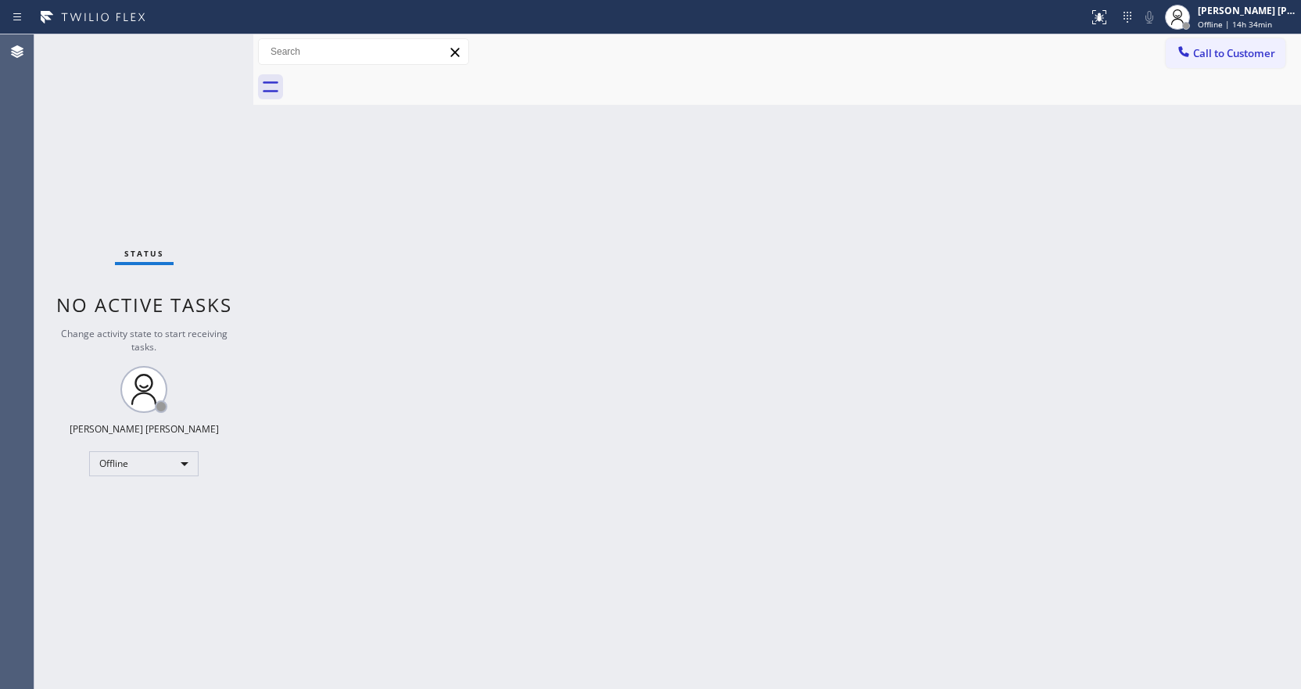
click at [431, 253] on div "Back to Dashboard Change Sender ID Customers Technicians Select a contact Outbo…" at bounding box center [777, 361] width 1048 height 654
click at [531, 520] on div "Back to Dashboard Change Sender ID Customers Technicians Select a contact Outbo…" at bounding box center [782, 364] width 1059 height 660
click at [394, 206] on div "Back to Dashboard Change Sender ID Customers Technicians Select a contact Outbo…" at bounding box center [782, 364] width 1059 height 660
click at [981, 357] on div "Back to Dashboard Change Sender ID Customers Technicians Select a contact Outbo…" at bounding box center [782, 364] width 1059 height 660
drag, startPoint x: 418, startPoint y: 475, endPoint x: 430, endPoint y: 468, distance: 13.7
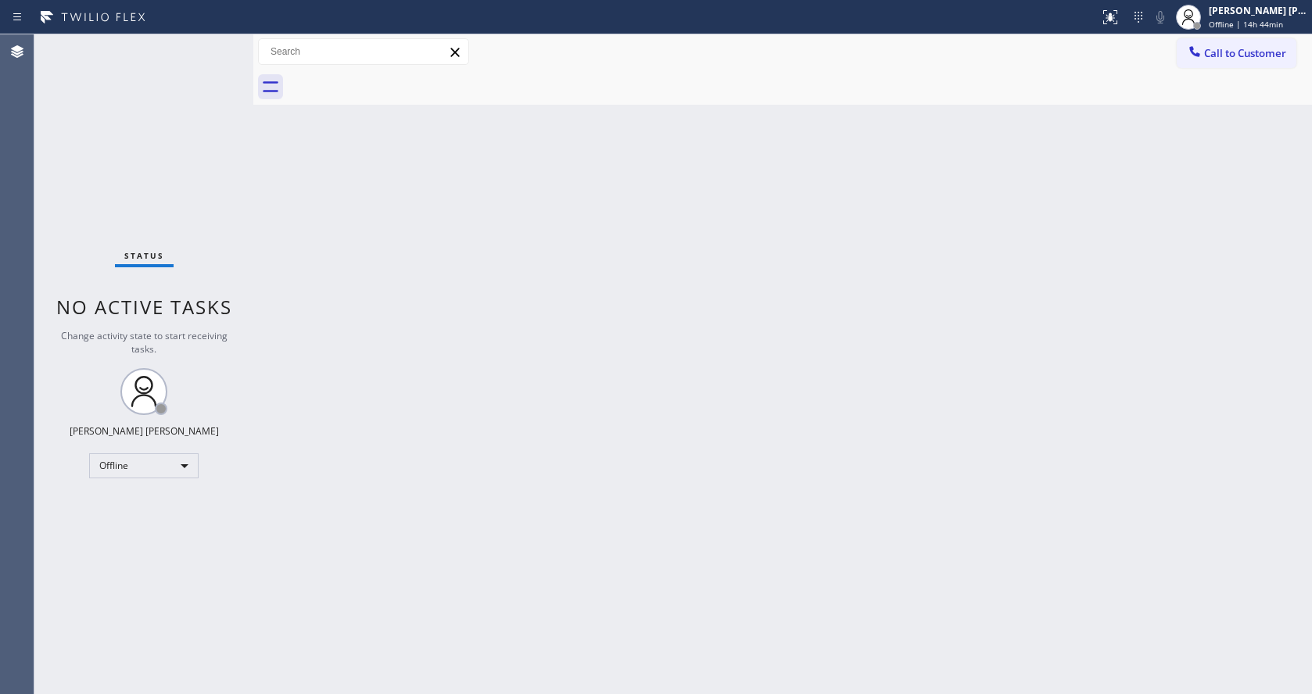
click at [419, 475] on div "Back to Dashboard Change Sender ID Customers Technicians Select a contact Outbo…" at bounding box center [782, 364] width 1059 height 660
click at [253, 354] on div at bounding box center [253, 364] width 0 height 660
click at [270, 183] on div "Back to Dashboard Change Sender ID Customers Technicians Select a contact Outbo…" at bounding box center [782, 364] width 1059 height 660
click at [220, 40] on div "Status No active tasks Change activity state to start receiving tasks. [PERSON_…" at bounding box center [143, 364] width 219 height 660
drag, startPoint x: 253, startPoint y: 54, endPoint x: 242, endPoint y: 54, distance: 10.9
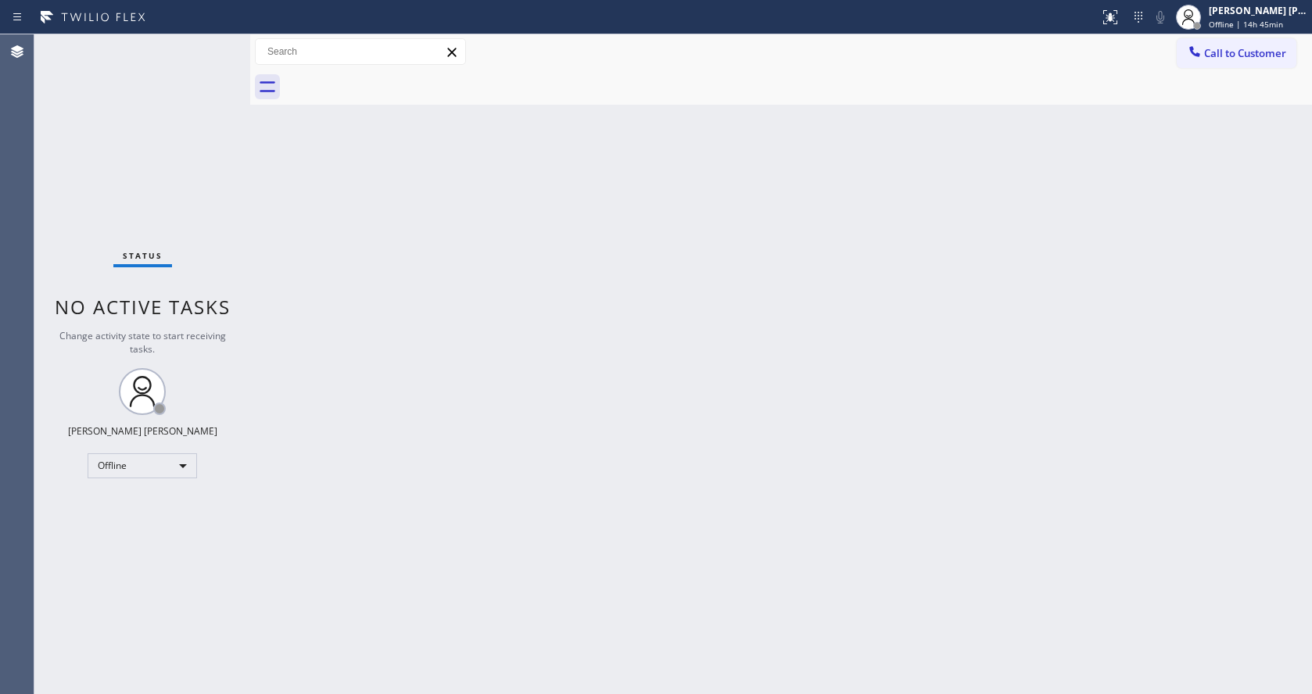
click at [242, 54] on div "Status No active tasks Change activity state to start receiving tasks. [PERSON_…" at bounding box center [672, 364] width 1277 height 660
click at [216, 45] on div "Status No active tasks Change activity state to start receiving tasks. [PERSON_…" at bounding box center [142, 364] width 216 height 660
click at [1229, 19] on span "Offline | 14h 50min" at bounding box center [1246, 24] width 74 height 11
click at [1202, 75] on button "Available" at bounding box center [1234, 83] width 156 height 20
click at [931, 298] on div "Back to Dashboard Change Sender ID Customers Technicians Select a contact Outbo…" at bounding box center [781, 364] width 1062 height 660
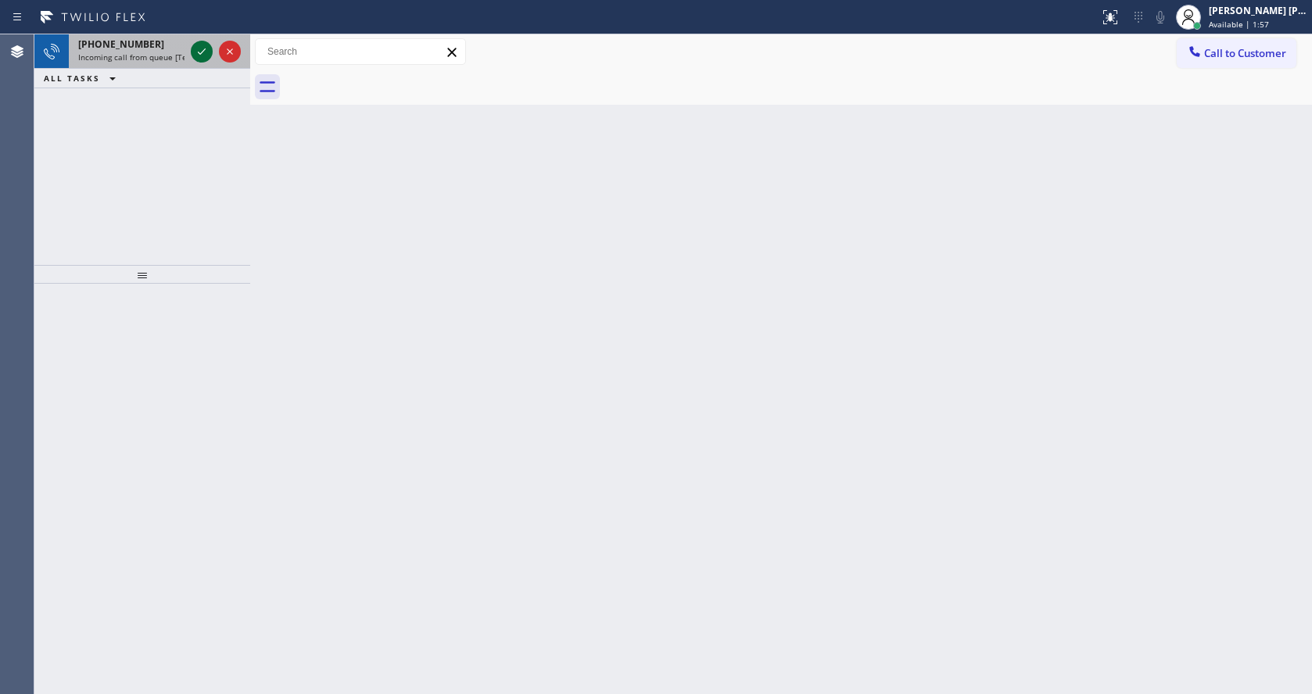
click at [199, 50] on icon at bounding box center [201, 51] width 19 height 19
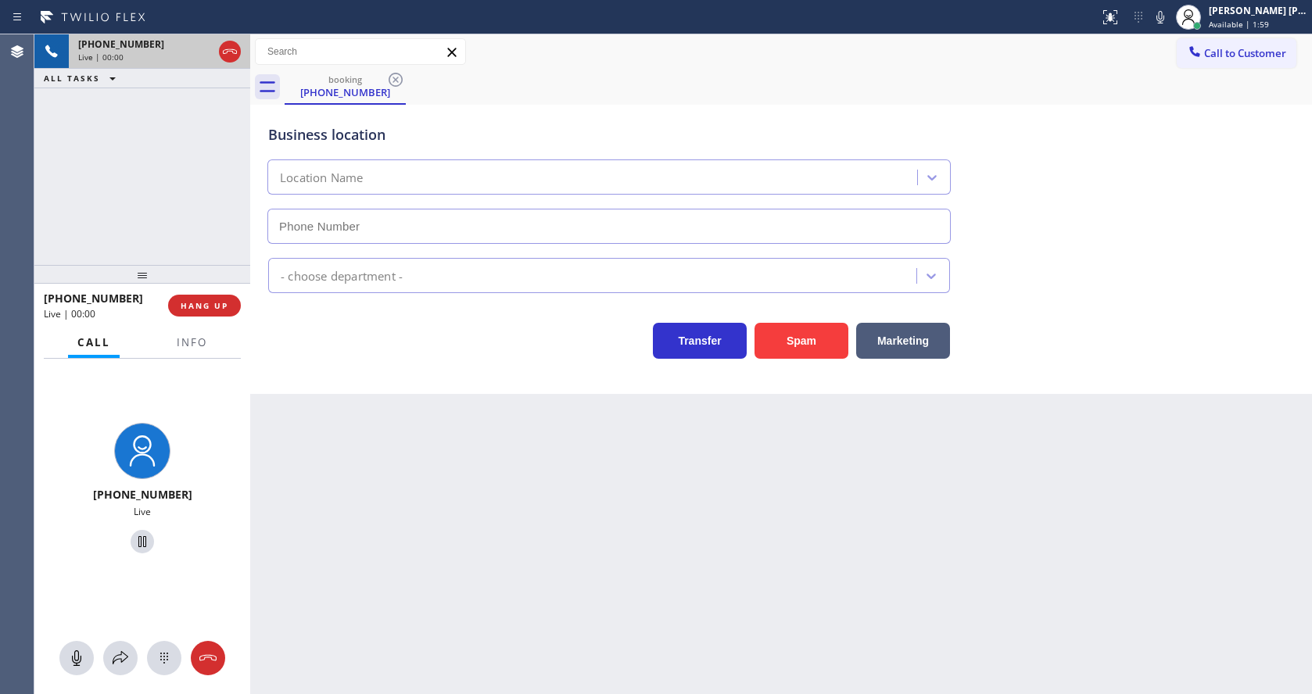
type input "[PHONE_NUMBER]"
click at [194, 338] on span "Info" at bounding box center [192, 342] width 30 height 14
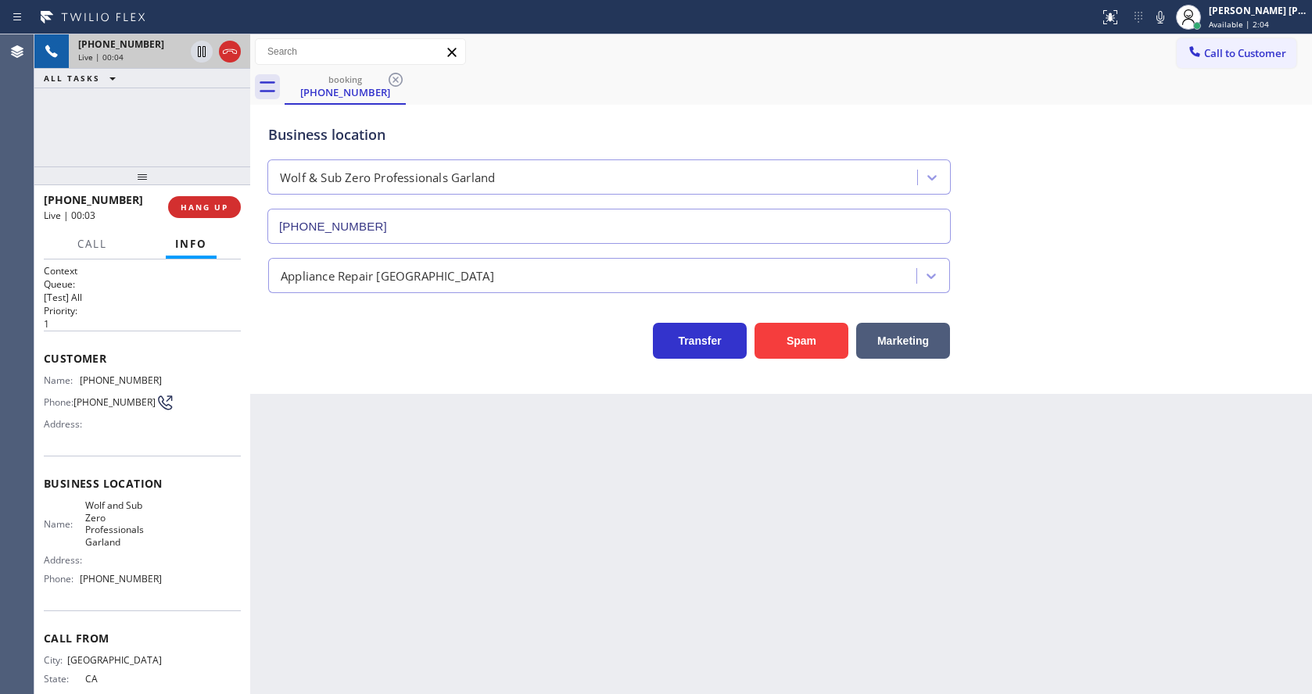
drag, startPoint x: 133, startPoint y: 276, endPoint x: 130, endPoint y: 156, distance: 119.7
click at [130, 156] on div "[PHONE_NUMBER] Live | 00:04 ALL TASKS ALL TASKS ACTIVE TASKS TASKS IN WRAP UP […" at bounding box center [142, 364] width 216 height 660
click at [605, 535] on div "Back to Dashboard Change Sender ID Customers Technicians Select a contact Outbo…" at bounding box center [781, 364] width 1062 height 660
click at [150, 364] on span "Customer" at bounding box center [142, 358] width 197 height 15
drag, startPoint x: 79, startPoint y: 382, endPoint x: 188, endPoint y: 387, distance: 108.8
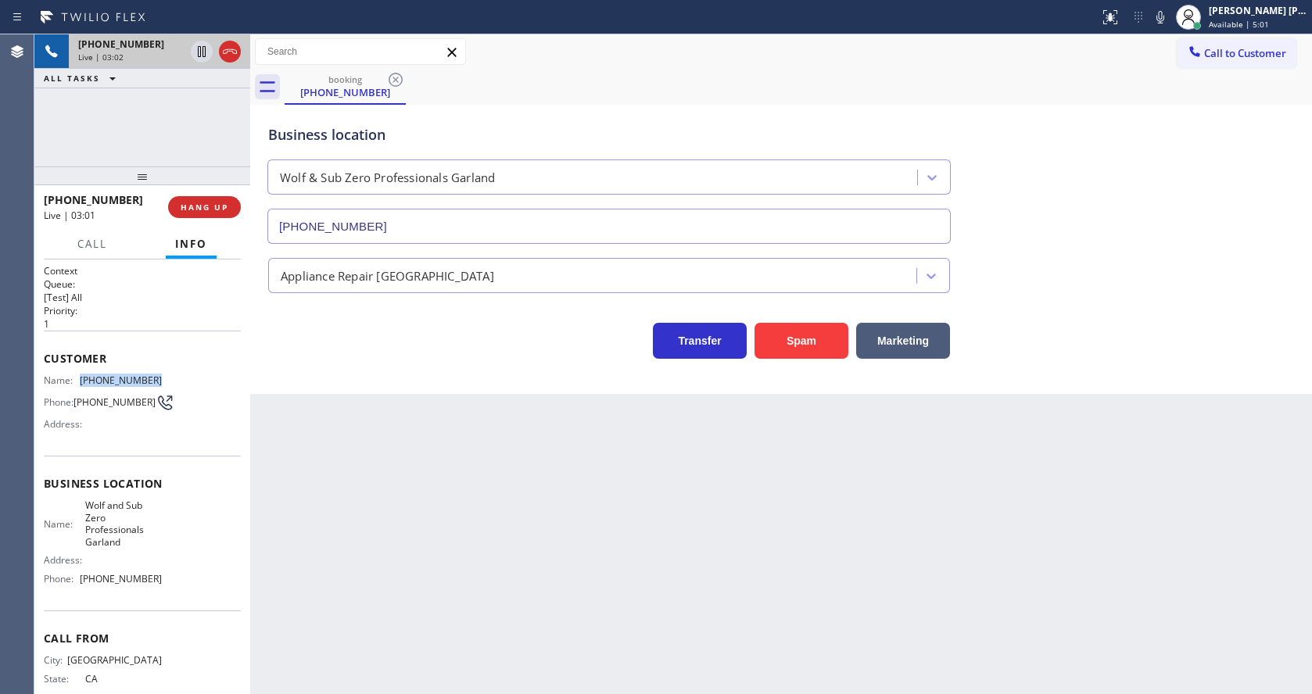
click at [188, 387] on div "Name: [PHONE_NUMBER] Phone: [PHONE_NUMBER] Address:" at bounding box center [142, 405] width 197 height 62
copy div "[PHONE_NUMBER]"
click at [311, 458] on div "Back to Dashboard Change Sender ID Customers Technicians Select a contact Outbo…" at bounding box center [781, 364] width 1062 height 660
click at [85, 518] on span "Wolf and Sub Zero Professionals Garland" at bounding box center [123, 524] width 77 height 48
drag, startPoint x: 80, startPoint y: 508, endPoint x: 133, endPoint y: 549, distance: 66.9
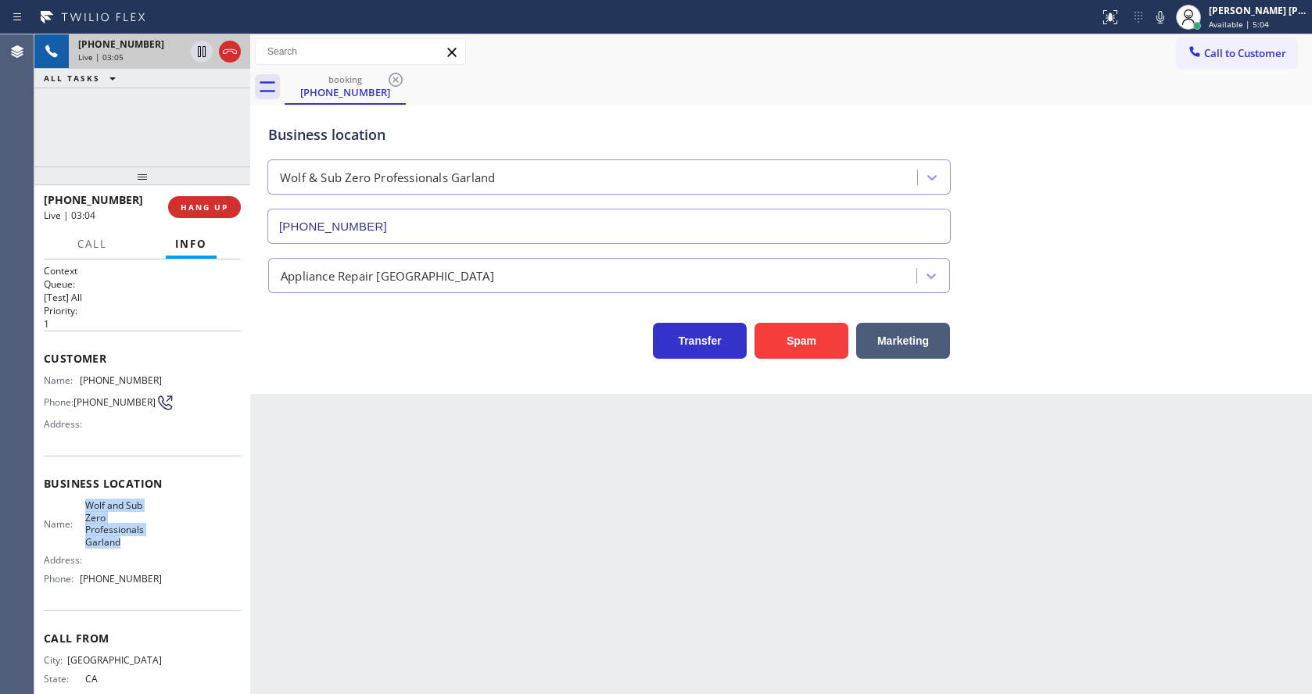
click at [133, 548] on div "Name: [PERSON_NAME] and Sub Zero Professionals Garland" at bounding box center [103, 524] width 118 height 48
copy span "Wolf and Sub Zero Professionals Garland"
click at [373, 560] on div "Back to Dashboard Change Sender ID Customers Technicians Select a contact Outbo…" at bounding box center [781, 364] width 1062 height 660
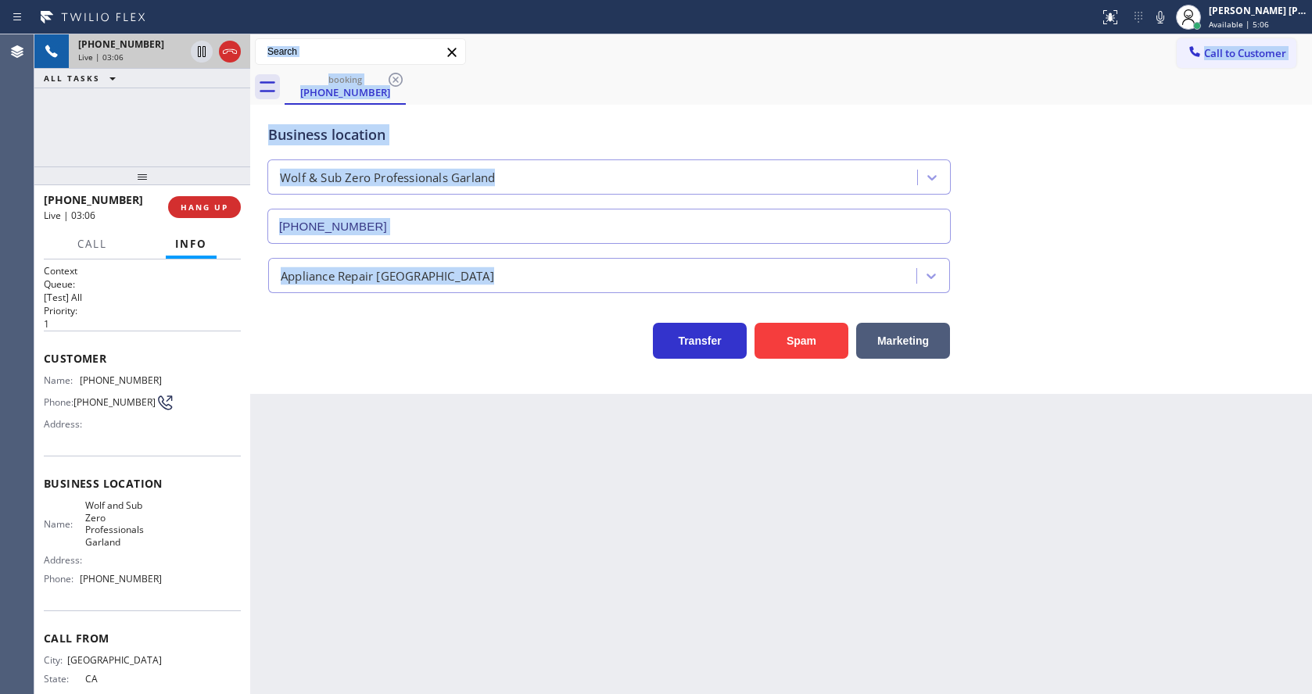
click at [248, 546] on div "[PHONE_NUMBER] Live | 03:06 ALL TASKS ALL TASKS ACTIVE TASKS TASKS IN WRAP UP […" at bounding box center [672, 364] width 1277 height 660
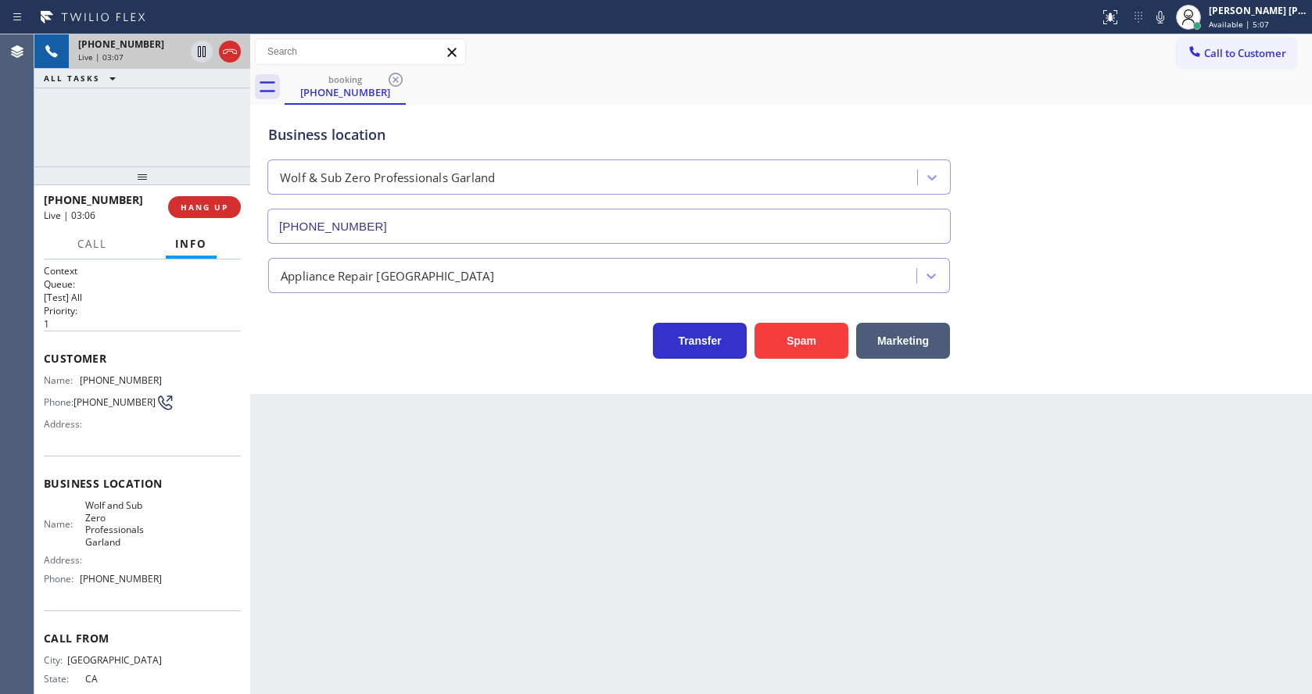
click at [147, 557] on div "Name: [PERSON_NAME] and Sub Zero Professionals Garland Address: Phone: [PHONE_N…" at bounding box center [103, 545] width 118 height 91
drag, startPoint x: 80, startPoint y: 582, endPoint x: 185, endPoint y: 586, distance: 104.8
click at [185, 586] on div "Name: [PERSON_NAME] and Sub Zero Professionals Garland Address: Phone: [PHONE_N…" at bounding box center [142, 545] width 197 height 91
copy div "[PHONE_NUMBER]"
click at [358, 610] on div "Back to Dashboard Change Sender ID Customers Technicians Select a contact Outbo…" at bounding box center [781, 364] width 1062 height 660
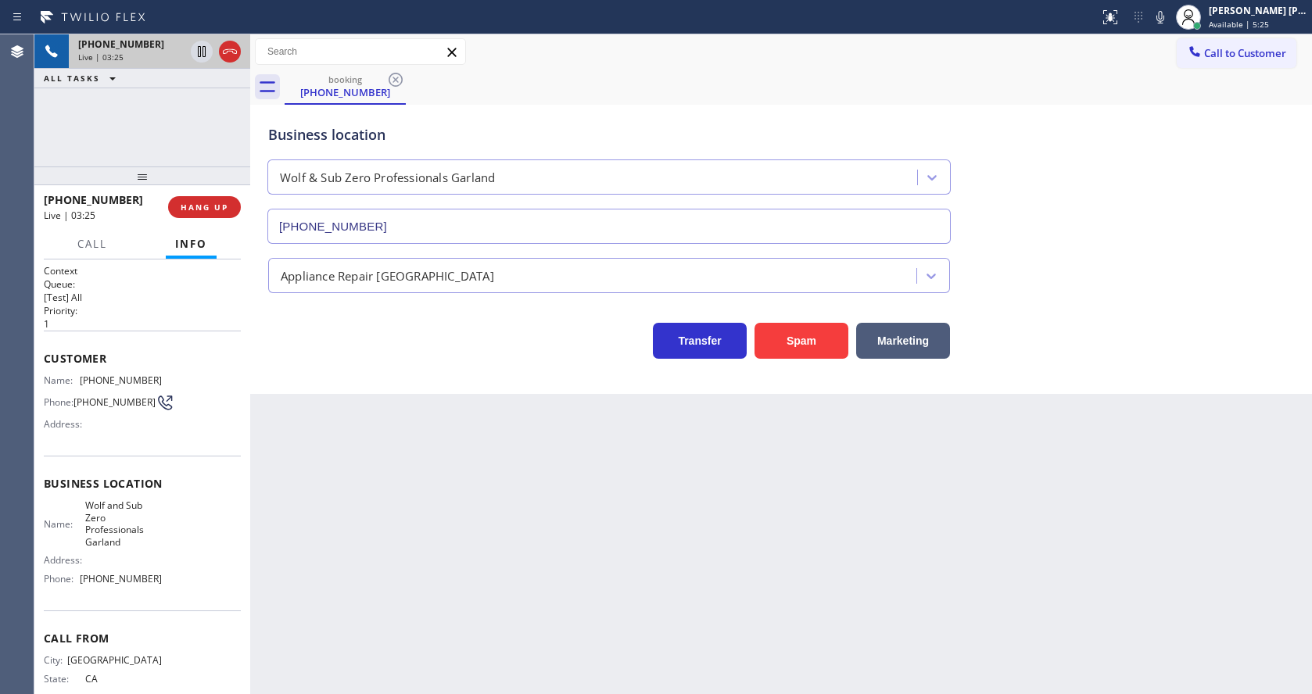
click at [637, 592] on div "Back to Dashboard Change Sender ID Customers Technicians Select a contact Outbo…" at bounding box center [781, 364] width 1062 height 660
click at [342, 478] on div "Back to Dashboard Change Sender ID Customers Technicians Select a contact Outbo…" at bounding box center [781, 364] width 1062 height 660
click at [681, 493] on div "Back to Dashboard Change Sender ID Customers Technicians Select a contact Outbo…" at bounding box center [781, 364] width 1062 height 660
click at [1166, 21] on icon at bounding box center [1160, 17] width 19 height 19
click at [203, 49] on icon at bounding box center [202, 51] width 8 height 11
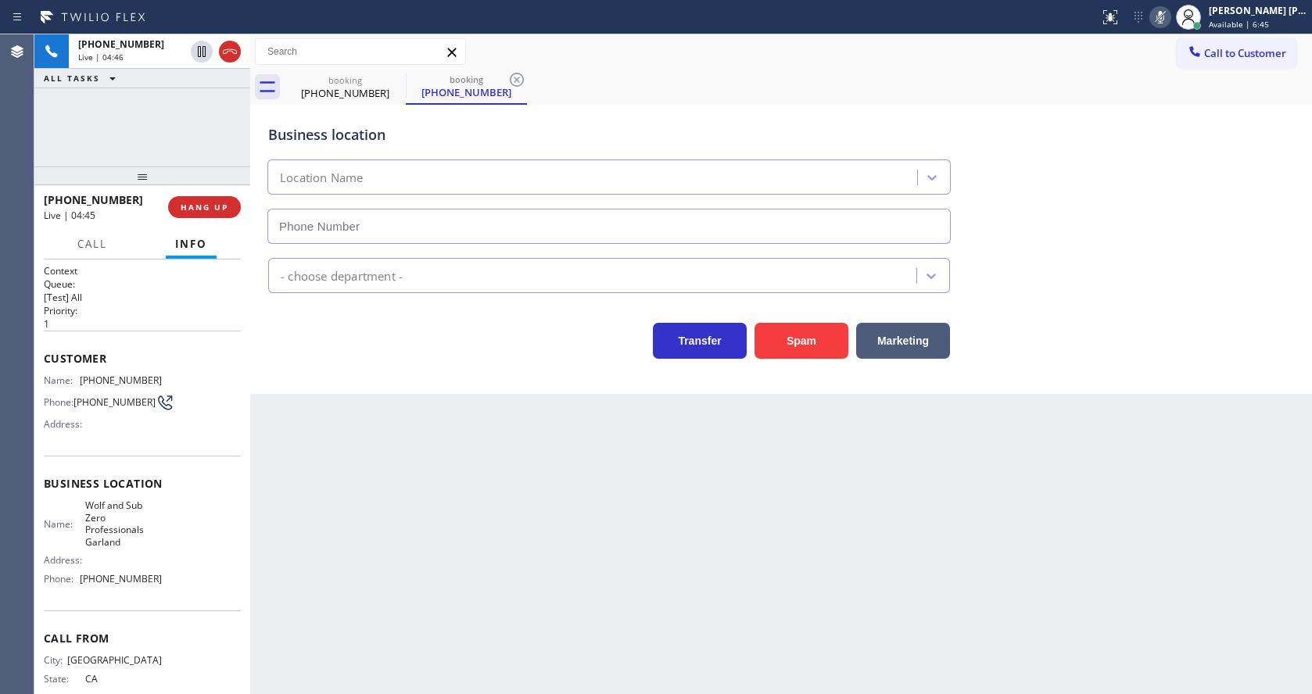
click at [395, 481] on div "Back to Dashboard Change Sender ID Customers Technicians Select a contact Outbo…" at bounding box center [781, 364] width 1062 height 660
type input "[PHONE_NUMBER]"
click at [521, 547] on div "Back to Dashboard Change Sender ID Customers Technicians Select a contact Outbo…" at bounding box center [781, 364] width 1062 height 660
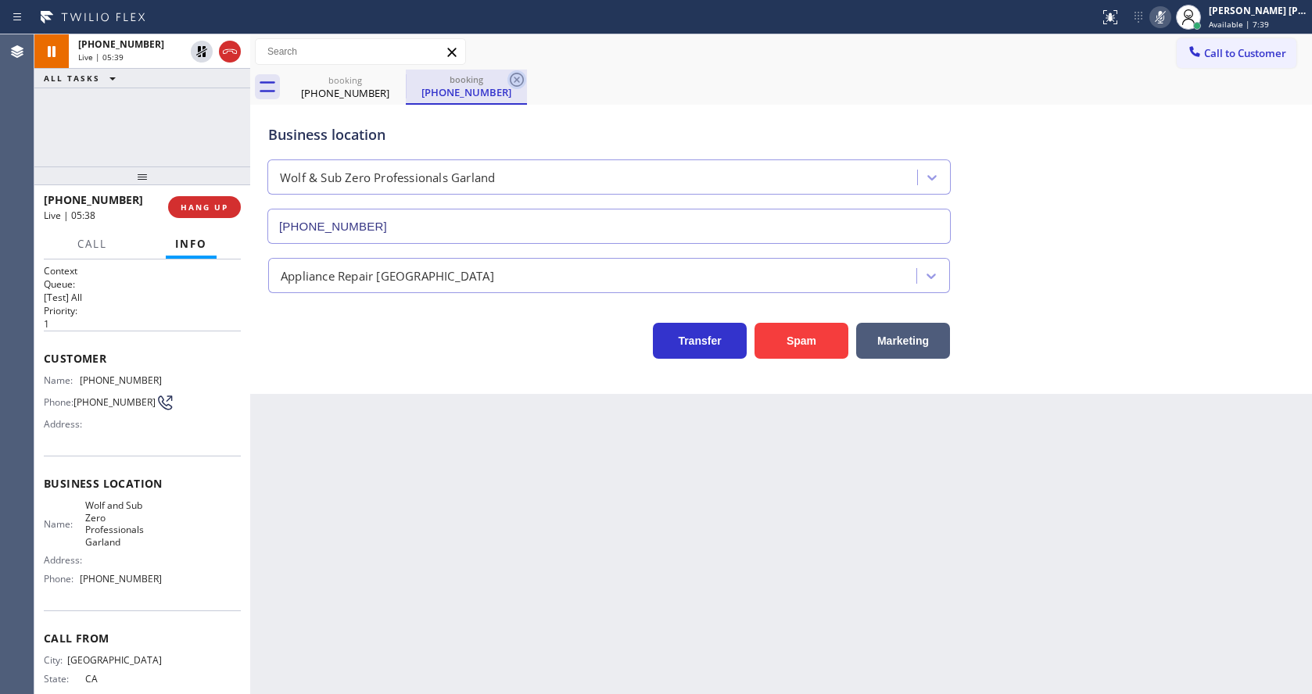
click at [513, 81] on icon at bounding box center [516, 79] width 19 height 19
click at [420, 524] on div "Back to Dashboard Change Sender ID Customers Technicians Select a contact Outbo…" at bounding box center [781, 364] width 1062 height 660
drag, startPoint x: 769, startPoint y: 509, endPoint x: 758, endPoint y: 507, distance: 11.2
click at [769, 509] on div "Back to Dashboard Change Sender ID Customers Technicians Select a contact Outbo…" at bounding box center [781, 364] width 1062 height 660
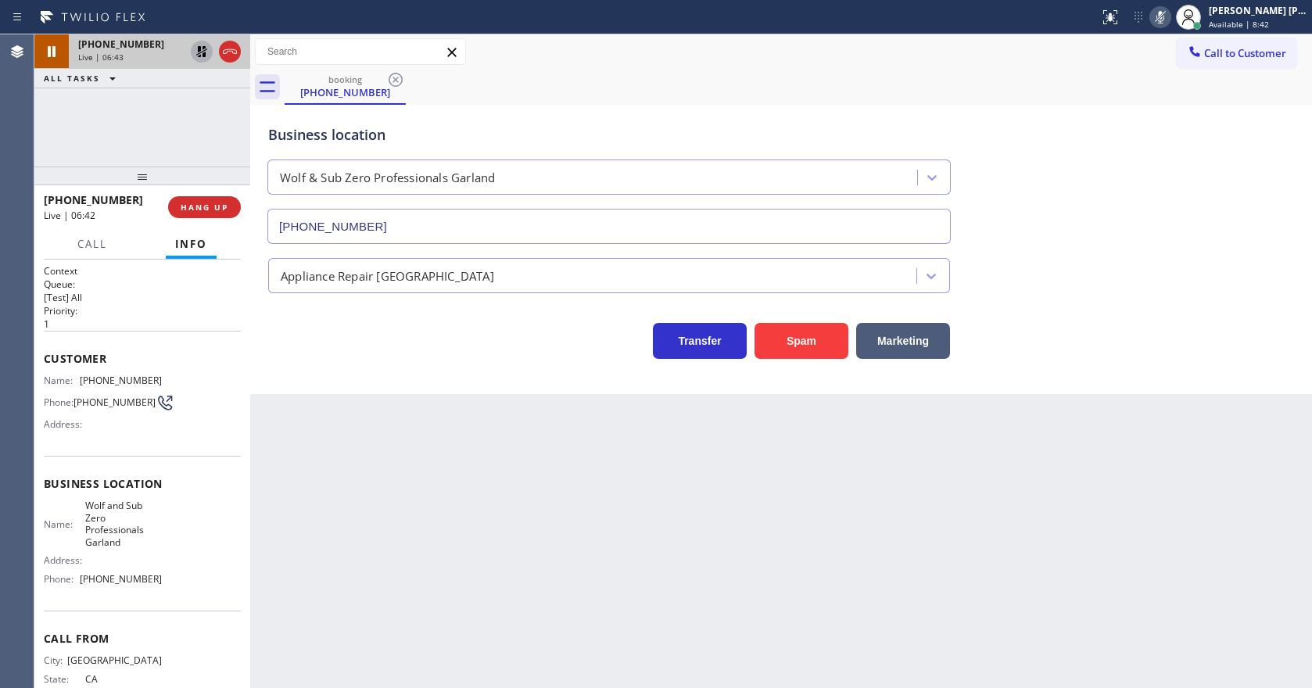
click at [202, 50] on icon at bounding box center [201, 51] width 19 height 19
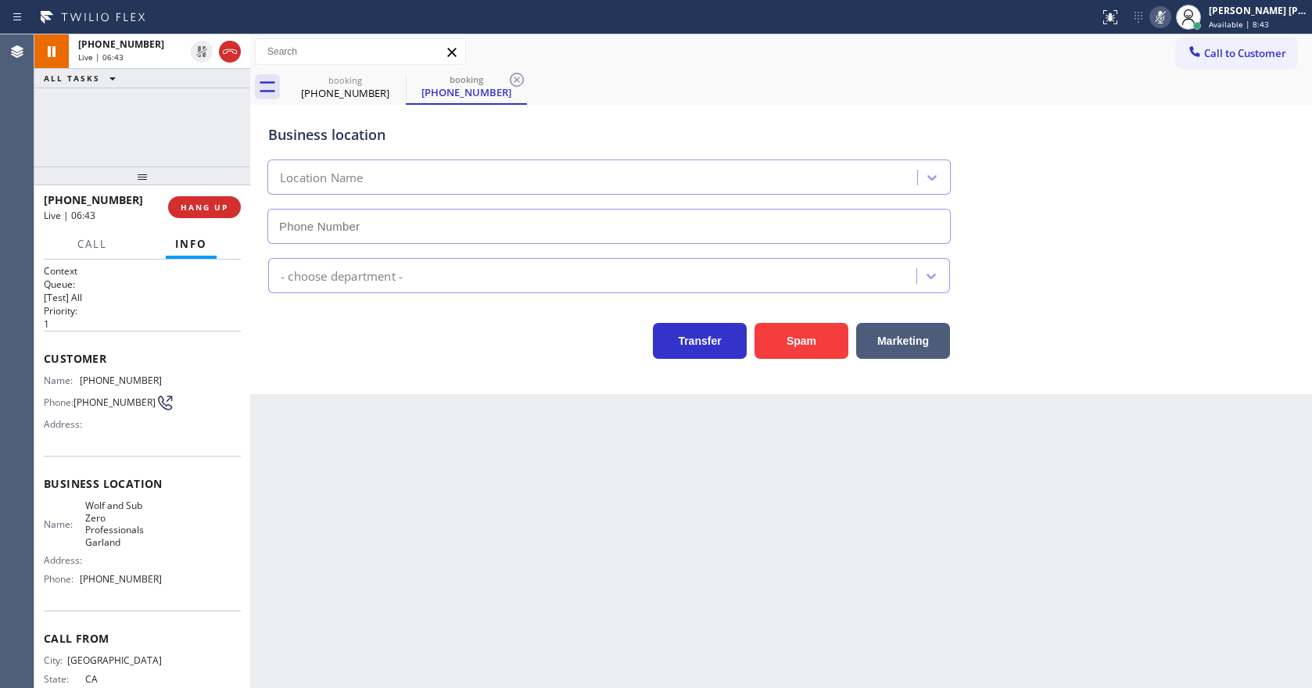
type input "[PHONE_NUMBER]"
click at [1167, 18] on icon at bounding box center [1160, 17] width 19 height 19
click at [1175, 88] on div "booking [PHONE_NUMBER] booking [PHONE_NUMBER]" at bounding box center [798, 87] width 1027 height 35
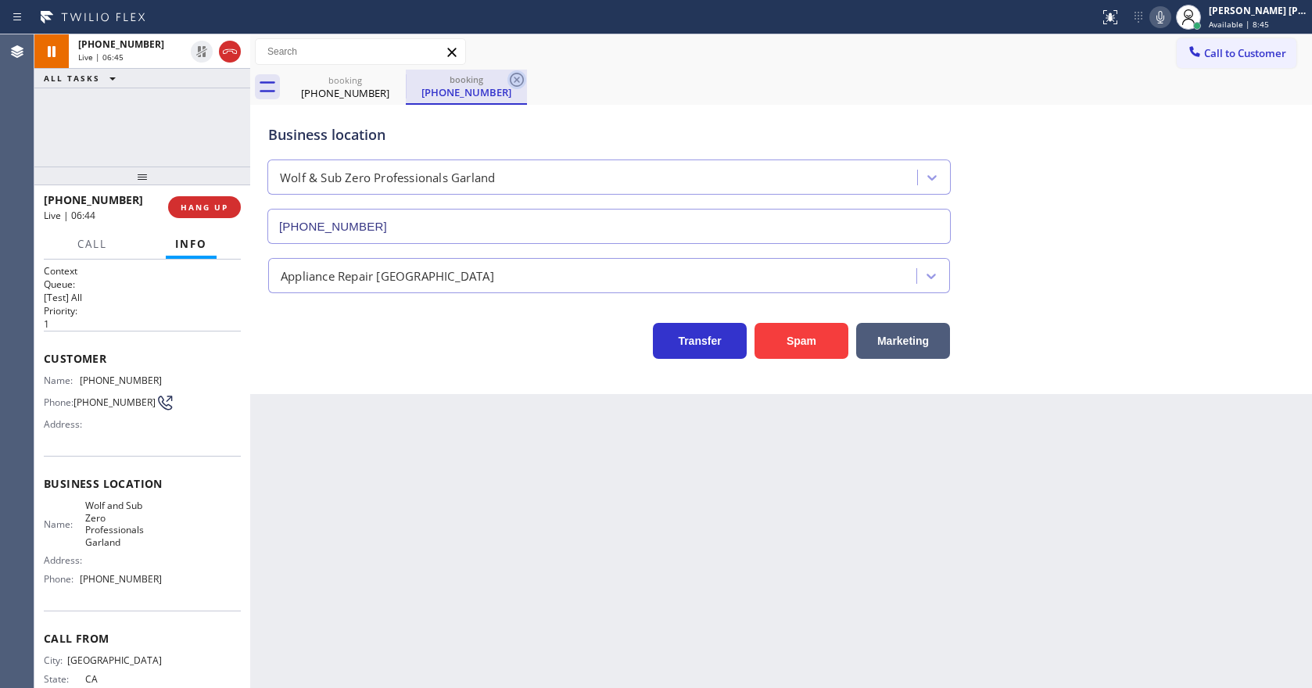
click at [519, 82] on icon at bounding box center [517, 80] width 14 height 14
click at [352, 493] on div "Back to Dashboard Change Sender ID Customers Technicians Select a contact Outbo…" at bounding box center [781, 361] width 1062 height 654
drag, startPoint x: 683, startPoint y: 595, endPoint x: 630, endPoint y: 658, distance: 82.7
click at [683, 595] on div "Back to Dashboard Change Sender ID Customers Technicians Select a contact Outbo…" at bounding box center [781, 361] width 1062 height 654
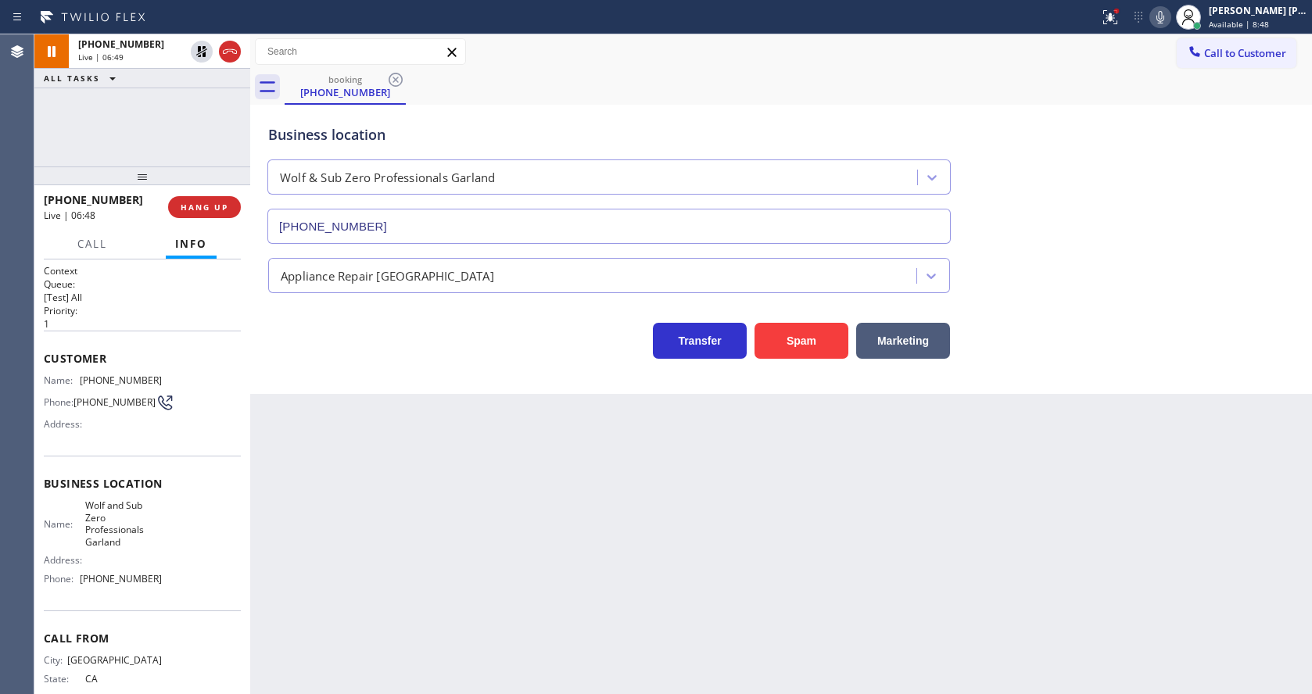
click at [449, 518] on div "Back to Dashboard Change Sender ID Customers Technicians Select a contact Outbo…" at bounding box center [781, 364] width 1062 height 660
click at [199, 46] on icon at bounding box center [201, 51] width 11 height 11
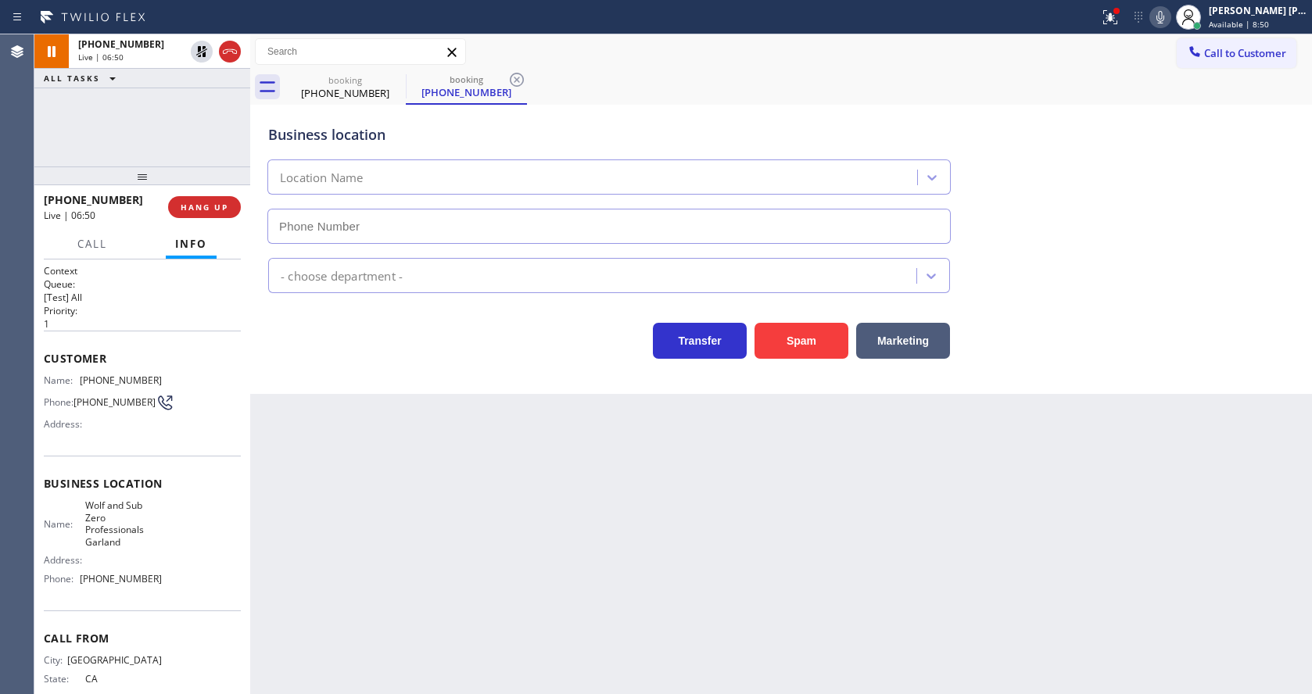
type input "[PHONE_NUMBER]"
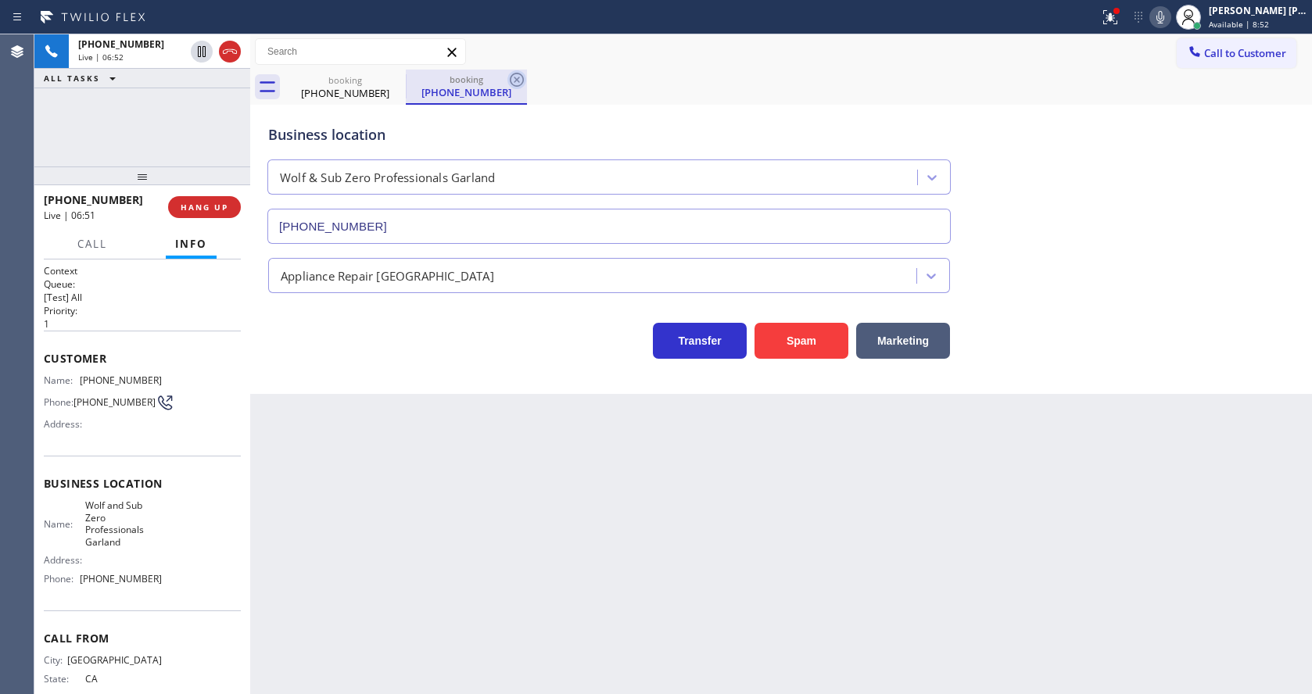
click at [513, 81] on icon at bounding box center [516, 79] width 19 height 19
click at [464, 636] on div "Back to Dashboard Change Sender ID Customers Technicians Select a contact Outbo…" at bounding box center [781, 364] width 1062 height 660
click at [628, 484] on div "Back to Dashboard Change Sender ID Customers Technicians Select a contact Outbo…" at bounding box center [781, 364] width 1062 height 660
click at [476, 478] on div "Back to Dashboard Change Sender ID Customers Technicians Select a contact Outbo…" at bounding box center [781, 364] width 1062 height 660
click at [636, 503] on div "Back to Dashboard Change Sender ID Customers Technicians Select a contact Outbo…" at bounding box center [781, 364] width 1062 height 660
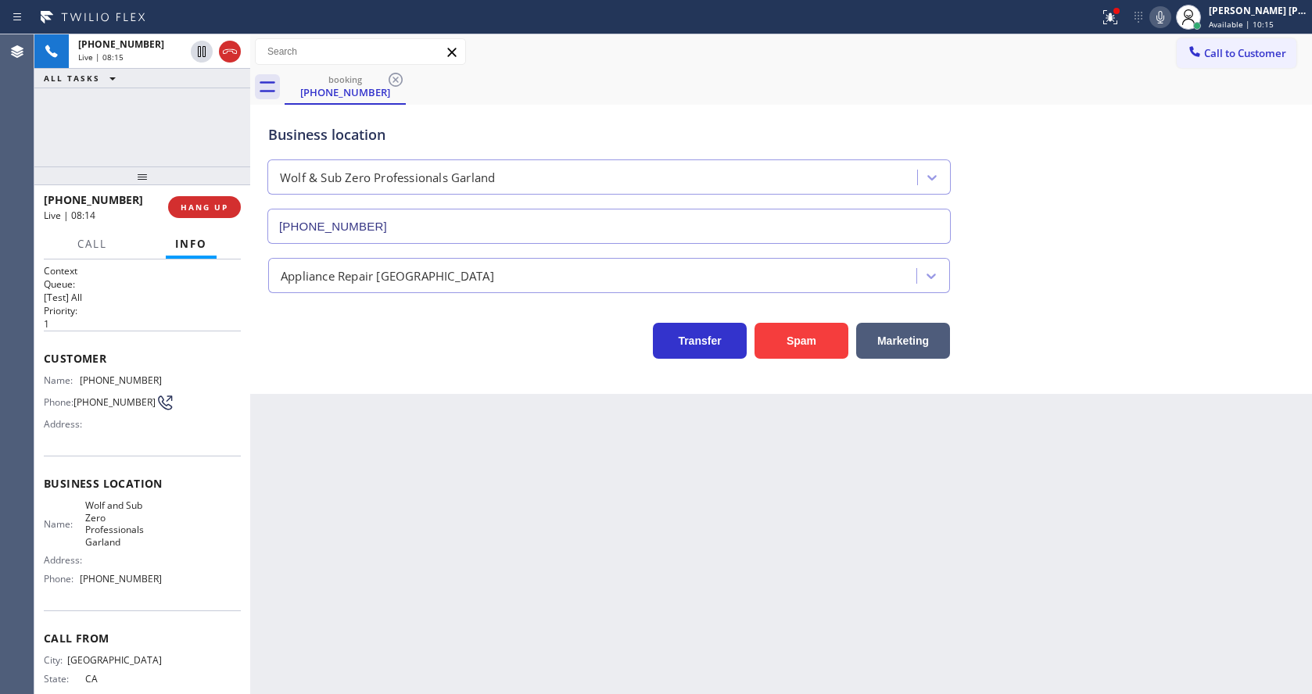
click at [309, 450] on div "Back to Dashboard Change Sender ID Customers Technicians Select a contact Outbo…" at bounding box center [781, 364] width 1062 height 660
click at [521, 439] on div "Back to Dashboard Change Sender ID Customers Technicians Select a contact Outbo…" at bounding box center [781, 364] width 1062 height 660
click at [404, 684] on div "Back to Dashboard Change Sender ID Customers Technicians Select a contact Outbo…" at bounding box center [781, 364] width 1062 height 660
click at [603, 525] on div "Back to Dashboard Change Sender ID Customers Technicians Select a contact Outbo…" at bounding box center [781, 364] width 1062 height 660
click at [487, 453] on div "Back to Dashboard Change Sender ID Customers Technicians Select a contact Outbo…" at bounding box center [781, 364] width 1062 height 660
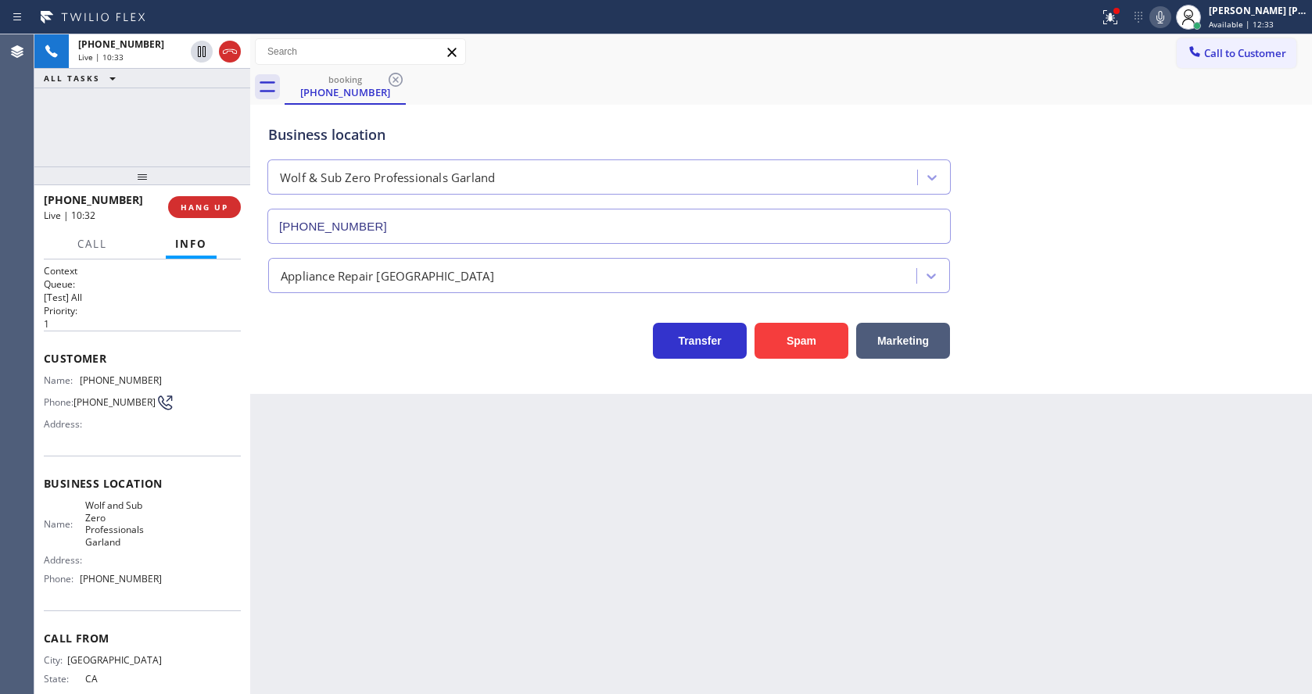
click at [811, 547] on div "Back to Dashboard Change Sender ID Customers Technicians Select a contact Outbo…" at bounding box center [781, 364] width 1062 height 660
click at [1111, 9] on icon at bounding box center [1110, 17] width 19 height 19
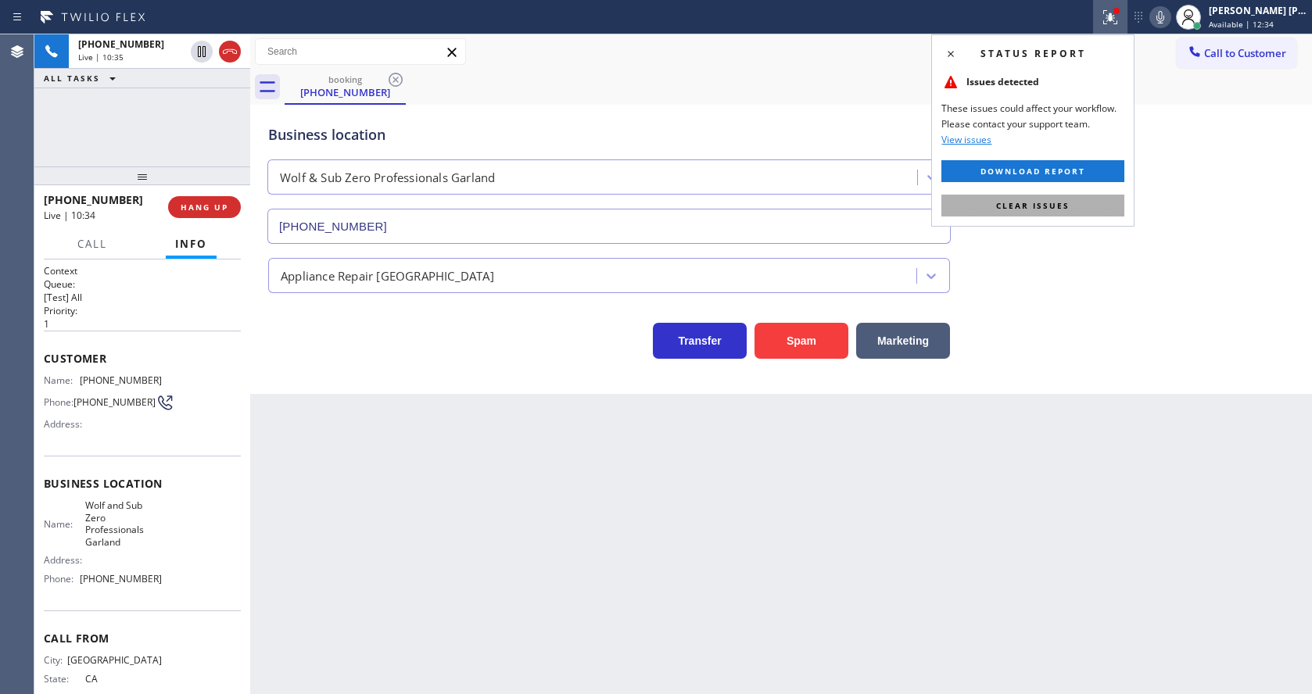
click at [1081, 198] on button "Clear issues" at bounding box center [1032, 206] width 183 height 22
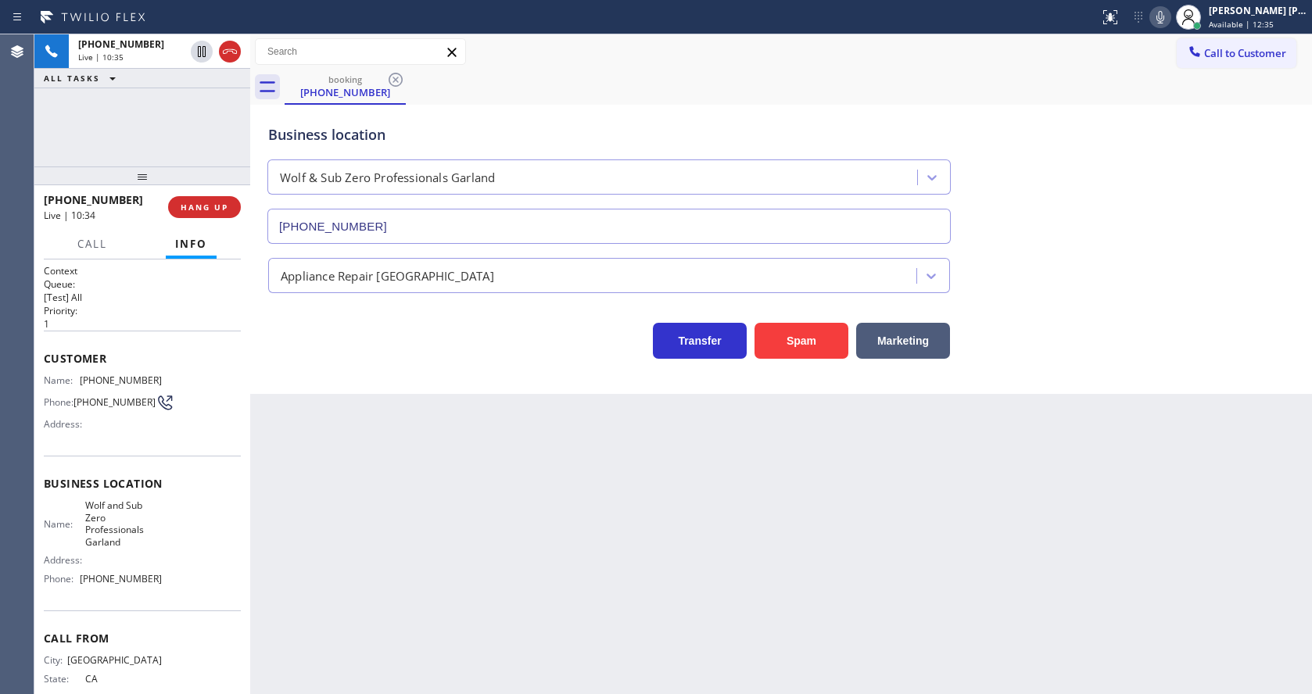
click at [1122, 206] on div "Business location Wolf & Sub Zero Professionals Garland [PHONE_NUMBER]" at bounding box center [781, 173] width 1032 height 142
click at [541, 506] on div "Back to Dashboard Change Sender ID Customers Technicians Select a contact Outbo…" at bounding box center [781, 364] width 1062 height 660
click at [414, 463] on div "Back to Dashboard Change Sender ID Customers Technicians Select a contact Outbo…" at bounding box center [781, 364] width 1062 height 660
click at [625, 554] on div "Back to Dashboard Change Sender ID Customers Technicians Select a contact Outbo…" at bounding box center [781, 364] width 1062 height 660
click at [595, 480] on div "Back to Dashboard Change Sender ID Customers Technicians Select a contact Outbo…" at bounding box center [781, 364] width 1062 height 660
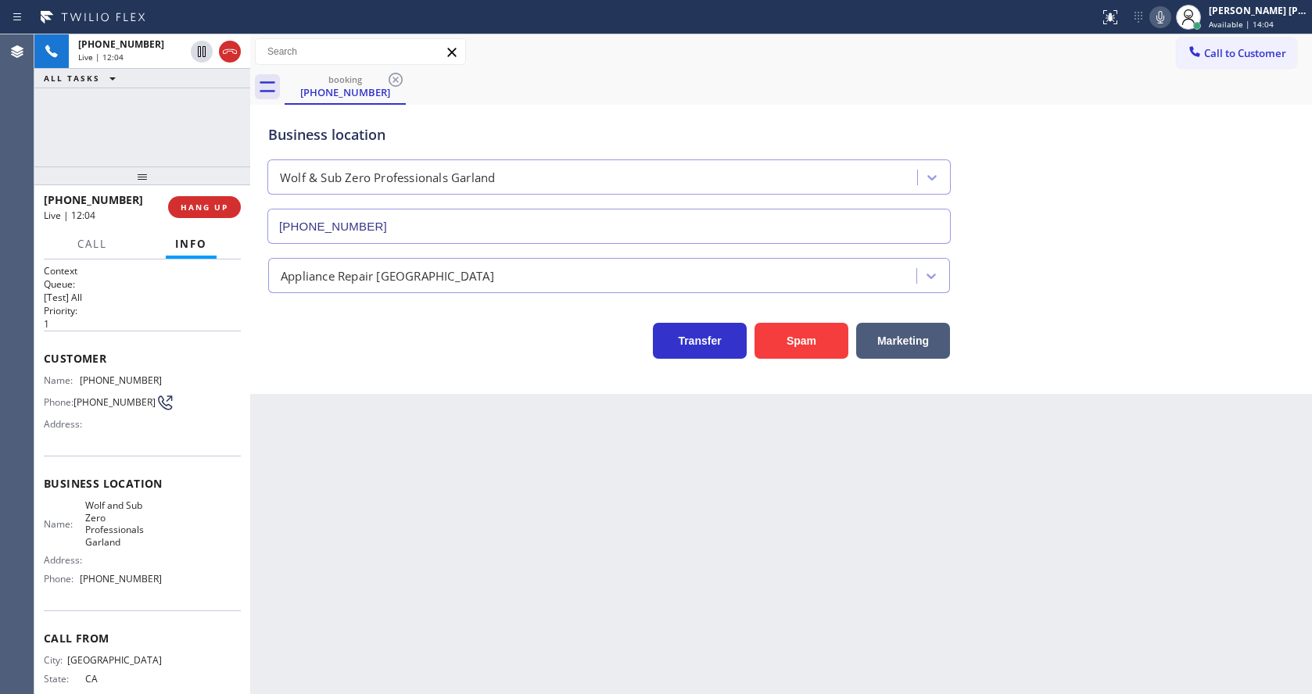
click at [604, 512] on div "Back to Dashboard Change Sender ID Customers Technicians Select a contact Outbo…" at bounding box center [781, 364] width 1062 height 660
click at [400, 487] on div "Back to Dashboard Change Sender ID Customers Technicians Select a contact Outbo…" at bounding box center [781, 364] width 1062 height 660
click at [661, 579] on div "Back to Dashboard Change Sender ID Customers Technicians Select a contact Outbo…" at bounding box center [781, 364] width 1062 height 660
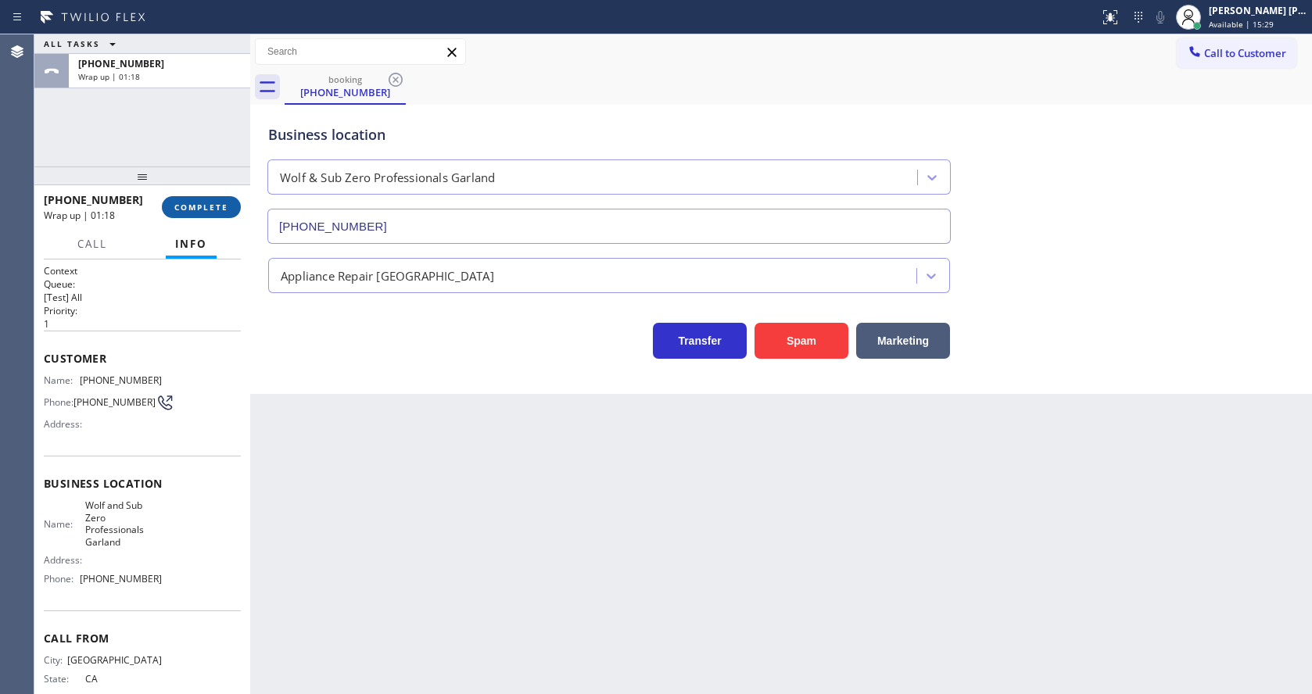
click at [174, 206] on span "COMPLETE" at bounding box center [201, 207] width 54 height 11
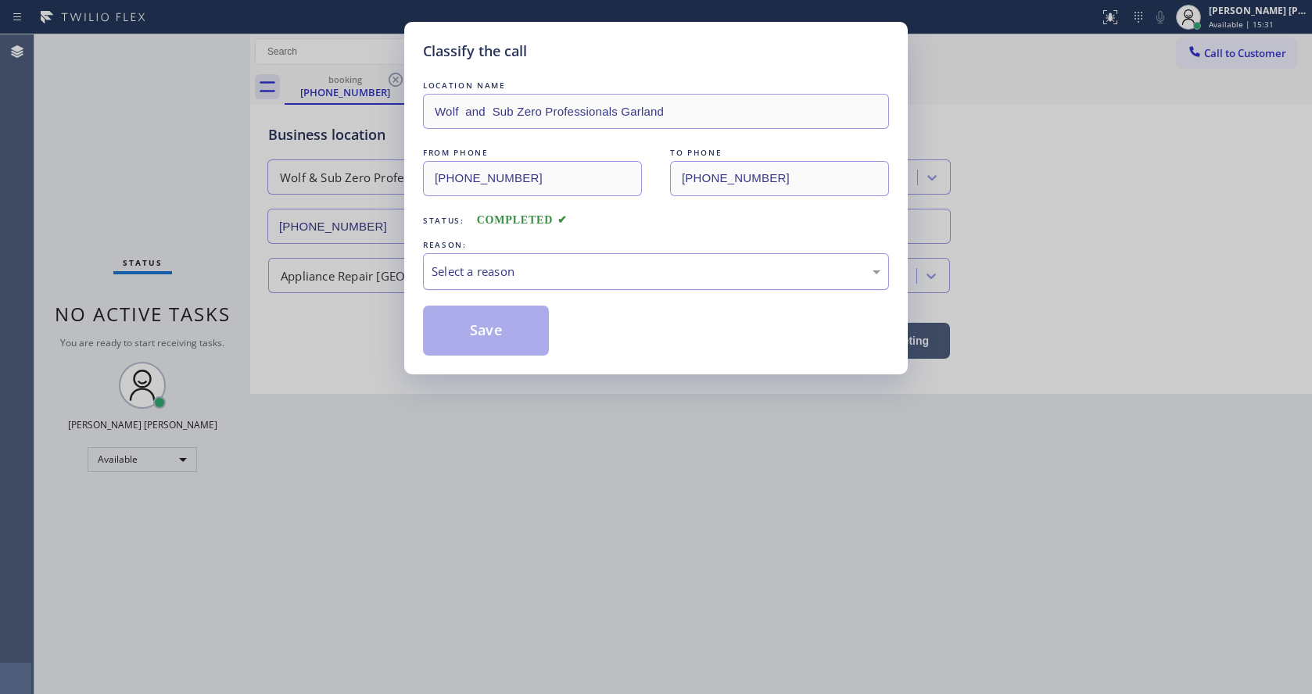
click at [475, 279] on div "Select a reason" at bounding box center [656, 272] width 449 height 18
click at [477, 326] on button "Save" at bounding box center [486, 331] width 126 height 50
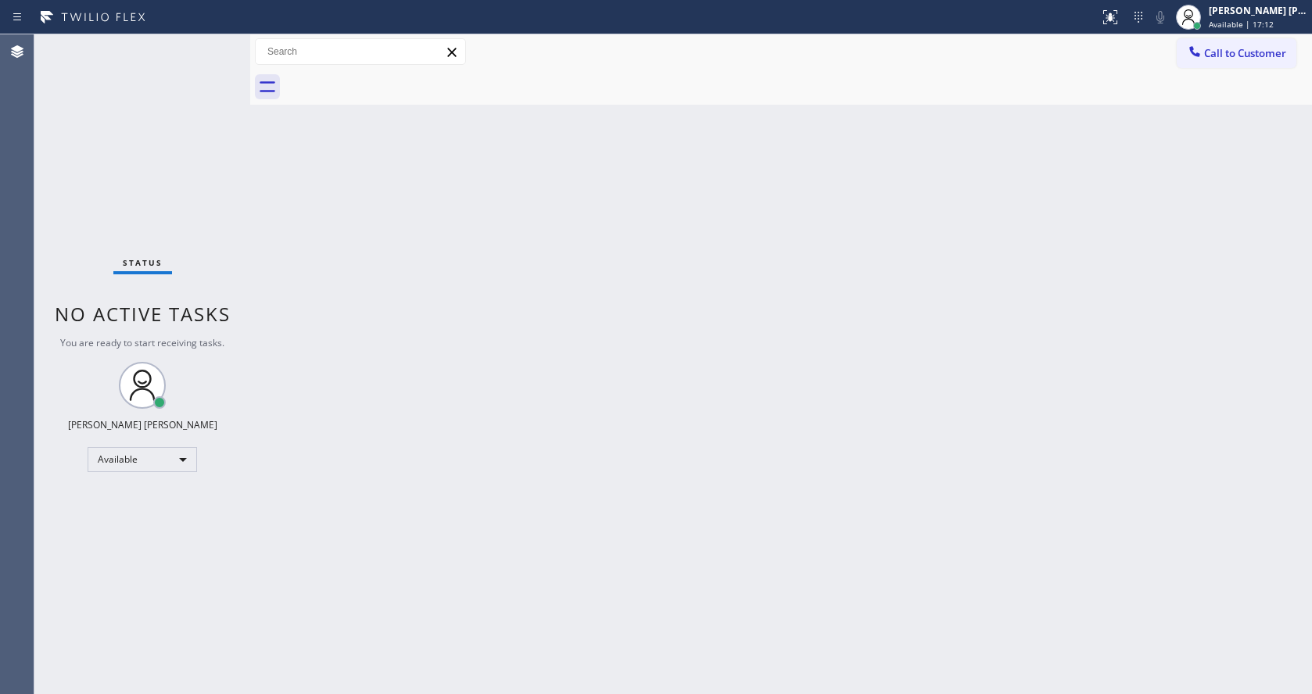
click at [416, 241] on div "Back to Dashboard Change Sender ID Customers Technicians Select a contact Outbo…" at bounding box center [781, 364] width 1062 height 660
click at [381, 330] on div "Back to Dashboard Change Sender ID Customers Technicians Select a contact Outbo…" at bounding box center [781, 364] width 1062 height 660
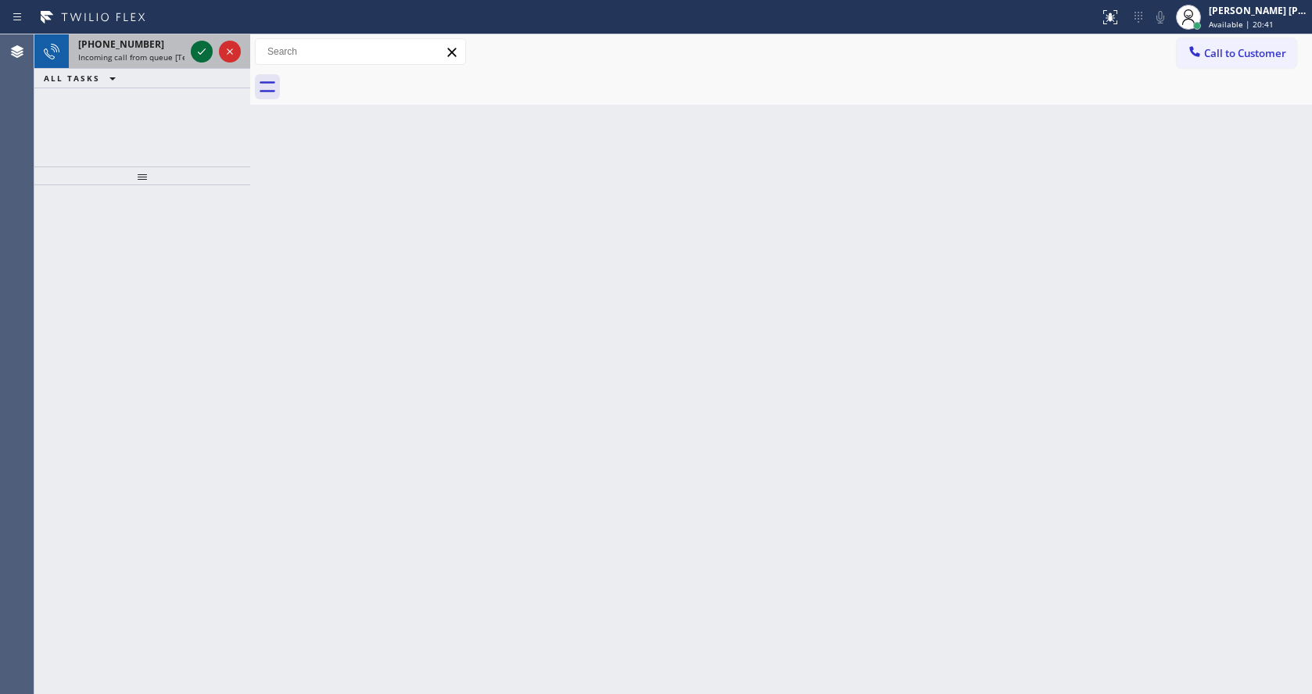
click at [194, 53] on icon at bounding box center [201, 51] width 19 height 19
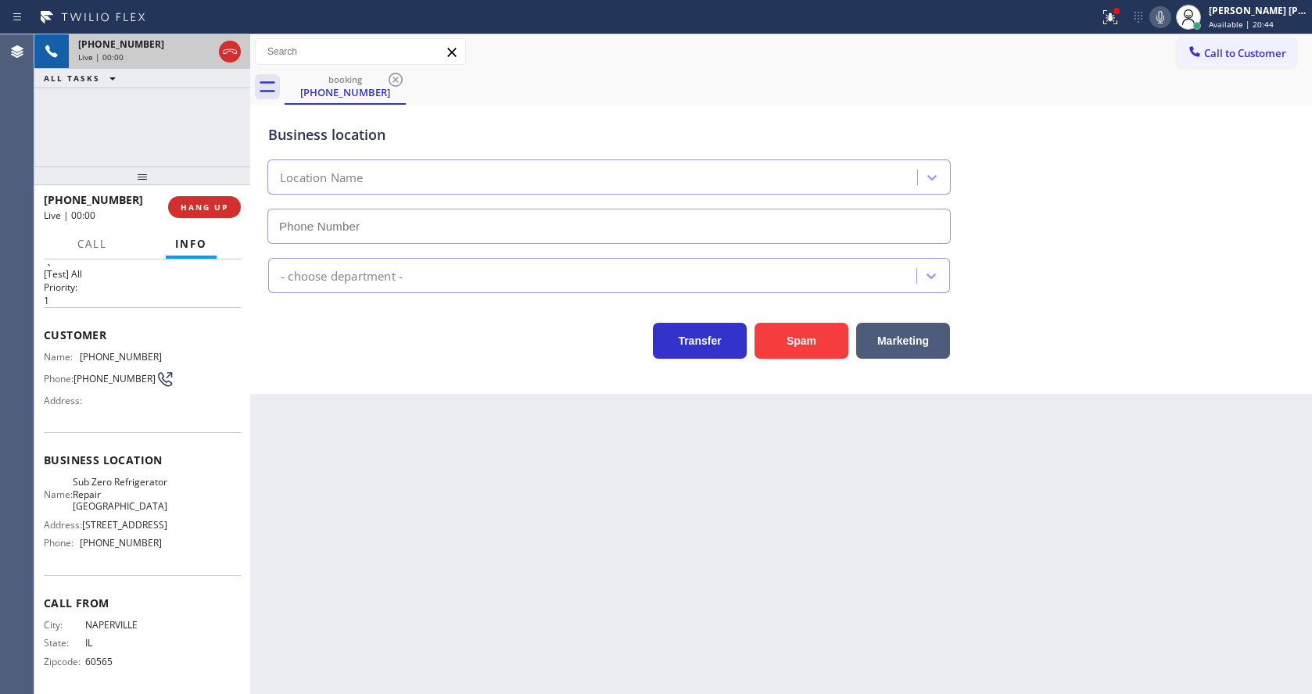
scroll to position [45, 0]
type input "[PHONE_NUMBER]"
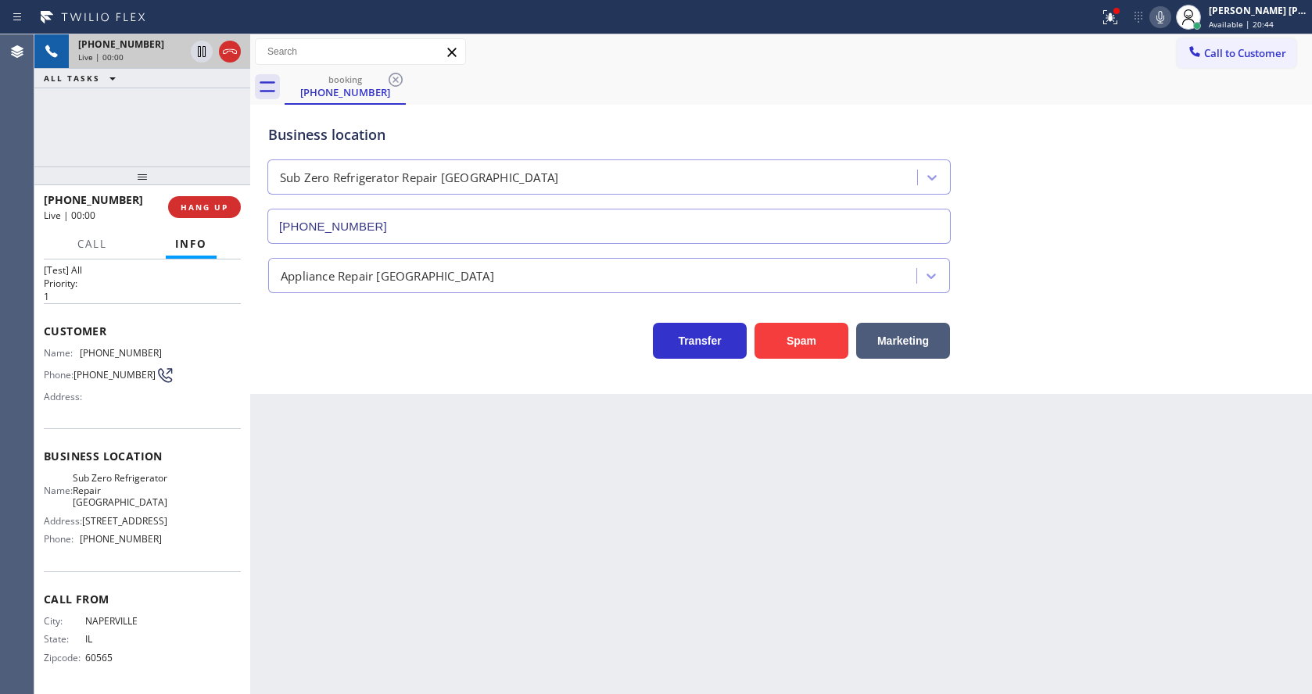
click at [407, 478] on div "Back to Dashboard Change Sender ID Customers Technicians Select a contact Outbo…" at bounding box center [781, 364] width 1062 height 660
click at [405, 584] on div "Back to Dashboard Change Sender ID Customers Technicians Select a contact Outbo…" at bounding box center [781, 364] width 1062 height 660
click at [101, 369] on span "[PHONE_NUMBER]" at bounding box center [114, 375] width 82 height 12
drag, startPoint x: 77, startPoint y: 335, endPoint x: 170, endPoint y: 343, distance: 93.4
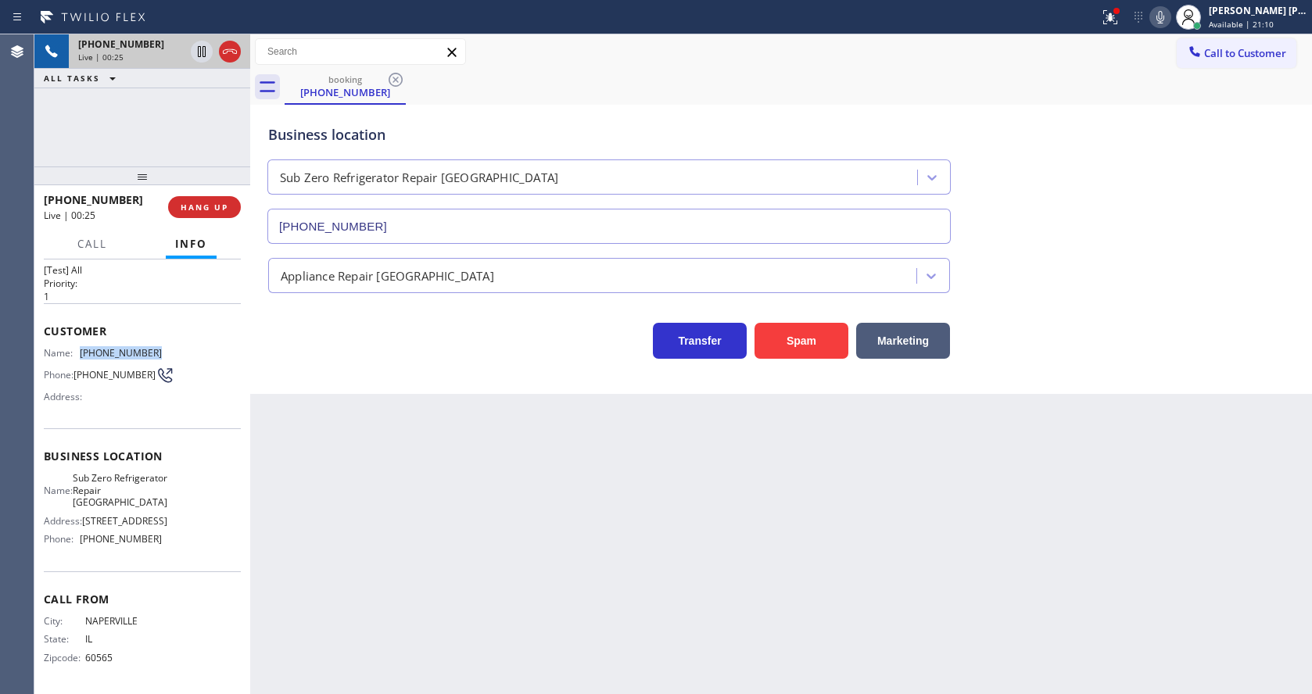
click at [170, 347] on div "Name: [PHONE_NUMBER] Phone: [PHONE_NUMBER] Address:" at bounding box center [142, 378] width 197 height 62
copy div "[PHONE_NUMBER]"
click at [481, 503] on div "Back to Dashboard Change Sender ID Customers Technicians Select a contact Outbo…" at bounding box center [781, 364] width 1062 height 660
click at [148, 515] on span "[STREET_ADDRESS]" at bounding box center [124, 521] width 85 height 12
drag, startPoint x: 77, startPoint y: 464, endPoint x: 152, endPoint y: 495, distance: 81.0
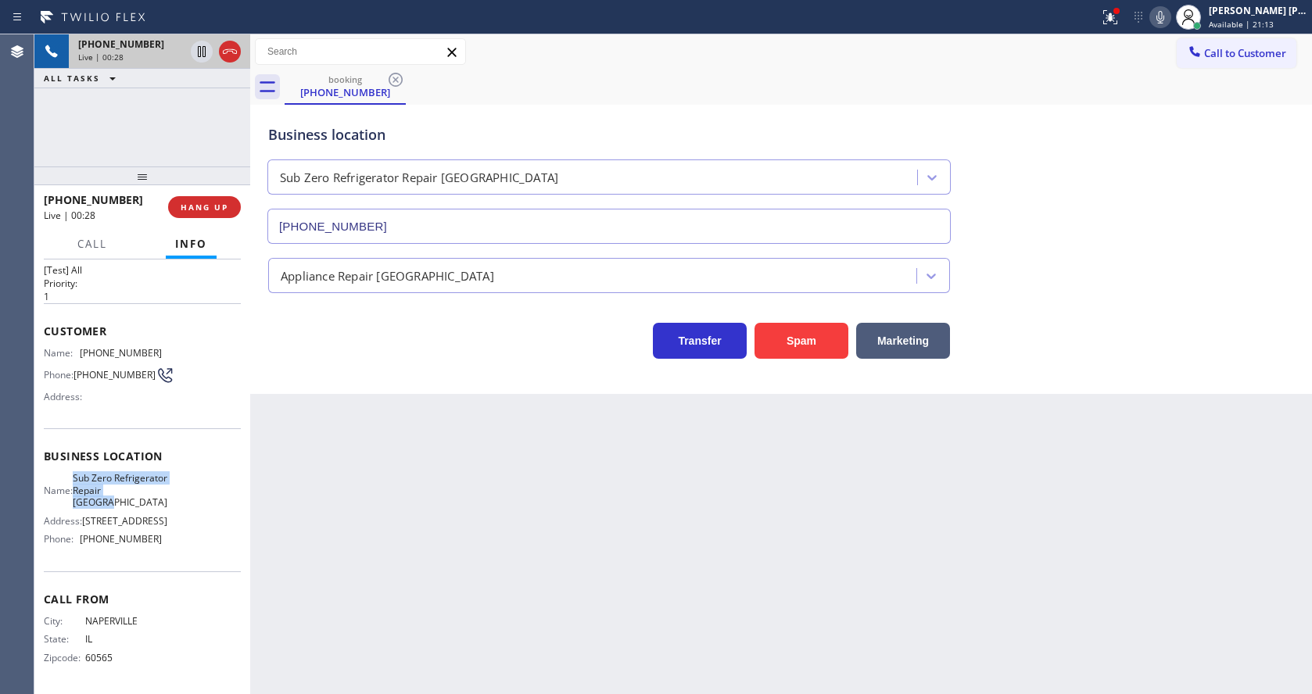
click at [152, 495] on div "Name: Sub Zero Refrigerator Repair [GEOGRAPHIC_DATA]" at bounding box center [103, 490] width 118 height 36
copy span "Sub Zero Refrigerator Repair [GEOGRAPHIC_DATA]"
click at [478, 538] on div "Back to Dashboard Change Sender ID Customers Technicians Select a contact Outbo…" at bounding box center [781, 364] width 1062 height 660
click at [124, 550] on div "Name: Sub Zero Refrigerator Repair [GEOGRAPHIC_DATA] Address: [STREET_ADDRESS] …" at bounding box center [103, 511] width 118 height 79
drag, startPoint x: 79, startPoint y: 539, endPoint x: 157, endPoint y: 543, distance: 78.3
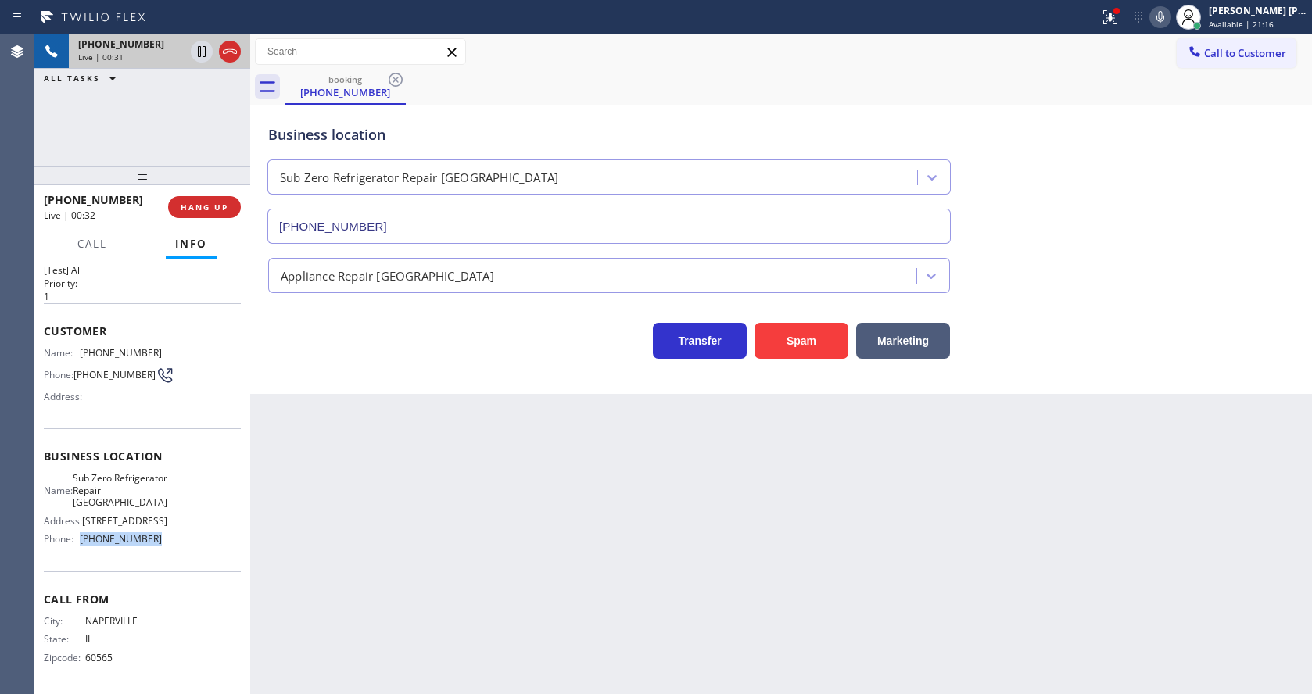
click at [157, 543] on div "Name: Sub Zero Refrigerator Repair [GEOGRAPHIC_DATA] Address: [STREET_ADDRESS] …" at bounding box center [142, 511] width 197 height 79
copy div "[PHONE_NUMBER]"
click at [370, 557] on div "Back to Dashboard Change Sender ID Customers Technicians Select a contact Outbo…" at bounding box center [781, 364] width 1062 height 660
click at [620, 447] on div "Back to Dashboard Change Sender ID Customers Technicians Select a contact Outbo…" at bounding box center [781, 364] width 1062 height 660
click at [364, 386] on div "Business location Sub Zero Refrigerator Repair [GEOGRAPHIC_DATA] [PHONE_NUMBER]…" at bounding box center [781, 249] width 1062 height 289
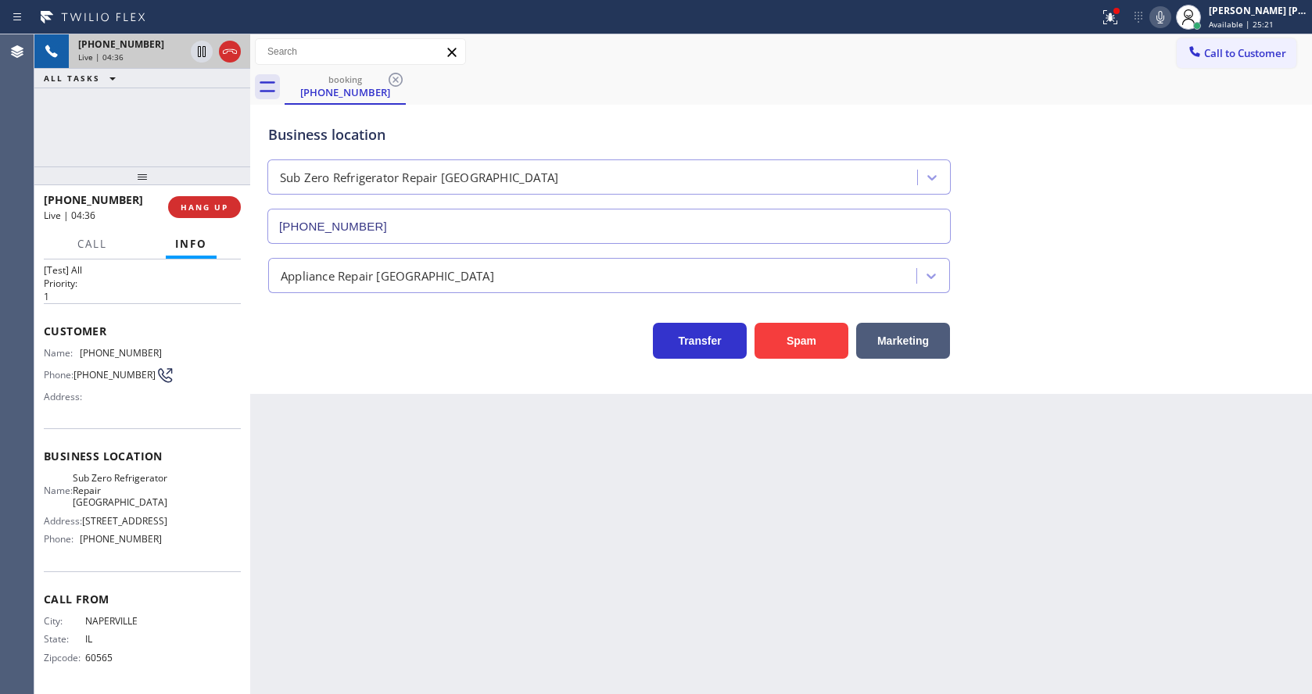
drag, startPoint x: 844, startPoint y: 491, endPoint x: 725, endPoint y: 414, distance: 141.8
click at [844, 491] on div "Back to Dashboard Change Sender ID Customers Technicians Select a contact Outbo…" at bounding box center [781, 364] width 1062 height 660
click at [303, 415] on div "Back to Dashboard Change Sender ID Customers Technicians Select a contact Outbo…" at bounding box center [781, 364] width 1062 height 660
click at [598, 506] on div "Back to Dashboard Change Sender ID Customers Technicians Select a contact Outbo…" at bounding box center [781, 364] width 1062 height 660
click at [449, 496] on div "Back to Dashboard Change Sender ID Customers Technicians Select a contact Outbo…" at bounding box center [781, 364] width 1062 height 660
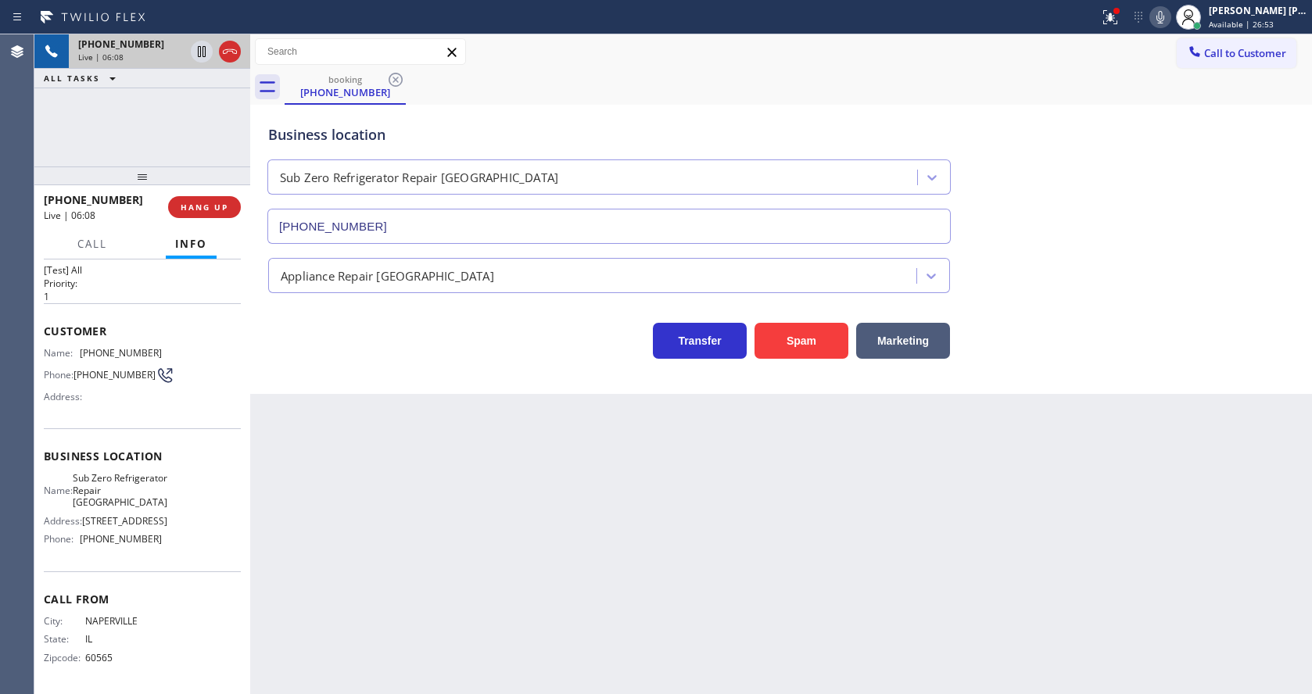
drag, startPoint x: 615, startPoint y: 521, endPoint x: 680, endPoint y: 498, distance: 69.0
click at [615, 521] on div "Back to Dashboard Change Sender ID Customers Technicians Select a contact Outbo…" at bounding box center [781, 364] width 1062 height 660
click at [374, 499] on div "Back to Dashboard Change Sender ID Customers Technicians Select a contact Outbo…" at bounding box center [781, 364] width 1062 height 660
click at [619, 545] on div "Back to Dashboard Change Sender ID Customers Technicians Select a contact Outbo…" at bounding box center [781, 364] width 1062 height 660
click at [503, 609] on div "Back to Dashboard Change Sender ID Customers Technicians Select a contact Outbo…" at bounding box center [781, 364] width 1062 height 660
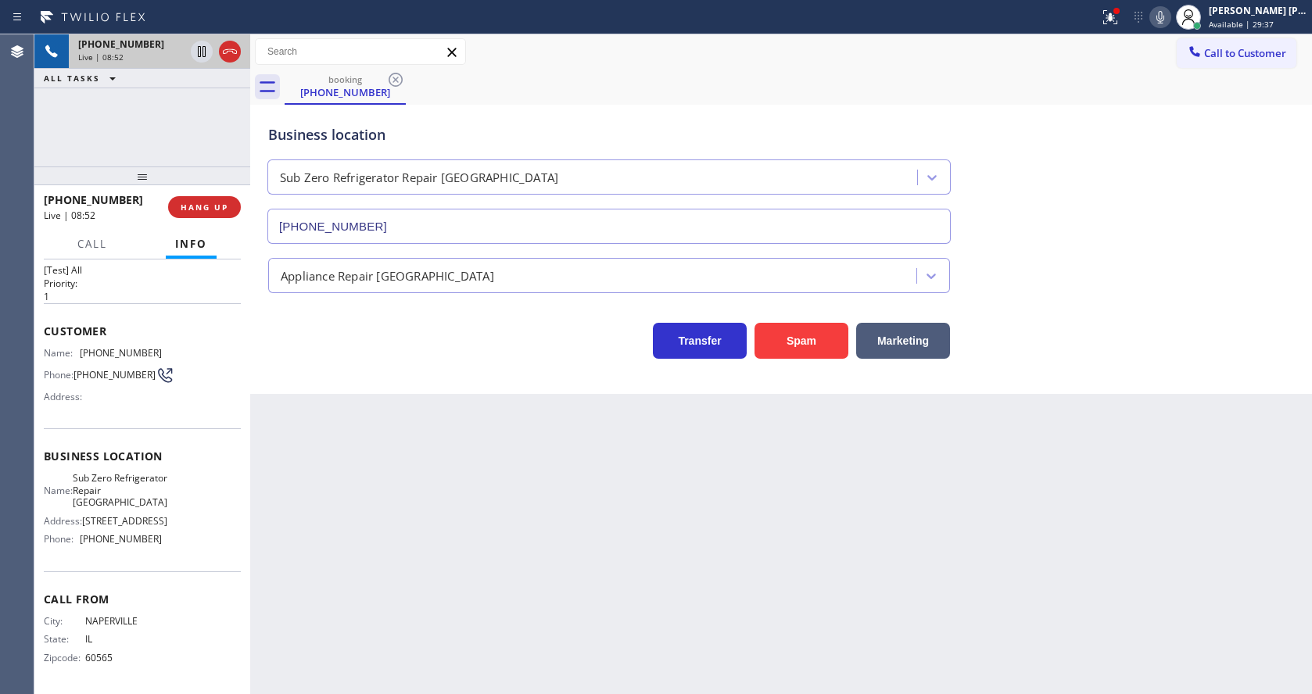
click at [586, 557] on div "Back to Dashboard Change Sender ID Customers Technicians Select a contact Outbo…" at bounding box center [781, 364] width 1062 height 660
click at [649, 628] on div "Back to Dashboard Change Sender ID Customers Technicians Select a contact Outbo…" at bounding box center [781, 364] width 1062 height 660
click at [690, 569] on div "Back to Dashboard Change Sender ID Customers Technicians Select a contact Outbo…" at bounding box center [781, 364] width 1062 height 660
click at [430, 583] on div "Back to Dashboard Change Sender ID Customers Technicians Select a contact Outbo…" at bounding box center [781, 364] width 1062 height 660
click at [568, 521] on div "Back to Dashboard Change Sender ID Customers Technicians Select a contact Outbo…" at bounding box center [781, 364] width 1062 height 660
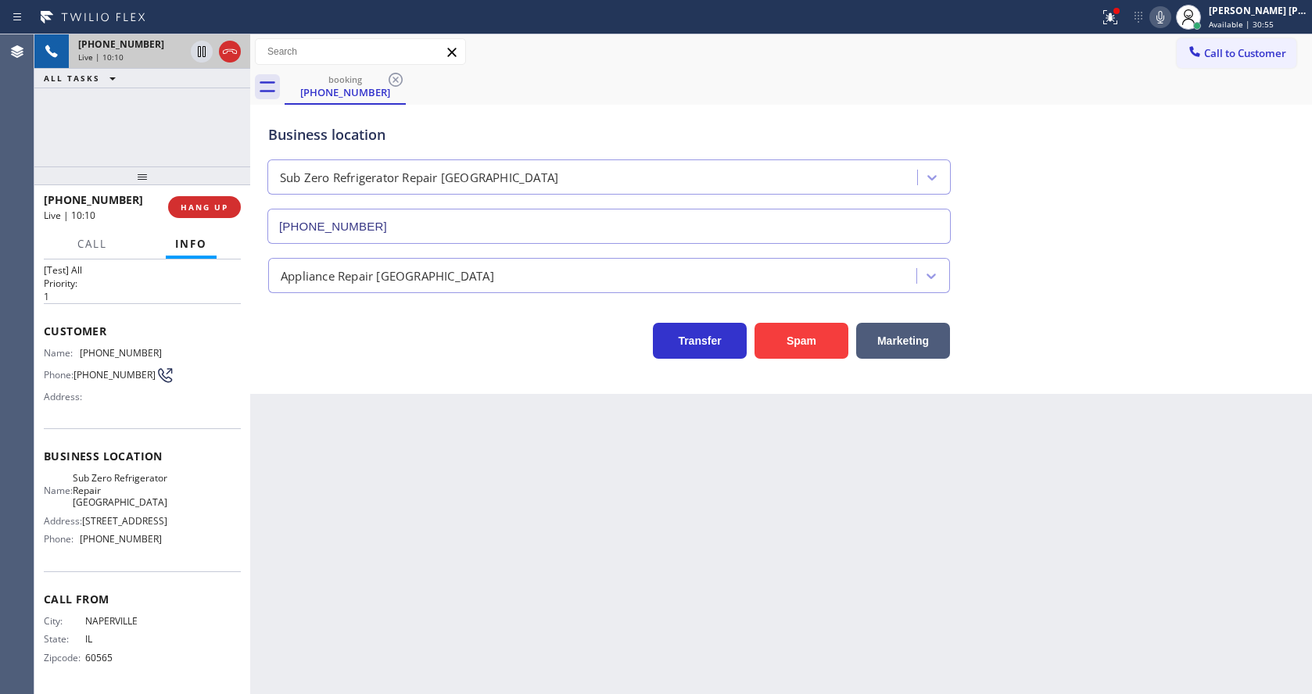
click at [484, 502] on div "Back to Dashboard Change Sender ID Customers Technicians Select a contact Outbo…" at bounding box center [781, 364] width 1062 height 660
click at [363, 506] on div "Back to Dashboard Change Sender ID Customers Technicians Select a contact Outbo…" at bounding box center [781, 364] width 1062 height 660
click at [614, 539] on div "Back to Dashboard Change Sender ID Customers Technicians Select a contact Outbo…" at bounding box center [781, 364] width 1062 height 660
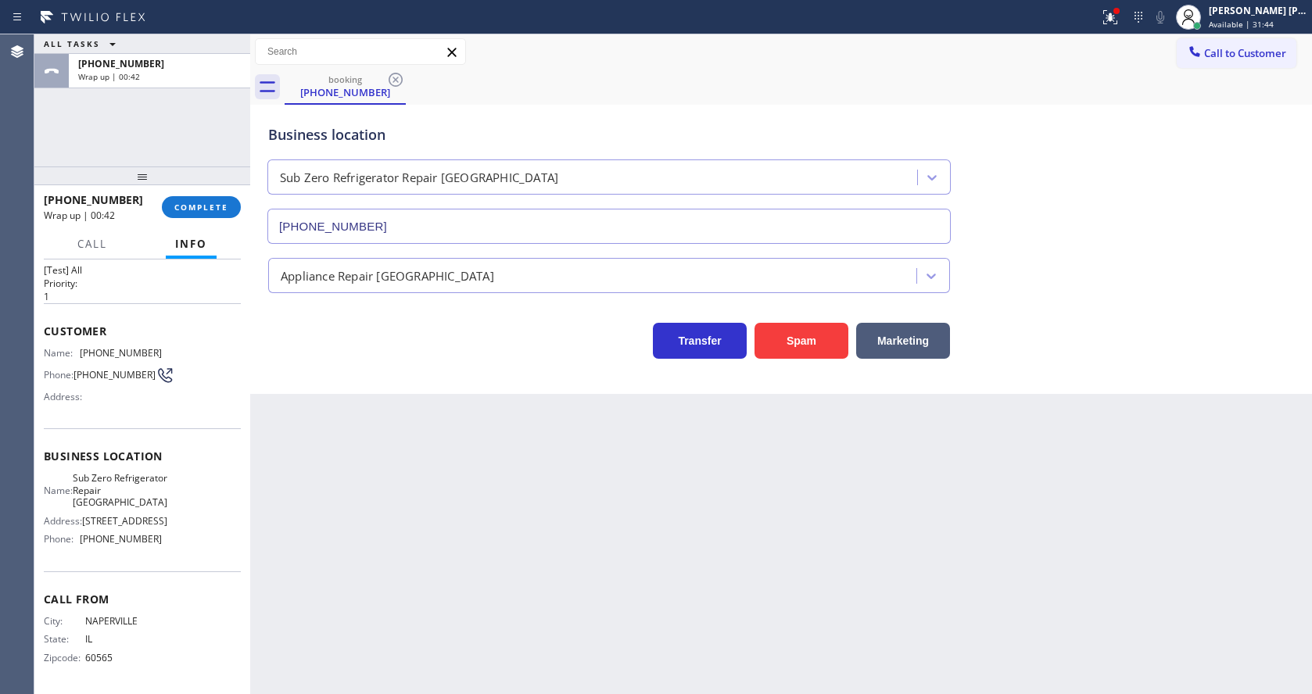
click at [270, 385] on div "Business location Sub Zero Refrigerator Repair [GEOGRAPHIC_DATA] [PHONE_NUMBER]…" at bounding box center [781, 249] width 1062 height 289
click at [170, 215] on button "COMPLETE" at bounding box center [201, 207] width 79 height 22
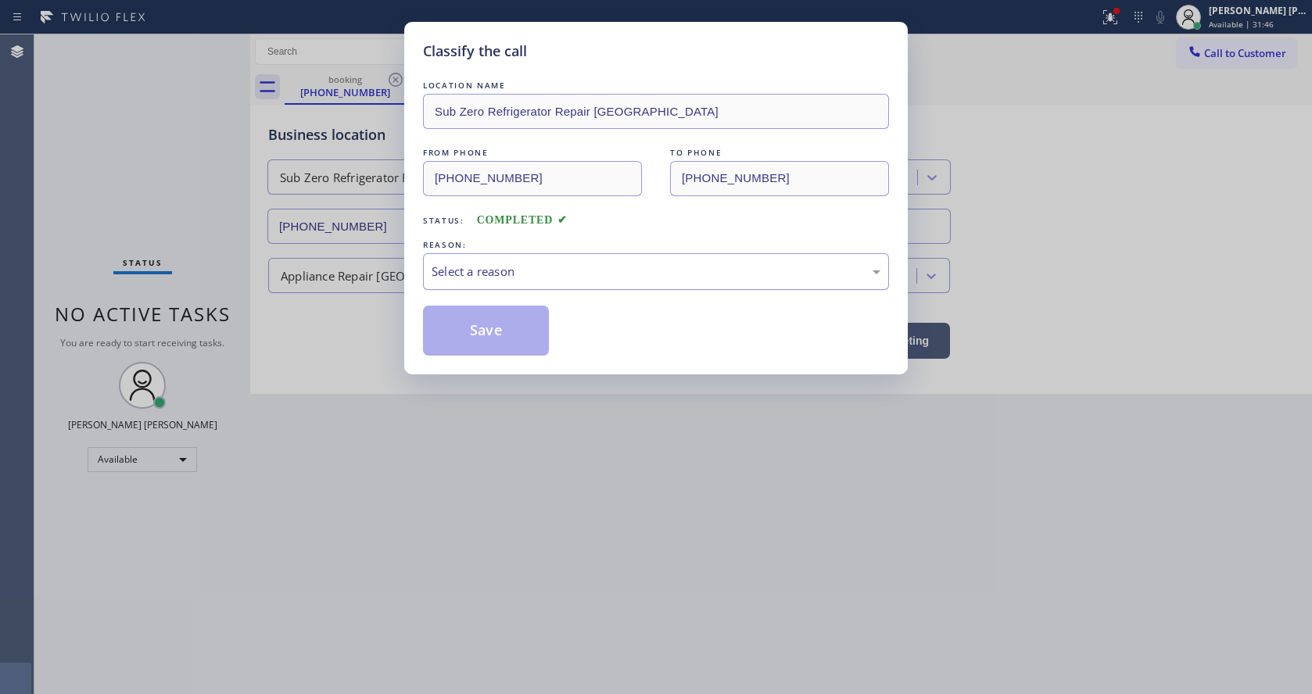
click at [435, 264] on div "Select a reason" at bounding box center [656, 272] width 449 height 18
click at [475, 330] on button "Save" at bounding box center [486, 331] width 126 height 50
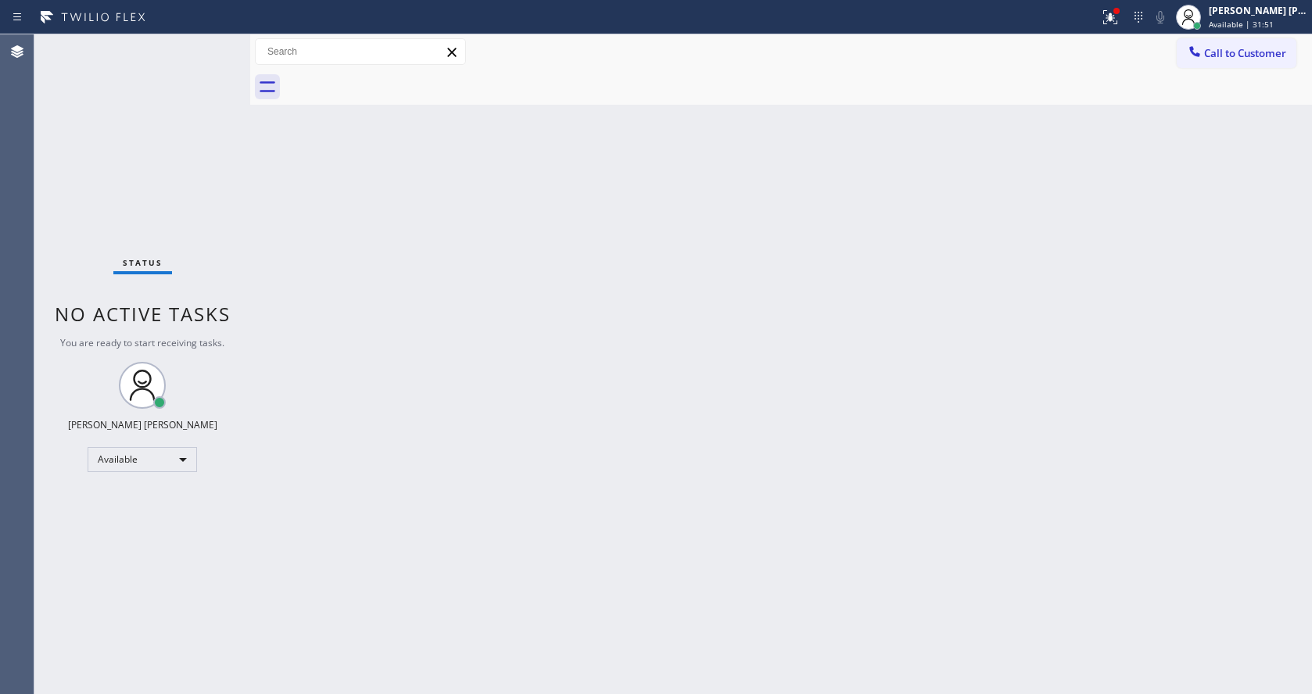
drag, startPoint x: 822, startPoint y: 381, endPoint x: 369, endPoint y: 122, distance: 522.1
click at [822, 381] on div "Back to Dashboard Change Sender ID Customers Technicians Select a contact Outbo…" at bounding box center [781, 364] width 1062 height 660
click at [281, 310] on div "Back to Dashboard Change Sender ID Customers Technicians Select a contact Outbo…" at bounding box center [781, 364] width 1062 height 660
click at [715, 417] on div "Back to Dashboard Change Sender ID Customers Technicians Select a contact Outbo…" at bounding box center [781, 364] width 1062 height 660
click at [1113, 16] on icon at bounding box center [1110, 17] width 19 height 19
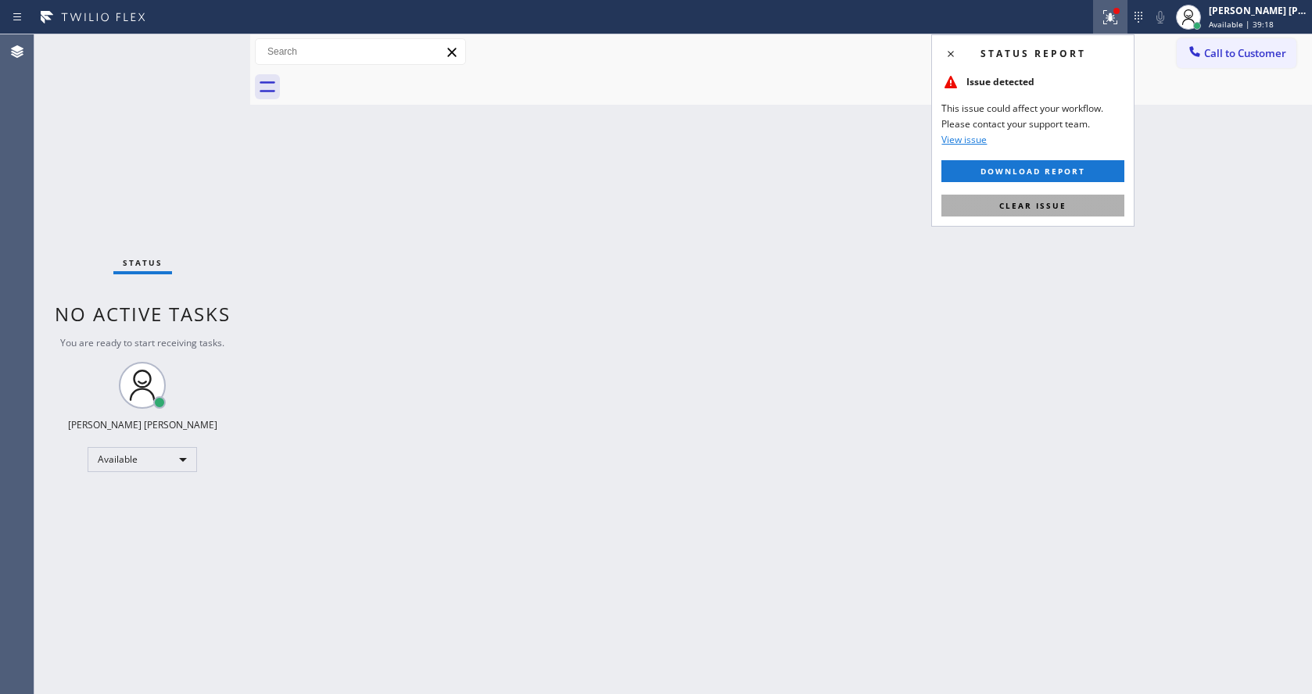
click at [1045, 199] on button "Clear issue" at bounding box center [1032, 206] width 183 height 22
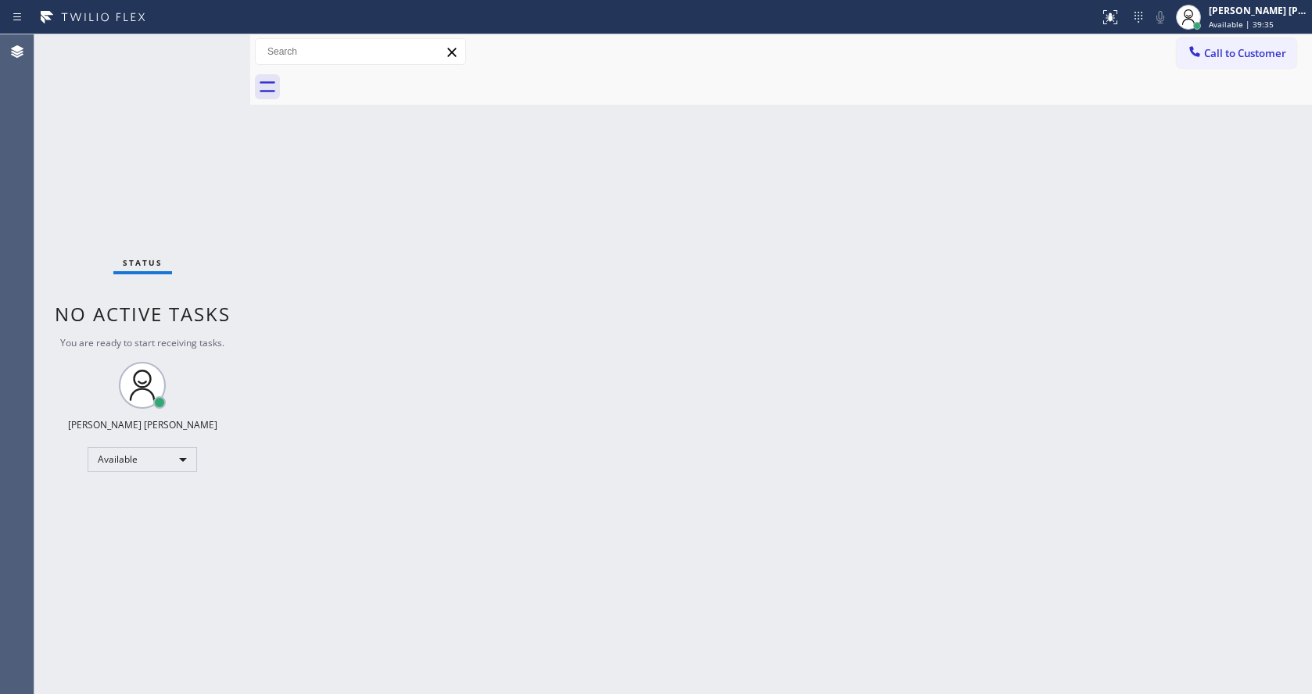
click at [212, 41] on div "Status No active tasks You are ready to start receiving tasks. [PERSON_NAME] [P…" at bounding box center [142, 364] width 216 height 660
click at [213, 44] on div "Status No active tasks You are ready to start receiving tasks. [PERSON_NAME] [P…" at bounding box center [142, 364] width 216 height 660
click at [206, 45] on div "Status No active tasks You are ready to start receiving tasks. [PERSON_NAME] [P…" at bounding box center [142, 364] width 216 height 660
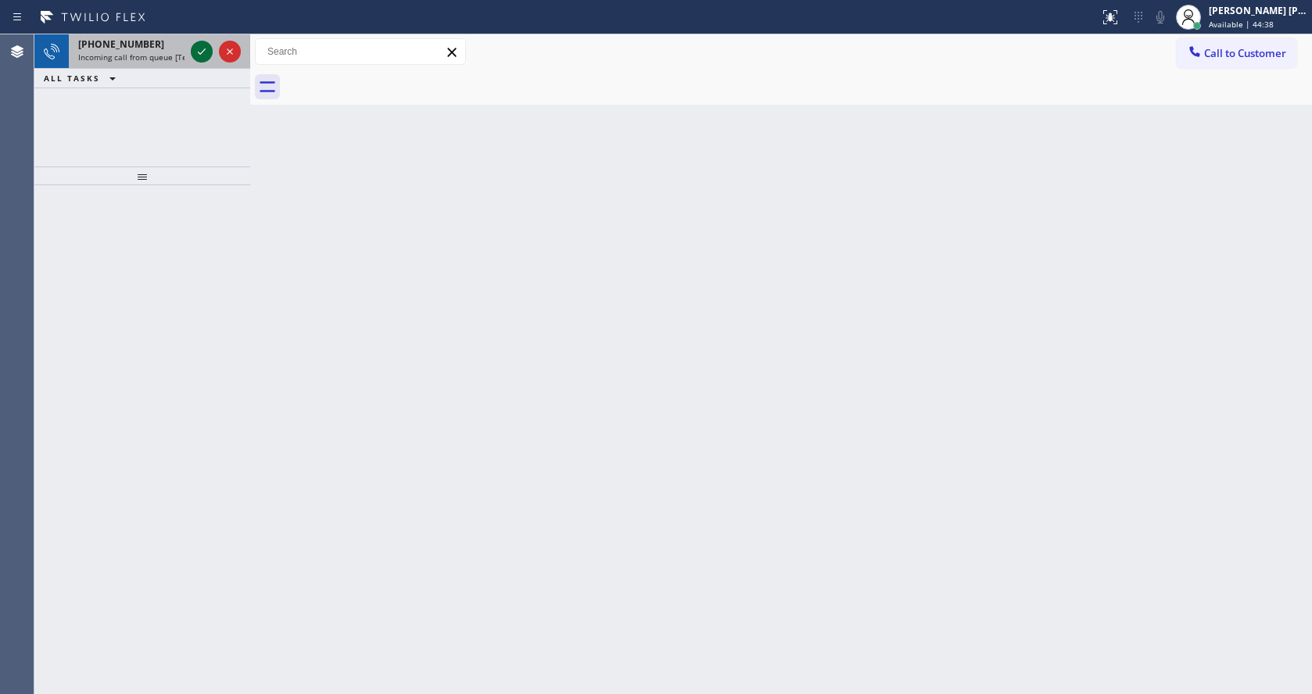
click at [206, 45] on icon at bounding box center [201, 51] width 19 height 19
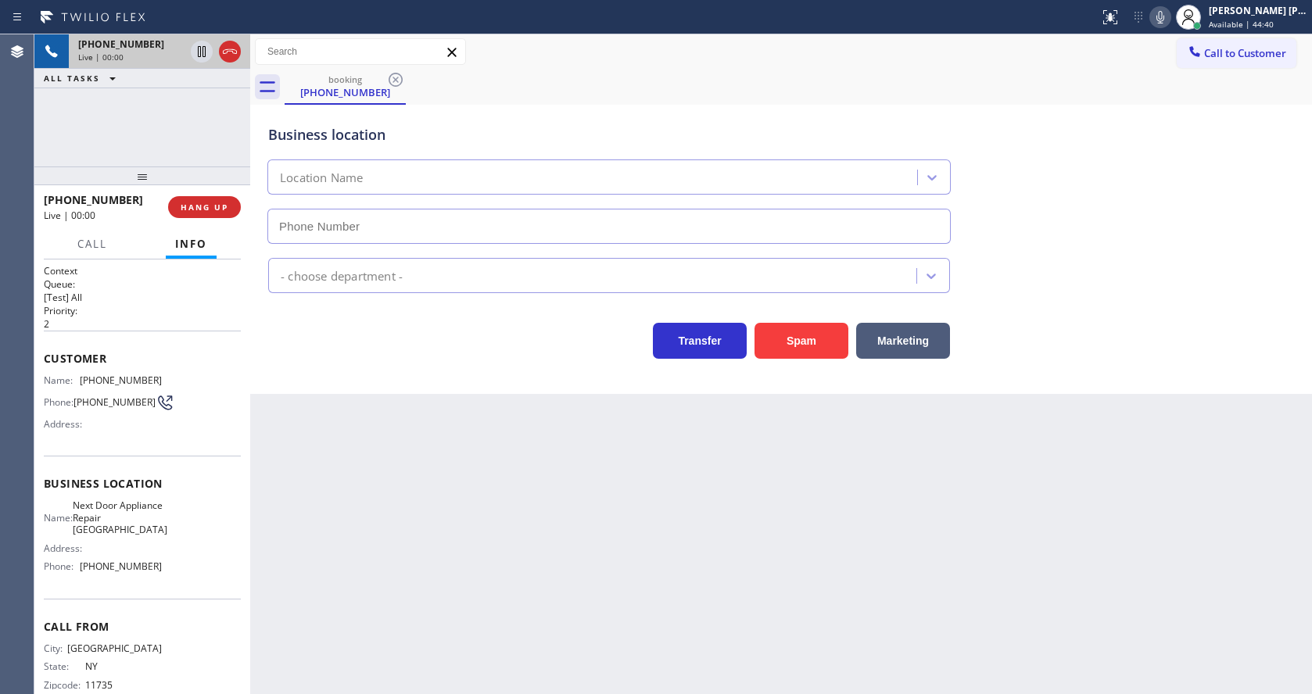
type input "[PHONE_NUMBER]"
click at [711, 568] on div "Back to Dashboard Change Sender ID Customers Technicians Select a contact Outbo…" at bounding box center [781, 364] width 1062 height 660
click at [432, 473] on div "Back to Dashboard Change Sender ID Customers Technicians Select a contact Outbo…" at bounding box center [781, 364] width 1062 height 660
click at [411, 497] on div "Back to Dashboard Change Sender ID Customers Technicians Select a contact Outbo…" at bounding box center [781, 364] width 1062 height 660
drag, startPoint x: 453, startPoint y: 667, endPoint x: 461, endPoint y: 686, distance: 20.3
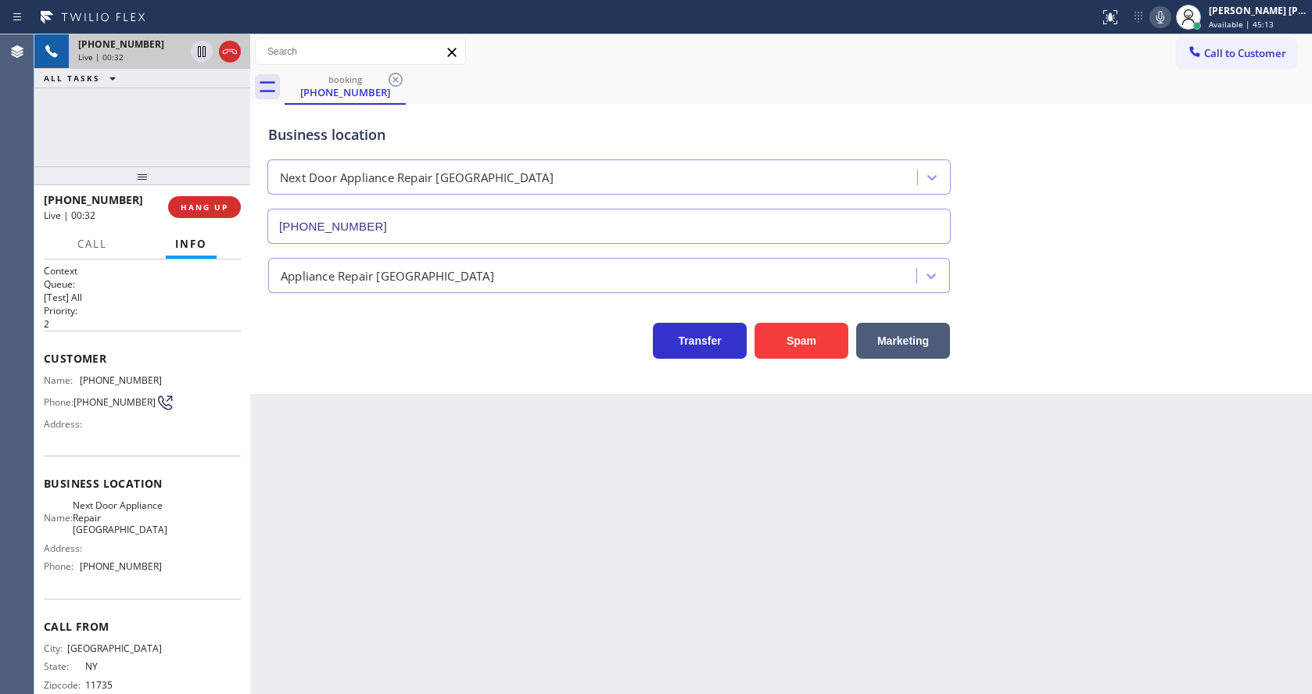
click at [453, 668] on div "Back to Dashboard Change Sender ID Customers Technicians Select a contact Outbo…" at bounding box center [781, 364] width 1062 height 660
click at [471, 450] on div "Back to Dashboard Change Sender ID Customers Technicians Select a contact Outbo…" at bounding box center [781, 364] width 1062 height 660
click at [150, 309] on h2 "Priority:" at bounding box center [142, 310] width 197 height 13
click at [192, 207] on span "HANG UP" at bounding box center [205, 207] width 48 height 11
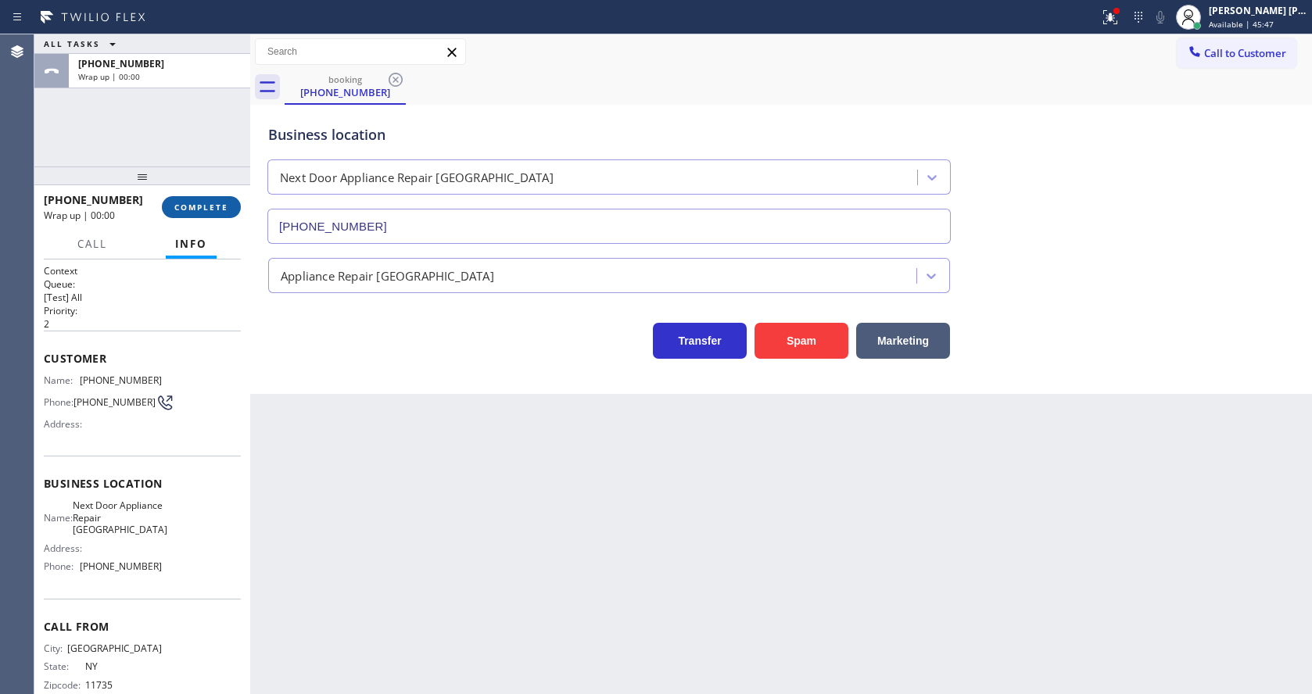
click at [192, 207] on span "COMPLETE" at bounding box center [201, 207] width 54 height 11
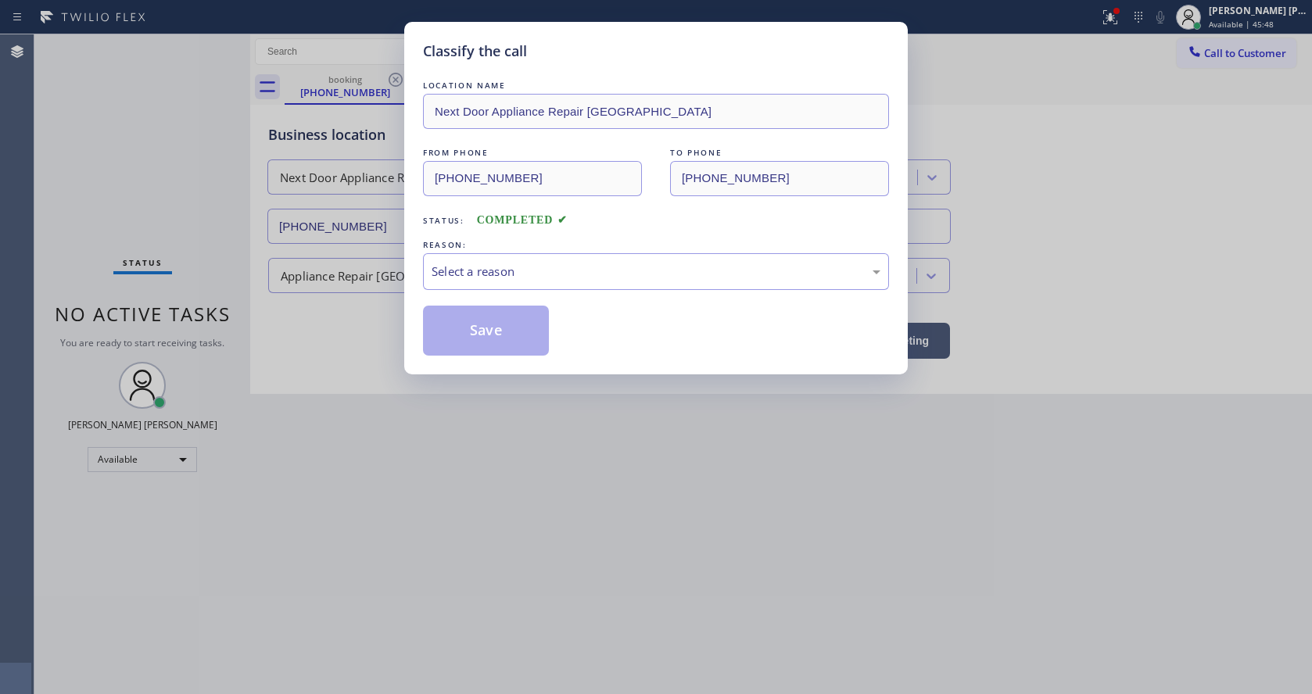
drag, startPoint x: 475, startPoint y: 251, endPoint x: 484, endPoint y: 275, distance: 26.0
click at [475, 252] on div "REASON:" at bounding box center [656, 245] width 466 height 16
click at [484, 275] on div "Select a reason" at bounding box center [656, 272] width 449 height 18
click at [489, 359] on div "Classify the call LOCATION NAME Next Door Appliance Repair [GEOGRAPHIC_DATA] FR…" at bounding box center [655, 198] width 503 height 353
click at [489, 336] on button "Save" at bounding box center [486, 331] width 126 height 50
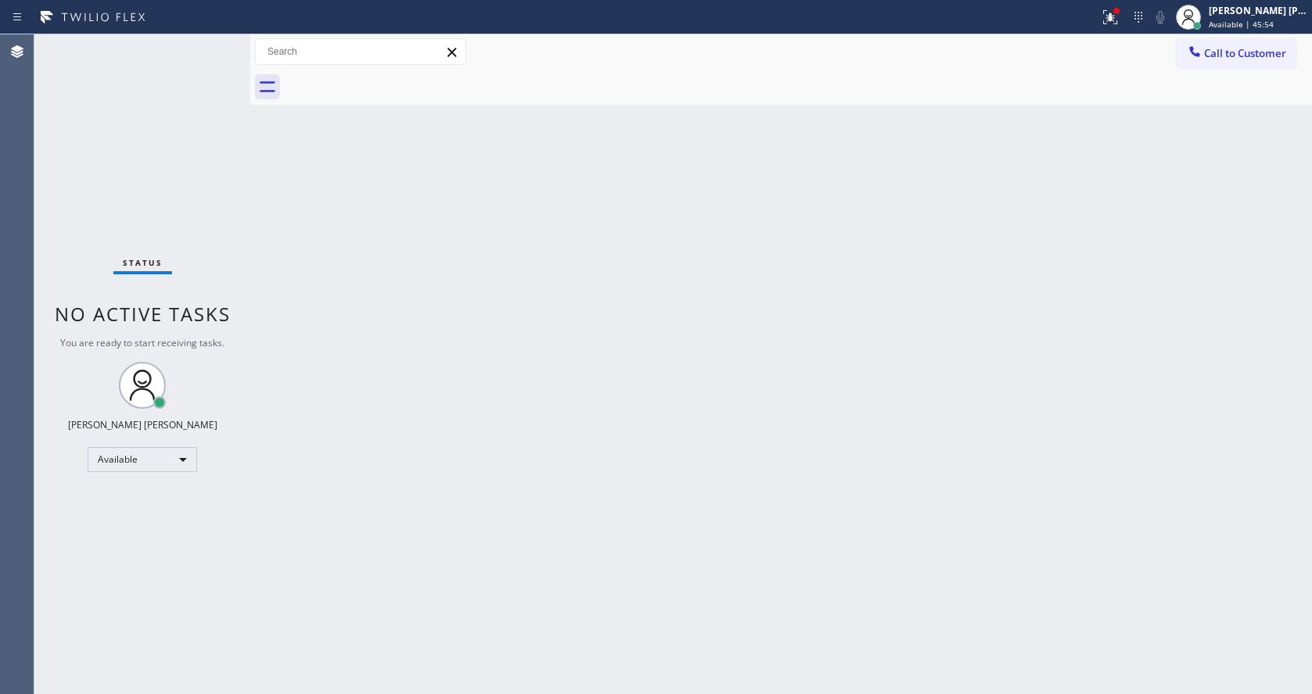
click at [161, 99] on div "Status No active tasks You are ready to start receiving tasks. [PERSON_NAME] [P…" at bounding box center [142, 364] width 216 height 660
click at [213, 42] on div "Status No active tasks You are ready to start receiving tasks. [PERSON_NAME] [P…" at bounding box center [142, 364] width 216 height 660
click at [385, 240] on div "Back to Dashboard Change Sender ID Customers Technicians Select a contact Outbo…" at bounding box center [781, 364] width 1062 height 660
click at [1216, 64] on button "Call to Customer" at bounding box center [1237, 53] width 120 height 30
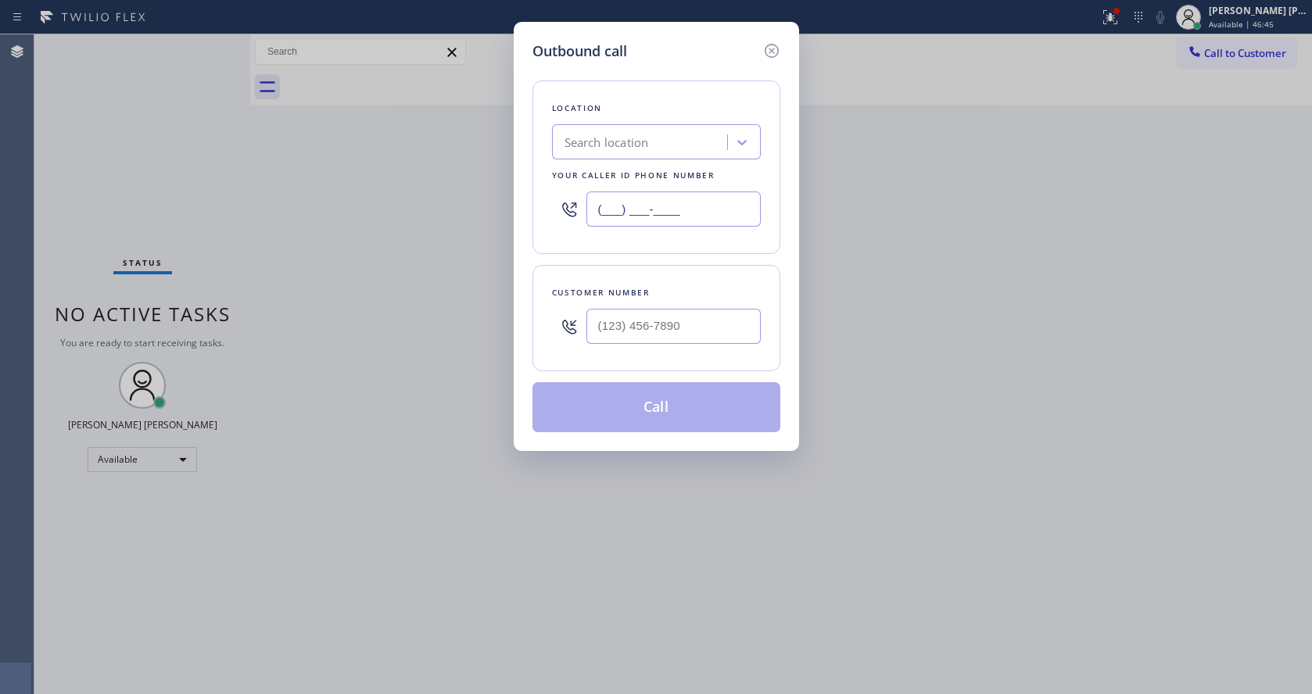
click at [686, 204] on input "(___) ___-____" at bounding box center [673, 209] width 174 height 35
paste input "631) 203-1974"
type input "[PHONE_NUMBER]"
click at [643, 319] on input "(___) ___-____" at bounding box center [673, 326] width 174 height 35
paste input "631) 626-5683"
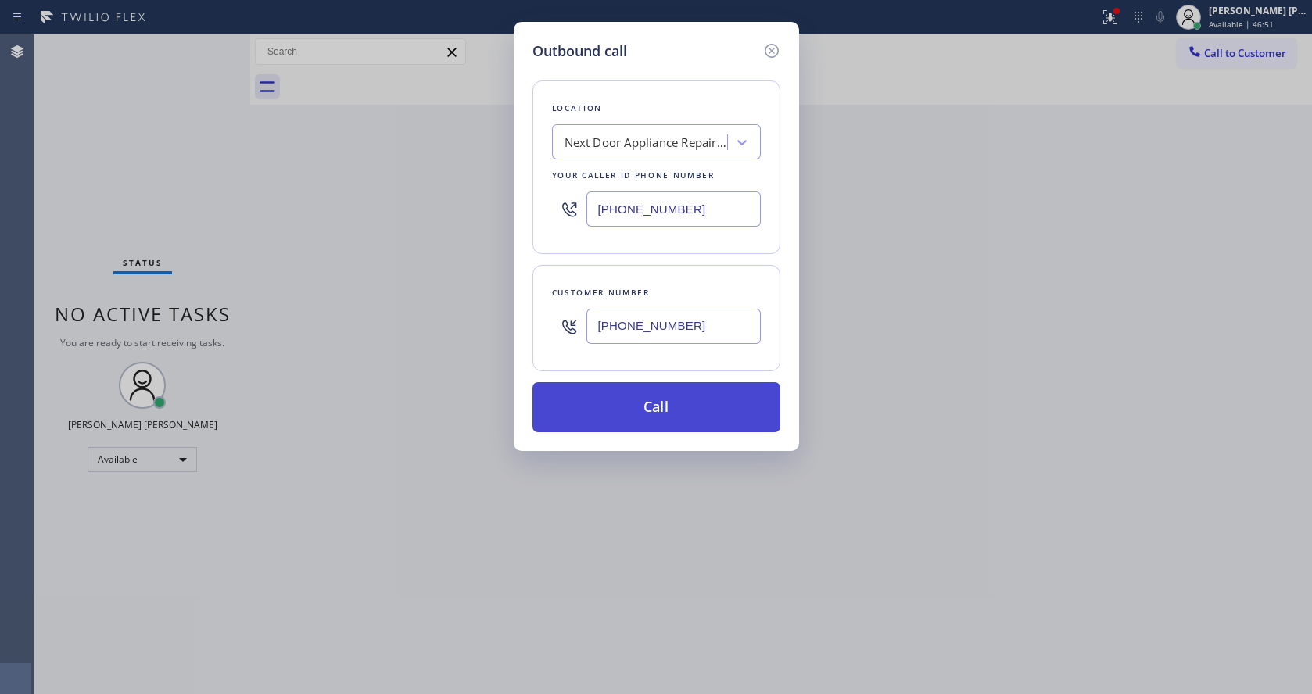
type input "[PHONE_NUMBER]"
click at [636, 400] on button "Call" at bounding box center [656, 407] width 248 height 50
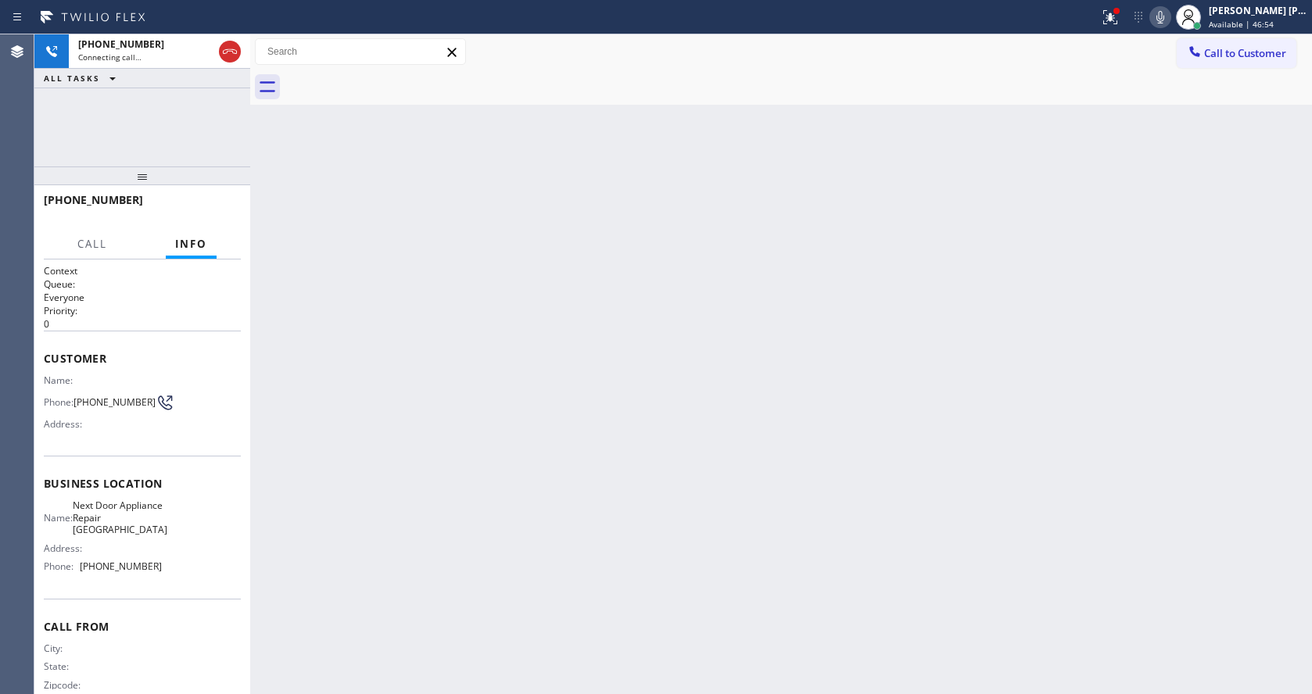
click at [311, 296] on div "Back to Dashboard Change Sender ID Customers Technicians Select a contact Outbo…" at bounding box center [781, 364] width 1062 height 660
click at [403, 425] on div "Back to Dashboard Change Sender ID Customers Technicians Select a contact Outbo…" at bounding box center [781, 364] width 1062 height 660
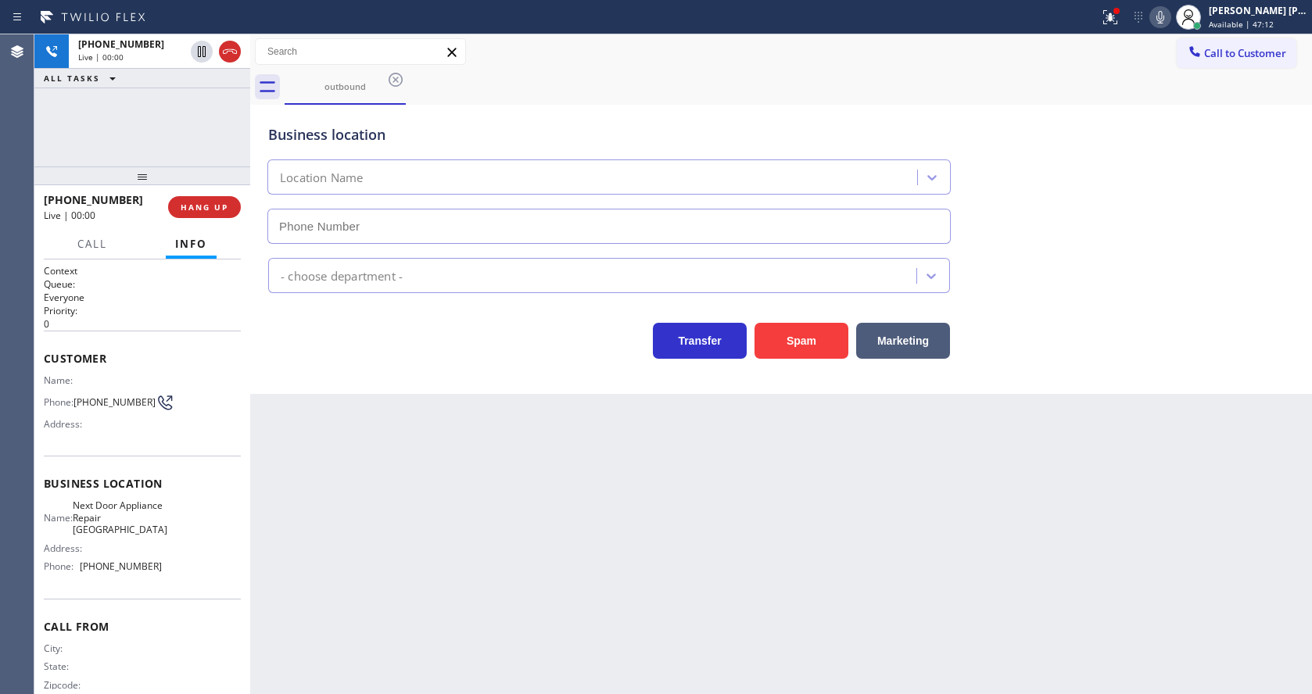
click at [904, 249] on div "- choose department -" at bounding box center [781, 268] width 1032 height 49
type input "[PHONE_NUMBER]"
click at [447, 430] on div "Back to Dashboard Change Sender ID Customers Technicians Select a contact Outbo…" at bounding box center [781, 364] width 1062 height 660
click at [161, 378] on div "Name: Phone: [PHONE_NUMBER] Address:" at bounding box center [142, 405] width 197 height 62
drag, startPoint x: 75, startPoint y: 395, endPoint x: 109, endPoint y: 410, distance: 37.8
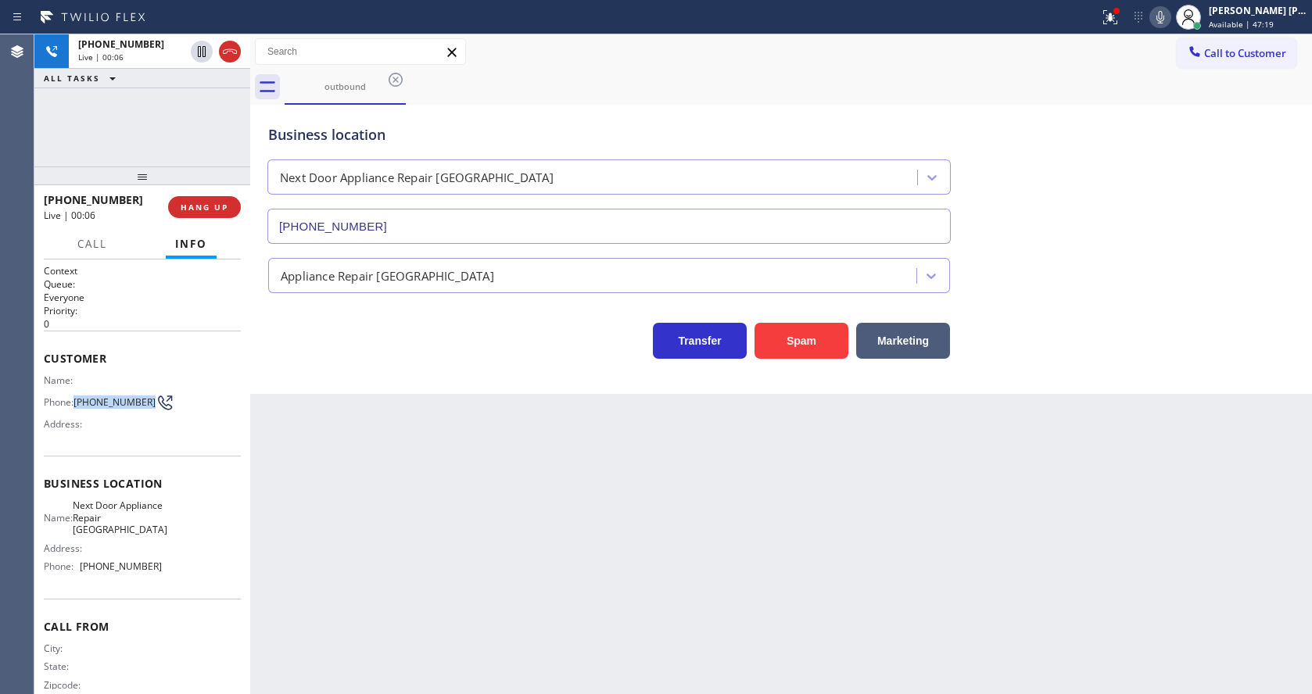
click at [109, 410] on div "Phone: [PHONE_NUMBER]" at bounding box center [103, 402] width 118 height 19
copy span "[PHONE_NUMBER]"
click at [381, 509] on div "Back to Dashboard Change Sender ID Customers Technicians Select a contact Outbo…" at bounding box center [781, 364] width 1062 height 660
click at [150, 503] on div "Business location Name: Next Door Appliance Repair [GEOGRAPHIC_DATA] Address: P…" at bounding box center [142, 527] width 197 height 142
drag, startPoint x: 81, startPoint y: 507, endPoint x: 134, endPoint y: 544, distance: 64.6
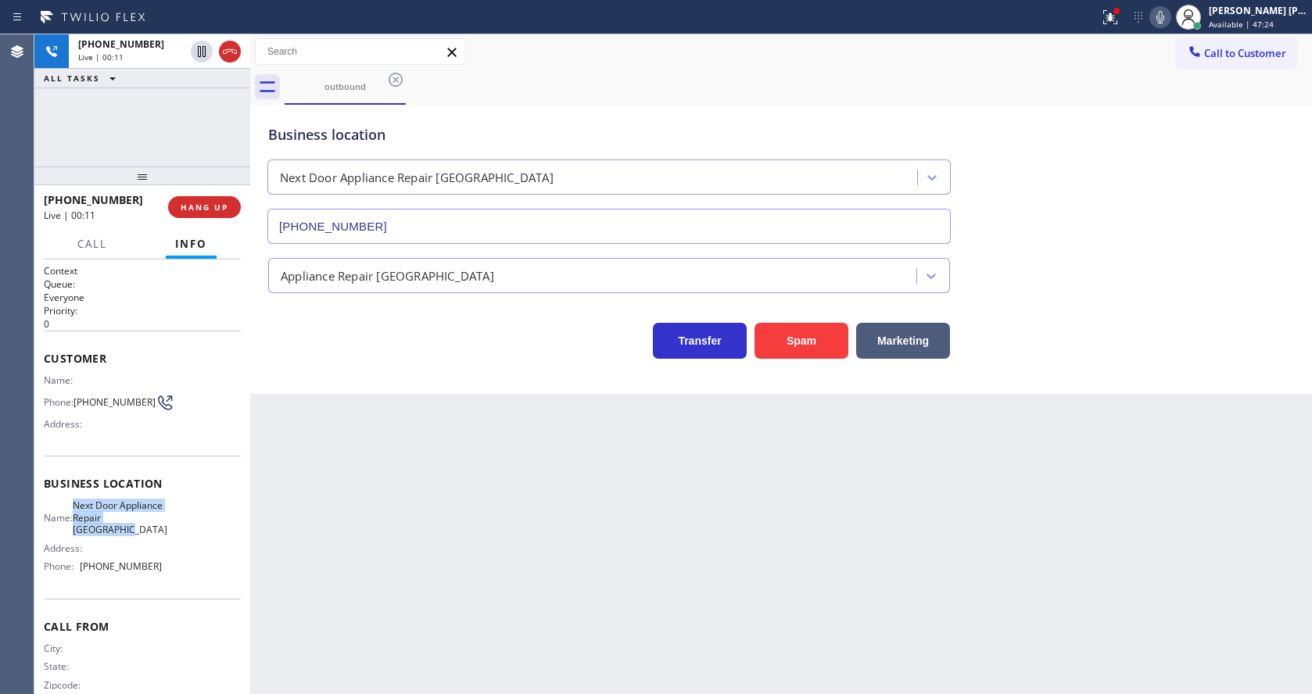
click at [134, 536] on div "Name: Next Door Appliance Repair [GEOGRAPHIC_DATA]" at bounding box center [103, 518] width 118 height 36
copy span "Next Door Appliance Repair [GEOGRAPHIC_DATA]"
click at [359, 521] on div "Back to Dashboard Change Sender ID Customers Technicians Select a contact Outbo…" at bounding box center [781, 364] width 1062 height 660
drag, startPoint x: 150, startPoint y: 491, endPoint x: 138, endPoint y: 527, distance: 37.8
click at [150, 491] on span "Business location" at bounding box center [142, 483] width 197 height 15
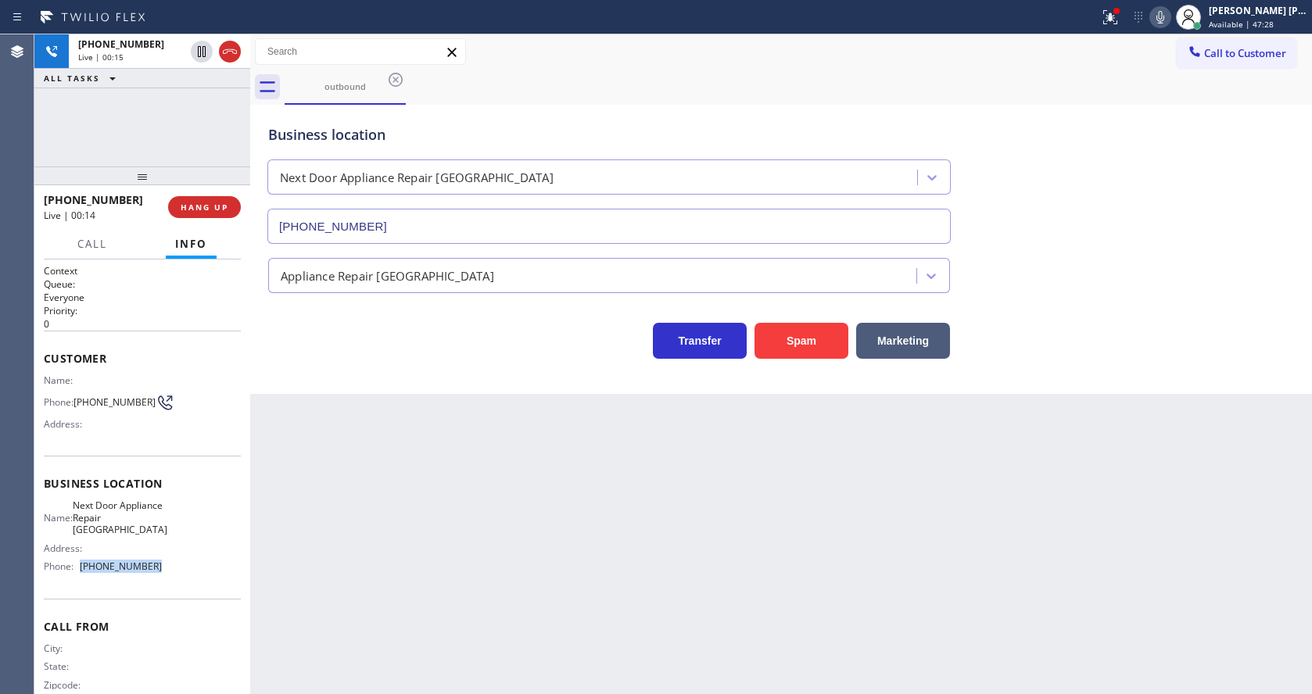
drag, startPoint x: 78, startPoint y: 589, endPoint x: 189, endPoint y: 598, distance: 111.3
click at [189, 598] on div "Business location Name: Next Door Appliance Repair [GEOGRAPHIC_DATA] Address: P…" at bounding box center [142, 527] width 197 height 142
copy div "[PHONE_NUMBER]"
click at [433, 582] on div "Back to Dashboard Change Sender ID Customers Technicians Select a contact Outbo…" at bounding box center [781, 364] width 1062 height 660
click at [539, 421] on div "Back to Dashboard Change Sender ID Customers Technicians Select a contact Outbo…" at bounding box center [781, 364] width 1062 height 660
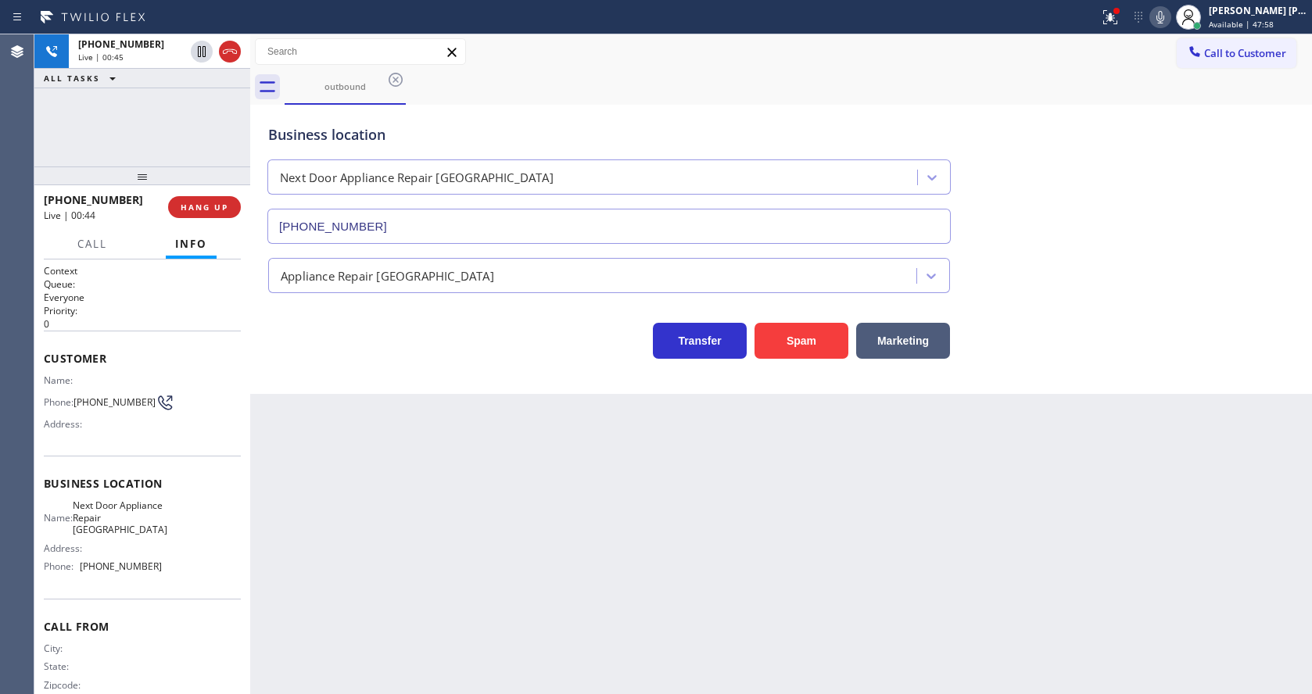
click at [315, 435] on div "Back to Dashboard Change Sender ID Customers Technicians Select a contact Outbo…" at bounding box center [781, 364] width 1062 height 660
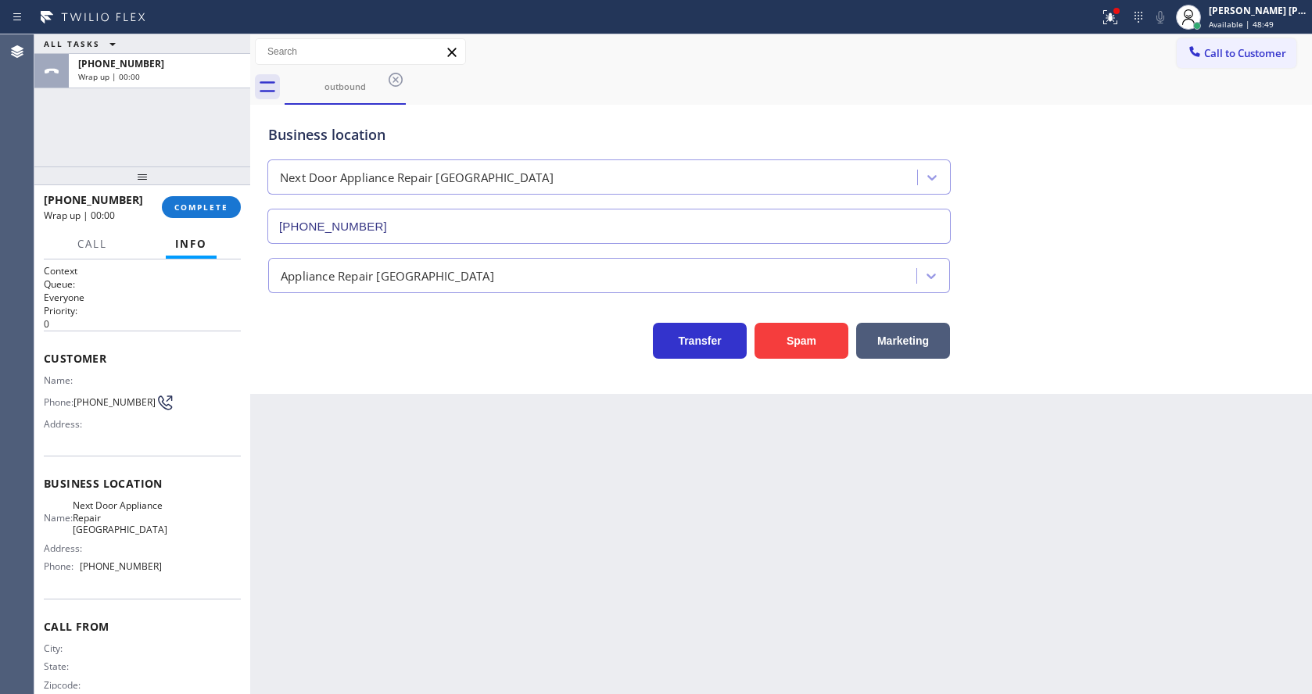
click at [557, 460] on div "Back to Dashboard Change Sender ID Customers Technicians Select a contact Outbo…" at bounding box center [781, 364] width 1062 height 660
click at [202, 196] on button "COMPLETE" at bounding box center [201, 207] width 79 height 22
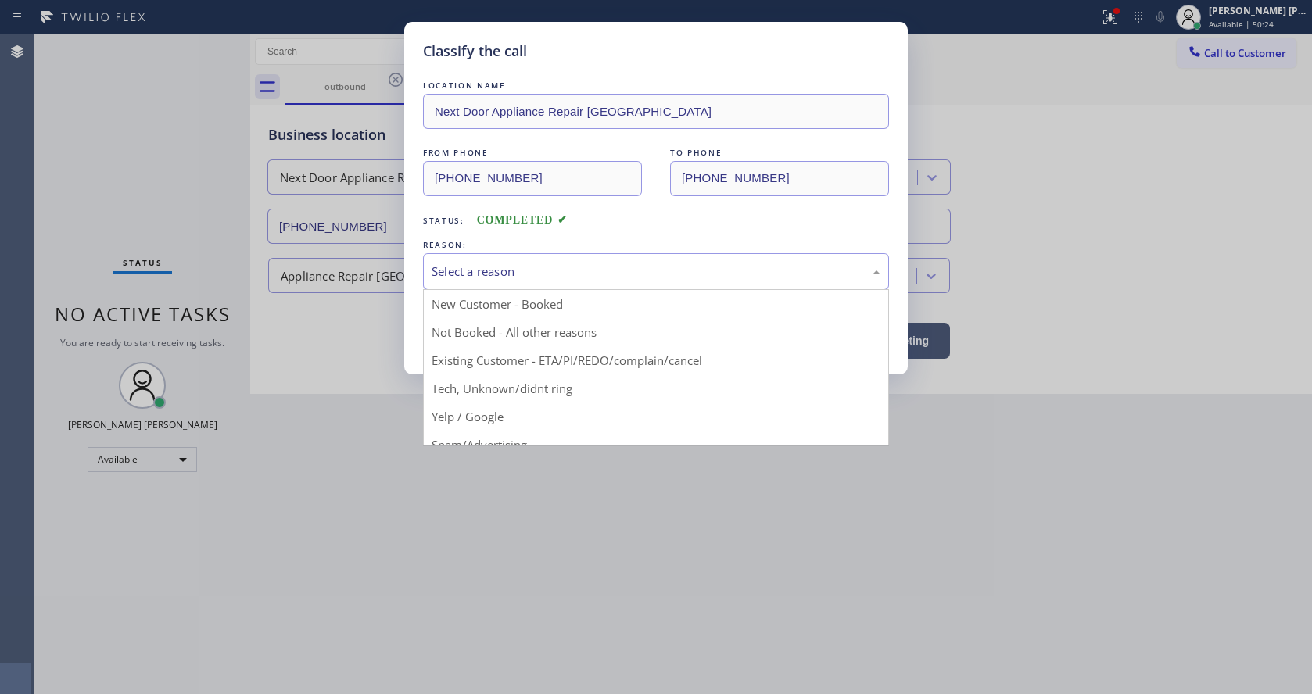
click at [478, 278] on div "Select a reason" at bounding box center [656, 272] width 449 height 18
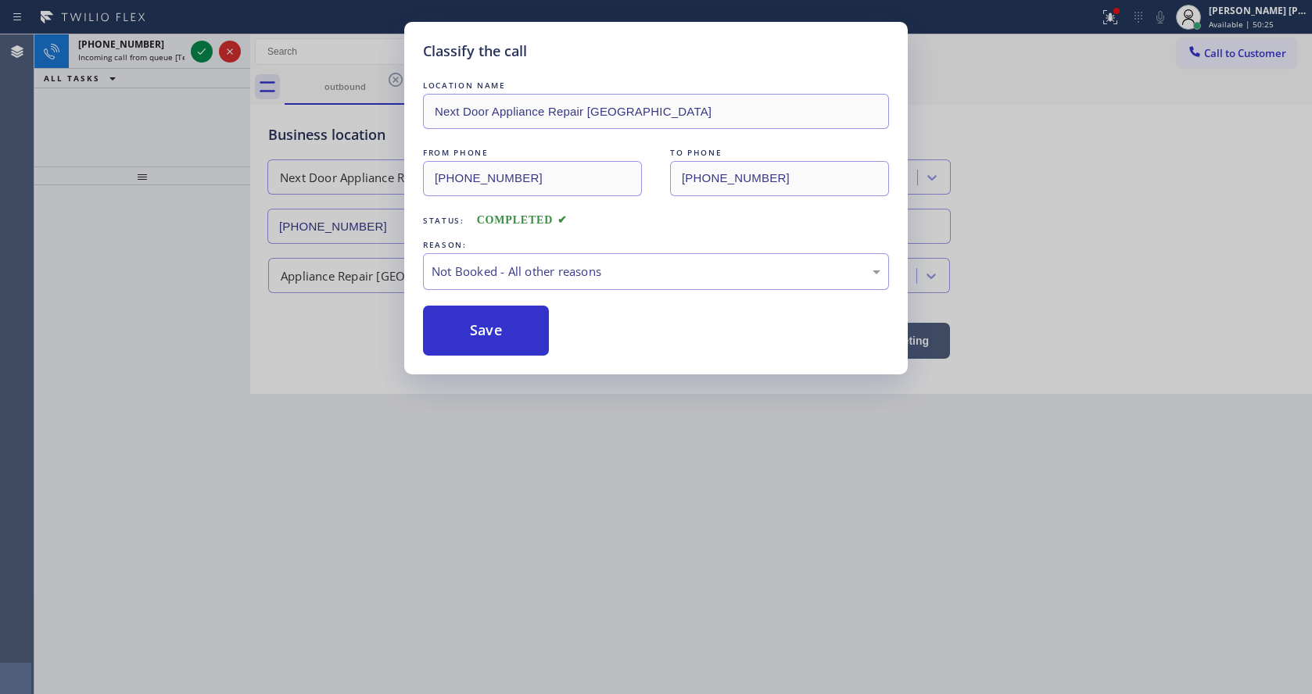
click at [471, 326] on button "Save" at bounding box center [486, 331] width 126 height 50
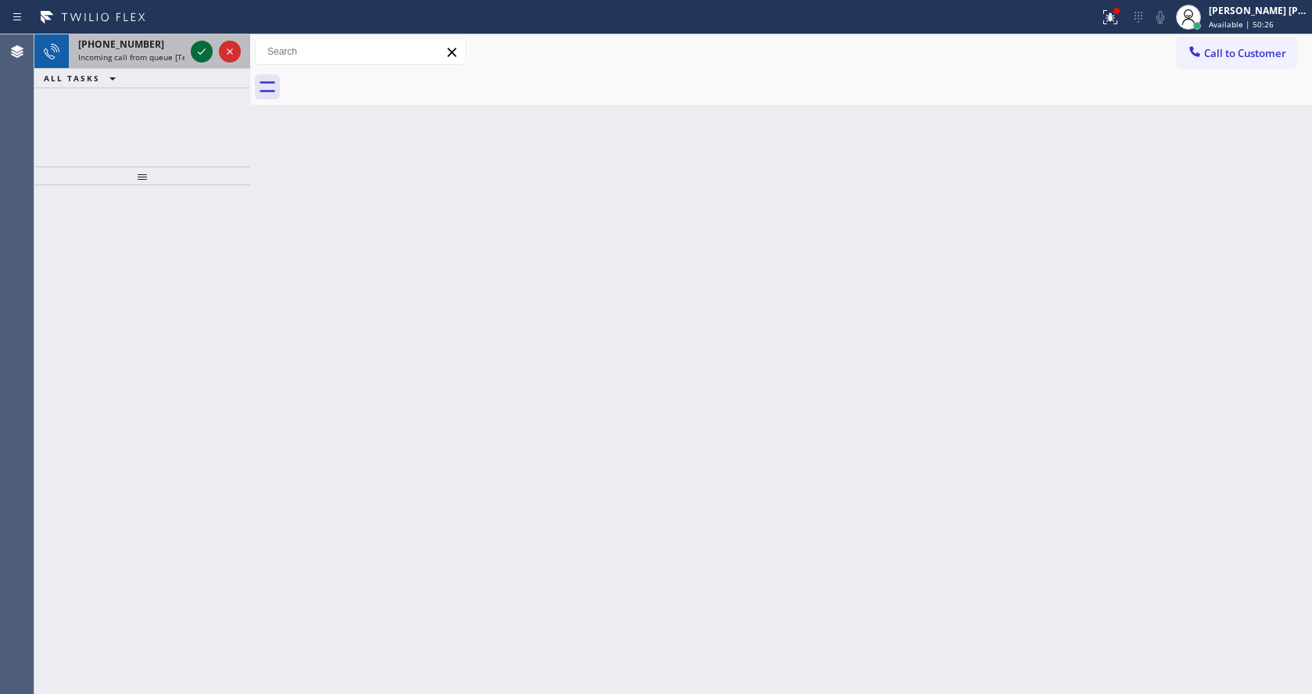
click at [198, 49] on icon at bounding box center [201, 51] width 19 height 19
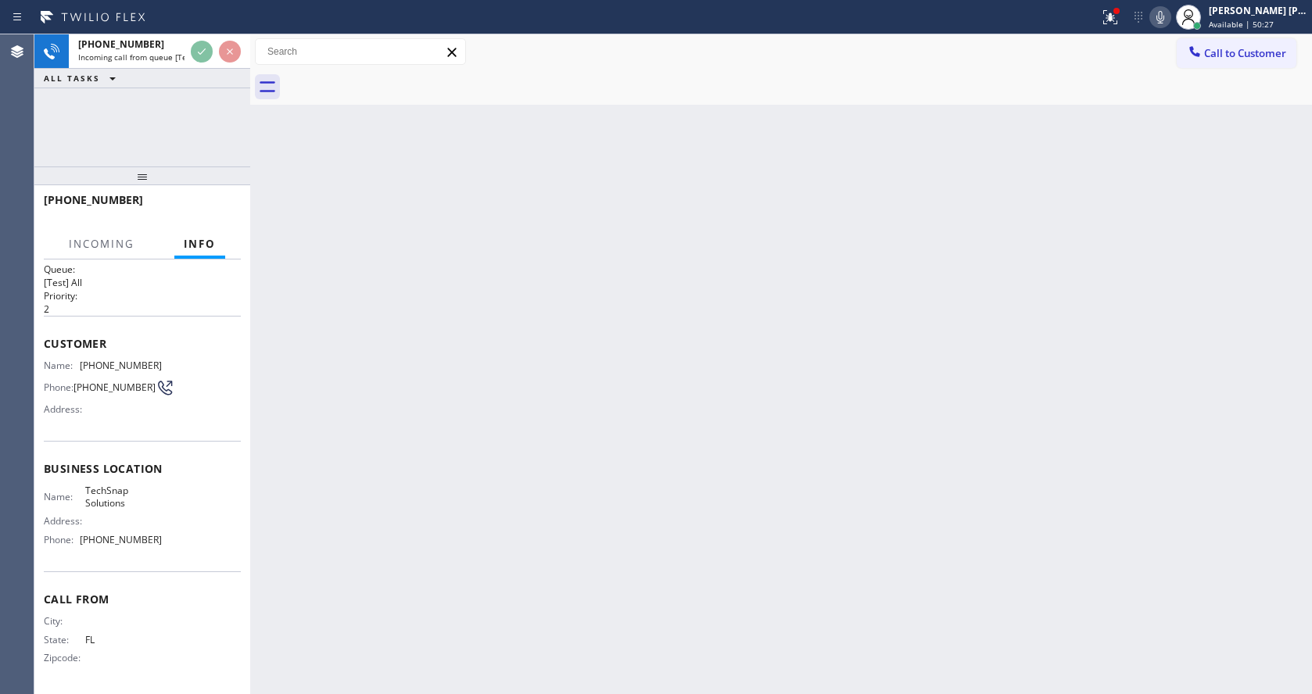
scroll to position [20, 0]
click at [579, 443] on div "Back to Dashboard Change Sender ID Customers Technicians Select a contact Outbo…" at bounding box center [781, 364] width 1062 height 660
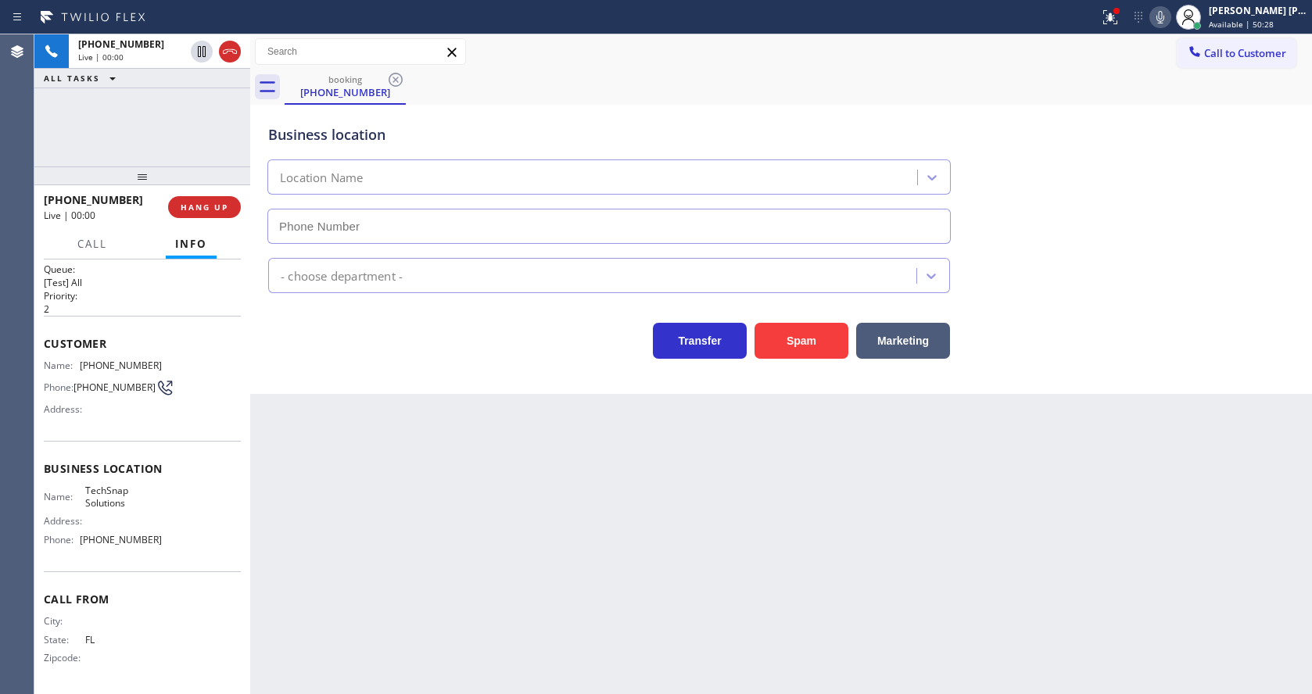
type input "[PHONE_NUMBER]"
click at [442, 360] on div "Business location TechSnap Solutions [PHONE_NUMBER] Appliance Repair Regular Tr…" at bounding box center [781, 249] width 1062 height 289
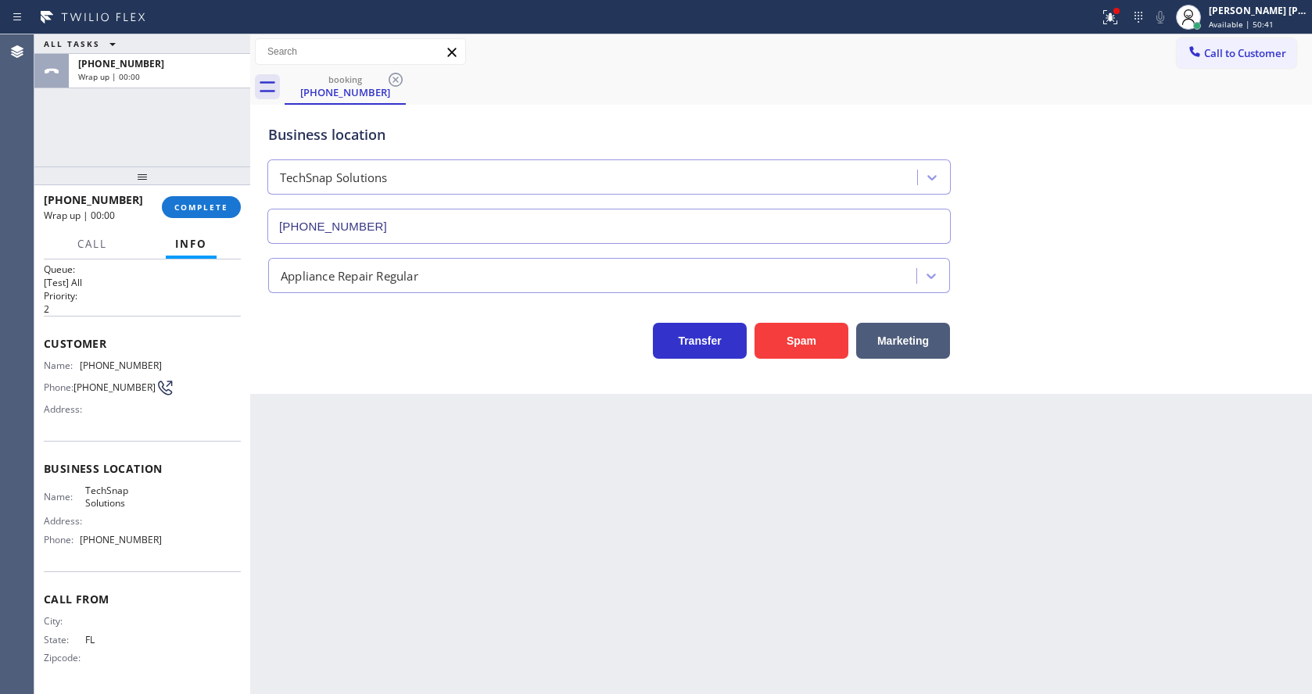
drag, startPoint x: 316, startPoint y: 347, endPoint x: 276, endPoint y: 249, distance: 106.3
click at [316, 347] on div "Transfer Spam Marketing" at bounding box center [609, 337] width 688 height 44
click at [207, 199] on button "COMPLETE" at bounding box center [201, 207] width 79 height 22
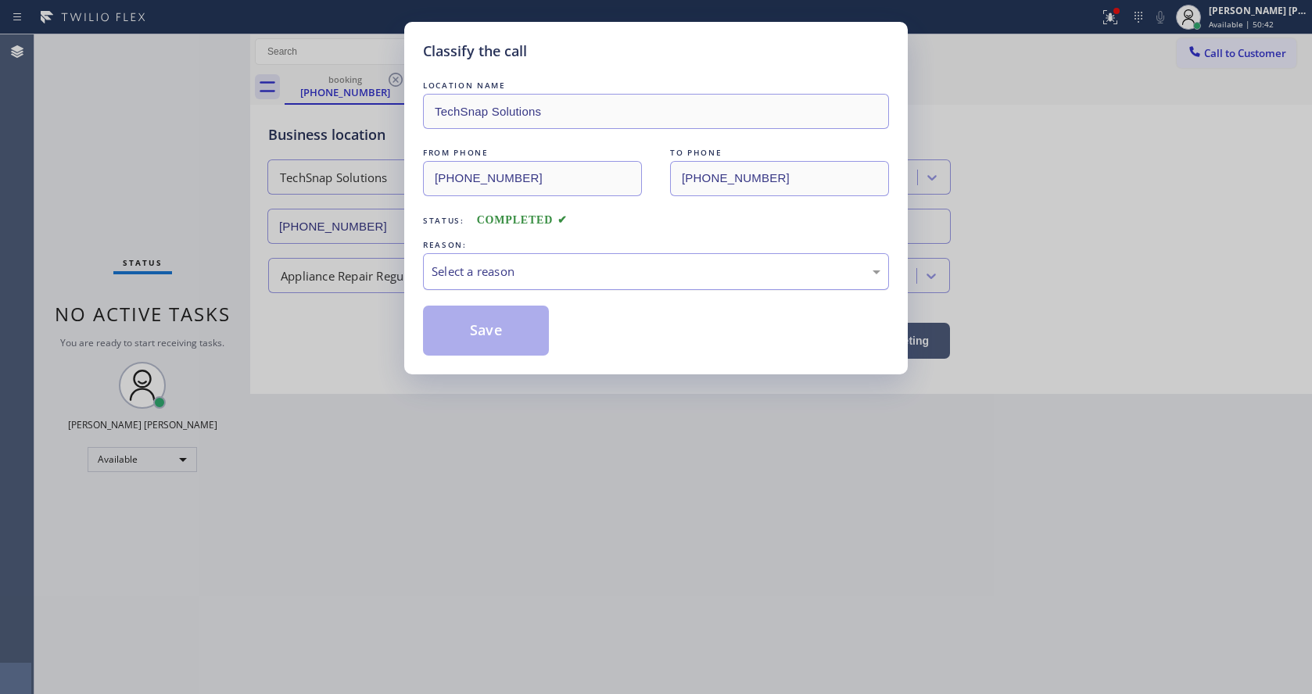
click at [580, 267] on div "Select a reason" at bounding box center [656, 272] width 449 height 18
click at [494, 339] on button "Save" at bounding box center [486, 331] width 126 height 50
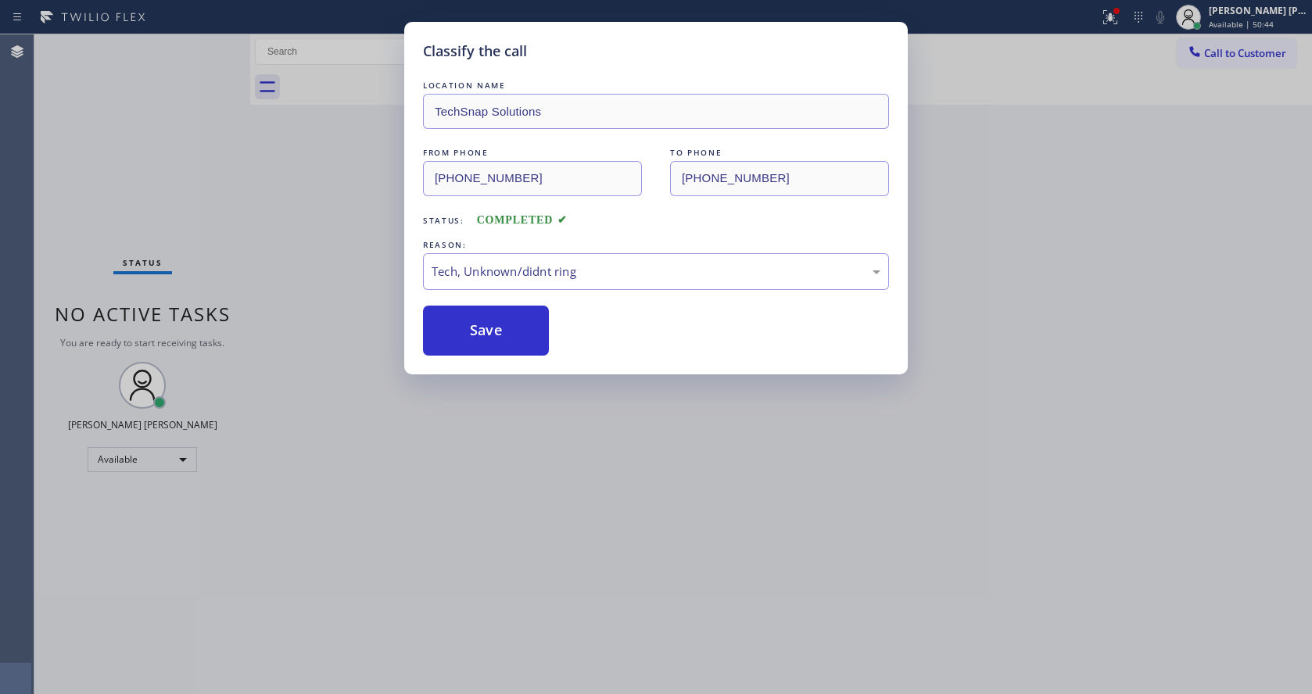
click at [213, 43] on div "Classify the call LOCATION NAME Wolf and Sub Zero Professionals Garland FROM PH…" at bounding box center [672, 364] width 1277 height 660
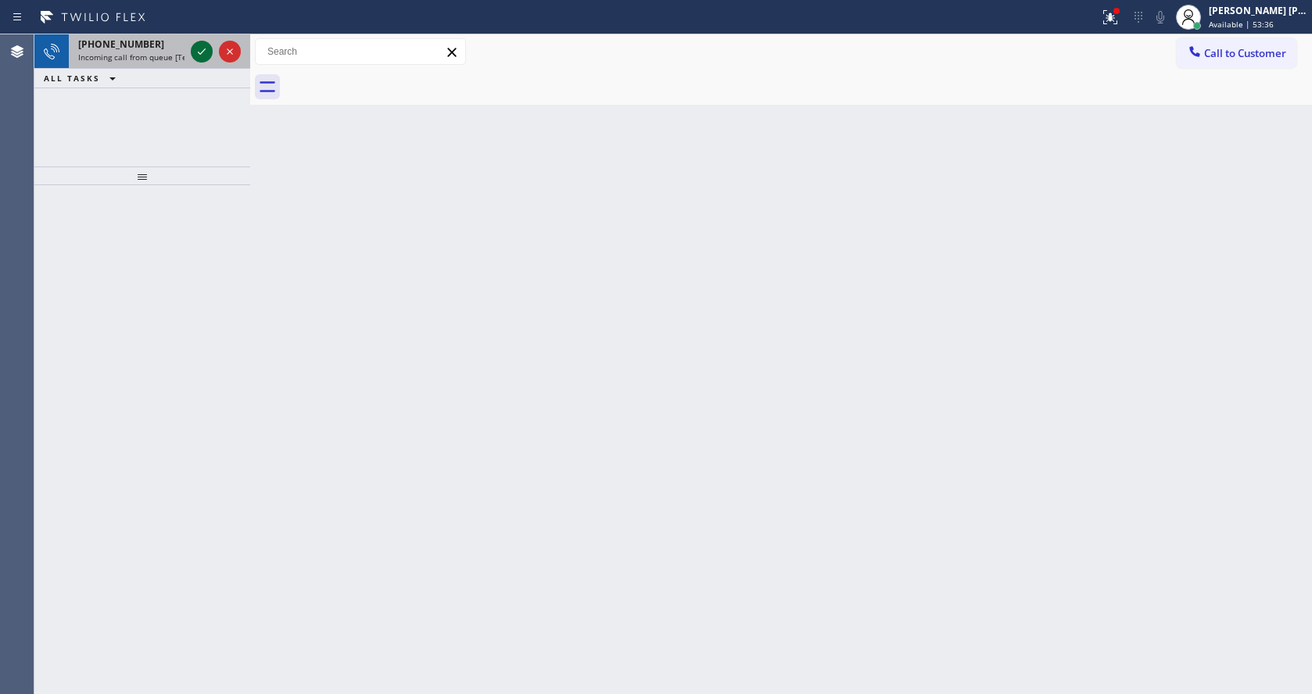
click at [202, 50] on icon at bounding box center [201, 51] width 19 height 19
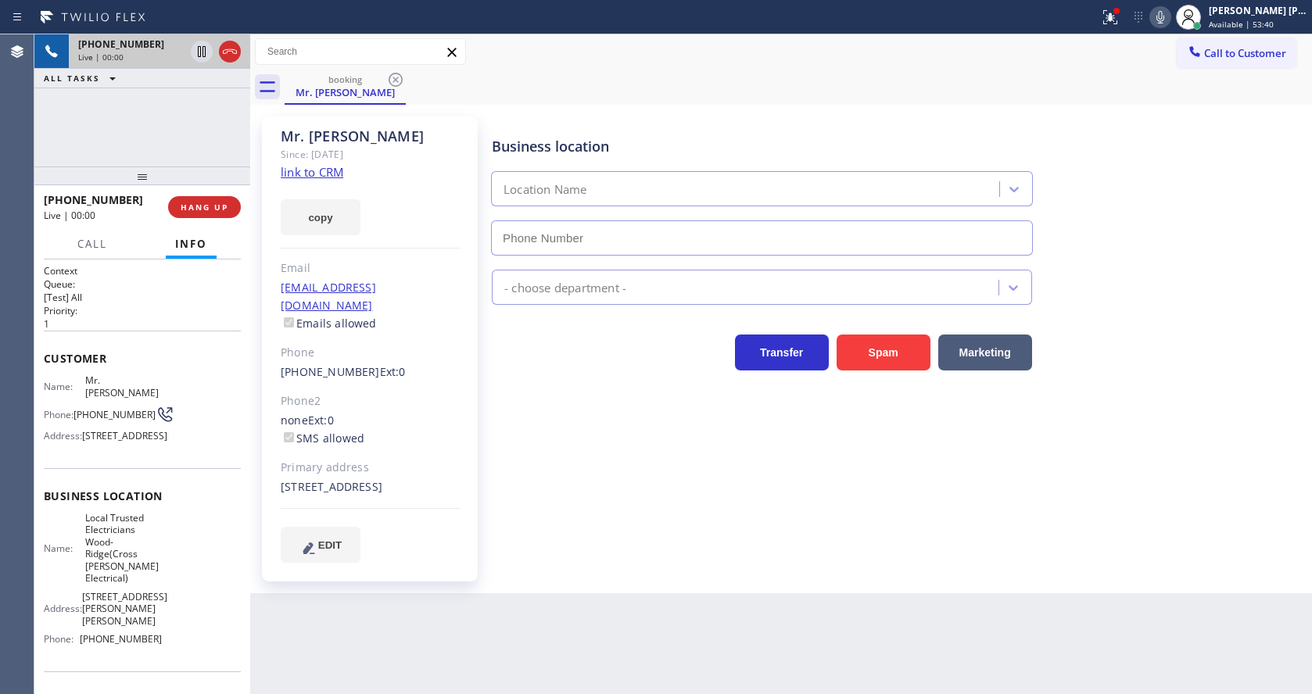
type input "[PHONE_NUMBER]"
click at [319, 176] on link "link to CRM" at bounding box center [312, 172] width 63 height 16
click at [1164, 16] on icon at bounding box center [1160, 17] width 8 height 13
click at [1158, 140] on div "Business location Local Trusted Electricians Wood-Ridge(Cross [PERSON_NAME] Ele…" at bounding box center [898, 185] width 819 height 142
click at [1164, 18] on icon at bounding box center [1160, 17] width 8 height 13
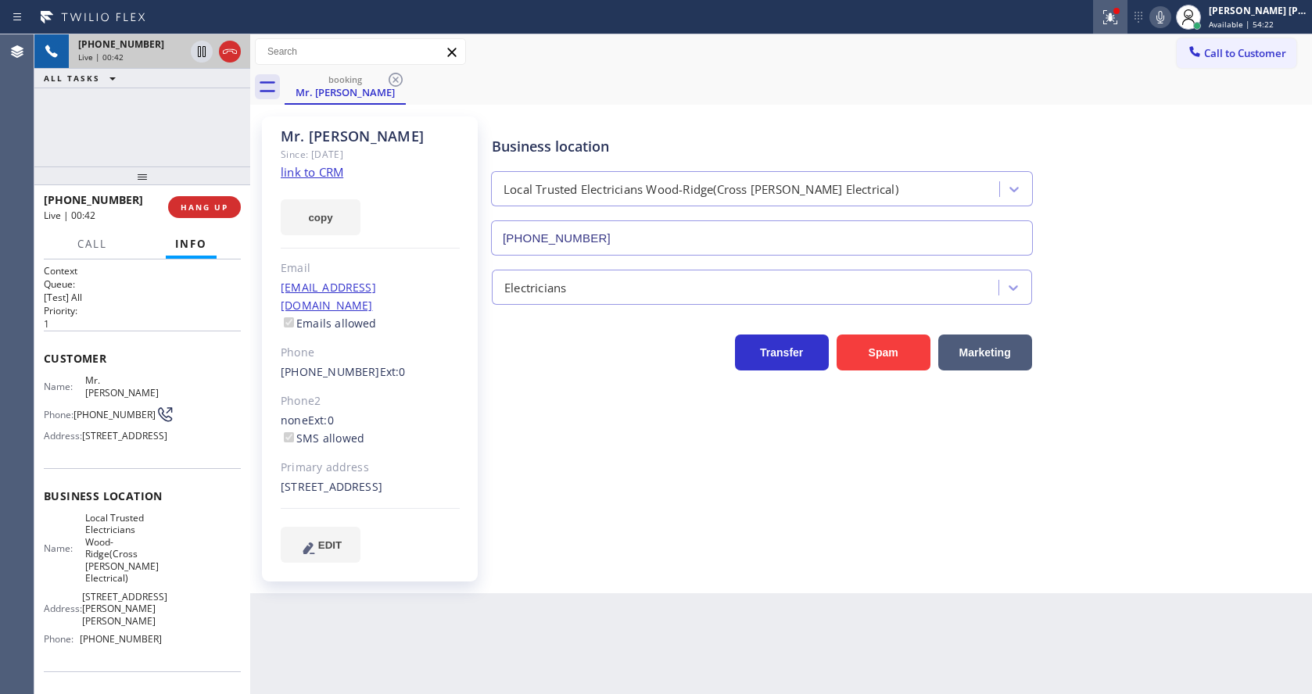
click at [1100, 12] on div at bounding box center [1110, 17] width 34 height 19
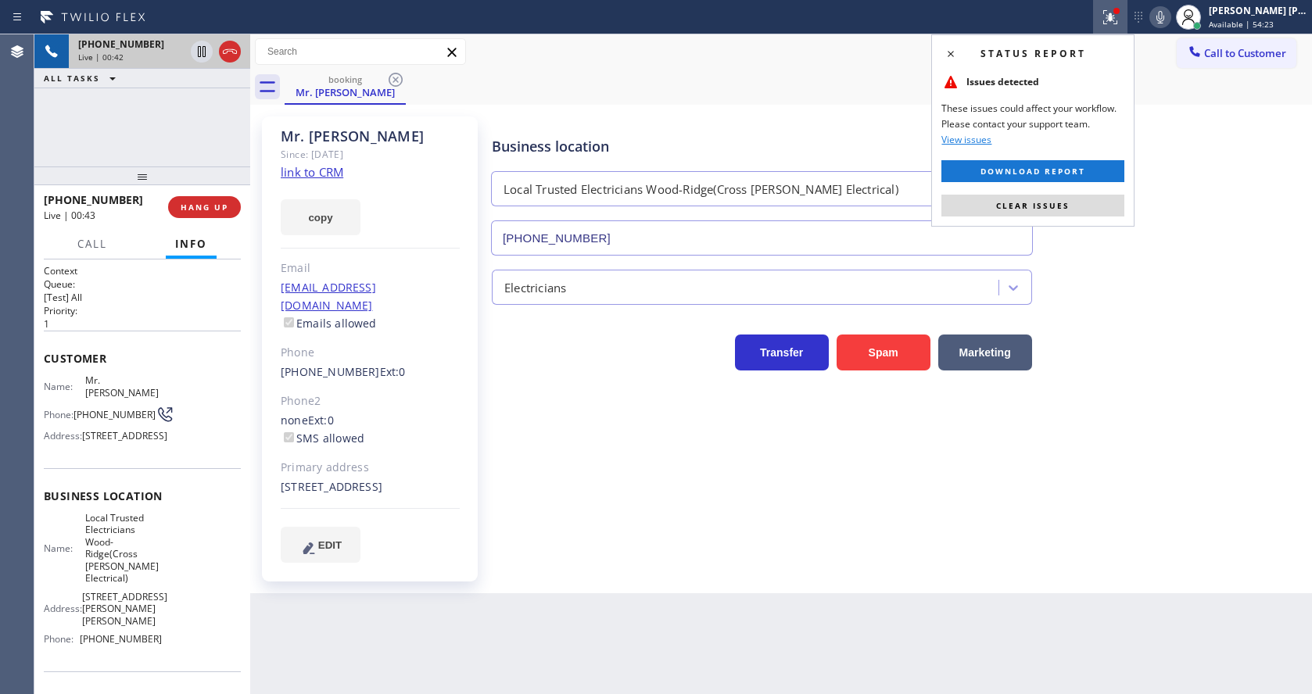
click at [1097, 188] on div "Status report Issues detected These issues could affect your workflow. Please c…" at bounding box center [1032, 130] width 203 height 192
click at [1093, 197] on button "Clear issues" at bounding box center [1032, 206] width 183 height 22
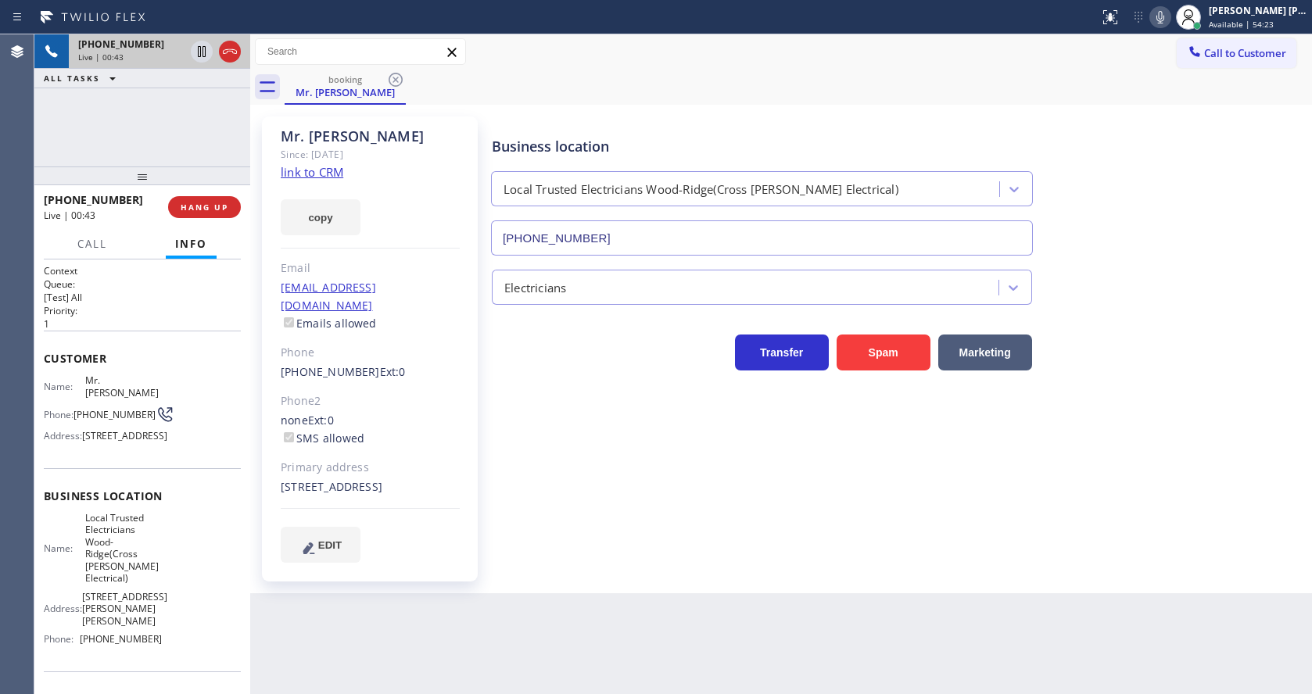
click at [1144, 198] on div "Business location Local Trusted Electricians Wood-Ridge(Cross [PERSON_NAME] Ele…" at bounding box center [898, 185] width 819 height 142
click at [599, 498] on div "Business location Local Trusted Electricians Wood-Ridge(Cross [PERSON_NAME] Ele…" at bounding box center [898, 339] width 819 height 438
click at [433, 392] on div "Phone2" at bounding box center [370, 401] width 179 height 18
click at [599, 498] on div "Business location Local Trusted Electricians Wood-Ridge(Cross [PERSON_NAME] Ele…" at bounding box center [898, 339] width 819 height 438
click at [600, 576] on div "Business location Local Trusted Electricians Wood-Ridge(Cross [PERSON_NAME] Ele…" at bounding box center [898, 354] width 819 height 469
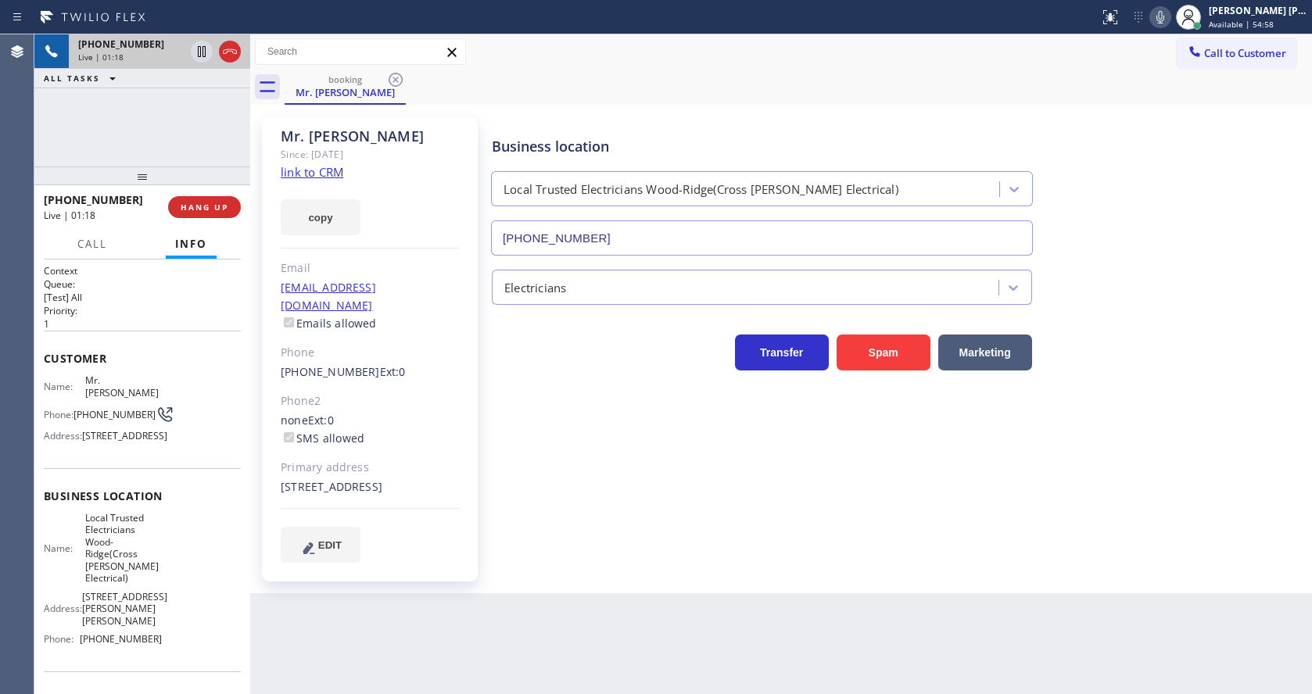
click at [490, 421] on div "Business location Local Trusted Electricians Wood-Ridge(Cross [PERSON_NAME] Ele…" at bounding box center [898, 339] width 819 height 438
click at [183, 203] on span "HANG UP" at bounding box center [205, 207] width 48 height 11
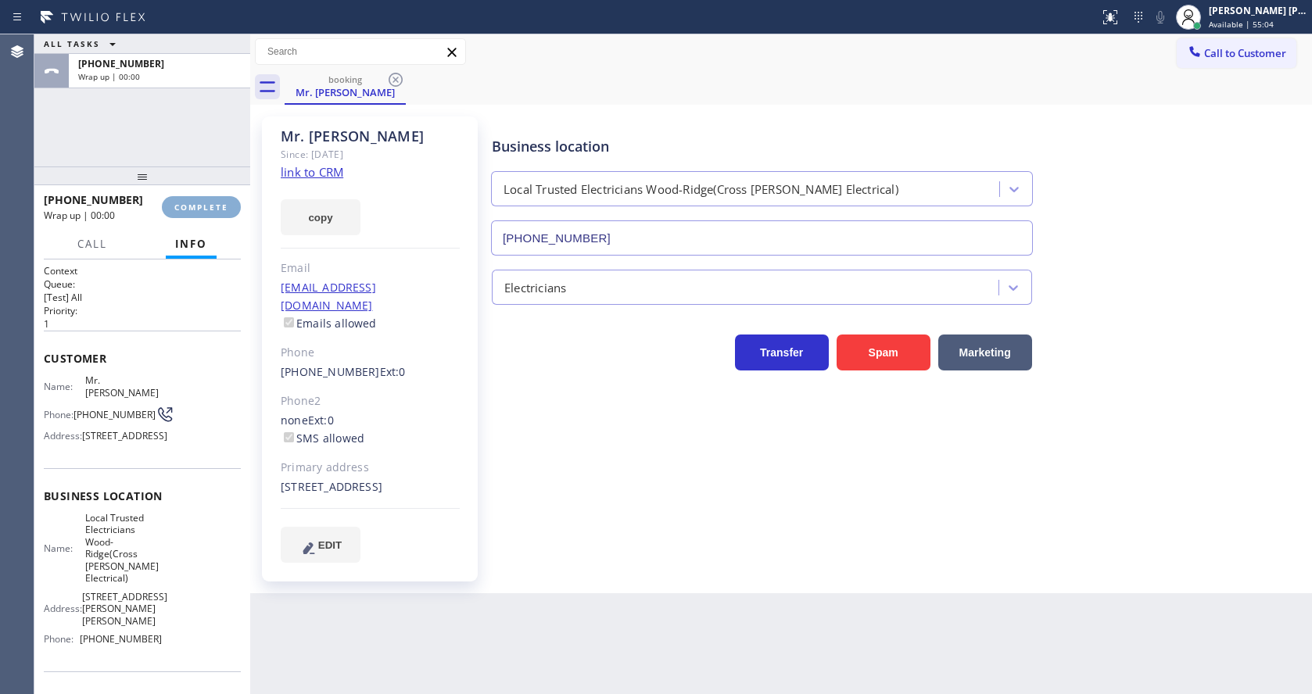
click at [183, 203] on span "COMPLETE" at bounding box center [201, 207] width 54 height 11
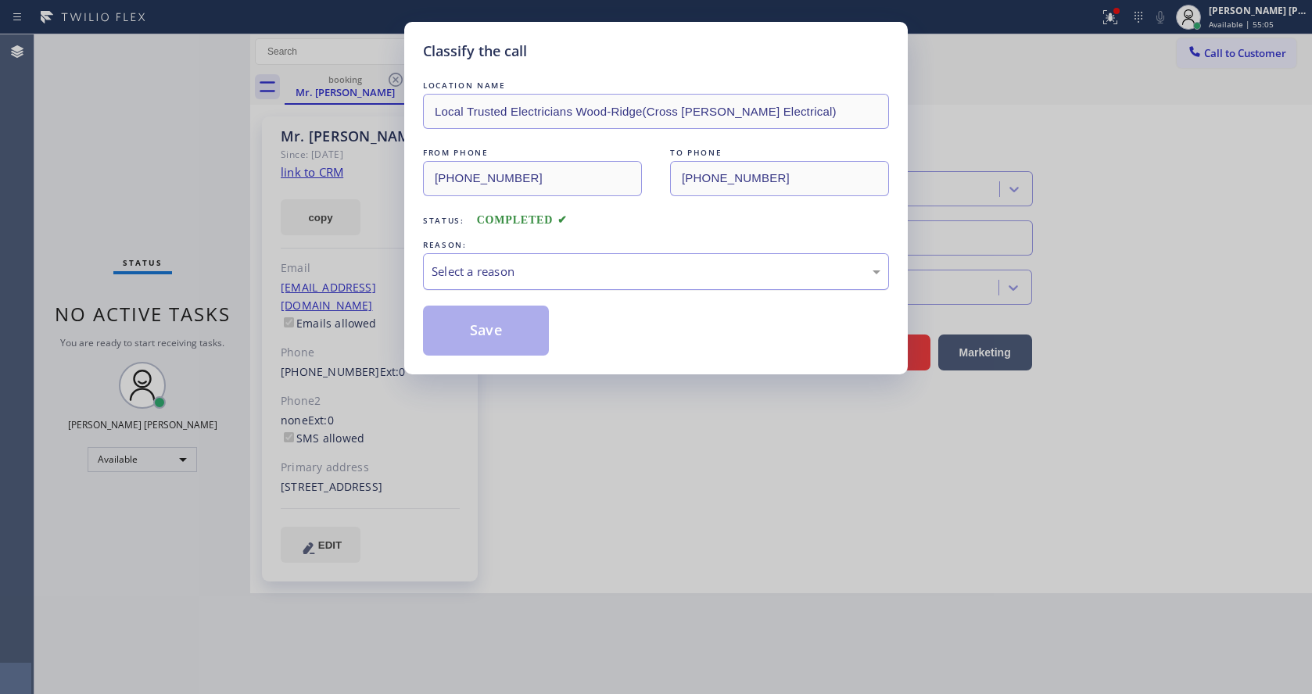
click at [509, 256] on div "Select a reason" at bounding box center [656, 271] width 466 height 37
click at [480, 328] on button "Save" at bounding box center [486, 331] width 126 height 50
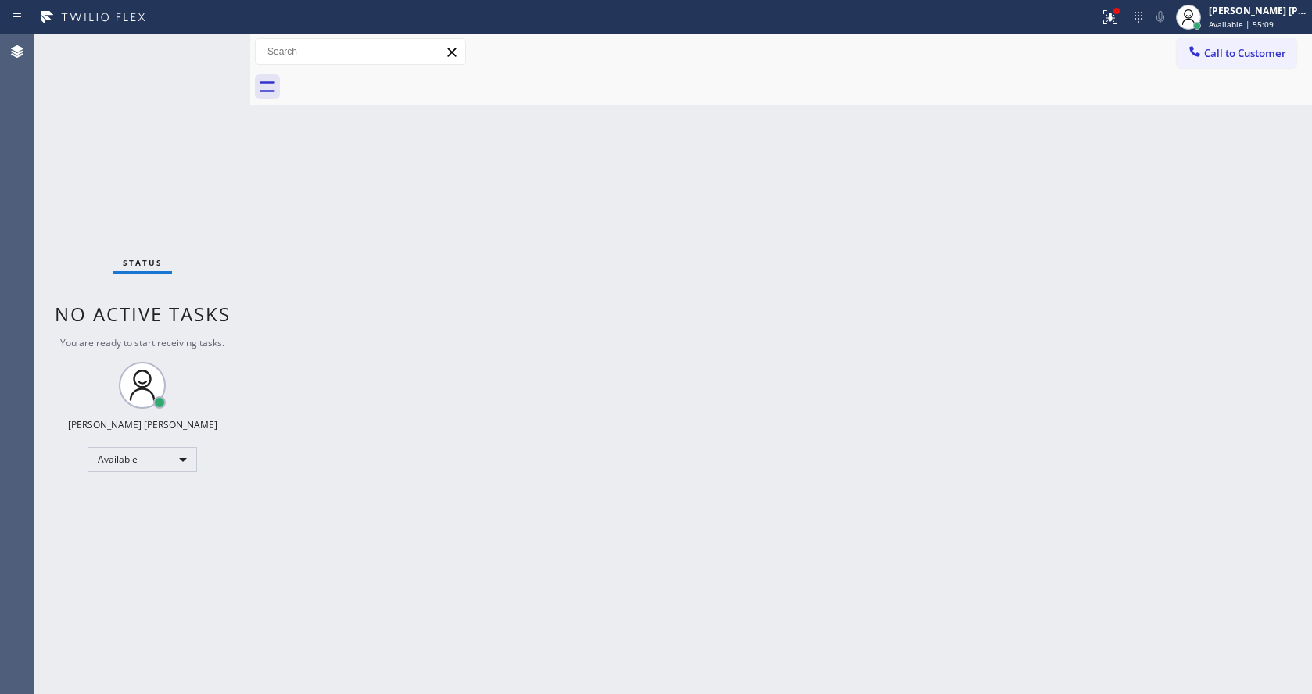
click at [213, 42] on div "Status No active tasks You are ready to start receiving tasks. [PERSON_NAME] [P…" at bounding box center [142, 364] width 216 height 660
click at [202, 48] on div "Status No active tasks You are ready to start receiving tasks. [PERSON_NAME] [P…" at bounding box center [142, 364] width 216 height 660
drag, startPoint x: 407, startPoint y: 201, endPoint x: 459, endPoint y: 327, distance: 136.0
click at [408, 201] on div "Back to Dashboard Change Sender ID Customers Technicians Select a contact Outbo…" at bounding box center [781, 364] width 1062 height 660
click at [177, 214] on div "Status No active tasks You are ready to start receiving tasks. [PERSON_NAME] [P…" at bounding box center [142, 364] width 216 height 660
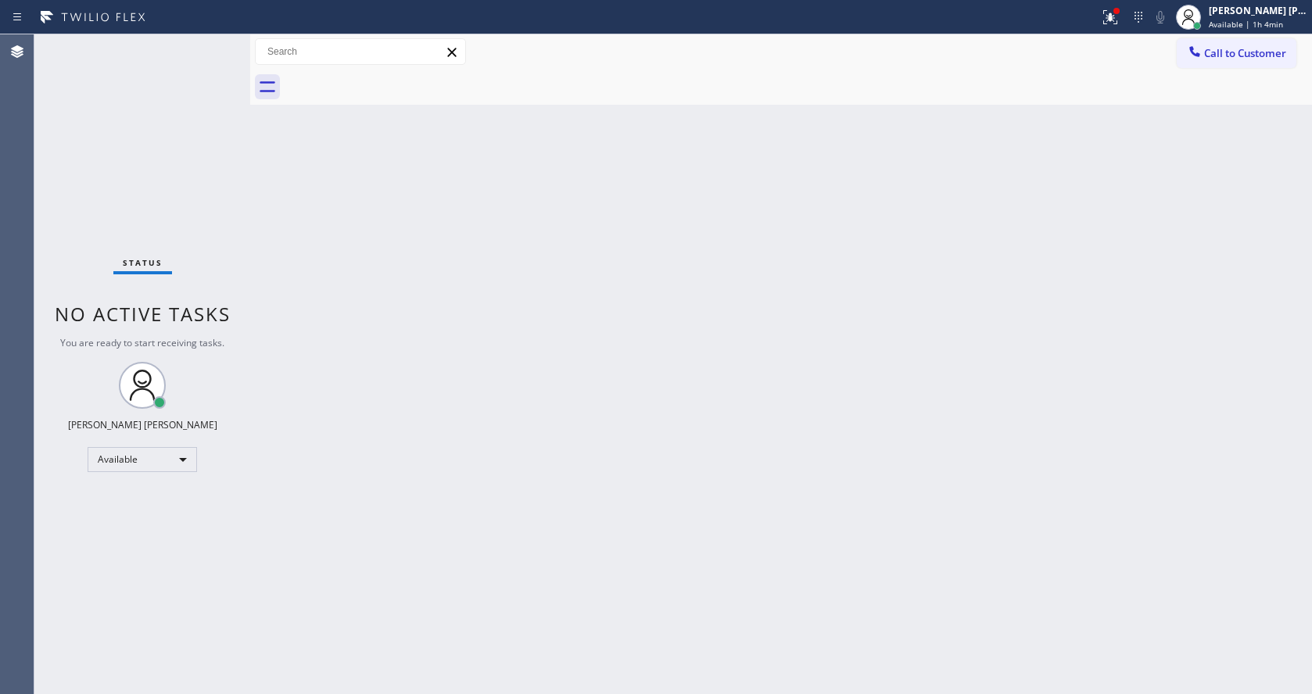
click at [529, 202] on div "Back to Dashboard Change Sender ID Customers Technicians Select a contact Outbo…" at bounding box center [781, 364] width 1062 height 660
click at [1113, 16] on icon at bounding box center [1110, 17] width 19 height 19
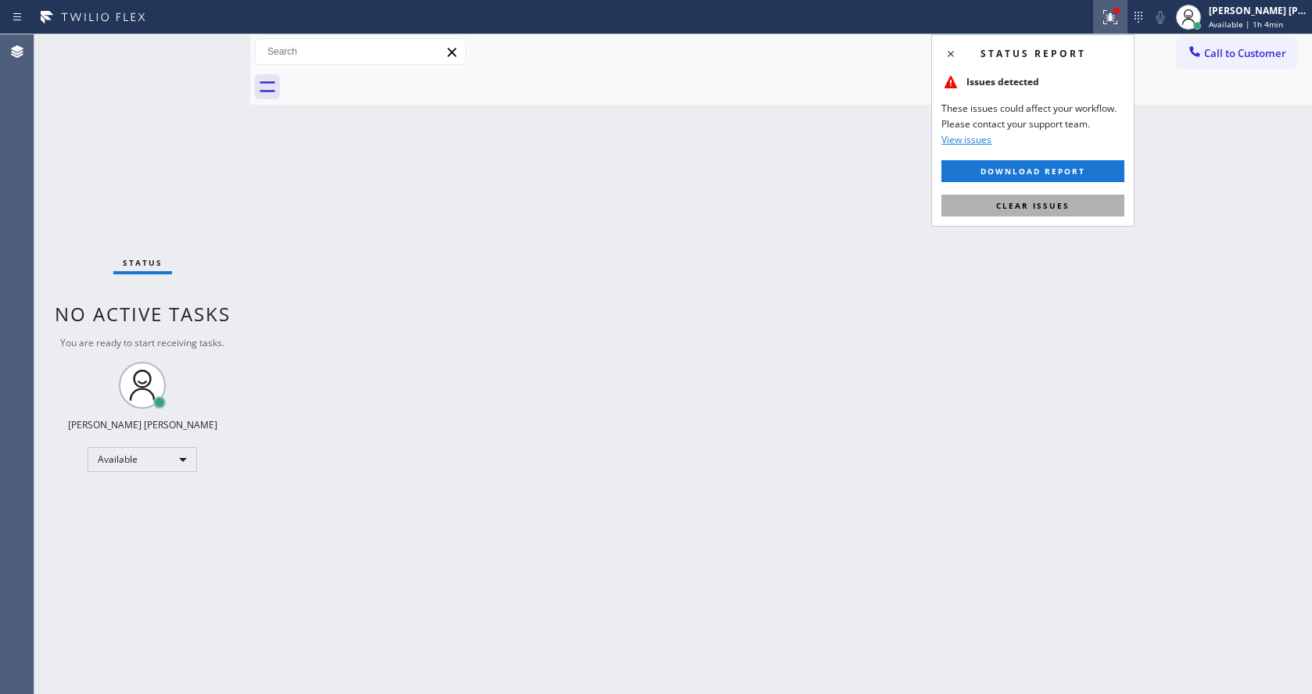
click at [1039, 209] on span "Clear issues" at bounding box center [1032, 205] width 73 height 11
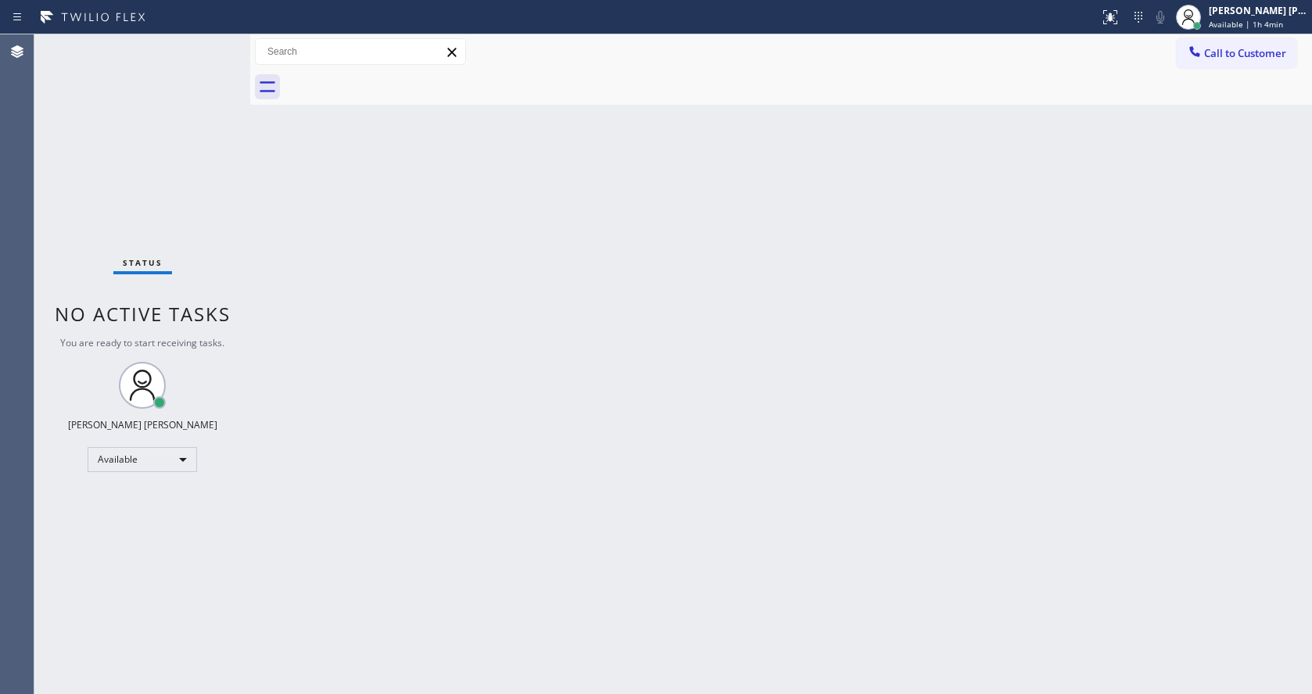
click at [1016, 309] on div "Back to Dashboard Change Sender ID Customers Technicians Select a contact Outbo…" at bounding box center [781, 364] width 1062 height 660
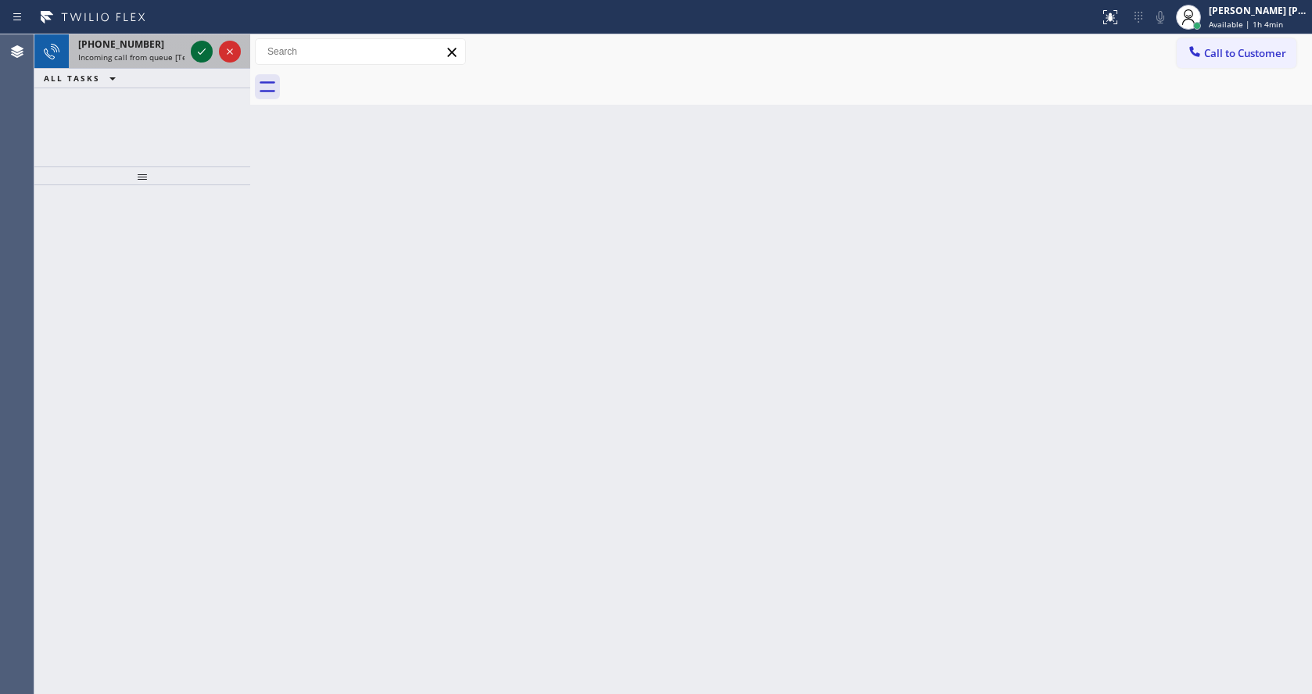
click at [204, 50] on icon at bounding box center [202, 51] width 8 height 6
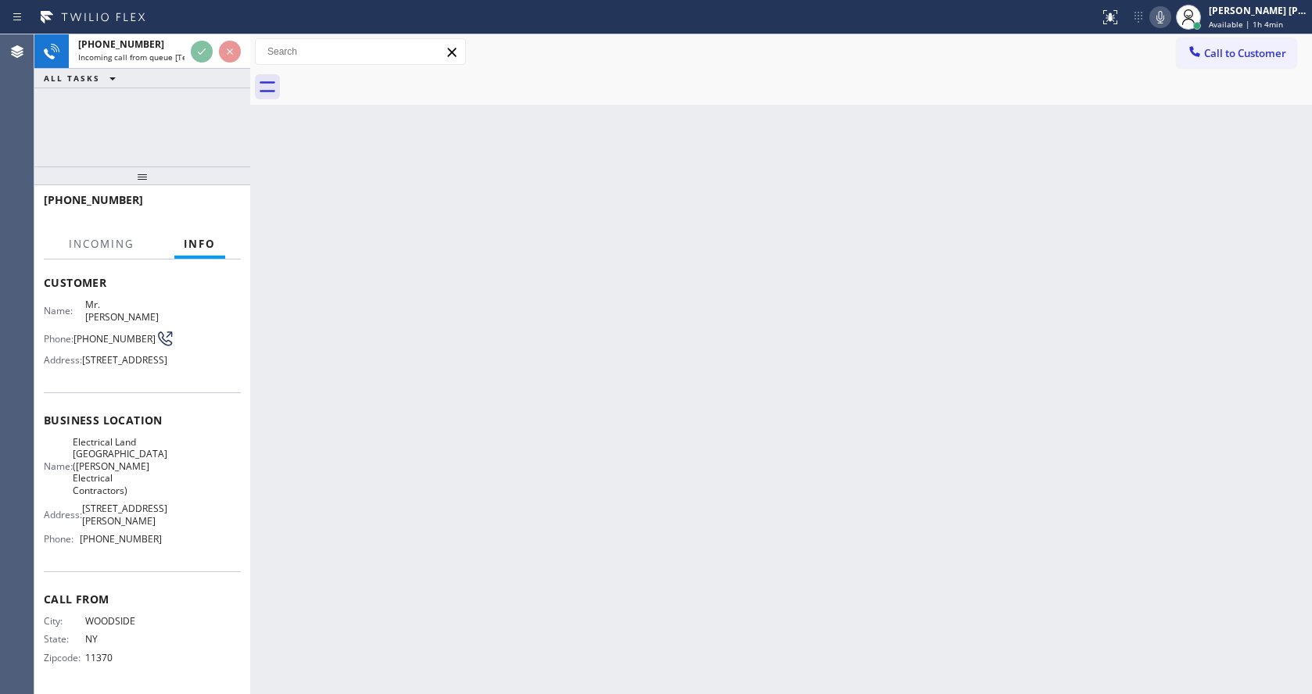
scroll to position [117, 0]
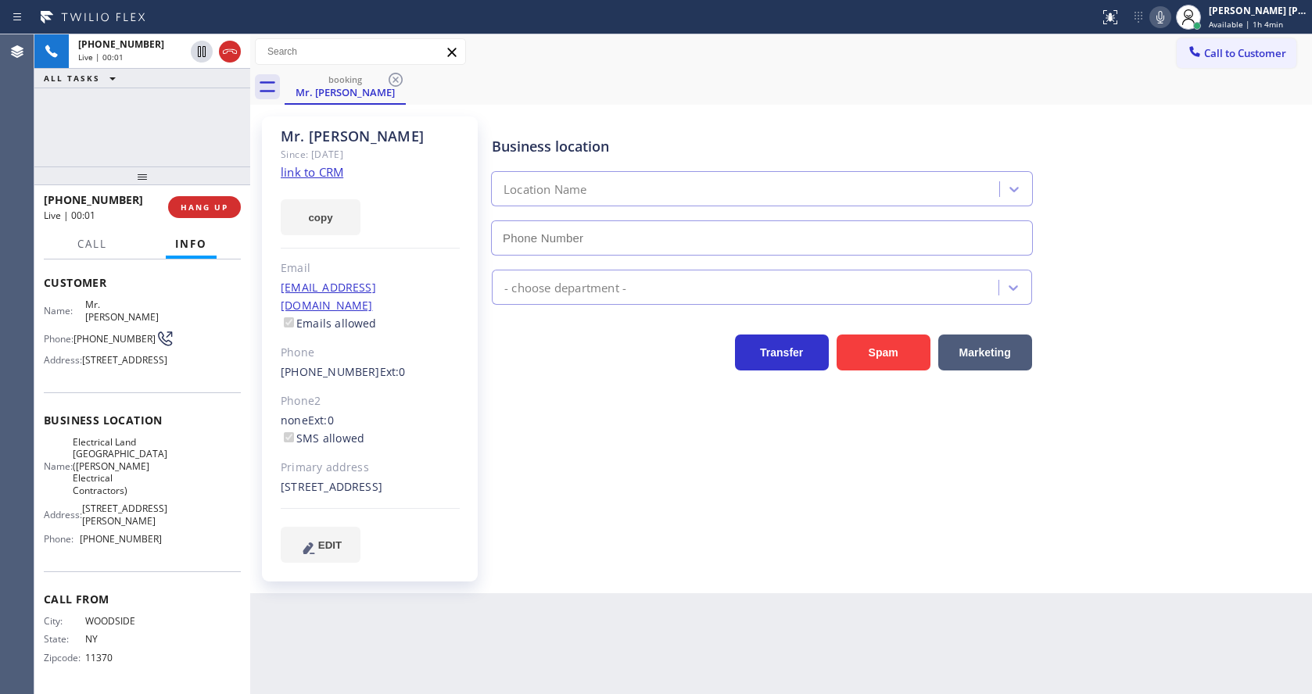
type input "[PHONE_NUMBER]"
click at [575, 550] on div "Business location Electrical Land [GEOGRAPHIC_DATA]([PERSON_NAME] Electrical Co…" at bounding box center [898, 339] width 819 height 438
click at [516, 492] on div "Business location Electrical Land [GEOGRAPHIC_DATA]([PERSON_NAME] Electrical Co…" at bounding box center [898, 339] width 819 height 438
click at [404, 496] on div "[STREET_ADDRESS]" at bounding box center [370, 487] width 179 height 18
click at [672, 550] on div "Business location Electrical Land [GEOGRAPHIC_DATA]([PERSON_NAME] Electrical Co…" at bounding box center [898, 339] width 819 height 438
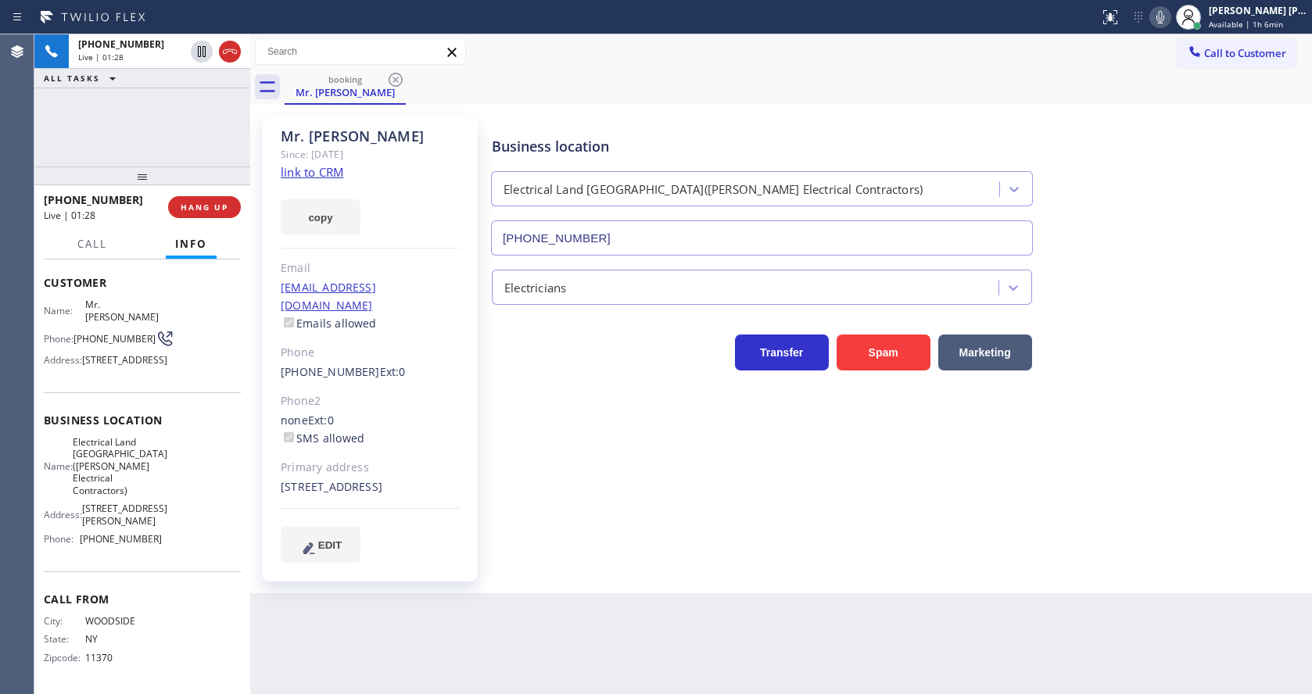
click at [587, 489] on div "Business location Electrical Land [GEOGRAPHIC_DATA]([PERSON_NAME] Electrical Co…" at bounding box center [898, 339] width 819 height 438
click at [395, 344] on div "Phone" at bounding box center [370, 353] width 179 height 18
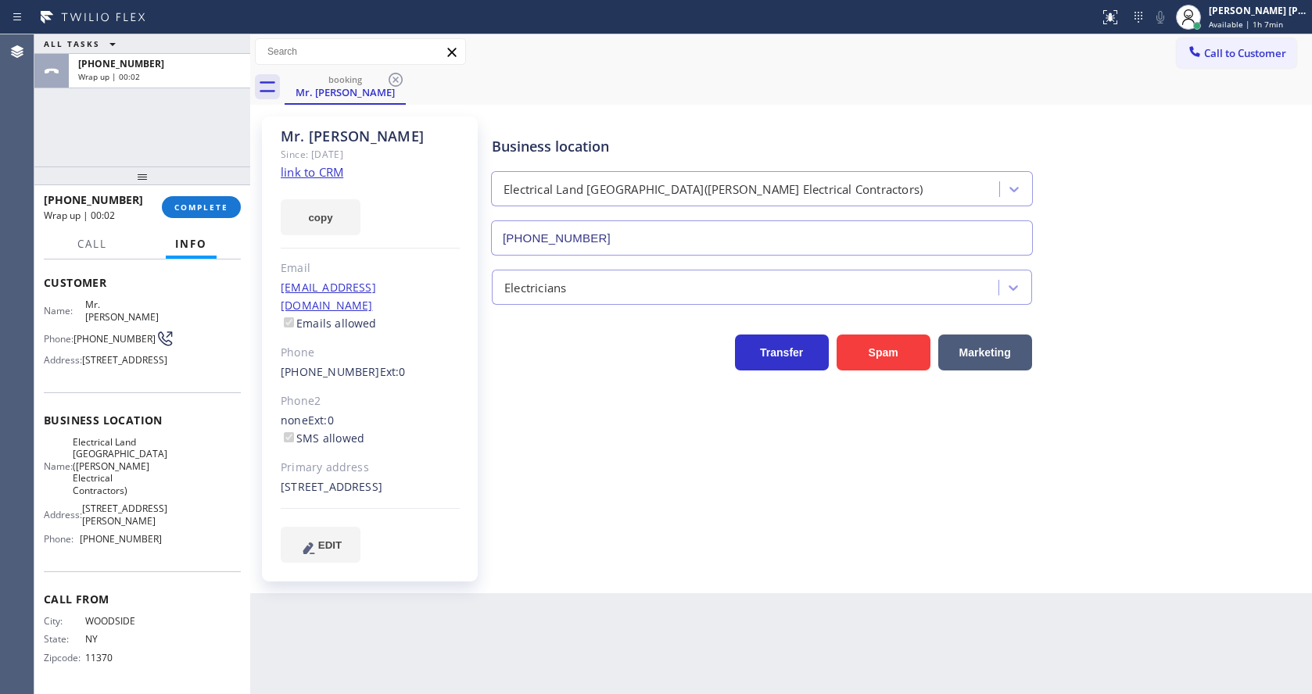
click at [202, 223] on div "[PHONE_NUMBER] Wrap up | 00:02 COMPLETE" at bounding box center [142, 207] width 197 height 41
click at [186, 210] on span "COMPLETE" at bounding box center [201, 207] width 54 height 11
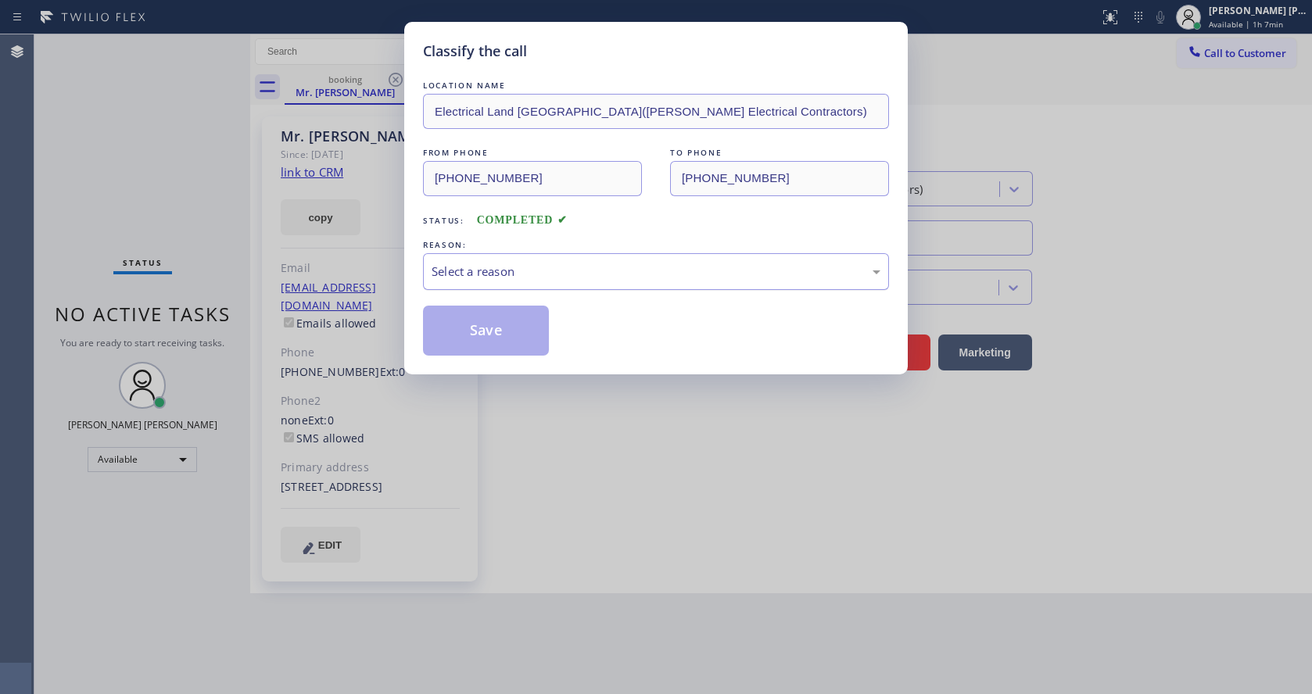
click at [530, 288] on div "Select a reason" at bounding box center [656, 271] width 466 height 37
click at [486, 328] on button "Save" at bounding box center [486, 331] width 126 height 50
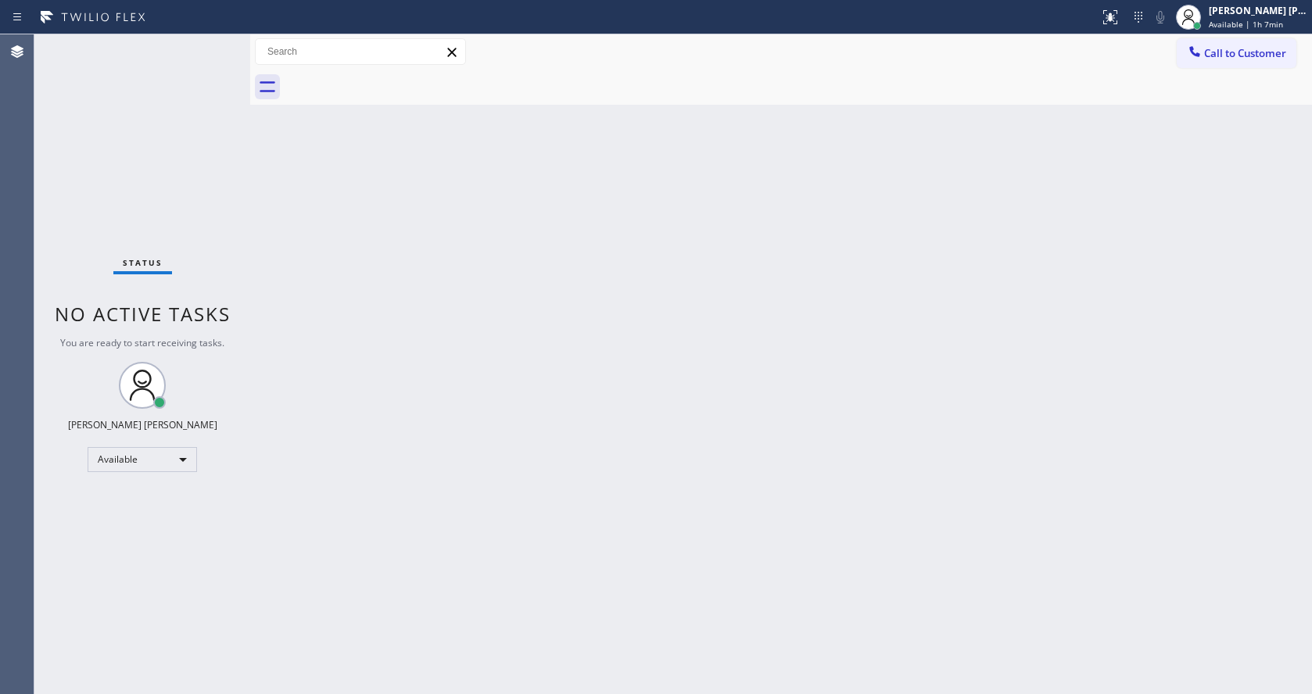
click at [210, 44] on div "Status No active tasks You are ready to start receiving tasks. [PERSON_NAME] [P…" at bounding box center [142, 364] width 216 height 660
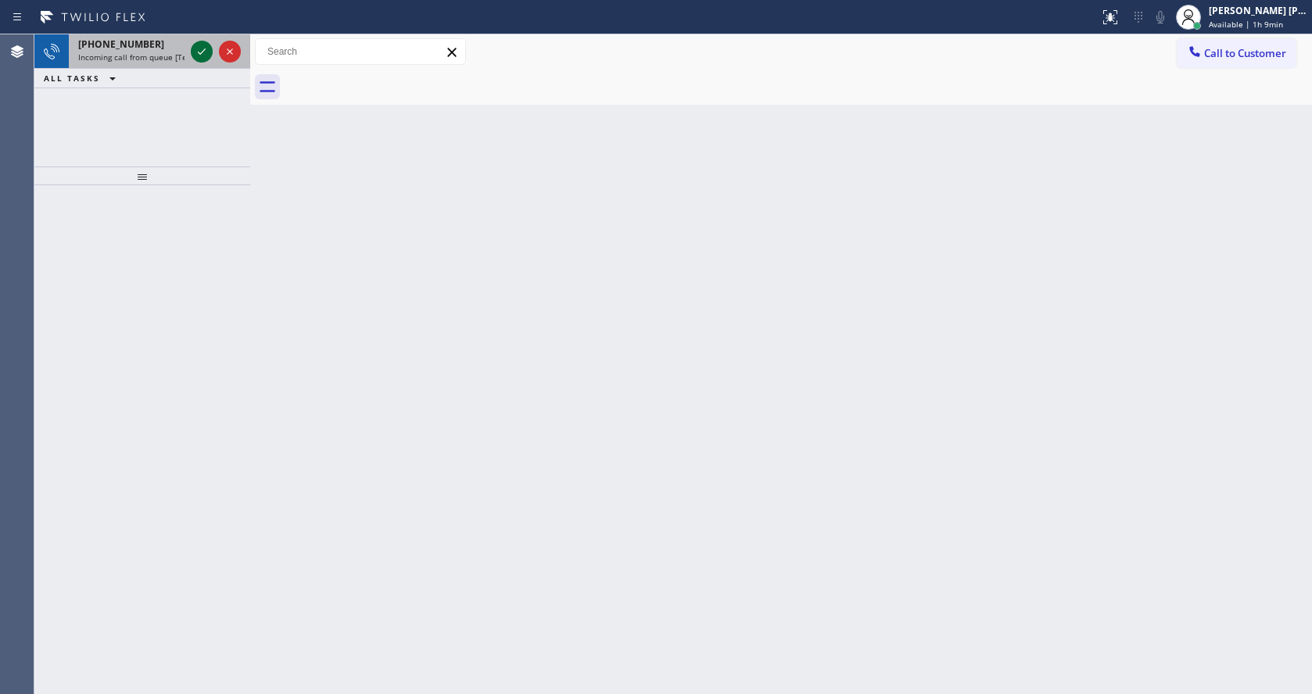
click at [207, 45] on icon at bounding box center [201, 51] width 19 height 19
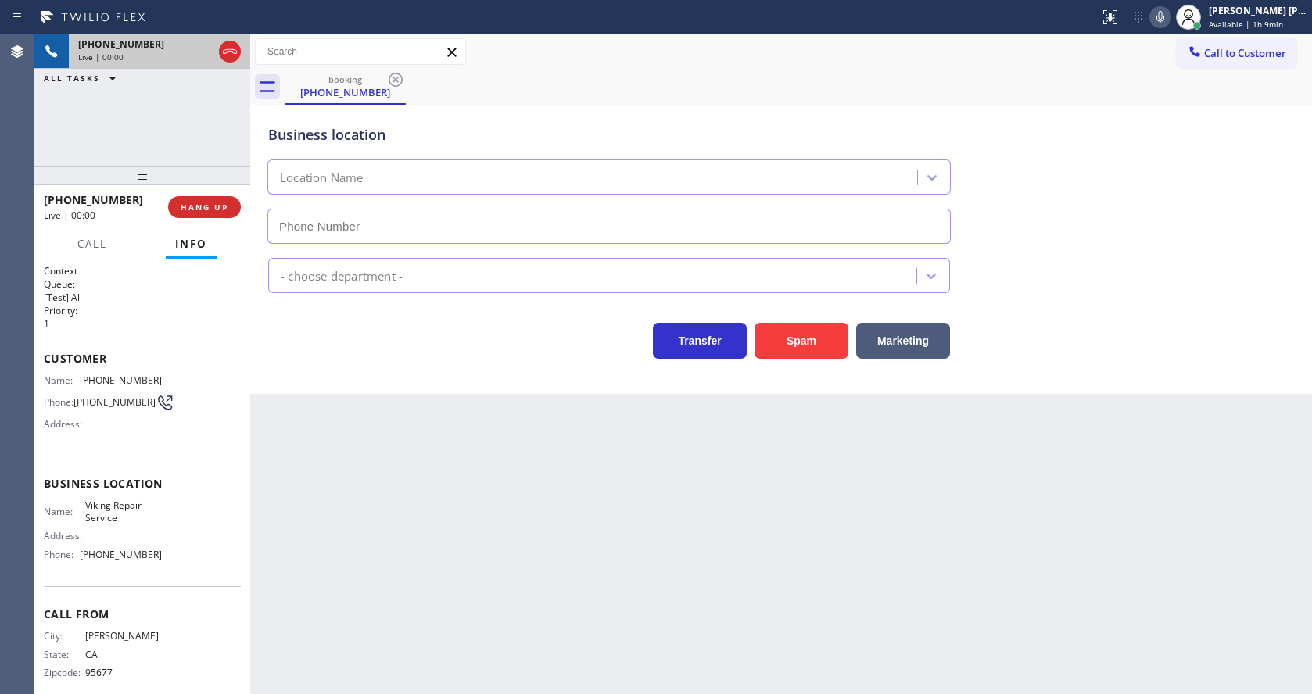
type input "[PHONE_NUMBER]"
click at [478, 516] on div "Back to Dashboard Change Sender ID Customers Technicians Select a contact Outbo…" at bounding box center [781, 364] width 1062 height 660
click at [622, 595] on div "Back to Dashboard Change Sender ID Customers Technicians Select a contact Outbo…" at bounding box center [781, 364] width 1062 height 660
click at [417, 500] on div "Back to Dashboard Change Sender ID Customers Technicians Select a contact Outbo…" at bounding box center [781, 364] width 1062 height 660
click at [643, 593] on div "Back to Dashboard Change Sender ID Customers Technicians Select a contact Outbo…" at bounding box center [781, 364] width 1062 height 660
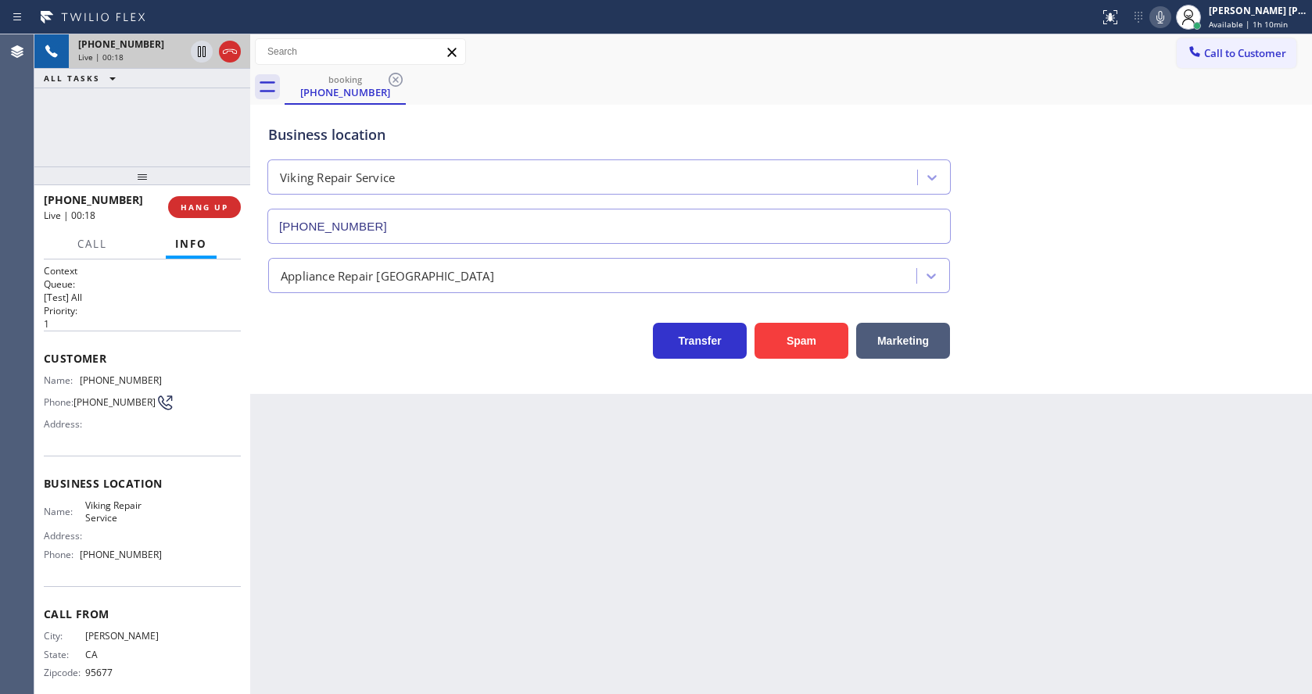
click at [400, 479] on div "Back to Dashboard Change Sender ID Customers Technicians Select a contact Outbo…" at bounding box center [781, 364] width 1062 height 660
click at [486, 437] on div "Back to Dashboard Change Sender ID Customers Technicians Select a contact Outbo…" at bounding box center [781, 364] width 1062 height 660
click at [514, 473] on div "Back to Dashboard Change Sender ID Customers Technicians Select a contact Outbo…" at bounding box center [781, 364] width 1062 height 660
click at [554, 535] on div "Back to Dashboard Change Sender ID Customers Technicians Select a contact Outbo…" at bounding box center [781, 364] width 1062 height 660
click at [417, 438] on div "Back to Dashboard Change Sender ID Customers Technicians Select a contact Outbo…" at bounding box center [781, 364] width 1062 height 660
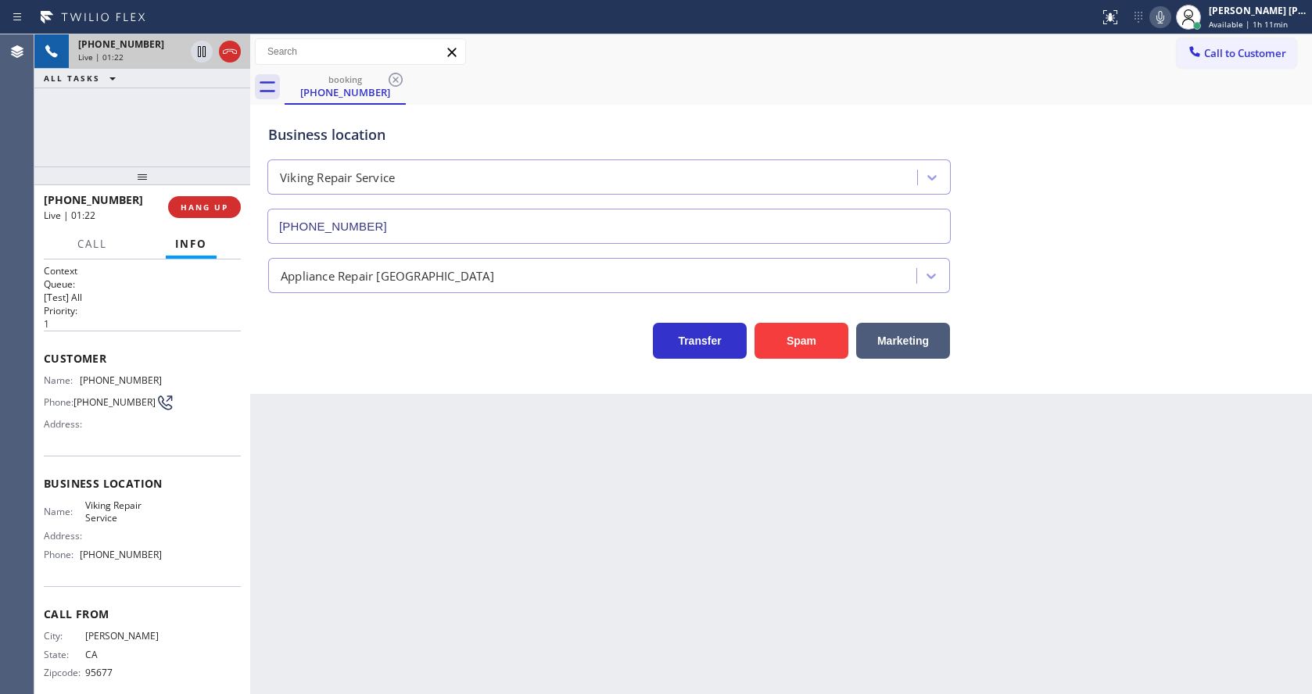
drag, startPoint x: 102, startPoint y: 394, endPoint x: 91, endPoint y: 387, distance: 13.7
click at [102, 396] on span "[PHONE_NUMBER]" at bounding box center [114, 402] width 82 height 12
drag, startPoint x: 75, startPoint y: 378, endPoint x: 159, endPoint y: 382, distance: 84.5
click at [159, 382] on div "Name: [PHONE_NUMBER] Phone: [PHONE_NUMBER] Address:" at bounding box center [142, 405] width 197 height 62
copy div "[PHONE_NUMBER]"
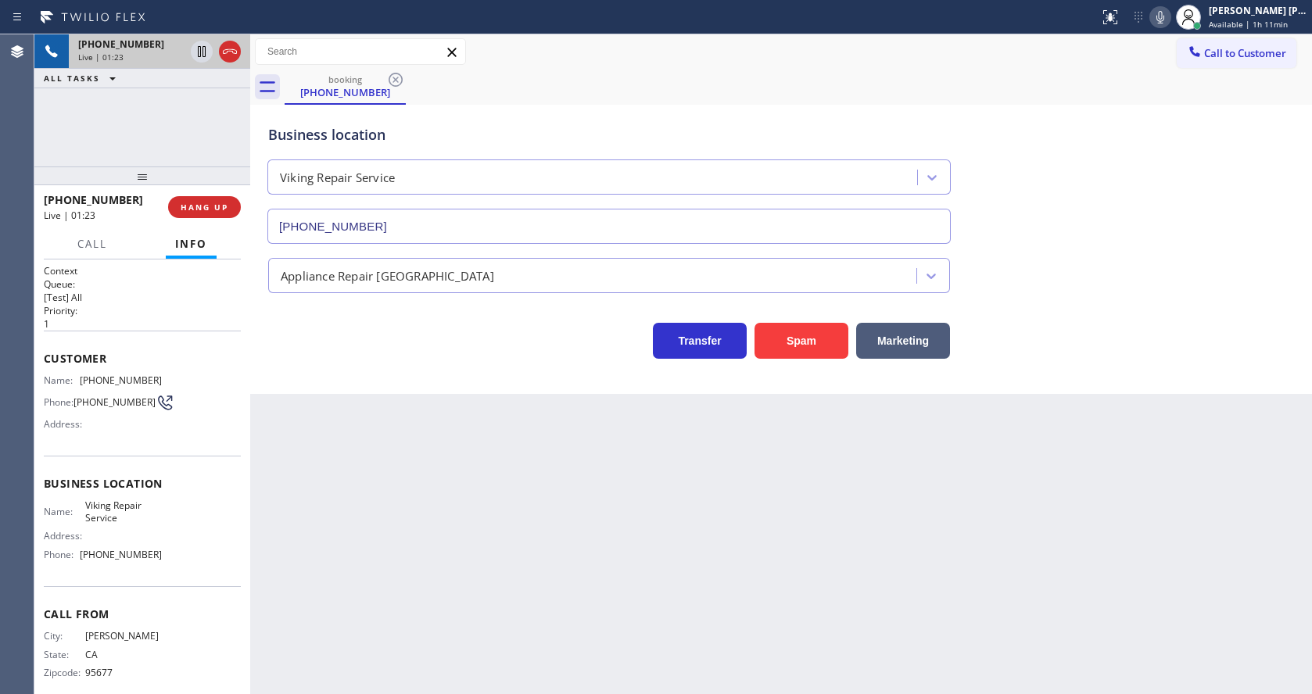
click at [380, 511] on div "Back to Dashboard Change Sender ID Customers Technicians Select a contact Outbo…" at bounding box center [781, 364] width 1062 height 660
click at [137, 524] on span "Viking Repair Service" at bounding box center [123, 512] width 77 height 24
drag, startPoint x: 83, startPoint y: 509, endPoint x: 134, endPoint y: 531, distance: 56.1
click at [134, 531] on div "Name: Viking Repair Service Address: Phone: [PHONE_NUMBER]" at bounding box center [103, 533] width 118 height 67
click at [378, 557] on div "Back to Dashboard Change Sender ID Customers Technicians Select a contact Outbo…" at bounding box center [781, 364] width 1062 height 660
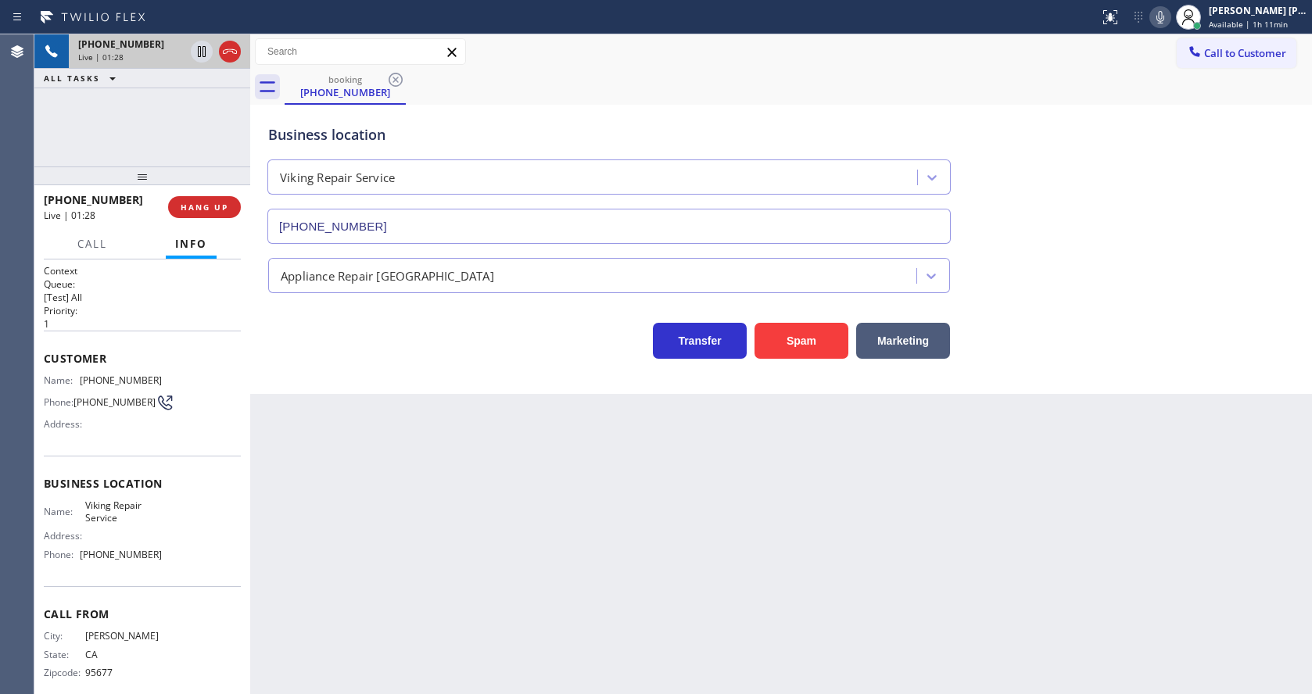
click at [49, 584] on div "Business location Name: Viking Repair Service Address: Phone: [PHONE_NUMBER]" at bounding box center [142, 521] width 197 height 131
drag, startPoint x: 79, startPoint y: 557, endPoint x: 185, endPoint y: 561, distance: 106.4
click at [185, 561] on div "Name: Viking Repair Service Address: Phone: [PHONE_NUMBER]" at bounding box center [142, 533] width 197 height 67
click at [336, 575] on div "Back to Dashboard Change Sender ID Customers Technicians Select a contact Outbo…" at bounding box center [781, 364] width 1062 height 660
click at [346, 679] on div "Back to Dashboard Change Sender ID Customers Technicians Select a contact Outbo…" at bounding box center [781, 364] width 1062 height 660
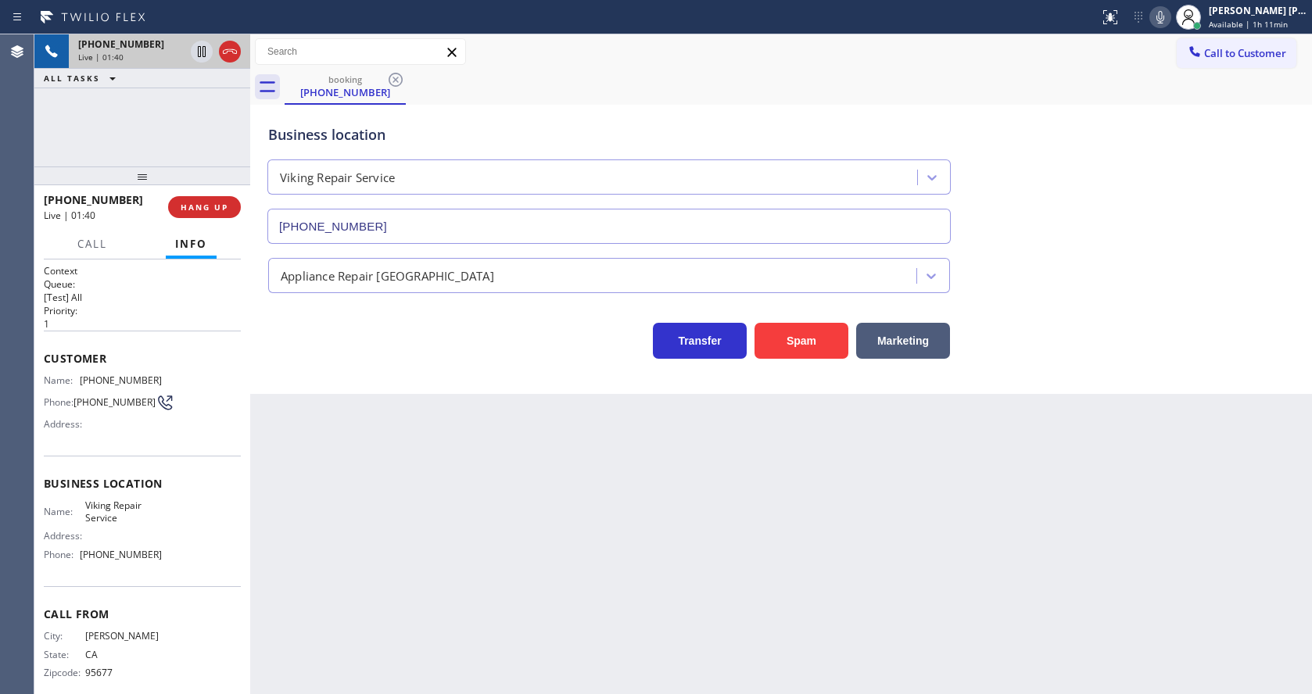
click at [649, 493] on div "Back to Dashboard Change Sender ID Customers Technicians Select a contact Outbo…" at bounding box center [781, 364] width 1062 height 660
click at [395, 439] on div "Back to Dashboard Change Sender ID Customers Technicians Select a contact Outbo…" at bounding box center [781, 364] width 1062 height 660
click at [619, 489] on div "Back to Dashboard Change Sender ID Customers Technicians Select a contact Outbo…" at bounding box center [781, 364] width 1062 height 660
click at [388, 560] on div "Back to Dashboard Change Sender ID Customers Technicians Select a contact Outbo…" at bounding box center [781, 364] width 1062 height 660
click at [554, 473] on div "Back to Dashboard Change Sender ID Customers Technicians Select a contact Outbo…" at bounding box center [781, 364] width 1062 height 660
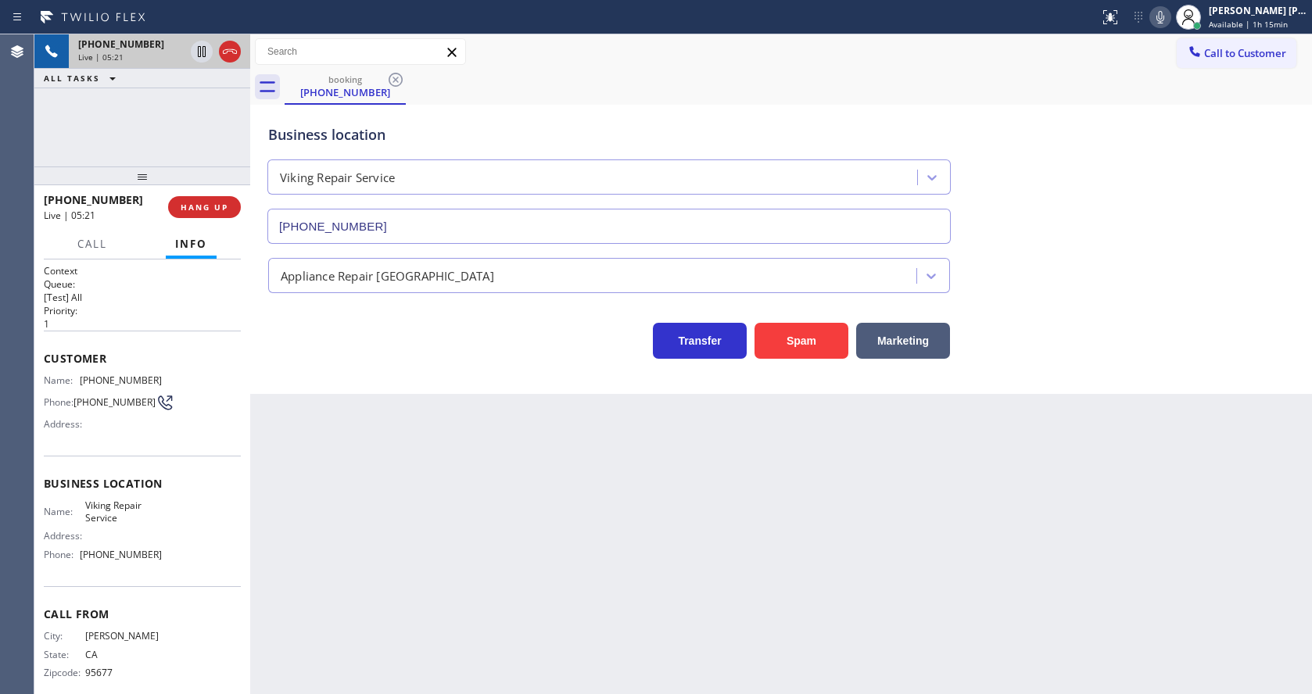
click at [371, 390] on div "Business location Viking Repair Service [PHONE_NUMBER] Appliance Repair High En…" at bounding box center [781, 249] width 1062 height 289
click at [362, 688] on div "Back to Dashboard Change Sender ID Customers Technicians Select a contact Outbo…" at bounding box center [781, 364] width 1062 height 660
click at [388, 564] on div "Back to Dashboard Change Sender ID Customers Technicians Select a contact Outbo…" at bounding box center [781, 364] width 1062 height 660
click at [691, 600] on div "Back to Dashboard Change Sender ID Customers Technicians Select a contact Outbo…" at bounding box center [781, 364] width 1062 height 660
click at [700, 619] on div "Back to Dashboard Change Sender ID Customers Technicians Select a contact Outbo…" at bounding box center [781, 364] width 1062 height 660
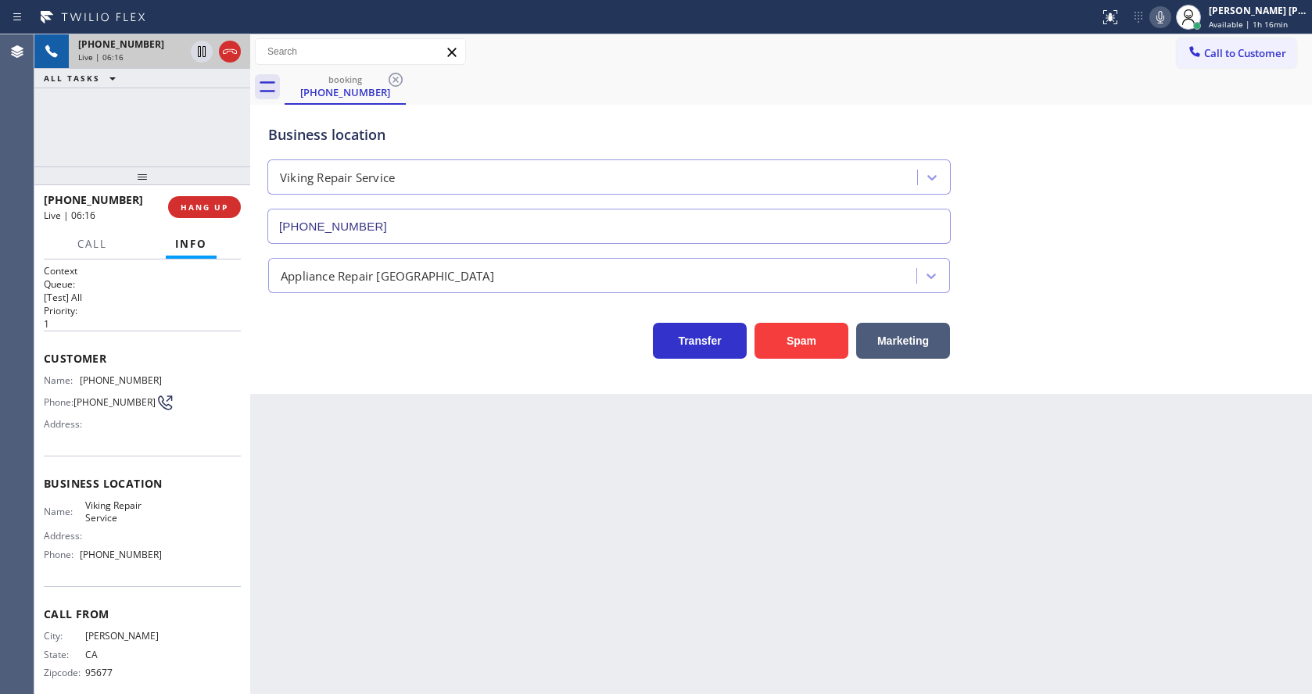
click at [285, 589] on div "Back to Dashboard Change Sender ID Customers Technicians Select a contact Outbo…" at bounding box center [781, 364] width 1062 height 660
click at [601, 532] on div "Back to Dashboard Change Sender ID Customers Technicians Select a contact Outbo…" at bounding box center [781, 364] width 1062 height 660
click at [696, 588] on div "Back to Dashboard Change Sender ID Customers Technicians Select a contact Outbo…" at bounding box center [781, 364] width 1062 height 660
click at [662, 553] on div "Back to Dashboard Change Sender ID Customers Technicians Select a contact Outbo…" at bounding box center [781, 364] width 1062 height 660
click at [611, 458] on div "Back to Dashboard Change Sender ID Customers Technicians Select a contact Outbo…" at bounding box center [781, 364] width 1062 height 660
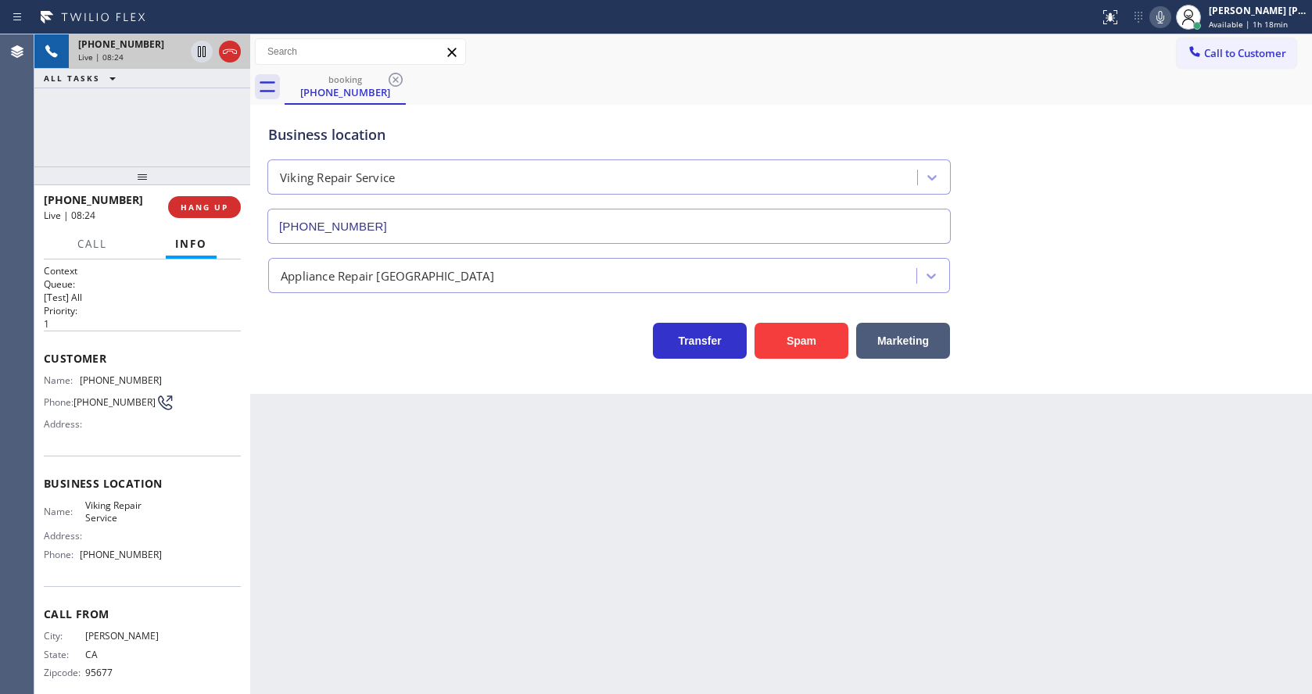
click at [369, 475] on div "Back to Dashboard Change Sender ID Customers Technicians Select a contact Outbo…" at bounding box center [781, 364] width 1062 height 660
click at [700, 539] on div "Back to Dashboard Change Sender ID Customers Technicians Select a contact Outbo…" at bounding box center [781, 364] width 1062 height 660
click at [659, 611] on div "Back to Dashboard Change Sender ID Customers Technicians Select a contact Outbo…" at bounding box center [781, 364] width 1062 height 660
click at [364, 426] on div "Back to Dashboard Change Sender ID Customers Technicians Select a contact Outbo…" at bounding box center [781, 364] width 1062 height 660
click at [726, 493] on div "Back to Dashboard Change Sender ID Customers Technicians Select a contact Outbo…" at bounding box center [781, 364] width 1062 height 660
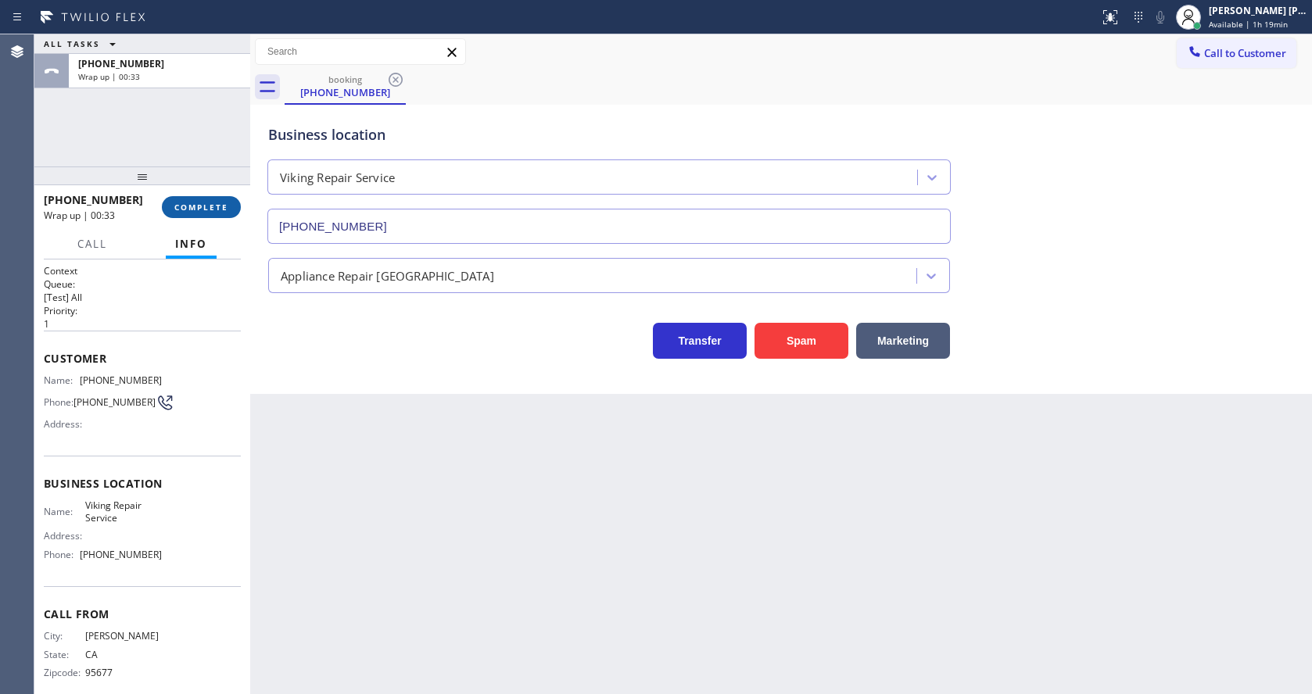
click at [198, 202] on span "COMPLETE" at bounding box center [201, 207] width 54 height 11
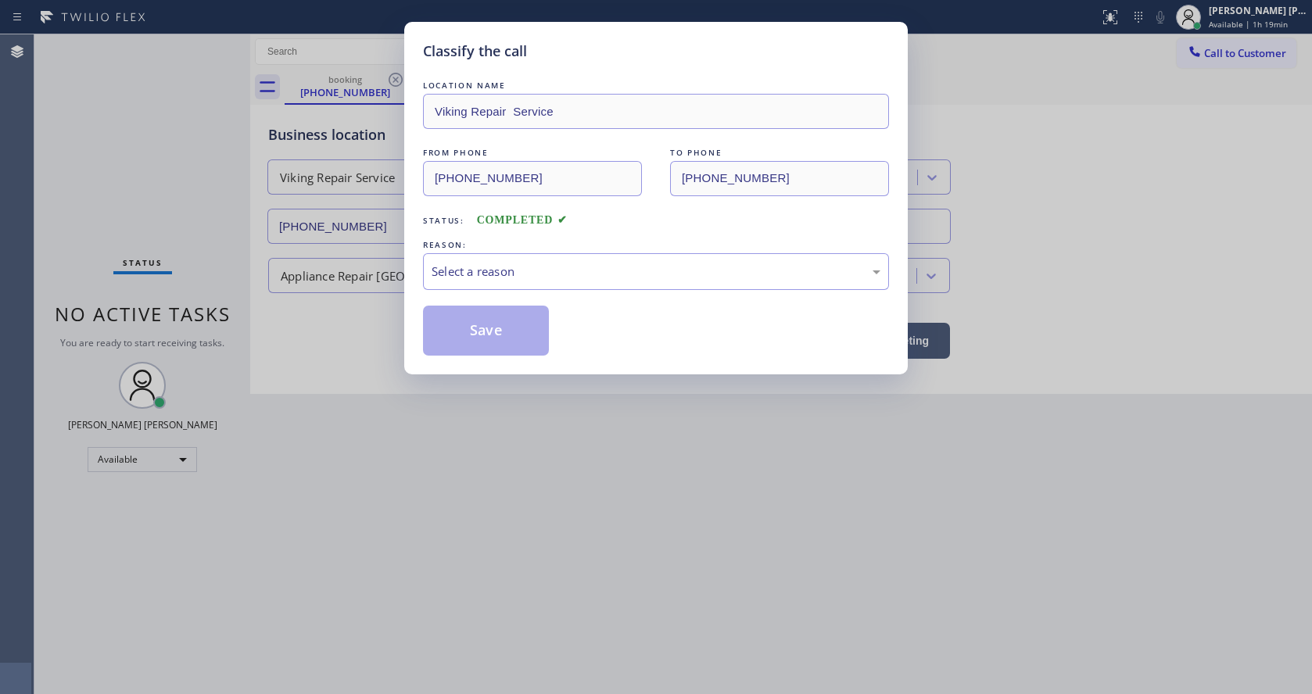
click at [504, 274] on div "Select a reason" at bounding box center [656, 272] width 449 height 18
click at [478, 328] on button "Save" at bounding box center [486, 331] width 126 height 50
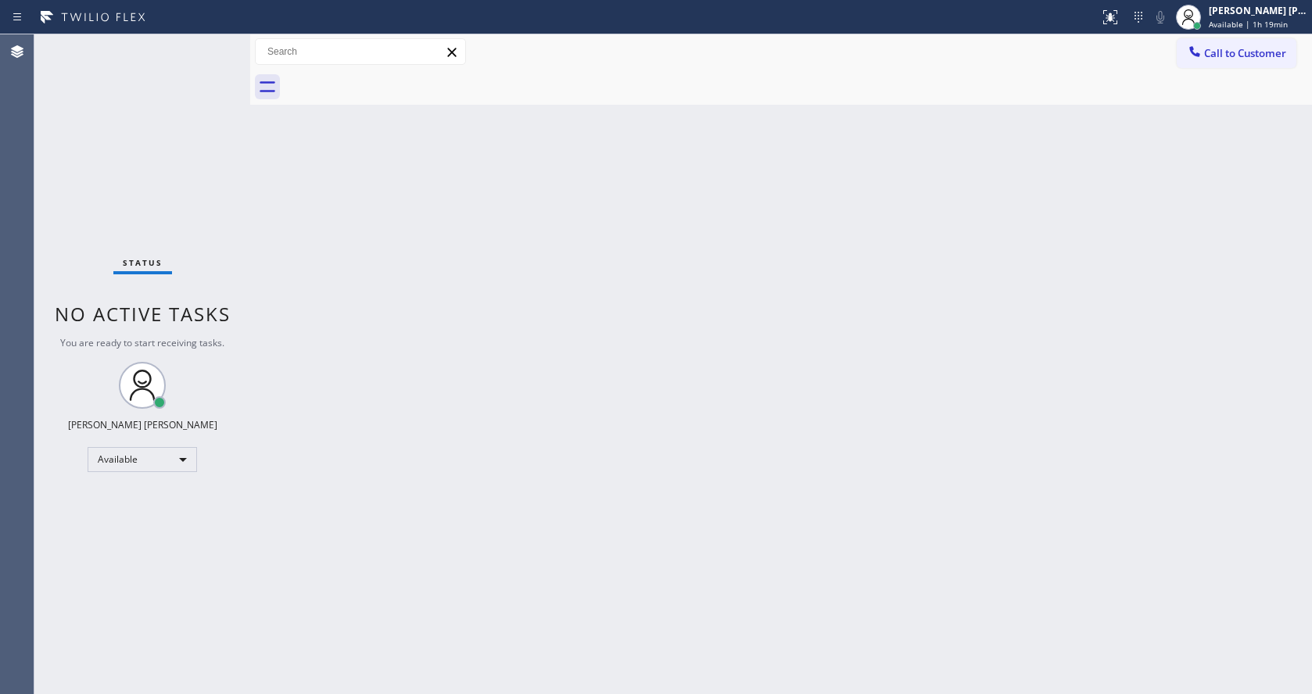
click at [751, 496] on div "Back to Dashboard Change Sender ID Customers Technicians Select a contact Outbo…" at bounding box center [781, 364] width 1062 height 660
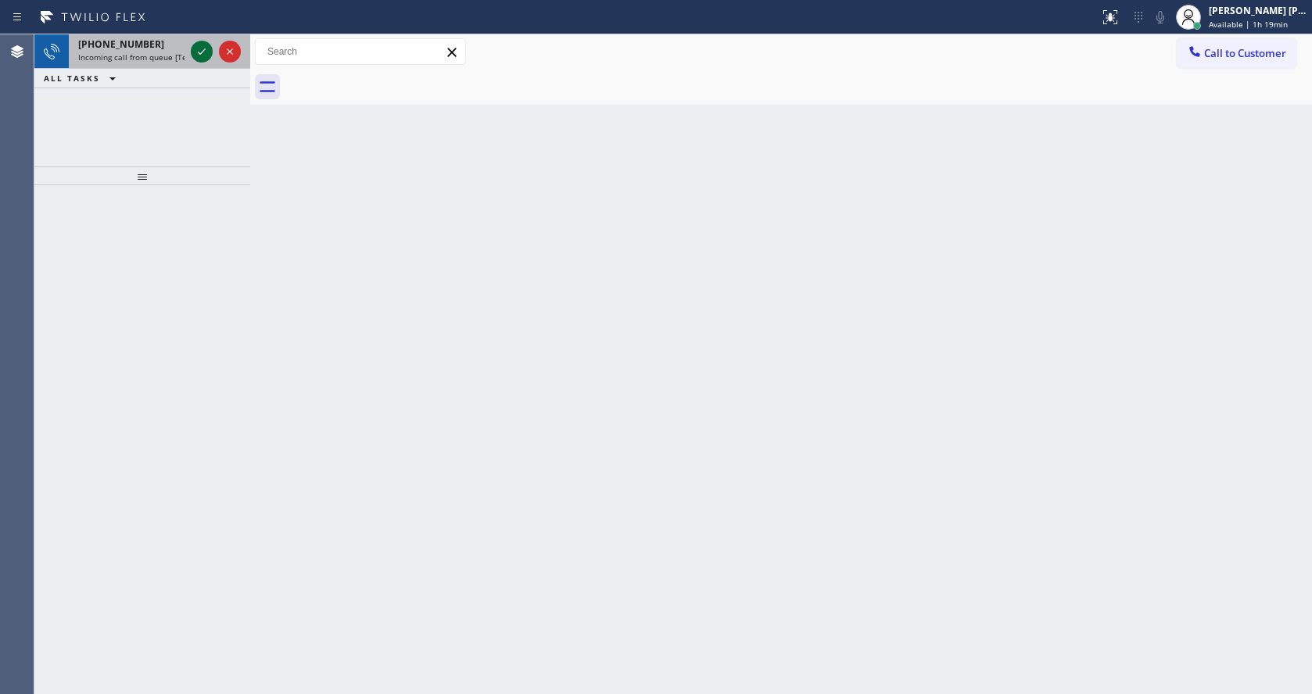
click at [202, 52] on icon at bounding box center [202, 51] width 8 height 6
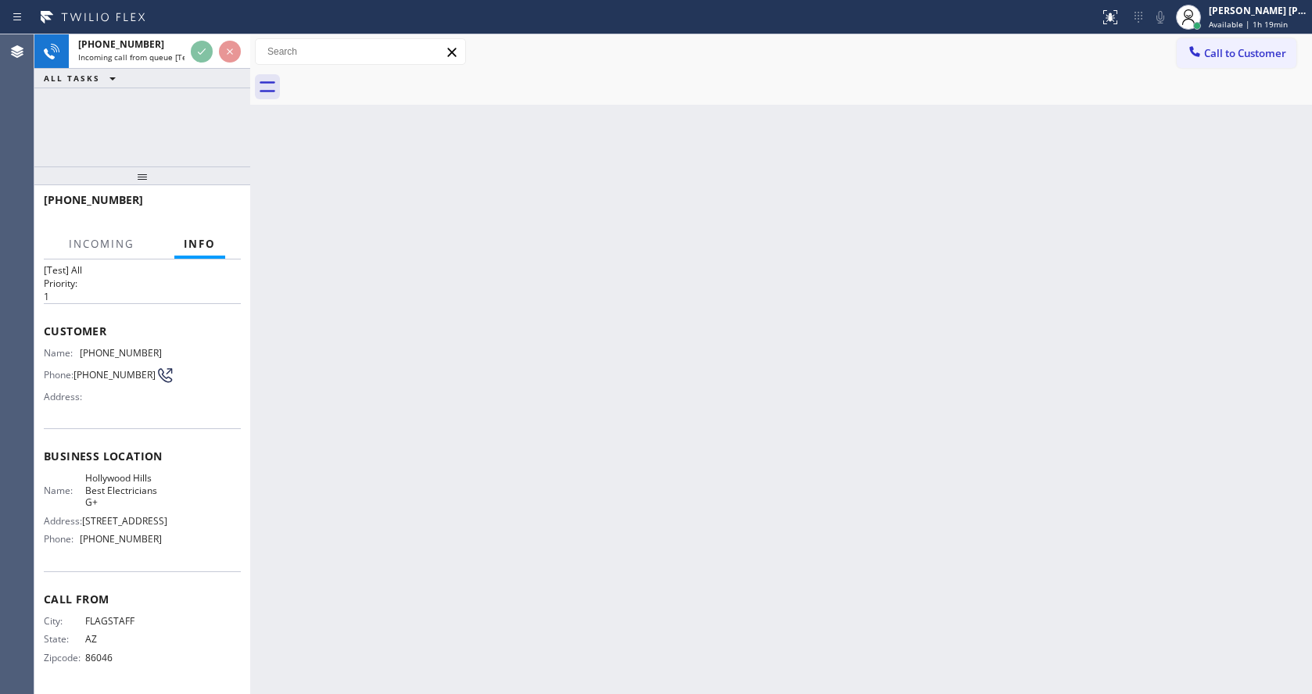
scroll to position [45, 0]
click at [425, 430] on div "Back to Dashboard Change Sender ID Customers Technicians Select a contact Outbo…" at bounding box center [781, 364] width 1062 height 660
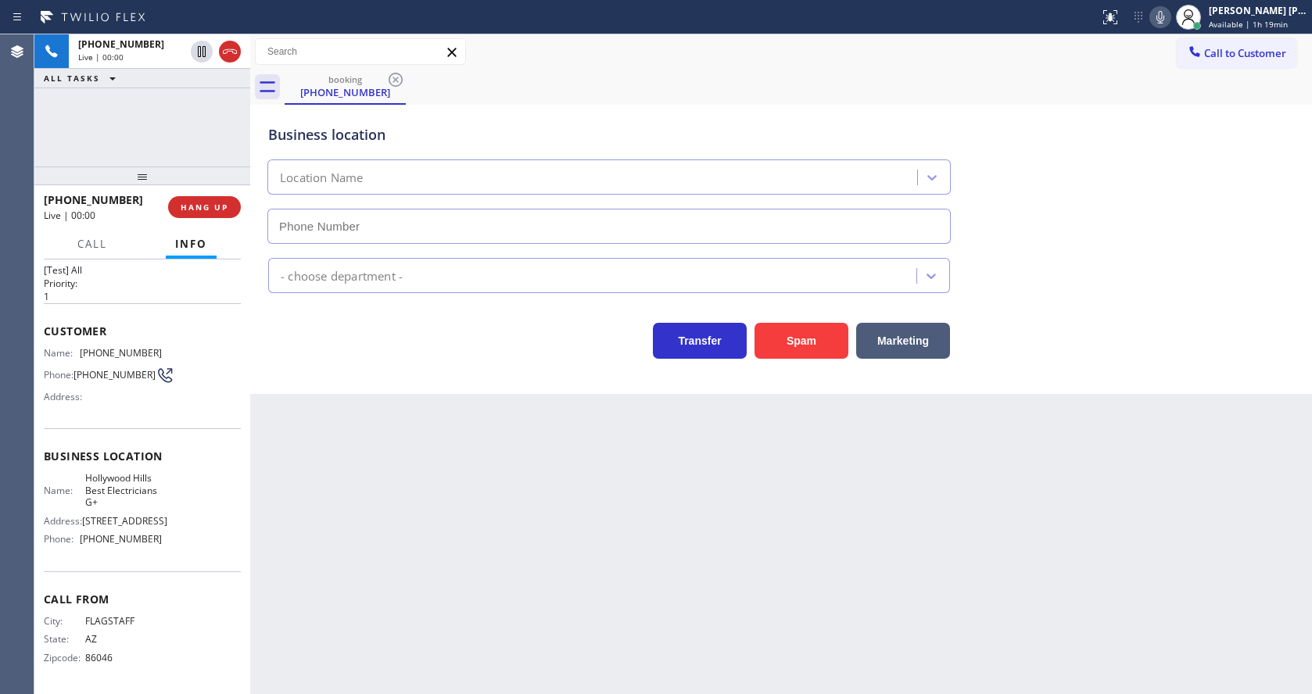
type input "[PHONE_NUMBER]"
click at [502, 507] on div "Back to Dashboard Change Sender ID Customers Technicians Select a contact Outbo…" at bounding box center [781, 364] width 1062 height 660
click at [374, 516] on div "Back to Dashboard Change Sender ID Customers Technicians Select a contact Outbo…" at bounding box center [781, 364] width 1062 height 660
click at [114, 394] on div "Name: [PHONE_NUMBER] Phone: [PHONE_NUMBER] Address:" at bounding box center [103, 378] width 118 height 62
drag, startPoint x: 77, startPoint y: 333, endPoint x: 173, endPoint y: 339, distance: 95.6
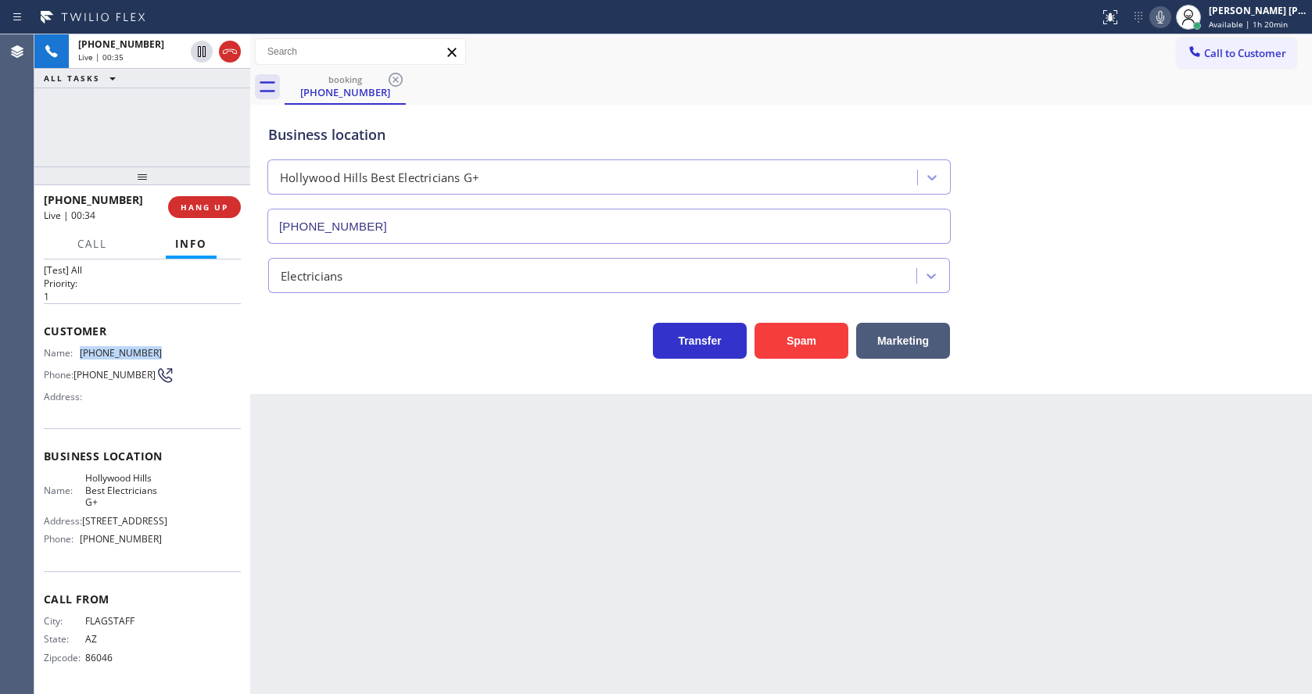
click at [173, 347] on div "Name: [PHONE_NUMBER] Phone: [PHONE_NUMBER] Address:" at bounding box center [142, 378] width 197 height 62
drag, startPoint x: 386, startPoint y: 489, endPoint x: 358, endPoint y: 684, distance: 196.7
click at [385, 490] on div "Back to Dashboard Change Sender ID Customers Technicians Select a contact Outbo…" at bounding box center [781, 364] width 1062 height 660
click at [136, 472] on span "Hollywood Hills Best Electricians G+" at bounding box center [123, 490] width 77 height 36
drag, startPoint x: 81, startPoint y: 460, endPoint x: 113, endPoint y: 493, distance: 45.3
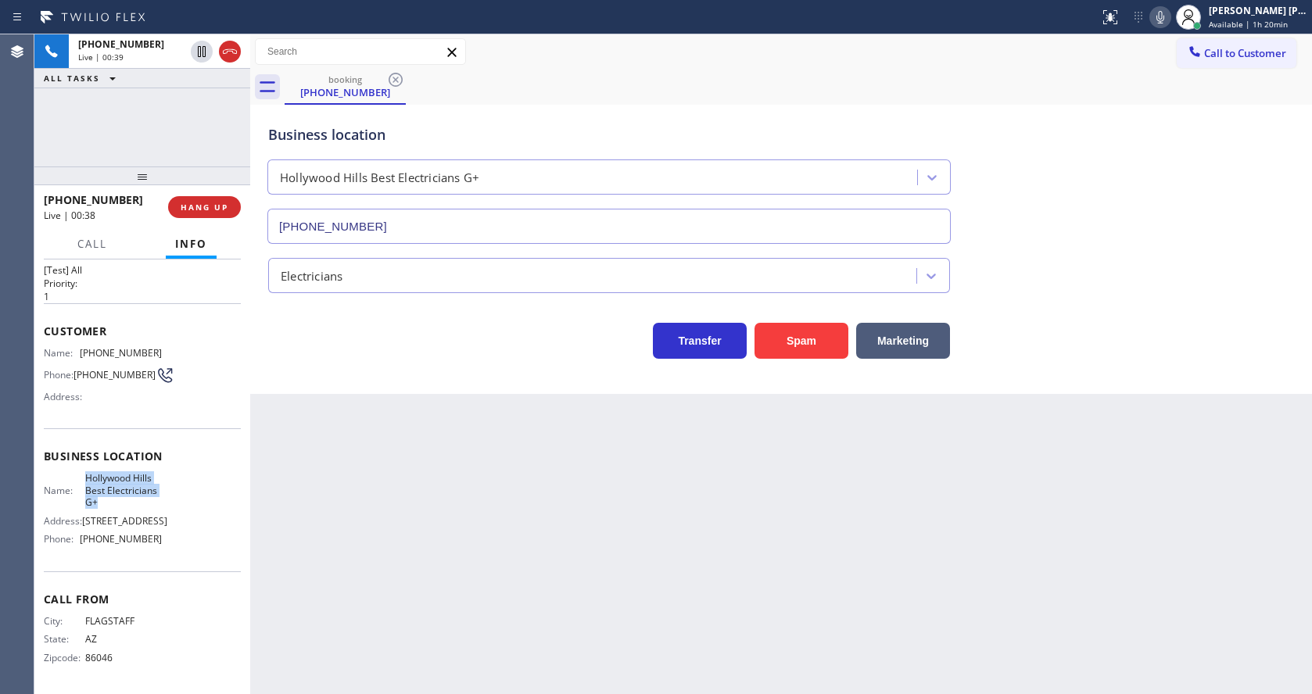
click at [113, 493] on div "Name: Hollywood Hills Best Electricians G+" at bounding box center [103, 490] width 118 height 36
click at [326, 529] on div "Back to Dashboard Change Sender ID Customers Technicians Select a contact Outbo…" at bounding box center [781, 364] width 1062 height 660
click at [325, 673] on div "Back to Dashboard Change Sender ID Customers Technicians Select a contact Outbo…" at bounding box center [781, 364] width 1062 height 660
click at [121, 581] on div "Call From City: FLAGSTAFF State: [US_STATE] Zipcode: 86046" at bounding box center [142, 631] width 197 height 118
drag, startPoint x: 77, startPoint y: 542, endPoint x: 185, endPoint y: 541, distance: 107.9
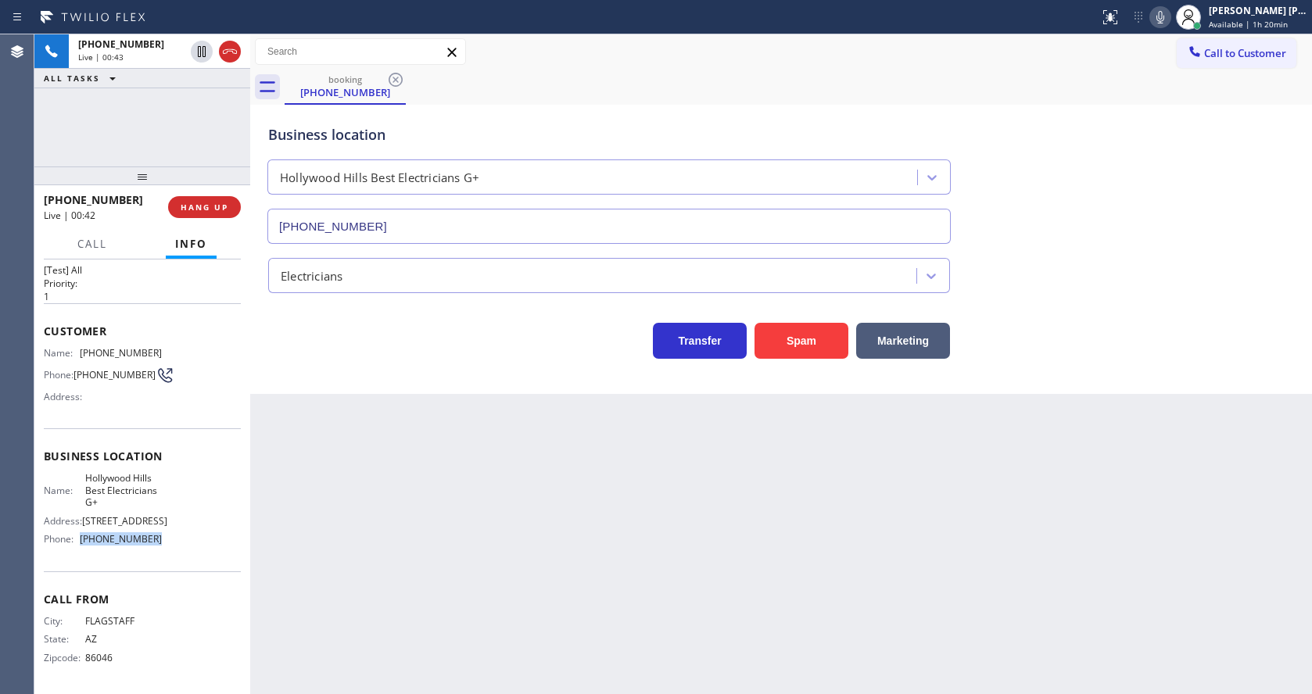
click at [185, 541] on div "Name: [GEOGRAPHIC_DATA] Best Electricians G+ Address: [STREET_ADDRESS] Phone: […" at bounding box center [142, 511] width 197 height 79
click at [474, 583] on div "Back to Dashboard Change Sender ID Customers Technicians Select a contact Outbo…" at bounding box center [781, 364] width 1062 height 660
click at [575, 478] on div "Back to Dashboard Change Sender ID Customers Technicians Select a contact Outbo…" at bounding box center [781, 364] width 1062 height 660
click at [385, 515] on div "Back to Dashboard Change Sender ID Customers Technicians Select a contact Outbo…" at bounding box center [781, 364] width 1062 height 660
click at [533, 458] on div "Back to Dashboard Change Sender ID Customers Technicians Select a contact Outbo…" at bounding box center [781, 364] width 1062 height 660
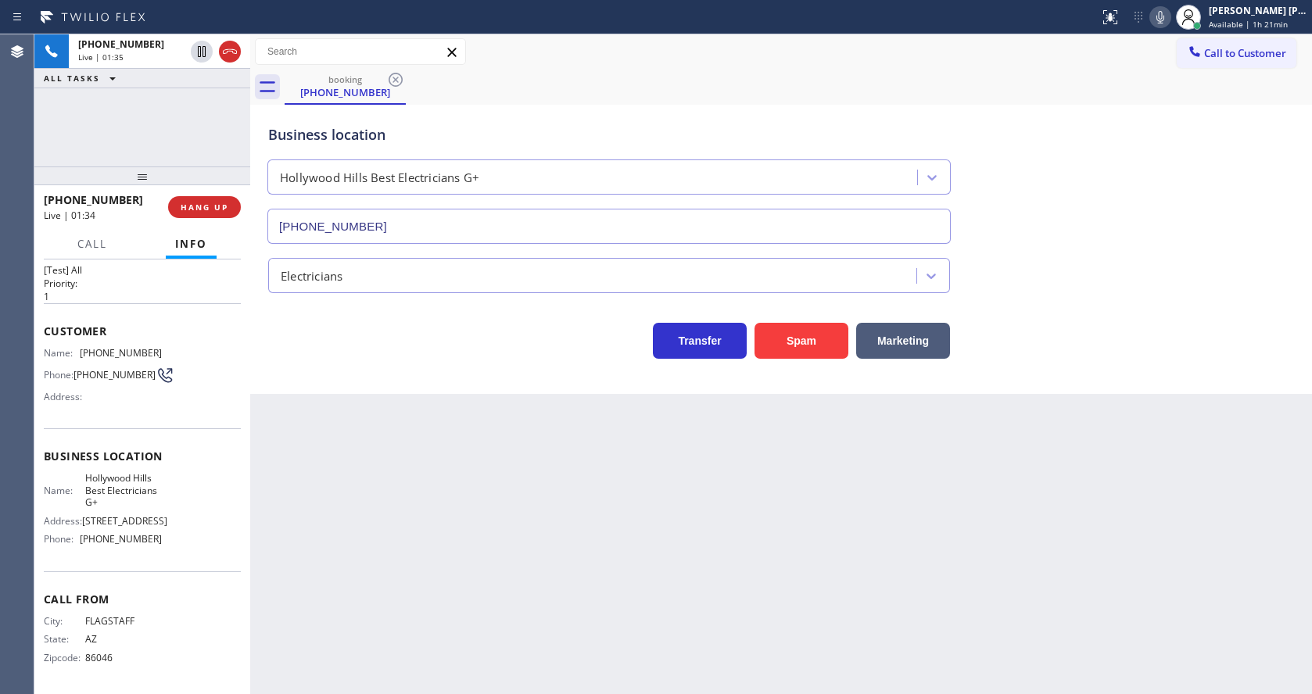
click at [1084, 84] on div "booking [PHONE_NUMBER]" at bounding box center [798, 87] width 1027 height 35
drag, startPoint x: 1147, startPoint y: 446, endPoint x: 1157, endPoint y: 346, distance: 100.6
click at [1150, 445] on div "Back to Dashboard Change Sender ID Customers Technicians Select a contact Outbo…" at bounding box center [781, 364] width 1062 height 660
click at [1163, 20] on icon at bounding box center [1160, 17] width 19 height 19
click at [199, 48] on icon at bounding box center [202, 51] width 8 height 11
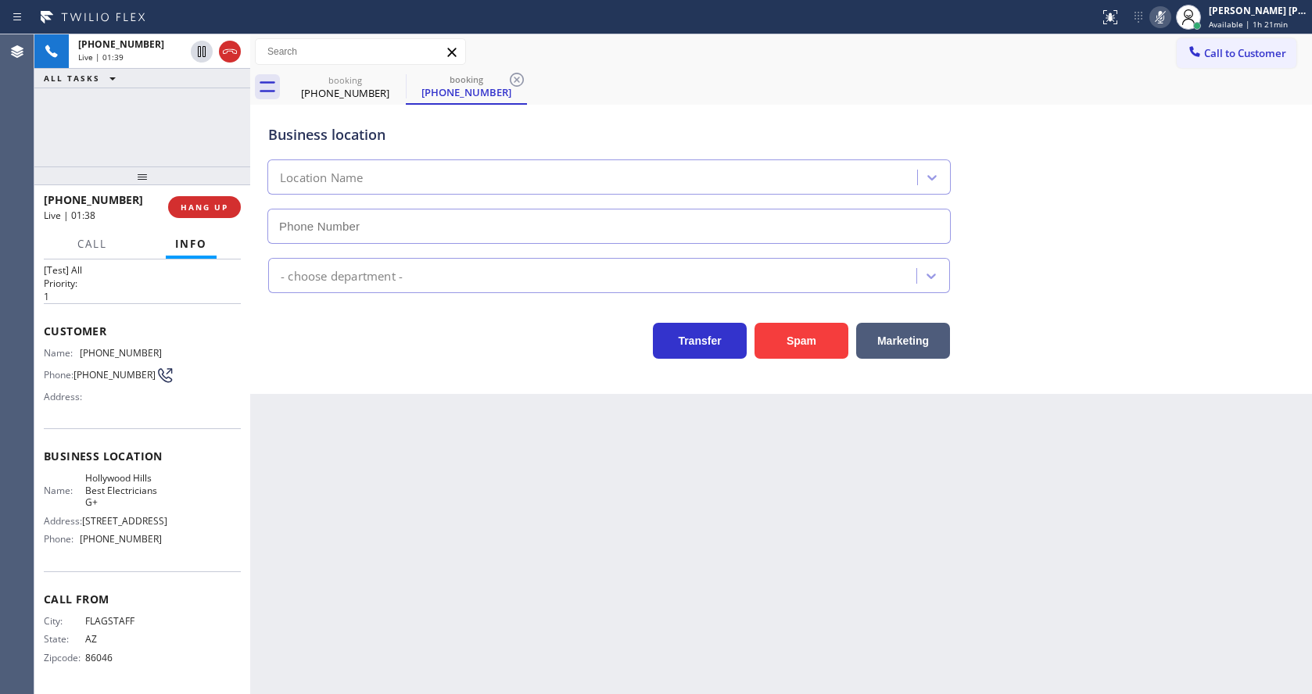
click at [460, 604] on div "Back to Dashboard Change Sender ID Customers Technicians Select a contact Outbo…" at bounding box center [781, 364] width 1062 height 660
type input "[PHONE_NUMBER]"
click at [593, 511] on div "Back to Dashboard Change Sender ID Customers Technicians Select a contact Outbo…" at bounding box center [781, 364] width 1062 height 660
click at [507, 550] on div "Back to Dashboard Change Sender ID Customers Technicians Select a contact Outbo…" at bounding box center [781, 364] width 1062 height 660
drag, startPoint x: 378, startPoint y: 607, endPoint x: 372, endPoint y: 641, distance: 34.2
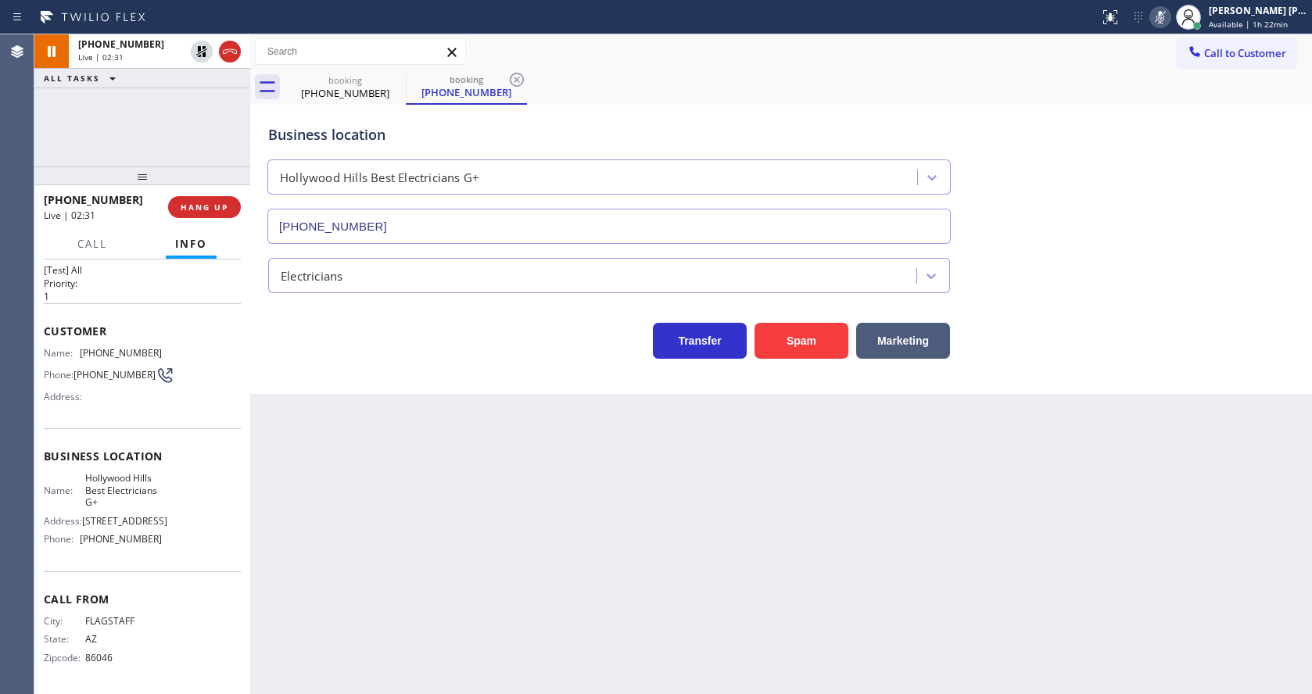
click at [378, 607] on div "Back to Dashboard Change Sender ID Customers Technicians Select a contact Outbo…" at bounding box center [781, 364] width 1062 height 660
click at [707, 503] on div "Back to Dashboard Change Sender ID Customers Technicians Select a contact Outbo…" at bounding box center [781, 364] width 1062 height 660
click at [198, 49] on icon at bounding box center [201, 51] width 11 height 11
type input "[PHONE_NUMBER]"
click at [1164, 20] on icon at bounding box center [1160, 17] width 8 height 13
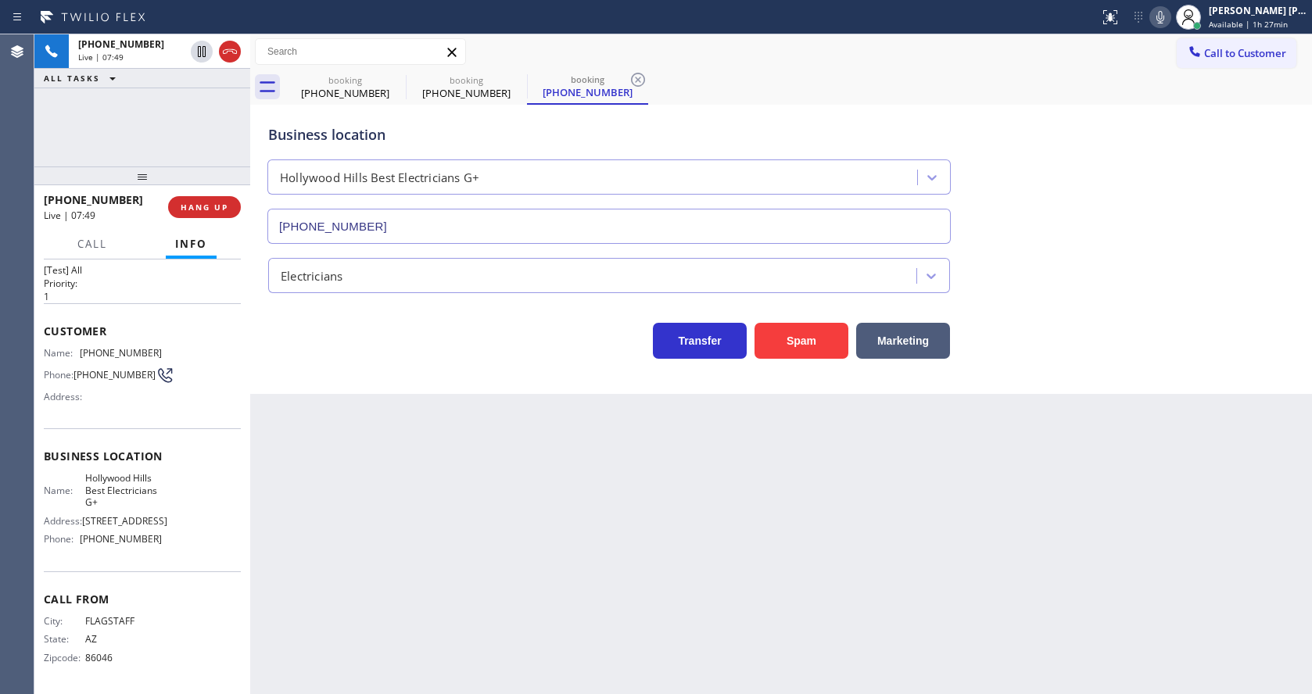
click at [1170, 119] on div "Business location [GEOGRAPHIC_DATA] Best Electricians G+ [PHONE_NUMBER]" at bounding box center [781, 173] width 1032 height 142
click at [640, 78] on icon at bounding box center [638, 80] width 14 height 14
click at [518, 77] on icon at bounding box center [516, 79] width 19 height 19
click at [485, 599] on div "Back to Dashboard Change Sender ID Customers Technicians Select a contact Outbo…" at bounding box center [781, 364] width 1062 height 660
click at [586, 529] on div "Back to Dashboard Change Sender ID Customers Technicians Select a contact Outbo…" at bounding box center [781, 364] width 1062 height 660
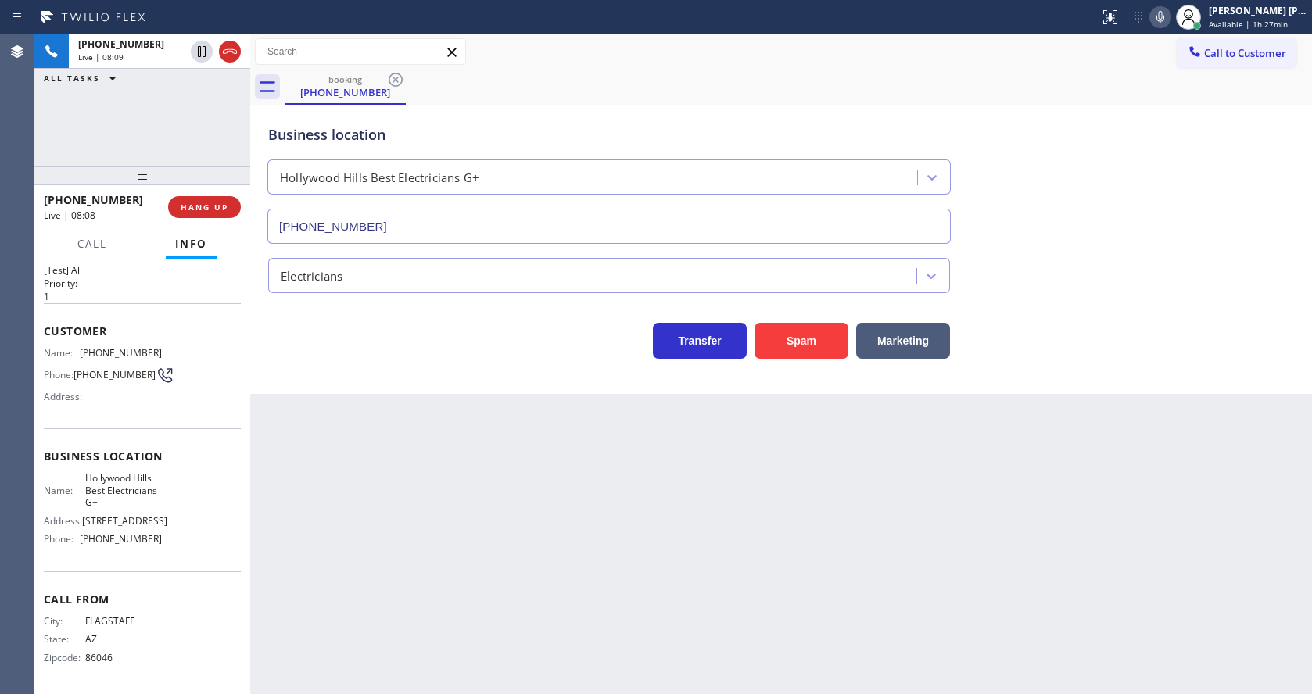
click at [443, 427] on div "Back to Dashboard Change Sender ID Customers Technicians Select a contact Outbo…" at bounding box center [781, 364] width 1062 height 660
click at [608, 562] on div "Back to Dashboard Change Sender ID Customers Technicians Select a contact Outbo…" at bounding box center [781, 364] width 1062 height 660
click at [482, 626] on div "Back to Dashboard Change Sender ID Customers Technicians Select a contact Outbo…" at bounding box center [781, 364] width 1062 height 660
click at [540, 531] on div "Back to Dashboard Change Sender ID Customers Technicians Select a contact Outbo…" at bounding box center [781, 364] width 1062 height 660
click at [187, 198] on button "HANG UP" at bounding box center [204, 207] width 73 height 22
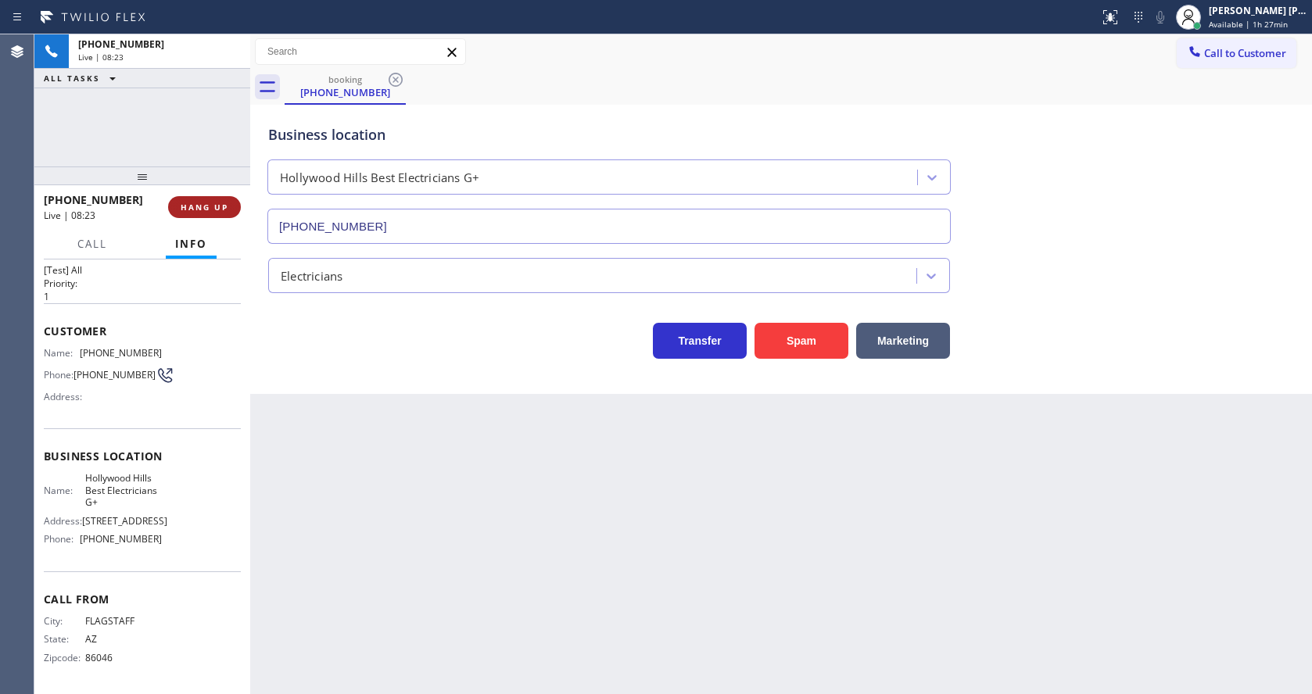
click at [187, 198] on button "HANG UP" at bounding box center [204, 207] width 73 height 22
click at [187, 198] on button "COMPLETE" at bounding box center [201, 207] width 79 height 22
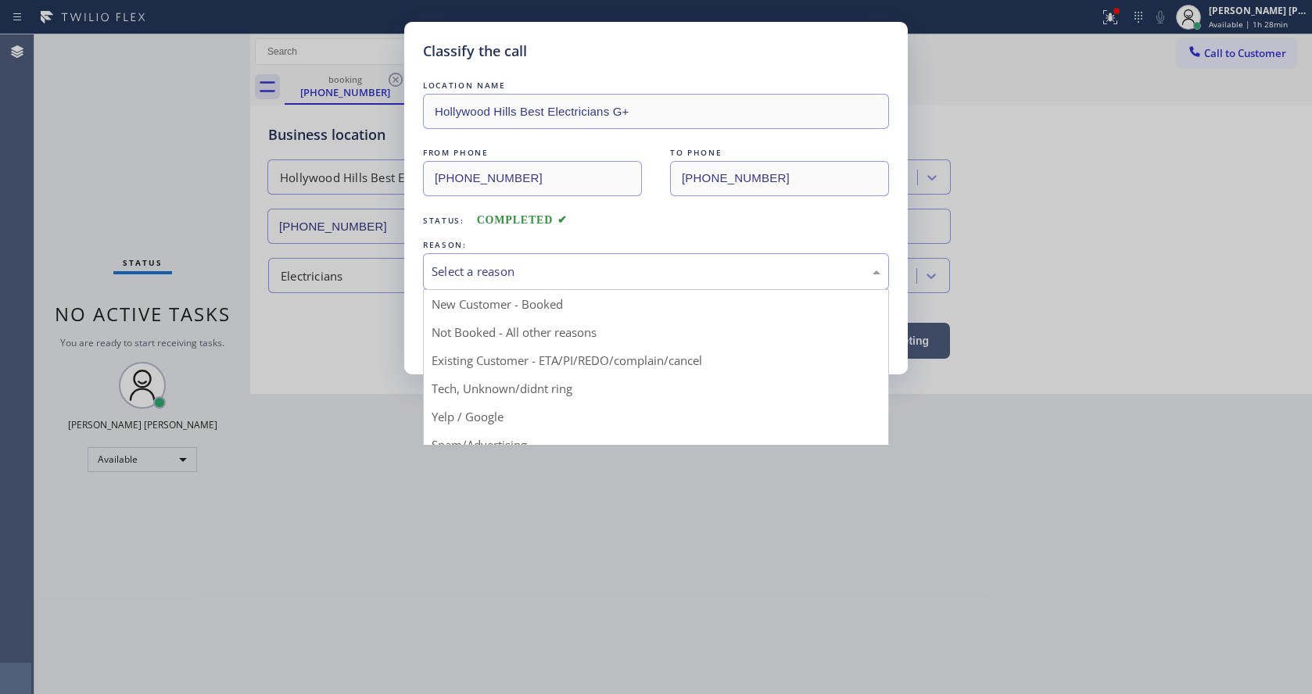
click at [487, 267] on div "Select a reason" at bounding box center [656, 272] width 449 height 18
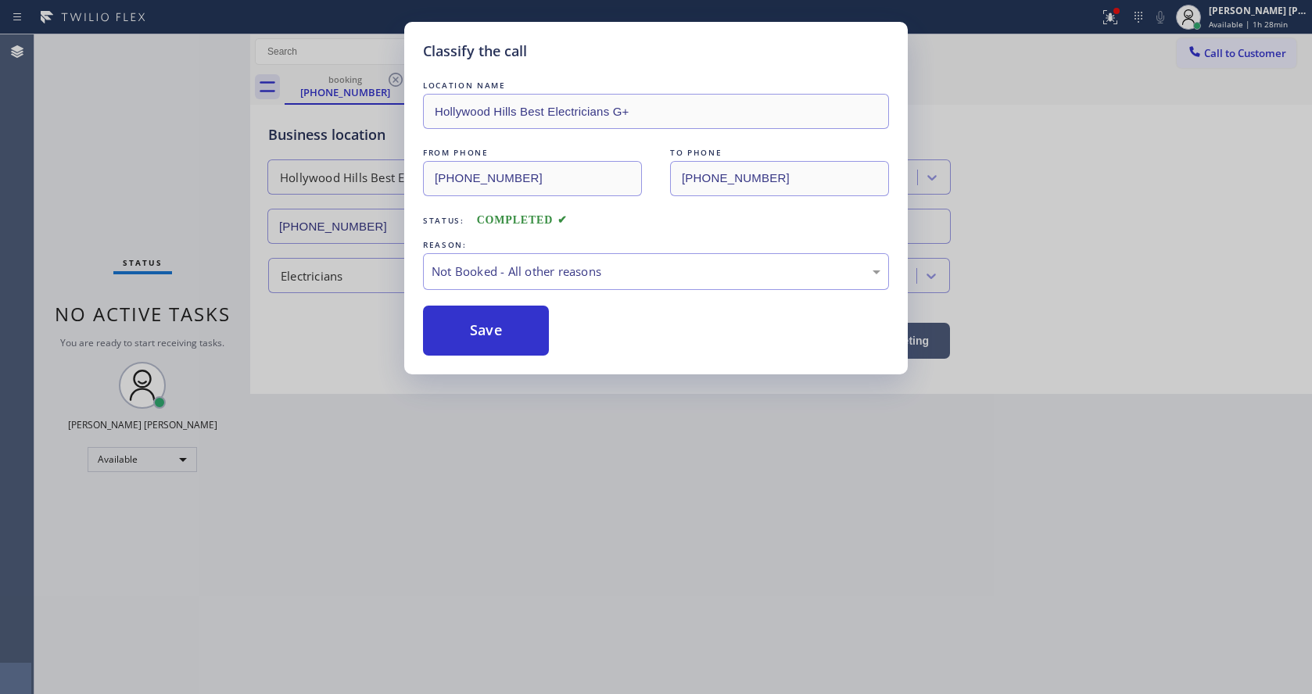
click at [477, 324] on button "Save" at bounding box center [486, 331] width 126 height 50
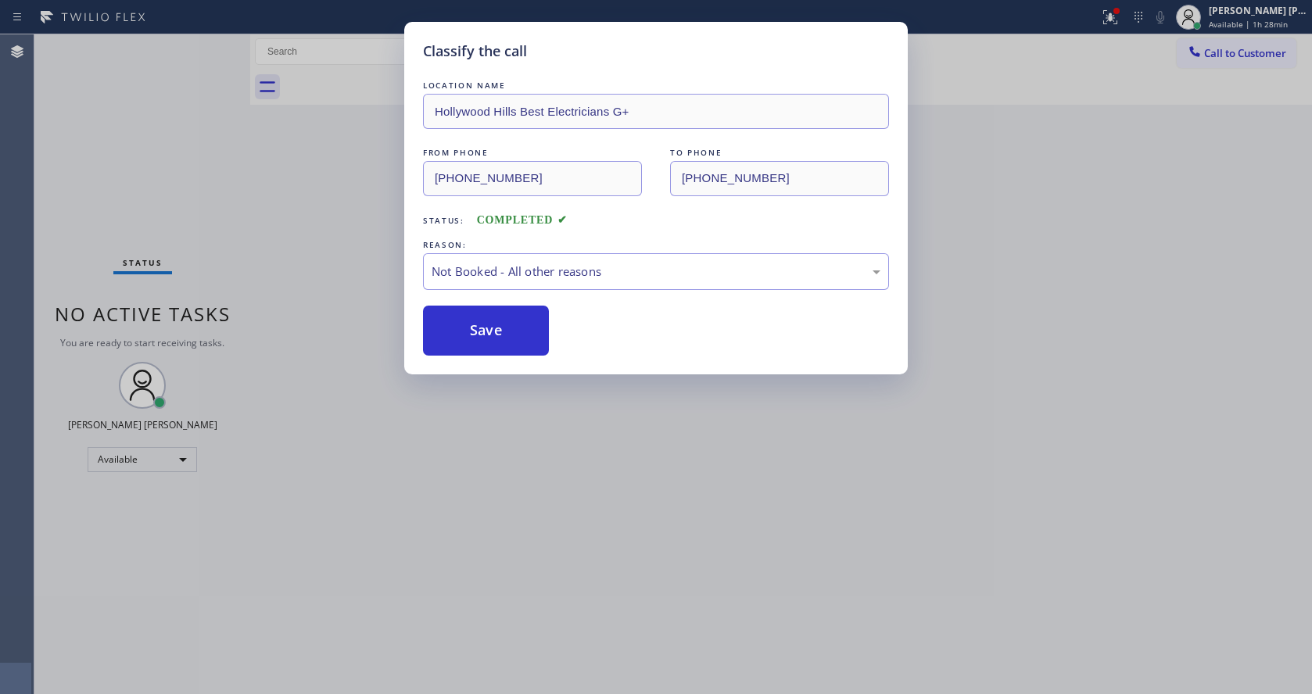
click at [477, 324] on button "Save" at bounding box center [486, 331] width 126 height 50
click at [518, 503] on div "Classify the call LOCATION NAME [GEOGRAPHIC_DATA] Best Electricians G+ FROM PHO…" at bounding box center [656, 347] width 1312 height 694
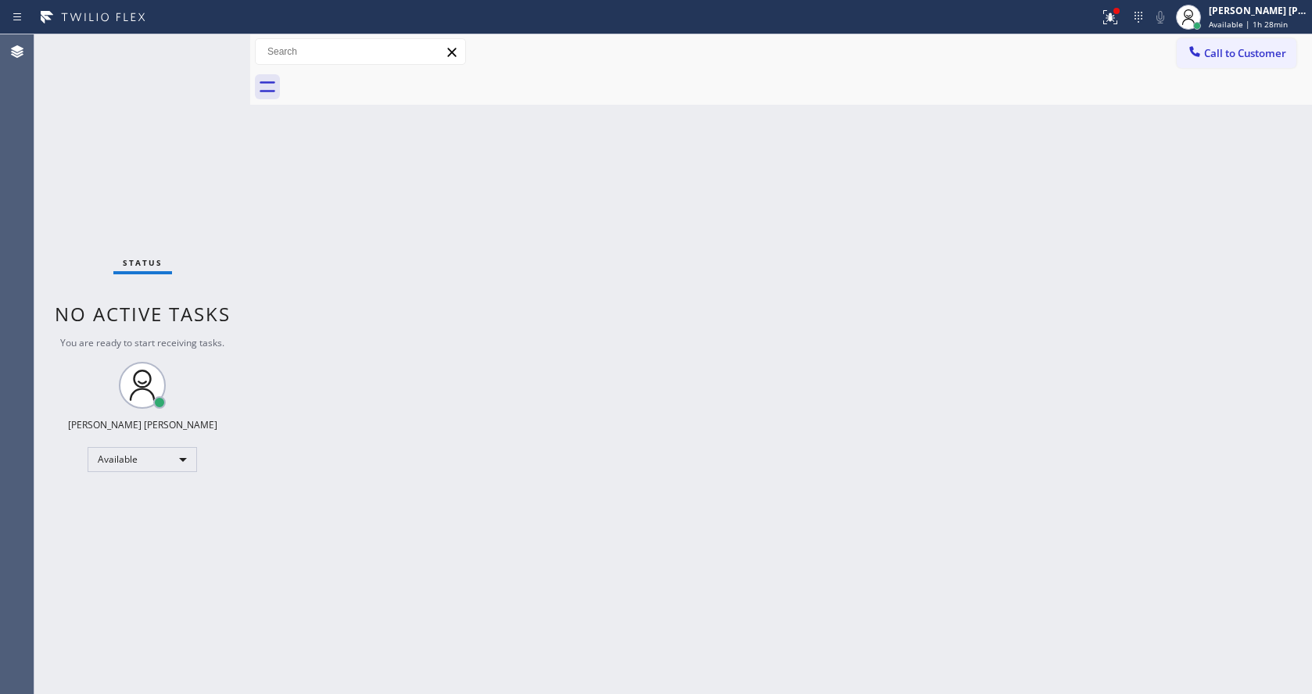
click at [439, 350] on div "Back to Dashboard Change Sender ID Customers Technicians Select a contact Outbo…" at bounding box center [781, 364] width 1062 height 660
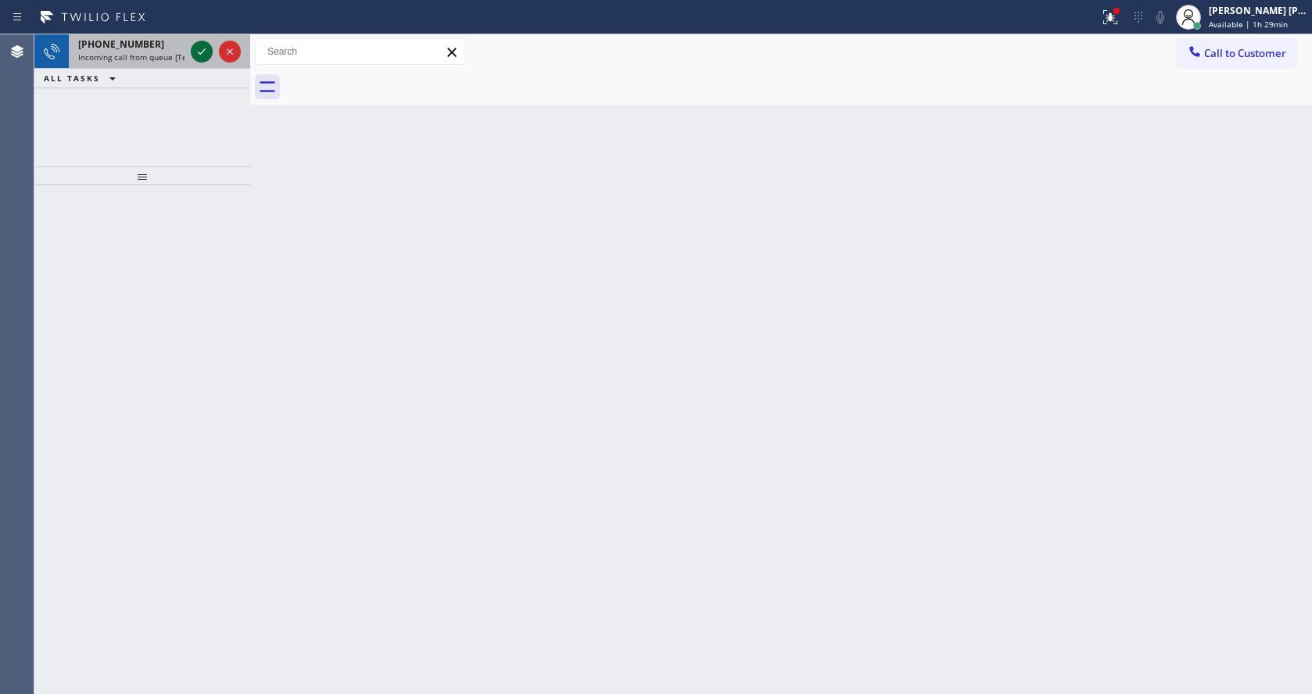
click at [195, 54] on icon at bounding box center [201, 51] width 19 height 19
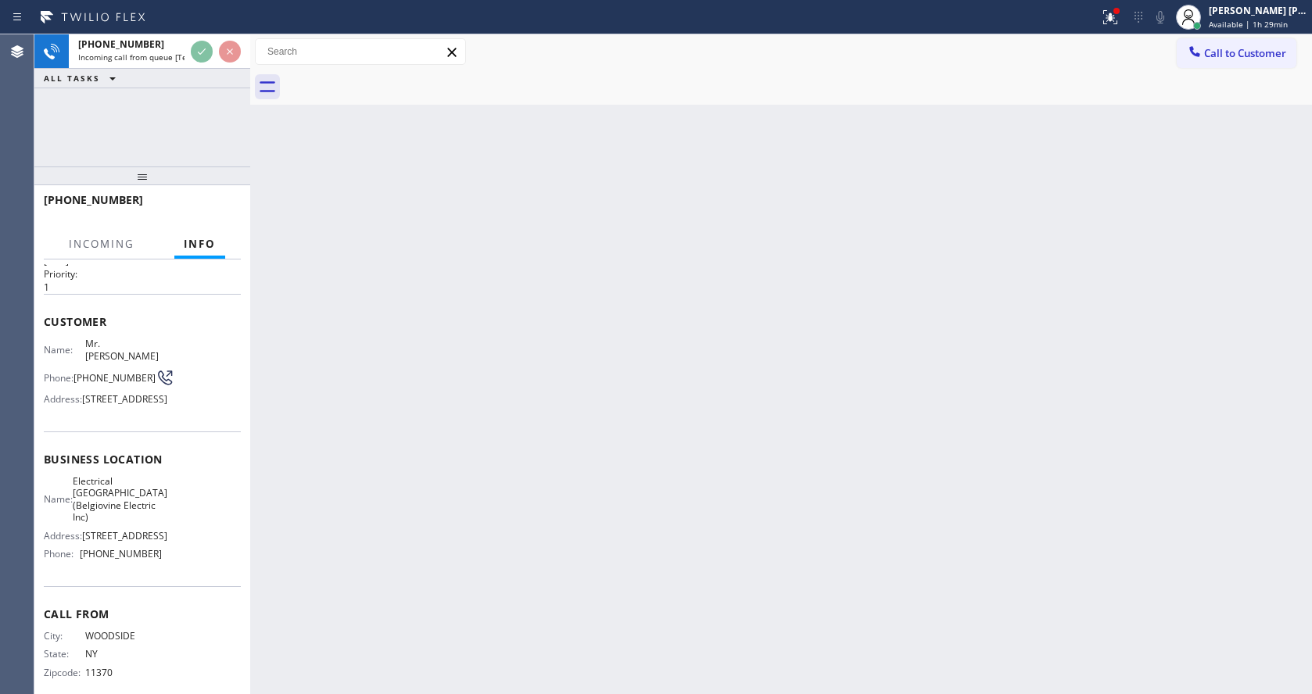
scroll to position [93, 0]
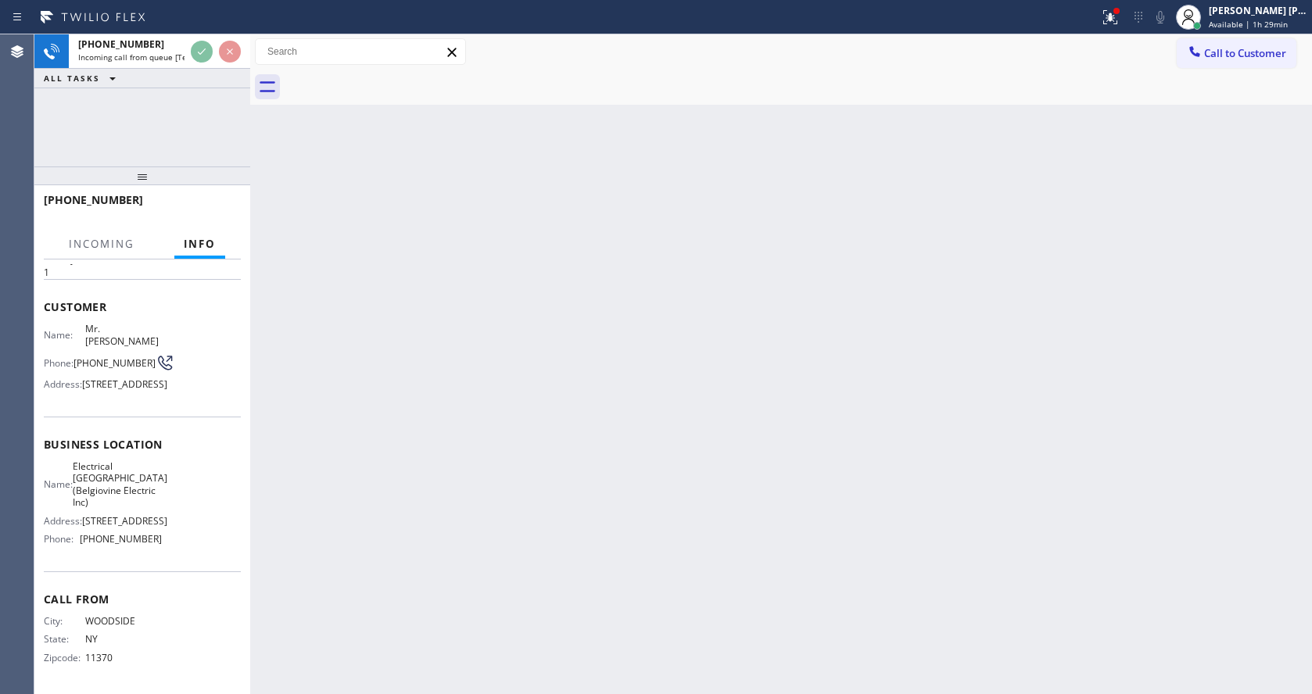
click at [393, 475] on div "Back to Dashboard Change Sender ID Customers Technicians Select a contact Outbo…" at bounding box center [781, 364] width 1062 height 660
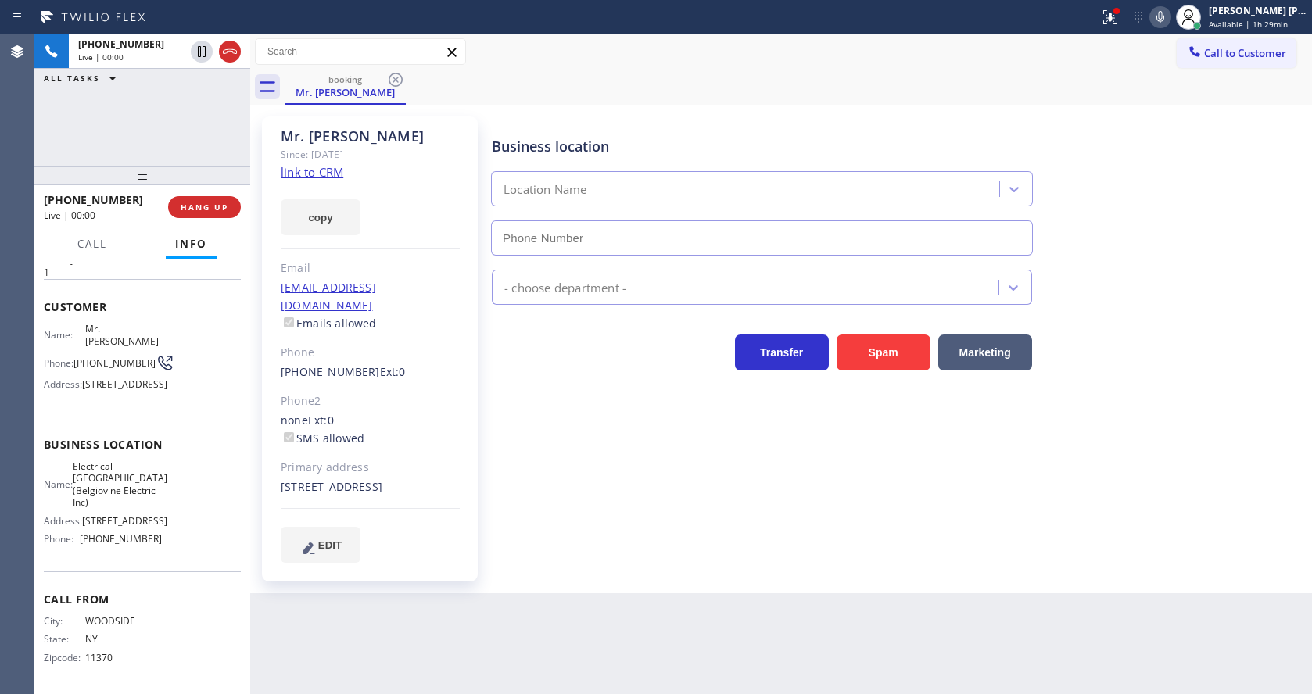
type input "[PHONE_NUMBER]"
click at [590, 452] on div "Business location Electrical [GEOGRAPHIC_DATA]([GEOGRAPHIC_DATA] Electric Inc) …" at bounding box center [898, 339] width 819 height 438
click at [401, 559] on div "EDIT" at bounding box center [370, 545] width 179 height 36
click at [758, 561] on div "Business location Electrical [GEOGRAPHIC_DATA]([GEOGRAPHIC_DATA] Electric Inc) …" at bounding box center [898, 354] width 819 height 469
drag, startPoint x: 453, startPoint y: 328, endPoint x: 327, endPoint y: 306, distance: 127.8
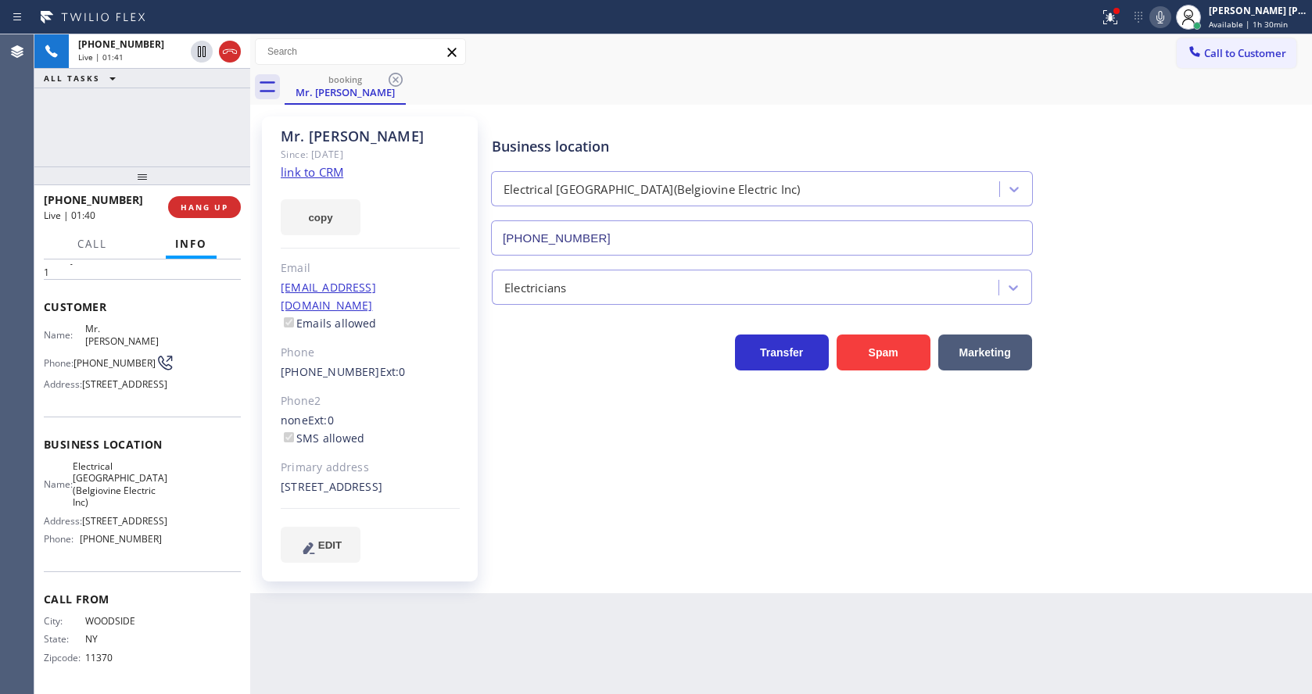
click at [453, 344] on div "Phone" at bounding box center [370, 353] width 179 height 18
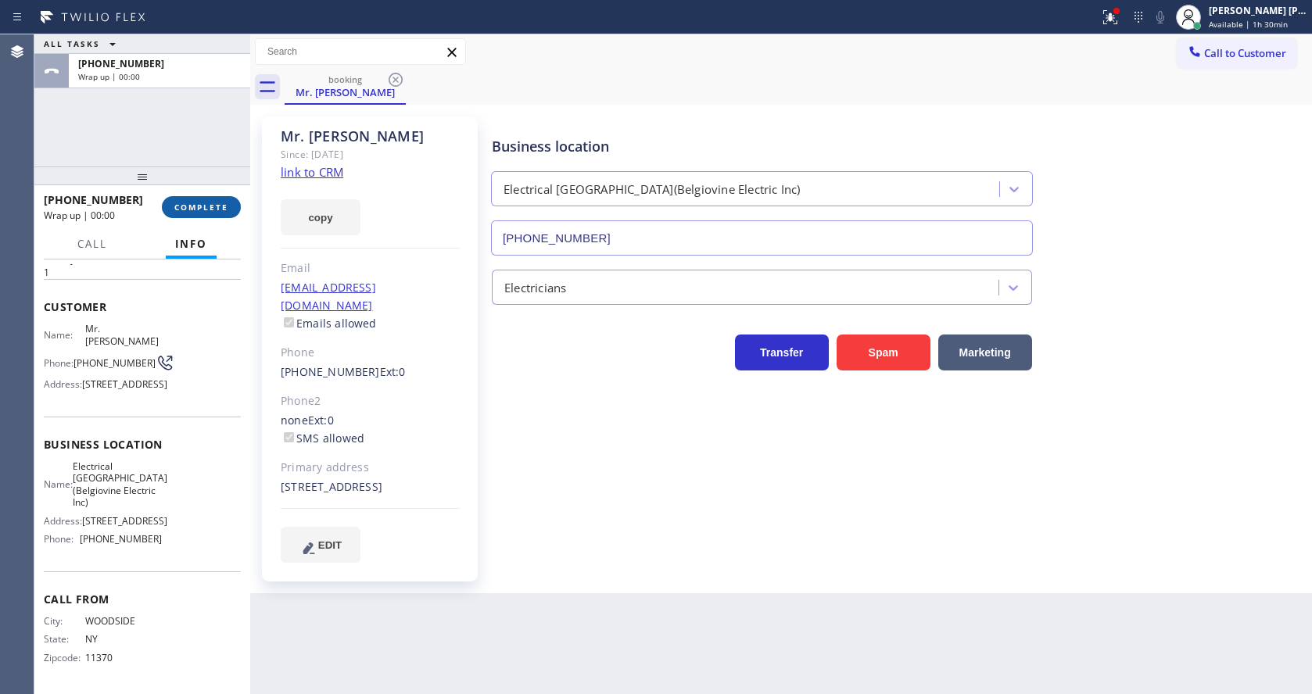
click at [188, 199] on button "COMPLETE" at bounding box center [201, 207] width 79 height 22
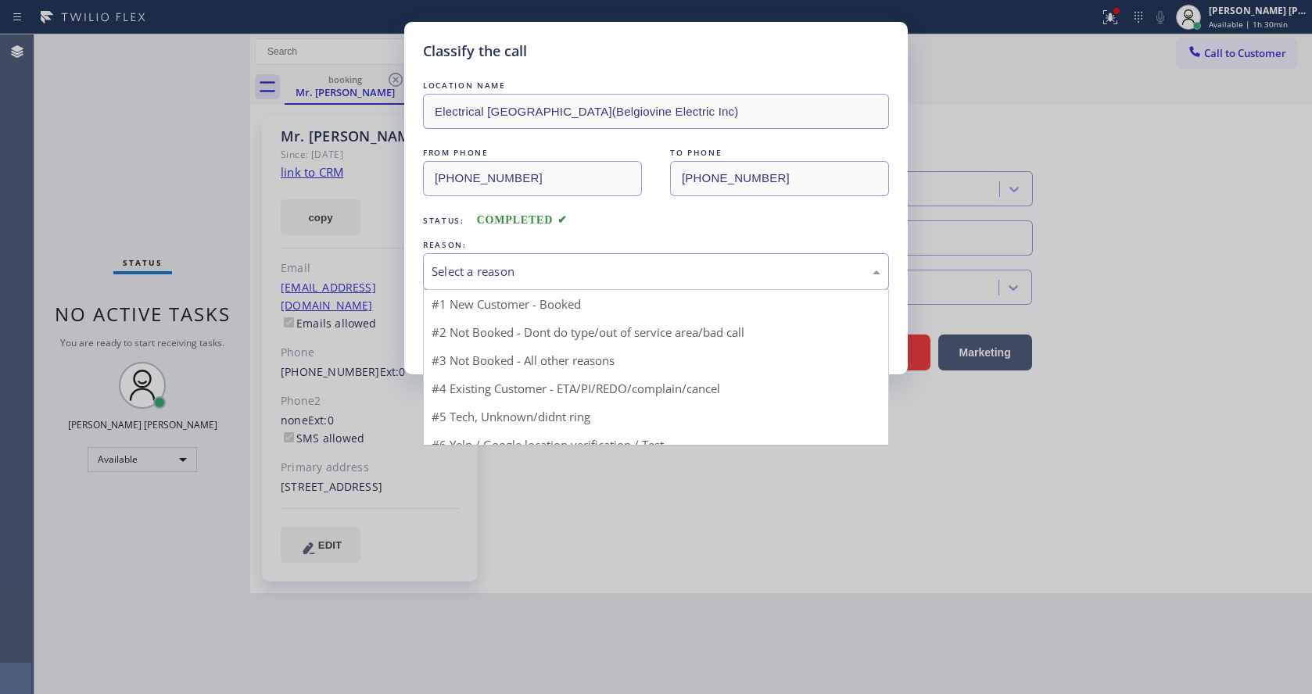
click at [514, 256] on div "Select a reason" at bounding box center [656, 271] width 466 height 37
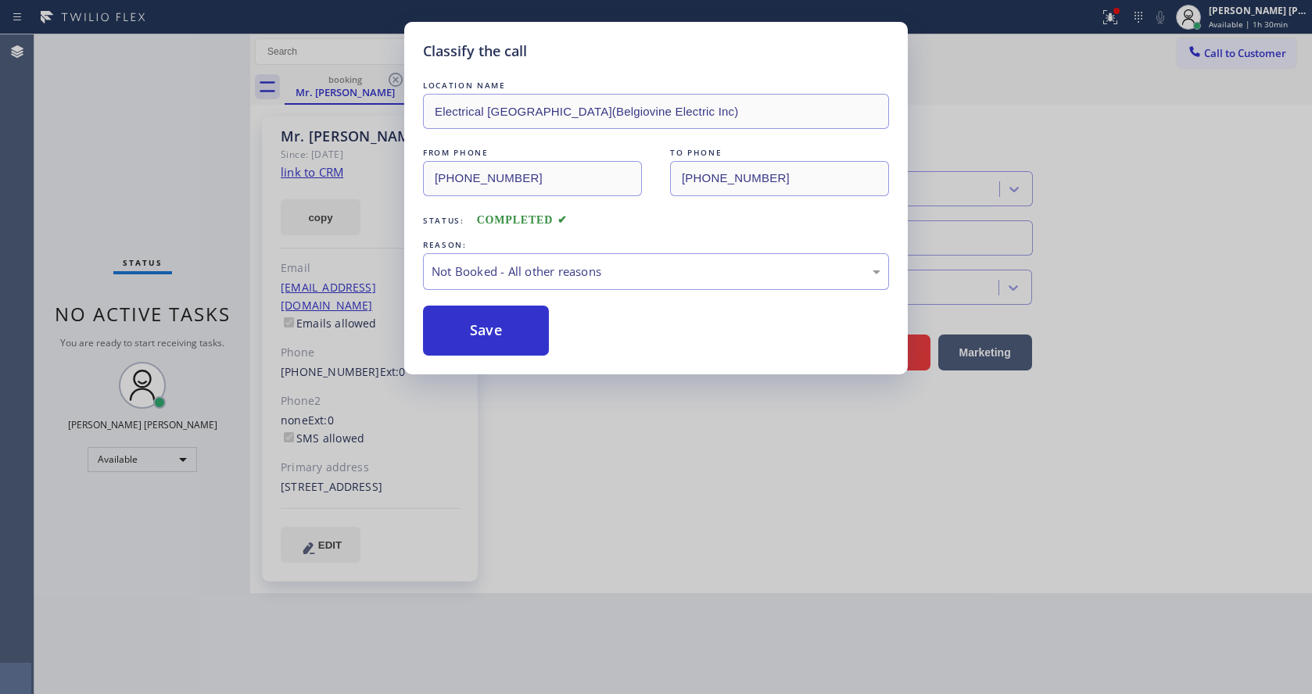
click at [483, 333] on button "Save" at bounding box center [486, 331] width 126 height 50
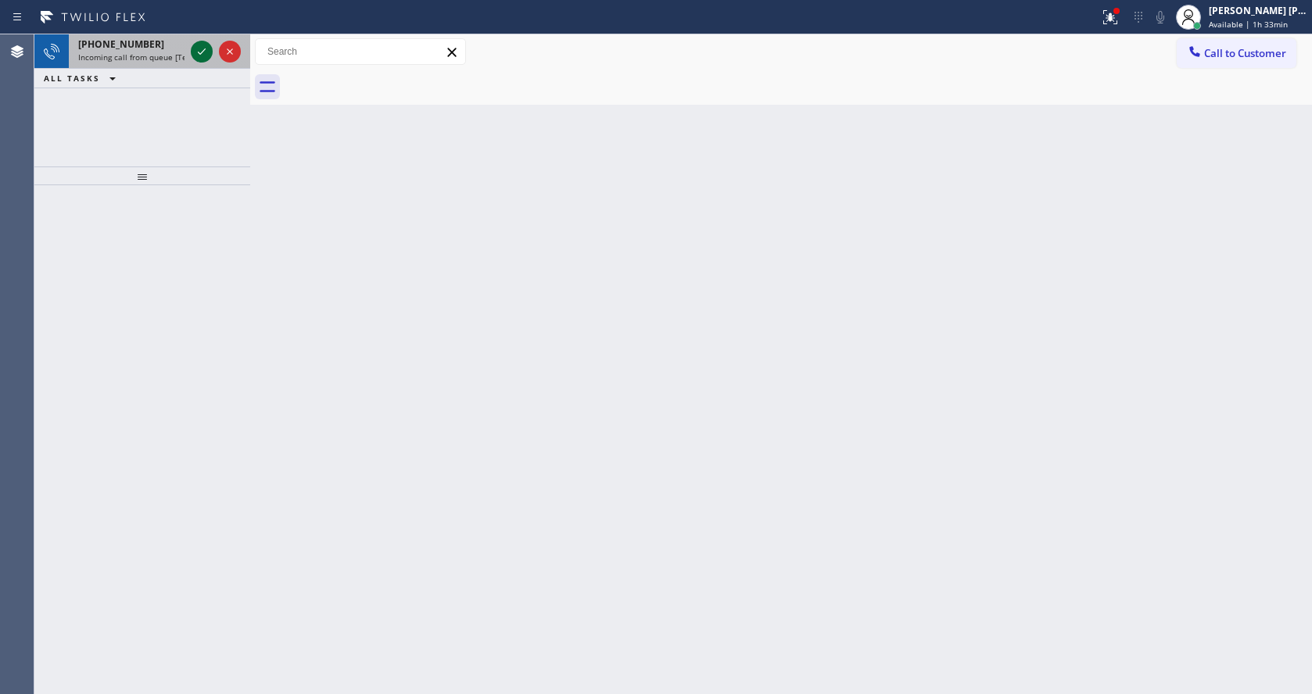
click at [202, 45] on icon at bounding box center [201, 51] width 19 height 19
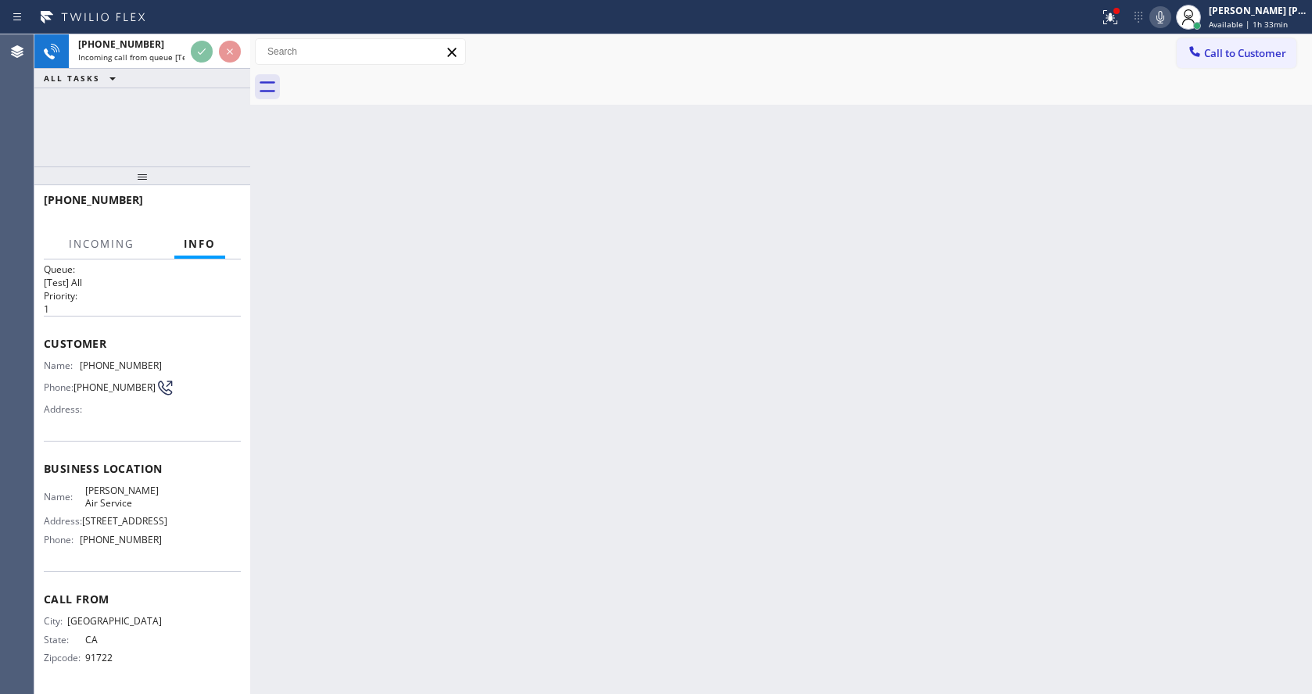
scroll to position [20, 0]
click at [482, 515] on div "Back to Dashboard Change Sender ID Customers Technicians Select a contact Outbo…" at bounding box center [781, 364] width 1062 height 660
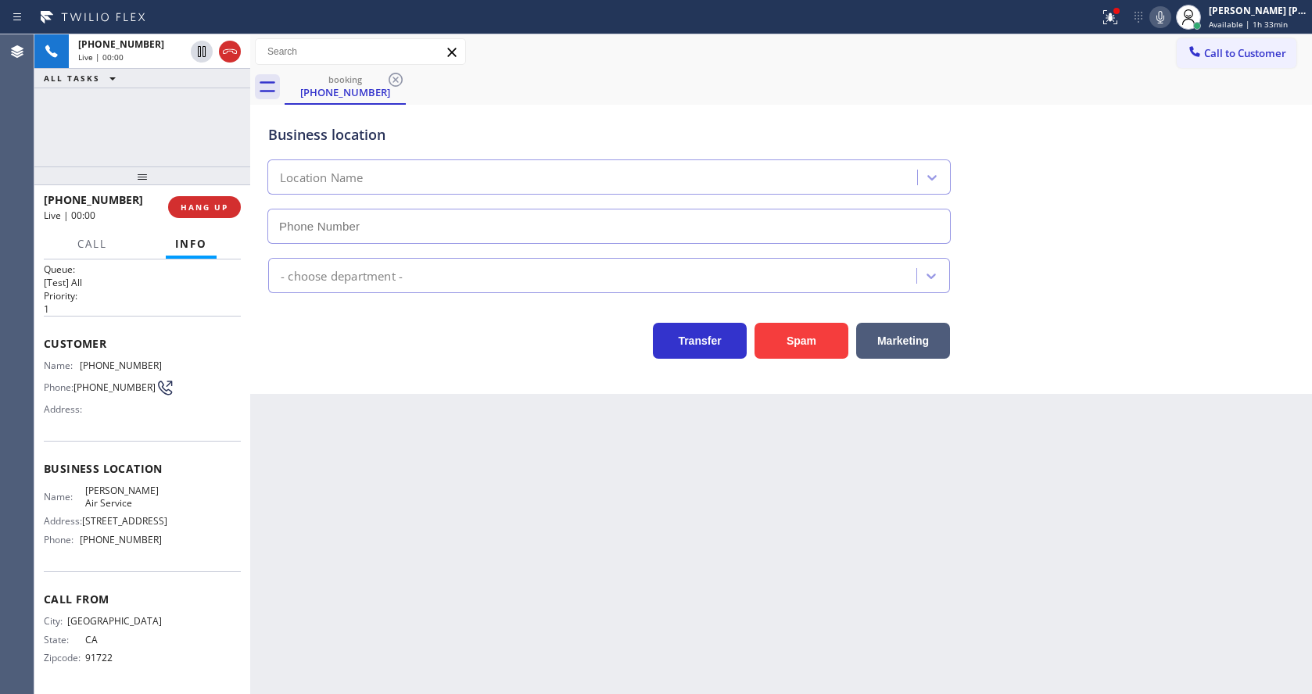
type input "[PHONE_NUMBER]"
click at [356, 556] on div "Back to Dashboard Change Sender ID Customers Technicians Select a contact Outbo…" at bounding box center [781, 364] width 1062 height 660
click at [601, 636] on div "Back to Dashboard Change Sender ID Customers Technicians Select a contact Outbo…" at bounding box center [781, 364] width 1062 height 660
click at [446, 450] on div "Back to Dashboard Change Sender ID Customers Technicians Select a contact Outbo…" at bounding box center [781, 364] width 1062 height 660
click at [457, 541] on div "Back to Dashboard Change Sender ID Customers Technicians Select a contact Outbo…" at bounding box center [781, 364] width 1062 height 660
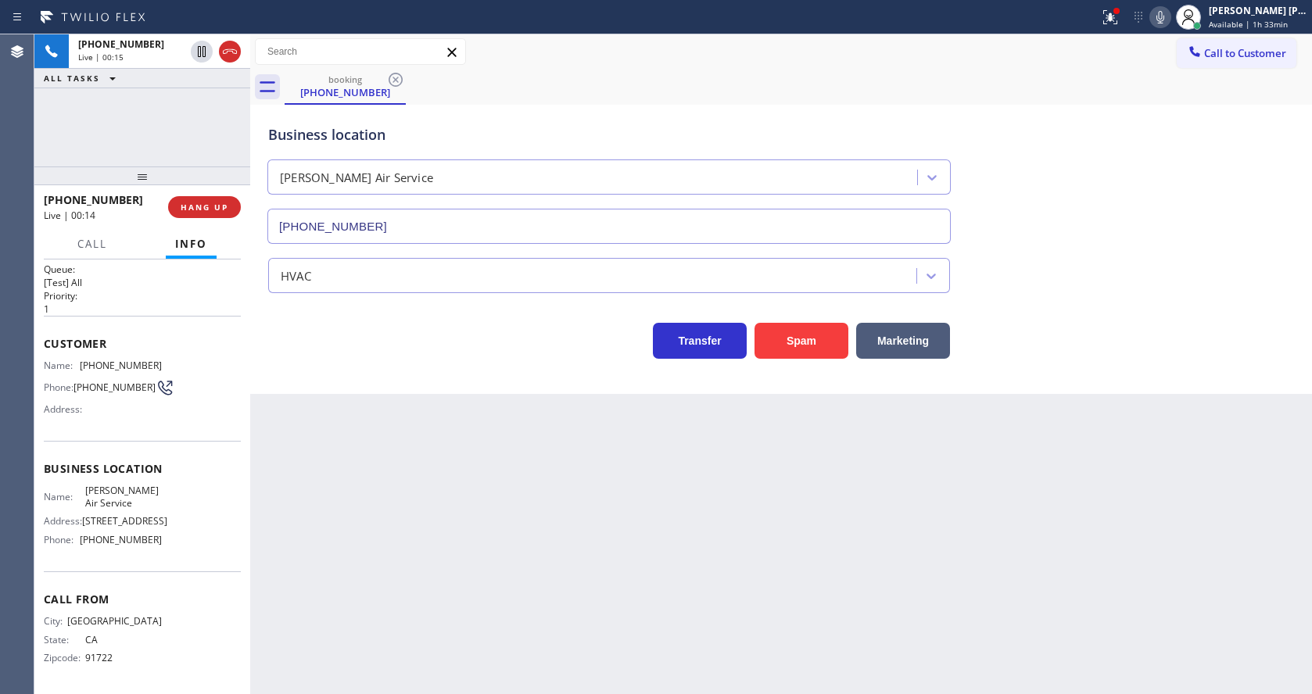
click at [98, 382] on span "[PHONE_NUMBER]" at bounding box center [114, 388] width 82 height 12
drag, startPoint x: 76, startPoint y: 357, endPoint x: 182, endPoint y: 368, distance: 106.9
click at [182, 368] on div "Name: [PHONE_NUMBER] Phone: [PHONE_NUMBER] Address:" at bounding box center [142, 391] width 197 height 62
click at [442, 506] on div "Back to Dashboard Change Sender ID Customers Technicians Select a contact Outbo…" at bounding box center [781, 364] width 1062 height 660
click at [182, 484] on div "Business location Name: [PERSON_NAME] Air Service Address: [STREET_ADDRESS] Pho…" at bounding box center [142, 506] width 197 height 131
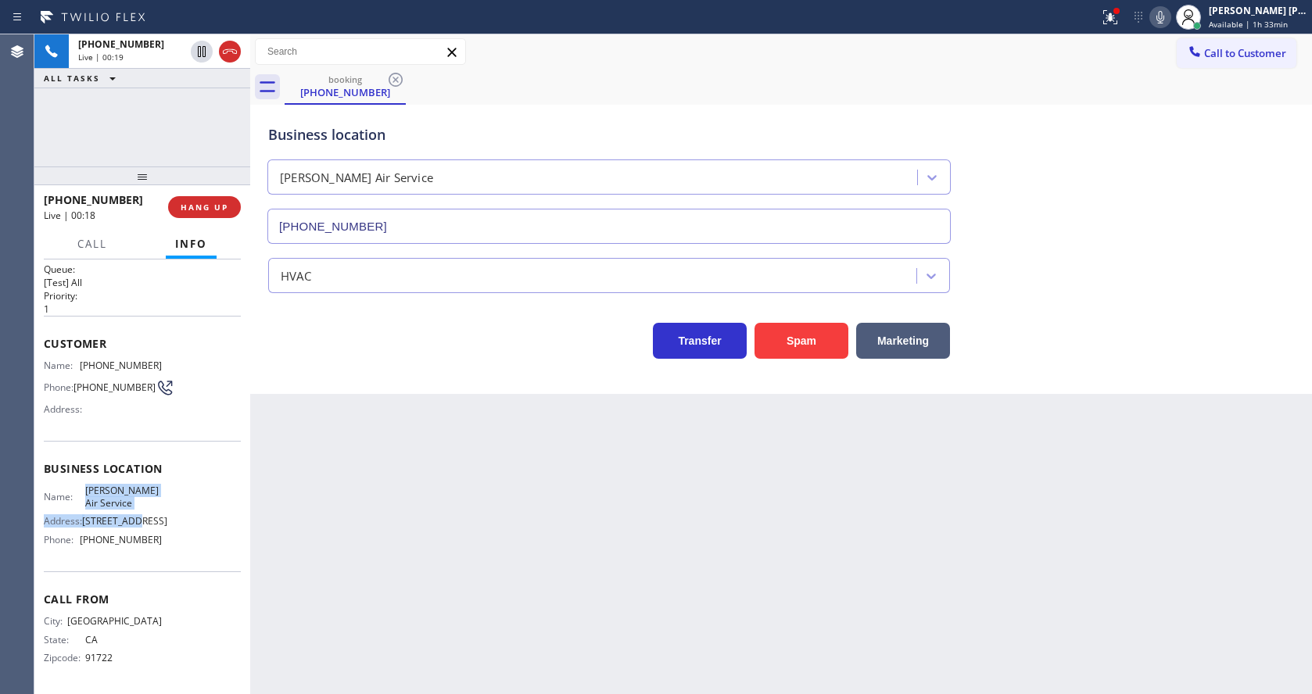
drag, startPoint x: 79, startPoint y: 488, endPoint x: 138, endPoint y: 513, distance: 63.8
click at [138, 513] on div "Name: [PERSON_NAME] Air Service Address: [STREET_ADDRESS] Phone: [PHONE_NUMBER]" at bounding box center [103, 518] width 118 height 67
drag, startPoint x: 77, startPoint y: 487, endPoint x: 127, endPoint y: 503, distance: 52.7
click at [127, 503] on div "Name: [PERSON_NAME] Air Service" at bounding box center [103, 497] width 118 height 24
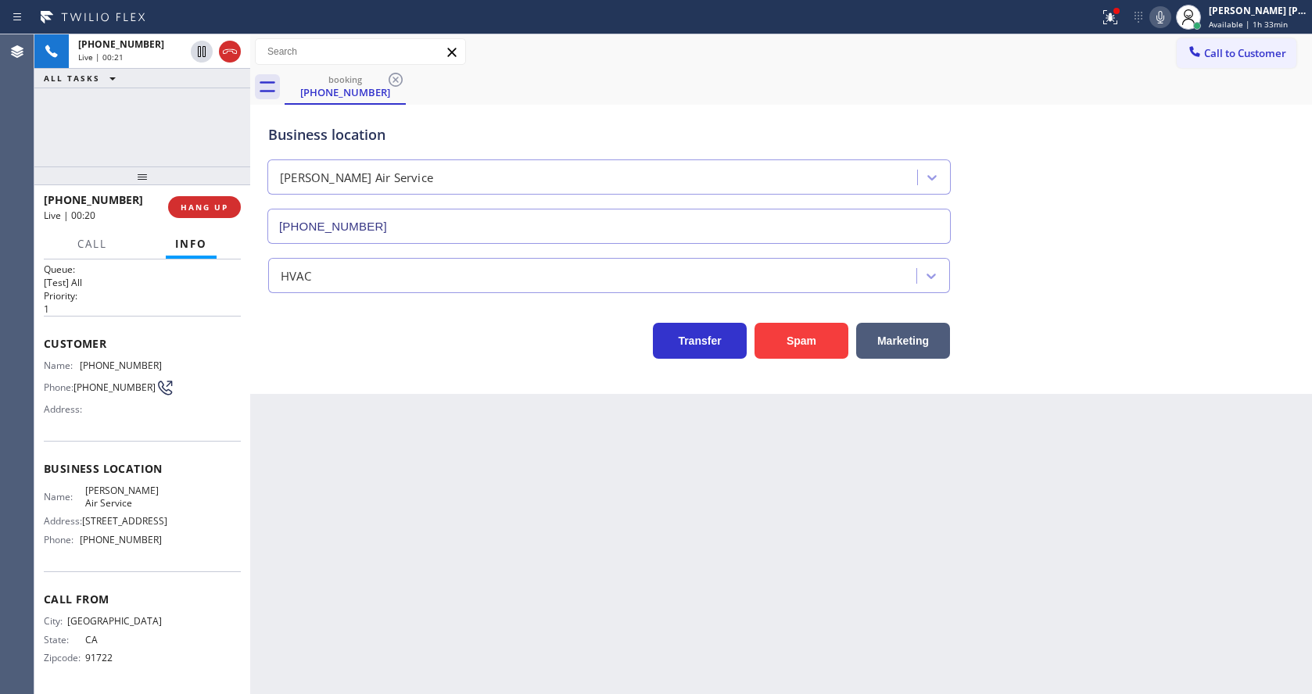
click at [304, 504] on div "Back to Dashboard Change Sender ID Customers Technicians Select a contact Outbo…" at bounding box center [781, 364] width 1062 height 660
click at [71, 590] on div "Call From City: [GEOGRAPHIC_DATA]: [US_STATE] Zipcode: 91722" at bounding box center [142, 631] width 197 height 118
drag, startPoint x: 82, startPoint y: 541, endPoint x: 167, endPoint y: 546, distance: 85.4
click at [167, 546] on div "Name: [PERSON_NAME] Air Service Address: [STREET_ADDRESS] Phone: [PHONE_NUMBER]" at bounding box center [142, 518] width 197 height 67
click at [415, 577] on div "Back to Dashboard Change Sender ID Customers Technicians Select a contact Outbo…" at bounding box center [781, 364] width 1062 height 660
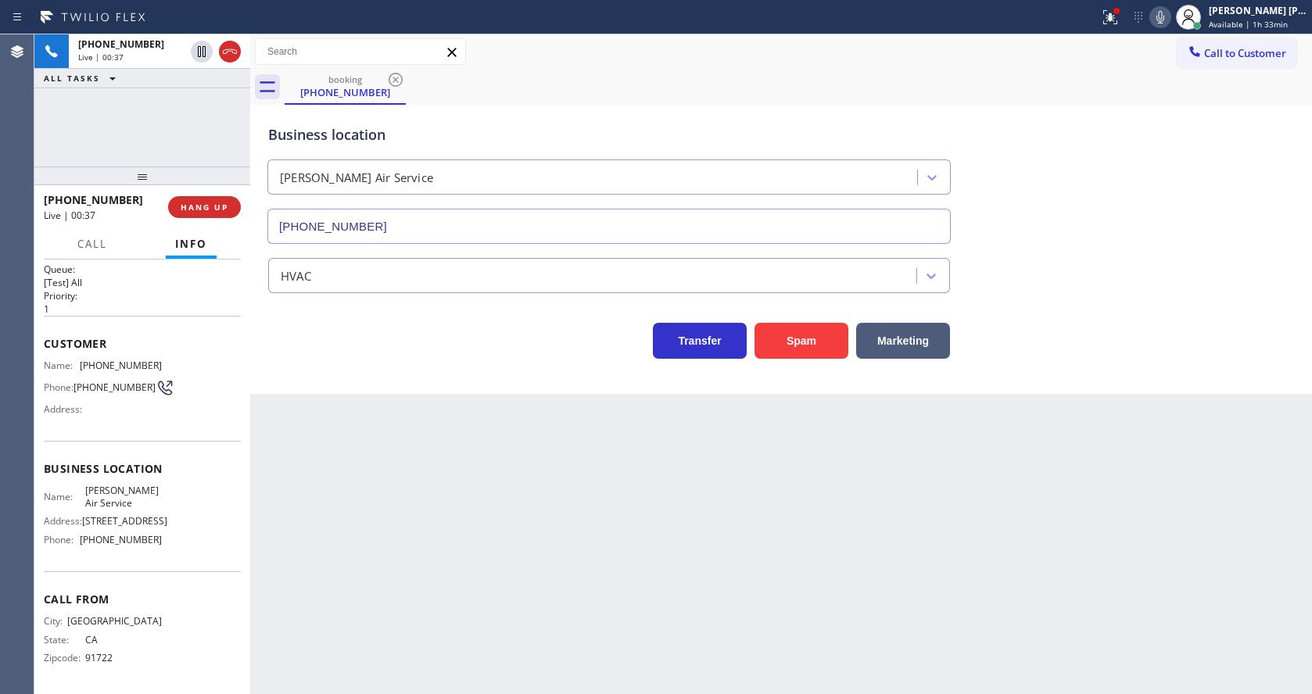
click at [655, 528] on div "Back to Dashboard Change Sender ID Customers Technicians Select a contact Outbo…" at bounding box center [781, 364] width 1062 height 660
click at [534, 561] on div "Back to Dashboard Change Sender ID Customers Technicians Select a contact Outbo…" at bounding box center [781, 364] width 1062 height 660
click at [470, 457] on div "Back to Dashboard Change Sender ID Customers Technicians Select a contact Outbo…" at bounding box center [781, 364] width 1062 height 660
click at [584, 518] on div "Back to Dashboard Change Sender ID Customers Technicians Select a contact Outbo…" at bounding box center [781, 364] width 1062 height 660
click at [1112, 16] on icon at bounding box center [1110, 17] width 19 height 19
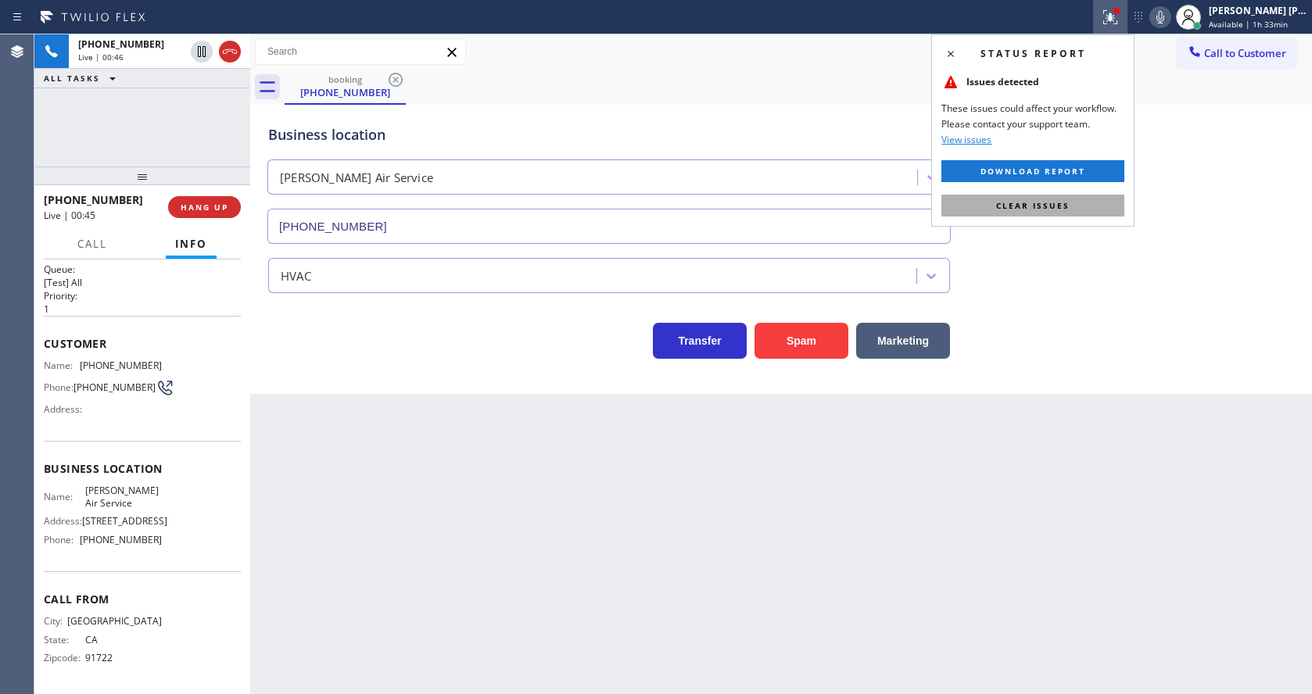
click at [1070, 195] on button "Clear issues" at bounding box center [1032, 206] width 183 height 22
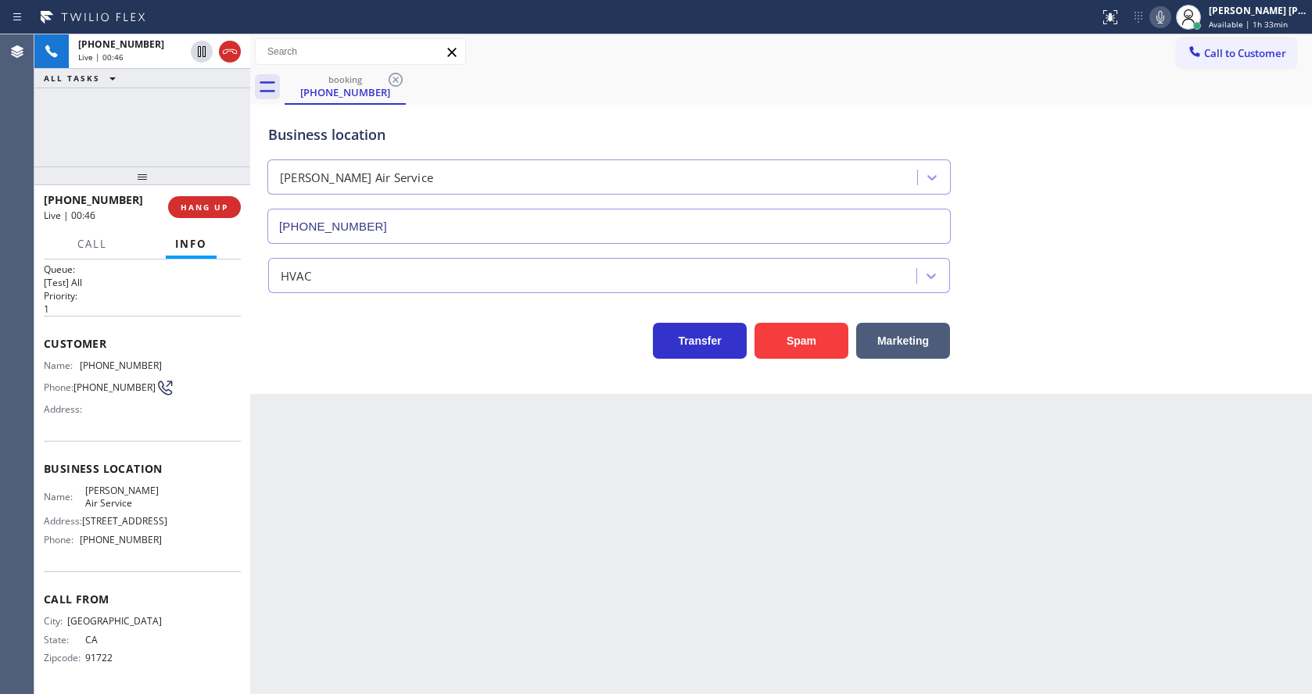
drag, startPoint x: 1082, startPoint y: 191, endPoint x: 1045, endPoint y: 13, distance: 181.4
click at [1082, 190] on div "Business location [PERSON_NAME] Air Service [PHONE_NUMBER]" at bounding box center [781, 173] width 1032 height 142
click at [444, 594] on div "Back to Dashboard Change Sender ID Customers Technicians Select a contact Outbo…" at bounding box center [781, 364] width 1062 height 660
click at [478, 462] on div "Back to Dashboard Change Sender ID Customers Technicians Select a contact Outbo…" at bounding box center [781, 364] width 1062 height 660
click at [636, 510] on div "Back to Dashboard Change Sender ID Customers Technicians Select a contact Outbo…" at bounding box center [781, 364] width 1062 height 660
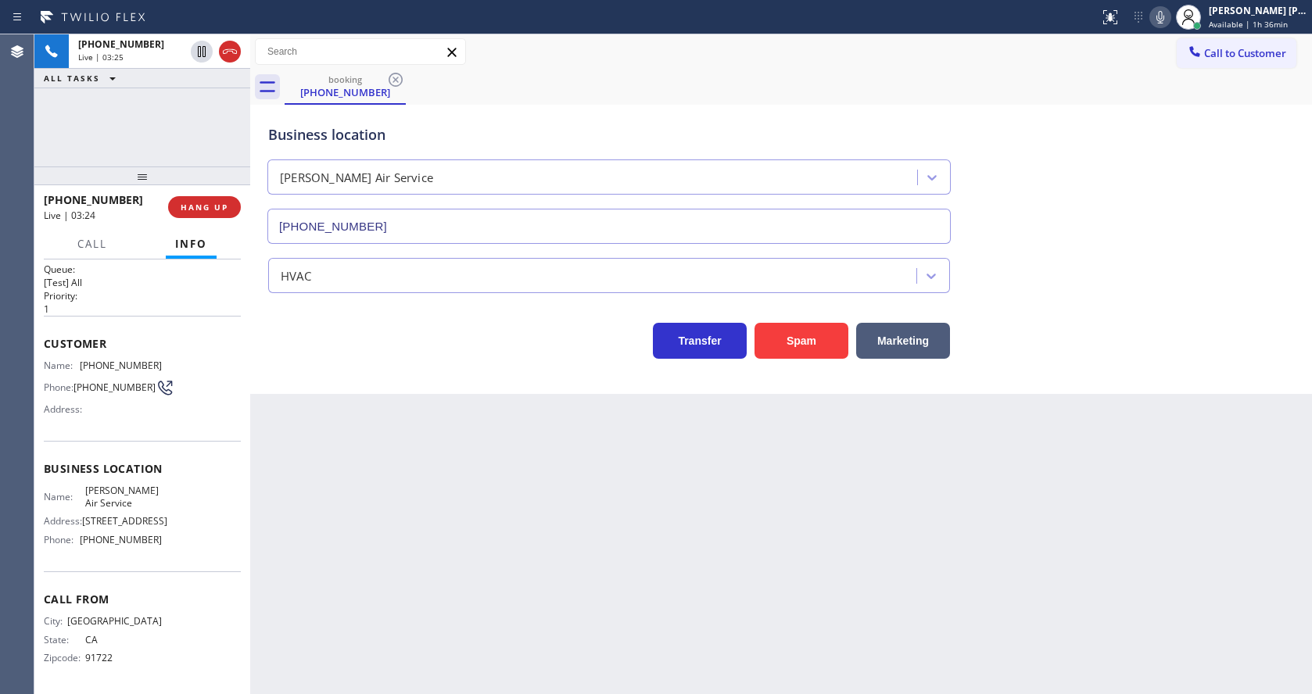
drag, startPoint x: 402, startPoint y: 452, endPoint x: 422, endPoint y: 457, distance: 21.1
click at [402, 452] on div "Back to Dashboard Change Sender ID Customers Technicians Select a contact Outbo…" at bounding box center [781, 364] width 1062 height 660
click at [1225, 242] on div "Business location [PERSON_NAME] Air Service [PHONE_NUMBER]" at bounding box center [781, 173] width 1032 height 142
click at [1163, 20] on icon at bounding box center [1160, 17] width 19 height 19
click at [200, 44] on icon at bounding box center [201, 51] width 19 height 19
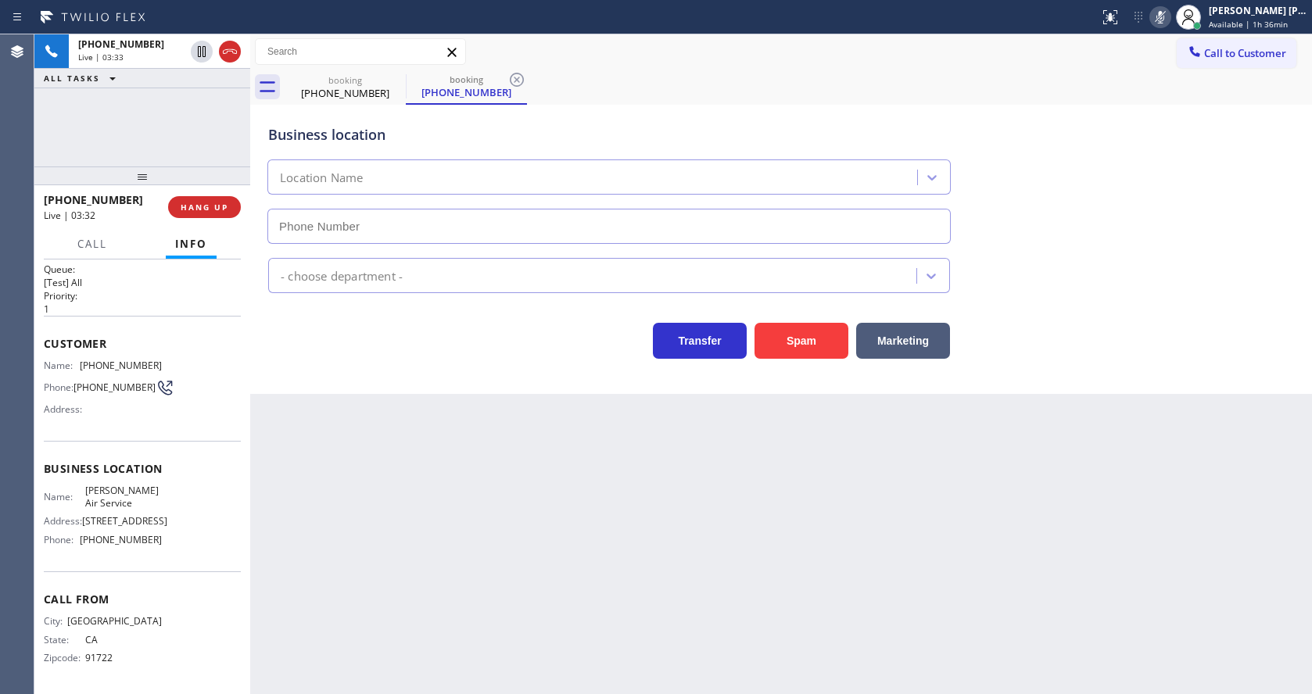
click at [405, 528] on div "Back to Dashboard Change Sender ID Customers Technicians Select a contact Outbo…" at bounding box center [781, 364] width 1062 height 660
type input "[PHONE_NUMBER]"
click at [650, 564] on div "Back to Dashboard Change Sender ID Customers Technicians Select a contact Outbo…" at bounding box center [781, 364] width 1062 height 660
click at [693, 526] on div "Back to Dashboard Change Sender ID Customers Technicians Select a contact Outbo…" at bounding box center [781, 364] width 1062 height 660
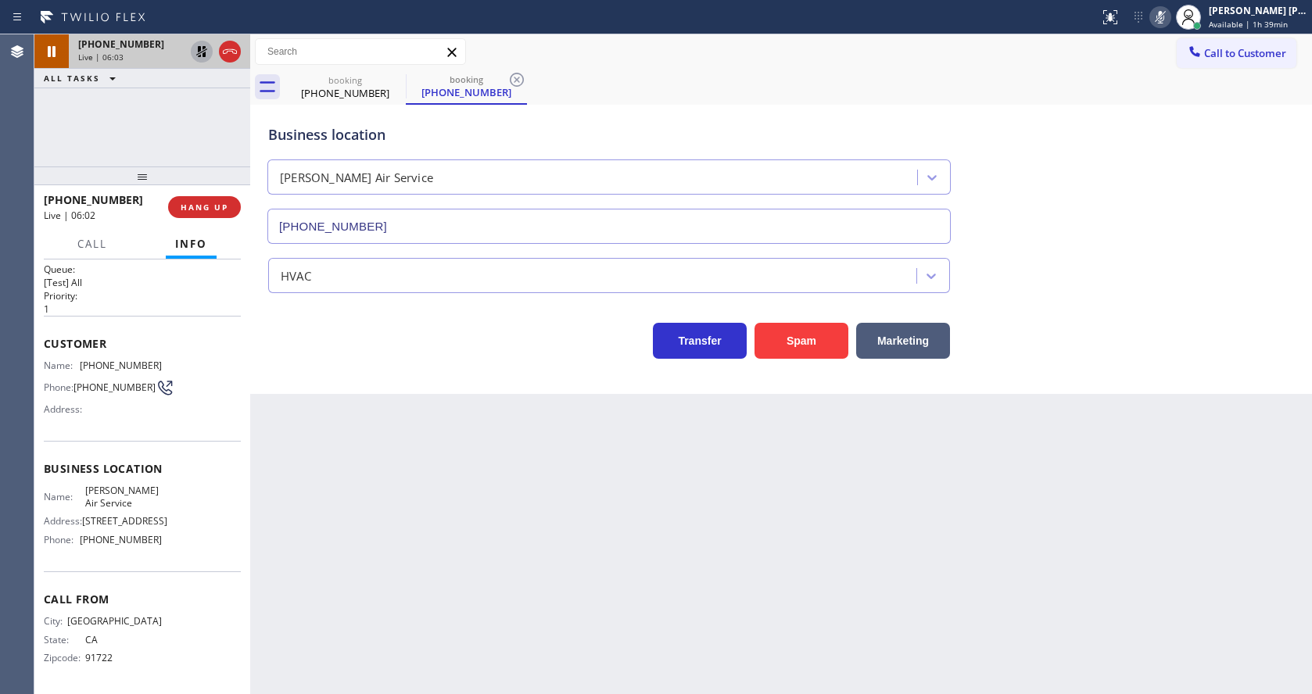
click at [203, 45] on icon at bounding box center [201, 51] width 19 height 19
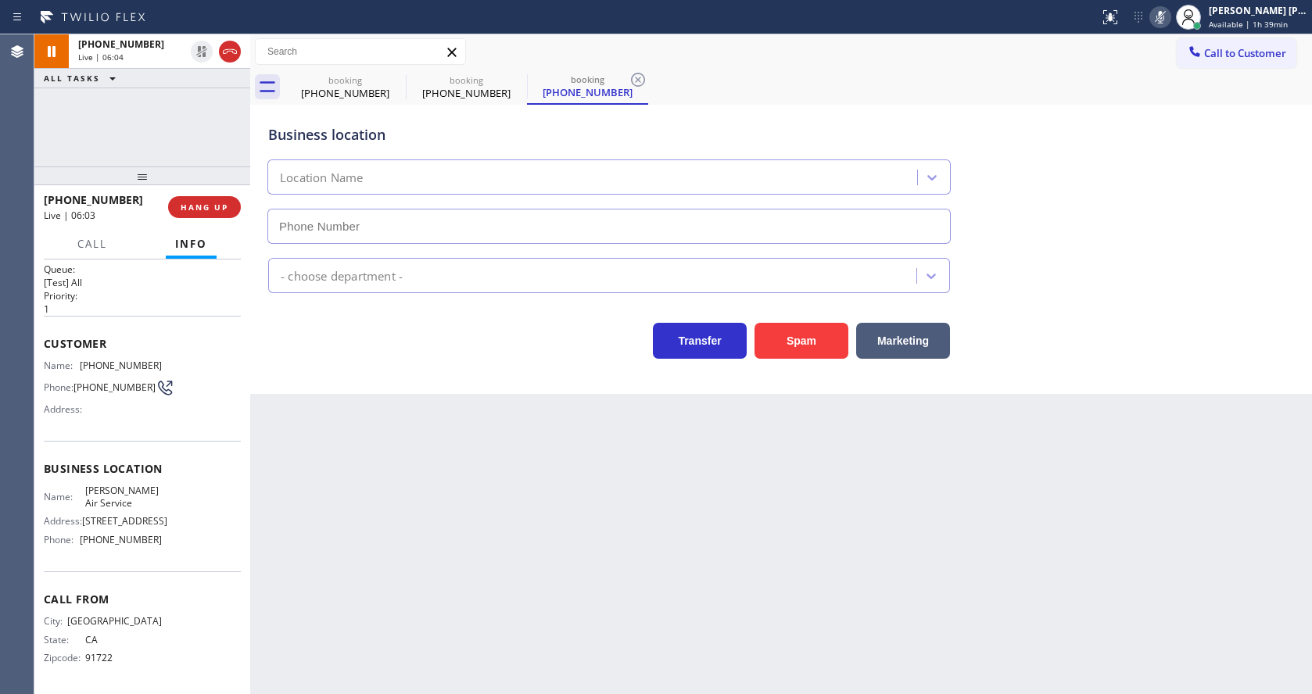
type input "[PHONE_NUMBER]"
click at [1162, 14] on icon at bounding box center [1160, 17] width 19 height 19
click at [1122, 181] on div "Business location [PERSON_NAME] Air Service [PHONE_NUMBER]" at bounding box center [781, 173] width 1032 height 142
click at [636, 77] on icon at bounding box center [638, 80] width 14 height 14
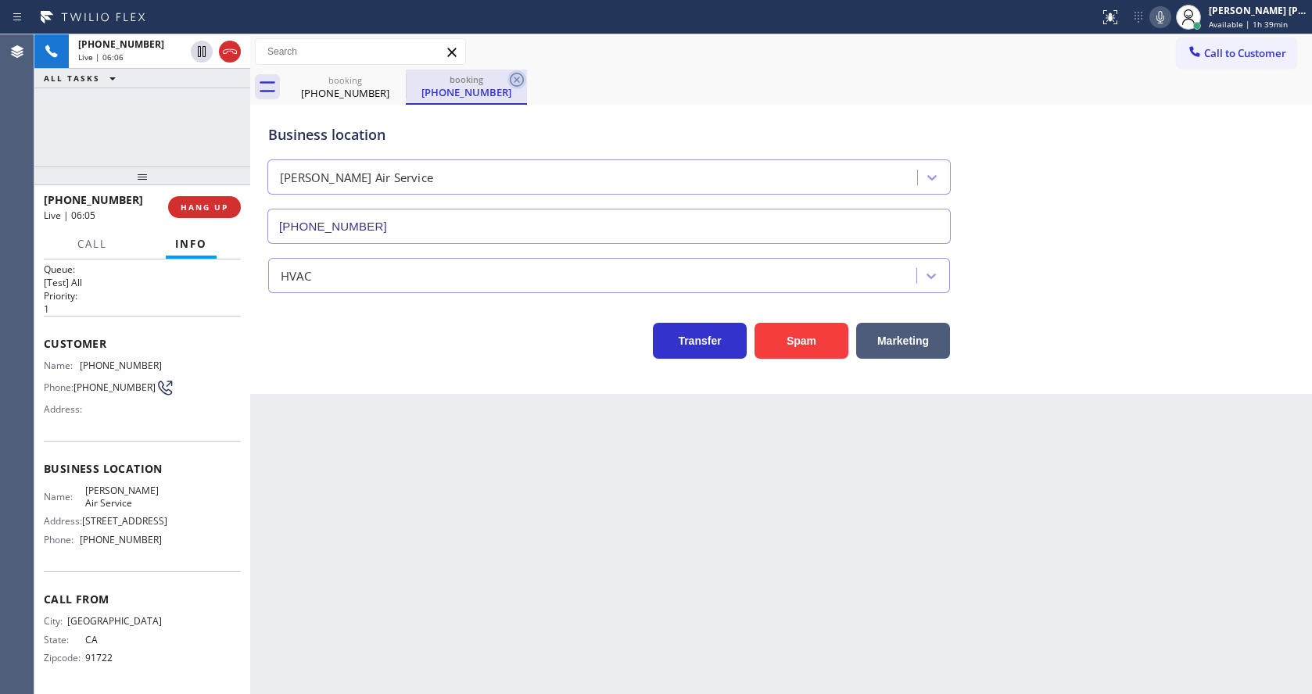
click at [516, 82] on icon at bounding box center [516, 79] width 19 height 19
click at [398, 443] on div "Back to Dashboard Change Sender ID Customers Technicians Select a contact Outbo…" at bounding box center [781, 364] width 1062 height 660
drag, startPoint x: 697, startPoint y: 514, endPoint x: 611, endPoint y: 573, distance: 103.4
click at [697, 514] on div "Back to Dashboard Change Sender ID Customers Technicians Select a contact Outbo…" at bounding box center [781, 364] width 1062 height 660
click at [338, 565] on div "Back to Dashboard Change Sender ID Customers Technicians Select a contact Outbo…" at bounding box center [781, 364] width 1062 height 660
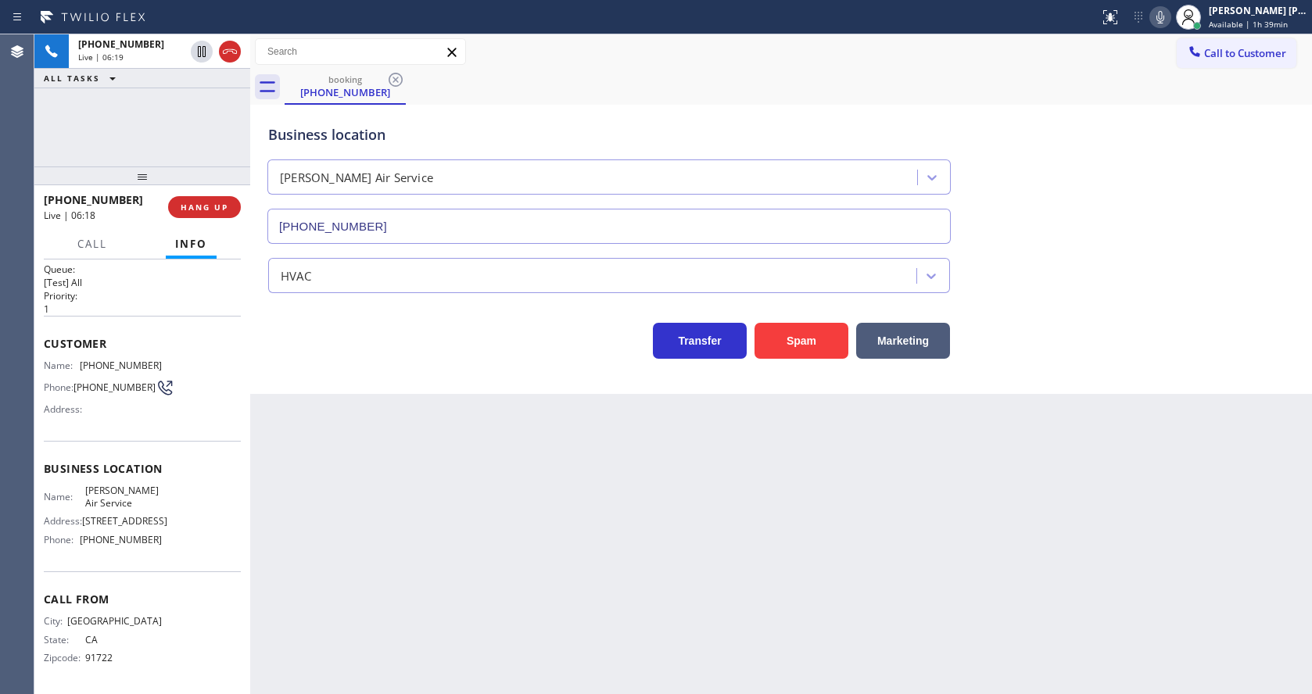
click at [733, 525] on div "Back to Dashboard Change Sender ID Customers Technicians Select a contact Outbo…" at bounding box center [781, 364] width 1062 height 660
click at [483, 499] on div "Back to Dashboard Change Sender ID Customers Technicians Select a contact Outbo…" at bounding box center [781, 364] width 1062 height 660
click at [455, 612] on div "Back to Dashboard Change Sender ID Customers Technicians Select a contact Outbo…" at bounding box center [781, 364] width 1062 height 660
click at [315, 446] on div "Back to Dashboard Change Sender ID Customers Technicians Select a contact Outbo…" at bounding box center [781, 364] width 1062 height 660
click at [556, 563] on div "Back to Dashboard Change Sender ID Customers Technicians Select a contact Outbo…" at bounding box center [781, 364] width 1062 height 660
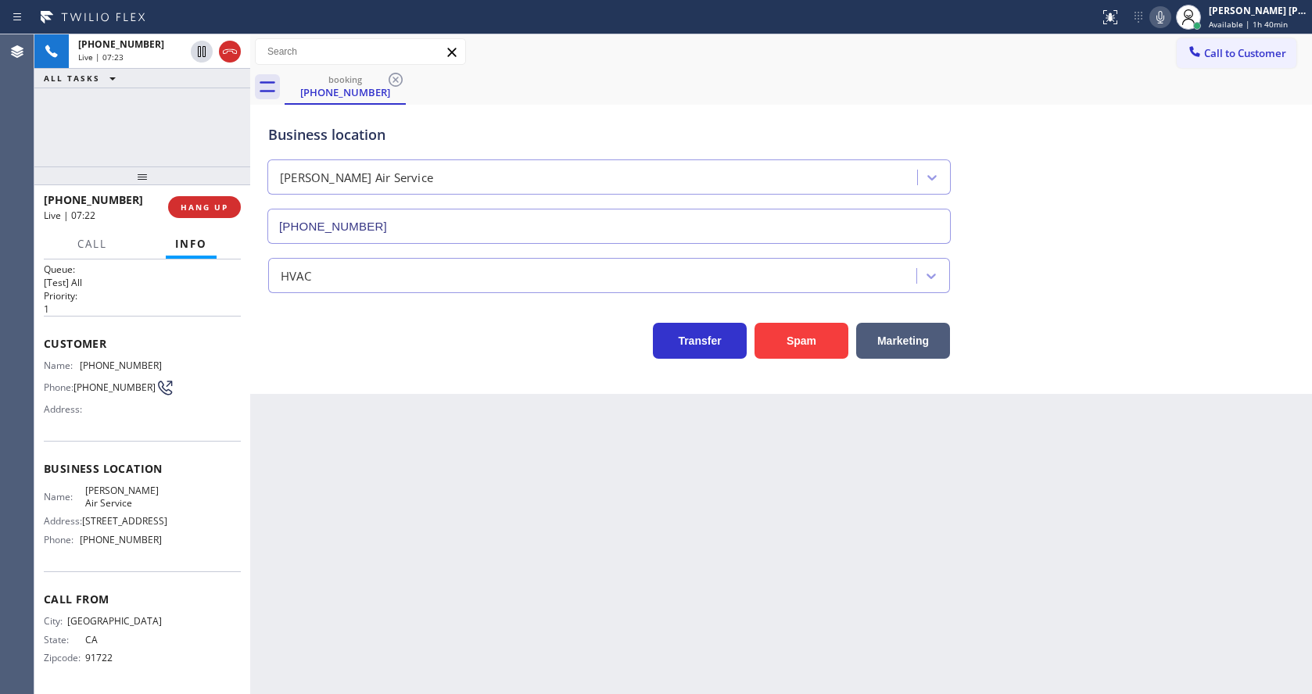
click at [430, 450] on div "Back to Dashboard Change Sender ID Customers Technicians Select a contact Outbo…" at bounding box center [781, 364] width 1062 height 660
drag, startPoint x: 686, startPoint y: 564, endPoint x: 674, endPoint y: 572, distance: 13.7
click at [686, 564] on div "Back to Dashboard Change Sender ID Customers Technicians Select a contact Outbo…" at bounding box center [781, 364] width 1062 height 660
click at [594, 557] on div "Back to Dashboard Change Sender ID Customers Technicians Select a contact Outbo…" at bounding box center [781, 364] width 1062 height 660
click at [727, 573] on div "Back to Dashboard Change Sender ID Customers Technicians Select a contact Outbo…" at bounding box center [781, 364] width 1062 height 660
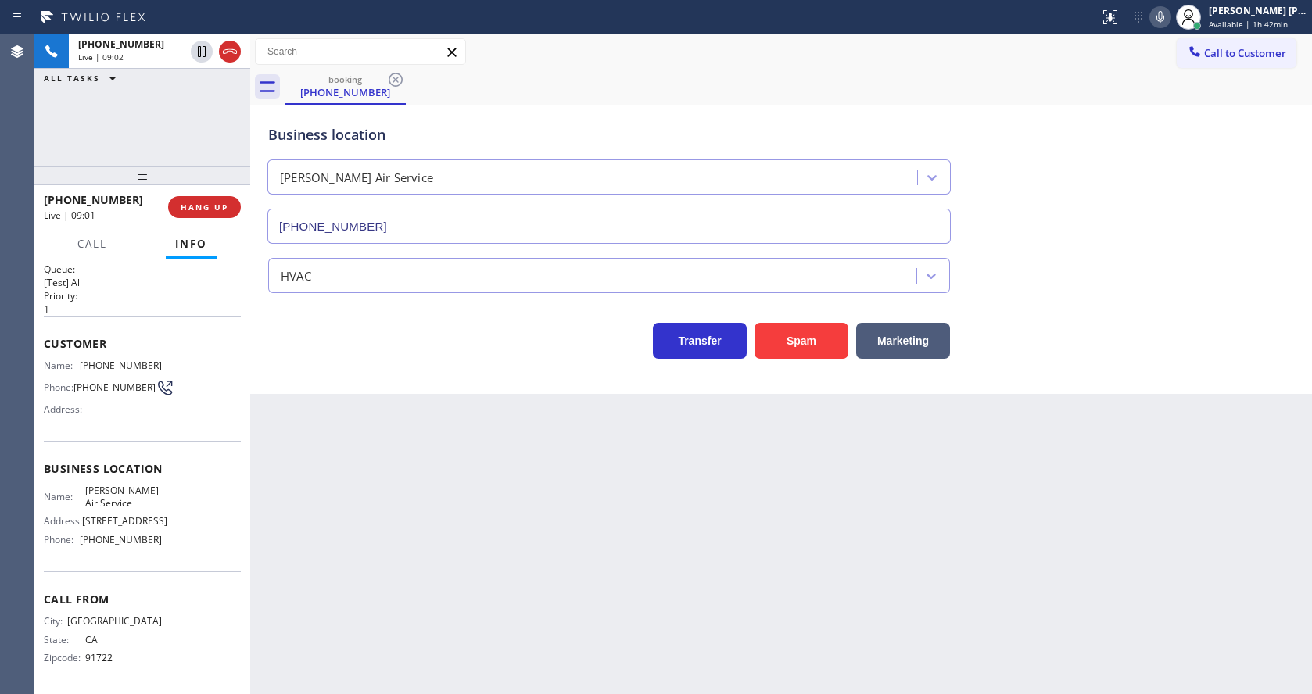
click at [1163, 12] on icon at bounding box center [1160, 17] width 19 height 19
click at [1152, 121] on div "Business location [PERSON_NAME] Air Service [PHONE_NUMBER]" at bounding box center [781, 173] width 1032 height 142
click at [489, 581] on div "Back to Dashboard Change Sender ID Customers Technicians Select a contact Outbo…" at bounding box center [781, 364] width 1062 height 660
click at [1161, 16] on icon at bounding box center [1160, 17] width 19 height 19
click at [428, 593] on div "Back to Dashboard Change Sender ID Customers Technicians Select a contact Outbo…" at bounding box center [781, 364] width 1062 height 660
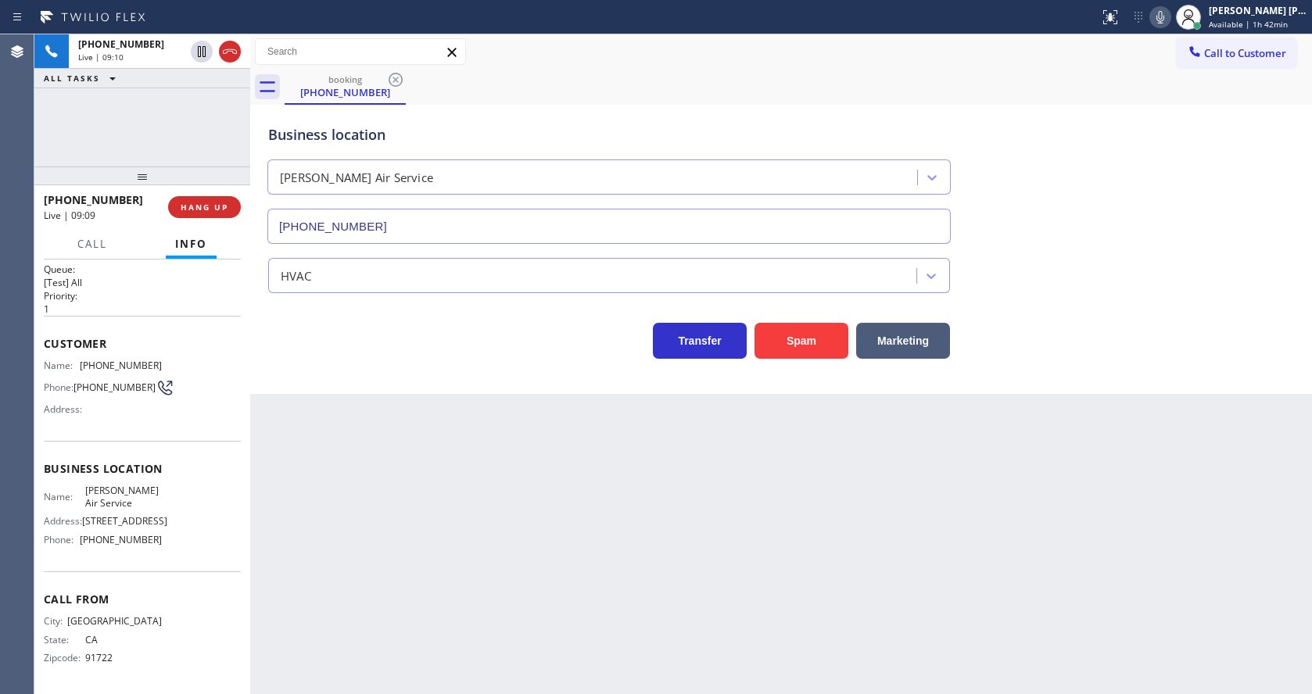
click at [388, 688] on div "Back to Dashboard Change Sender ID Customers Technicians Select a contact Outbo…" at bounding box center [781, 364] width 1062 height 660
click at [496, 528] on div "Back to Dashboard Change Sender ID Customers Technicians Select a contact Outbo…" at bounding box center [781, 364] width 1062 height 660
click at [1164, 23] on icon at bounding box center [1160, 17] width 8 height 13
click at [1168, 197] on div "Business location [PERSON_NAME] Air Service [PHONE_NUMBER]" at bounding box center [781, 173] width 1032 height 142
click at [510, 553] on div "Back to Dashboard Change Sender ID Customers Technicians Select a contact Outbo…" at bounding box center [781, 364] width 1062 height 660
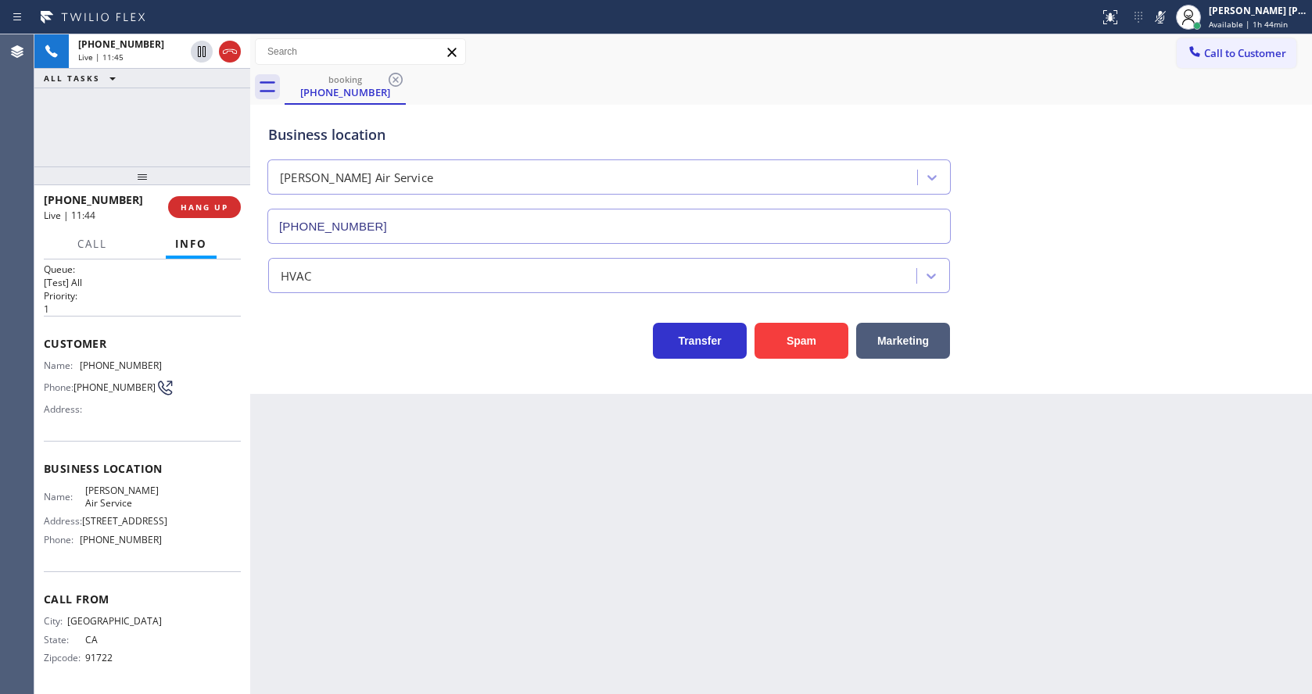
click at [621, 548] on div "Back to Dashboard Change Sender ID Customers Technicians Select a contact Outbo…" at bounding box center [781, 364] width 1062 height 660
click at [575, 586] on div "Back to Dashboard Change Sender ID Customers Technicians Select a contact Outbo…" at bounding box center [781, 364] width 1062 height 660
click at [382, 398] on div "Back to Dashboard Change Sender ID Customers Technicians Select a contact Outbo…" at bounding box center [781, 364] width 1062 height 660
click at [1165, 16] on icon at bounding box center [1160, 17] width 19 height 19
click at [457, 627] on div "Back to Dashboard Change Sender ID Customers Technicians Select a contact Outbo…" at bounding box center [781, 364] width 1062 height 660
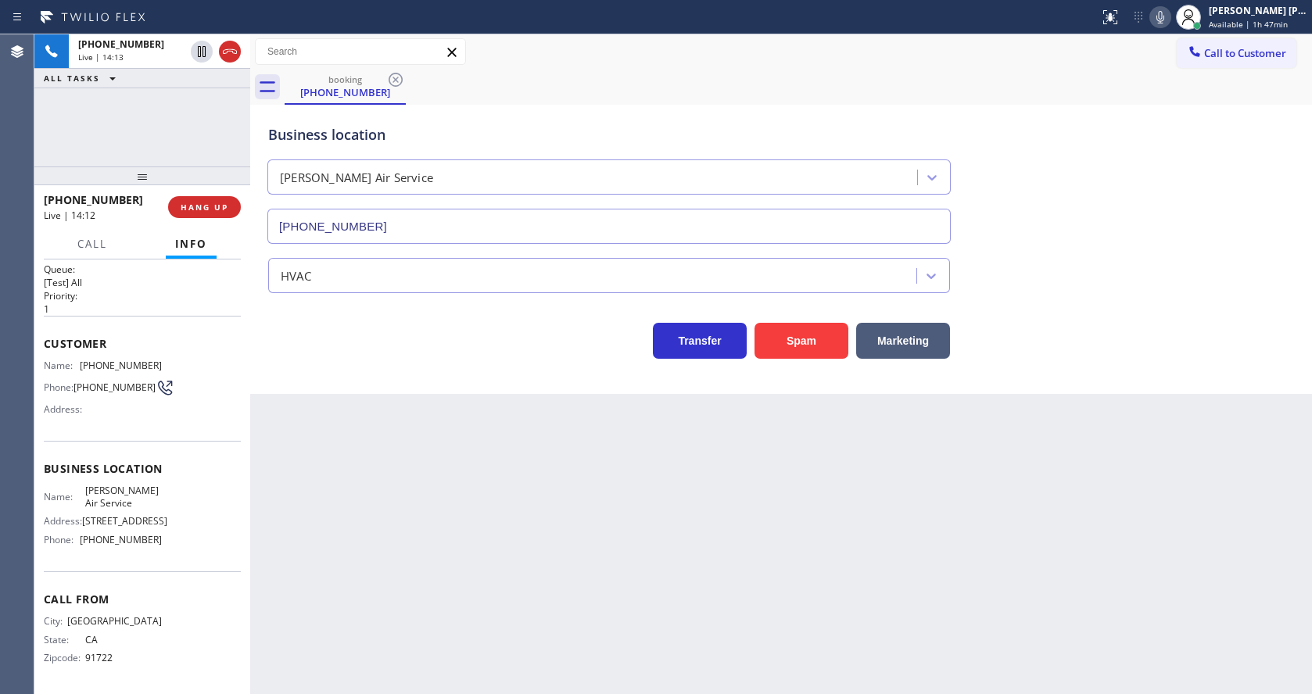
click at [496, 420] on div "Back to Dashboard Change Sender ID Customers Technicians Select a contact Outbo…" at bounding box center [781, 364] width 1062 height 660
click at [1164, 11] on icon at bounding box center [1160, 17] width 8 height 13
click at [1166, 130] on div "Business location [PERSON_NAME] Air Service [PHONE_NUMBER]" at bounding box center [781, 173] width 1032 height 142
click at [461, 386] on div "Business location [PERSON_NAME] Air Service [PHONE_NUMBER] HVAC Transfer Spam M…" at bounding box center [781, 249] width 1062 height 289
click at [417, 391] on div "Business location [PERSON_NAME] Air Service [PHONE_NUMBER] HVAC Transfer Spam M…" at bounding box center [781, 249] width 1062 height 289
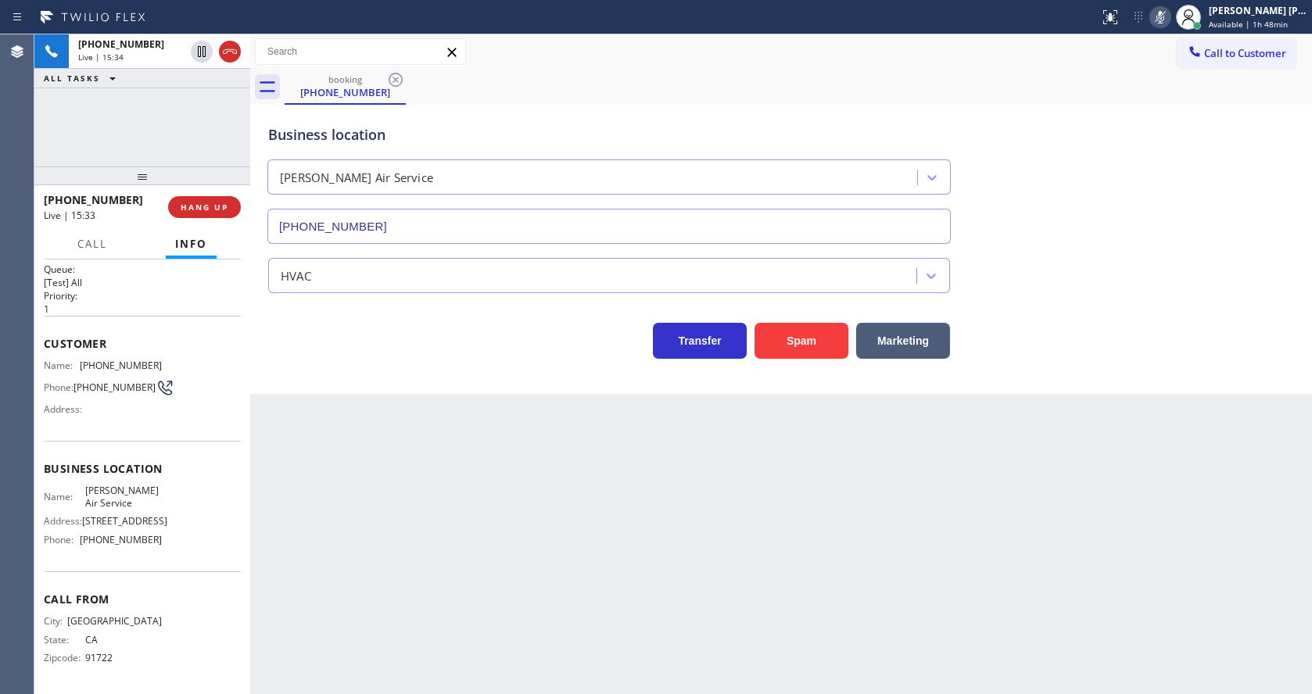
click at [1160, 20] on icon at bounding box center [1160, 17] width 19 height 19
click at [410, 482] on div "Back to Dashboard Change Sender ID Customers Technicians Select a contact Outbo…" at bounding box center [781, 364] width 1062 height 660
click at [420, 553] on div "Back to Dashboard Change Sender ID Customers Technicians Select a contact Outbo…" at bounding box center [781, 364] width 1062 height 660
click at [655, 543] on div "Back to Dashboard Change Sender ID Customers Technicians Select a contact Outbo…" at bounding box center [781, 364] width 1062 height 660
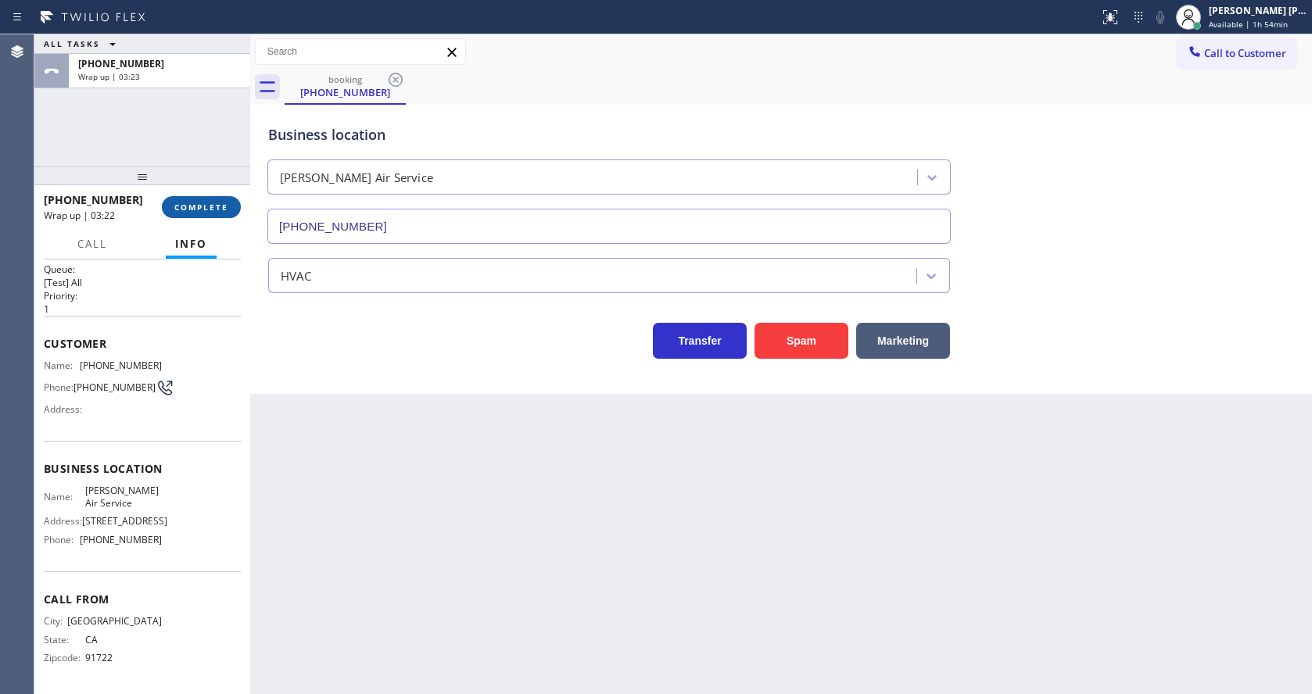
click at [191, 213] on button "COMPLETE" at bounding box center [201, 207] width 79 height 22
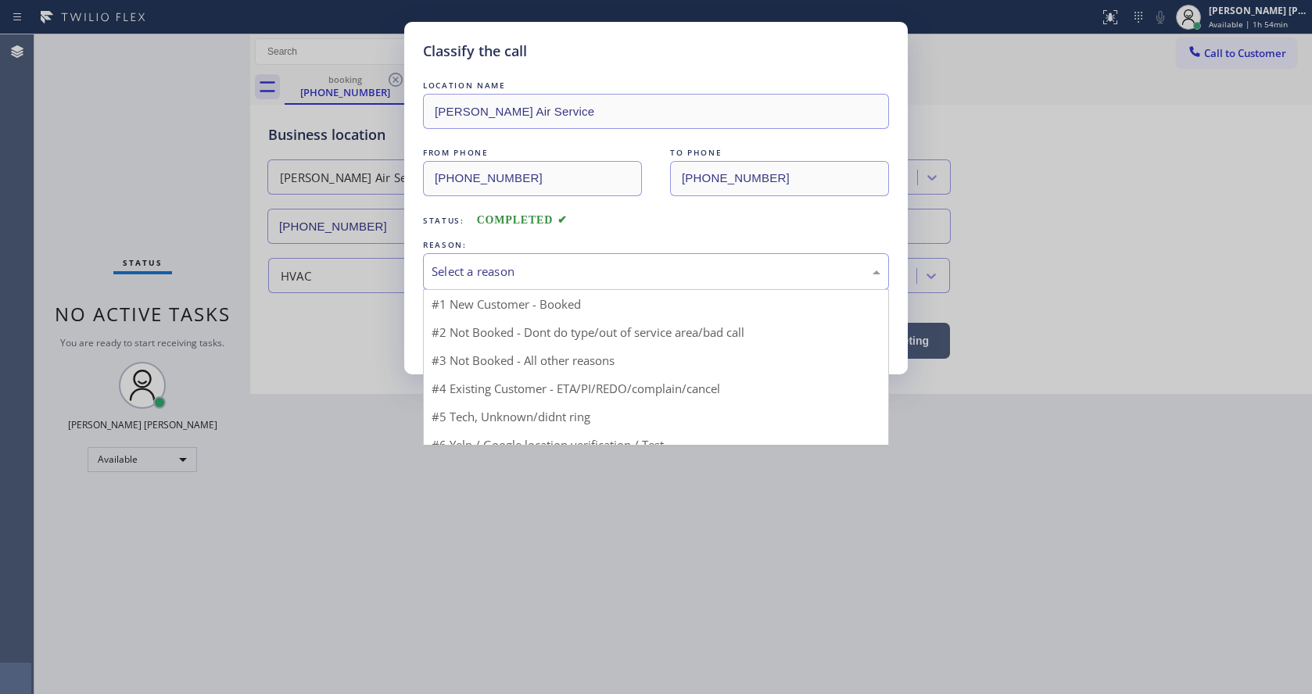
click at [457, 264] on div "Select a reason" at bounding box center [656, 272] width 449 height 18
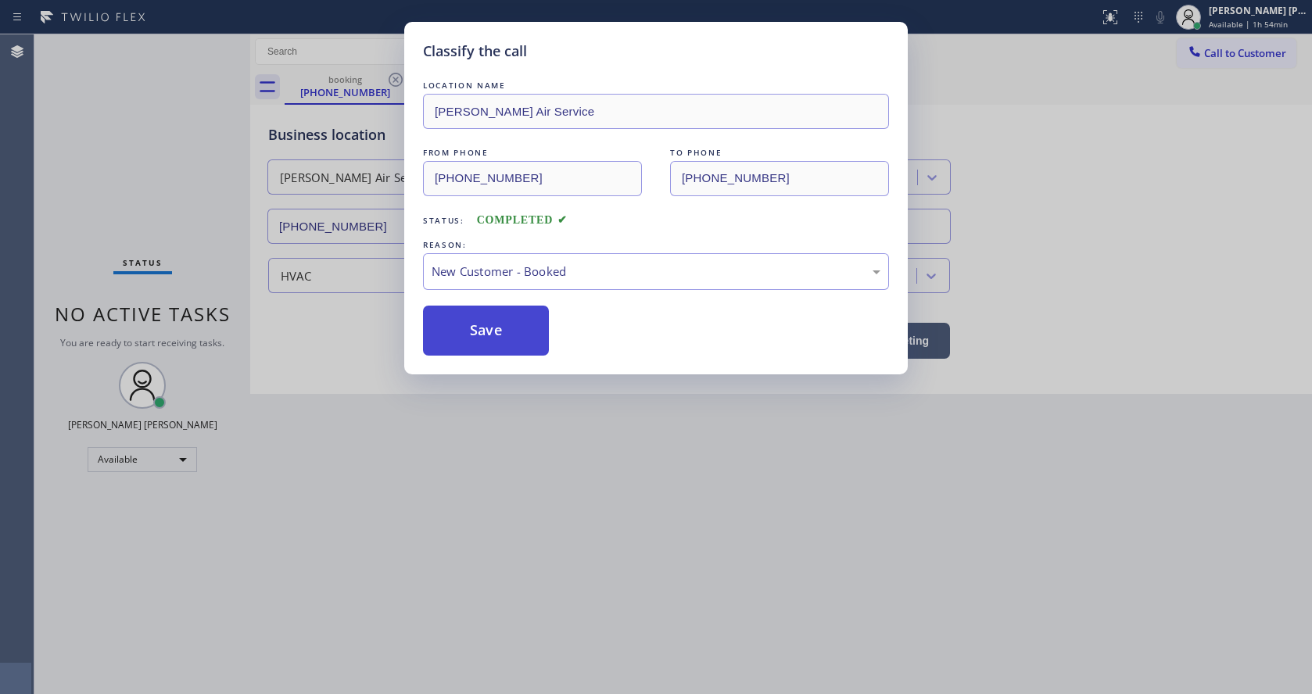
click at [469, 328] on button "Save" at bounding box center [486, 331] width 126 height 50
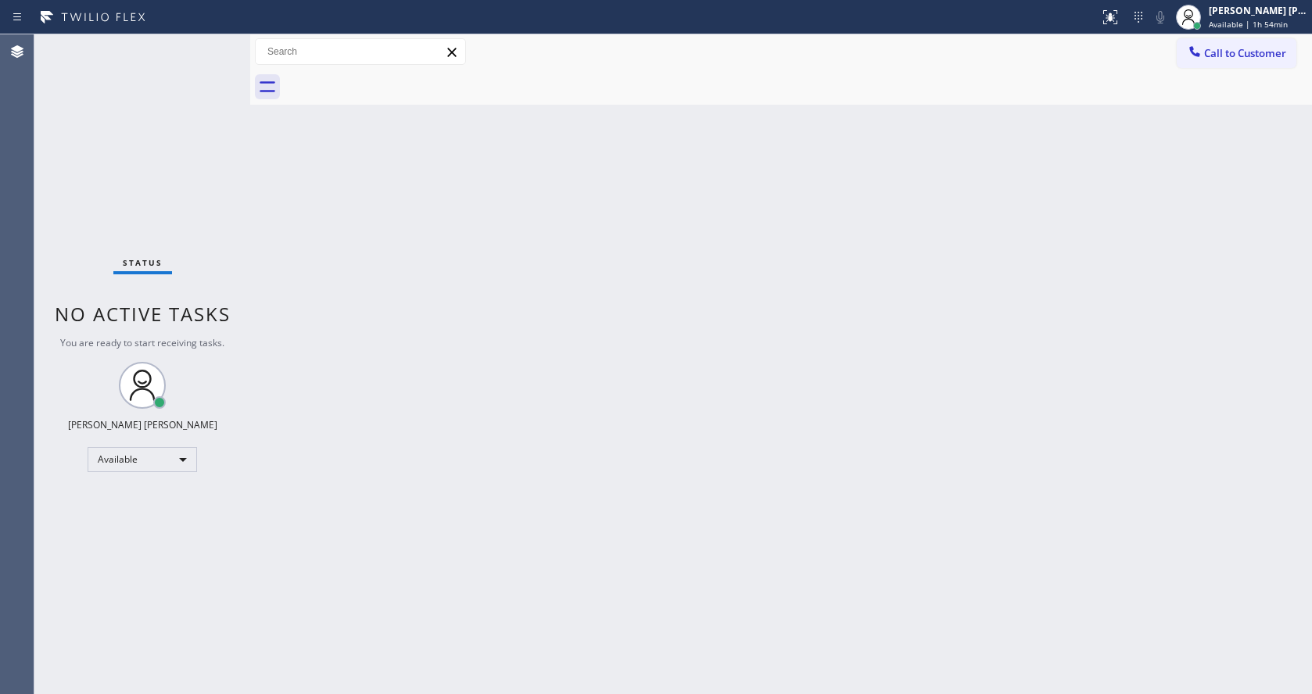
drag, startPoint x: 454, startPoint y: 344, endPoint x: 436, endPoint y: 374, distance: 35.4
click at [446, 349] on div "Back to Dashboard Change Sender ID Customers Technicians Select a contact Outbo…" at bounding box center [781, 364] width 1062 height 660
click at [708, 403] on div "Back to Dashboard Change Sender ID Customers Technicians Select a contact Outbo…" at bounding box center [781, 364] width 1062 height 660
click at [263, 166] on div "Back to Dashboard Change Sender ID Customers Technicians Select a contact Outbo…" at bounding box center [781, 364] width 1062 height 660
click at [694, 552] on div "Back to Dashboard Change Sender ID Customers Technicians Select a contact Outbo…" at bounding box center [781, 364] width 1062 height 660
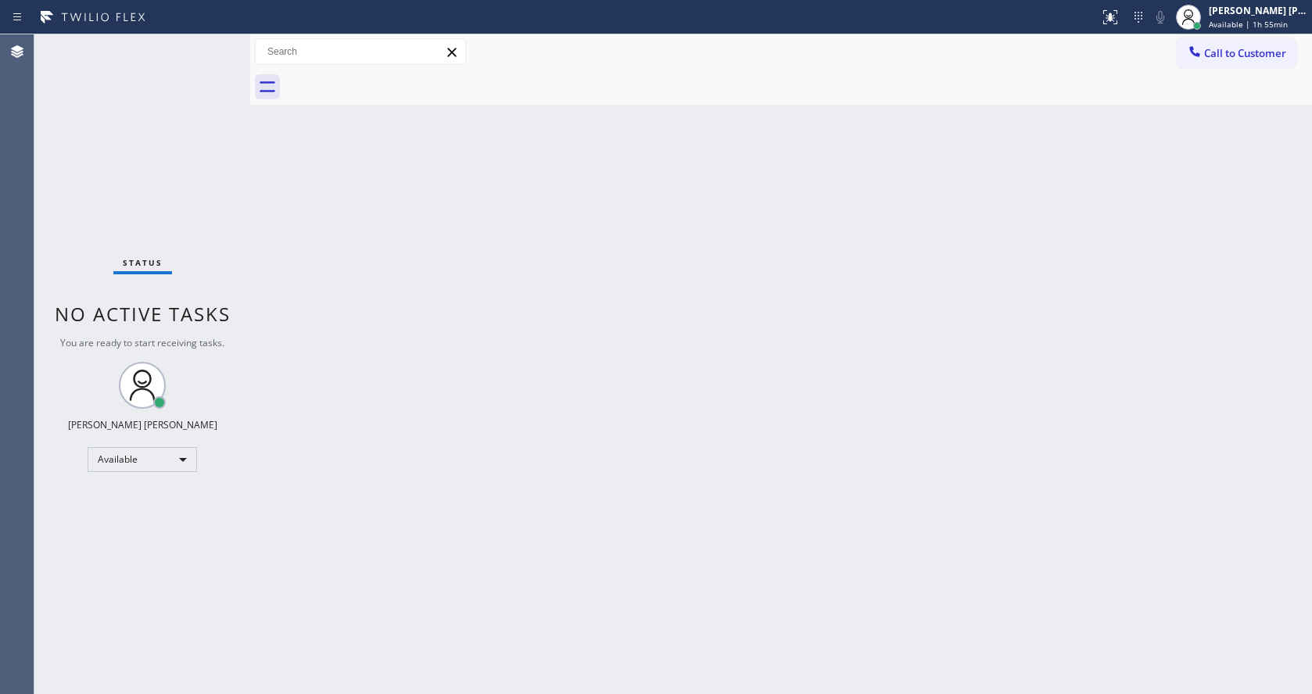
click at [241, 359] on div "Status No active tasks You are ready to start receiving tasks. [PERSON_NAME] [P…" at bounding box center [142, 364] width 216 height 660
drag, startPoint x: 805, startPoint y: 461, endPoint x: 720, endPoint y: 539, distance: 115.1
click at [805, 461] on div "Back to Dashboard Change Sender ID Customers Technicians Select a contact Outbo…" at bounding box center [781, 364] width 1062 height 660
drag, startPoint x: 468, startPoint y: 389, endPoint x: 335, endPoint y: 271, distance: 177.7
click at [468, 389] on div "Back to Dashboard Change Sender ID Customers Technicians Select a contact Outbo…" at bounding box center [781, 364] width 1062 height 660
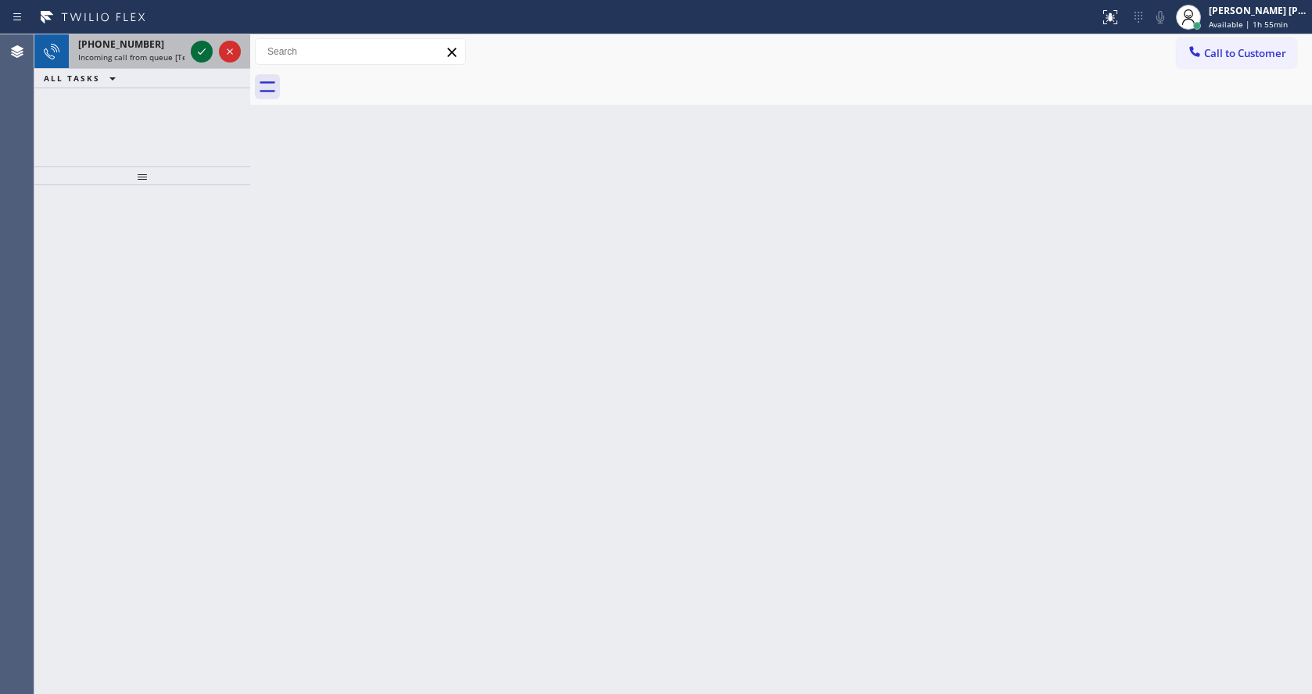
click at [202, 41] on button at bounding box center [202, 52] width 22 height 22
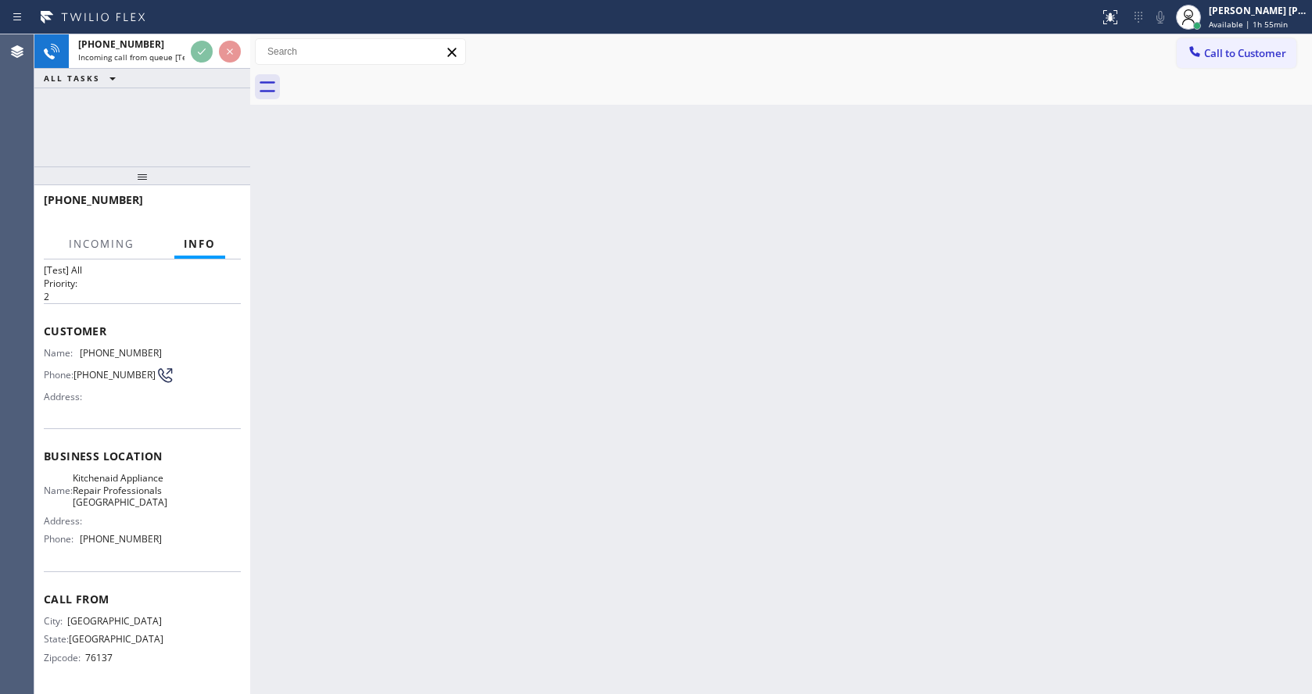
scroll to position [57, 0]
click at [464, 409] on div "Back to Dashboard Change Sender ID Customers Technicians Select a contact Outbo…" at bounding box center [781, 364] width 1062 height 660
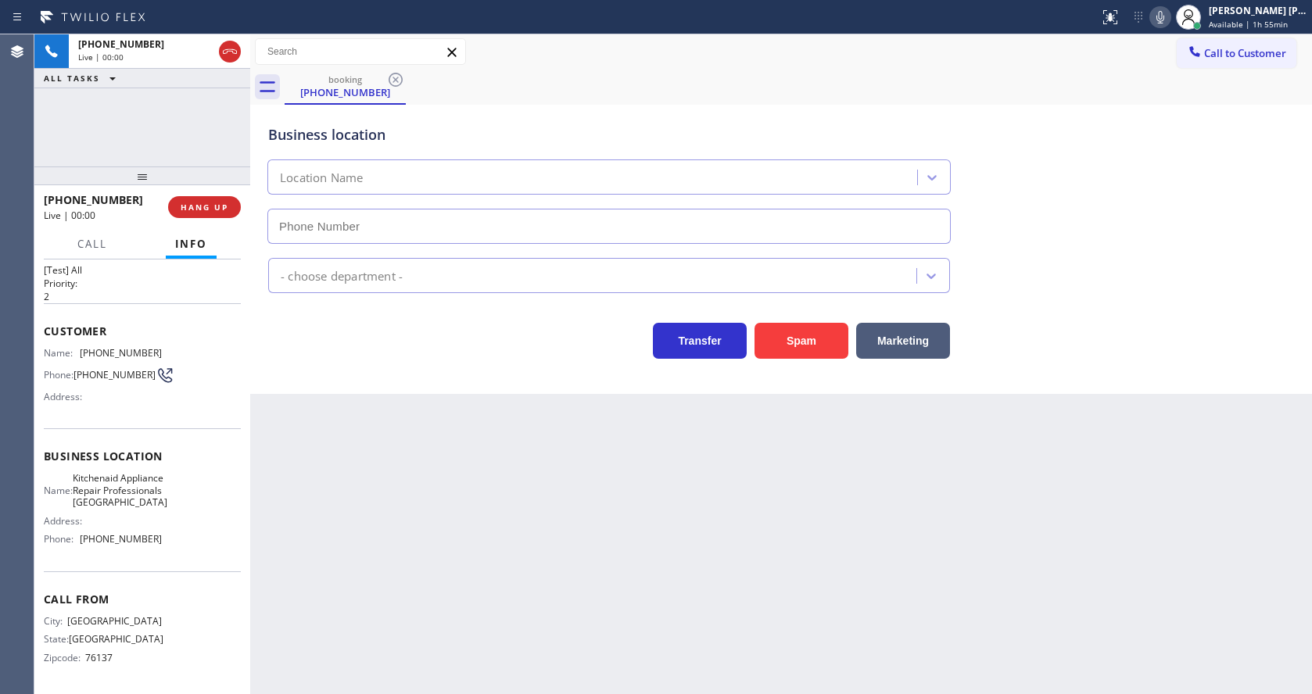
type input "[PHONE_NUMBER]"
click at [628, 490] on div "Back to Dashboard Change Sender ID Customers Technicians Select a contact Outbo…" at bounding box center [781, 364] width 1062 height 660
click at [548, 502] on div "Back to Dashboard Change Sender ID Customers Technicians Select a contact Outbo…" at bounding box center [781, 364] width 1062 height 660
click at [449, 550] on div "Back to Dashboard Change Sender ID Customers Technicians Select a contact Outbo…" at bounding box center [781, 364] width 1062 height 660
click at [434, 511] on div "Back to Dashboard Change Sender ID Customers Technicians Select a contact Outbo…" at bounding box center [781, 364] width 1062 height 660
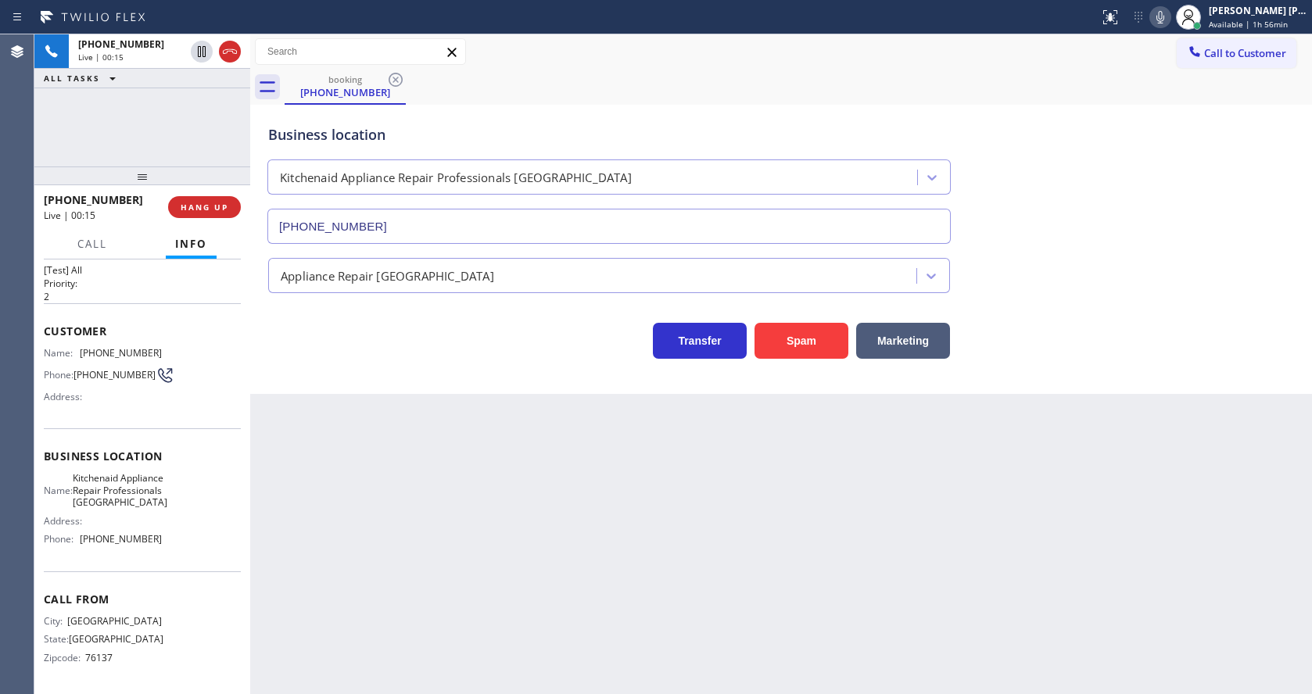
click at [135, 489] on span "Kitchenaid Appliance Repair Professionals [GEOGRAPHIC_DATA]" at bounding box center [120, 490] width 95 height 36
drag, startPoint x: 76, startPoint y: 327, endPoint x: 177, endPoint y: 326, distance: 101.6
click at [177, 347] on div "Name: [PHONE_NUMBER] Phone: [PHONE_NUMBER] Address:" at bounding box center [142, 378] width 197 height 62
click at [381, 462] on div "Back to Dashboard Change Sender ID Customers Technicians Select a contact Outbo…" at bounding box center [781, 364] width 1062 height 660
click at [130, 529] on div "Name: Kitchenaid Appliance Repair Professionals [GEOGRAPHIC_DATA] Address: Phon…" at bounding box center [103, 511] width 118 height 79
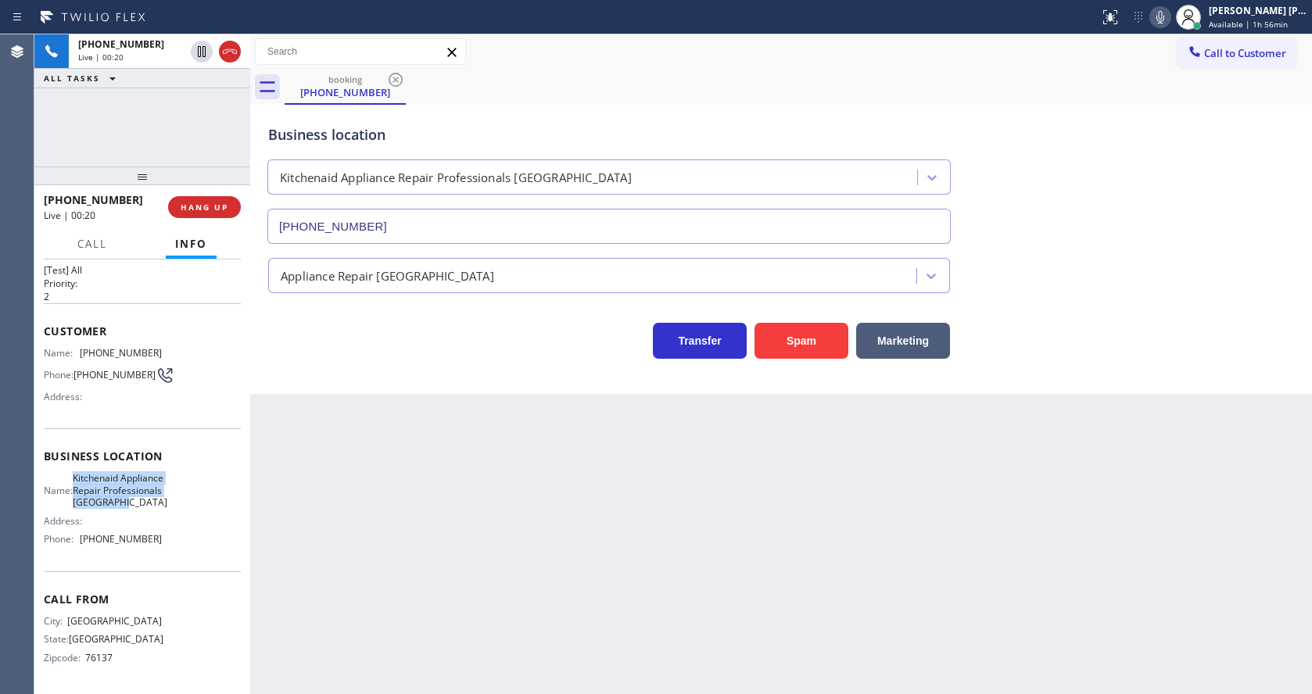
drag, startPoint x: 80, startPoint y: 450, endPoint x: 159, endPoint y: 497, distance: 92.9
click at [159, 497] on div "Name: Kitchenaid Appliance Repair Professionals [GEOGRAPHIC_DATA] Address: Phon…" at bounding box center [142, 511] width 197 height 79
drag, startPoint x: 384, startPoint y: 559, endPoint x: 360, endPoint y: 688, distance: 131.3
click at [383, 560] on div "Back to Dashboard Change Sender ID Customers Technicians Select a contact Outbo…" at bounding box center [781, 364] width 1062 height 660
click at [175, 515] on div "Name: Kitchenaid Appliance Repair Professionals [GEOGRAPHIC_DATA] Address: Phon…" at bounding box center [142, 511] width 197 height 79
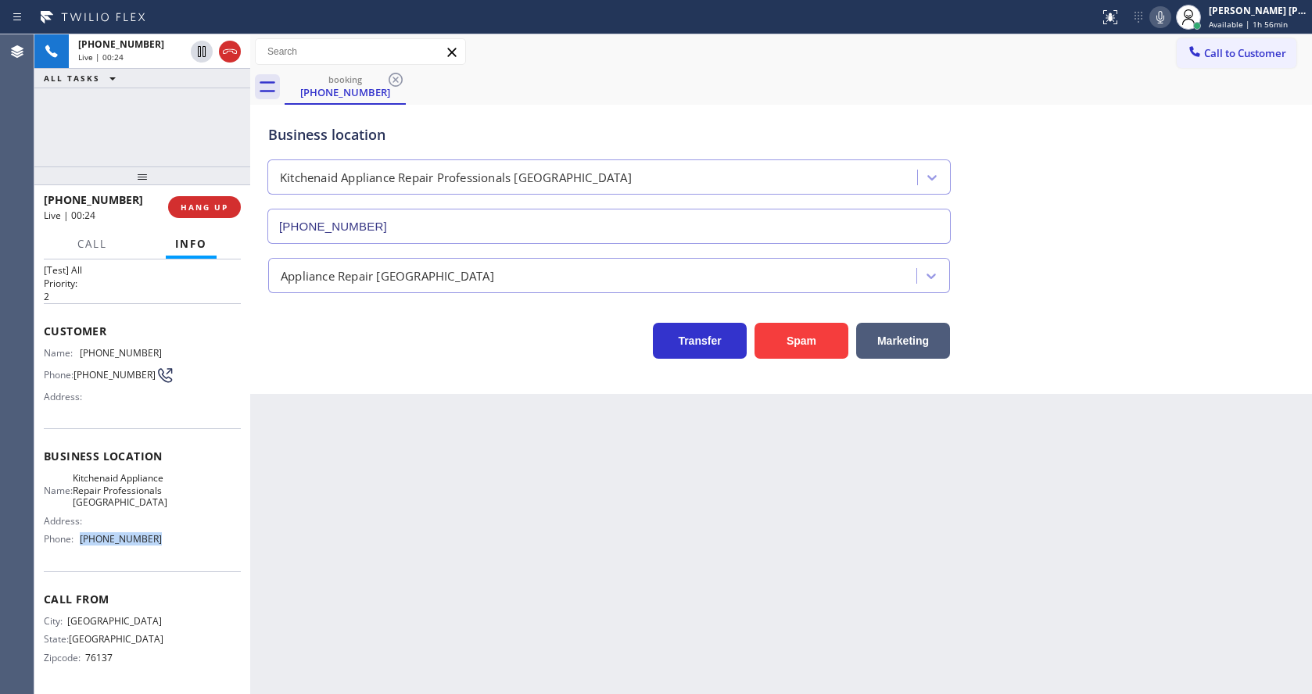
drag, startPoint x: 77, startPoint y: 539, endPoint x: 216, endPoint y: 540, distance: 139.2
click at [216, 540] on div "Name: Kitchenaid Appliance Repair Professionals [GEOGRAPHIC_DATA] Address: Phon…" at bounding box center [142, 511] width 197 height 79
click at [331, 532] on div "Back to Dashboard Change Sender ID Customers Technicians Select a contact Outbo…" at bounding box center [781, 364] width 1062 height 660
click at [697, 508] on div "Back to Dashboard Change Sender ID Customers Technicians Select a contact Outbo…" at bounding box center [781, 364] width 1062 height 660
click at [441, 490] on div "Back to Dashboard Change Sender ID Customers Technicians Select a contact Outbo…" at bounding box center [781, 364] width 1062 height 660
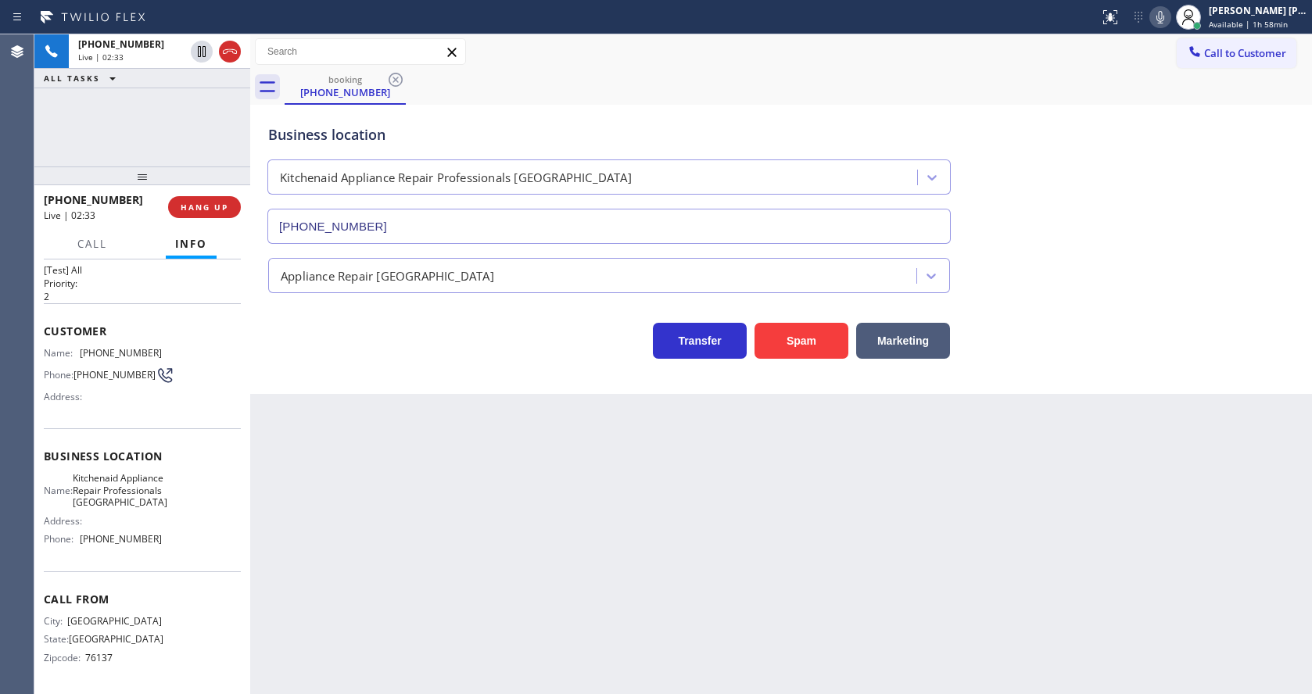
click at [604, 617] on div "Back to Dashboard Change Sender ID Customers Technicians Select a contact Outbo…" at bounding box center [781, 364] width 1062 height 660
drag, startPoint x: 450, startPoint y: 435, endPoint x: 587, endPoint y: 392, distance: 144.2
click at [450, 435] on div "Back to Dashboard Change Sender ID Customers Technicians Select a contact Outbo…" at bounding box center [781, 364] width 1062 height 660
click at [1158, 20] on icon at bounding box center [1160, 17] width 19 height 19
click at [205, 47] on icon at bounding box center [202, 51] width 8 height 11
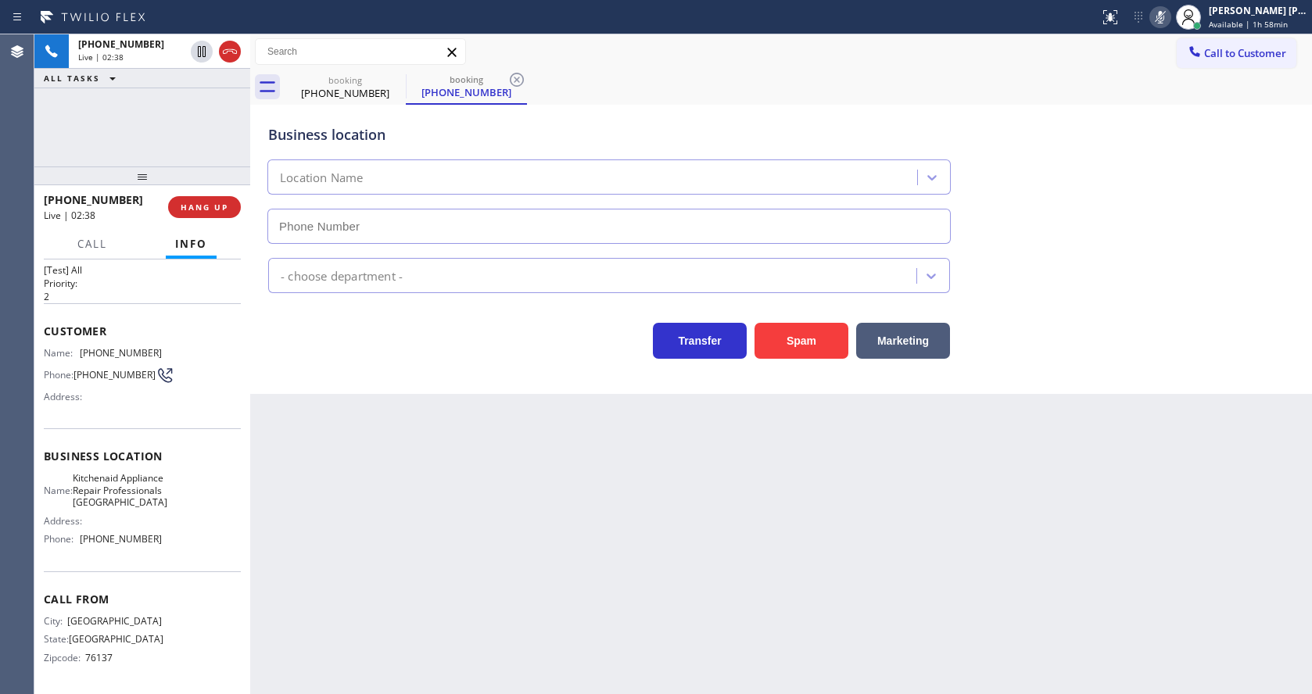
click at [407, 566] on div "Back to Dashboard Change Sender ID Customers Technicians Select a contact Outbo…" at bounding box center [781, 364] width 1062 height 660
type input "[PHONE_NUMBER]"
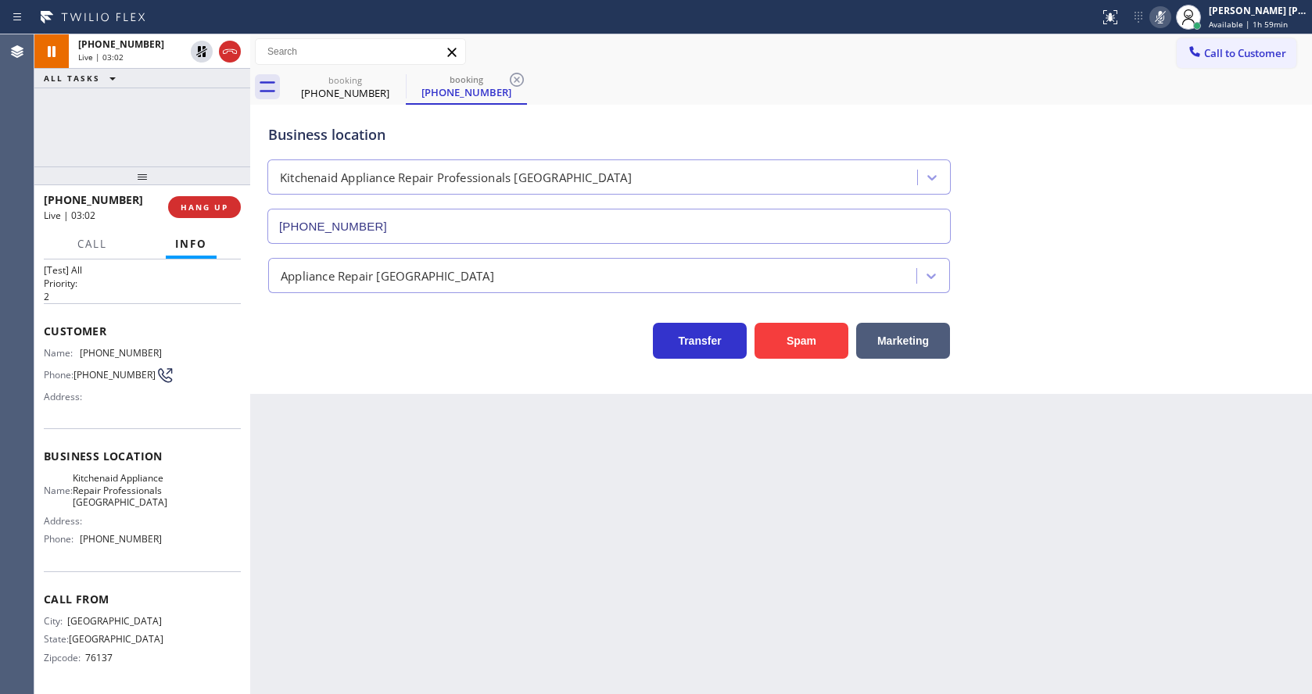
click at [450, 506] on div "Back to Dashboard Change Sender ID Customers Technicians Select a contact Outbo…" at bounding box center [781, 364] width 1062 height 660
click at [524, 82] on icon at bounding box center [516, 79] width 19 height 19
click at [437, 529] on div "Back to Dashboard Change Sender ID Customers Technicians Select a contact Outbo…" at bounding box center [781, 364] width 1062 height 660
click at [630, 512] on div "Back to Dashboard Change Sender ID Customers Technicians Select a contact Outbo…" at bounding box center [781, 364] width 1062 height 660
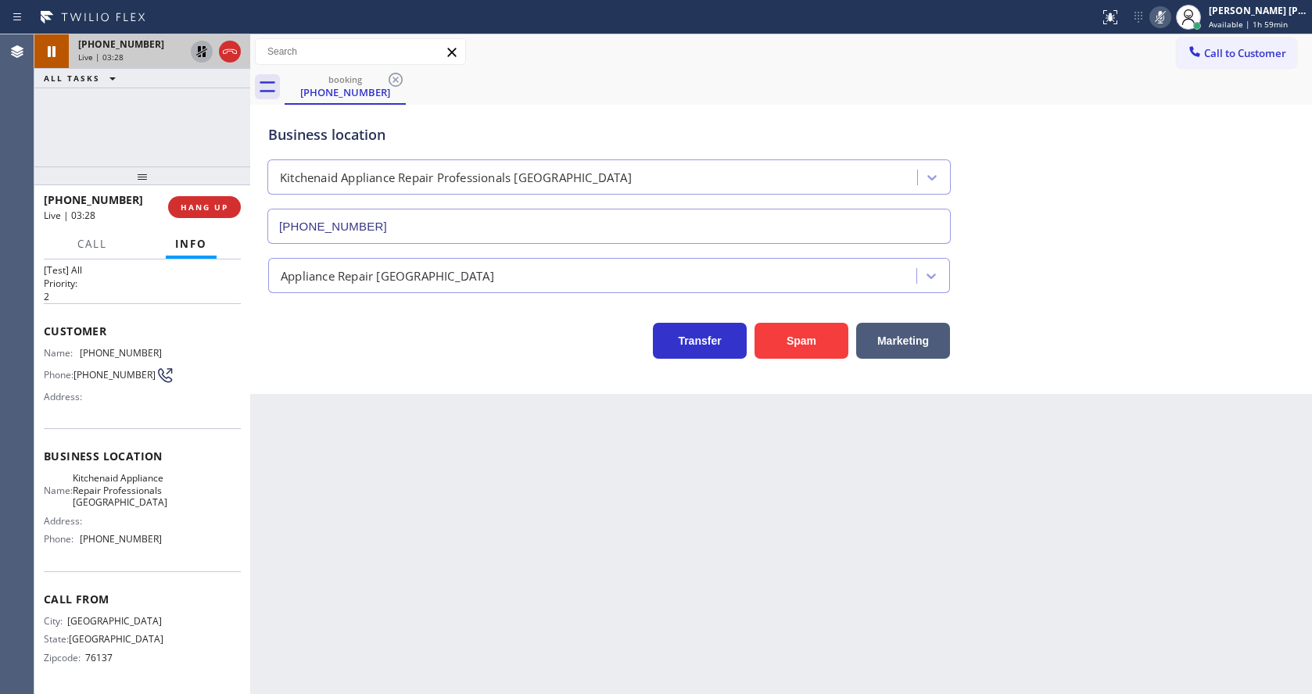
click at [201, 52] on icon at bounding box center [201, 51] width 19 height 19
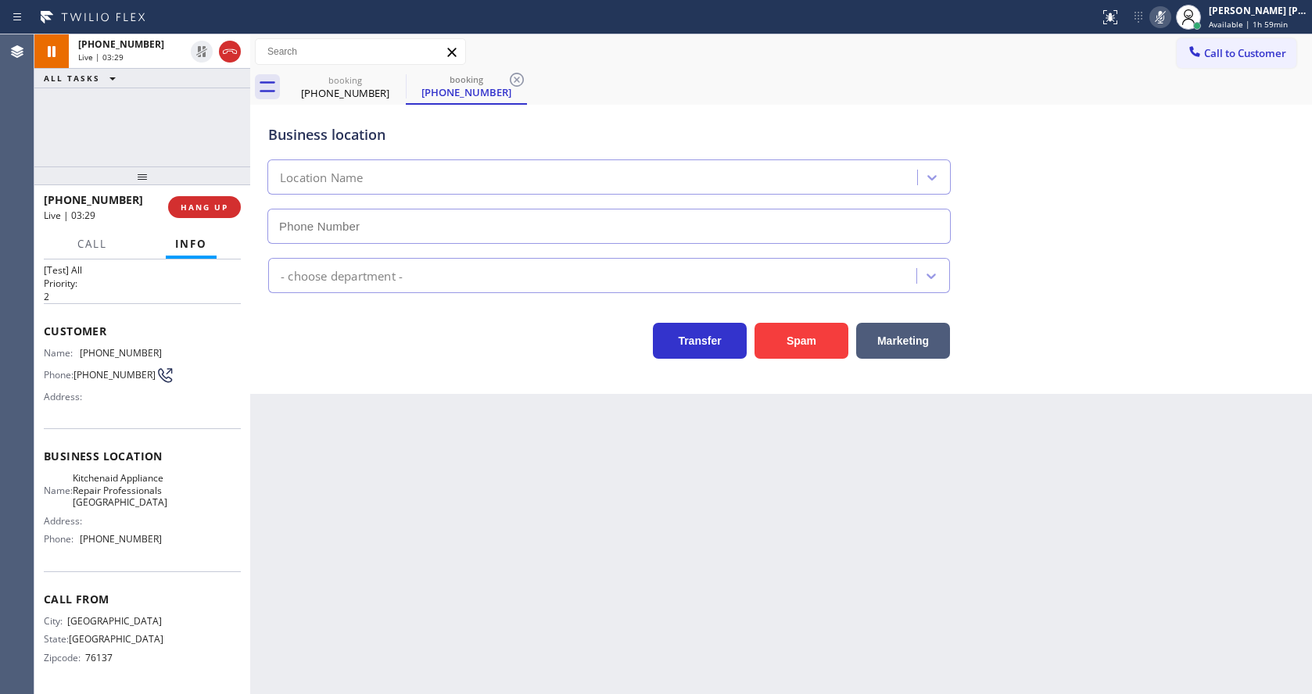
click at [1163, 24] on icon at bounding box center [1160, 17] width 19 height 19
type input "[PHONE_NUMBER]"
click at [1173, 115] on div "Business location Kitchenaid Appliance Repair Professionals [GEOGRAPHIC_DATA] […" at bounding box center [781, 173] width 1032 height 142
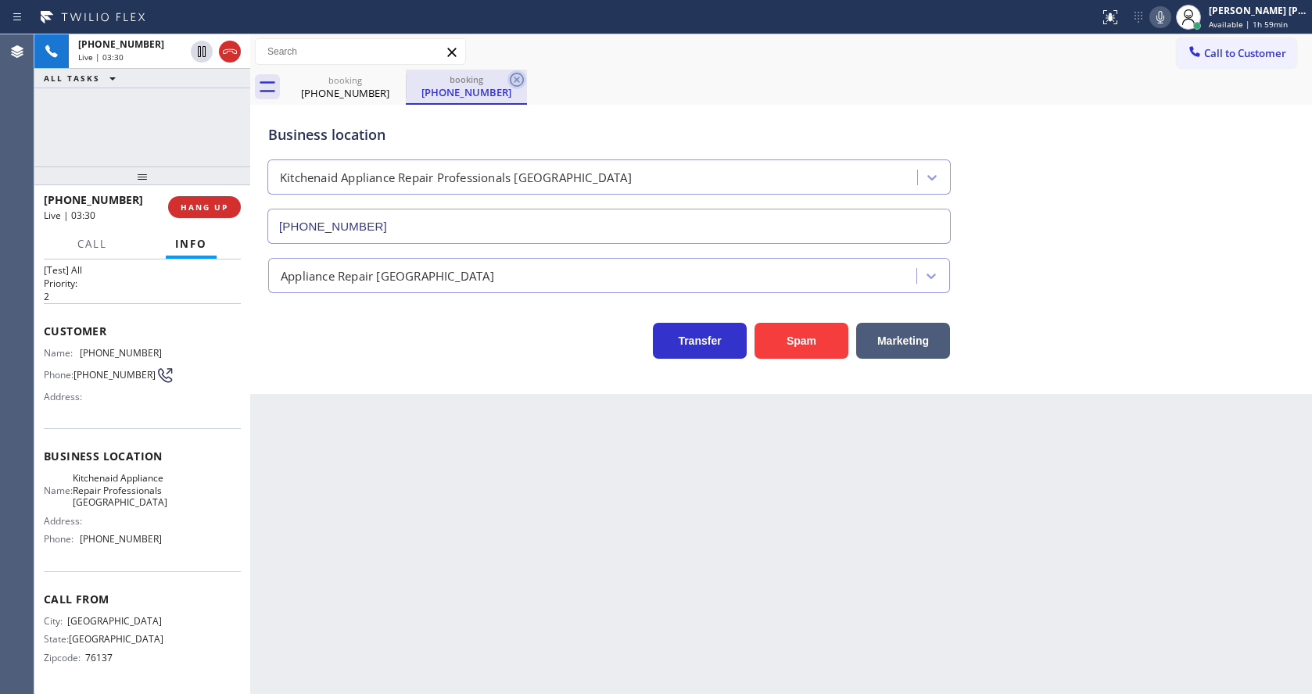
click at [518, 74] on icon at bounding box center [516, 79] width 19 height 19
click at [414, 553] on div "Back to Dashboard Change Sender ID Customers Technicians Select a contact Outbo…" at bounding box center [781, 364] width 1062 height 660
click at [445, 570] on div "Back to Dashboard Change Sender ID Customers Technicians Select a contact Outbo…" at bounding box center [781, 364] width 1062 height 660
click at [625, 552] on div "Back to Dashboard Change Sender ID Customers Technicians Select a contact Outbo…" at bounding box center [781, 364] width 1062 height 660
click at [382, 470] on div "Back to Dashboard Change Sender ID Customers Technicians Select a contact Outbo…" at bounding box center [781, 364] width 1062 height 660
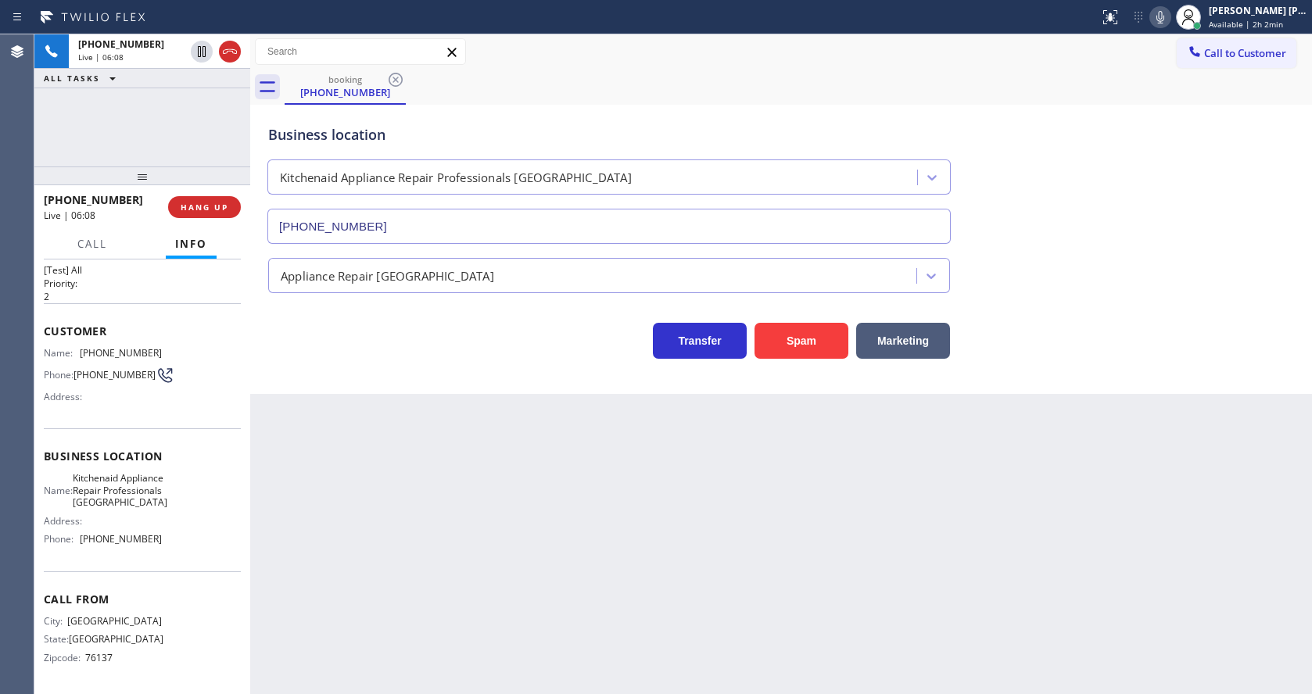
click at [744, 597] on div "Back to Dashboard Change Sender ID Customers Technicians Select a contact Outbo…" at bounding box center [781, 364] width 1062 height 660
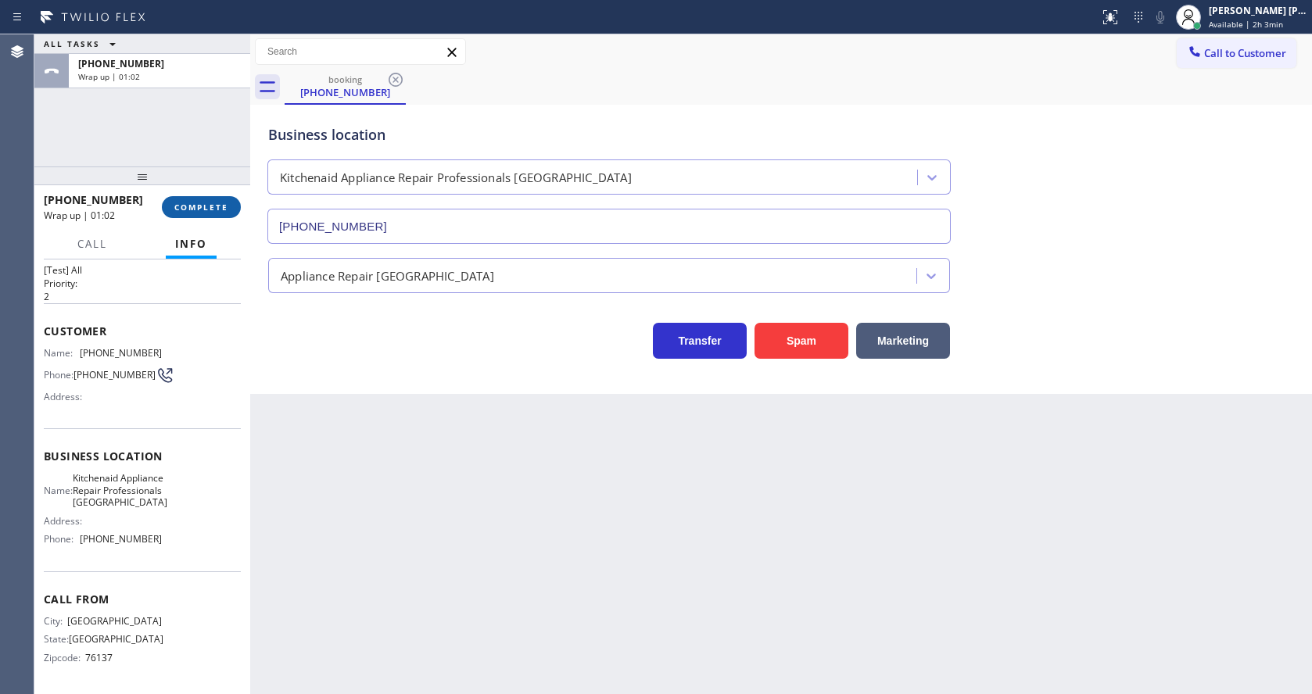
drag, startPoint x: 174, startPoint y: 189, endPoint x: 183, endPoint y: 201, distance: 15.0
click at [174, 185] on div at bounding box center [142, 176] width 216 height 19
click at [187, 206] on span "COMPLETE" at bounding box center [201, 208] width 54 height 11
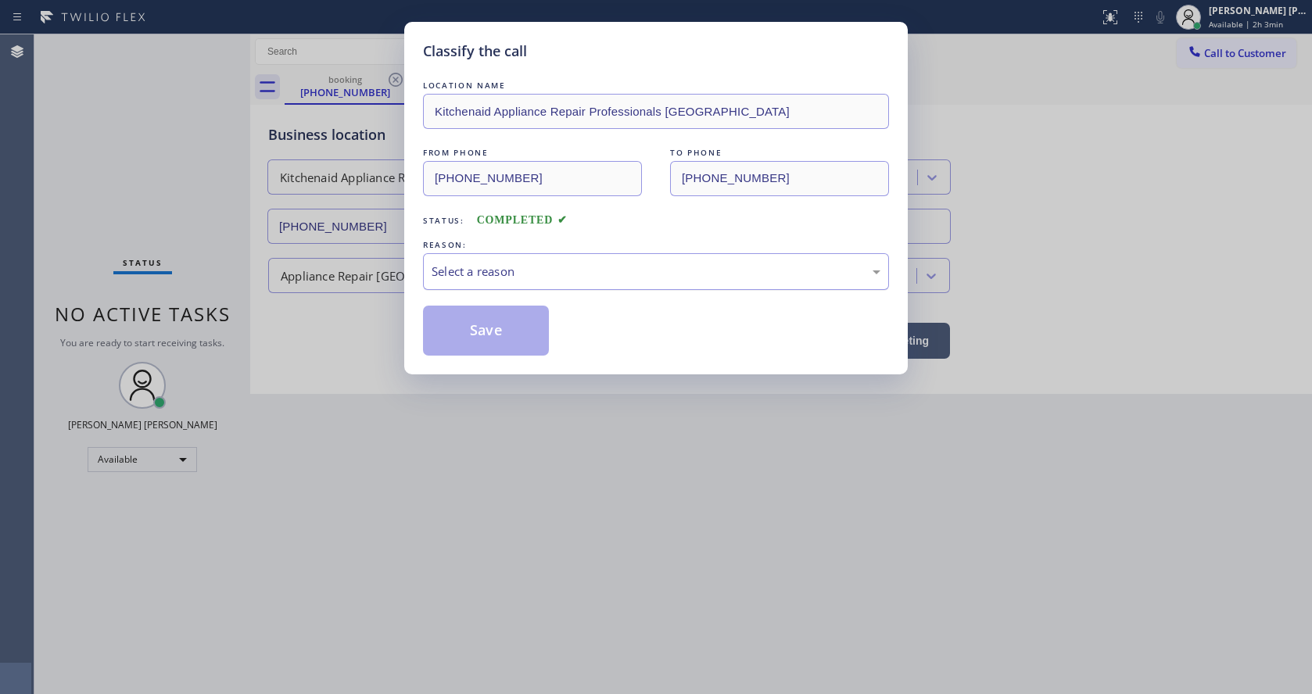
click at [468, 263] on div "Select a reason" at bounding box center [656, 272] width 449 height 18
click at [466, 326] on button "Save" at bounding box center [486, 331] width 126 height 50
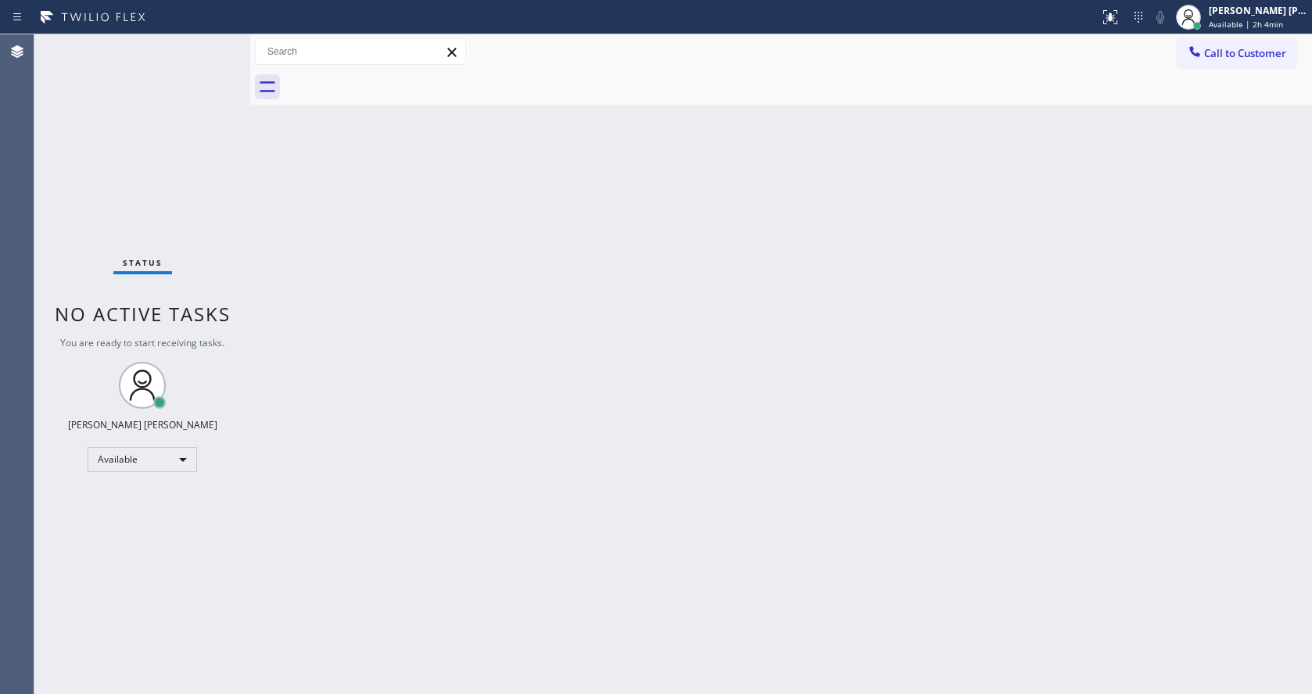
click at [783, 392] on div "Back to Dashboard Change Sender ID Customers Technicians Select a contact Outbo…" at bounding box center [781, 364] width 1062 height 660
click at [416, 616] on div "Back to Dashboard Change Sender ID Customers Technicians Select a contact Outbo…" at bounding box center [781, 364] width 1062 height 660
click at [656, 514] on div "Back to Dashboard Change Sender ID Customers Technicians Select a contact Outbo…" at bounding box center [781, 364] width 1062 height 660
click at [360, 366] on div "Back to Dashboard Change Sender ID Customers Technicians Select a contact Outbo…" at bounding box center [781, 364] width 1062 height 660
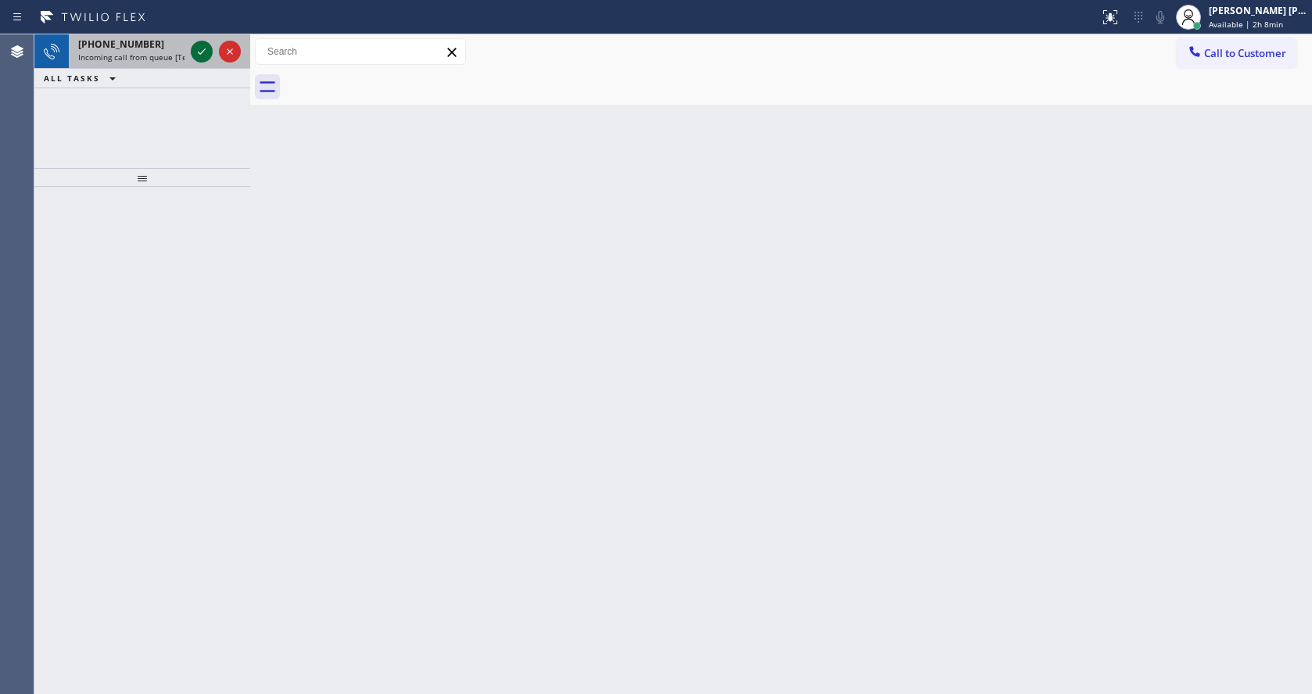
click at [204, 49] on icon at bounding box center [201, 51] width 19 height 19
click at [213, 48] on div at bounding box center [216, 51] width 56 height 34
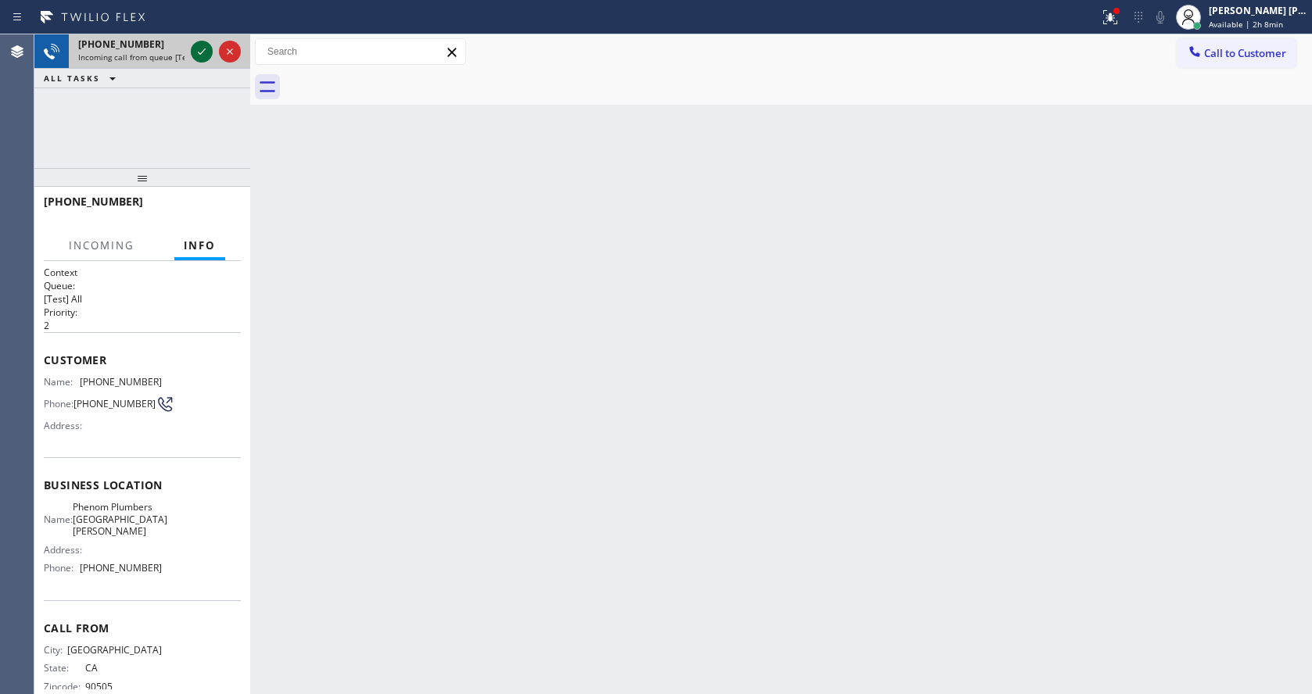
click at [206, 48] on icon at bounding box center [201, 51] width 19 height 19
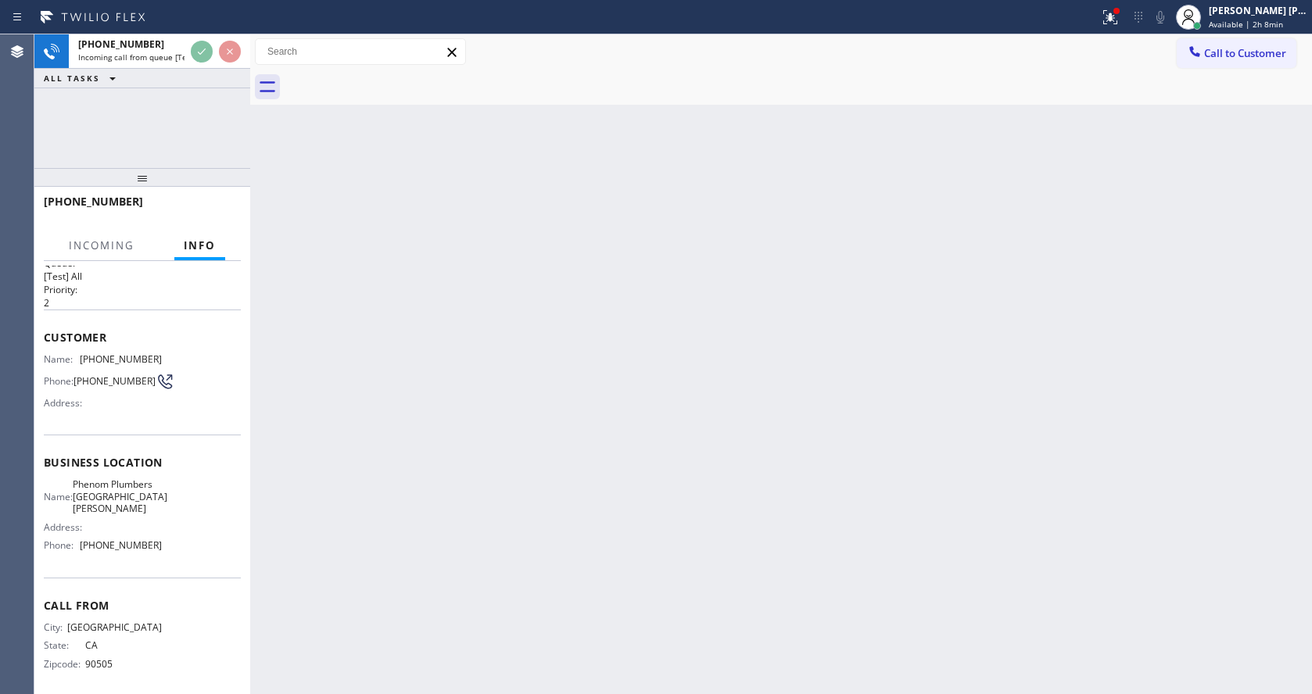
scroll to position [34, 0]
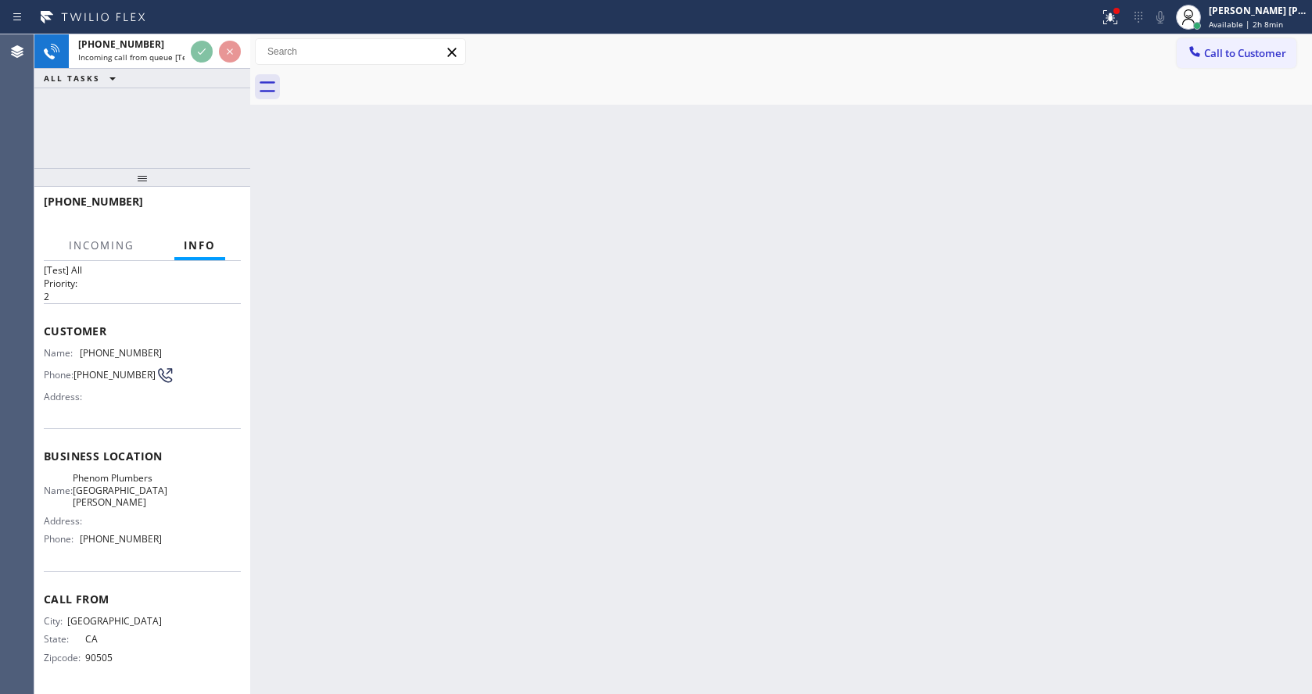
click at [503, 453] on div "Back to Dashboard Change Sender ID Customers Technicians Select a contact Outbo…" at bounding box center [781, 364] width 1062 height 660
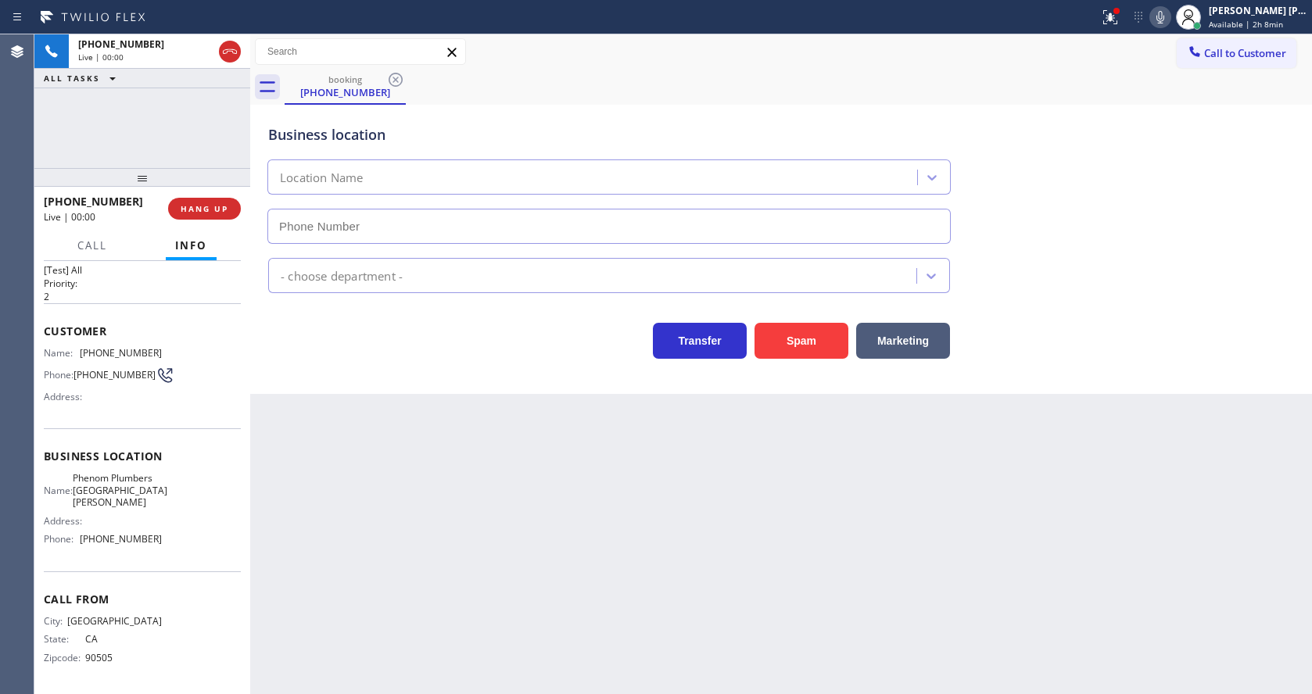
type input "[PHONE_NUMBER]"
click at [409, 465] on div "Back to Dashboard Change Sender ID Customers Technicians Select a contact Outbo…" at bounding box center [781, 364] width 1062 height 660
click at [616, 467] on div "Back to Dashboard Change Sender ID Customers Technicians Select a contact Outbo…" at bounding box center [781, 364] width 1062 height 660
click at [383, 453] on div "Back to Dashboard Change Sender ID Customers Technicians Select a contact Outbo…" at bounding box center [781, 364] width 1062 height 660
click at [489, 477] on div "Back to Dashboard Change Sender ID Customers Technicians Select a contact Outbo…" at bounding box center [781, 364] width 1062 height 660
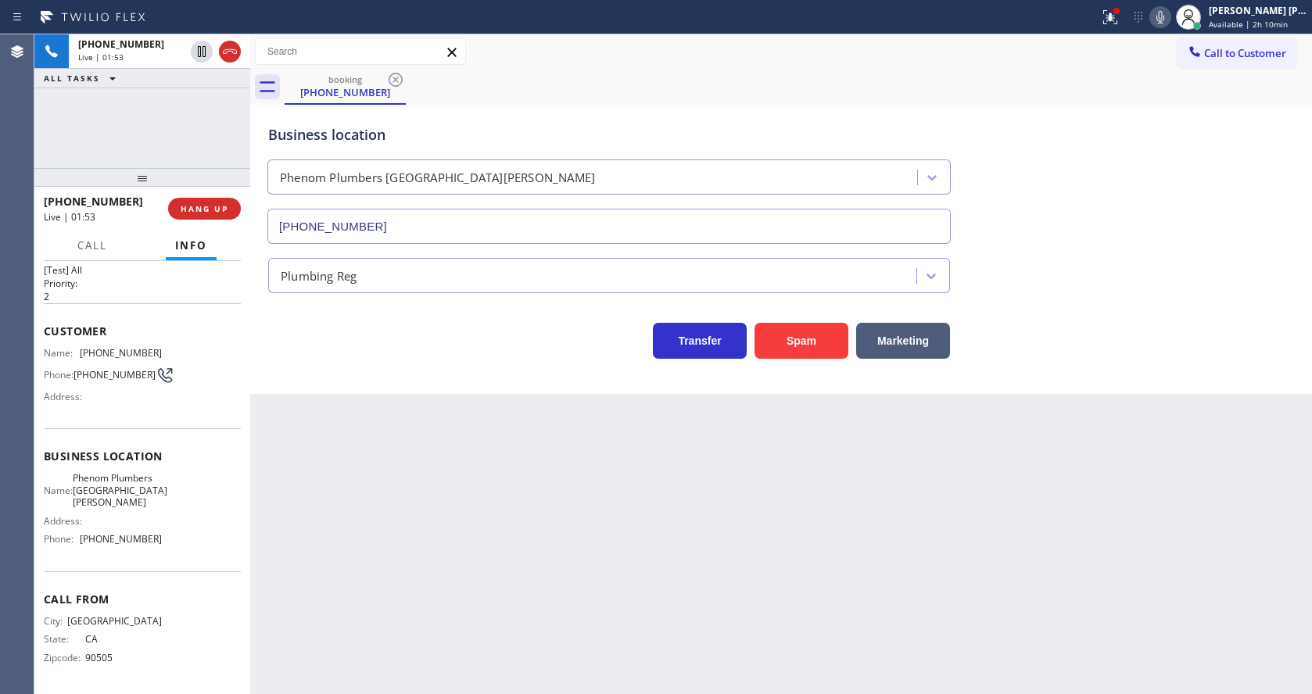
click at [115, 403] on div "Address:" at bounding box center [103, 397] width 118 height 12
drag, startPoint x: 79, startPoint y: 346, endPoint x: 190, endPoint y: 350, distance: 111.1
click at [190, 350] on div "Name: [PHONE_NUMBER] Phone: [PHONE_NUMBER] Address:" at bounding box center [142, 378] width 197 height 62
click at [389, 475] on div "Back to Dashboard Change Sender ID Customers Technicians Select a contact Outbo…" at bounding box center [781, 364] width 1062 height 660
drag, startPoint x: 163, startPoint y: 486, endPoint x: 114, endPoint y: 499, distance: 50.1
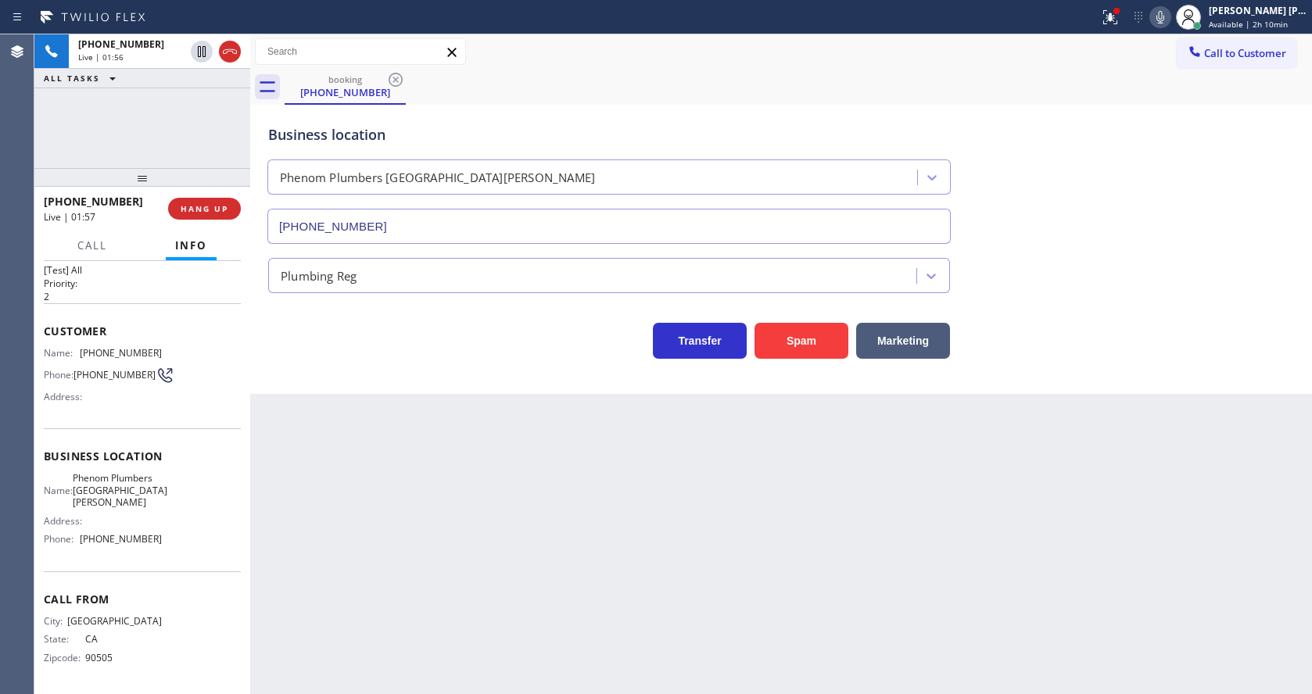
click at [163, 486] on div "Name: Phenom Plumbers [GEOGRAPHIC_DATA][PERSON_NAME] Address: Phone: [PHONE_NUM…" at bounding box center [142, 511] width 197 height 79
drag, startPoint x: 81, startPoint y: 478, endPoint x: 124, endPoint y: 497, distance: 47.2
click at [124, 497] on div "Name: Phenom Plumbers [GEOGRAPHIC_DATA][PERSON_NAME]" at bounding box center [103, 490] width 118 height 36
click at [454, 488] on div "Back to Dashboard Change Sender ID Customers Technicians Select a contact Outbo…" at bounding box center [781, 364] width 1062 height 660
click at [177, 517] on div "Name: Phenom Plumbers [GEOGRAPHIC_DATA][PERSON_NAME] Address: Phone: [PHONE_NUM…" at bounding box center [142, 511] width 197 height 79
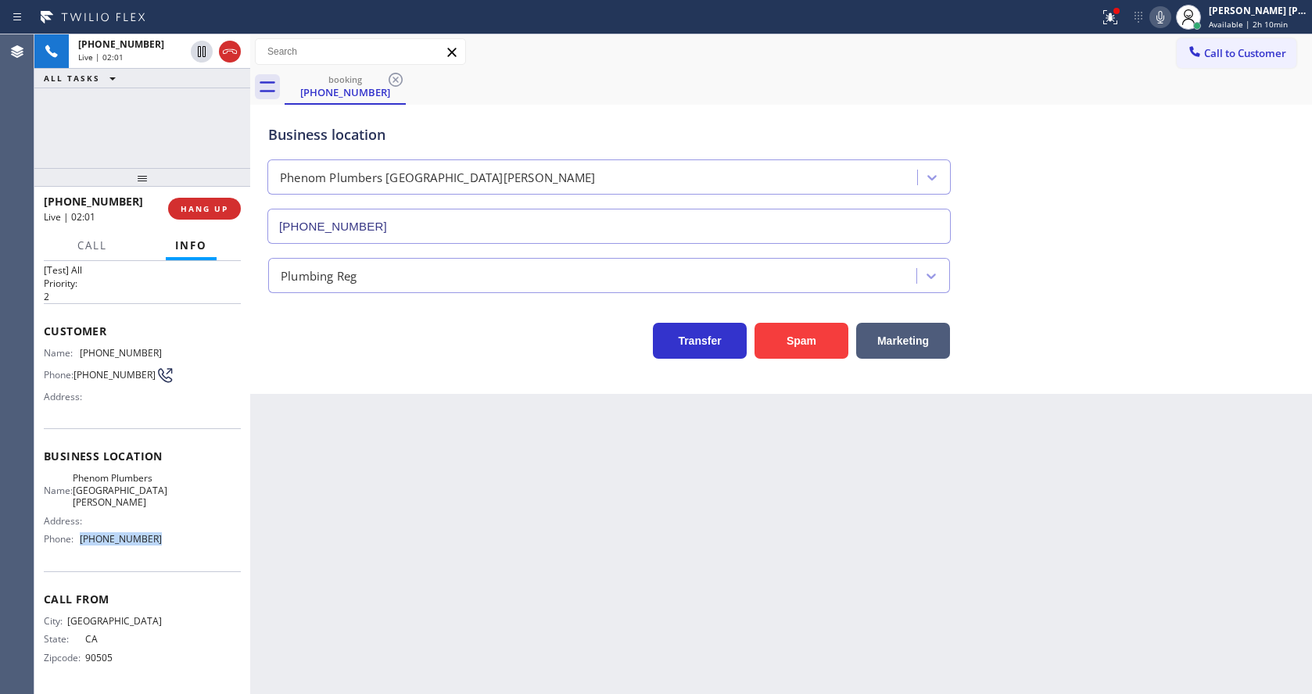
drag, startPoint x: 79, startPoint y: 540, endPoint x: 167, endPoint y: 545, distance: 88.5
click at [167, 545] on div "Name: Phenom Plumbers [GEOGRAPHIC_DATA][PERSON_NAME] Address: Phone: [PHONE_NUM…" at bounding box center [142, 511] width 197 height 79
click at [354, 512] on div "Back to Dashboard Change Sender ID Customers Technicians Select a contact Outbo…" at bounding box center [781, 364] width 1062 height 660
click at [580, 489] on div "Back to Dashboard Change Sender ID Customers Technicians Select a contact Outbo…" at bounding box center [781, 364] width 1062 height 660
click at [503, 426] on div "Back to Dashboard Change Sender ID Customers Technicians Select a contact Outbo…" at bounding box center [781, 364] width 1062 height 660
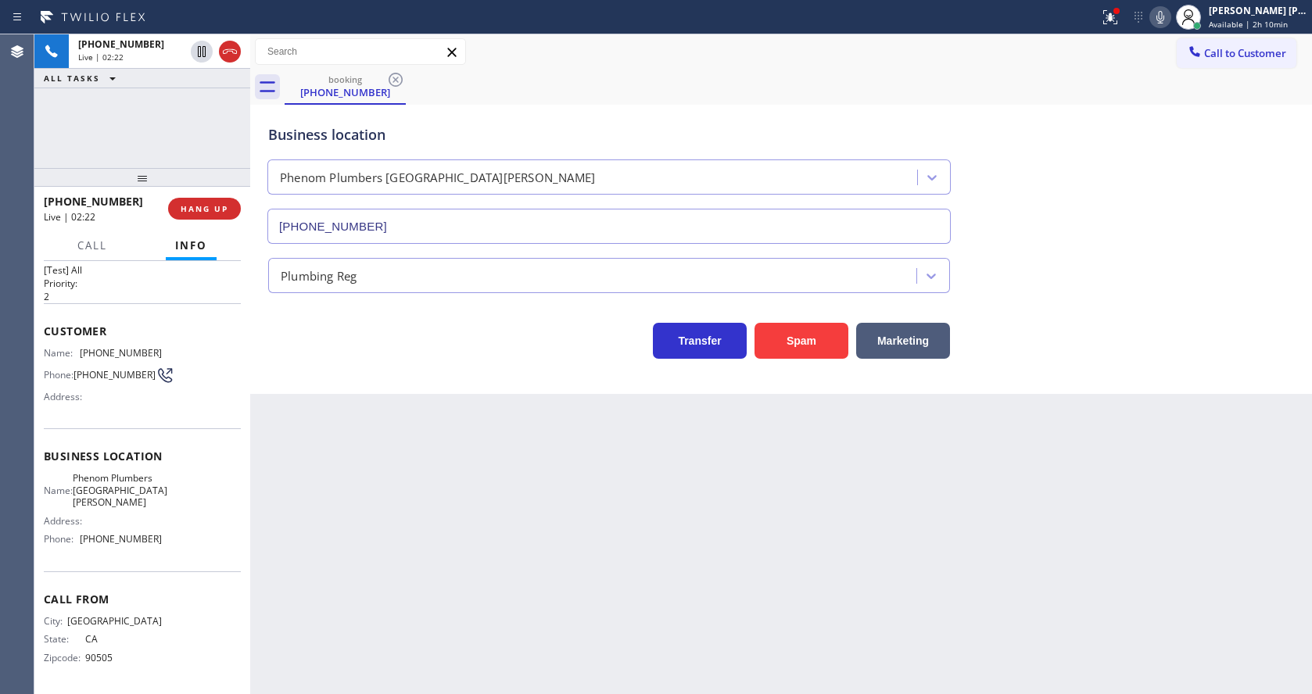
click at [1166, 30] on div "Status report Issue detected This issue could affect your workflow. Please cont…" at bounding box center [1202, 17] width 219 height 34
click at [1166, 24] on icon at bounding box center [1160, 17] width 19 height 19
click at [966, 402] on div "Back to Dashboard Change Sender ID Customers Technicians Select a contact Outbo…" at bounding box center [781, 364] width 1062 height 660
click at [511, 647] on div "Back to Dashboard Change Sender ID Customers Technicians Select a contact Outbo…" at bounding box center [781, 364] width 1062 height 660
click at [602, 569] on div "Back to Dashboard Change Sender ID Customers Technicians Select a contact Outbo…" at bounding box center [781, 364] width 1062 height 660
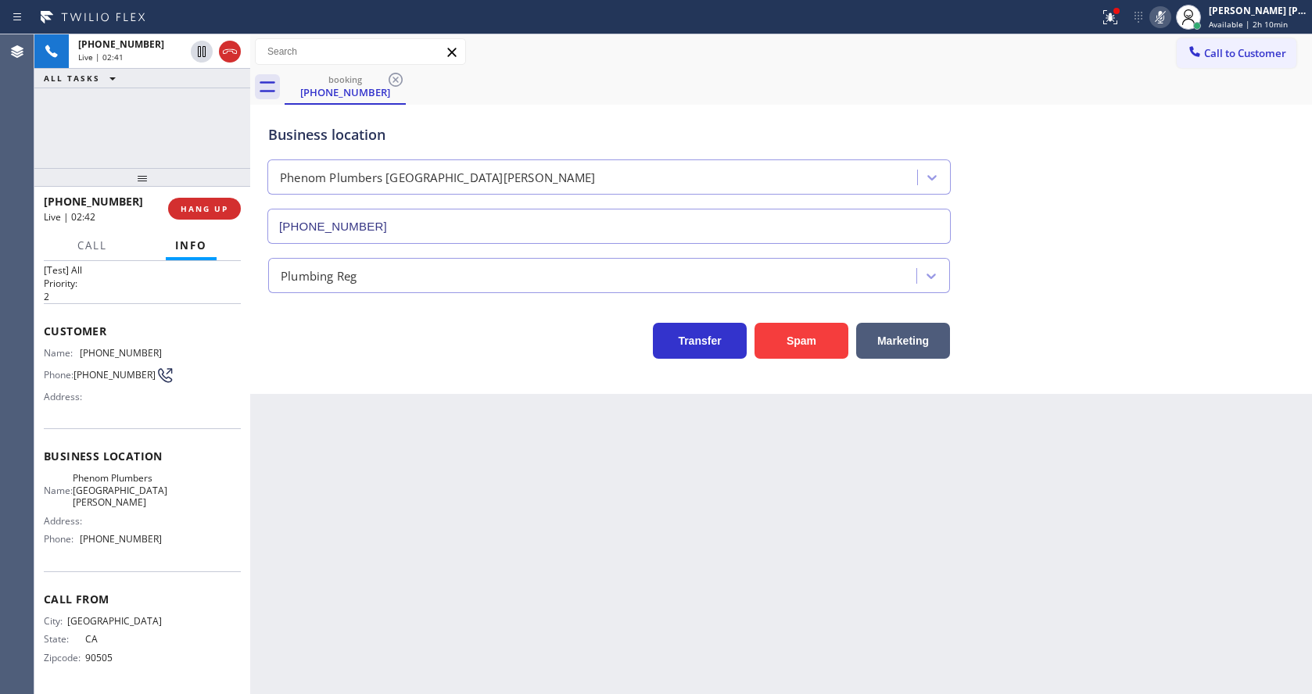
click at [577, 515] on div "Back to Dashboard Change Sender ID Customers Technicians Select a contact Outbo…" at bounding box center [781, 364] width 1062 height 660
click at [1165, 11] on icon at bounding box center [1160, 17] width 19 height 19
click at [1153, 81] on div "booking [PHONE_NUMBER]" at bounding box center [798, 87] width 1027 height 35
click at [1113, 16] on icon at bounding box center [1107, 15] width 9 height 11
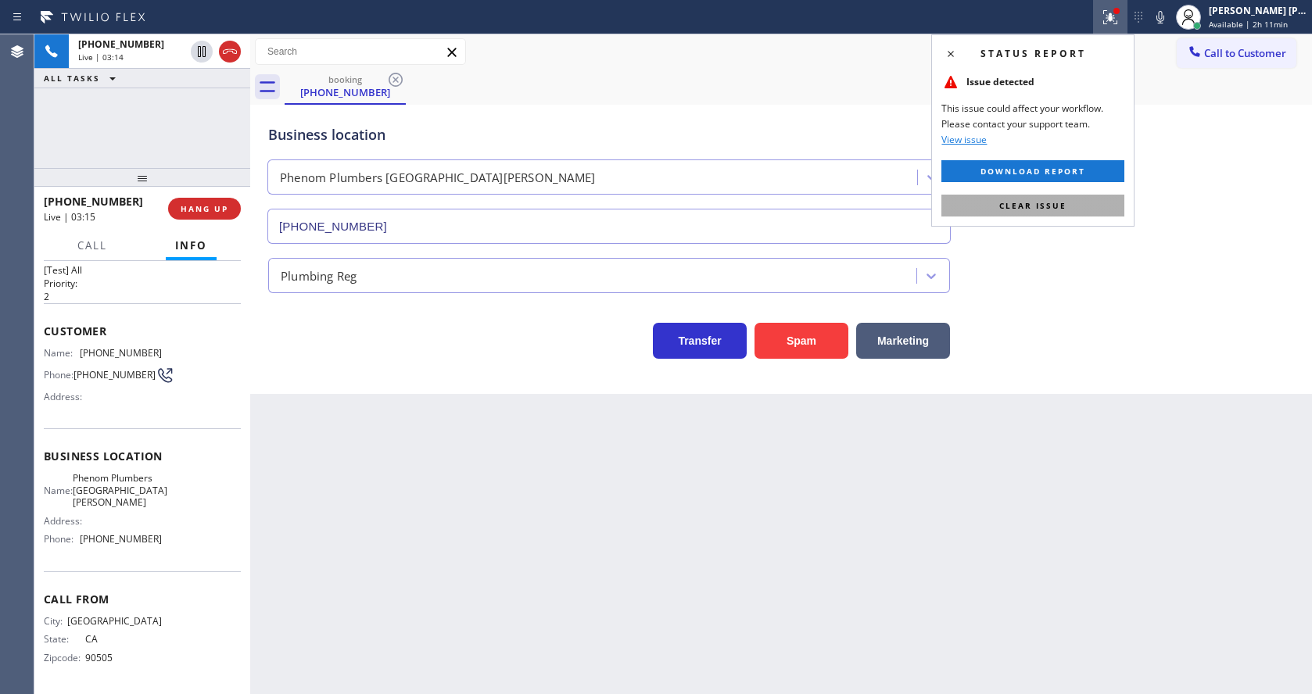
click at [1076, 198] on button "Clear issue" at bounding box center [1032, 206] width 183 height 22
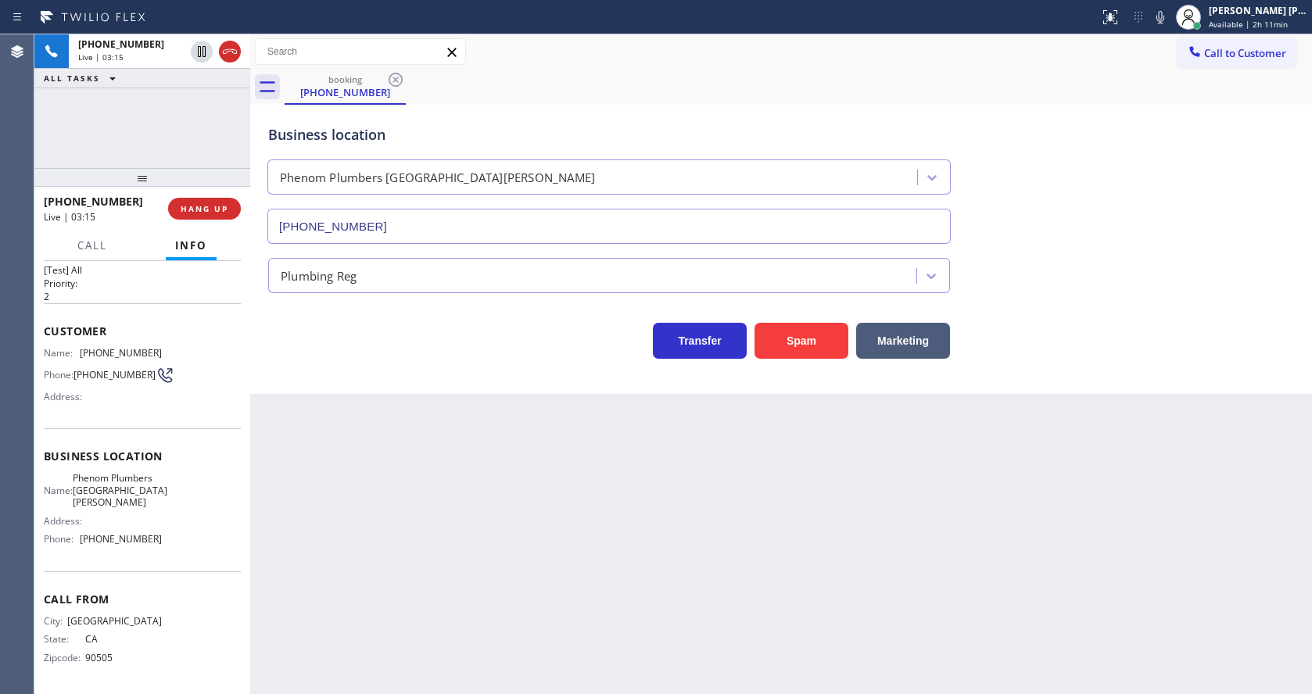
click at [1204, 256] on div "Plumbing Reg" at bounding box center [781, 272] width 1032 height 41
click at [286, 645] on div "Back to Dashboard Change Sender ID Customers Technicians Select a contact Outbo…" at bounding box center [781, 364] width 1062 height 660
click at [591, 494] on div "Back to Dashboard Change Sender ID Customers Technicians Select a contact Outbo…" at bounding box center [781, 364] width 1062 height 660
drag, startPoint x: 565, startPoint y: 632, endPoint x: 434, endPoint y: 636, distance: 131.4
click at [565, 632] on div "Back to Dashboard Change Sender ID Customers Technicians Select a contact Outbo…" at bounding box center [781, 364] width 1062 height 660
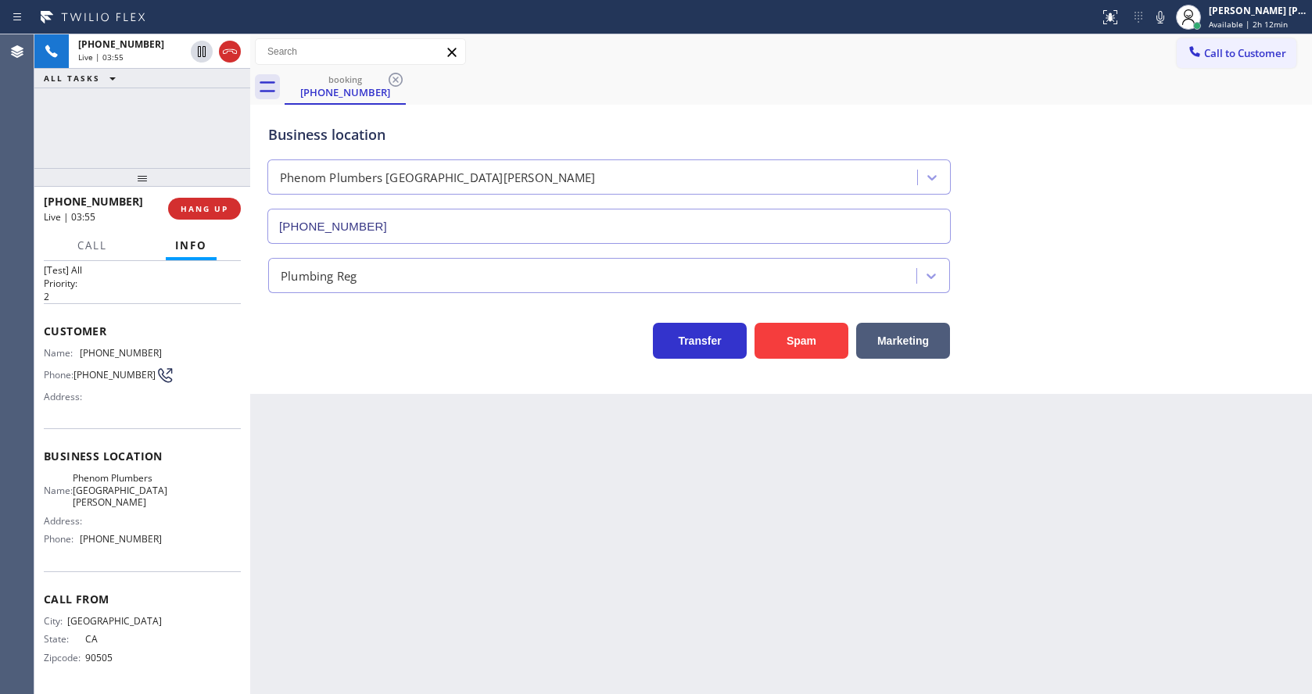
click at [590, 478] on div "Back to Dashboard Change Sender ID Customers Technicians Select a contact Outbo…" at bounding box center [781, 364] width 1062 height 660
click at [396, 493] on div "Back to Dashboard Change Sender ID Customers Technicians Select a contact Outbo…" at bounding box center [781, 364] width 1062 height 660
click at [600, 604] on div "Back to Dashboard Change Sender ID Customers Technicians Select a contact Outbo…" at bounding box center [781, 364] width 1062 height 660
click at [758, 610] on div "Back to Dashboard Change Sender ID Customers Technicians Select a contact Outbo…" at bounding box center [781, 364] width 1062 height 660
click at [579, 530] on div "Back to Dashboard Change Sender ID Customers Technicians Select a contact Outbo…" at bounding box center [781, 364] width 1062 height 660
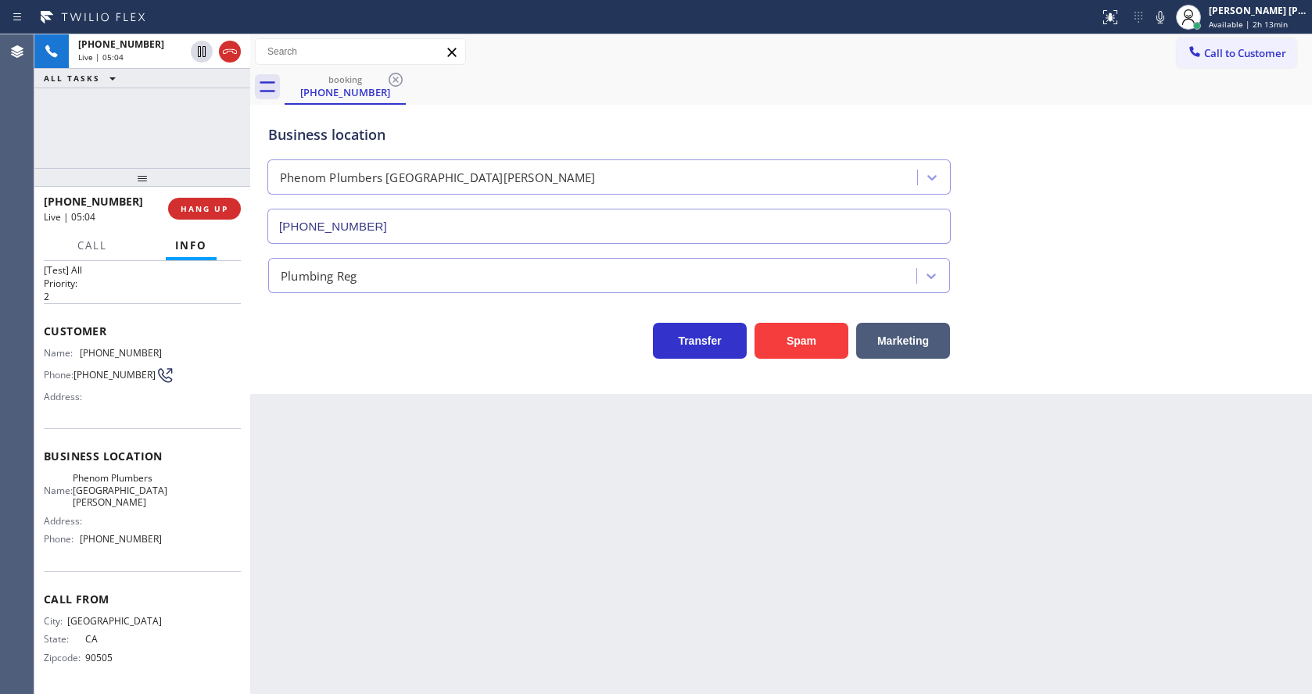
click at [979, 636] on div "Back to Dashboard Change Sender ID Customers Technicians Select a contact Outbo…" at bounding box center [781, 364] width 1062 height 660
click at [435, 611] on div "Back to Dashboard Change Sender ID Customers Technicians Select a contact Outbo…" at bounding box center [781, 364] width 1062 height 660
click at [719, 460] on div "Back to Dashboard Change Sender ID Customers Technicians Select a contact Outbo…" at bounding box center [781, 364] width 1062 height 660
click at [446, 435] on div "Back to Dashboard Change Sender ID Customers Technicians Select a contact Outbo…" at bounding box center [781, 364] width 1062 height 660
click at [683, 520] on div "Back to Dashboard Change Sender ID Customers Technicians Select a contact Outbo…" at bounding box center [781, 364] width 1062 height 660
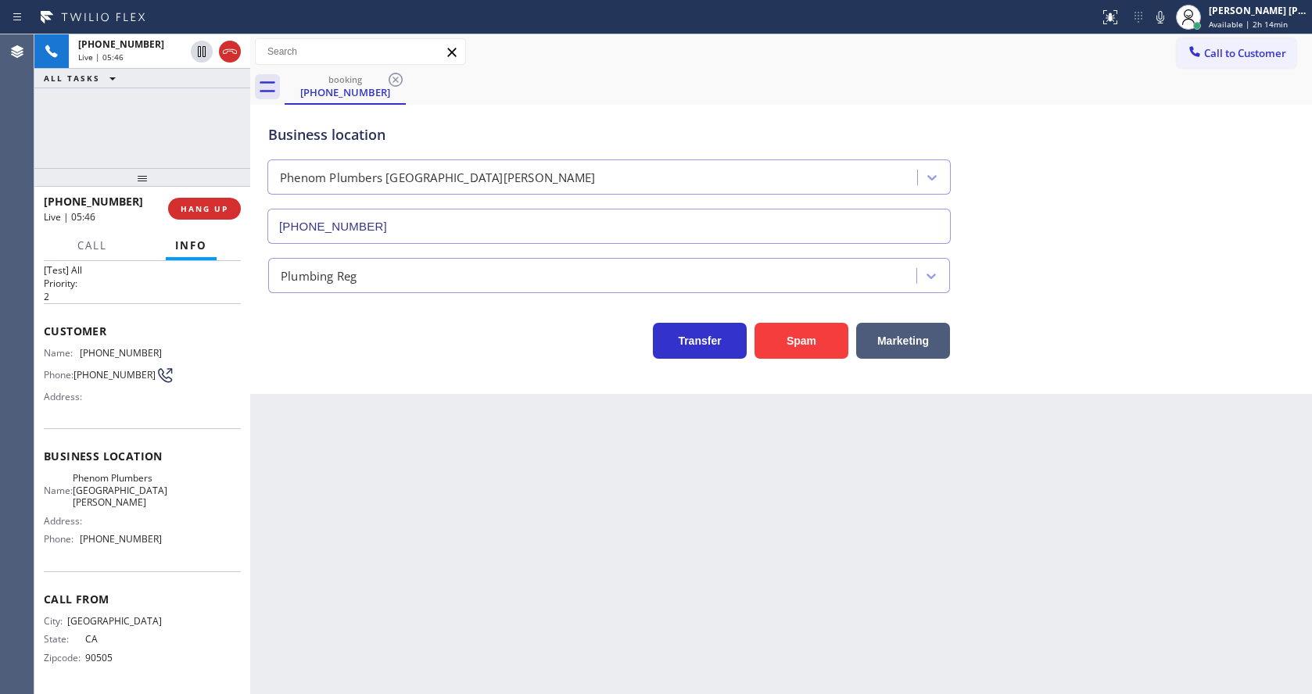
click at [491, 514] on div "Back to Dashboard Change Sender ID Customers Technicians Select a contact Outbo…" at bounding box center [781, 364] width 1062 height 660
drag, startPoint x: 1123, startPoint y: 578, endPoint x: 839, endPoint y: 641, distance: 290.8
click at [1123, 578] on div "Back to Dashboard Change Sender ID Customers Technicians Select a contact Outbo…" at bounding box center [781, 364] width 1062 height 660
click at [724, 583] on div "Back to Dashboard Change Sender ID Customers Technicians Select a contact Outbo…" at bounding box center [781, 364] width 1062 height 660
click at [674, 619] on div "Back to Dashboard Change Sender ID Customers Technicians Select a contact Outbo…" at bounding box center [781, 364] width 1062 height 660
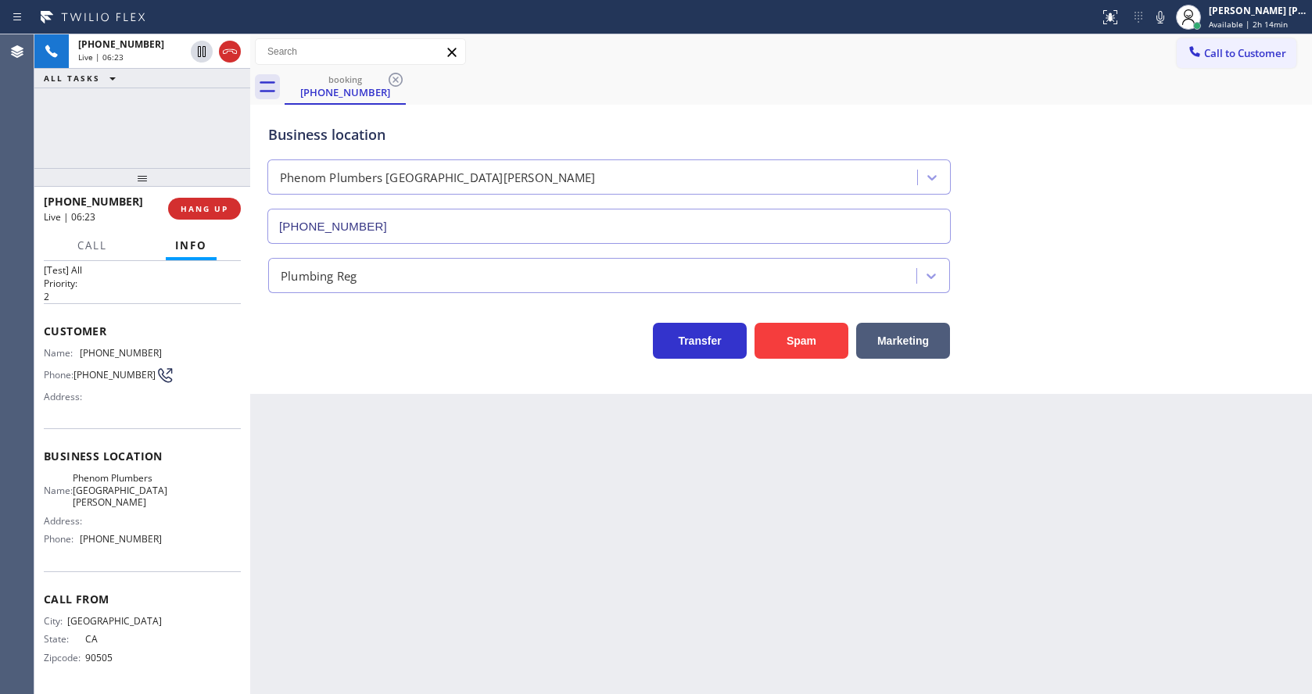
click at [1113, 440] on div "Back to Dashboard Change Sender ID Customers Technicians Select a contact Outbo…" at bounding box center [781, 364] width 1062 height 660
drag, startPoint x: 653, startPoint y: 593, endPoint x: 535, endPoint y: 689, distance: 152.3
click at [653, 593] on div "Back to Dashboard Change Sender ID Customers Technicians Select a contact Outbo…" at bounding box center [781, 364] width 1062 height 660
drag, startPoint x: 397, startPoint y: 475, endPoint x: 422, endPoint y: 453, distance: 32.7
click at [397, 475] on div "Back to Dashboard Change Sender ID Customers Technicians Select a contact Outbo…" at bounding box center [781, 364] width 1062 height 660
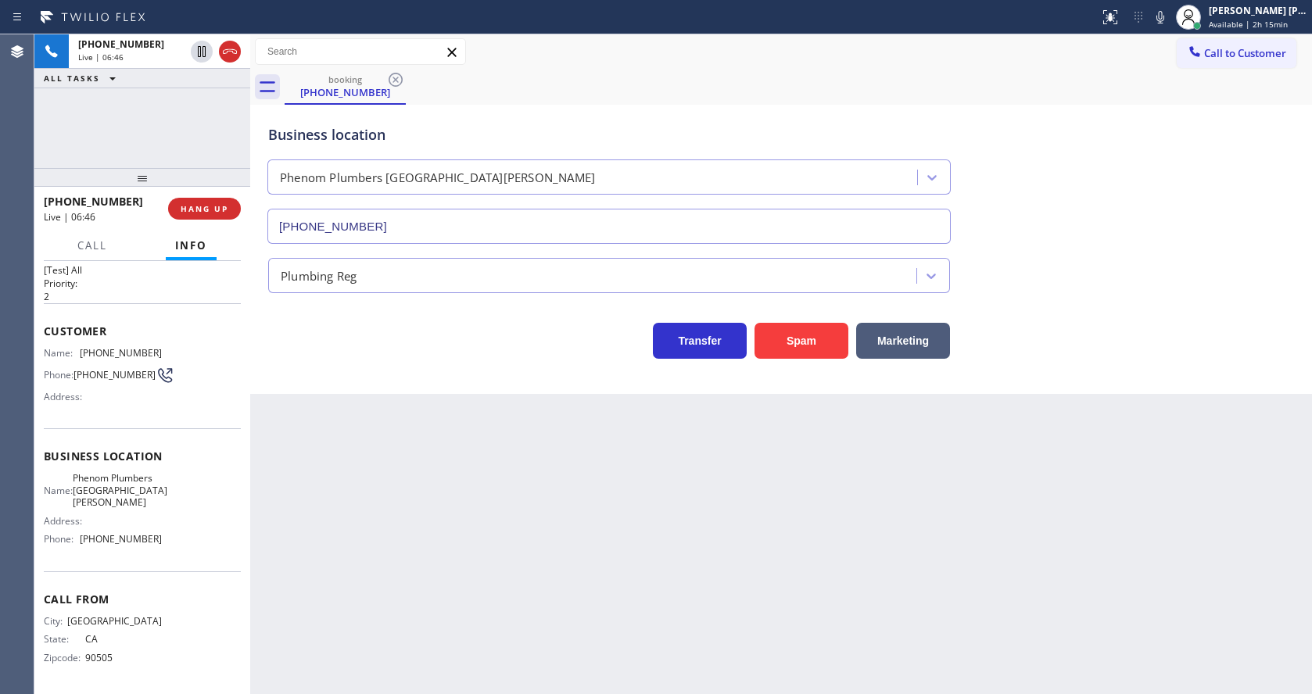
click at [1145, 147] on div "Business location Phenom Plumbers [GEOGRAPHIC_DATA][PERSON_NAME] [PHONE_NUMBER]" at bounding box center [781, 173] width 1032 height 142
drag, startPoint x: 449, startPoint y: 530, endPoint x: 715, endPoint y: 495, distance: 268.1
click at [449, 530] on div "Back to Dashboard Change Sender ID Customers Technicians Select a contact Outbo…" at bounding box center [781, 364] width 1062 height 660
click at [1225, 136] on div "Business location Phenom Plumbers [GEOGRAPHIC_DATA][PERSON_NAME] [PHONE_NUMBER]" at bounding box center [781, 173] width 1032 height 142
click at [1164, 23] on icon at bounding box center [1160, 17] width 8 height 13
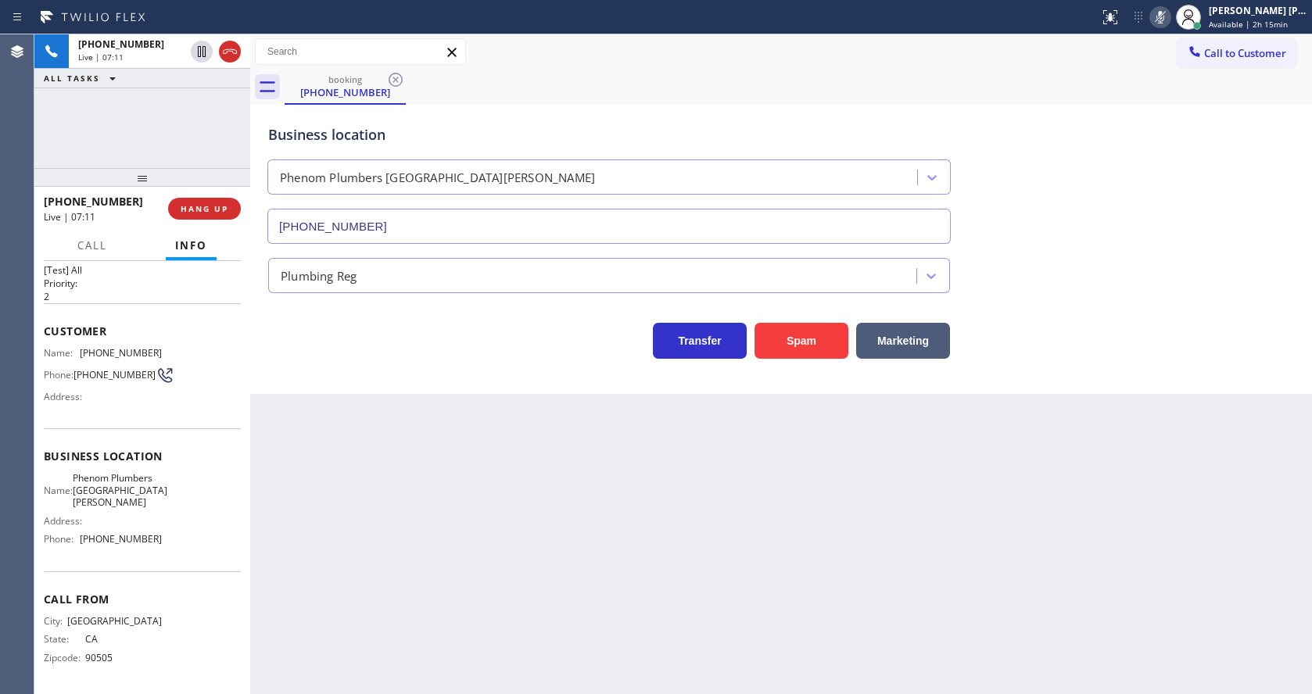
click at [391, 511] on div "Back to Dashboard Change Sender ID Customers Technicians Select a contact Outbo…" at bounding box center [781, 364] width 1062 height 660
click at [1164, 11] on icon at bounding box center [1160, 17] width 19 height 19
drag, startPoint x: 1170, startPoint y: 171, endPoint x: 1123, endPoint y: 223, distance: 70.3
click at [1170, 172] on div "Business location Phenom Plumbers [GEOGRAPHIC_DATA][PERSON_NAME] [PHONE_NUMBER]" at bounding box center [781, 173] width 1032 height 142
click at [377, 572] on div "Back to Dashboard Change Sender ID Customers Technicians Select a contact Outbo…" at bounding box center [781, 364] width 1062 height 660
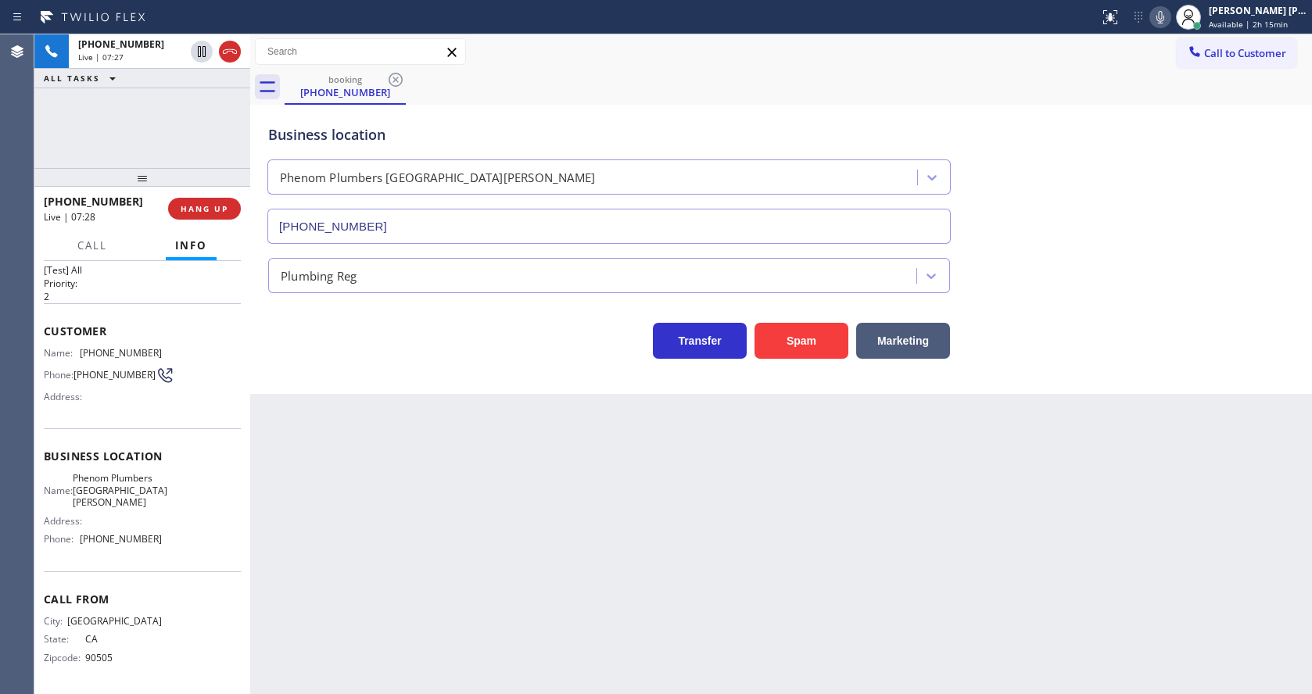
drag, startPoint x: 607, startPoint y: 561, endPoint x: 491, endPoint y: 437, distance: 169.8
click at [607, 561] on div "Back to Dashboard Change Sender ID Customers Technicians Select a contact Outbo…" at bounding box center [781, 364] width 1062 height 660
click at [356, 456] on div "Back to Dashboard Change Sender ID Customers Technicians Select a contact Outbo…" at bounding box center [781, 364] width 1062 height 660
click at [623, 507] on div "Back to Dashboard Change Sender ID Customers Technicians Select a contact Outbo…" at bounding box center [781, 364] width 1062 height 660
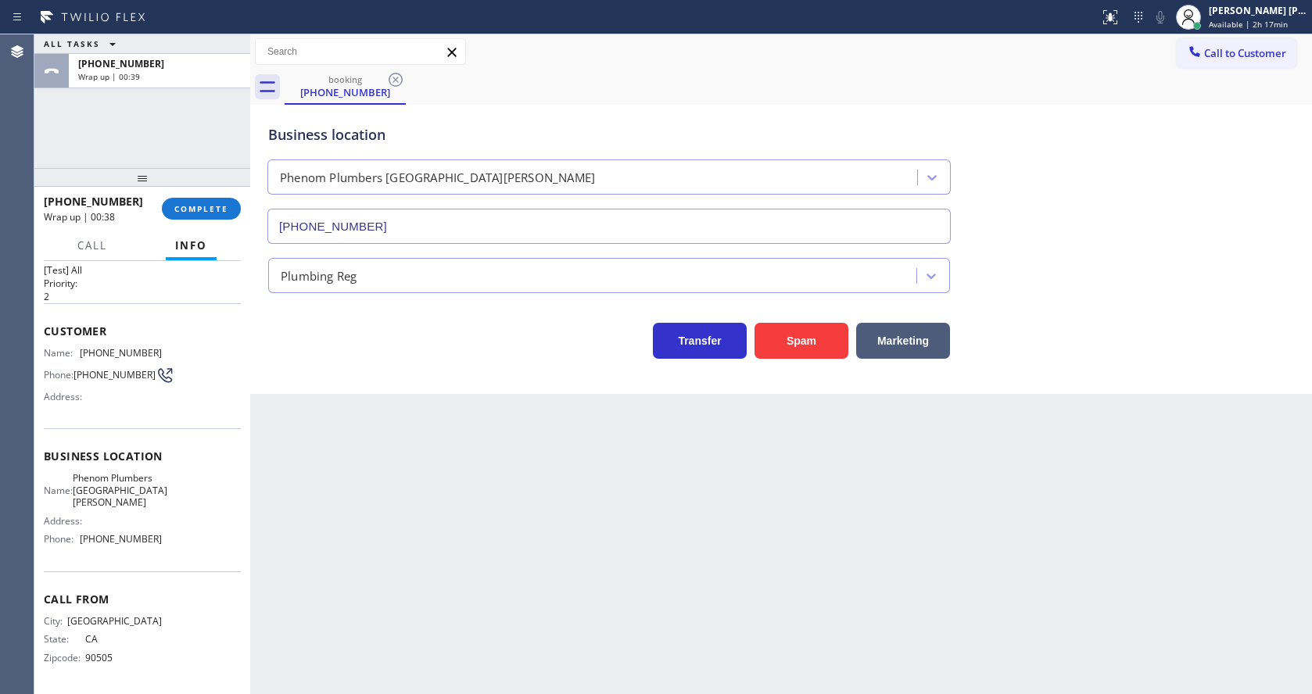
click at [261, 389] on div "Business location Phenom Plumbers [GEOGRAPHIC_DATA][PERSON_NAME] [PHONE_NUMBER]…" at bounding box center [781, 249] width 1062 height 289
click at [195, 203] on span "COMPLETE" at bounding box center [201, 208] width 54 height 11
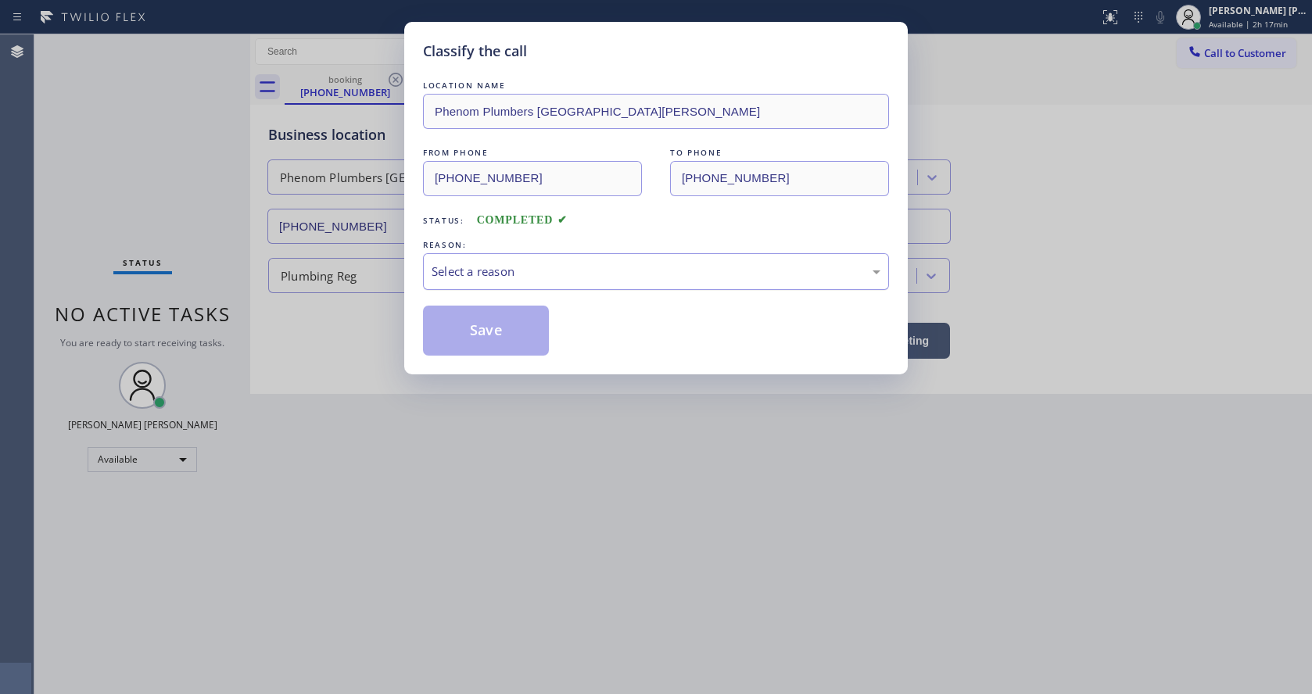
drag, startPoint x: 427, startPoint y: 274, endPoint x: 442, endPoint y: 288, distance: 20.5
click at [428, 274] on div "Select a reason" at bounding box center [656, 271] width 466 height 37
click at [444, 339] on button "Save" at bounding box center [486, 331] width 126 height 50
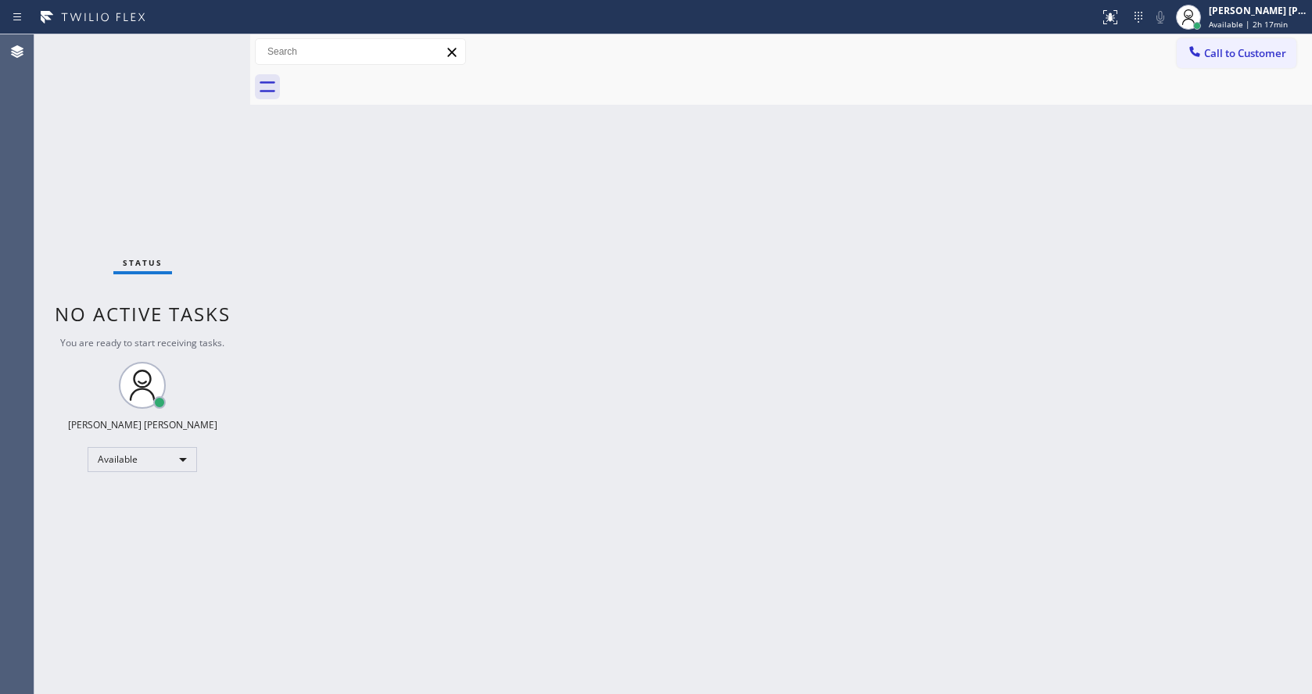
click at [471, 385] on div "Back to Dashboard Change Sender ID Customers Technicians Select a contact Outbo…" at bounding box center [781, 364] width 1062 height 660
click at [288, 236] on div "Back to Dashboard Change Sender ID Customers Technicians Select a contact Outbo…" at bounding box center [781, 364] width 1062 height 660
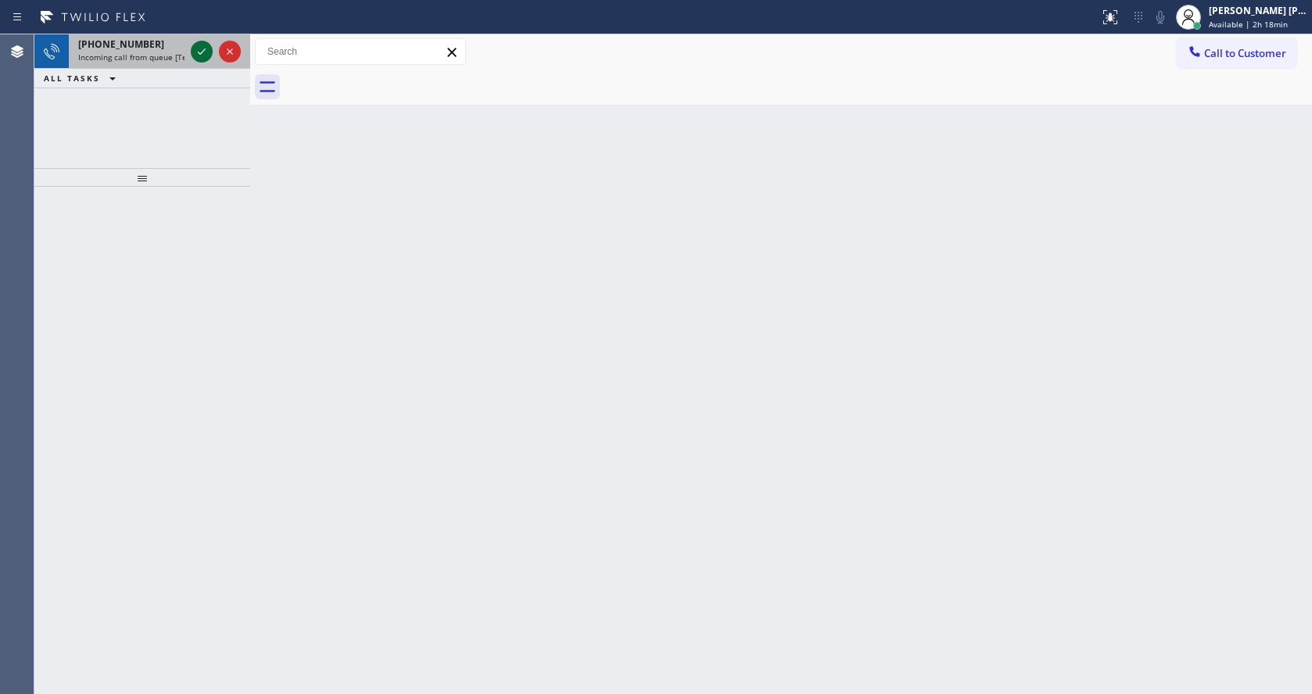
click at [195, 43] on icon at bounding box center [201, 51] width 19 height 19
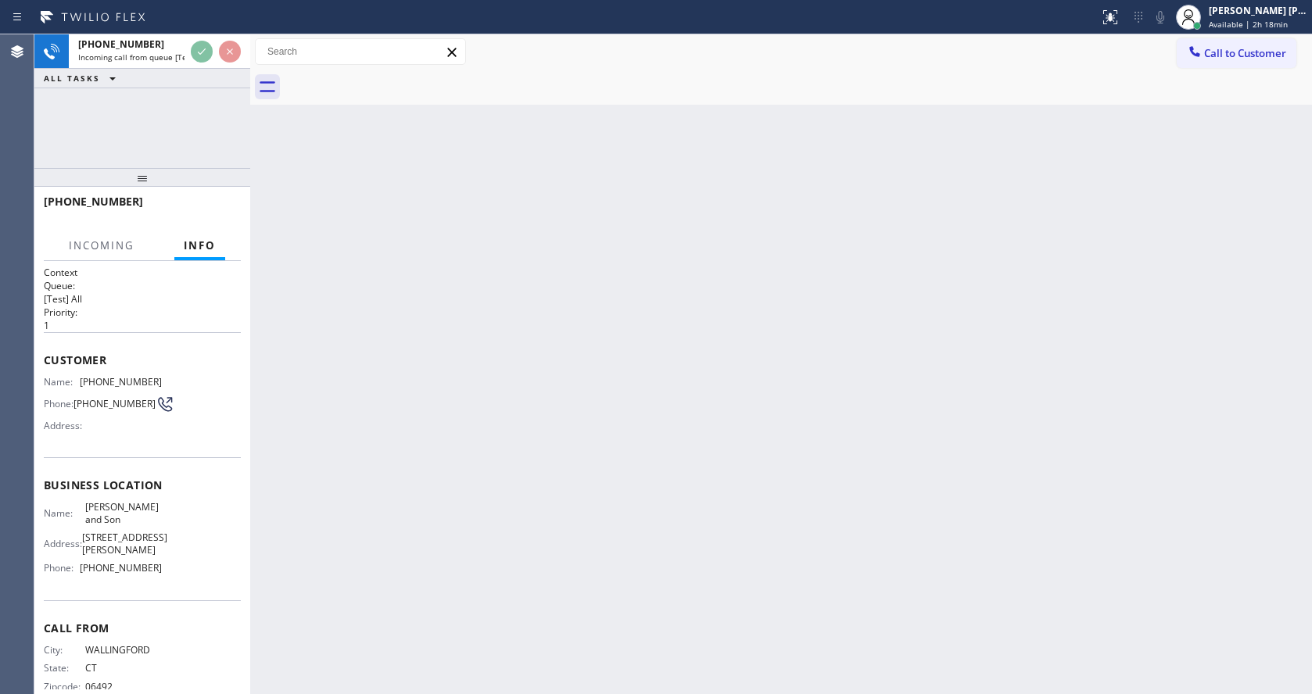
scroll to position [59, 0]
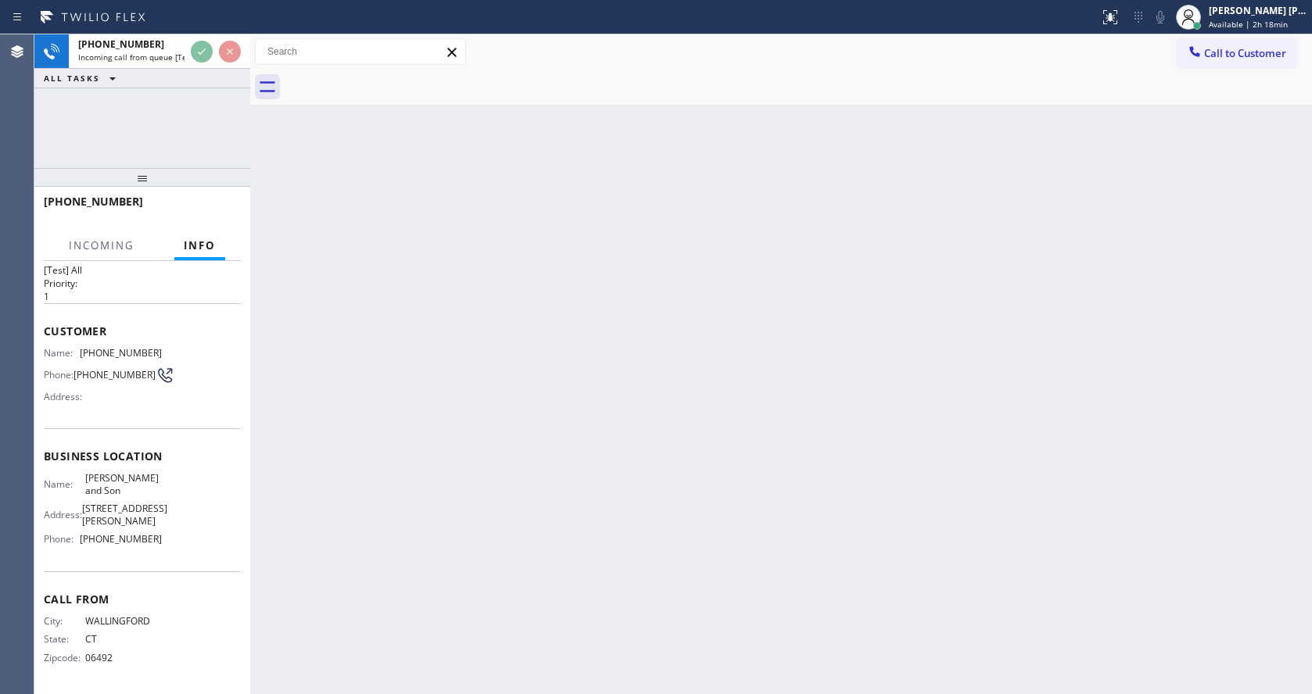
click at [373, 409] on div "Back to Dashboard Change Sender ID Customers Technicians Select a contact Outbo…" at bounding box center [781, 364] width 1062 height 660
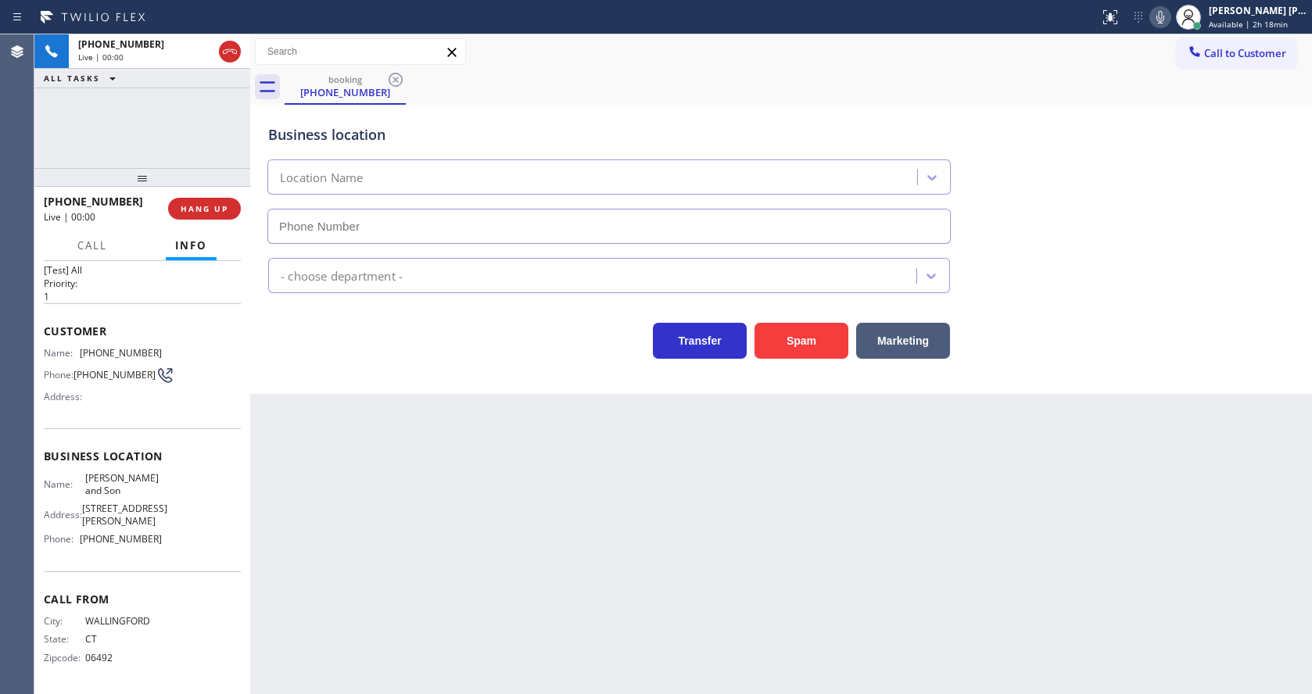
type input "[PHONE_NUMBER]"
click at [510, 447] on div "Back to Dashboard Change Sender ID Customers Technicians Select a contact Outbo…" at bounding box center [781, 364] width 1062 height 660
click at [689, 600] on div "Back to Dashboard Change Sender ID Customers Technicians Select a contact Outbo…" at bounding box center [781, 364] width 1062 height 660
click at [435, 423] on div "Back to Dashboard Change Sender ID Customers Technicians Select a contact Outbo…" at bounding box center [781, 364] width 1062 height 660
click at [682, 624] on div "Back to Dashboard Change Sender ID Customers Technicians Select a contact Outbo…" at bounding box center [781, 364] width 1062 height 660
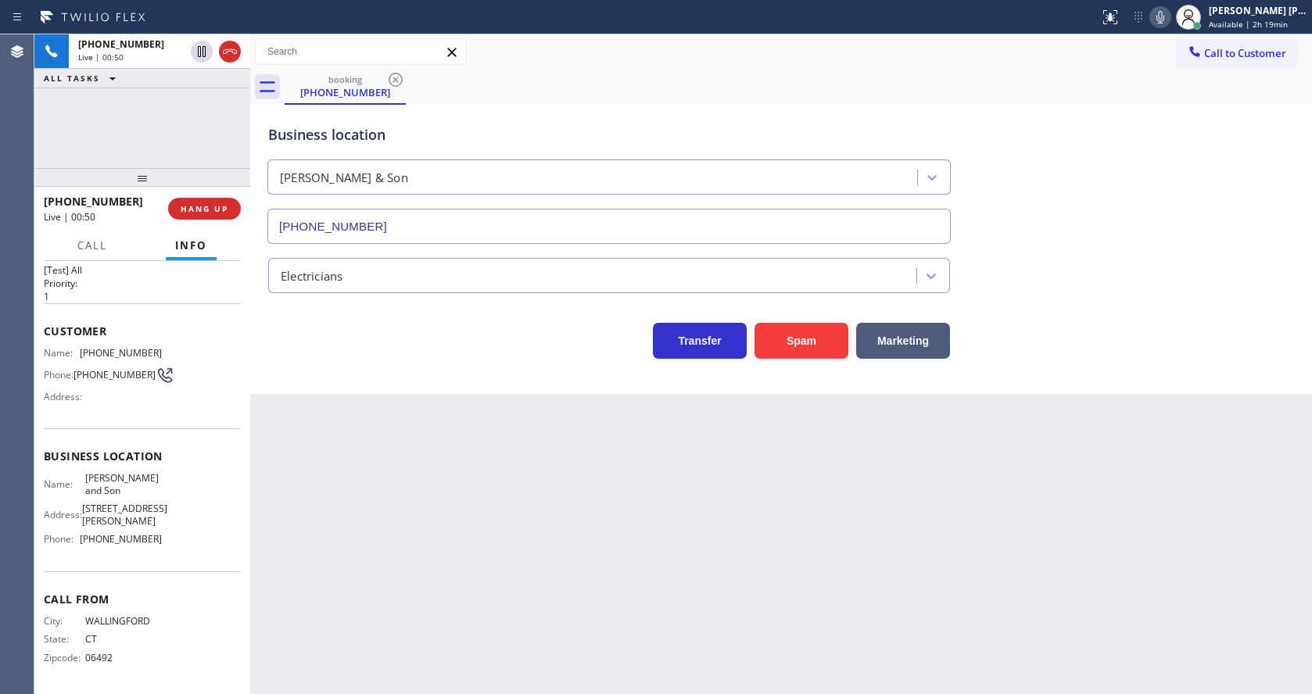
click at [399, 550] on div "Back to Dashboard Change Sender ID Customers Technicians Select a contact Outbo…" at bounding box center [781, 364] width 1062 height 660
click at [855, 592] on div "Back to Dashboard Change Sender ID Customers Technicians Select a contact Outbo…" at bounding box center [781, 364] width 1062 height 660
drag, startPoint x: 80, startPoint y: 324, endPoint x: 172, endPoint y: 322, distance: 92.3
click at [172, 347] on div "Name: [PHONE_NUMBER] Phone: [PHONE_NUMBER] Address:" at bounding box center [142, 378] width 197 height 62
drag, startPoint x: 401, startPoint y: 517, endPoint x: 348, endPoint y: 684, distance: 175.6
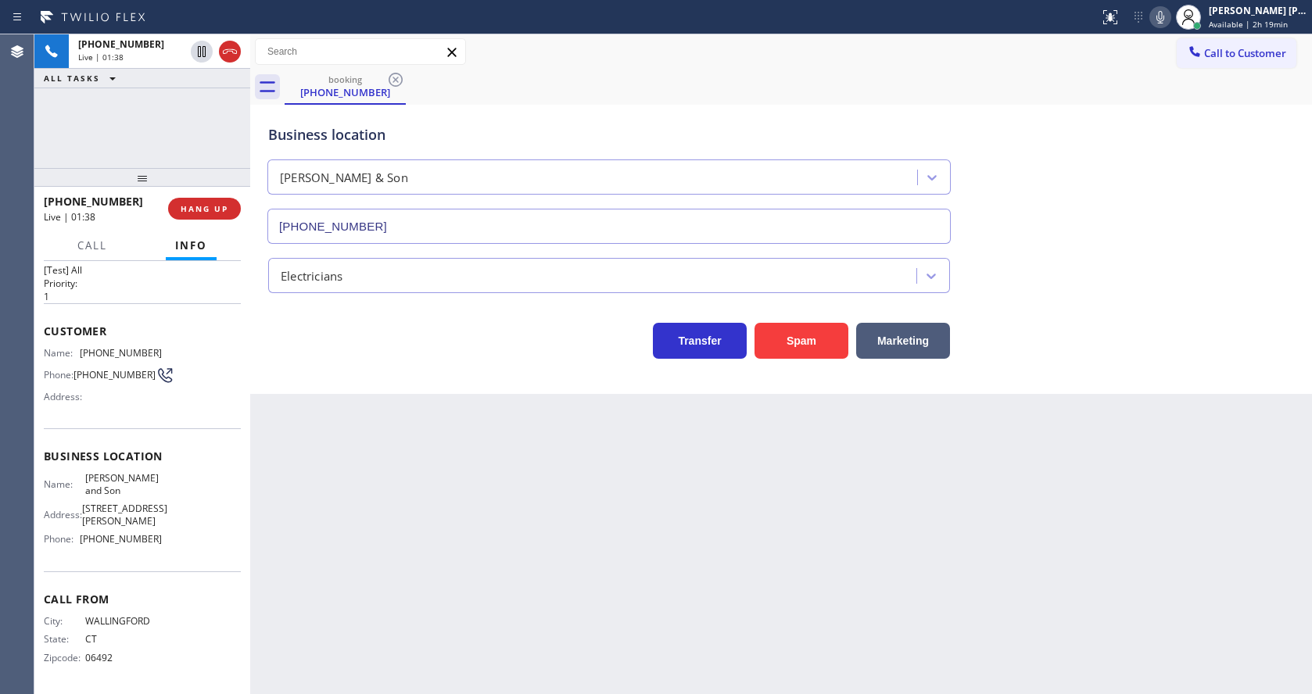
click at [398, 520] on div "Back to Dashboard Change Sender ID Customers Technicians Select a contact Outbo…" at bounding box center [781, 364] width 1062 height 660
click at [158, 547] on div "Name: [PERSON_NAME] and Son Address: [STREET_ADDRESS][PERSON_NAME] Phone: [PHON…" at bounding box center [142, 511] width 197 height 79
drag, startPoint x: 81, startPoint y: 453, endPoint x: 145, endPoint y: 474, distance: 67.3
click at [145, 474] on div "Name: [PERSON_NAME] and Son Address: [STREET_ADDRESS][PERSON_NAME] Phone: [PHON…" at bounding box center [103, 511] width 118 height 79
click at [391, 551] on div "Back to Dashboard Change Sender ID Customers Technicians Select a contact Outbo…" at bounding box center [781, 364] width 1062 height 660
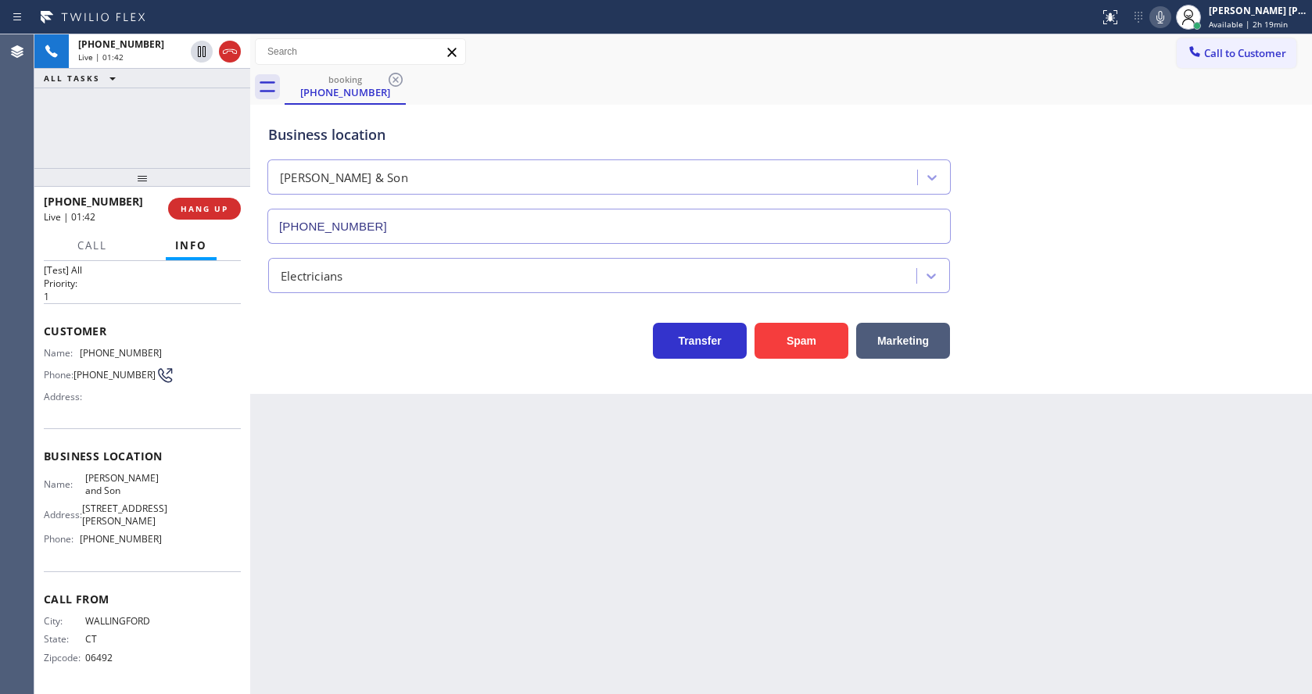
drag, startPoint x: 164, startPoint y: 527, endPoint x: 146, endPoint y: 532, distance: 18.6
click at [164, 527] on div "Name: [PERSON_NAME] and Son Address: [STREET_ADDRESS][PERSON_NAME] Phone: [PHON…" at bounding box center [142, 511] width 197 height 79
drag, startPoint x: 78, startPoint y: 541, endPoint x: 170, endPoint y: 543, distance: 92.3
click at [170, 543] on div "Name: [PERSON_NAME] and Son Address: [STREET_ADDRESS][PERSON_NAME] Phone: [PHON…" at bounding box center [142, 511] width 197 height 79
click at [414, 501] on div "Back to Dashboard Change Sender ID Customers Technicians Select a contact Outbo…" at bounding box center [781, 364] width 1062 height 660
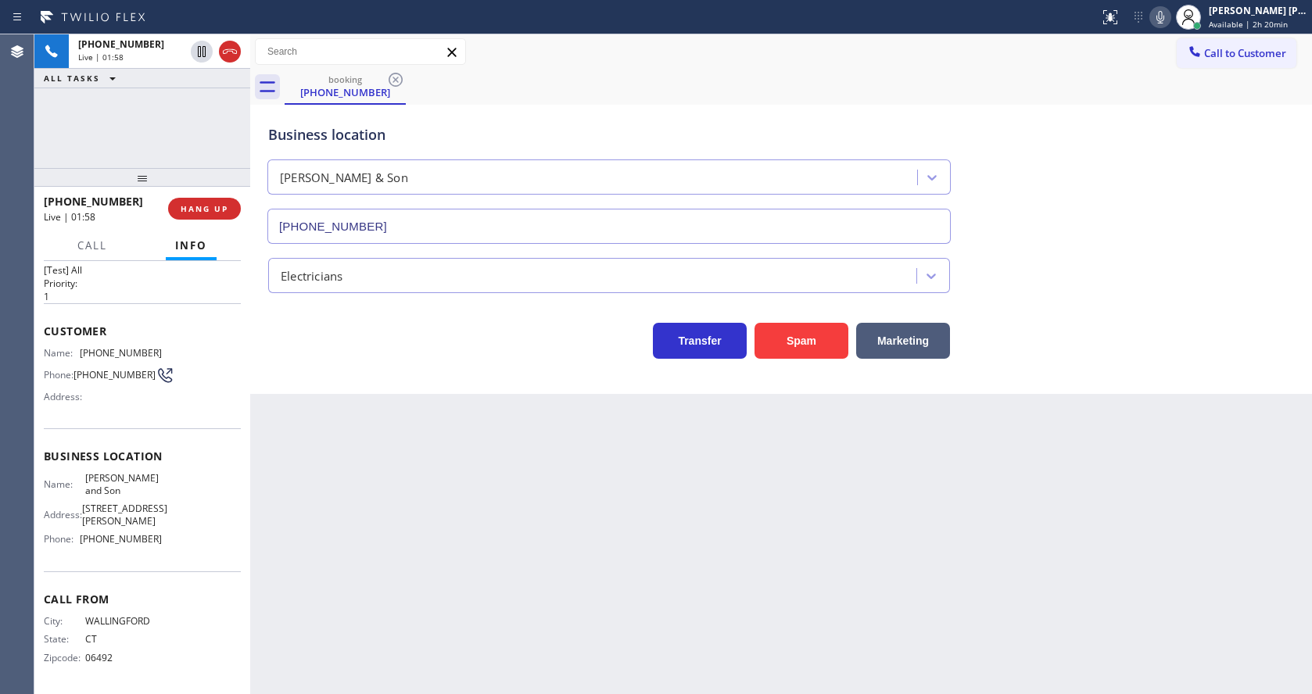
drag, startPoint x: 629, startPoint y: 446, endPoint x: 765, endPoint y: 281, distance: 214.3
click at [629, 446] on div "Back to Dashboard Change Sender ID Customers Technicians Select a contact Outbo…" at bounding box center [781, 364] width 1062 height 660
click at [377, 493] on div "Back to Dashboard Change Sender ID Customers Technicians Select a contact Outbo…" at bounding box center [781, 364] width 1062 height 660
click at [576, 507] on div "Back to Dashboard Change Sender ID Customers Technicians Select a contact Outbo…" at bounding box center [781, 364] width 1062 height 660
click at [1021, 526] on div "Back to Dashboard Change Sender ID Customers Technicians Select a contact Outbo…" at bounding box center [781, 364] width 1062 height 660
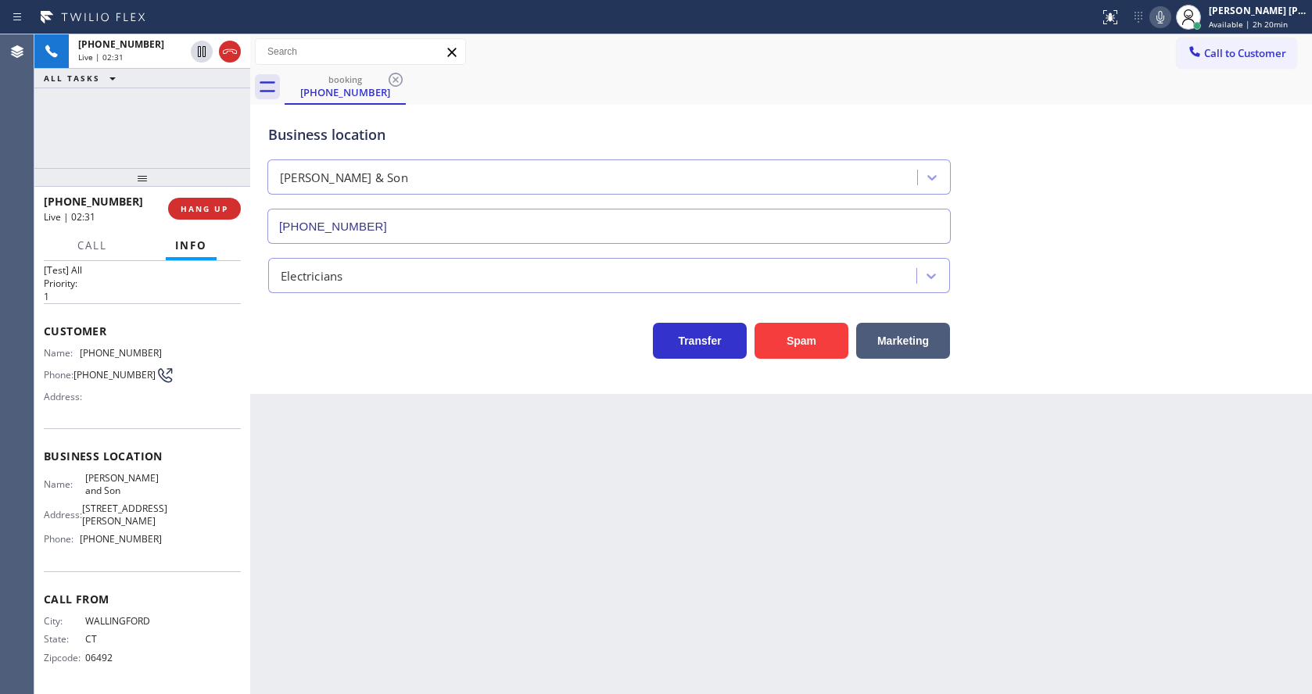
click at [1170, 13] on icon at bounding box center [1160, 17] width 19 height 19
click at [200, 50] on icon at bounding box center [202, 51] width 8 height 11
click at [374, 464] on div "Back to Dashboard Change Sender ID Customers Technicians Select a contact Outbo…" at bounding box center [781, 364] width 1062 height 660
type input "[PHONE_NUMBER]"
click at [547, 588] on div "Back to Dashboard Change Sender ID Customers Technicians Select a contact Outbo…" at bounding box center [781, 364] width 1062 height 660
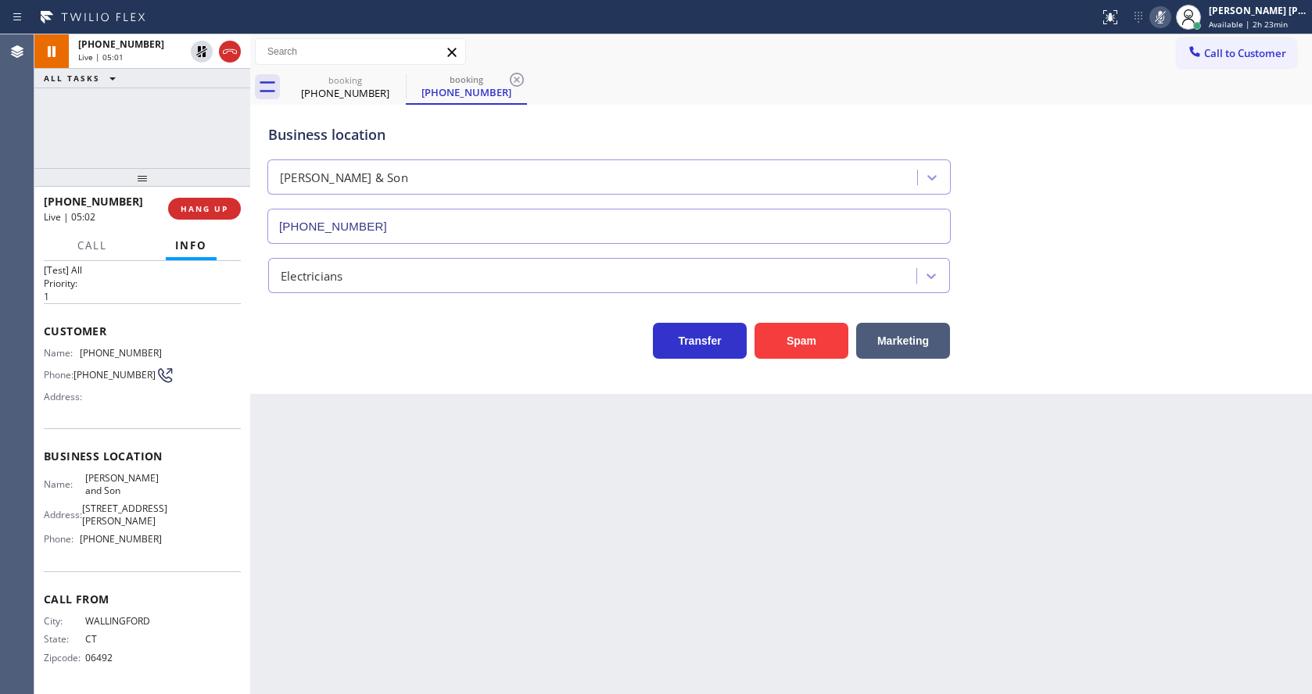
drag, startPoint x: 690, startPoint y: 532, endPoint x: 539, endPoint y: 441, distance: 176.0
click at [690, 532] on div "Back to Dashboard Change Sender ID Customers Technicians Select a contact Outbo…" at bounding box center [781, 364] width 1062 height 660
click at [203, 48] on icon at bounding box center [201, 51] width 11 height 11
type input "[PHONE_NUMBER]"
click at [1167, 16] on icon at bounding box center [1160, 17] width 19 height 19
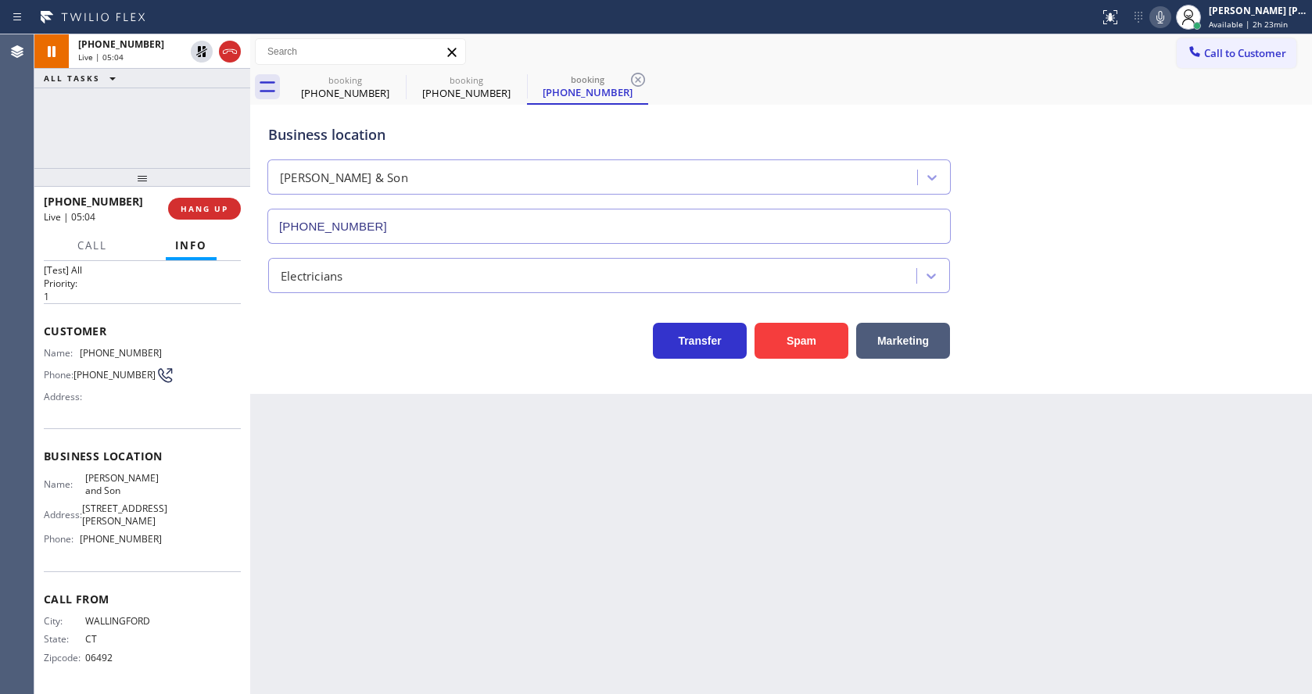
click at [1195, 151] on div "Business location [PERSON_NAME] & Son [PHONE_NUMBER]" at bounding box center [781, 173] width 1032 height 142
click at [637, 80] on icon at bounding box center [638, 80] width 14 height 14
click at [516, 84] on icon at bounding box center [516, 79] width 19 height 19
click at [469, 441] on div "Back to Dashboard Change Sender ID Customers Technicians Select a contact Outbo…" at bounding box center [781, 364] width 1062 height 660
click at [717, 604] on div "Back to Dashboard Change Sender ID Customers Technicians Select a contact Outbo…" at bounding box center [781, 364] width 1062 height 660
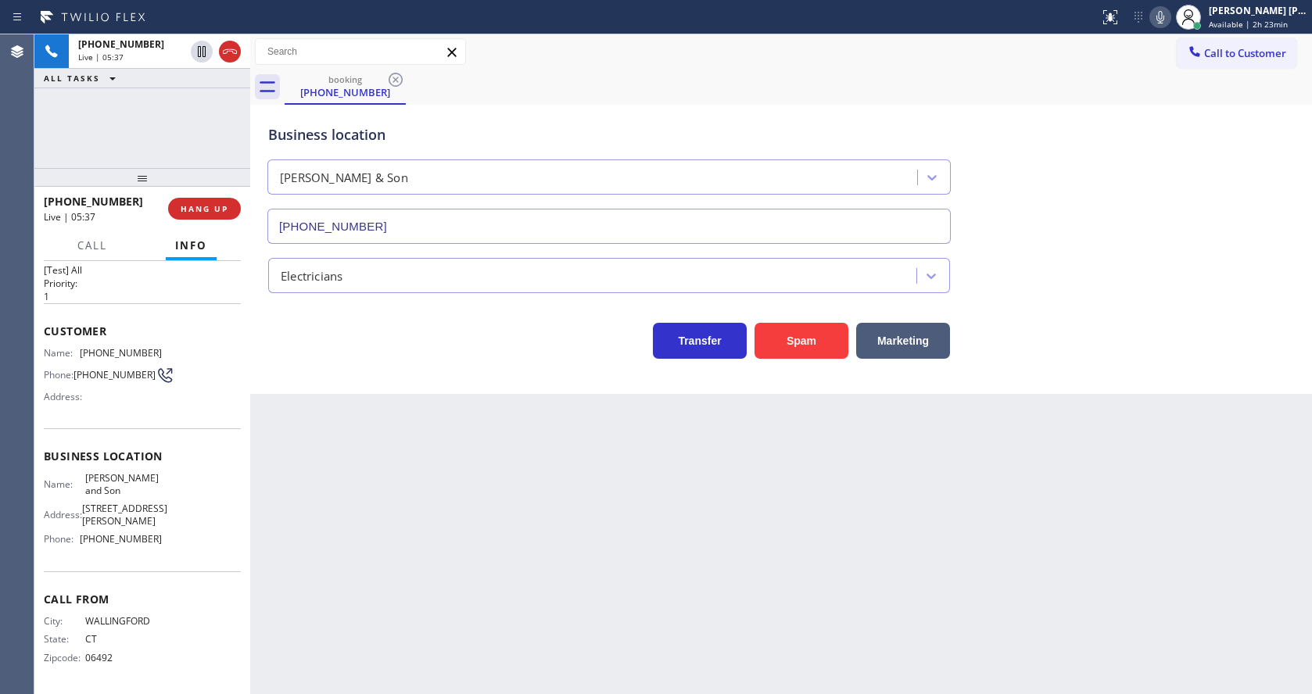
click at [390, 492] on div "Back to Dashboard Change Sender ID Customers Technicians Select a contact Outbo…" at bounding box center [781, 364] width 1062 height 660
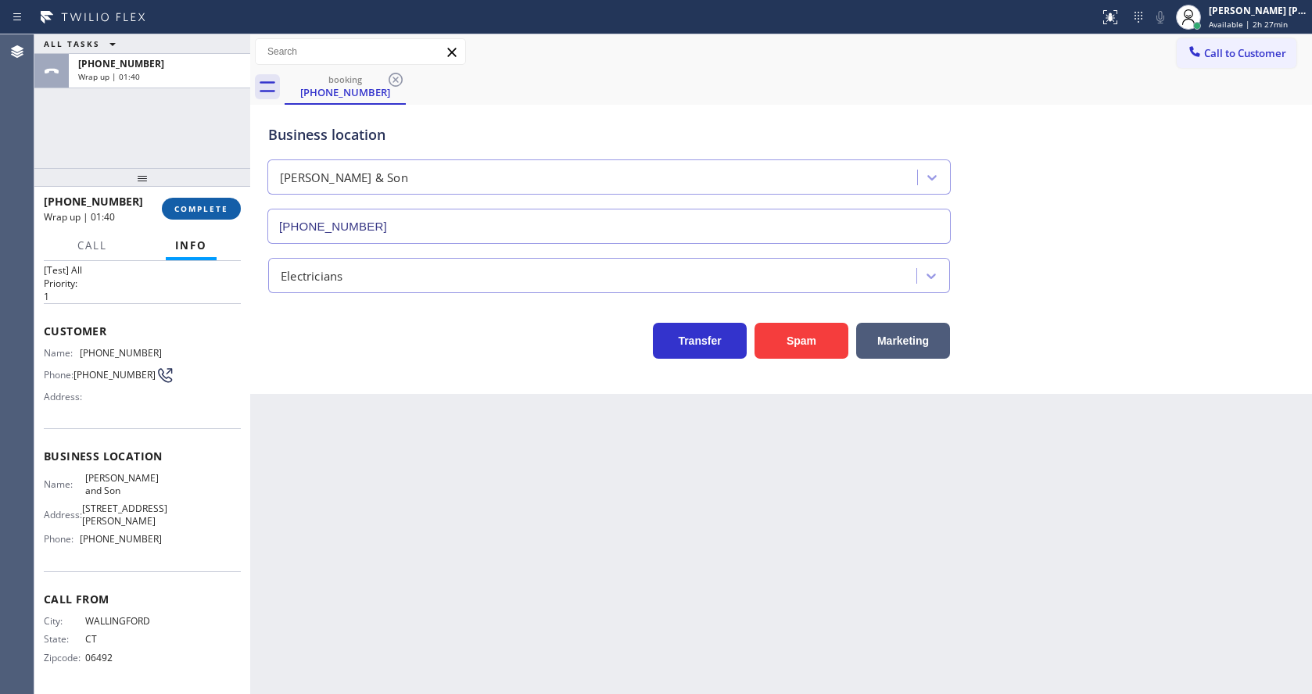
click at [212, 209] on span "COMPLETE" at bounding box center [201, 208] width 54 height 11
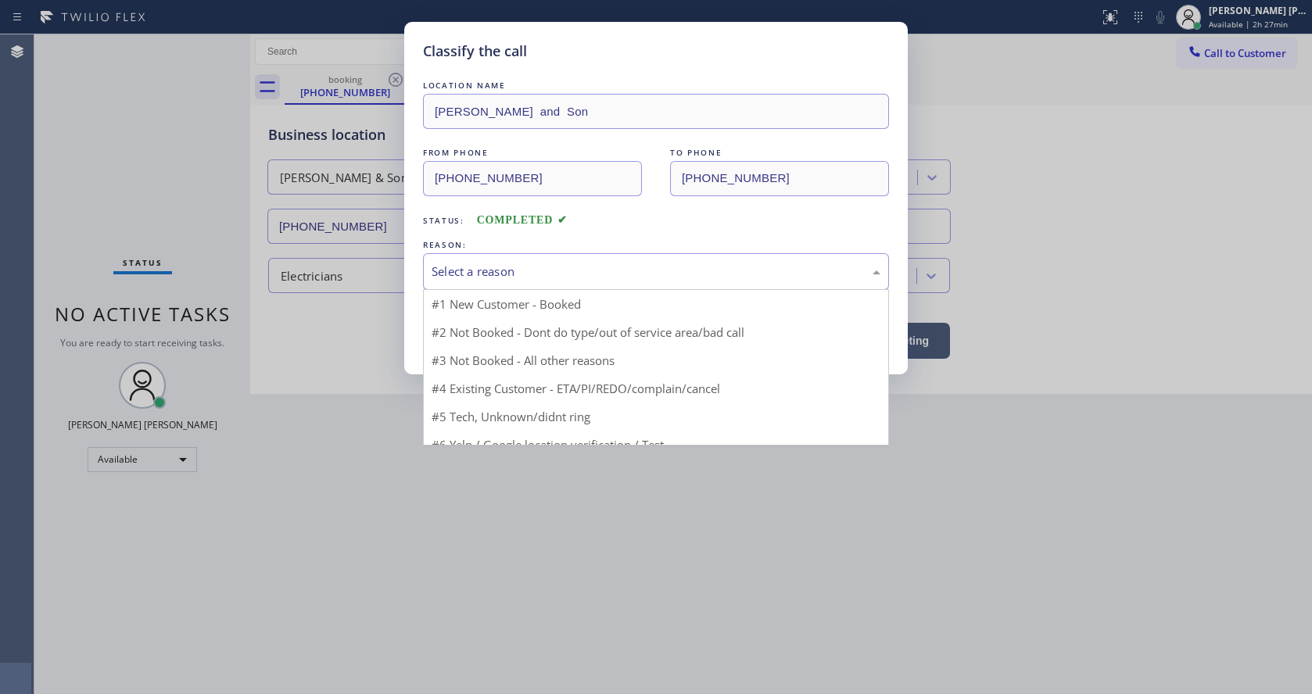
click at [441, 272] on div "Select a reason" at bounding box center [656, 272] width 449 height 18
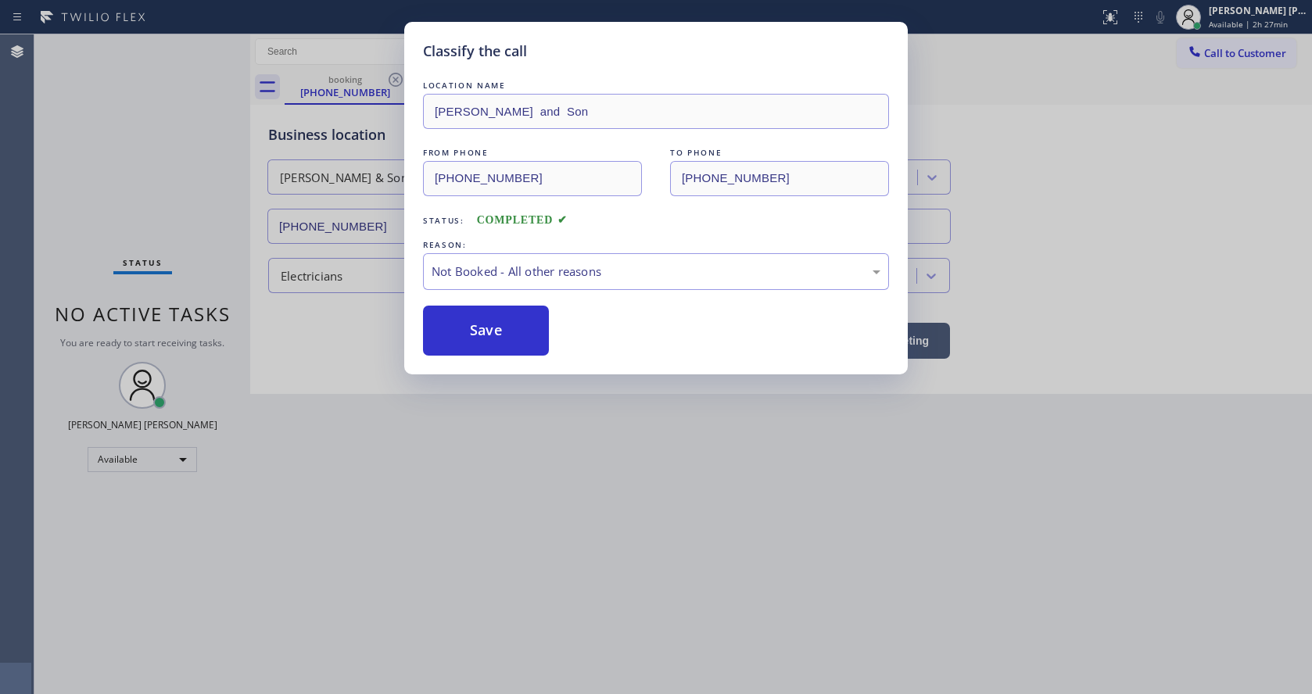
click at [460, 324] on button "Save" at bounding box center [486, 331] width 126 height 50
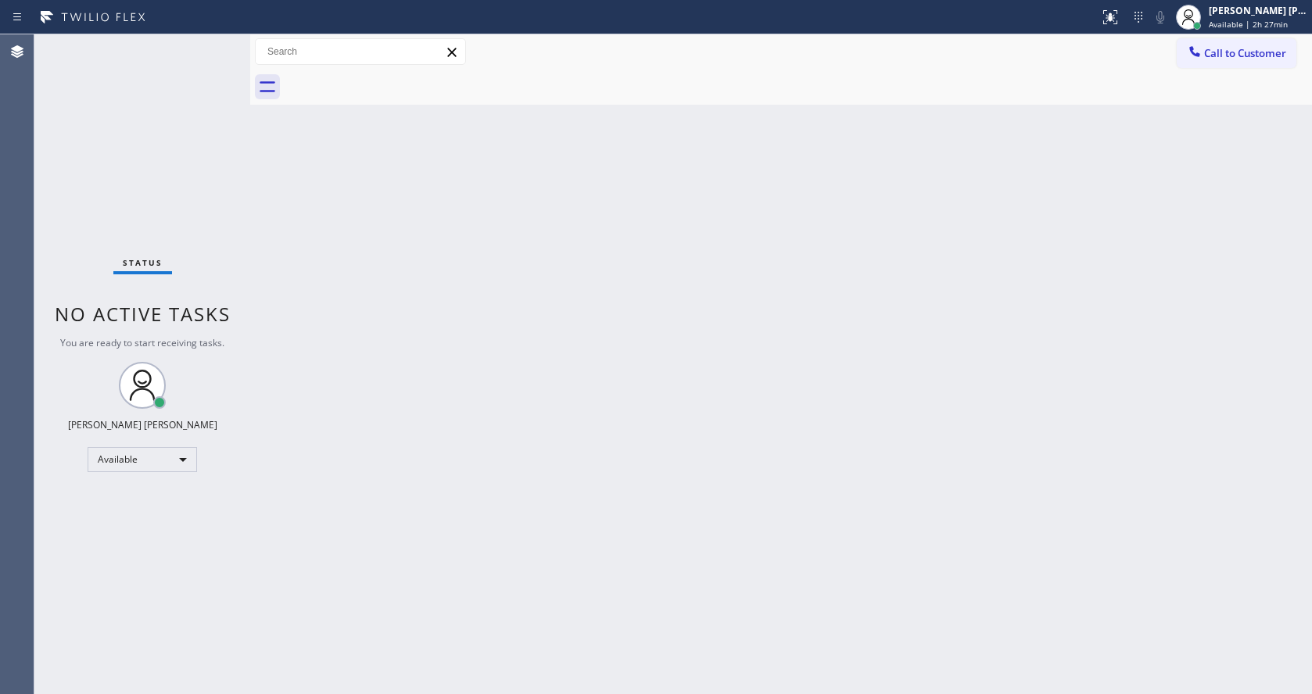
drag, startPoint x: 525, startPoint y: 496, endPoint x: 510, endPoint y: 512, distance: 22.1
click at [520, 501] on div "Back to Dashboard Change Sender ID Customers Technicians Select a contact Outbo…" at bounding box center [781, 364] width 1062 height 660
click at [449, 484] on div "Back to Dashboard Change Sender ID Customers Technicians Select a contact Outbo…" at bounding box center [781, 364] width 1062 height 660
click at [665, 460] on div "Back to Dashboard Change Sender ID Customers Technicians Select a contact Outbo…" at bounding box center [781, 364] width 1062 height 660
click at [389, 367] on div "Back to Dashboard Change Sender ID Customers Technicians Select a contact Outbo…" at bounding box center [781, 364] width 1062 height 660
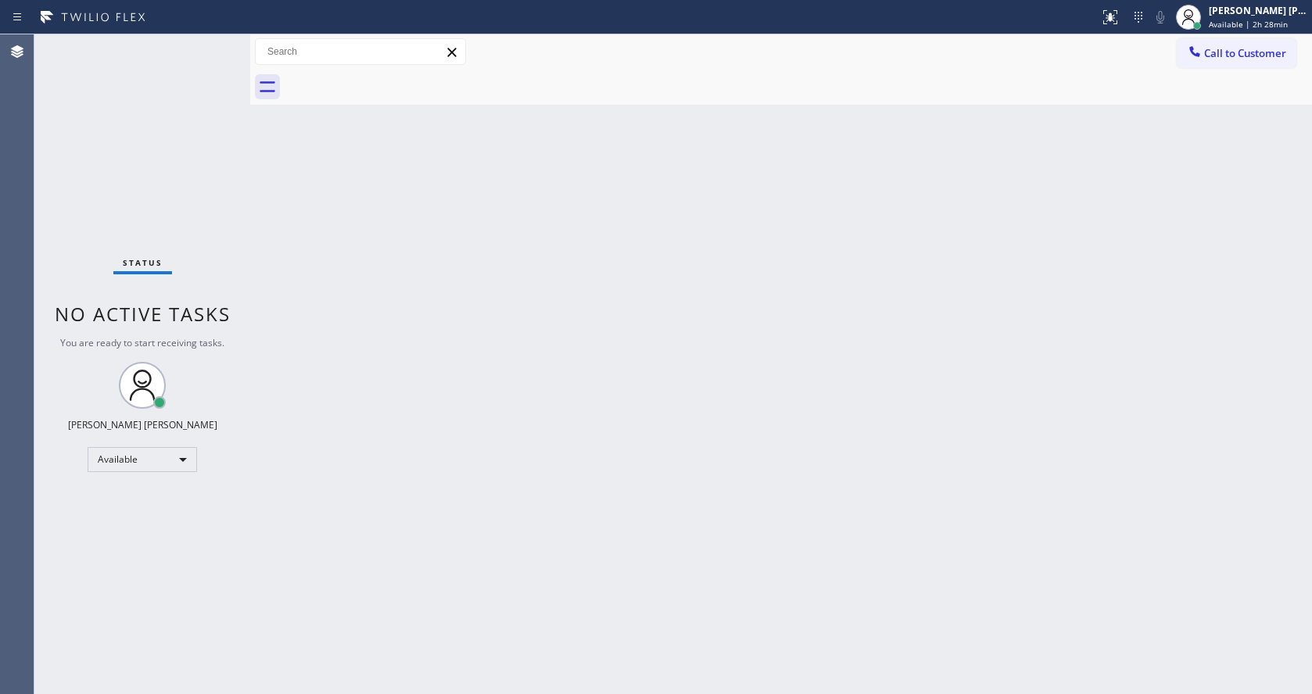
click at [970, 423] on div "Back to Dashboard Change Sender ID Customers Technicians Select a contact Outbo…" at bounding box center [781, 364] width 1062 height 660
click at [1238, 69] on div "Call to Customer Outbound call Location Next Door Appliance Repair [GEOGRAPHIC_…" at bounding box center [781, 51] width 1062 height 35
click at [1194, 56] on icon at bounding box center [1195, 52] width 16 height 16
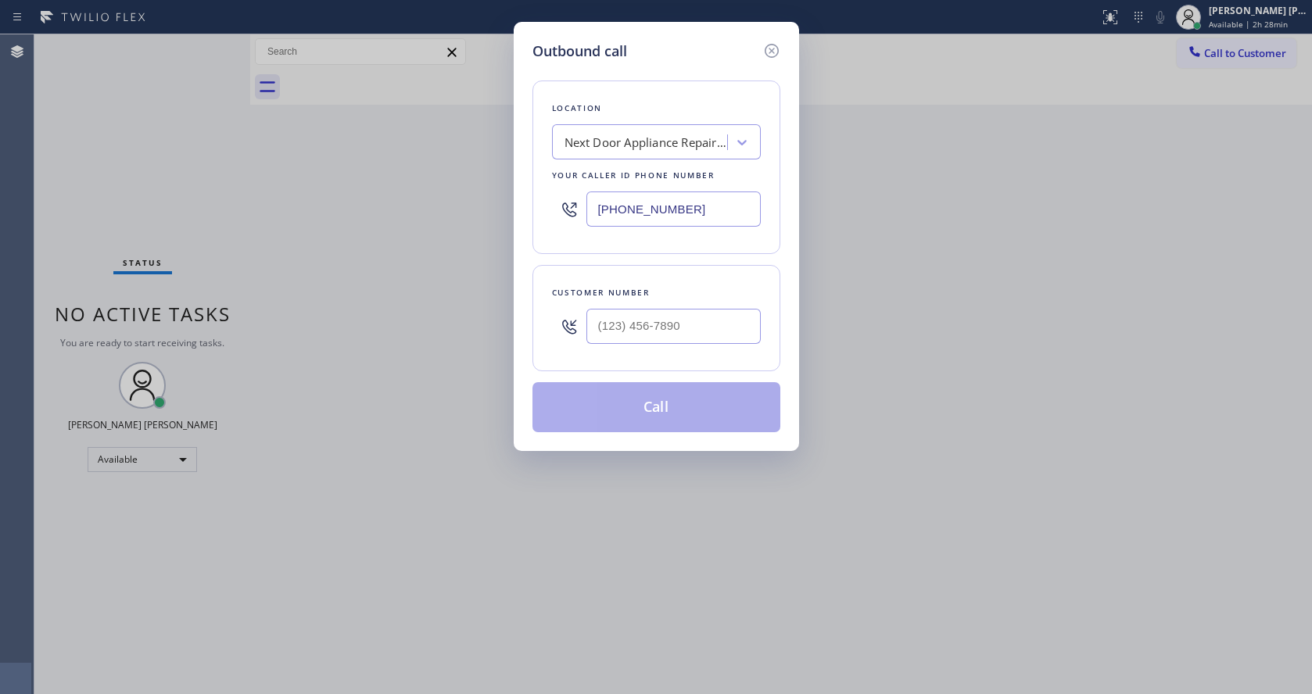
click at [658, 218] on input "[PHONE_NUMBER]" at bounding box center [673, 209] width 174 height 35
paste input "323) 203-0882"
type input "[PHONE_NUMBER]"
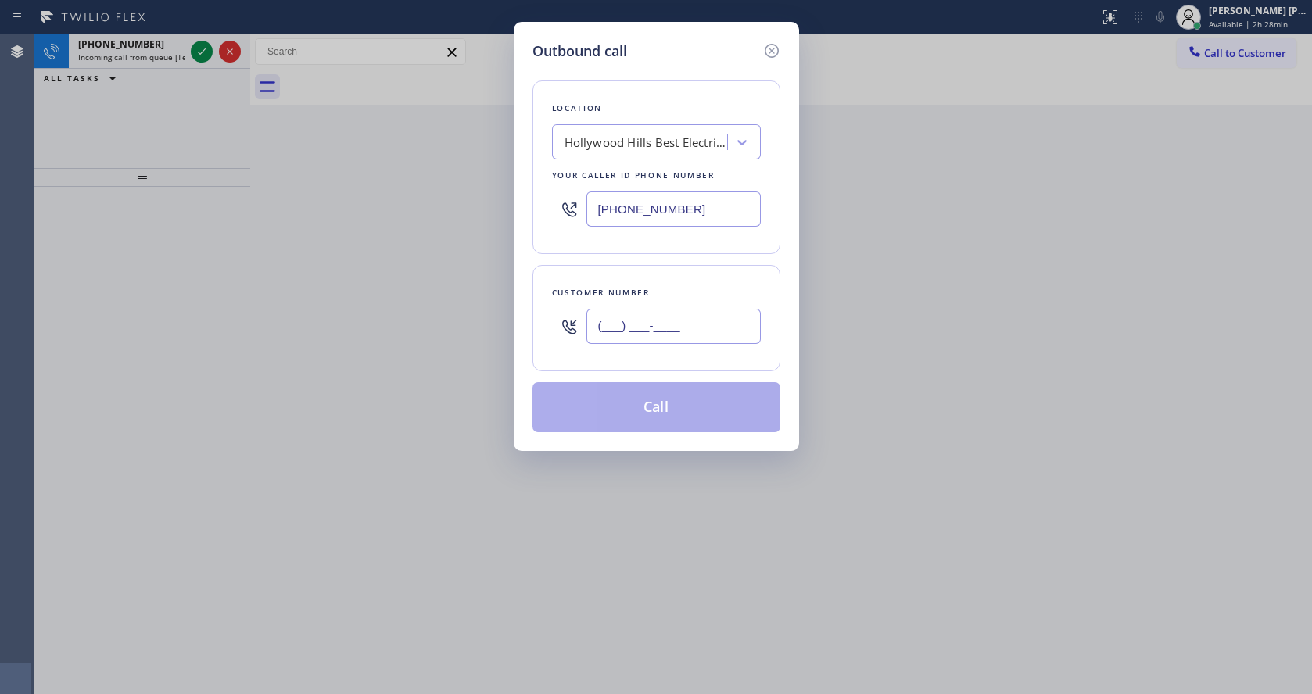
click at [647, 321] on input "(___) ___-____" at bounding box center [673, 326] width 174 height 35
paste input "928) 699-2437"
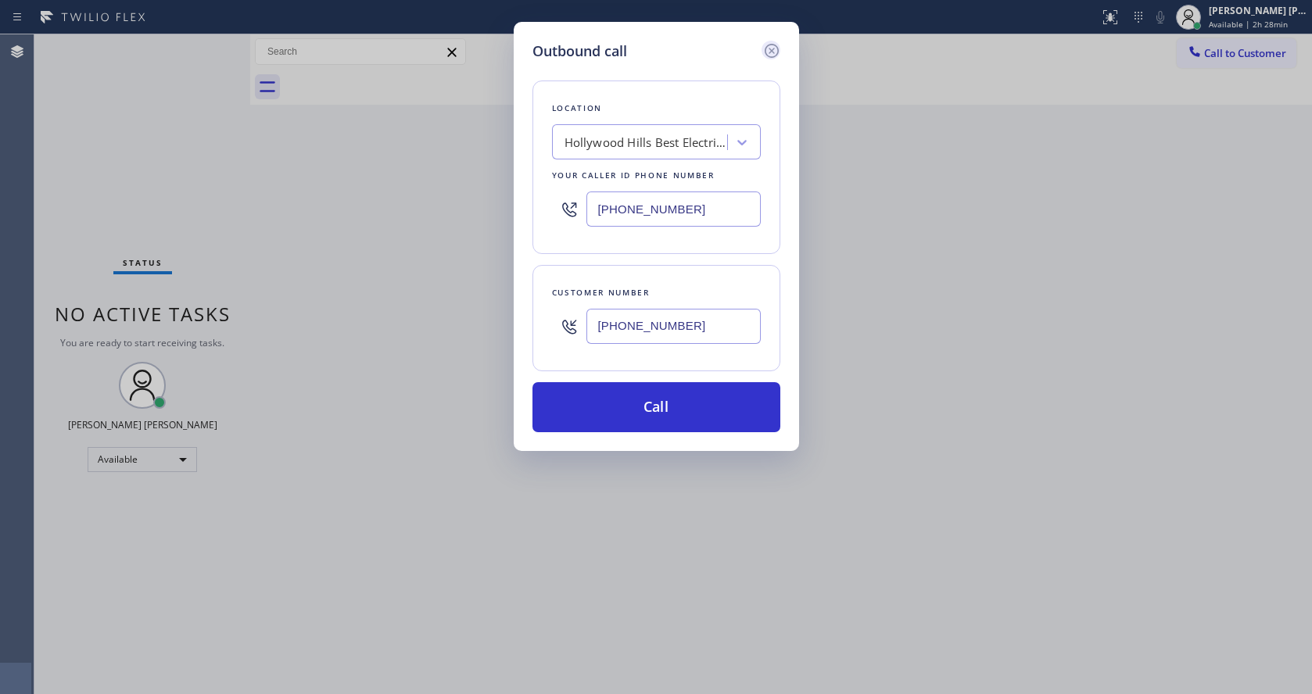
click at [766, 49] on icon at bounding box center [771, 50] width 19 height 19
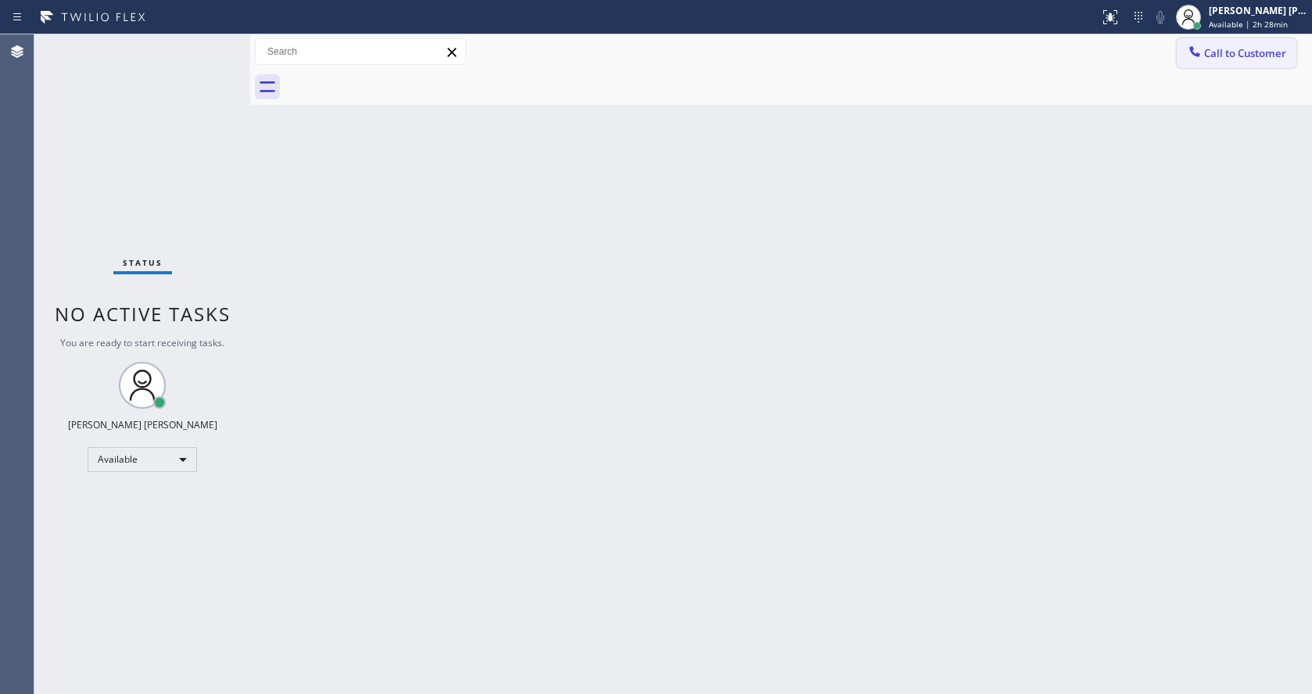
click at [1209, 58] on span "Call to Customer" at bounding box center [1245, 53] width 82 height 14
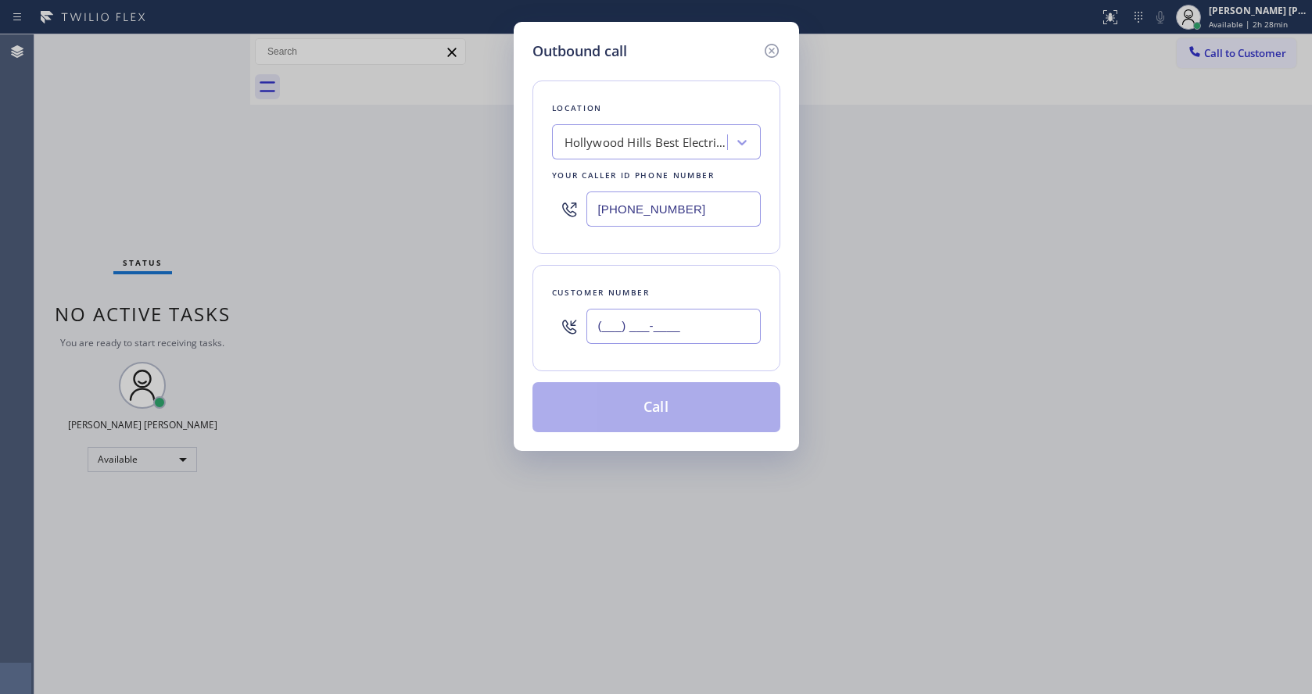
click at [671, 309] on input "(___) ___-____" at bounding box center [673, 326] width 174 height 35
paste input "928) 699-2437"
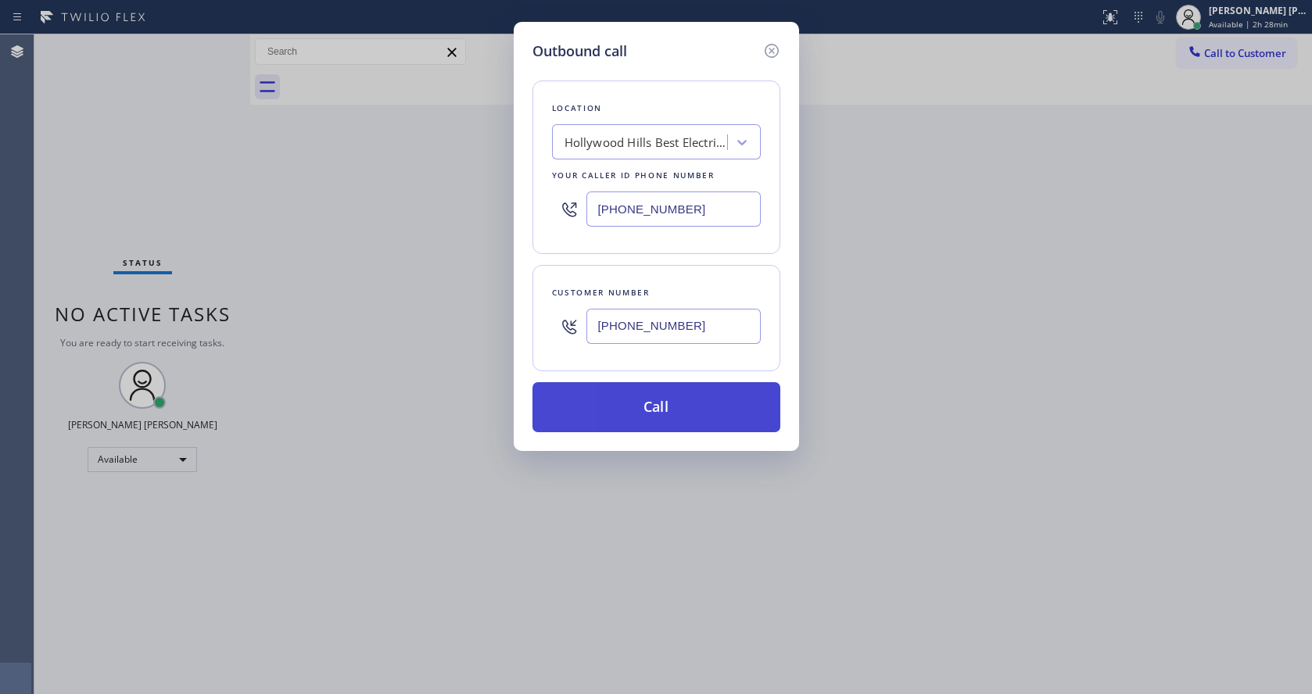
type input "[PHONE_NUMBER]"
click at [640, 406] on button "Call" at bounding box center [656, 407] width 248 height 50
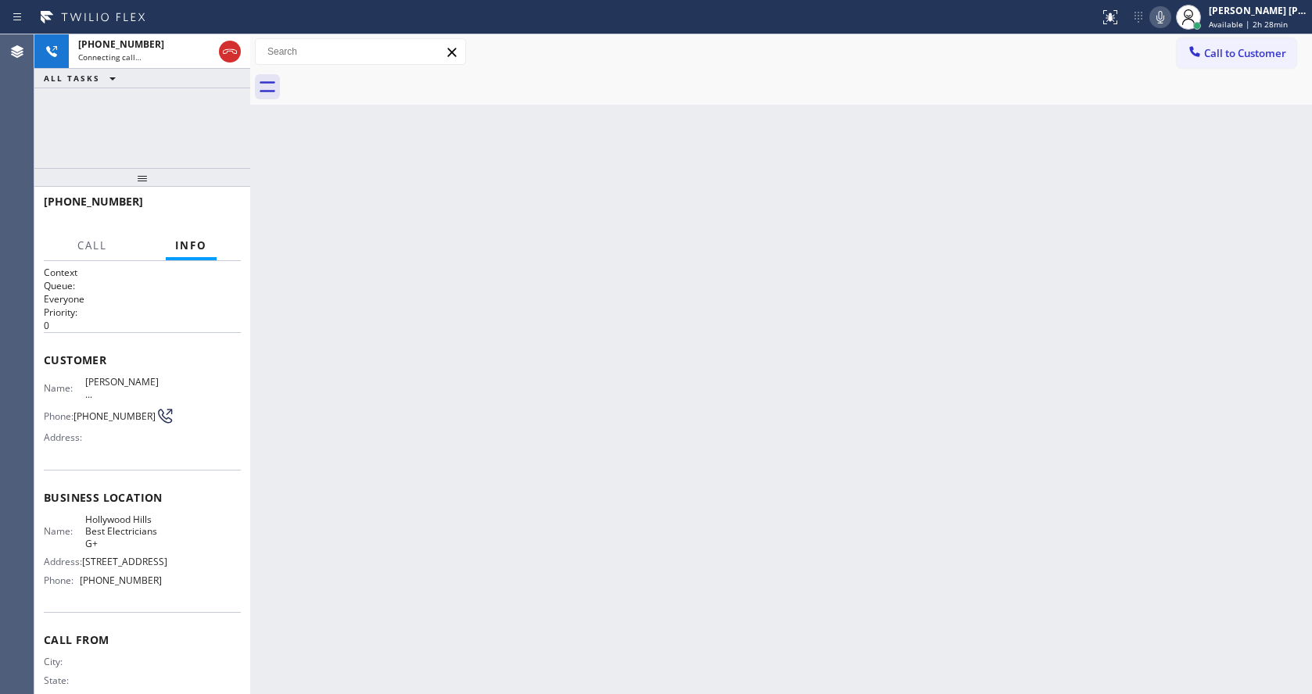
click at [596, 557] on div "Back to Dashboard Change Sender ID Customers Technicians Select a contact Outbo…" at bounding box center [781, 364] width 1062 height 660
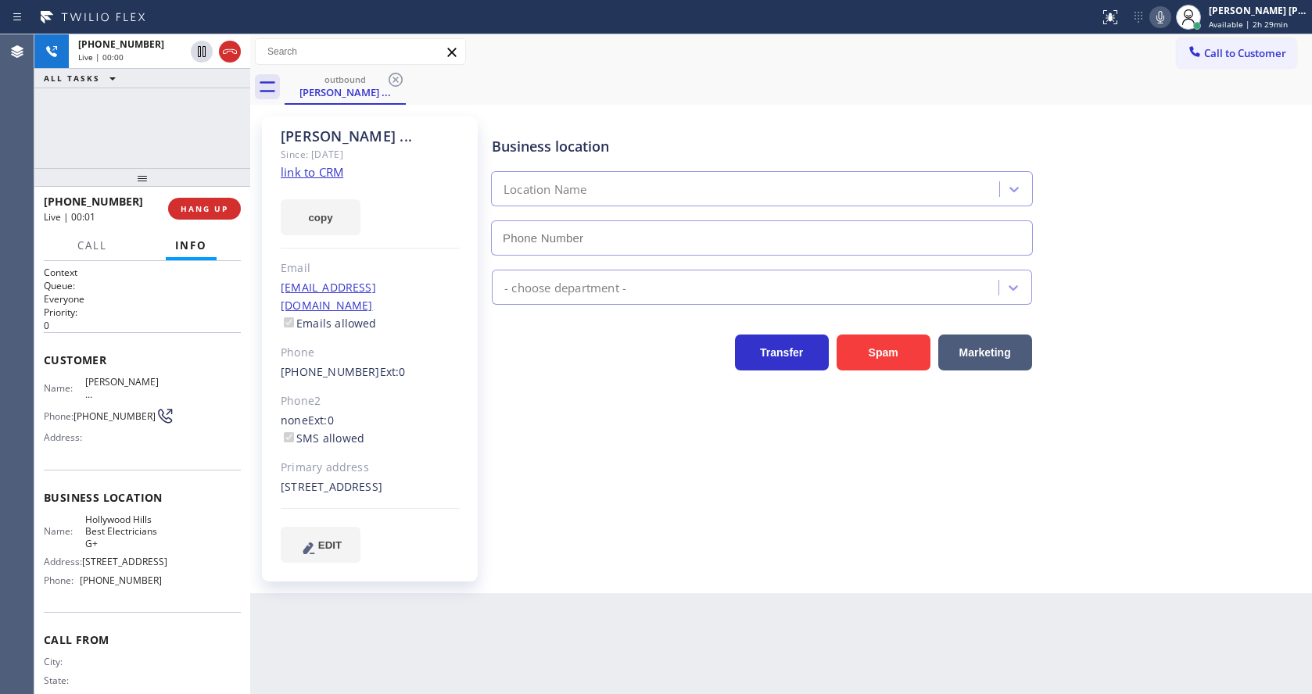
type input "[PHONE_NUMBER]"
click at [678, 507] on div "Business location [GEOGRAPHIC_DATA] Best Electricians G+ [PHONE_NUMBER] Electri…" at bounding box center [898, 339] width 819 height 438
click at [568, 471] on div "Business location [GEOGRAPHIC_DATA] Best Electricians G+ [PHONE_NUMBER] Electri…" at bounding box center [898, 339] width 819 height 438
click at [144, 274] on h1 "Context" at bounding box center [142, 272] width 197 height 13
click at [198, 203] on span "HANG UP" at bounding box center [205, 208] width 48 height 11
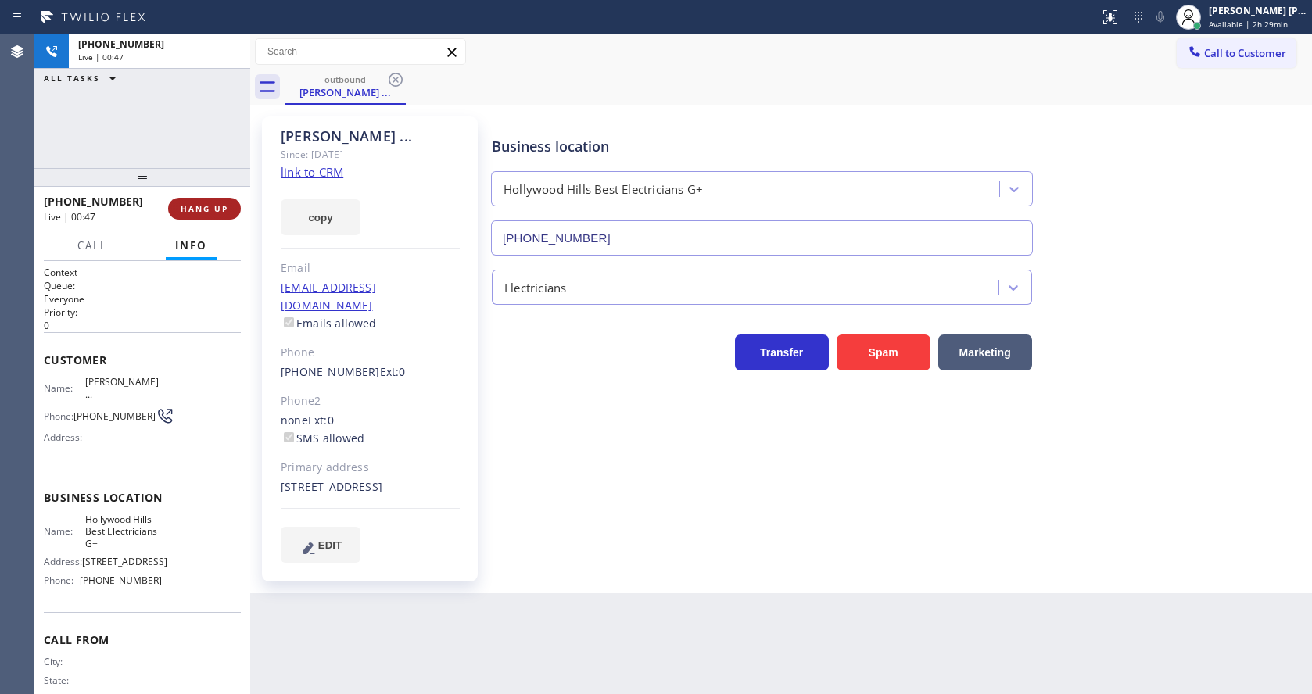
click at [198, 203] on span "HANG UP" at bounding box center [205, 208] width 48 height 11
click at [198, 203] on span "COMPLETE" at bounding box center [201, 208] width 54 height 11
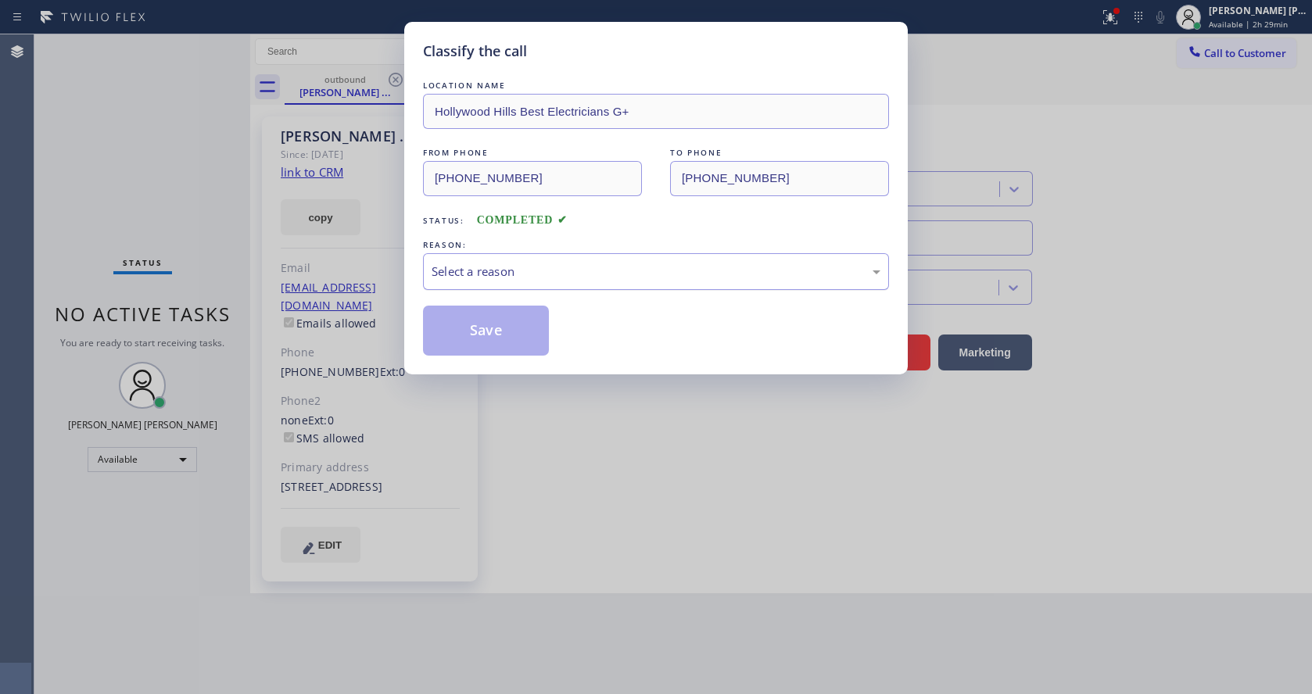
click at [513, 263] on div "Select a reason" at bounding box center [656, 272] width 449 height 18
click at [471, 328] on button "Save" at bounding box center [486, 331] width 126 height 50
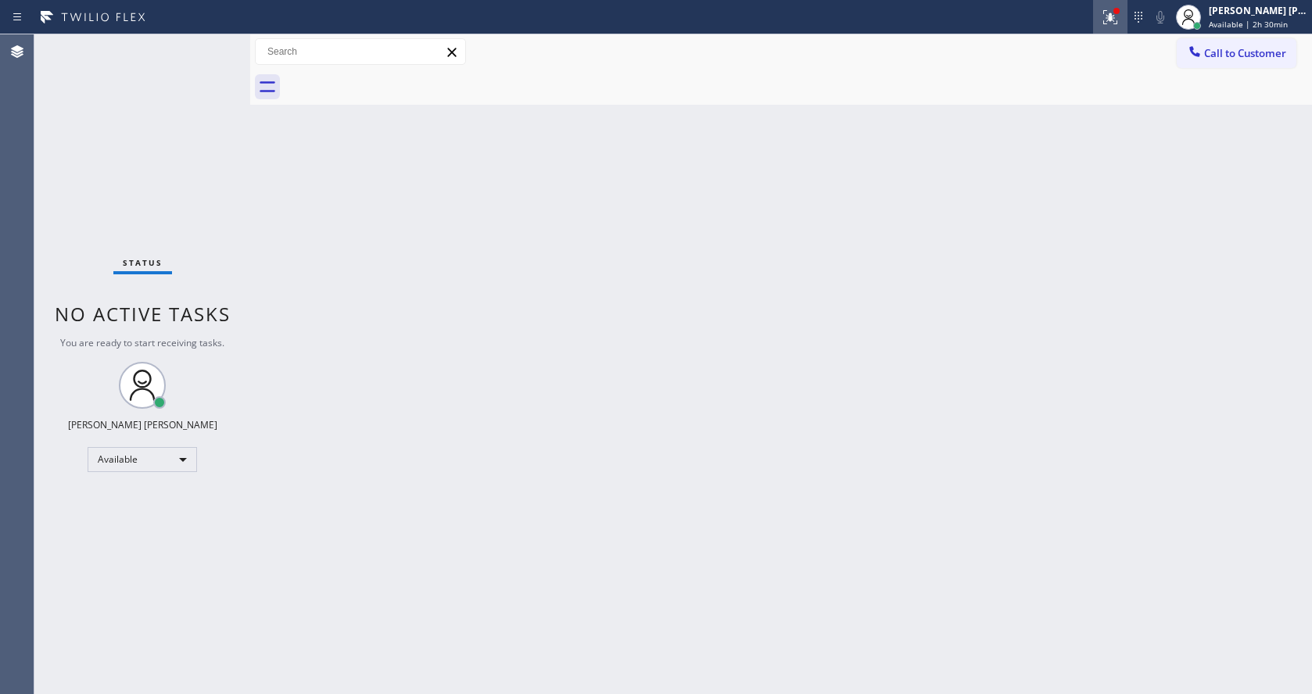
click at [1103, 21] on div at bounding box center [1110, 17] width 34 height 19
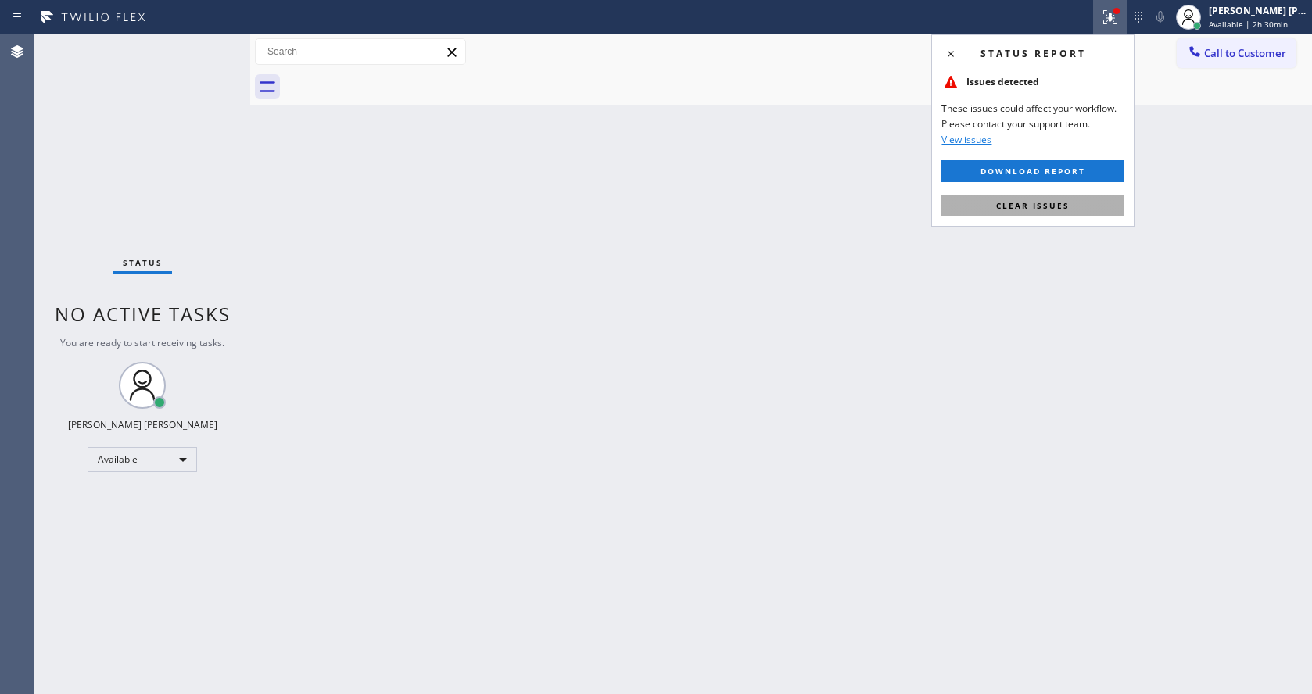
click at [1019, 205] on span "Clear issues" at bounding box center [1032, 205] width 73 height 11
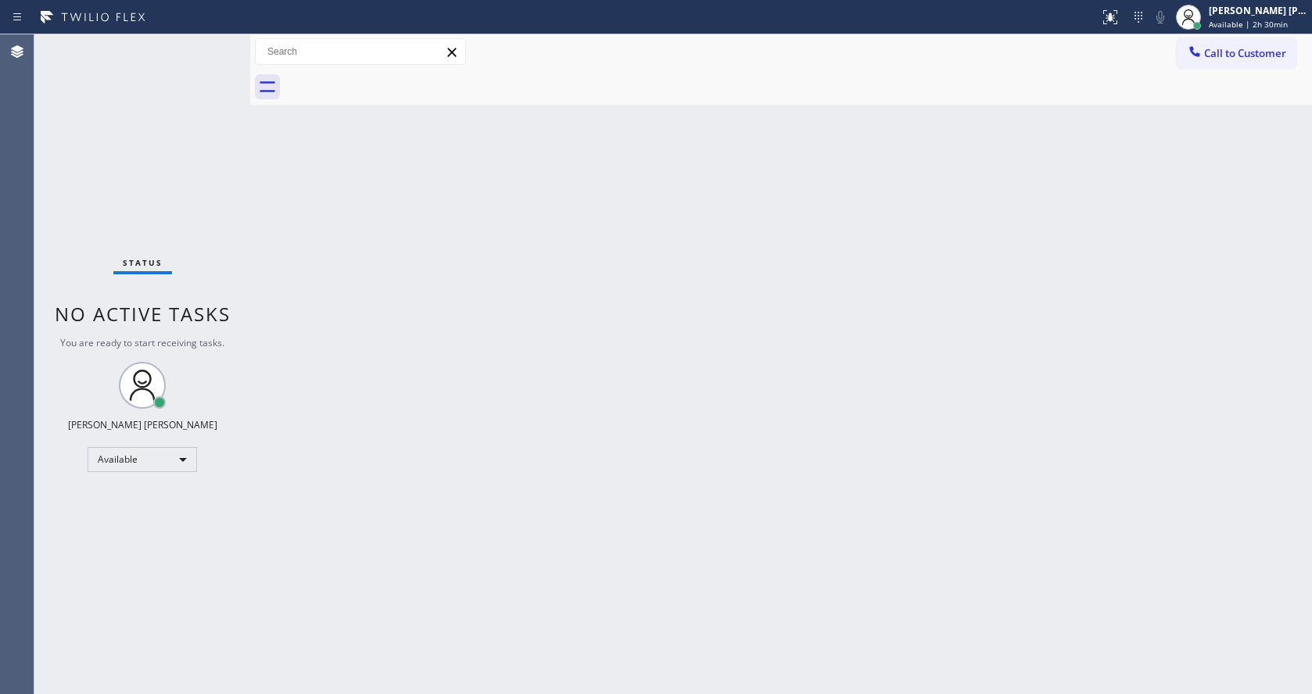
click at [1019, 205] on div "Back to Dashboard Change Sender ID Customers Technicians Select a contact Outbo…" at bounding box center [781, 364] width 1062 height 660
click at [163, 201] on div "Status No active tasks You are ready to start receiving tasks. [PERSON_NAME] [P…" at bounding box center [142, 364] width 216 height 660
click at [938, 331] on div "Back to Dashboard Change Sender ID Customers Technicians Select a contact Outbo…" at bounding box center [781, 364] width 1062 height 660
drag, startPoint x: 543, startPoint y: 420, endPoint x: 525, endPoint y: 431, distance: 21.7
click at [542, 421] on div "Back to Dashboard Change Sender ID Customers Technicians Select a contact Outbo…" at bounding box center [781, 364] width 1062 height 660
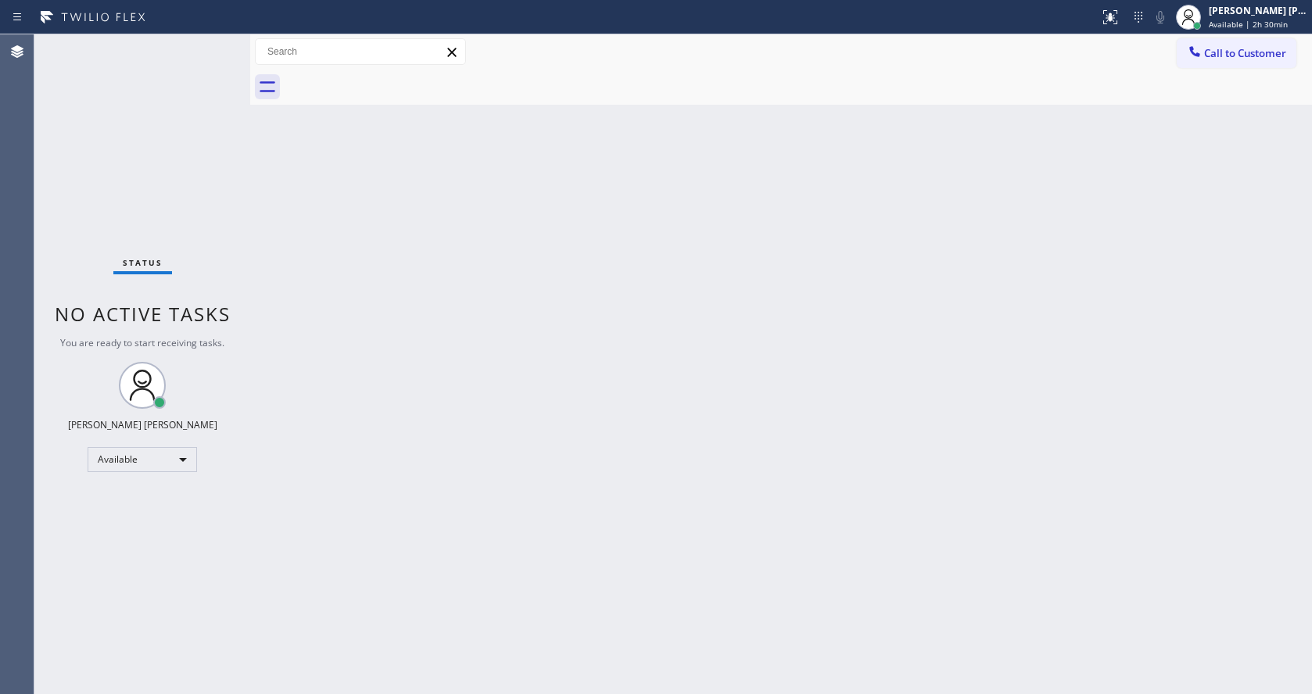
drag, startPoint x: 674, startPoint y: 510, endPoint x: 145, endPoint y: 64, distance: 691.9
click at [674, 510] on div "Back to Dashboard Change Sender ID Customers Technicians Select a contact Outbo…" at bounding box center [781, 364] width 1062 height 660
drag, startPoint x: 156, startPoint y: 110, endPoint x: 210, endPoint y: 39, distance: 88.8
click at [157, 110] on div "Status No active tasks You are ready to start receiving tasks. [PERSON_NAME] [P…" at bounding box center [142, 364] width 216 height 660
click at [217, 41] on div "Status No active tasks You are ready to start receiving tasks. [PERSON_NAME] [P…" at bounding box center [142, 364] width 216 height 660
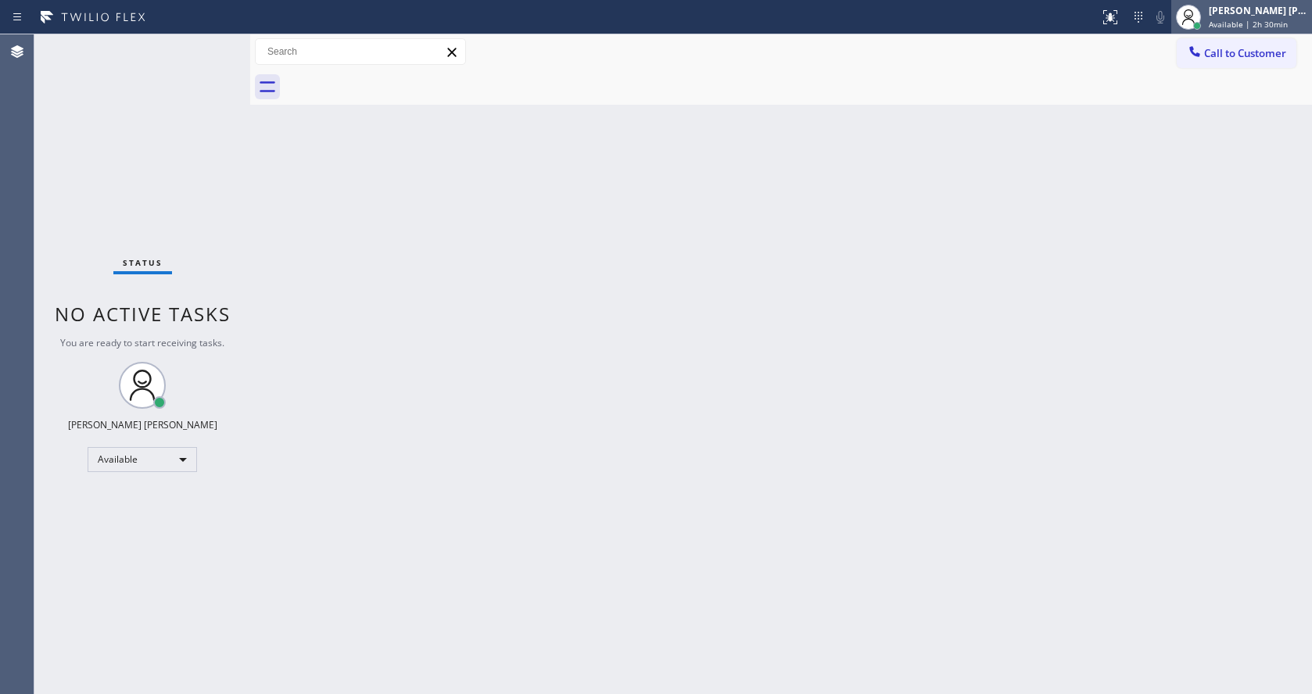
click at [1245, 25] on span "Available | 2h 30min" at bounding box center [1248, 24] width 79 height 11
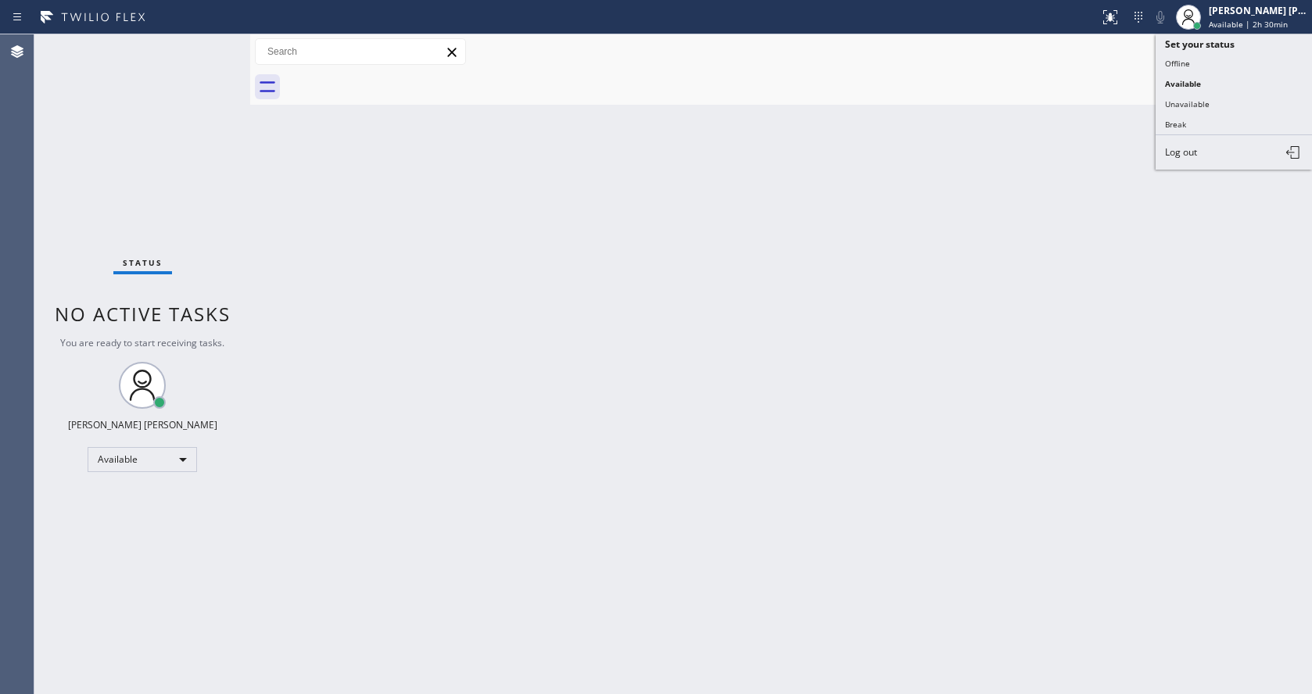
click at [645, 344] on div "Back to Dashboard Change Sender ID Customers Technicians Select a contact Outbo…" at bounding box center [781, 364] width 1062 height 660
click at [449, 259] on div "Back to Dashboard Change Sender ID Customers Technicians Select a contact Outbo…" at bounding box center [781, 364] width 1062 height 660
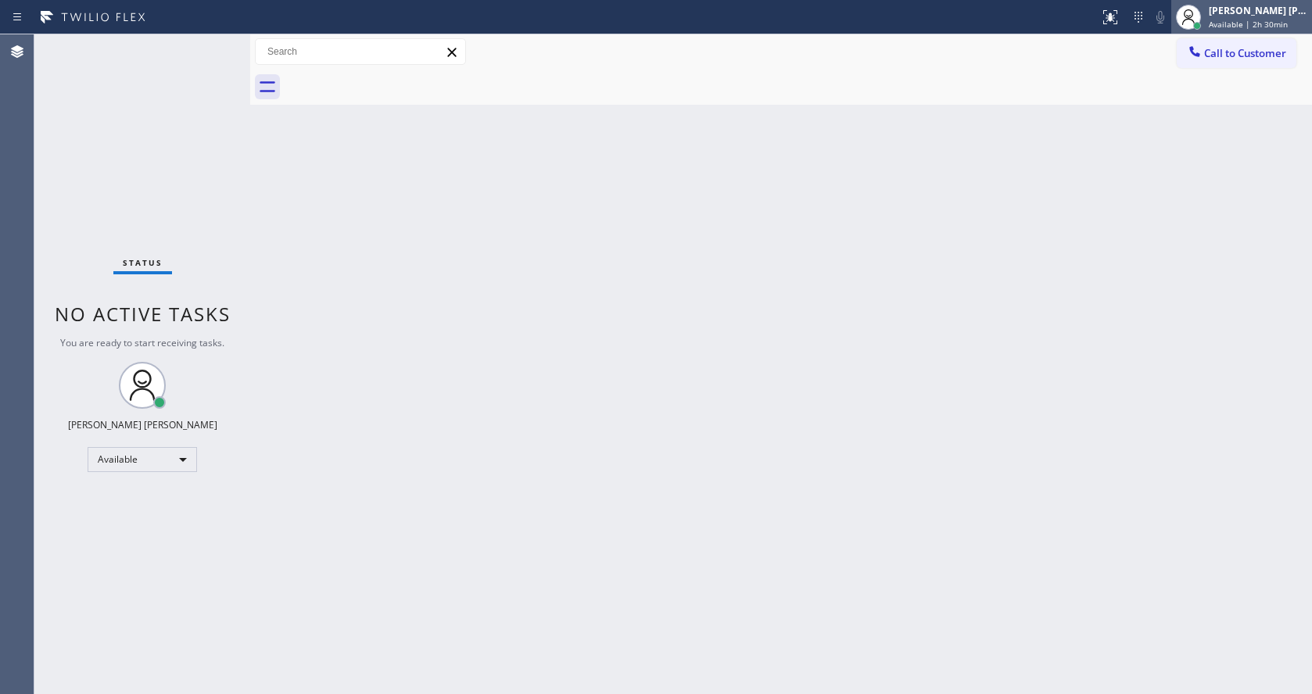
click at [1206, 31] on div at bounding box center [1188, 17] width 34 height 34
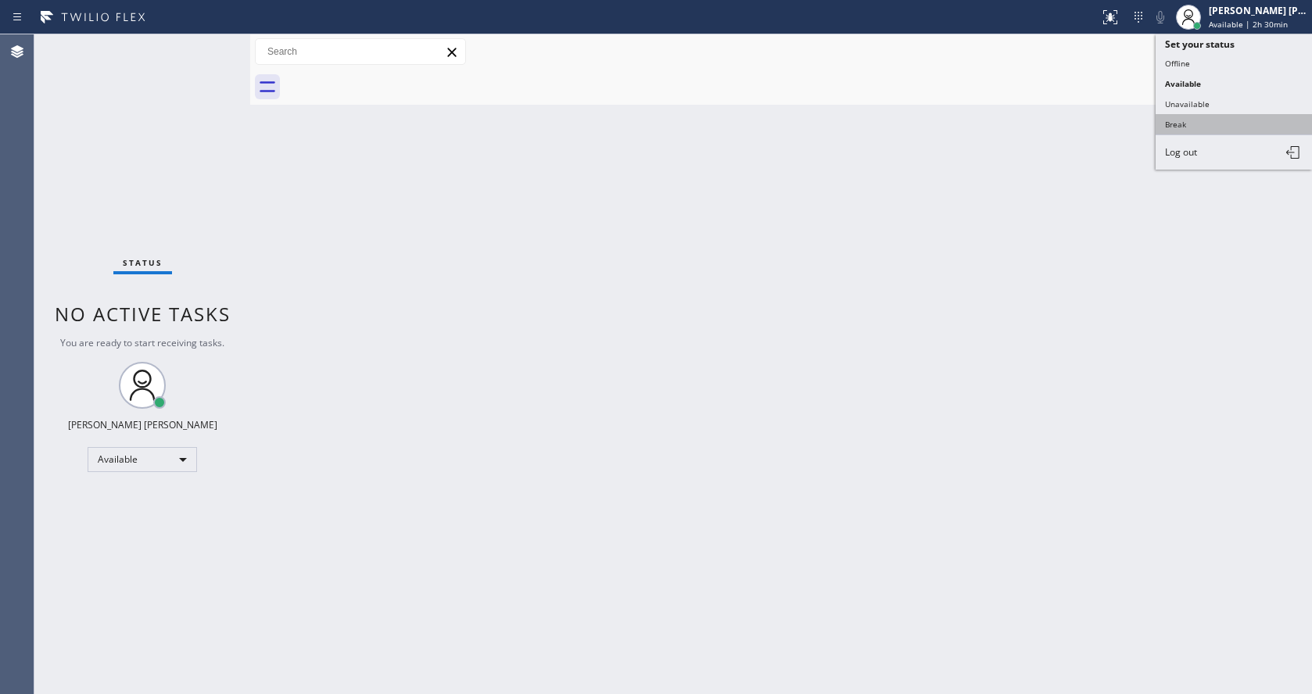
click at [1188, 129] on button "Break" at bounding box center [1234, 124] width 156 height 20
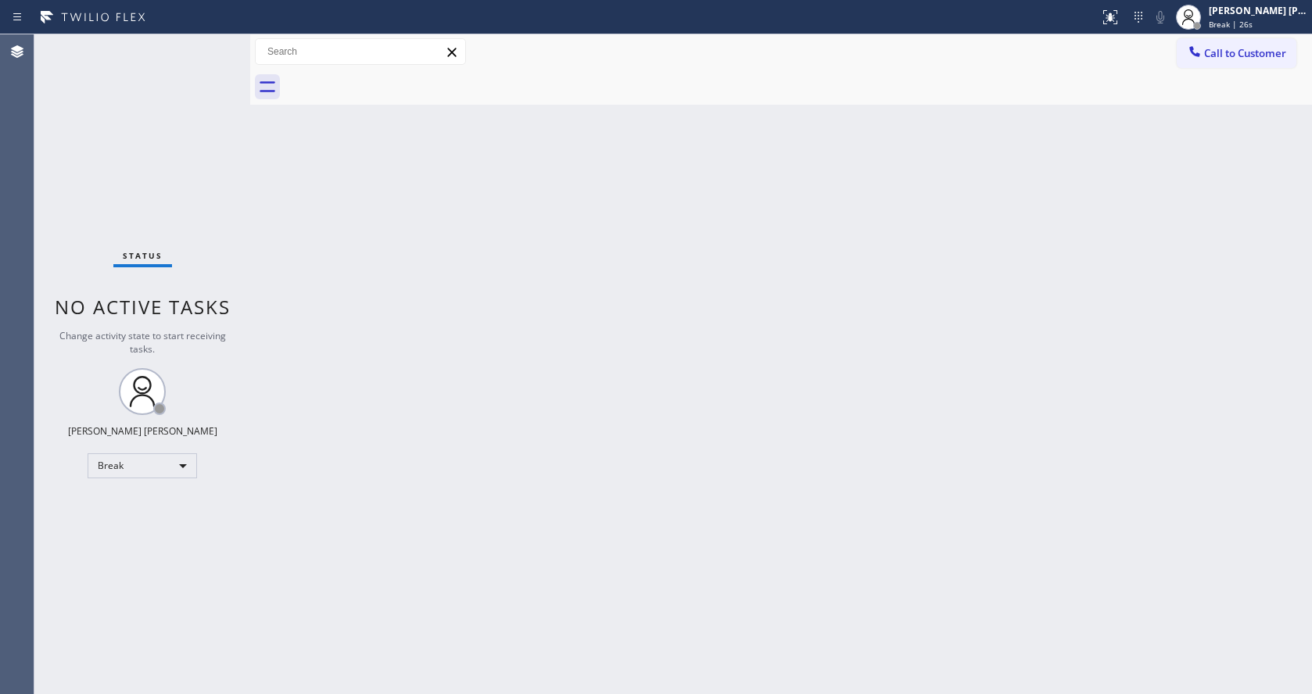
click at [238, 256] on div "Status No active tasks Change activity state to start receiving tasks. [PERSON_…" at bounding box center [142, 364] width 216 height 660
click at [720, 238] on div "Back to Dashboard Change Sender ID Customers Technicians Select a contact Outbo…" at bounding box center [781, 364] width 1062 height 660
click at [420, 478] on div "Back to Dashboard Change Sender ID Customers Technicians Select a contact Outbo…" at bounding box center [781, 364] width 1062 height 660
drag, startPoint x: 132, startPoint y: 74, endPoint x: 185, endPoint y: 35, distance: 65.4
click at [133, 74] on div "Status No active tasks Change activity state to start receiving tasks. [PERSON_…" at bounding box center [142, 364] width 216 height 660
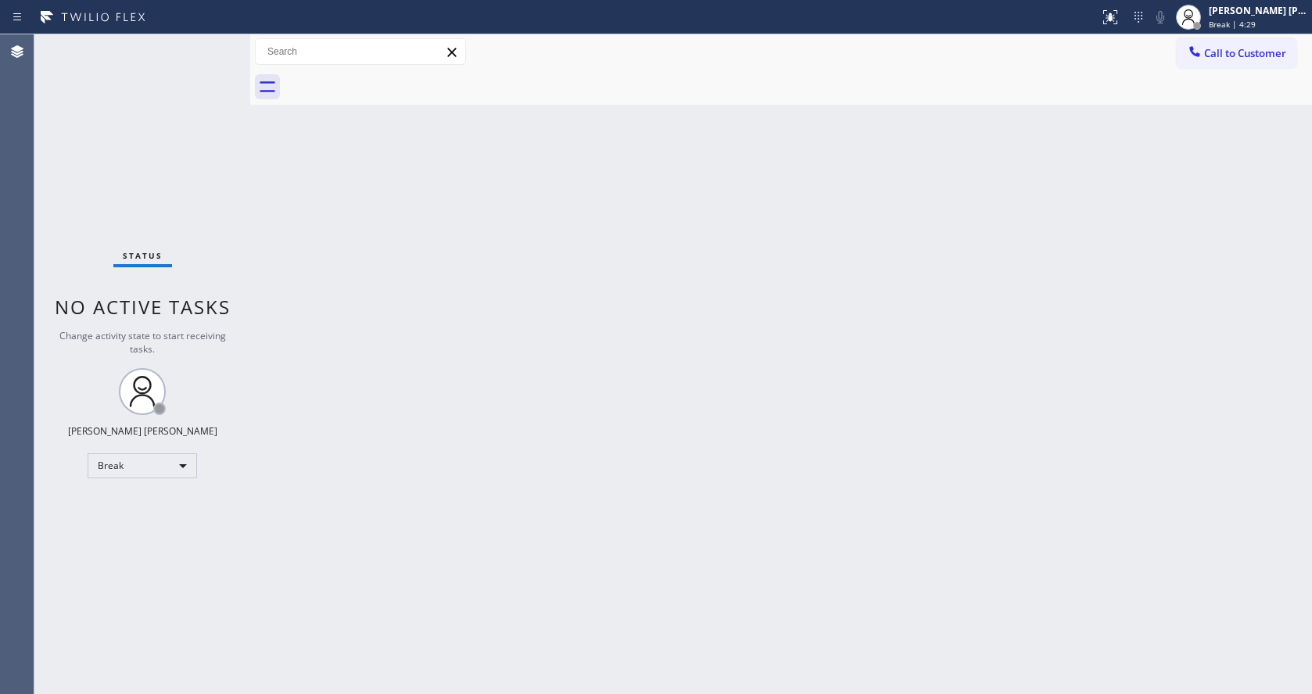
click at [215, 45] on div "Status No active tasks Change activity state to start receiving tasks. [PERSON_…" at bounding box center [142, 364] width 216 height 660
drag, startPoint x: 378, startPoint y: 238, endPoint x: 366, endPoint y: 228, distance: 15.5
click at [378, 238] on div "Back to Dashboard Change Sender ID Customers Technicians Select a contact Outbo…" at bounding box center [781, 364] width 1062 height 660
click at [152, 72] on div "Status No active tasks Change activity state to start receiving tasks. [PERSON_…" at bounding box center [142, 364] width 216 height 660
click at [225, 40] on div "Status No active tasks Change activity state to start receiving tasks. [PERSON_…" at bounding box center [142, 364] width 216 height 660
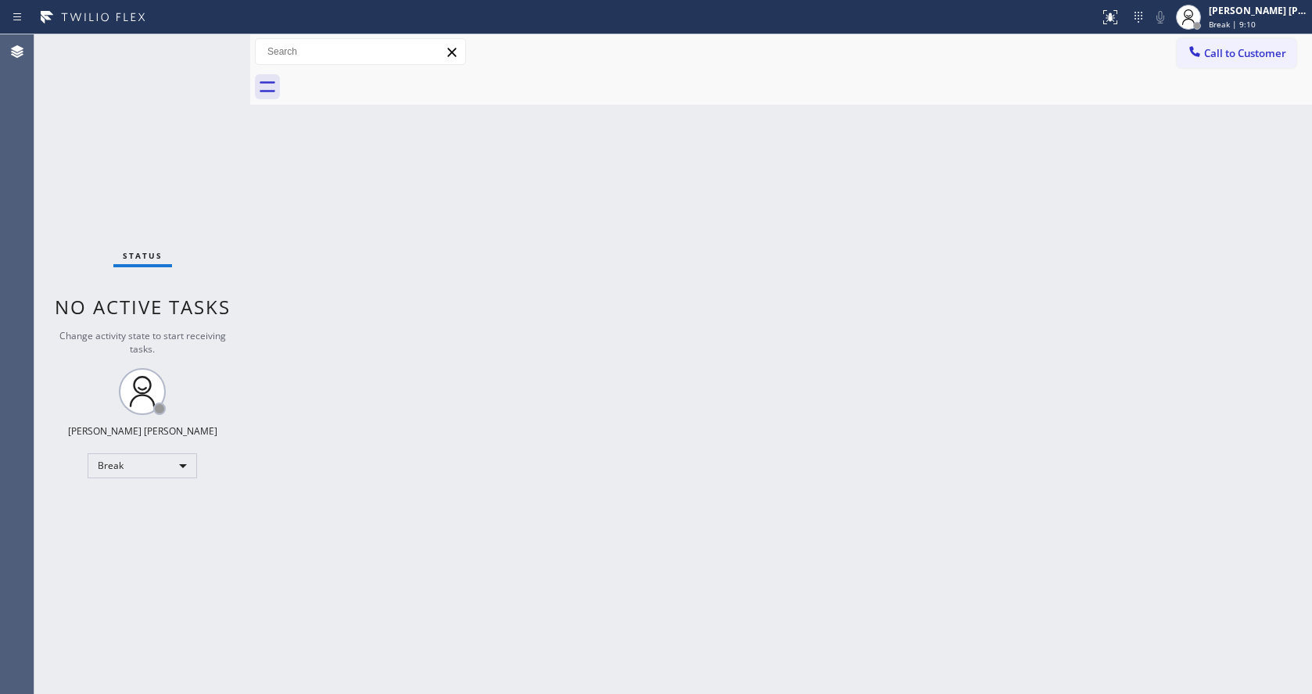
click at [757, 344] on div "Back to Dashboard Change Sender ID Customers Technicians Select a contact Outbo…" at bounding box center [781, 364] width 1062 height 660
click at [1117, 552] on div "Back to Dashboard Change Sender ID Customers Technicians Select a contact Outbo…" at bounding box center [781, 364] width 1062 height 660
click at [669, 466] on div "Back to Dashboard Change Sender ID Customers Technicians Select a contact Outbo…" at bounding box center [781, 364] width 1062 height 660
drag, startPoint x: 1021, startPoint y: 320, endPoint x: 1002, endPoint y: 312, distance: 21.1
click at [1021, 320] on div "Back to Dashboard Change Sender ID Customers Technicians Select a contact Outbo…" at bounding box center [781, 364] width 1062 height 660
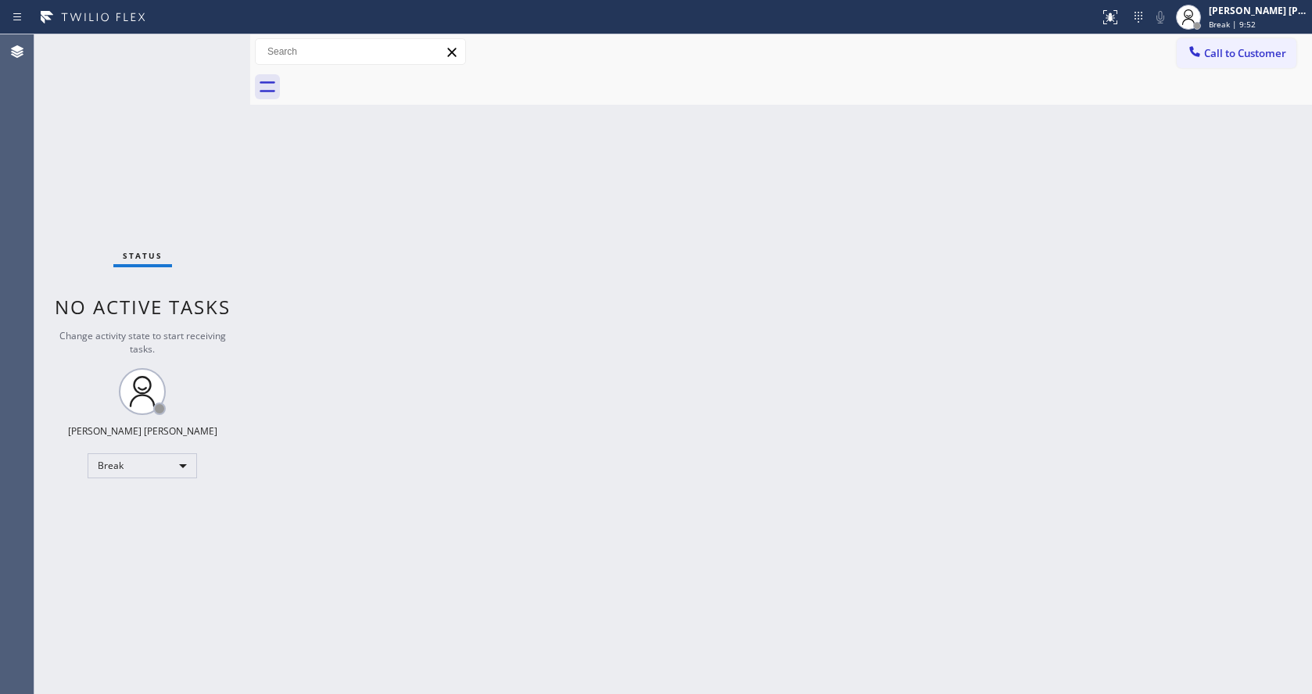
click at [478, 253] on div "Back to Dashboard Change Sender ID Customers Technicians Select a contact Outbo…" at bounding box center [781, 364] width 1062 height 660
drag, startPoint x: 457, startPoint y: 417, endPoint x: 446, endPoint y: 430, distance: 17.1
click at [457, 418] on div "Back to Dashboard Change Sender ID Customers Technicians Select a contact Outbo…" at bounding box center [781, 364] width 1062 height 660
click at [263, 275] on div "Back to Dashboard Change Sender ID Customers Technicians Select a contact Outbo…" at bounding box center [781, 364] width 1062 height 660
click at [217, 40] on div "Status No active tasks Change activity state to start receiving tasks. [PERSON_…" at bounding box center [142, 364] width 216 height 660
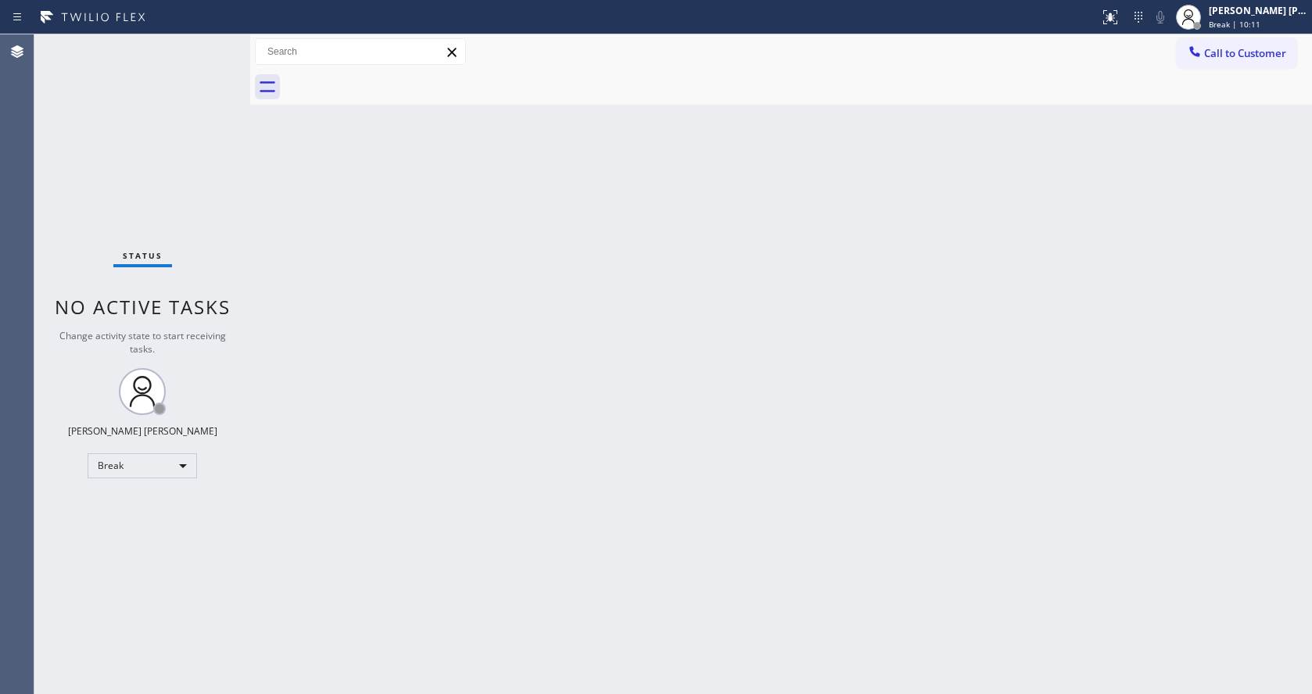
click at [285, 335] on div "Back to Dashboard Change Sender ID Customers Technicians Select a contact Outbo…" at bounding box center [781, 364] width 1062 height 660
click at [218, 41] on div "Status No active tasks Change activity state to start receiving tasks. [PERSON_…" at bounding box center [142, 364] width 216 height 660
click at [216, 41] on div "Status No active tasks Change activity state to start receiving tasks. [PERSON_…" at bounding box center [142, 364] width 216 height 660
click at [1224, 18] on div "[PERSON_NAME] [PERSON_NAME] Break | 14:37" at bounding box center [1259, 16] width 106 height 27
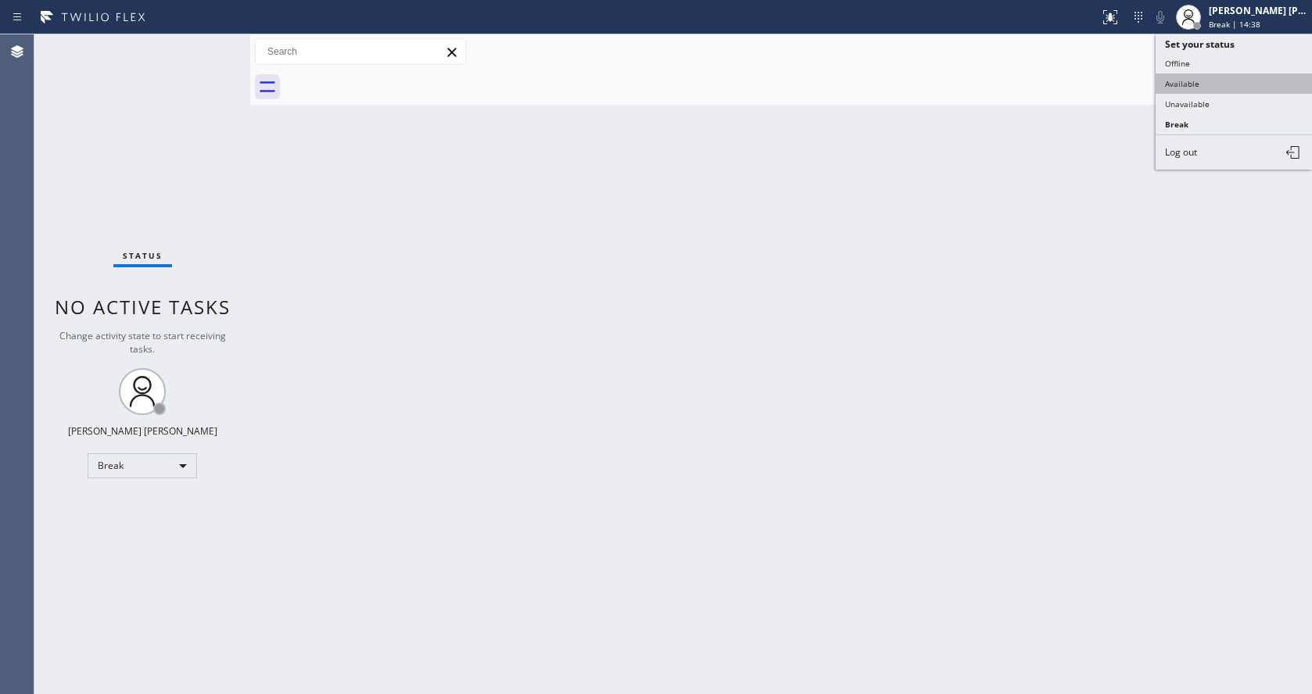
click at [1198, 82] on button "Available" at bounding box center [1234, 83] width 156 height 20
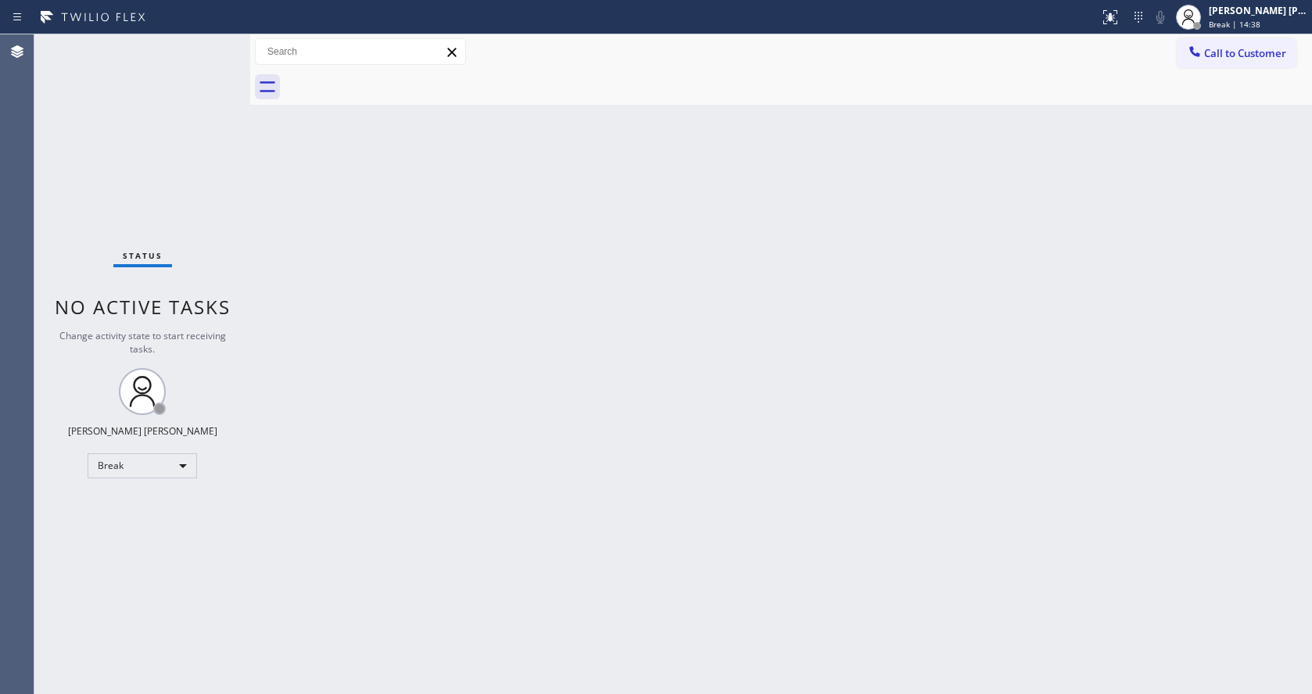
click at [800, 275] on div "Back to Dashboard Change Sender ID Customers Technicians Select a contact Outbo…" at bounding box center [781, 364] width 1062 height 660
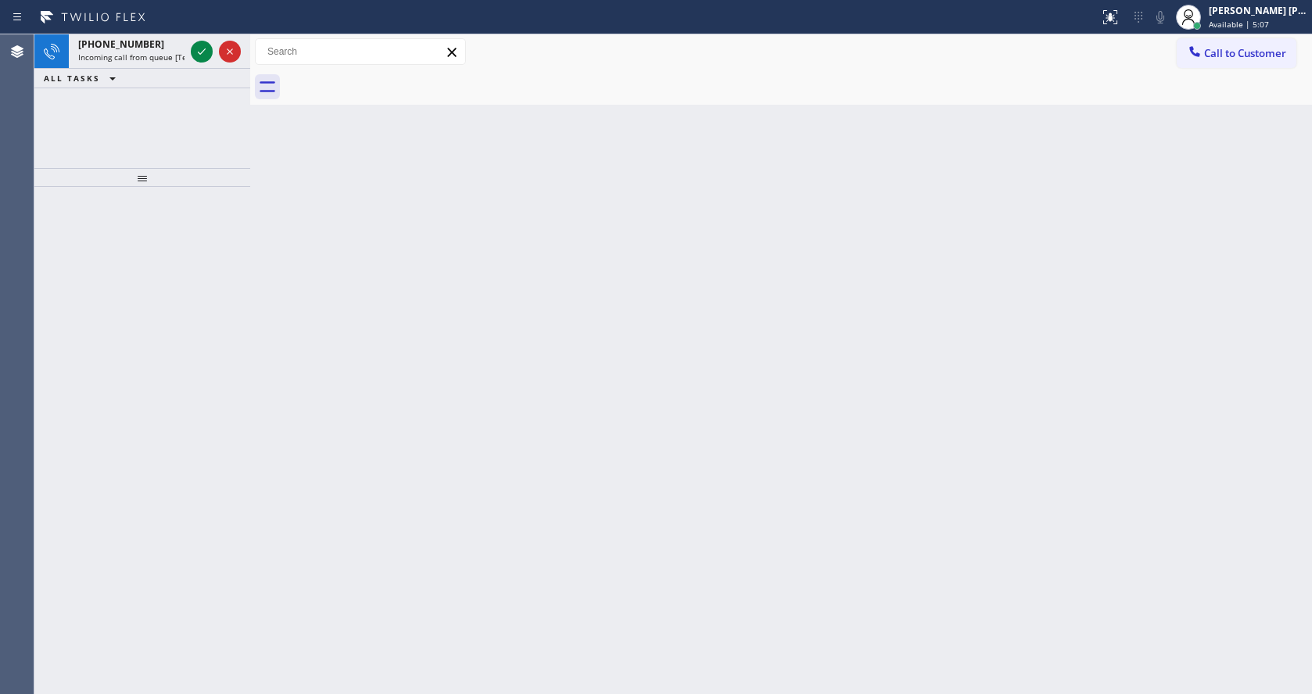
click at [294, 249] on div "Back to Dashboard Change Sender ID Customers Technicians Select a contact Outbo…" at bounding box center [781, 364] width 1062 height 660
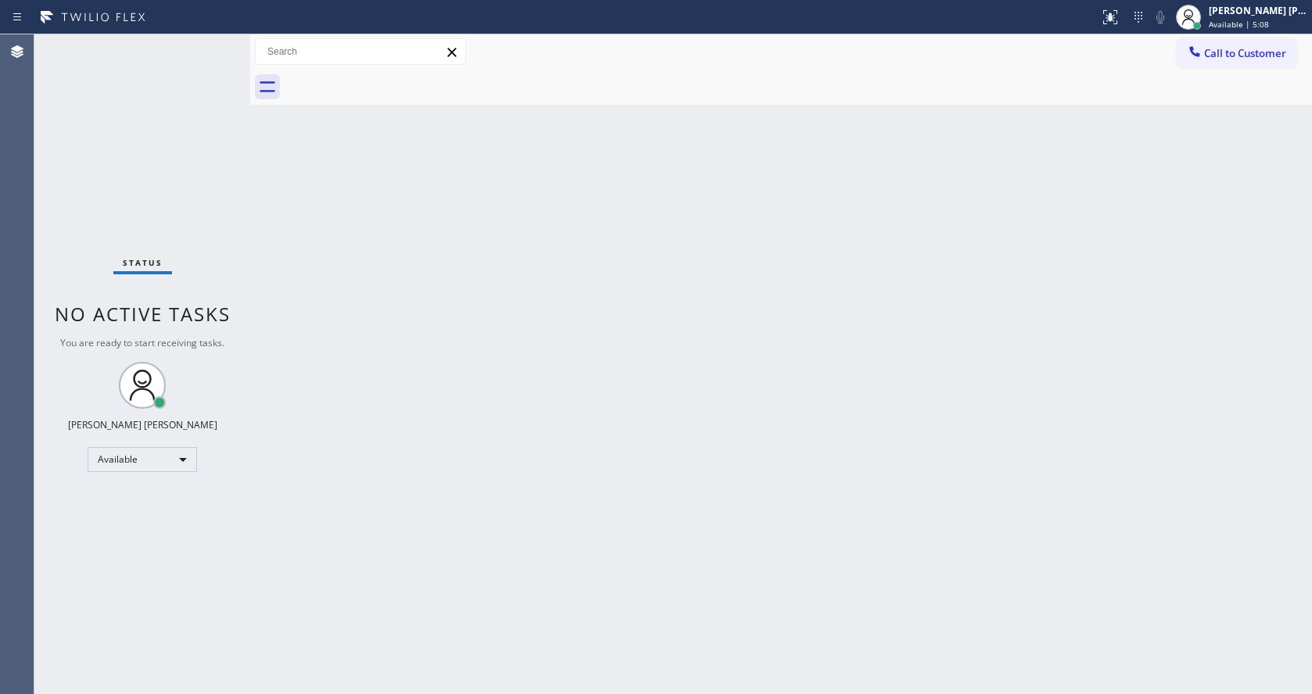
click at [193, 51] on div "Status No active tasks You are ready to start receiving tasks. [PERSON_NAME] [P…" at bounding box center [142, 364] width 216 height 660
drag, startPoint x: 722, startPoint y: 431, endPoint x: 473, endPoint y: 535, distance: 269.5
click at [722, 431] on div "Back to Dashboard Change Sender ID Customers Technicians Select a contact Outbo…" at bounding box center [781, 364] width 1062 height 660
click at [488, 440] on div "Back to Dashboard Change Sender ID Customers Technicians Select a contact Outbo…" at bounding box center [781, 364] width 1062 height 660
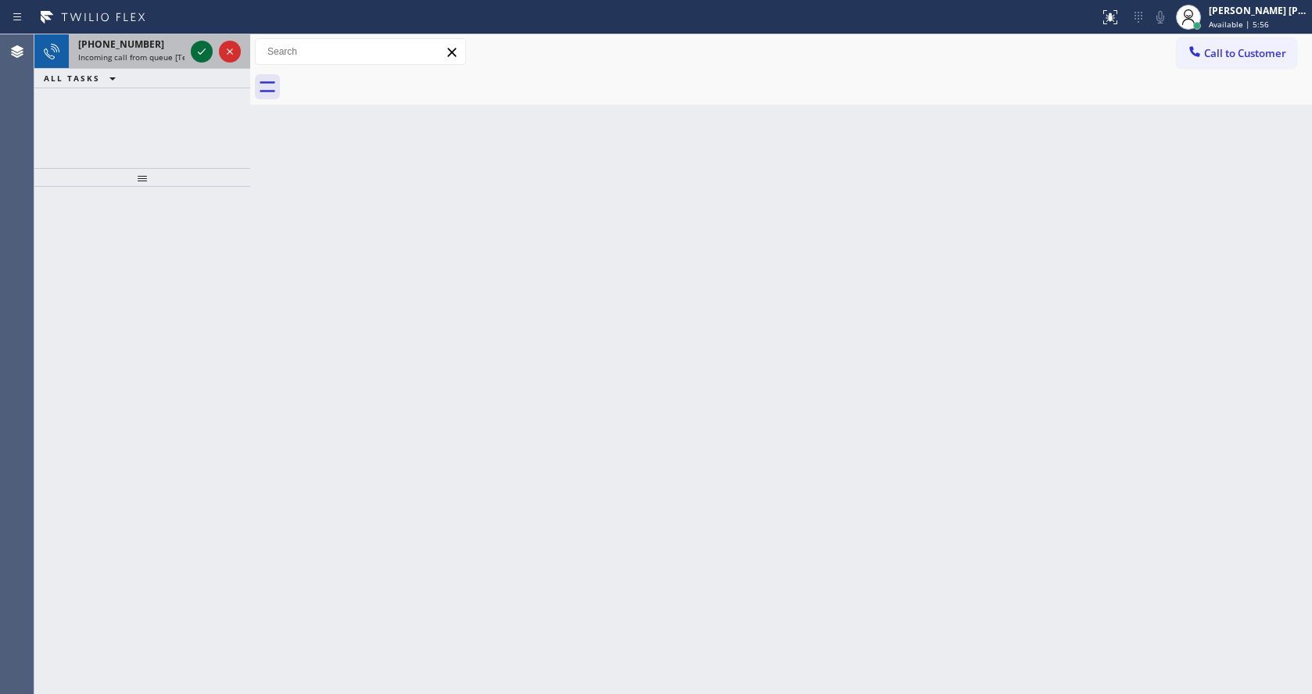
click at [201, 56] on icon at bounding box center [201, 51] width 19 height 19
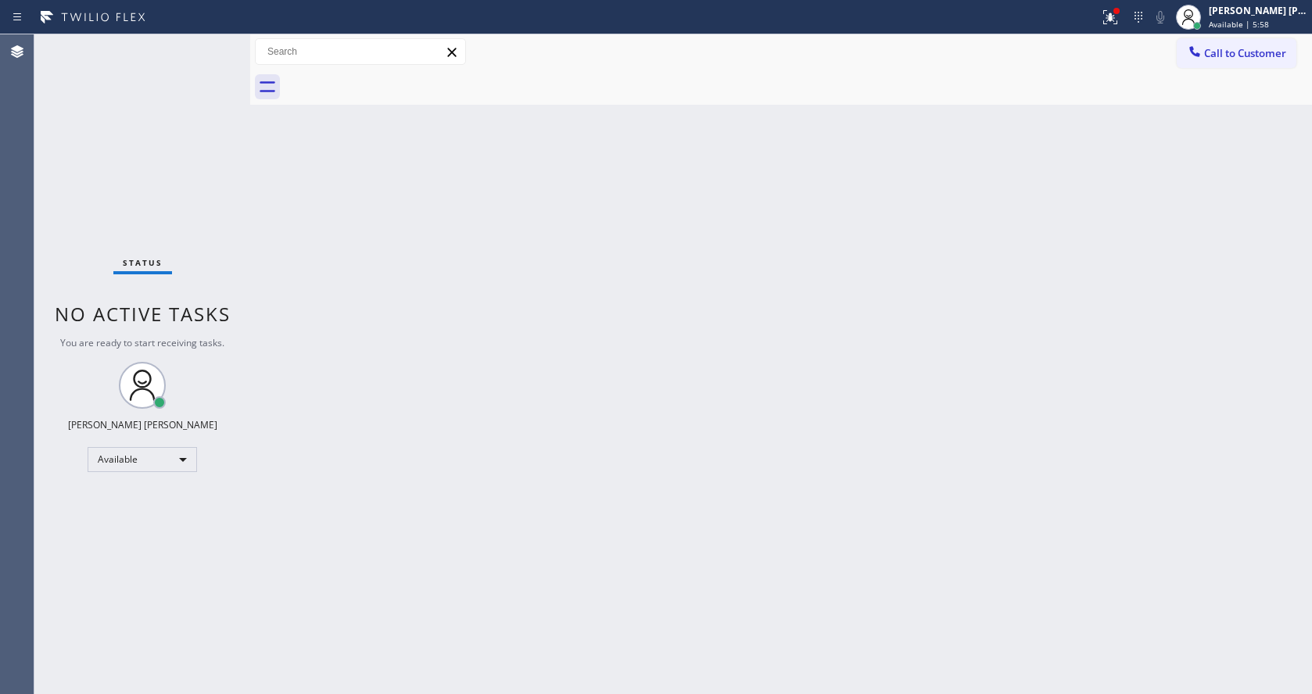
click at [202, 51] on div "Status No active tasks You are ready to start receiving tasks. [PERSON_NAME] [P…" at bounding box center [142, 364] width 216 height 660
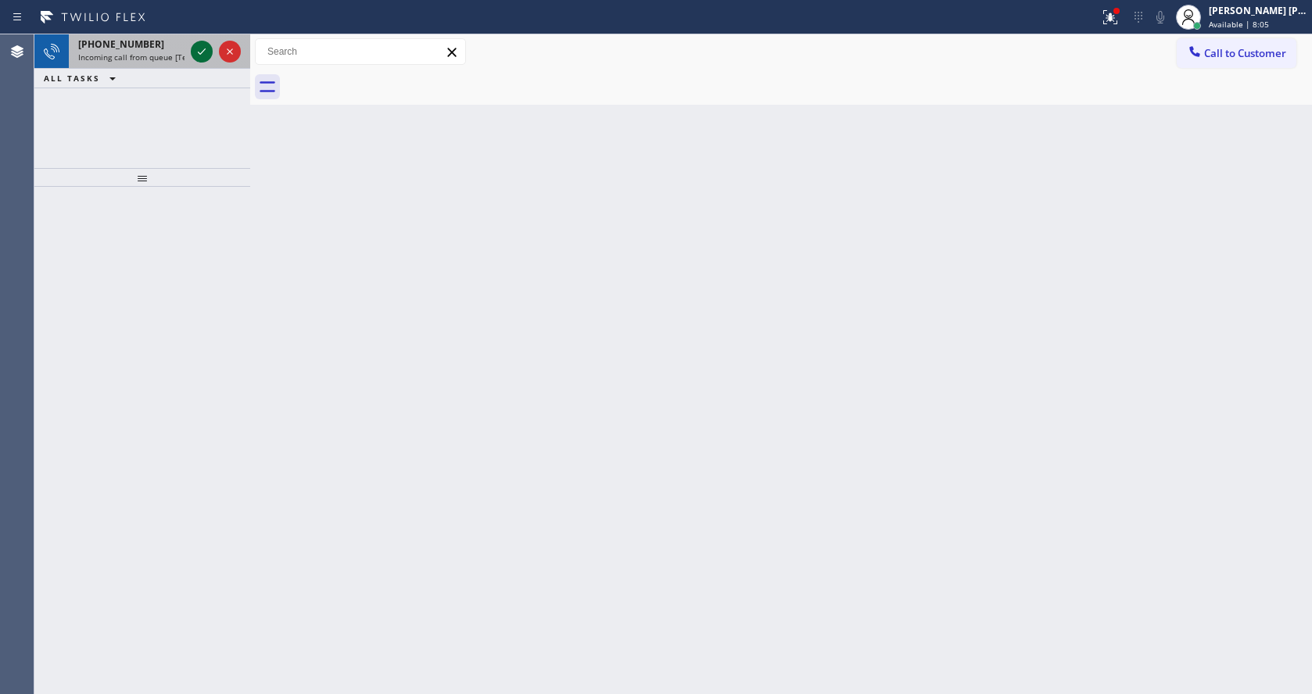
click at [202, 51] on icon at bounding box center [201, 51] width 19 height 19
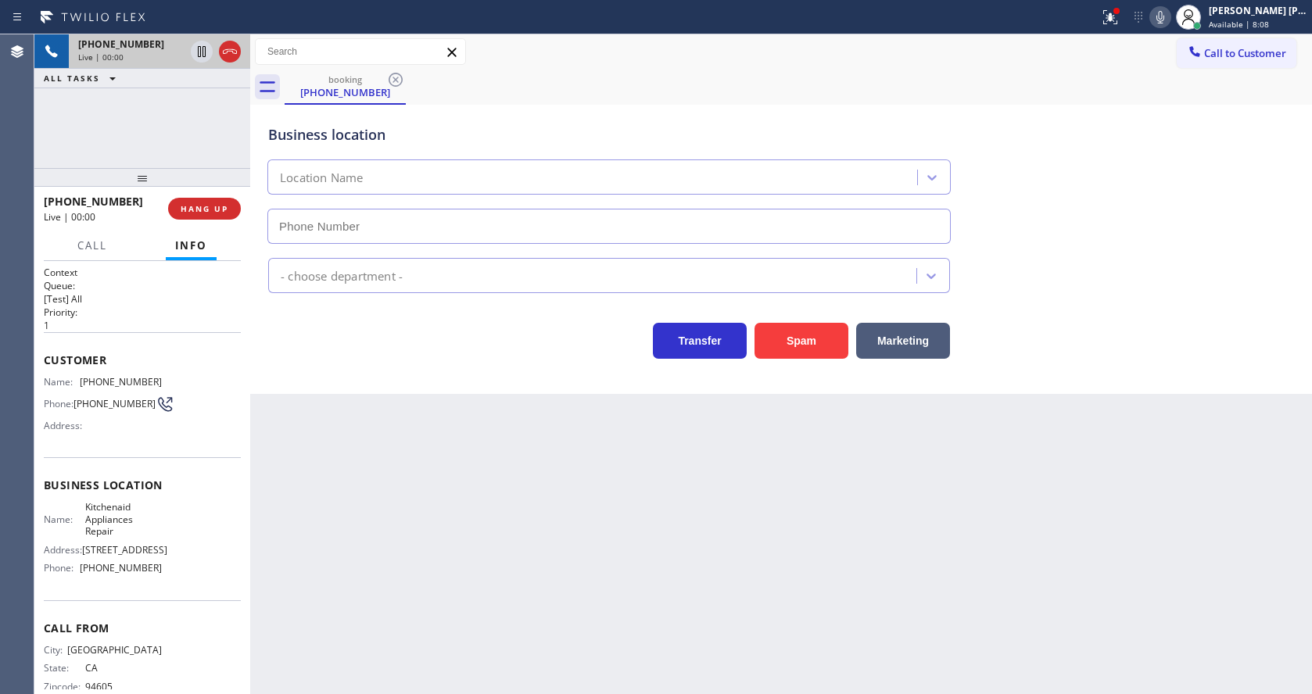
type input "[PHONE_NUMBER]"
click at [568, 530] on div "Back to Dashboard Change Sender ID Customers Technicians Select a contact Outbo…" at bounding box center [781, 364] width 1062 height 660
click at [121, 432] on div "Address:" at bounding box center [103, 426] width 118 height 12
drag, startPoint x: 78, startPoint y: 382, endPoint x: 179, endPoint y: 382, distance: 100.9
click at [179, 382] on div "Name: [PHONE_NUMBER] Phone: [PHONE_NUMBER] Address:" at bounding box center [142, 407] width 197 height 62
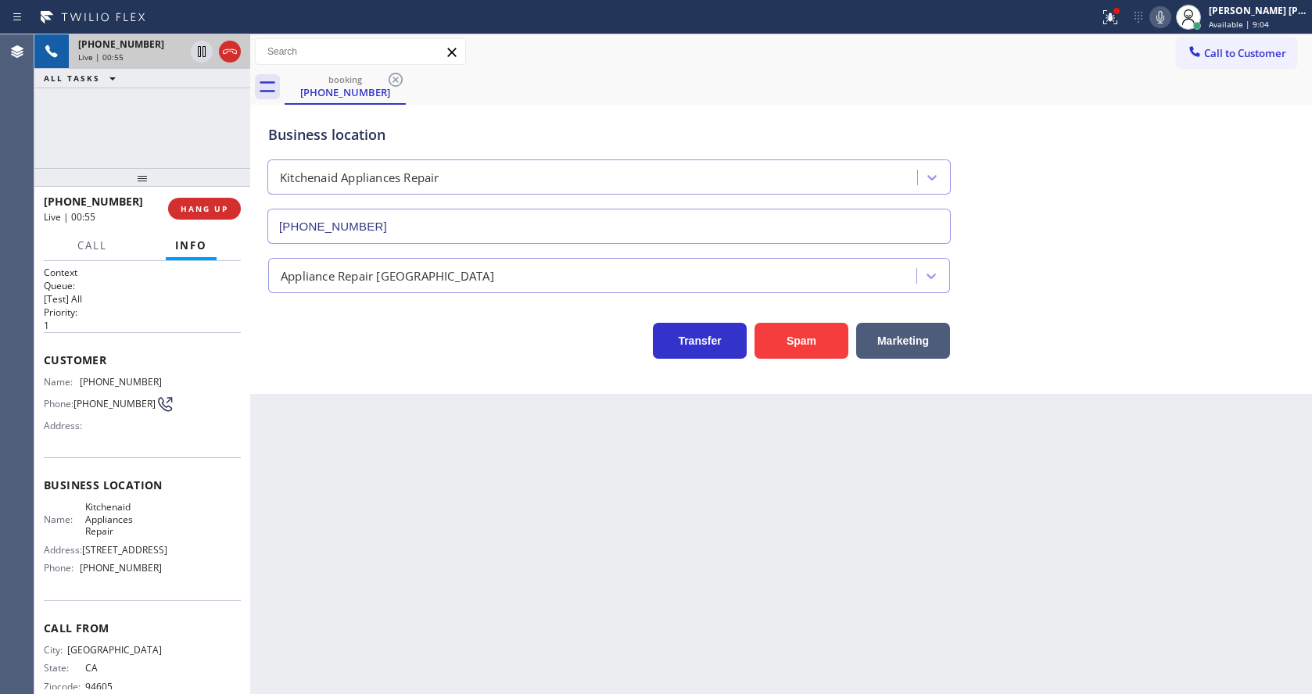
drag, startPoint x: 363, startPoint y: 511, endPoint x: 340, endPoint y: 693, distance: 184.3
click at [360, 514] on div "Back to Dashboard Change Sender ID Customers Technicians Select a contact Outbo…" at bounding box center [781, 364] width 1062 height 660
click at [132, 525] on span "Kitchenaid Appliances Repair" at bounding box center [123, 519] width 77 height 36
drag, startPoint x: 80, startPoint y: 507, endPoint x: 129, endPoint y: 532, distance: 54.9
click at [129, 532] on div "Name: Kitchenaid Appliances Repair" at bounding box center [103, 519] width 118 height 36
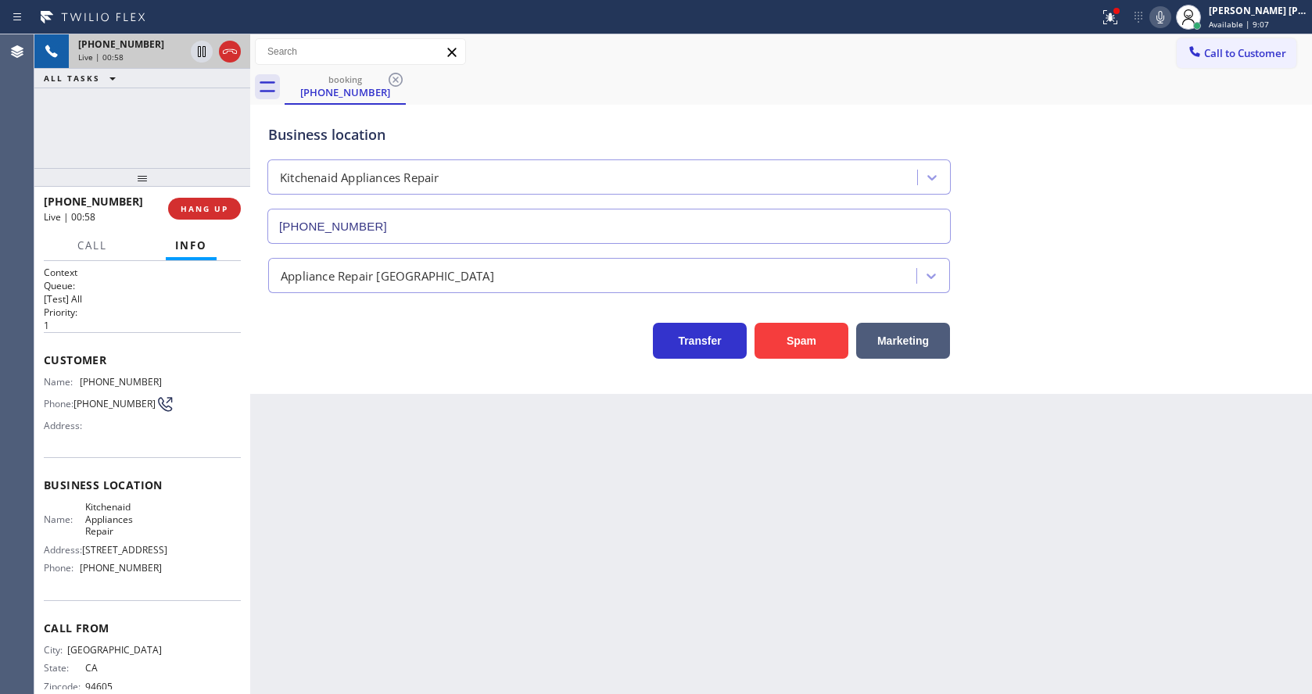
click at [342, 564] on div "Back to Dashboard Change Sender ID Customers Technicians Select a contact Outbo…" at bounding box center [781, 364] width 1062 height 660
click at [37, 575] on div "Context Queue: [Test] All Priority: 1 Customer Name: [PHONE_NUMBER] Phone: [PHO…" at bounding box center [142, 477] width 216 height 433
drag, startPoint x: 83, startPoint y: 572, endPoint x: 178, endPoint y: 576, distance: 95.5
click at [178, 576] on div "Name: Kitchenaid Appliances Repair Address: [STREET_ADDRESS] Phone: [PHONE_NUMB…" at bounding box center [142, 540] width 197 height 79
drag, startPoint x: 396, startPoint y: 616, endPoint x: 393, endPoint y: 687, distance: 71.2
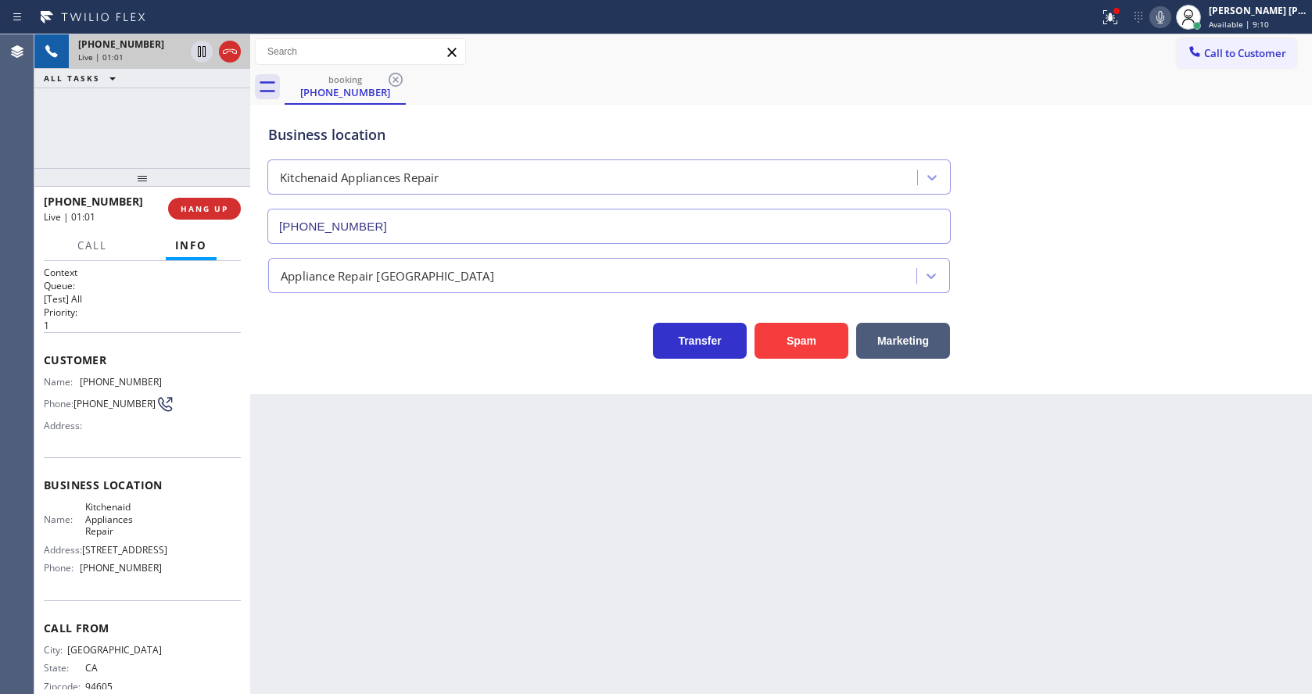
click at [396, 618] on div "Back to Dashboard Change Sender ID Customers Technicians Select a contact Outbo…" at bounding box center [781, 364] width 1062 height 660
click at [572, 426] on div "Back to Dashboard Change Sender ID Customers Technicians Select a contact Outbo…" at bounding box center [781, 364] width 1062 height 660
click at [1127, 17] on div at bounding box center [1110, 17] width 34 height 19
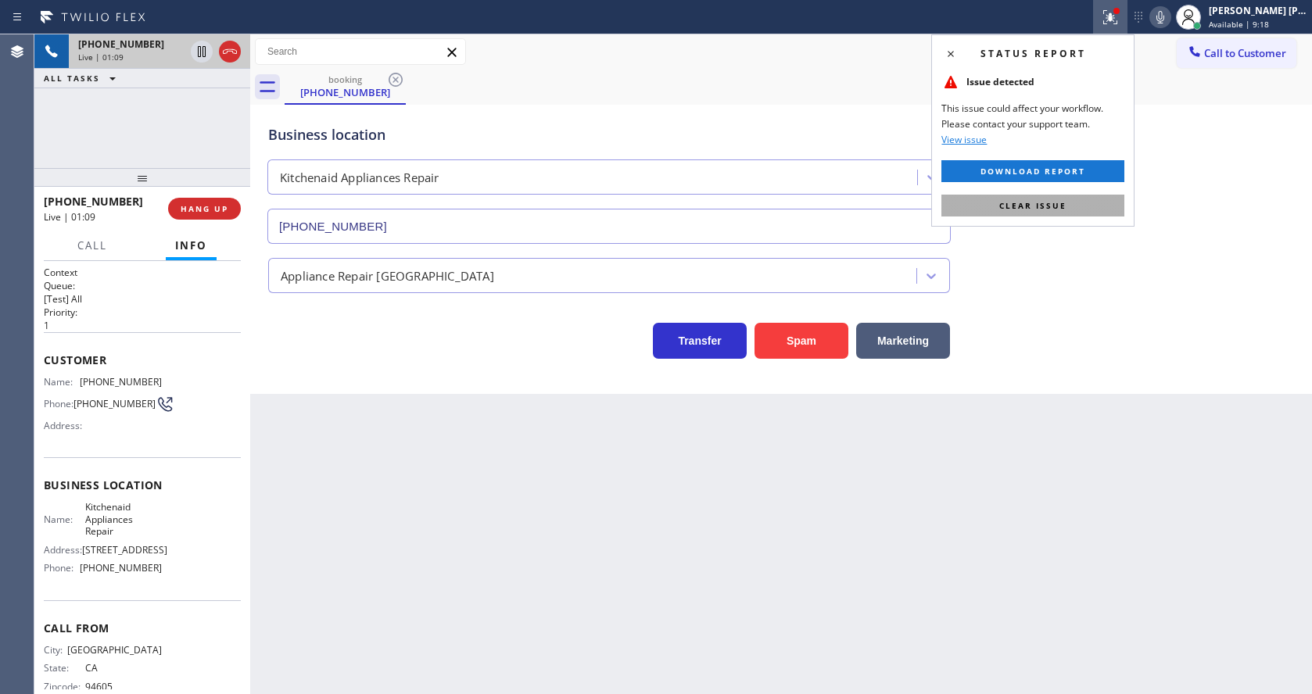
click at [1064, 202] on span "Clear issue" at bounding box center [1032, 205] width 67 height 11
click at [1073, 200] on div "Business location Kitchenaid Appliances Repair [PHONE_NUMBER]" at bounding box center [781, 173] width 1032 height 142
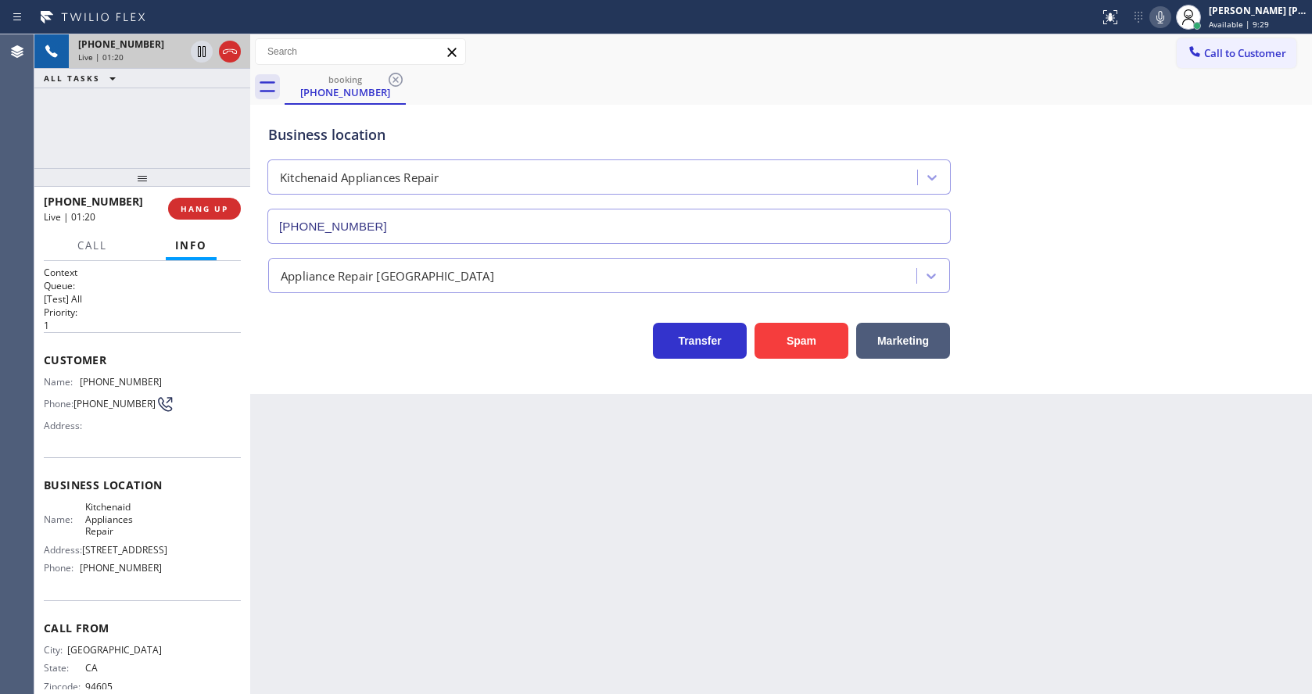
click at [455, 481] on div "Back to Dashboard Change Sender ID Customers Technicians Select a contact Outbo…" at bounding box center [781, 364] width 1062 height 660
click at [551, 442] on div "Back to Dashboard Change Sender ID Customers Technicians Select a contact Outbo…" at bounding box center [781, 364] width 1062 height 660
click at [464, 525] on div "Back to Dashboard Change Sender ID Customers Technicians Select a contact Outbo…" at bounding box center [781, 364] width 1062 height 660
click at [153, 493] on span "Business location" at bounding box center [142, 485] width 197 height 15
drag, startPoint x: 930, startPoint y: 585, endPoint x: 912, endPoint y: 576, distance: 19.9
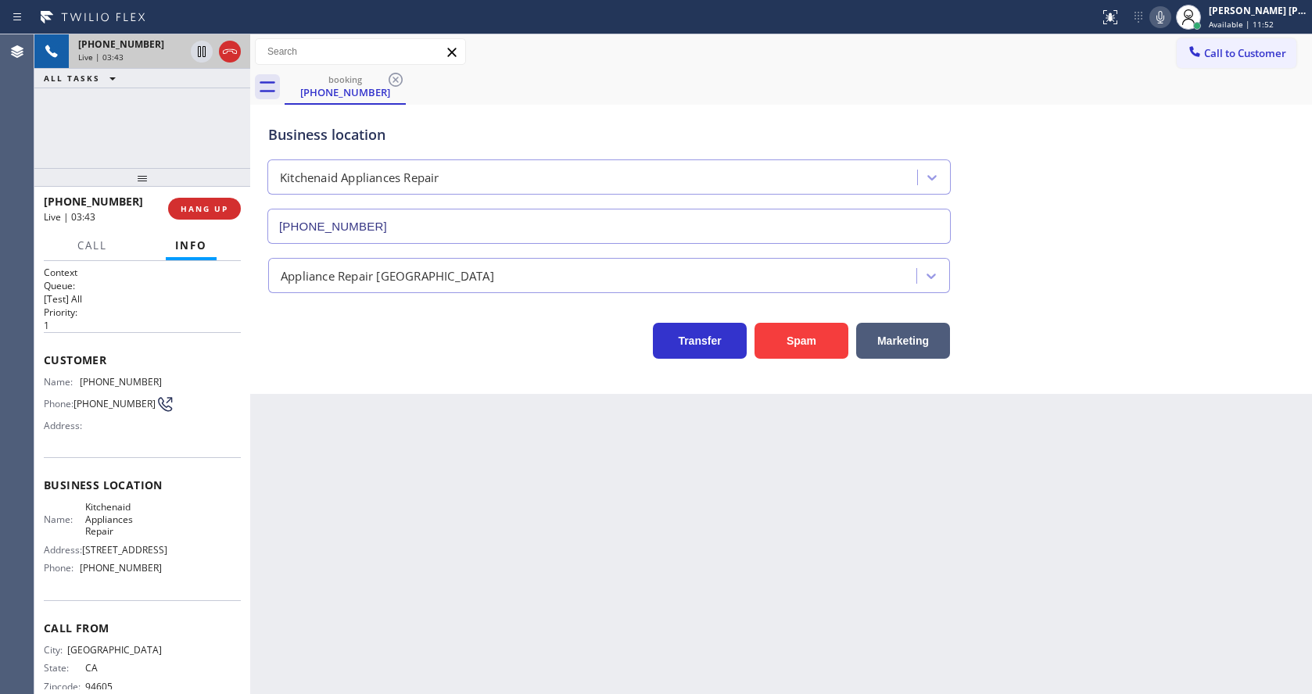
click at [930, 585] on div "Back to Dashboard Change Sender ID Customers Technicians Select a contact Outbo…" at bounding box center [781, 364] width 1062 height 660
click at [555, 518] on div "Back to Dashboard Change Sender ID Customers Technicians Select a contact Outbo…" at bounding box center [781, 364] width 1062 height 660
click at [367, 389] on div "Business location Kitchenaid Appliances Repair [PHONE_NUMBER] Appliance Repair …" at bounding box center [781, 249] width 1062 height 289
click at [565, 488] on div "Back to Dashboard Change Sender ID Customers Technicians Select a contact Outbo…" at bounding box center [781, 364] width 1062 height 660
click at [588, 524] on div "Back to Dashboard Change Sender ID Customers Technicians Select a contact Outbo…" at bounding box center [781, 364] width 1062 height 660
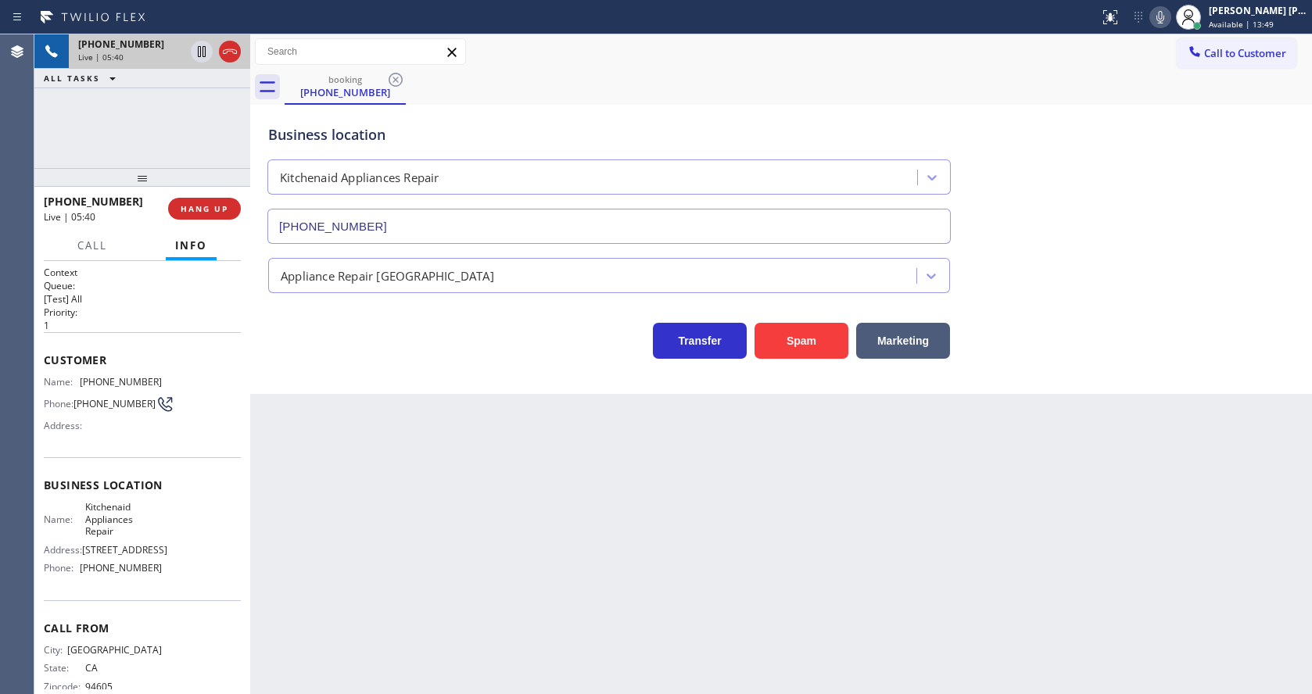
click at [386, 494] on div "Back to Dashboard Change Sender ID Customers Technicians Select a contact Outbo…" at bounding box center [781, 364] width 1062 height 660
drag, startPoint x: 597, startPoint y: 553, endPoint x: 572, endPoint y: 518, distance: 42.5
click at [597, 553] on div "Back to Dashboard Change Sender ID Customers Technicians Select a contact Outbo…" at bounding box center [781, 364] width 1062 height 660
click at [780, 541] on div "Back to Dashboard Change Sender ID Customers Technicians Select a contact Outbo…" at bounding box center [781, 364] width 1062 height 660
drag, startPoint x: 383, startPoint y: 543, endPoint x: 354, endPoint y: 637, distance: 98.9
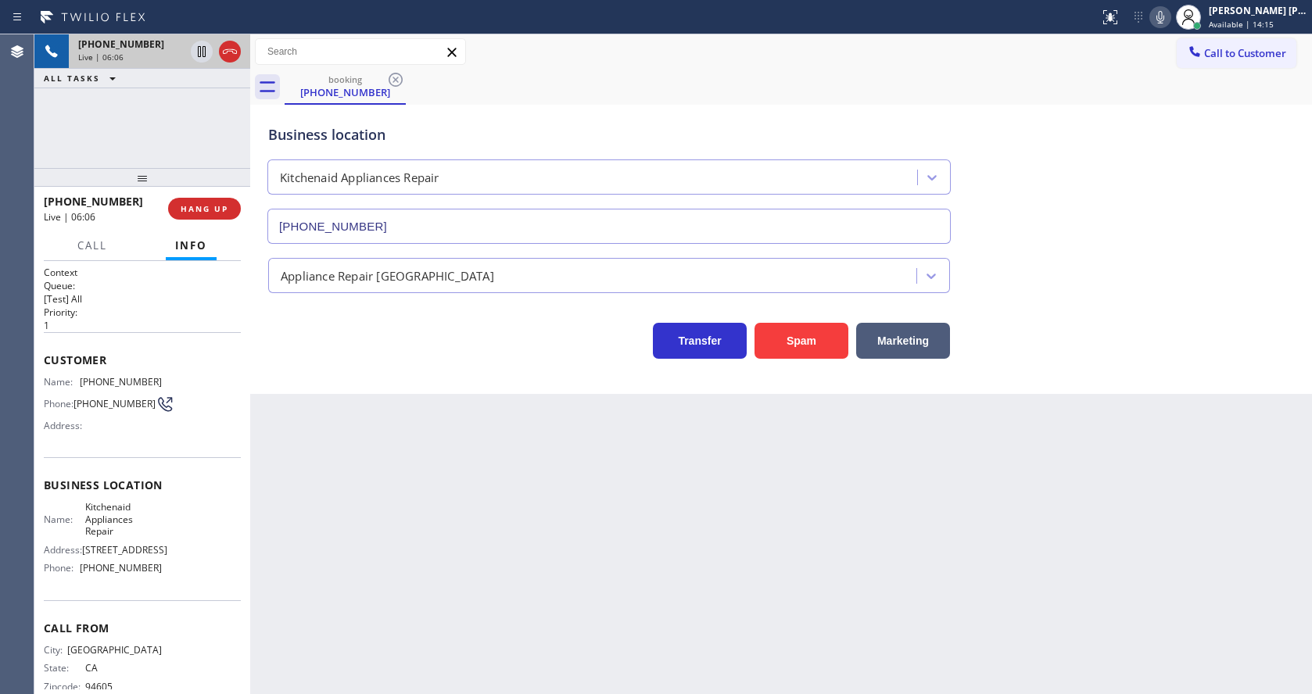
click at [383, 543] on div "Back to Dashboard Change Sender ID Customers Technicians Select a contact Outbo…" at bounding box center [781, 364] width 1062 height 660
click at [579, 557] on div "Back to Dashboard Change Sender ID Customers Technicians Select a contact Outbo…" at bounding box center [781, 364] width 1062 height 660
click at [402, 370] on div "Business location Kitchenaid Appliances Repair [PHONE_NUMBER] Appliance Repair …" at bounding box center [781, 249] width 1062 height 289
click at [656, 629] on div "Back to Dashboard Change Sender ID Customers Technicians Select a contact Outbo…" at bounding box center [781, 364] width 1062 height 660
click at [636, 577] on div "Back to Dashboard Change Sender ID Customers Technicians Select a contact Outbo…" at bounding box center [781, 364] width 1062 height 660
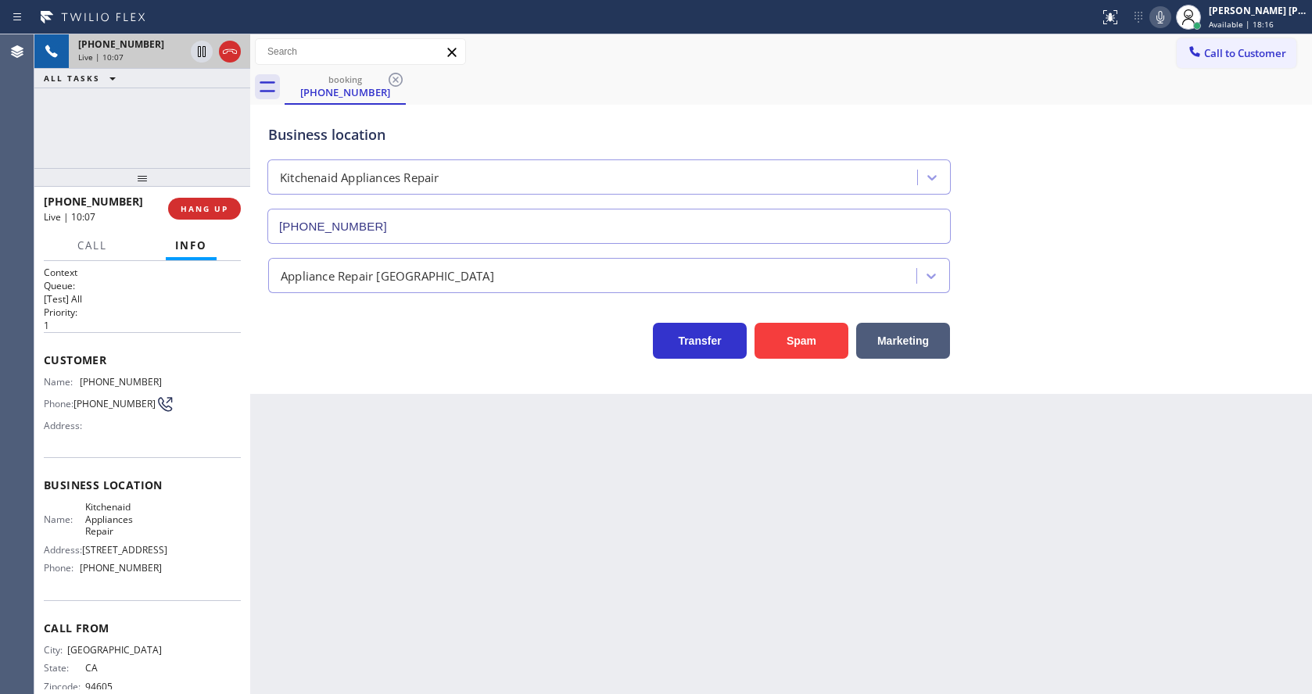
click at [1141, 411] on div "Back to Dashboard Change Sender ID Customers Technicians Select a contact Outbo…" at bounding box center [781, 364] width 1062 height 660
click at [740, 600] on div "Back to Dashboard Change Sender ID Customers Technicians Select a contact Outbo…" at bounding box center [781, 364] width 1062 height 660
click at [623, 652] on div "Back to Dashboard Change Sender ID Customers Technicians Select a contact Outbo…" at bounding box center [781, 364] width 1062 height 660
drag, startPoint x: 306, startPoint y: 591, endPoint x: 355, endPoint y: 693, distance: 112.6
click at [307, 591] on div "Back to Dashboard Change Sender ID Customers Technicians Select a contact Outbo…" at bounding box center [781, 364] width 1062 height 660
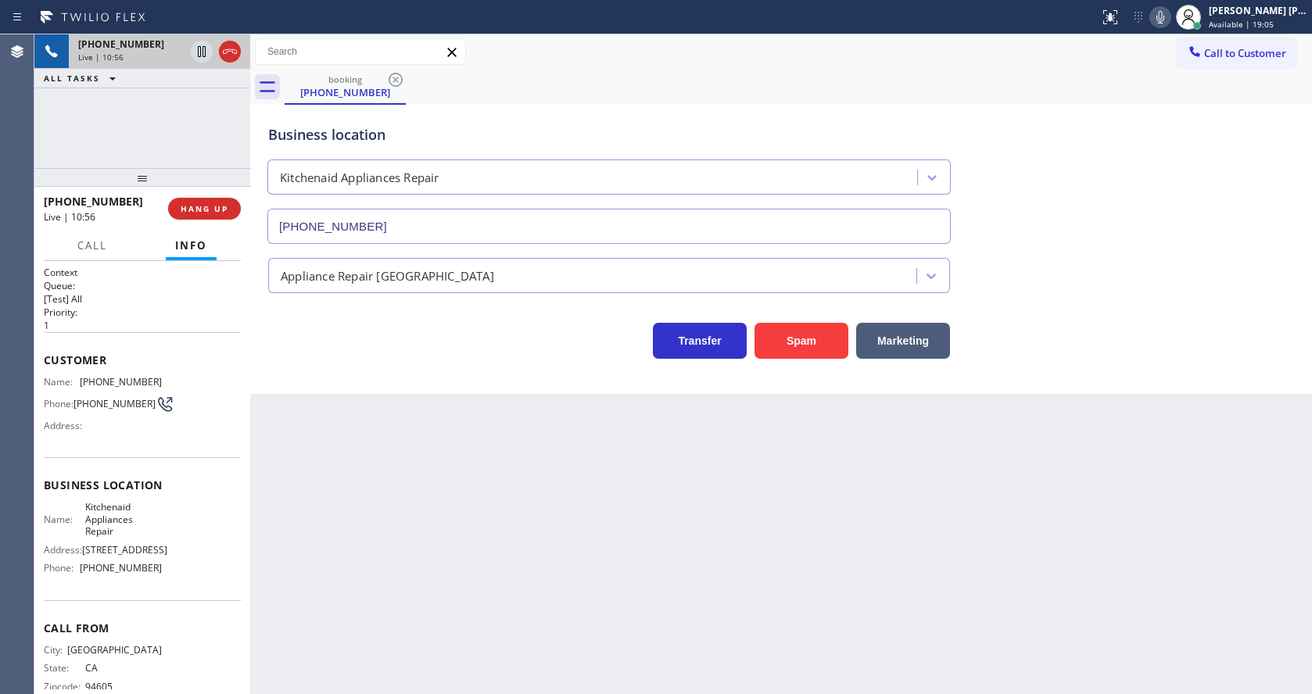
click at [601, 521] on div "Back to Dashboard Change Sender ID Customers Technicians Select a contact Outbo…" at bounding box center [781, 364] width 1062 height 660
click at [386, 490] on div "Back to Dashboard Change Sender ID Customers Technicians Select a contact Outbo…" at bounding box center [781, 364] width 1062 height 660
click at [194, 213] on span "HANG UP" at bounding box center [205, 208] width 48 height 11
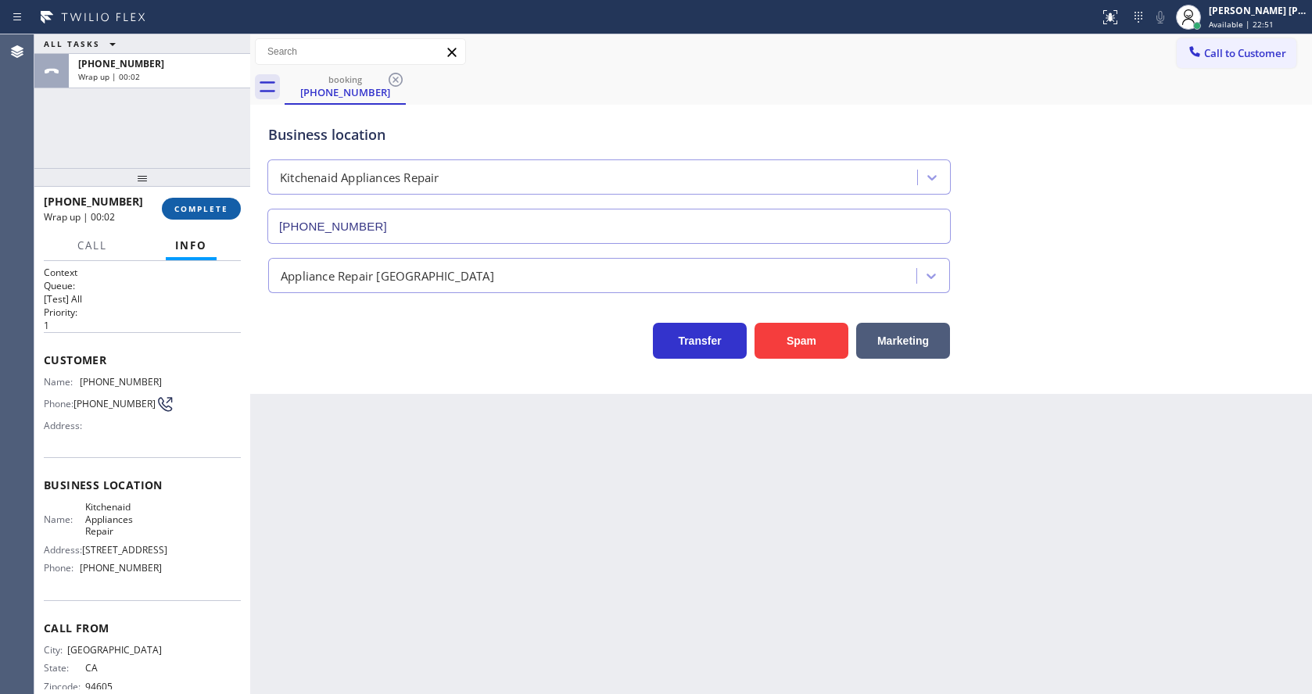
click at [179, 204] on span "COMPLETE" at bounding box center [201, 208] width 54 height 11
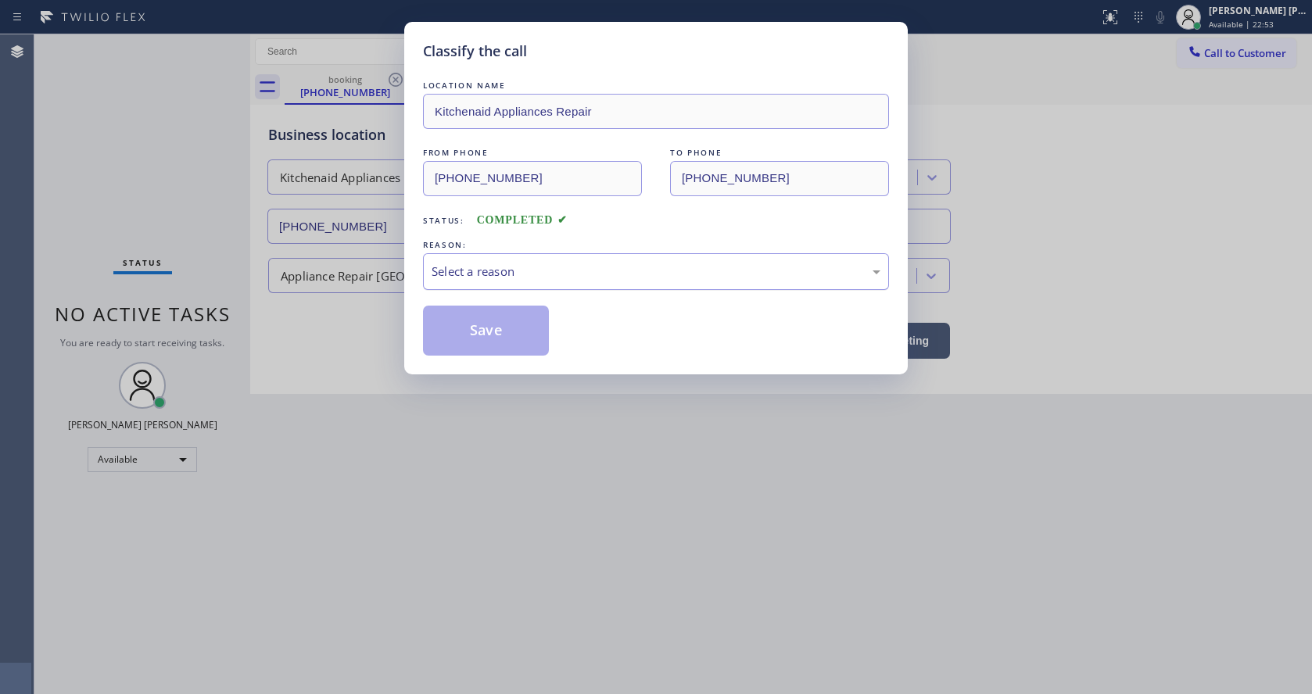
click at [435, 271] on div "Select a reason" at bounding box center [656, 272] width 449 height 18
click at [464, 324] on button "Save" at bounding box center [486, 331] width 126 height 50
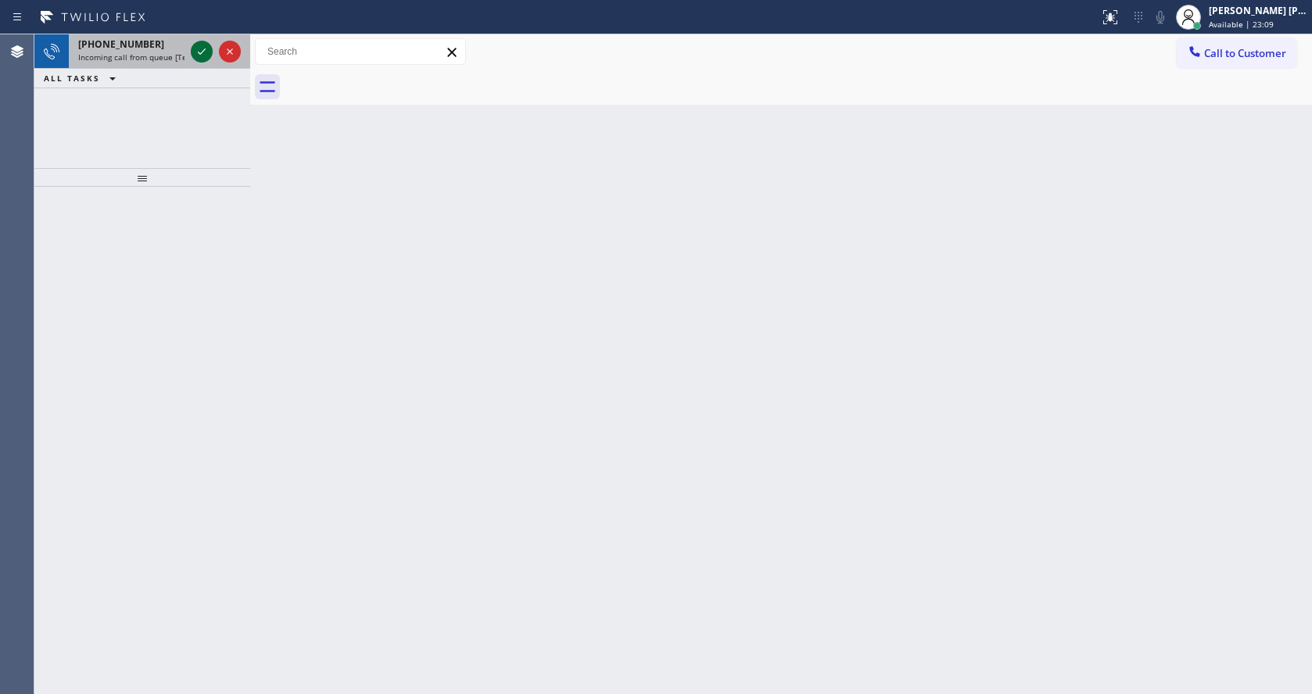
click at [195, 48] on icon at bounding box center [201, 51] width 19 height 19
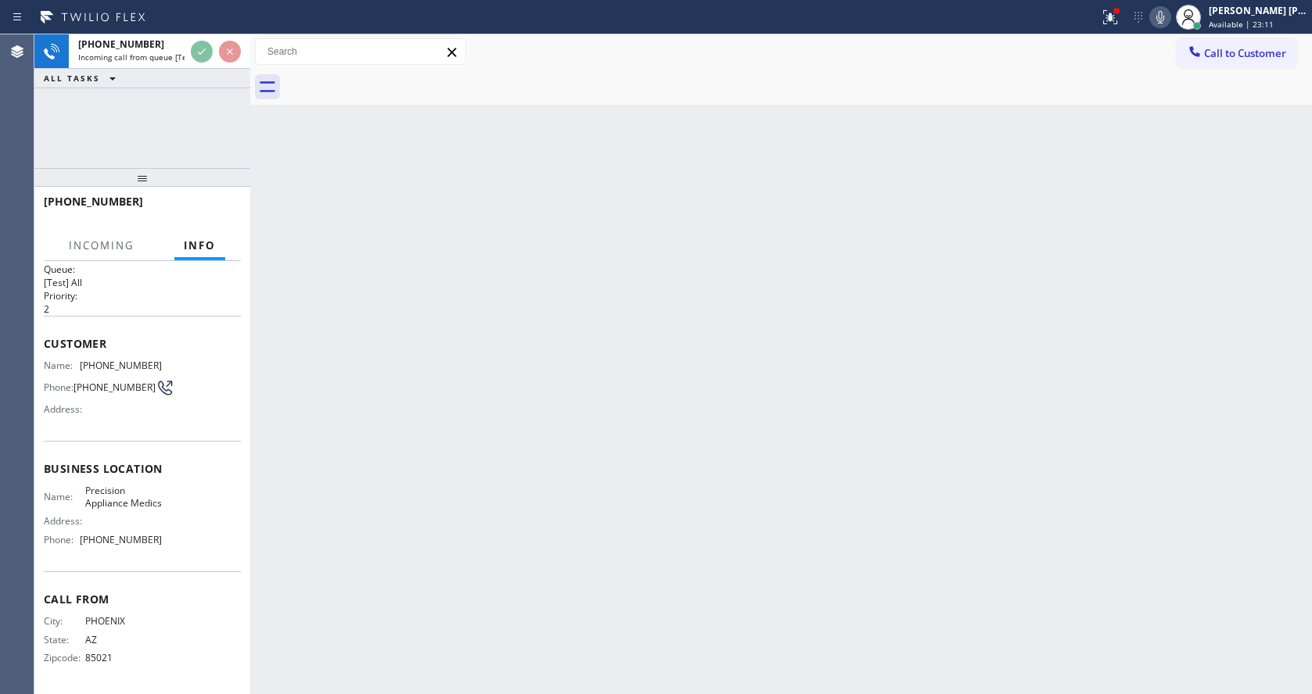
scroll to position [34, 0]
click at [400, 519] on div "Back to Dashboard Change Sender ID Customers Technicians Select a contact Outbo…" at bounding box center [781, 364] width 1062 height 660
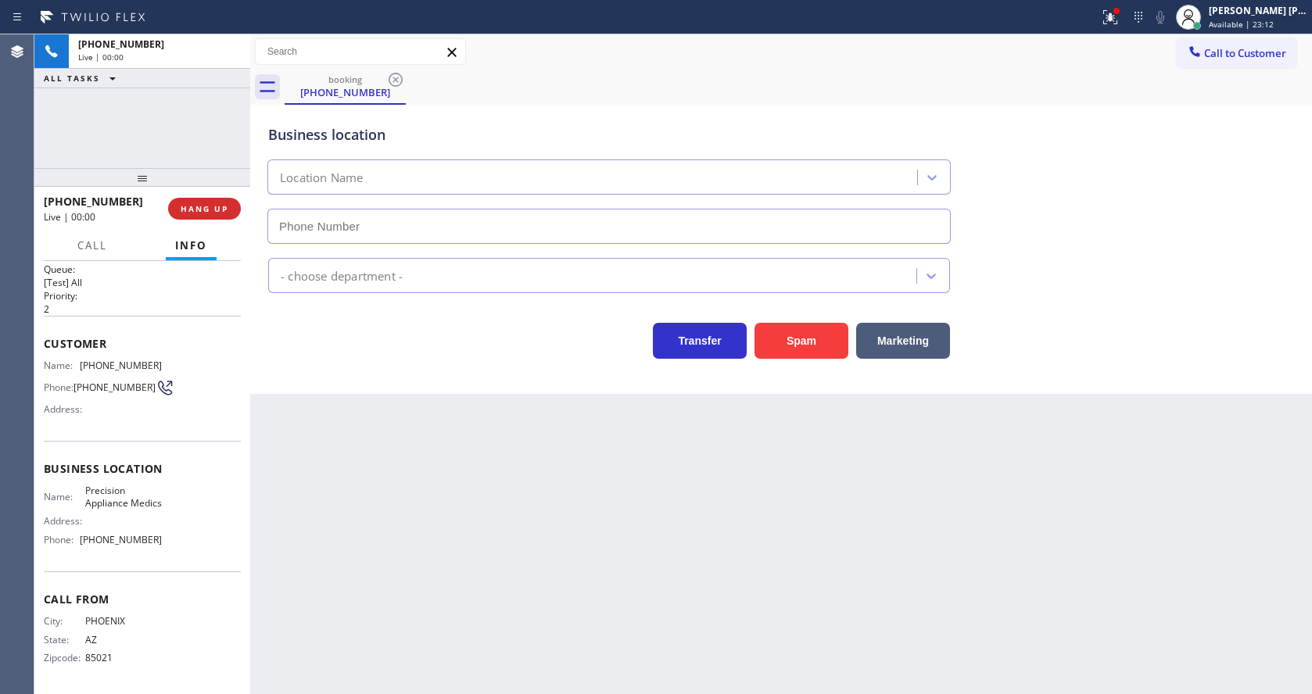
type input "[PHONE_NUMBER]"
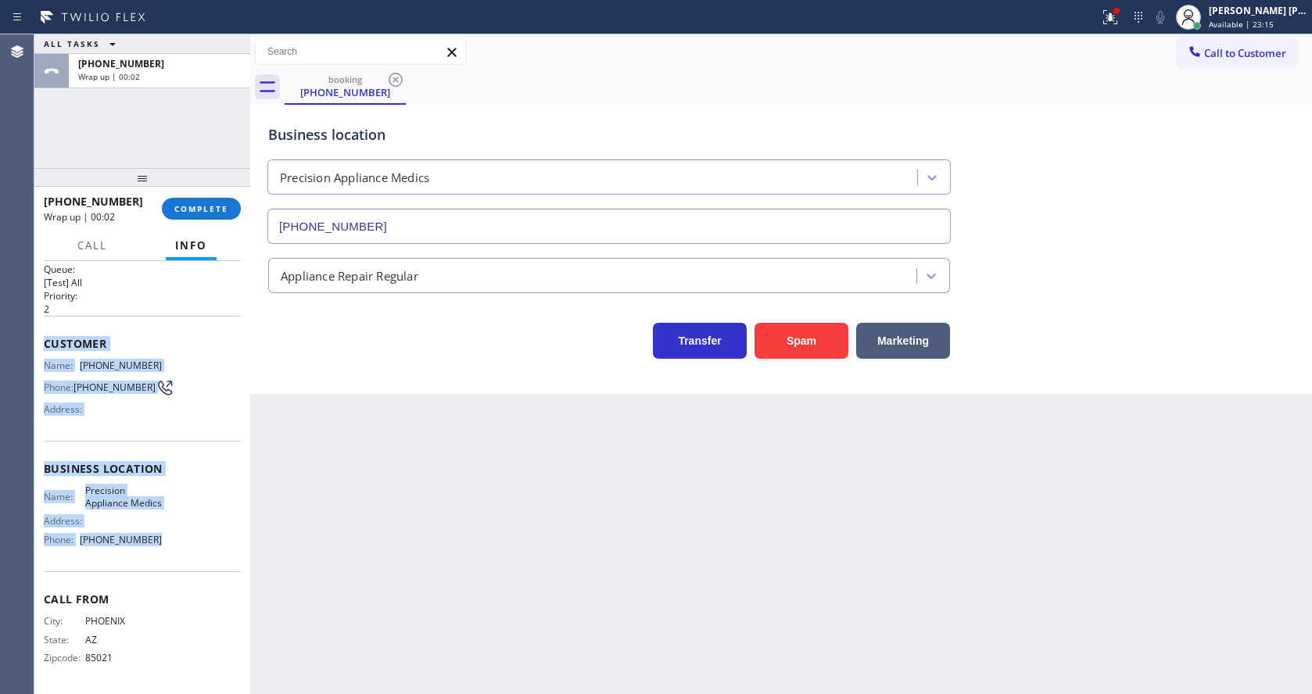
drag, startPoint x: 41, startPoint y: 328, endPoint x: 162, endPoint y: 538, distance: 242.3
click at [162, 538] on div "Context Queue: [Test] All Priority: 2 Customer Name: [PHONE_NUMBER] Phone: [PHO…" at bounding box center [142, 477] width 216 height 433
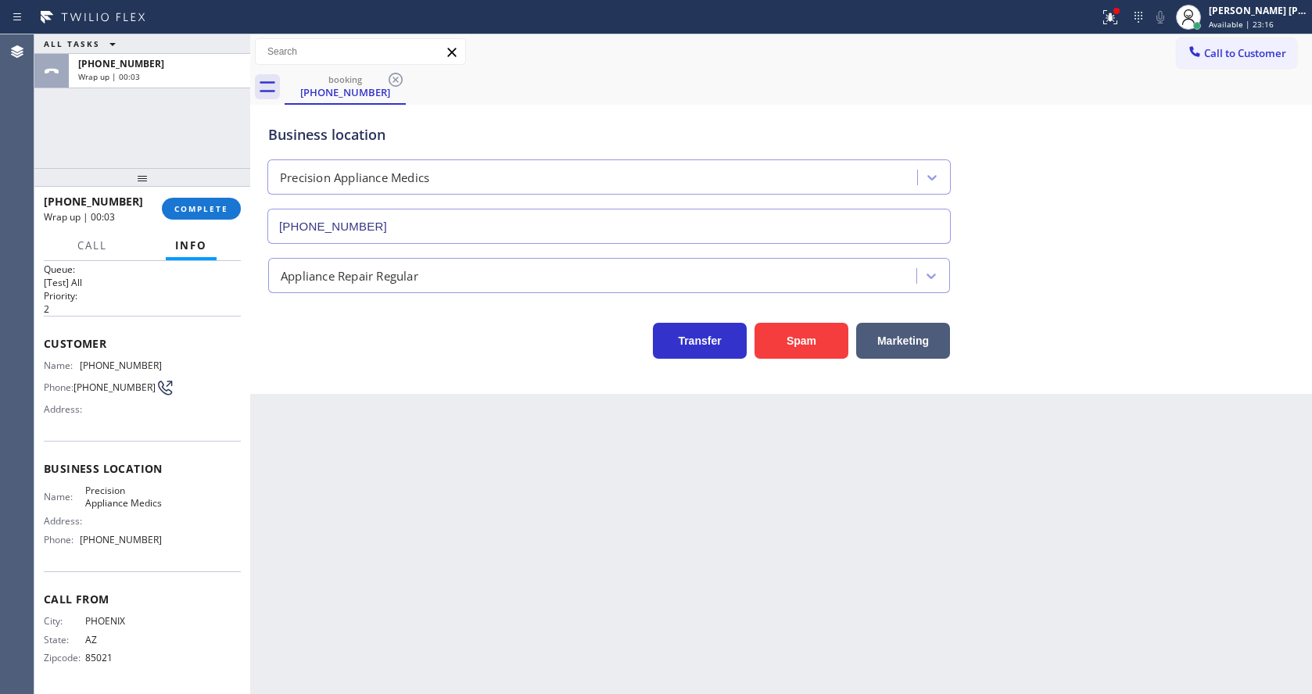
click at [384, 638] on div "Back to Dashboard Change Sender ID Customers Technicians Select a contact Outbo…" at bounding box center [781, 364] width 1062 height 660
click at [615, 512] on div "Back to Dashboard Change Sender ID Customers Technicians Select a contact Outbo…" at bounding box center [781, 364] width 1062 height 660
click at [200, 219] on button "COMPLETE" at bounding box center [201, 209] width 79 height 22
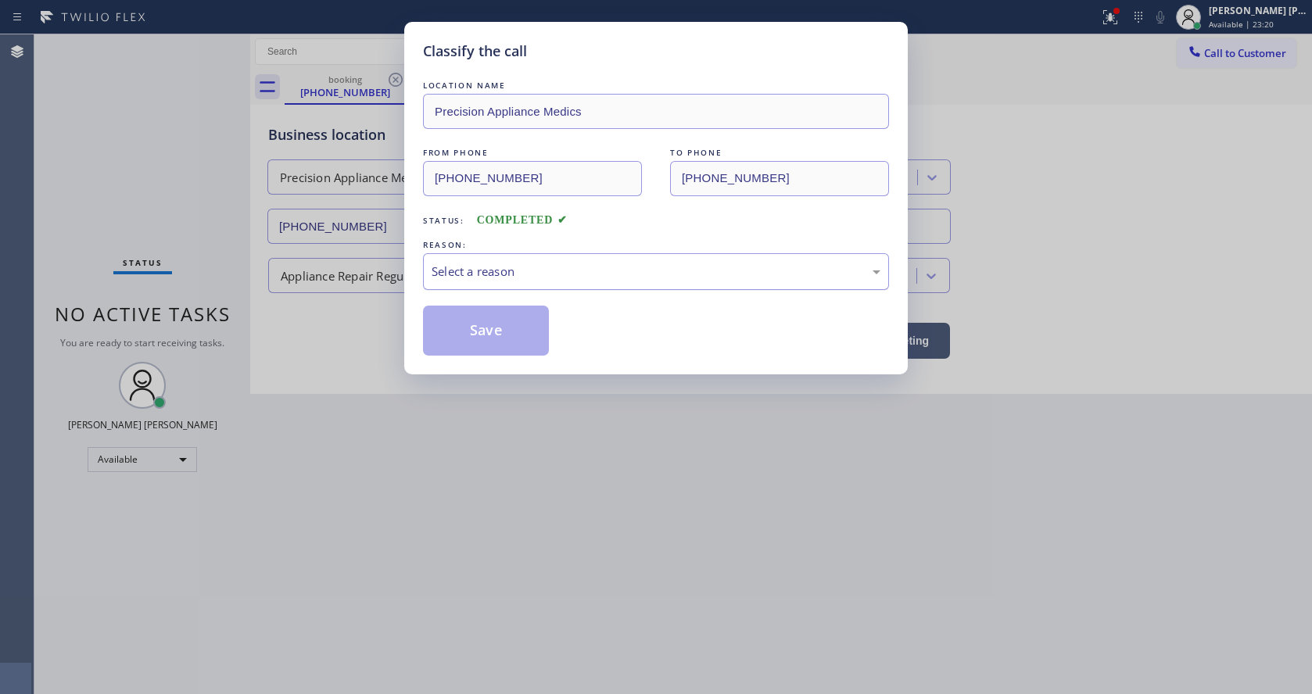
click at [496, 277] on div "Select a reason" at bounding box center [656, 272] width 449 height 18
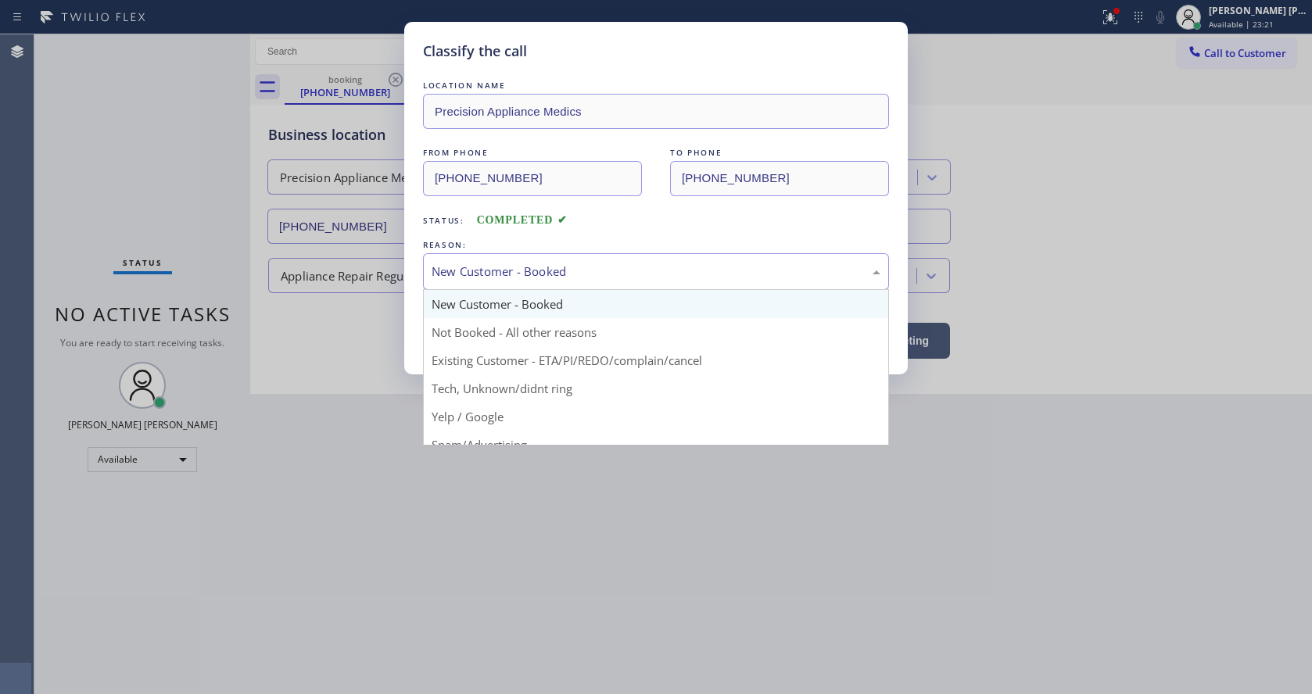
click at [460, 267] on div "New Customer - Booked" at bounding box center [656, 272] width 449 height 18
drag, startPoint x: 471, startPoint y: 387, endPoint x: 465, endPoint y: 327, distance: 60.4
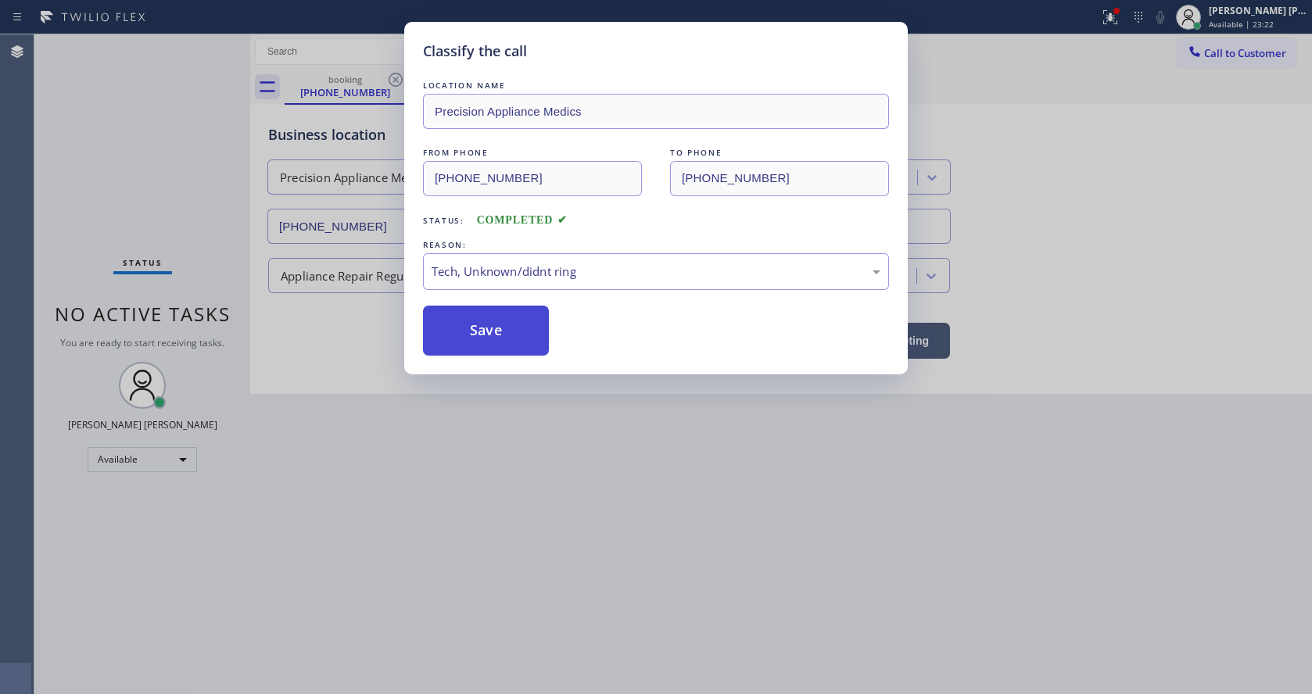
click at [465, 327] on button "Save" at bounding box center [486, 331] width 126 height 50
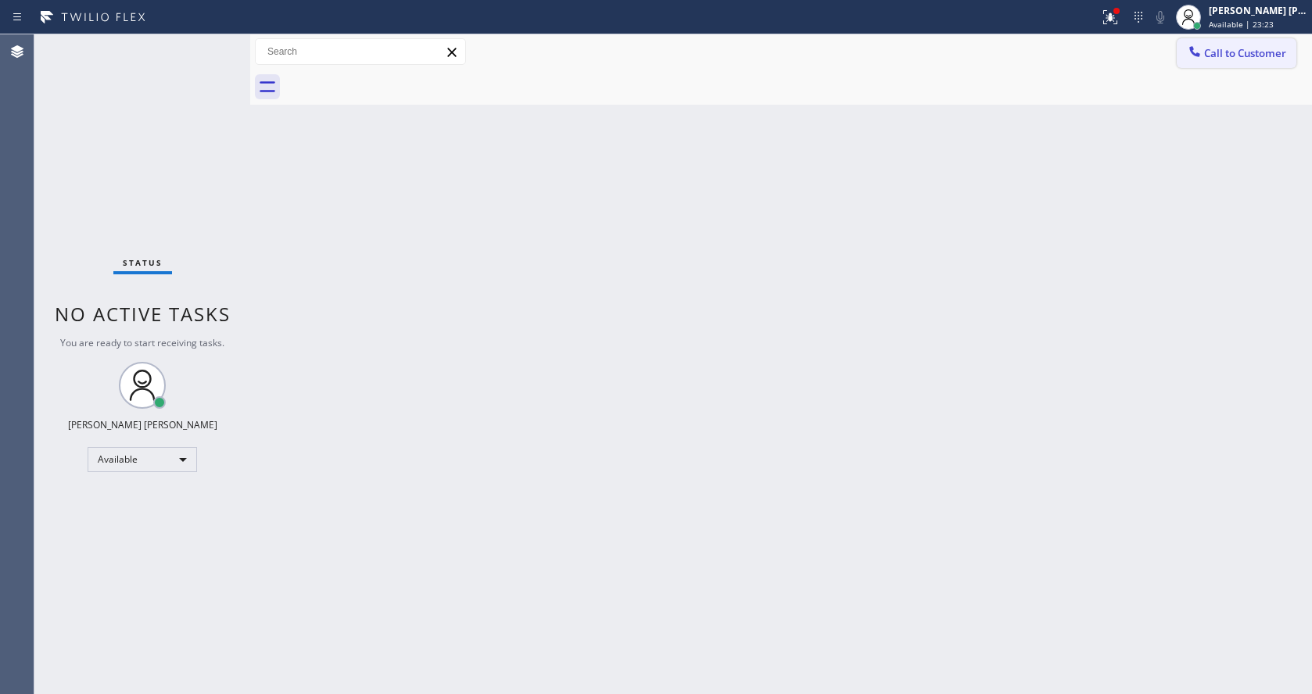
click at [1237, 56] on span "Call to Customer" at bounding box center [1245, 53] width 82 height 14
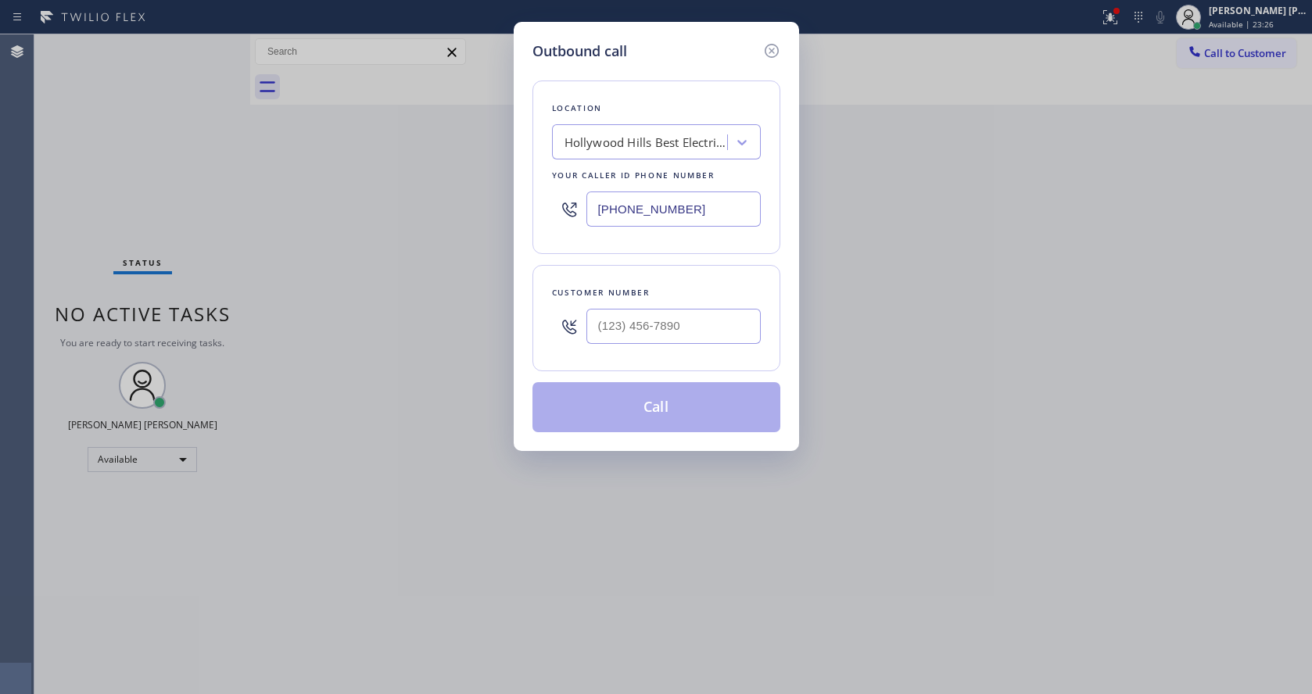
click at [633, 210] on input "[PHONE_NUMBER]" at bounding box center [673, 209] width 174 height 35
paste input "480) 613-3312"
type input "[PHONE_NUMBER]"
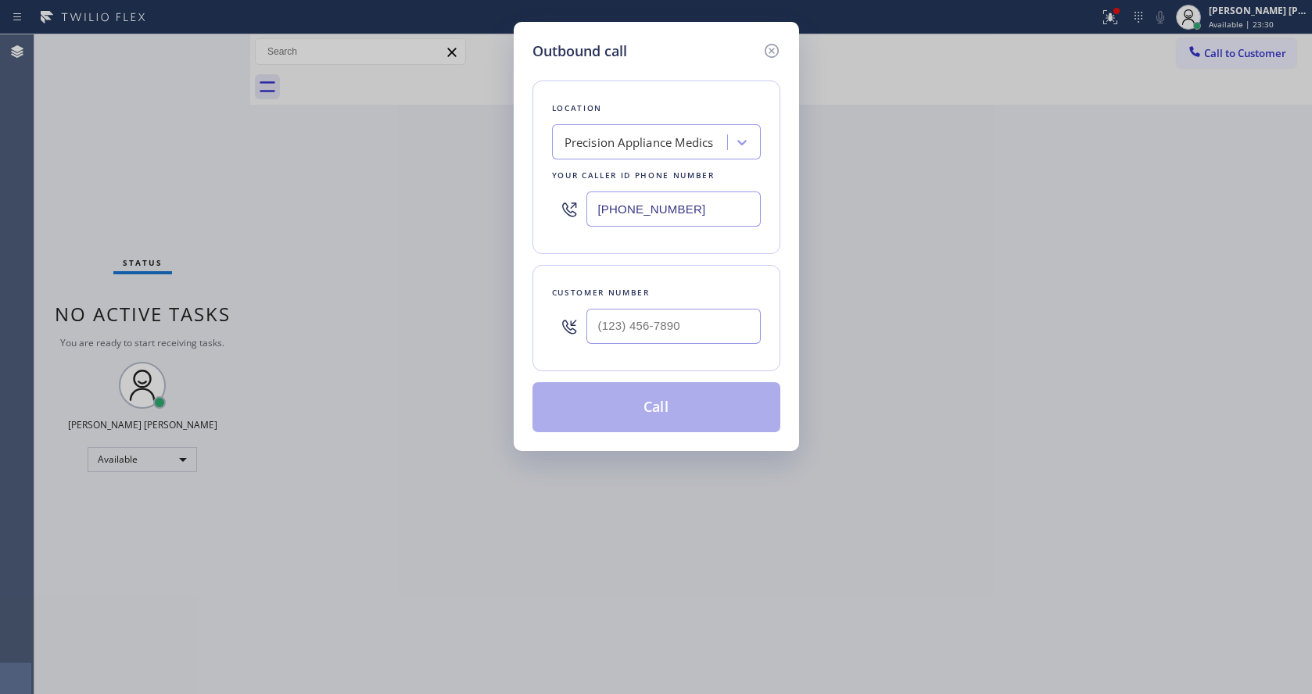
click at [656, 340] on input "text" at bounding box center [673, 326] width 174 height 35
paste input "602) 637-1399"
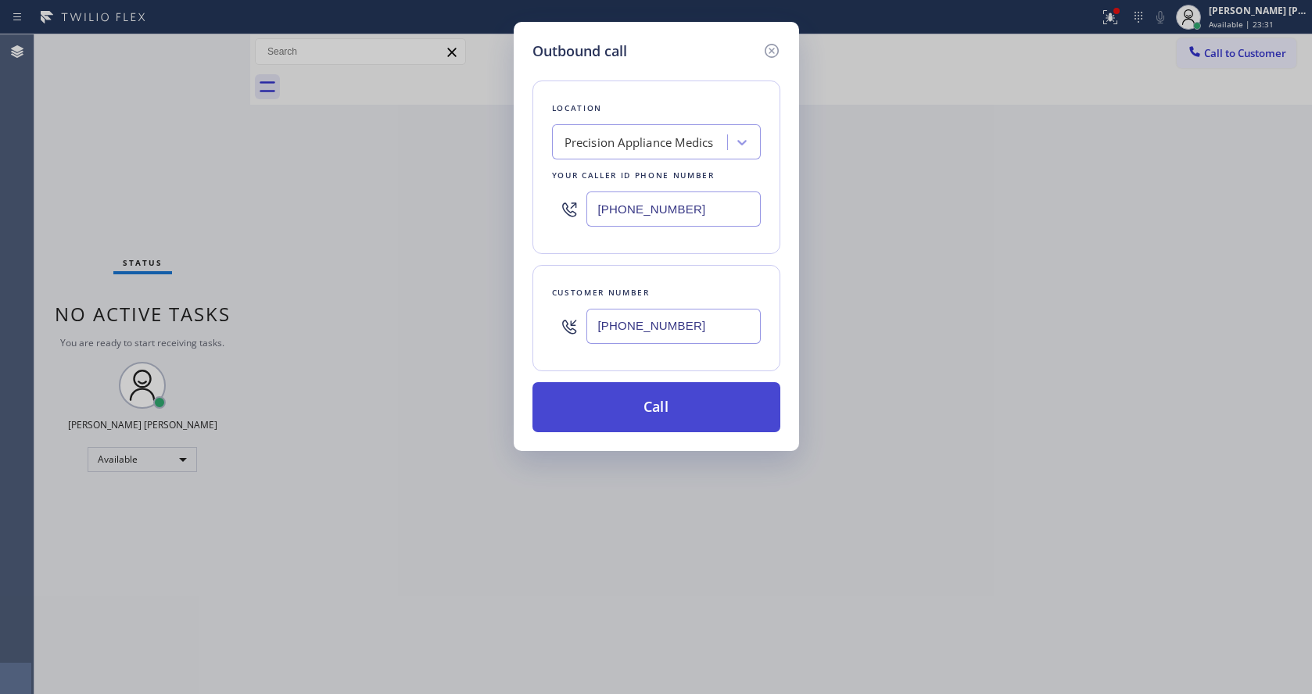
type input "[PHONE_NUMBER]"
click at [639, 414] on button "Call" at bounding box center [656, 407] width 248 height 50
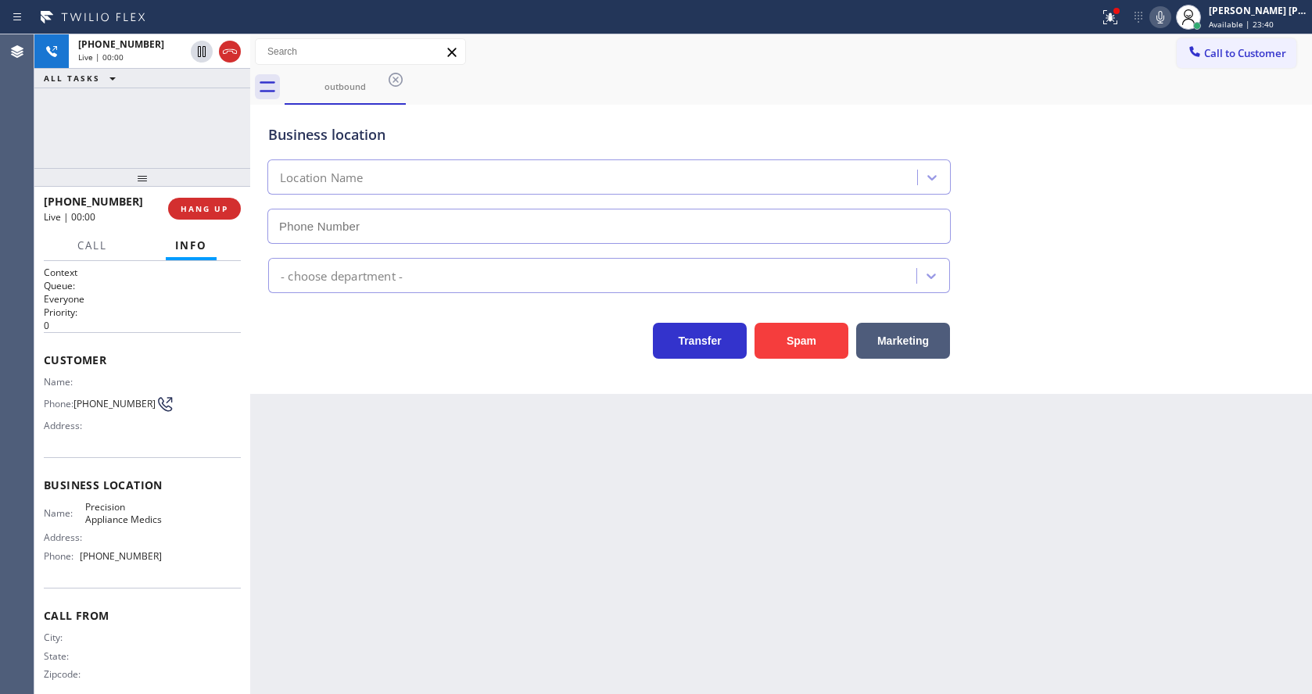
type input "[PHONE_NUMBER]"
click at [204, 204] on span "HANG UP" at bounding box center [205, 208] width 48 height 11
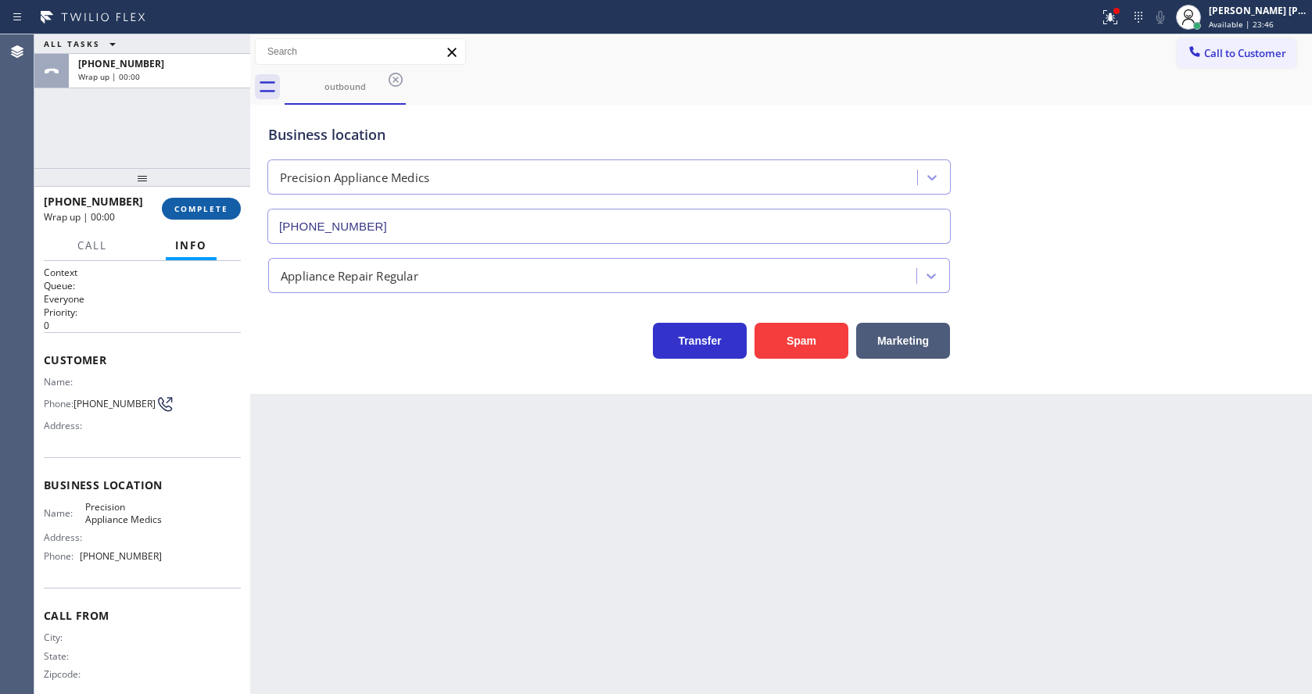
click at [204, 204] on span "COMPLETE" at bounding box center [201, 208] width 54 height 11
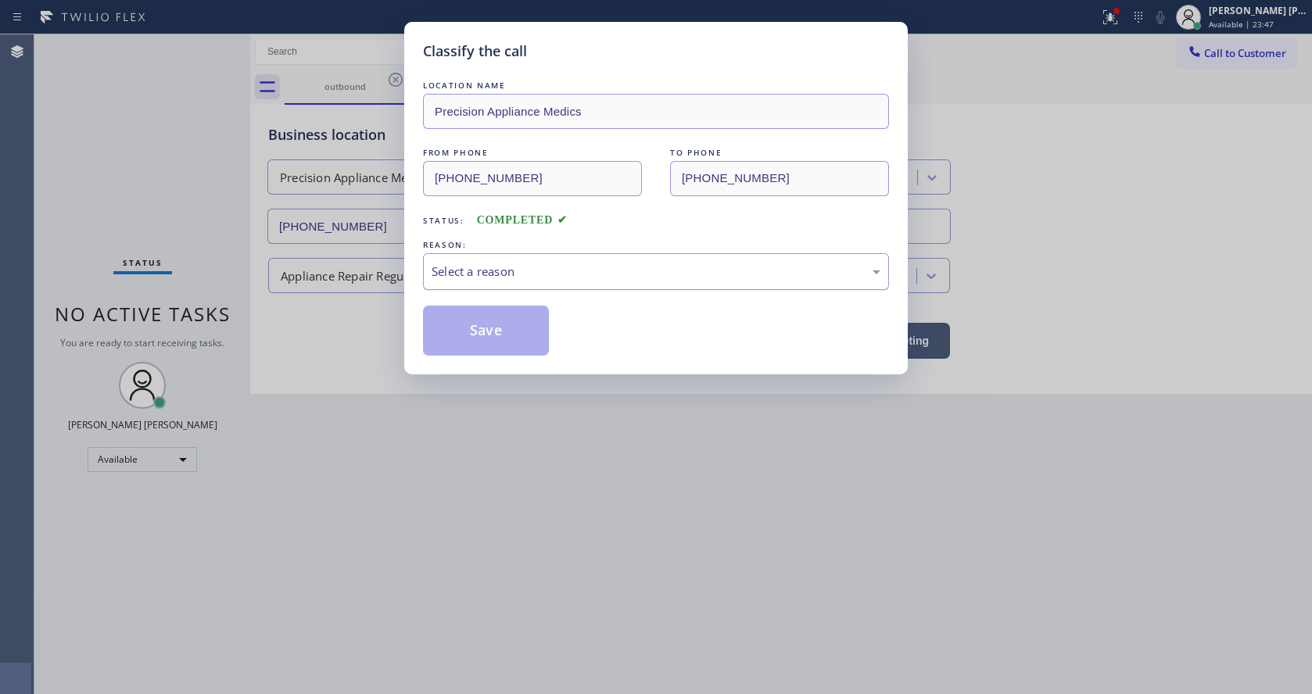
click at [453, 256] on div "Select a reason" at bounding box center [656, 271] width 466 height 37
click at [458, 324] on button "Save" at bounding box center [486, 331] width 126 height 50
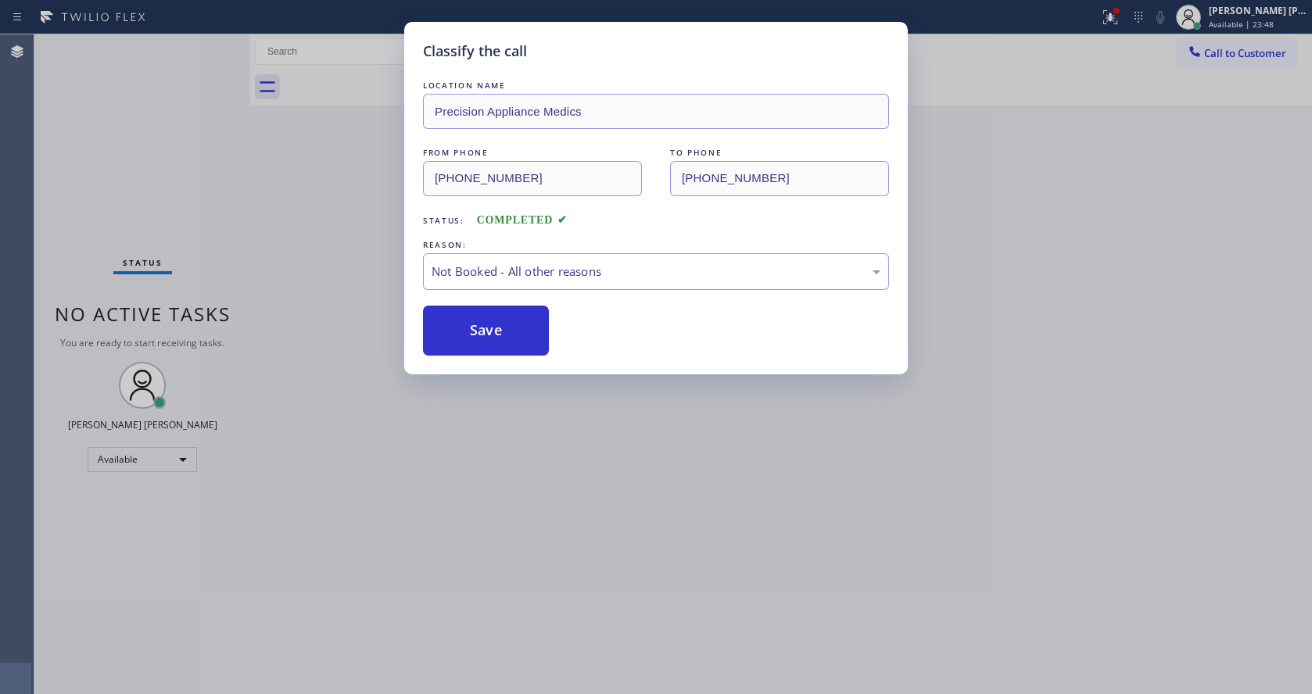
drag, startPoint x: 580, startPoint y: 457, endPoint x: 500, endPoint y: 628, distance: 189.2
click at [571, 464] on div "Classify the call LOCATION NAME Precision Appliance Medics FROM PHONE [PHONE_NU…" at bounding box center [656, 347] width 1312 height 694
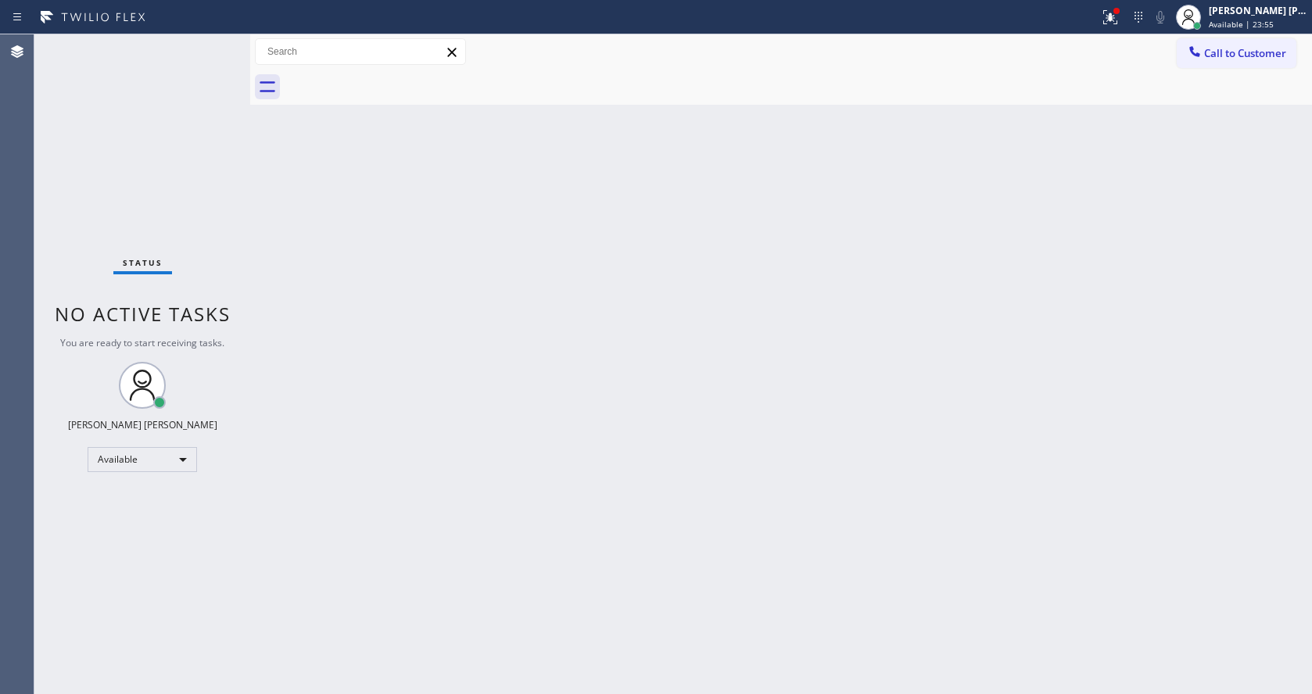
drag, startPoint x: 275, startPoint y: 352, endPoint x: 301, endPoint y: 434, distance: 86.0
click at [275, 352] on div "Back to Dashboard Change Sender ID Customers Technicians Select a contact Outbo…" at bounding box center [781, 364] width 1062 height 660
drag, startPoint x: 734, startPoint y: 506, endPoint x: 429, endPoint y: 613, distance: 323.2
click at [728, 508] on div "Back to Dashboard Change Sender ID Customers Technicians Select a contact Outbo…" at bounding box center [781, 364] width 1062 height 660
click at [401, 439] on div "Back to Dashboard Change Sender ID Customers Technicians Select a contact Outbo…" at bounding box center [781, 364] width 1062 height 660
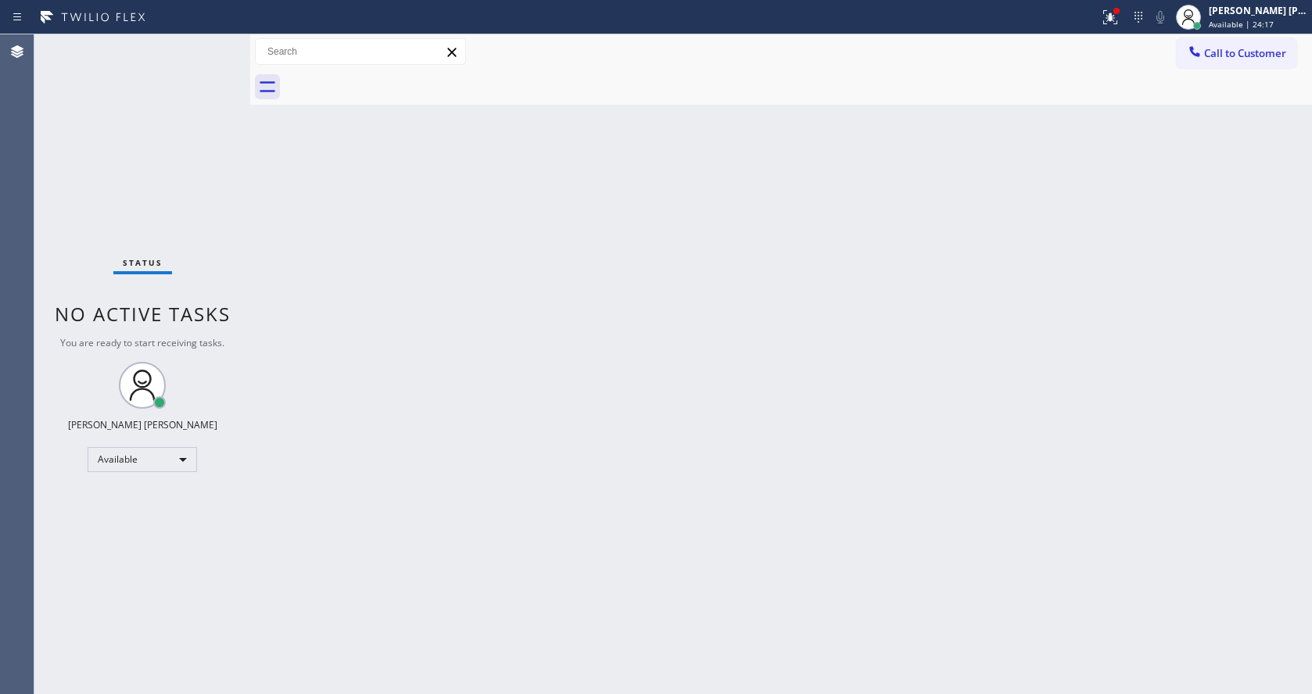
click at [860, 521] on div "Back to Dashboard Change Sender ID Customers Technicians Select a contact Outbo…" at bounding box center [781, 364] width 1062 height 660
drag, startPoint x: 236, startPoint y: 301, endPoint x: 102, endPoint y: 50, distance: 284.3
click at [236, 301] on div "Status No active tasks You are ready to start receiving tasks. [PERSON_NAME] [P…" at bounding box center [142, 364] width 216 height 660
drag, startPoint x: 470, startPoint y: 455, endPoint x: 362, endPoint y: 607, distance: 186.8
click at [470, 456] on div "Back to Dashboard Change Sender ID Customers Technicians Select a contact Outbo…" at bounding box center [781, 364] width 1062 height 660
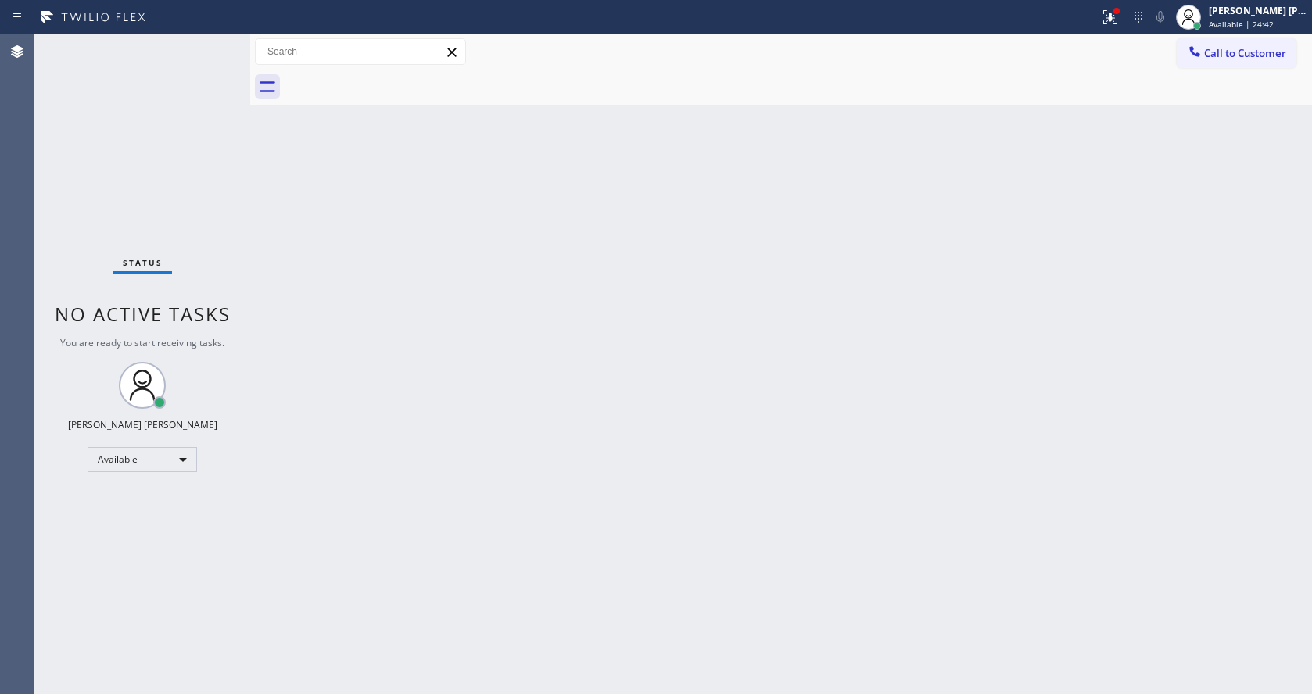
drag, startPoint x: 780, startPoint y: 471, endPoint x: 673, endPoint y: 509, distance: 113.5
click at [780, 471] on div "Back to Dashboard Change Sender ID Customers Technicians Select a contact Outbo…" at bounding box center [781, 364] width 1062 height 660
click at [366, 509] on div "Back to Dashboard Change Sender ID Customers Technicians Select a contact Outbo…" at bounding box center [781, 364] width 1062 height 660
click at [354, 676] on div "Back to Dashboard Change Sender ID Customers Technicians Select a contact Outbo…" at bounding box center [781, 364] width 1062 height 660
click at [703, 458] on div "Back to Dashboard Change Sender ID Customers Technicians Select a contact Outbo…" at bounding box center [781, 364] width 1062 height 660
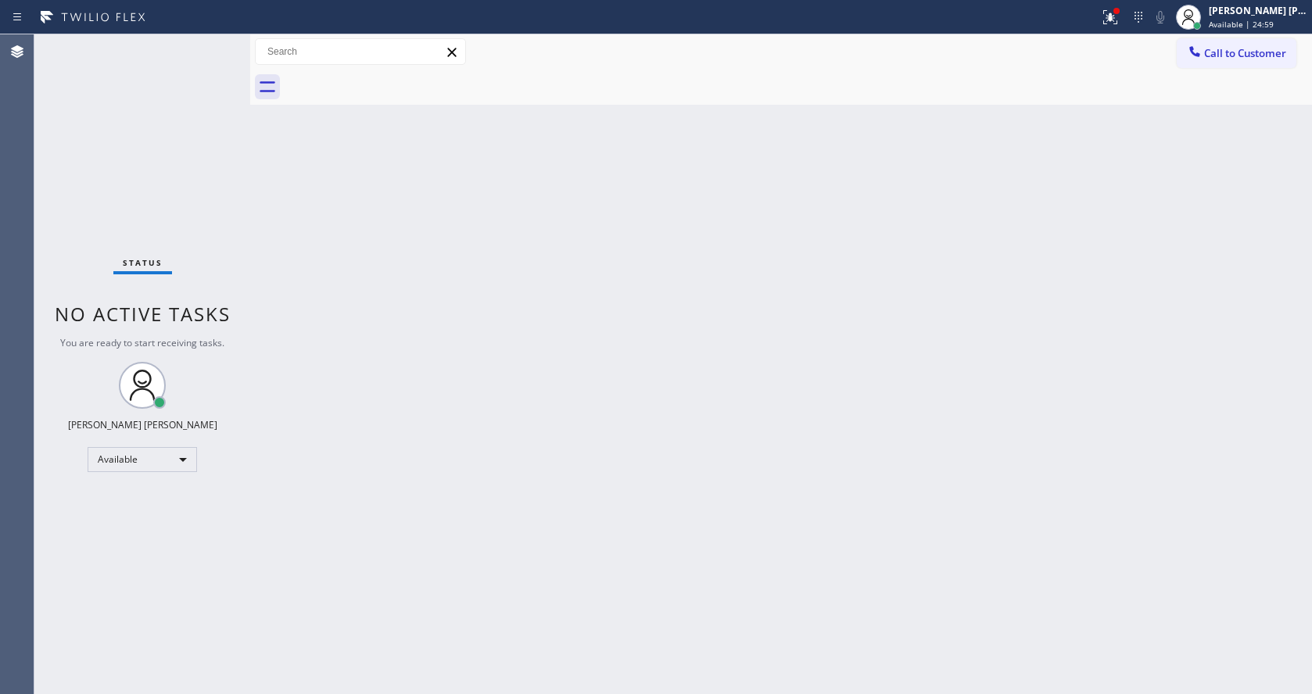
click at [278, 619] on div "Back to Dashboard Change Sender ID Customers Technicians Select a contact Outbo…" at bounding box center [781, 364] width 1062 height 660
click at [840, 452] on div "Back to Dashboard Change Sender ID Customers Technicians Select a contact Outbo…" at bounding box center [781, 364] width 1062 height 660
click at [349, 585] on div "Back to Dashboard Change Sender ID Customers Technicians Select a contact Outbo…" at bounding box center [781, 364] width 1062 height 660
click at [803, 433] on div "Back to Dashboard Change Sender ID Customers Technicians Select a contact Outbo…" at bounding box center [781, 364] width 1062 height 660
click at [303, 666] on div "Back to Dashboard Change Sender ID Customers Technicians Select a contact Outbo…" at bounding box center [781, 364] width 1062 height 660
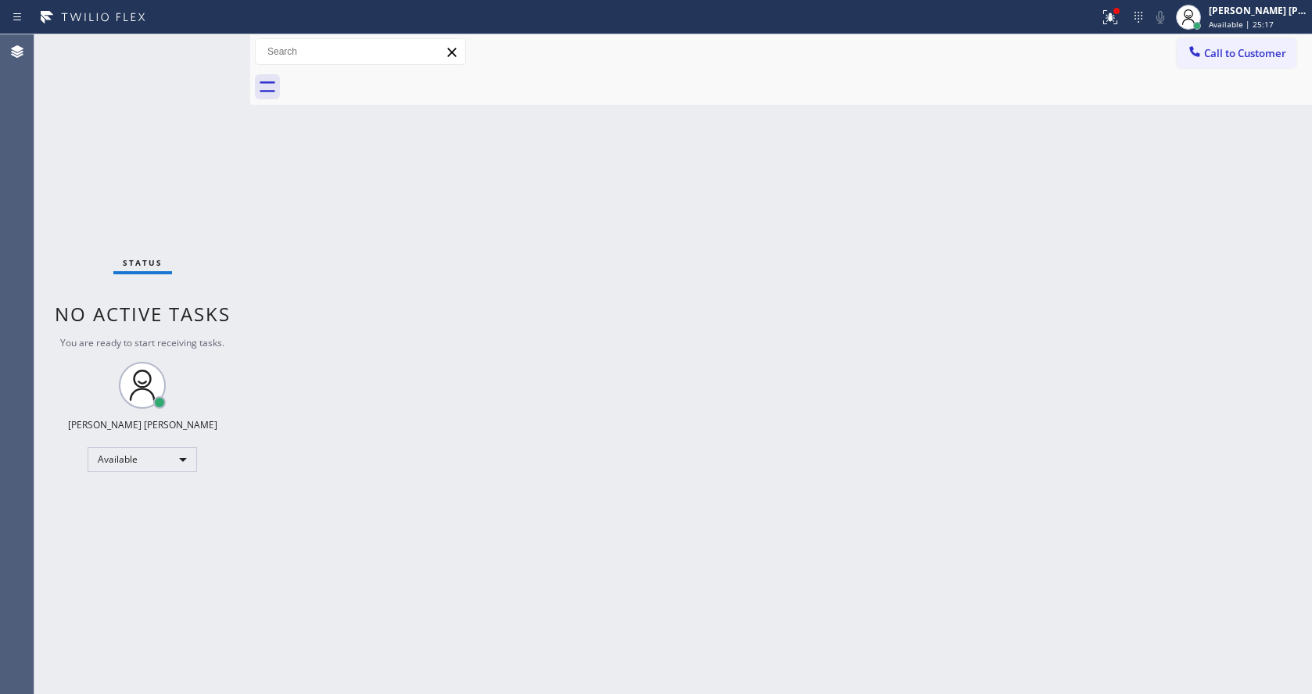
click at [764, 468] on div "Back to Dashboard Change Sender ID Customers Technicians Select a contact Outbo…" at bounding box center [781, 364] width 1062 height 660
click at [334, 226] on div "Back to Dashboard Change Sender ID Customers Technicians Select a contact Outbo…" at bounding box center [781, 364] width 1062 height 660
click at [228, 258] on div "Status No active tasks You are ready to start receiving tasks. [PERSON_NAME] [P…" at bounding box center [142, 364] width 216 height 660
click at [216, 42] on div "Status No active tasks You are ready to start receiving tasks. [PERSON_NAME] [P…" at bounding box center [142, 364] width 216 height 660
click at [214, 45] on div "Status No active tasks You are ready to start receiving tasks. [PERSON_NAME] [P…" at bounding box center [142, 364] width 216 height 660
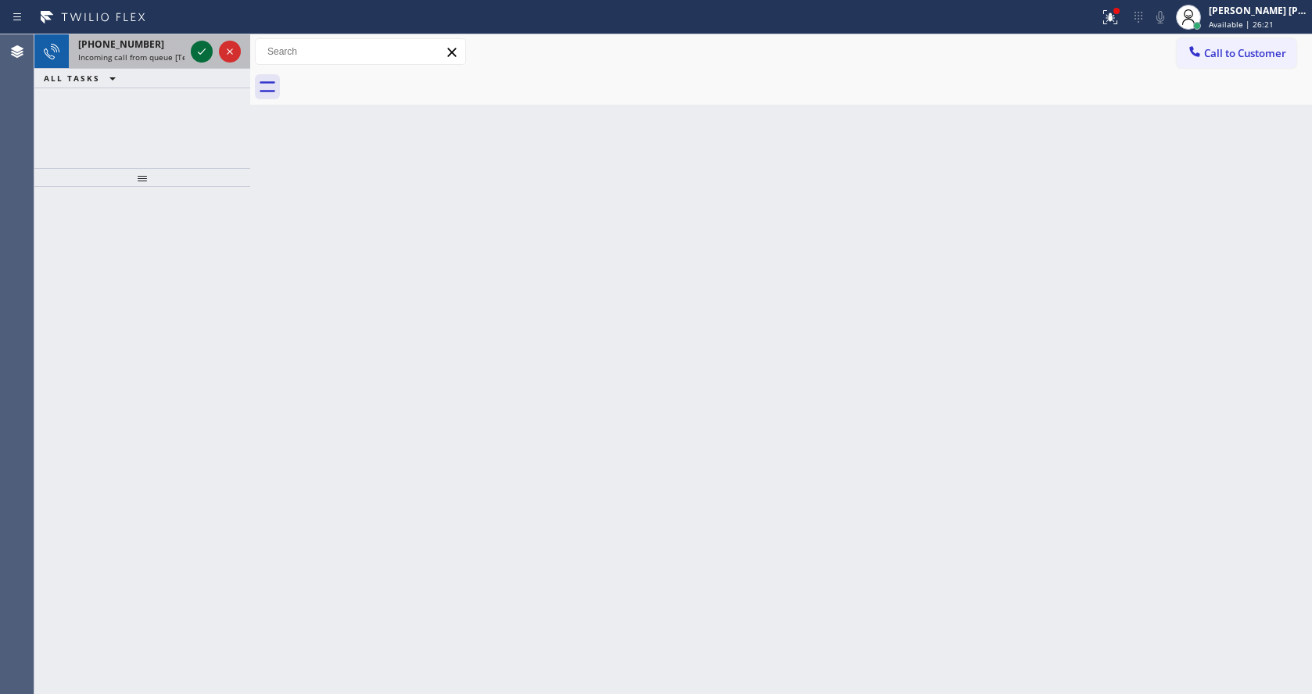
click at [210, 53] on icon at bounding box center [201, 51] width 19 height 19
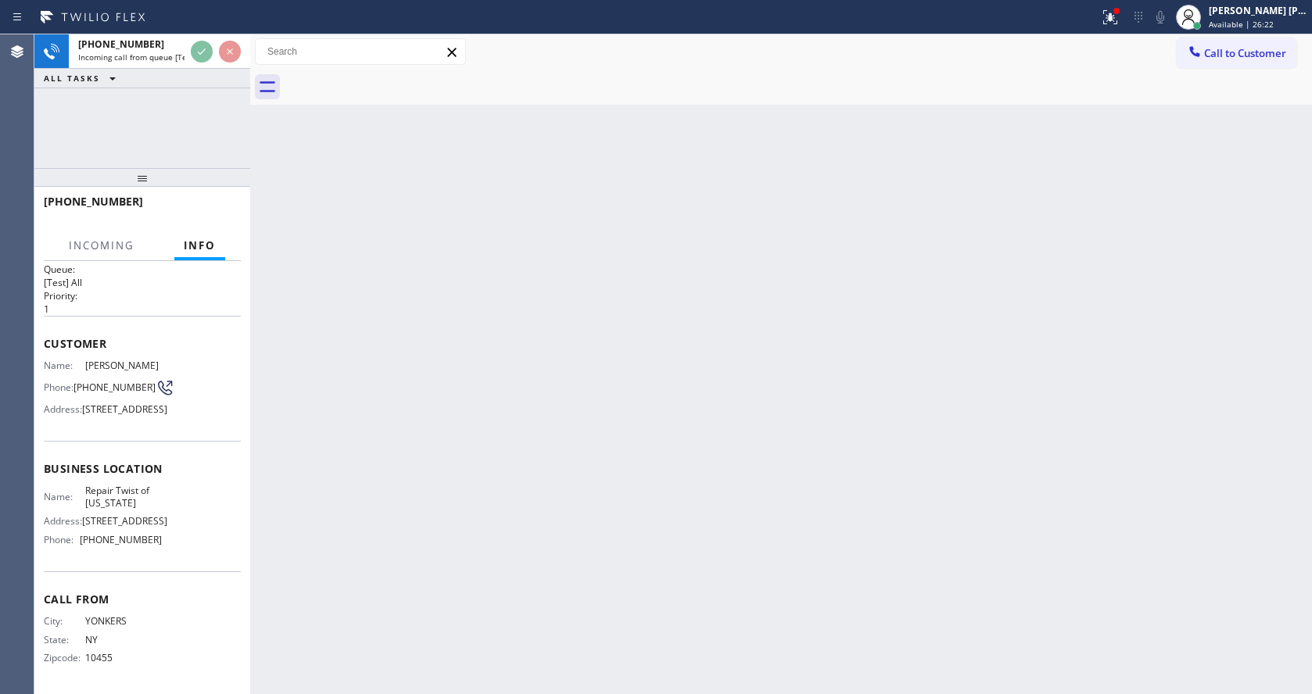
scroll to position [70, 0]
click at [465, 446] on div "Back to Dashboard Change Sender ID Customers Technicians Select a contact Outbo…" at bounding box center [781, 364] width 1062 height 660
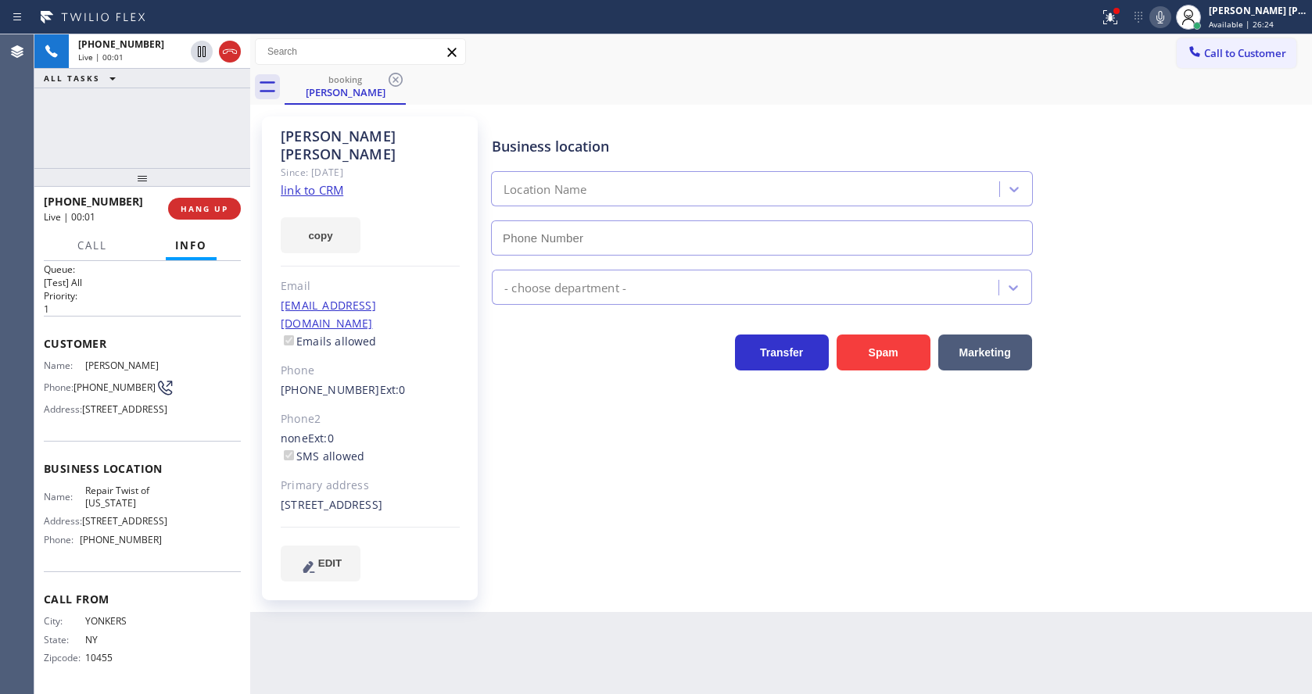
type input "[PHONE_NUMBER]"
click at [528, 450] on div "Business location Repair Twist of [US_STATE] [PHONE_NUMBER] Appliance Repair Re…" at bounding box center [898, 348] width 819 height 457
click at [327, 182] on link "link to CRM" at bounding box center [312, 190] width 63 height 16
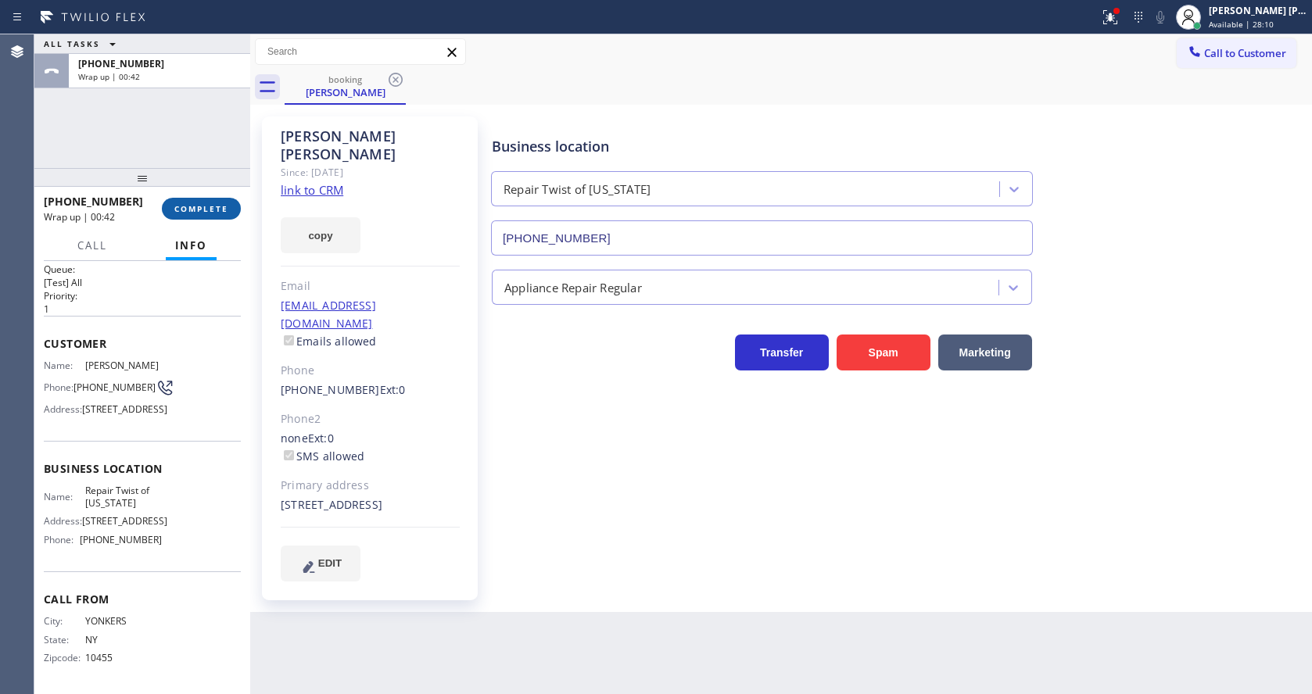
click at [191, 200] on button "COMPLETE" at bounding box center [201, 209] width 79 height 22
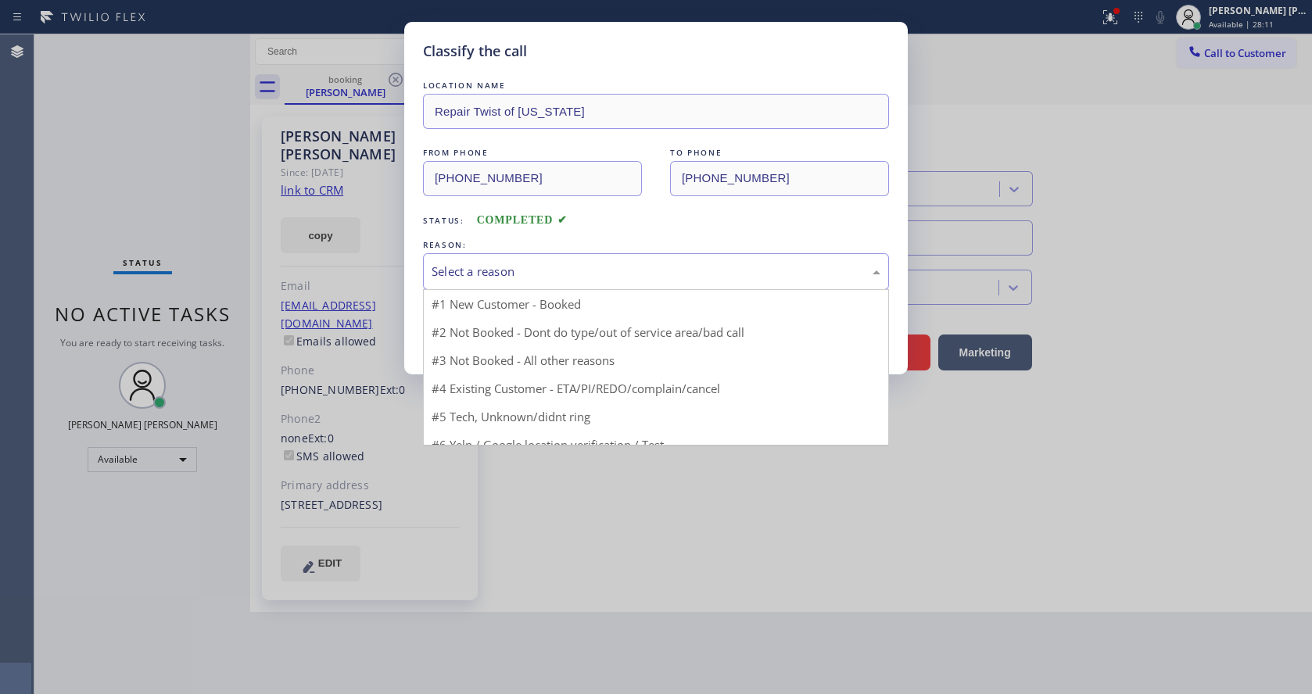
click at [474, 271] on div "Select a reason" at bounding box center [656, 272] width 449 height 18
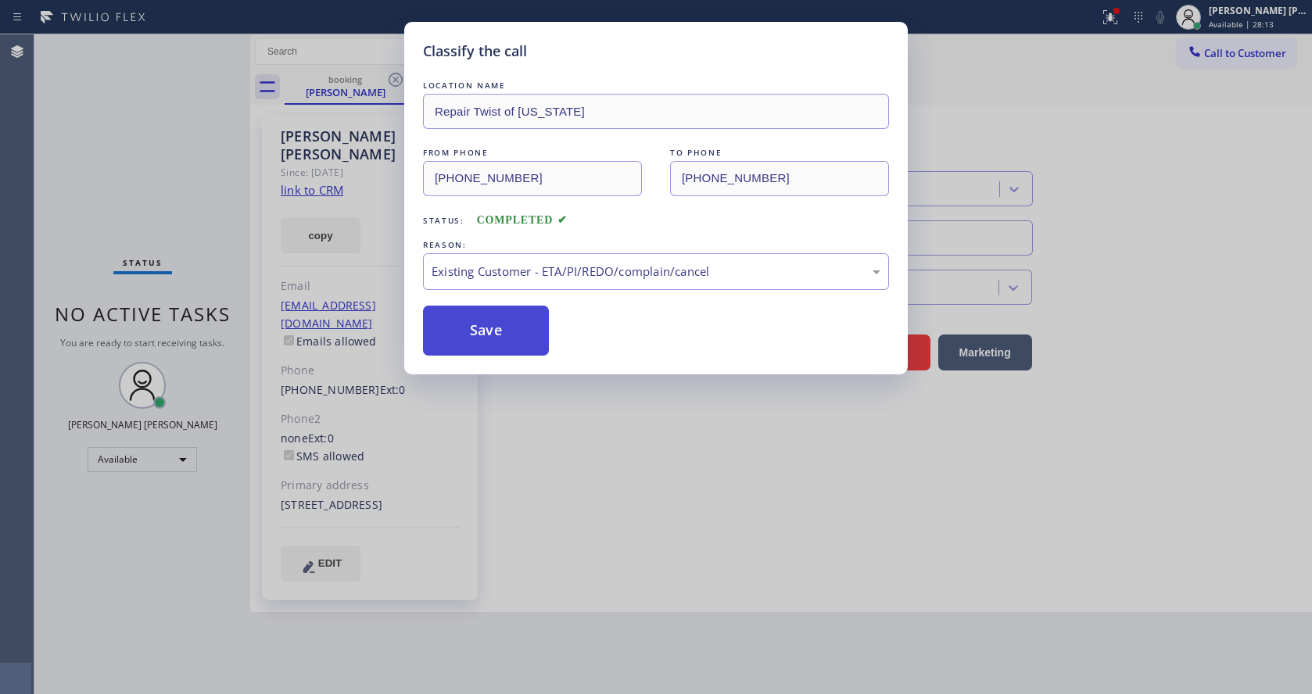
click at [495, 350] on button "Save" at bounding box center [486, 331] width 126 height 50
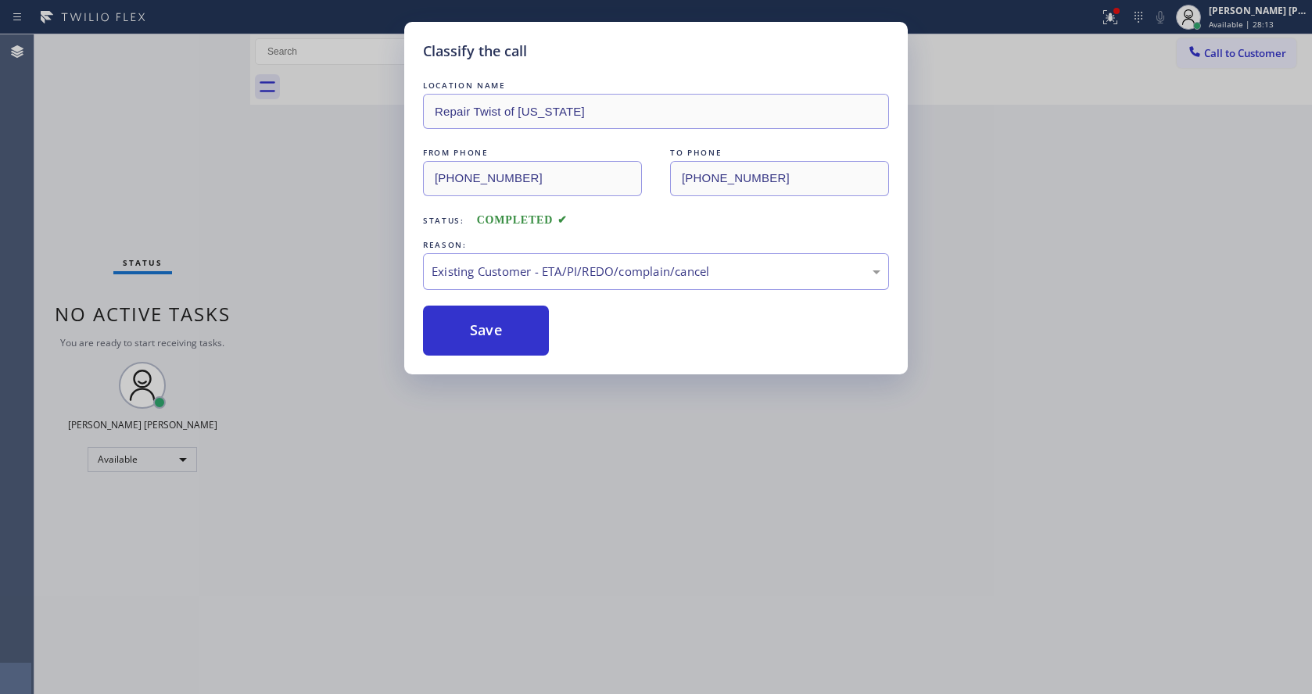
click at [450, 688] on div "Classify the call LOCATION NAME Repair Twist of [US_STATE] FROM PHONE [PHONE_NU…" at bounding box center [656, 347] width 1312 height 694
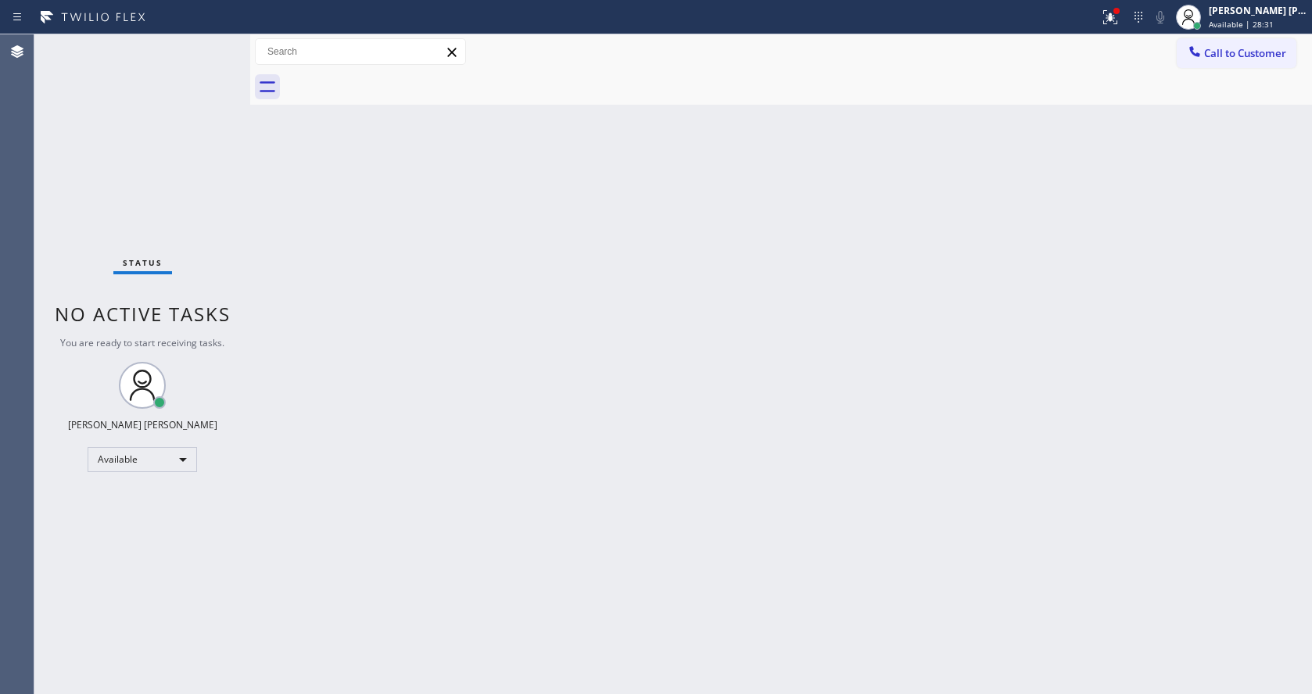
click at [306, 281] on div "Back to Dashboard Change Sender ID Customers Technicians Select a contact Outbo…" at bounding box center [781, 364] width 1062 height 660
click at [151, 104] on div "Status No active tasks You are ready to start receiving tasks. [PERSON_NAME] [P…" at bounding box center [142, 364] width 216 height 660
click at [213, 48] on div "Status No active tasks You are ready to start receiving tasks. [PERSON_NAME] [P…" at bounding box center [142, 364] width 216 height 660
click at [213, 47] on div "Status No active tasks You are ready to start receiving tasks. [PERSON_NAME] [P…" at bounding box center [142, 364] width 216 height 660
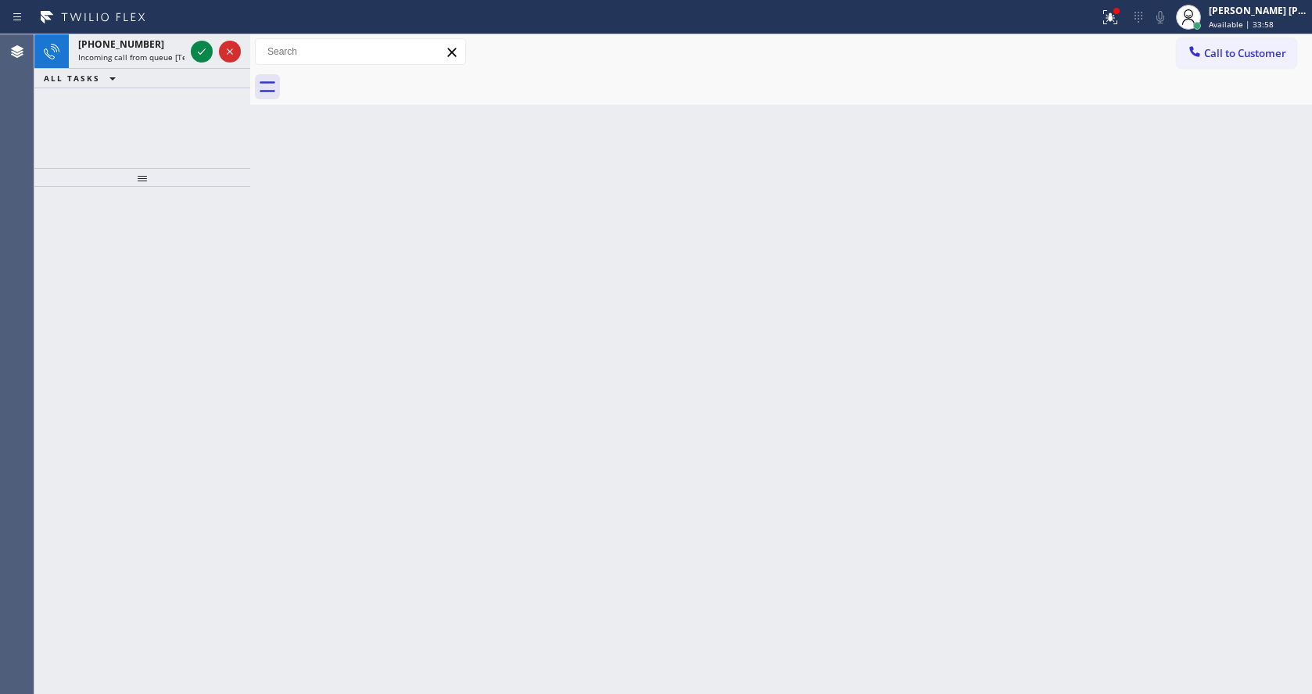
click at [213, 47] on div at bounding box center [216, 51] width 56 height 34
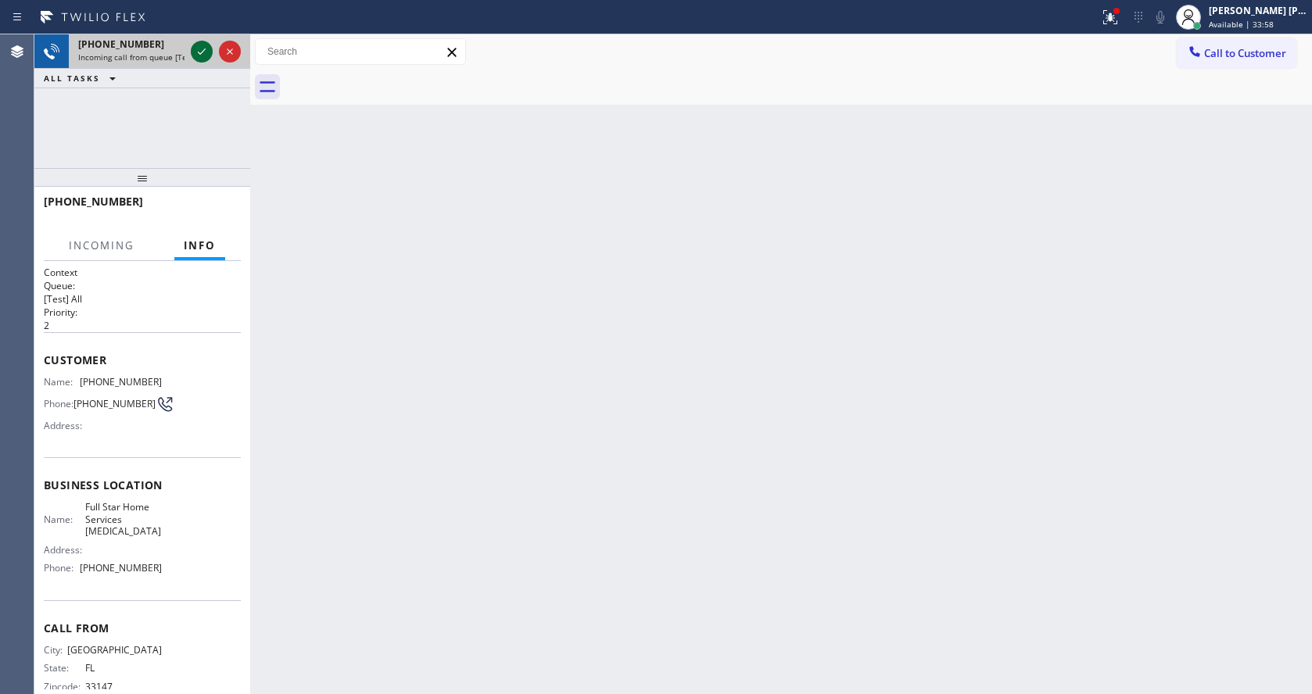
click at [208, 45] on icon at bounding box center [201, 51] width 19 height 19
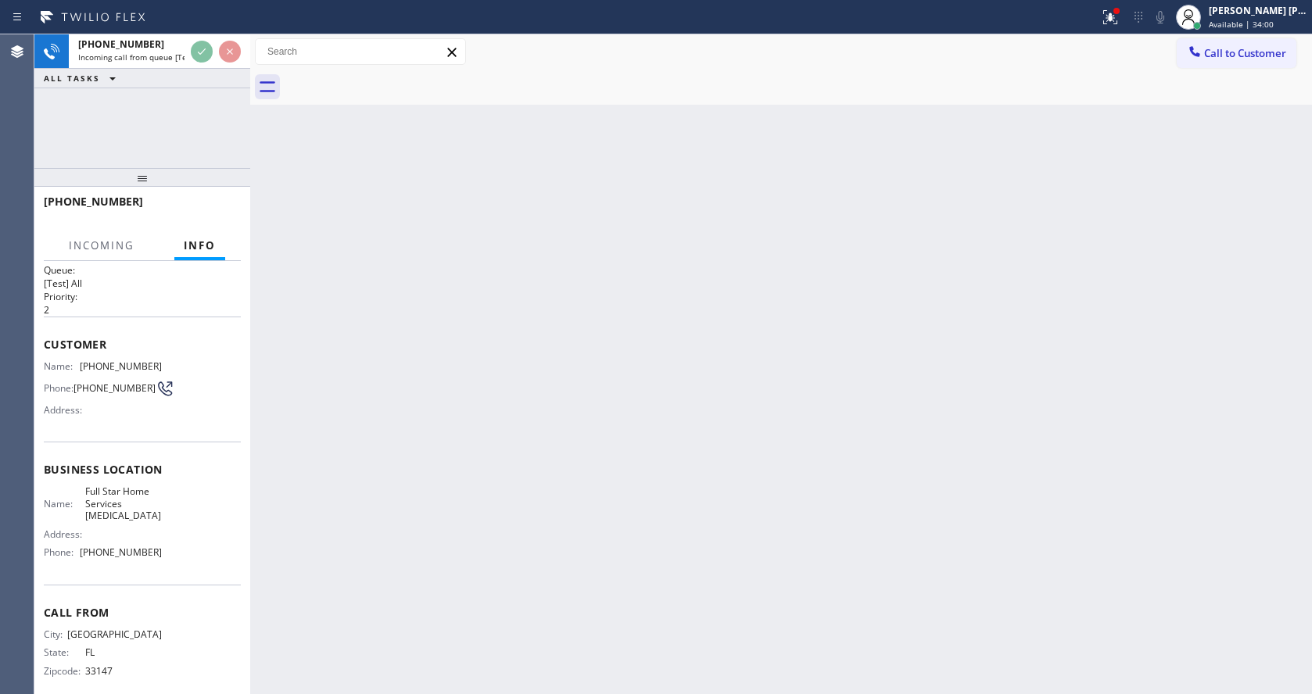
scroll to position [22, 0]
click at [491, 471] on div "Back to Dashboard Change Sender ID Customers Technicians Select a contact Outbo…" at bounding box center [781, 364] width 1062 height 660
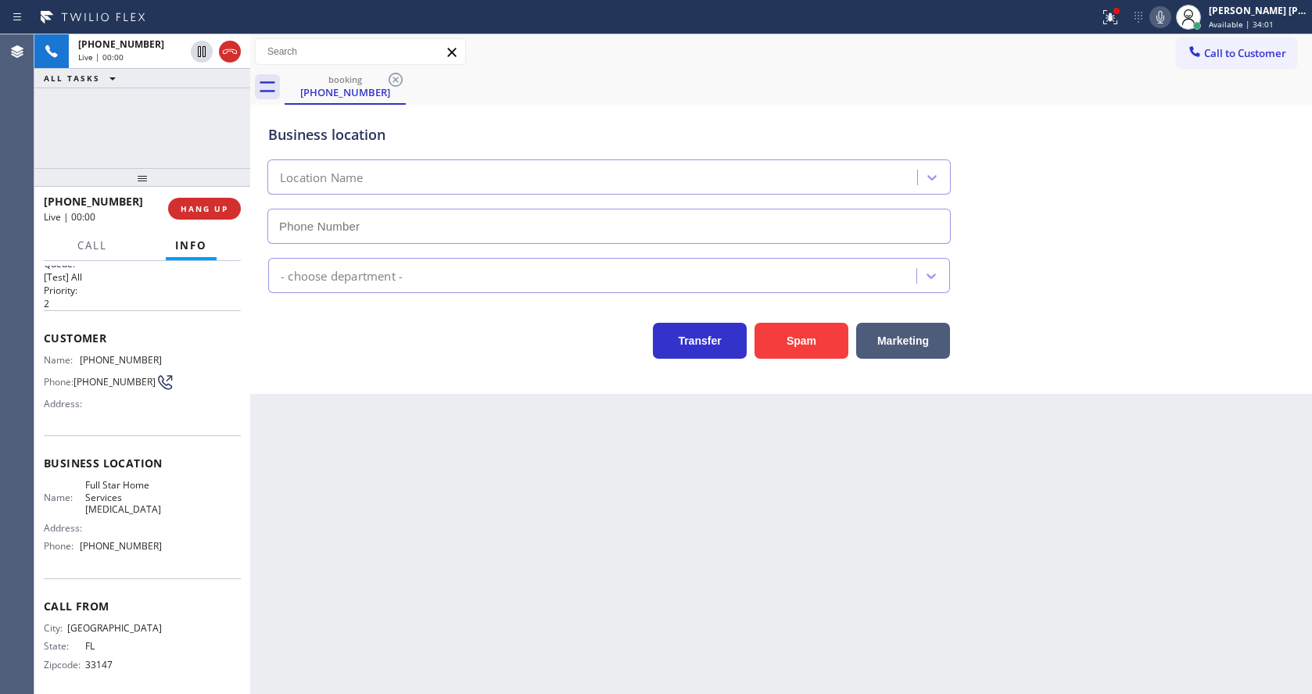
type input "[PHONE_NUMBER]"
click at [425, 541] on div "Back to Dashboard Change Sender ID Customers Technicians Select a contact Outbo…" at bounding box center [781, 364] width 1062 height 660
click at [418, 686] on div "Back to Dashboard Change Sender ID Customers Technicians Select a contact Outbo…" at bounding box center [781, 364] width 1062 height 660
drag, startPoint x: 639, startPoint y: 550, endPoint x: 556, endPoint y: 597, distance: 95.2
click at [639, 550] on div "Back to Dashboard Change Sender ID Customers Technicians Select a contact Outbo…" at bounding box center [781, 364] width 1062 height 660
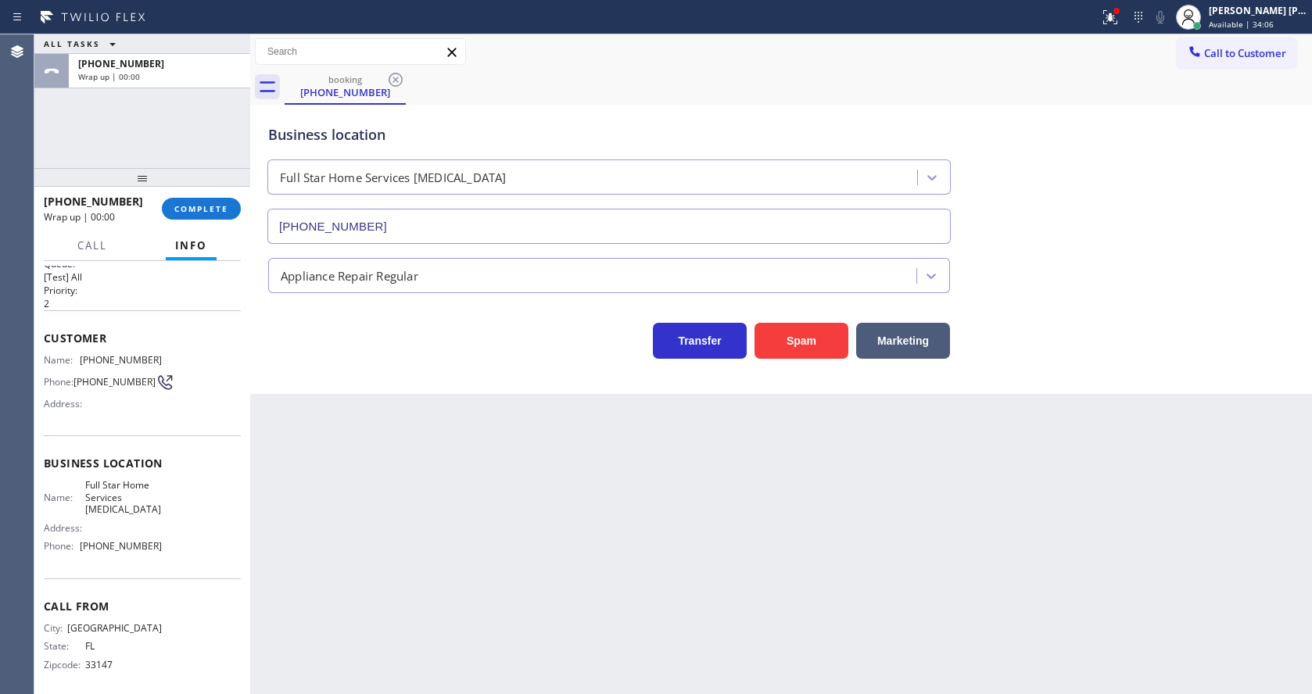
click at [394, 395] on div "Back to Dashboard Change Sender ID Customers Technicians Select a contact Outbo…" at bounding box center [781, 364] width 1062 height 660
click at [190, 208] on span "COMPLETE" at bounding box center [201, 208] width 54 height 11
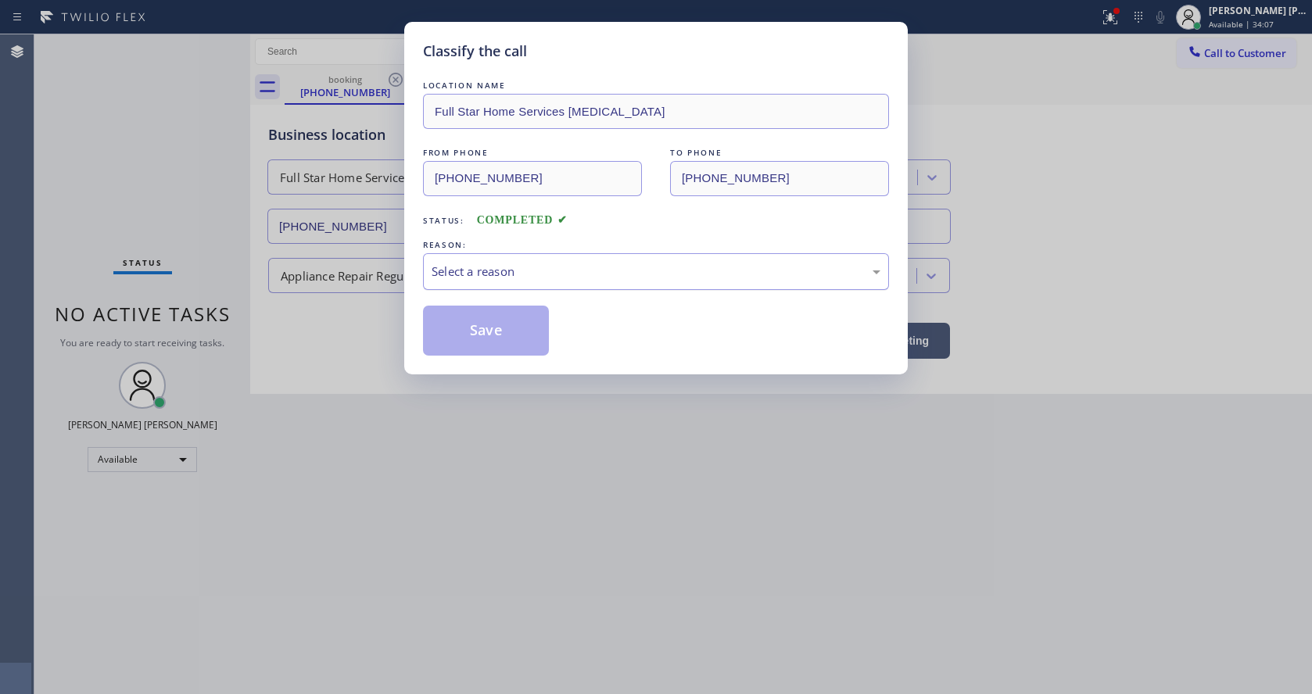
click at [505, 271] on div "Select a reason" at bounding box center [656, 272] width 449 height 18
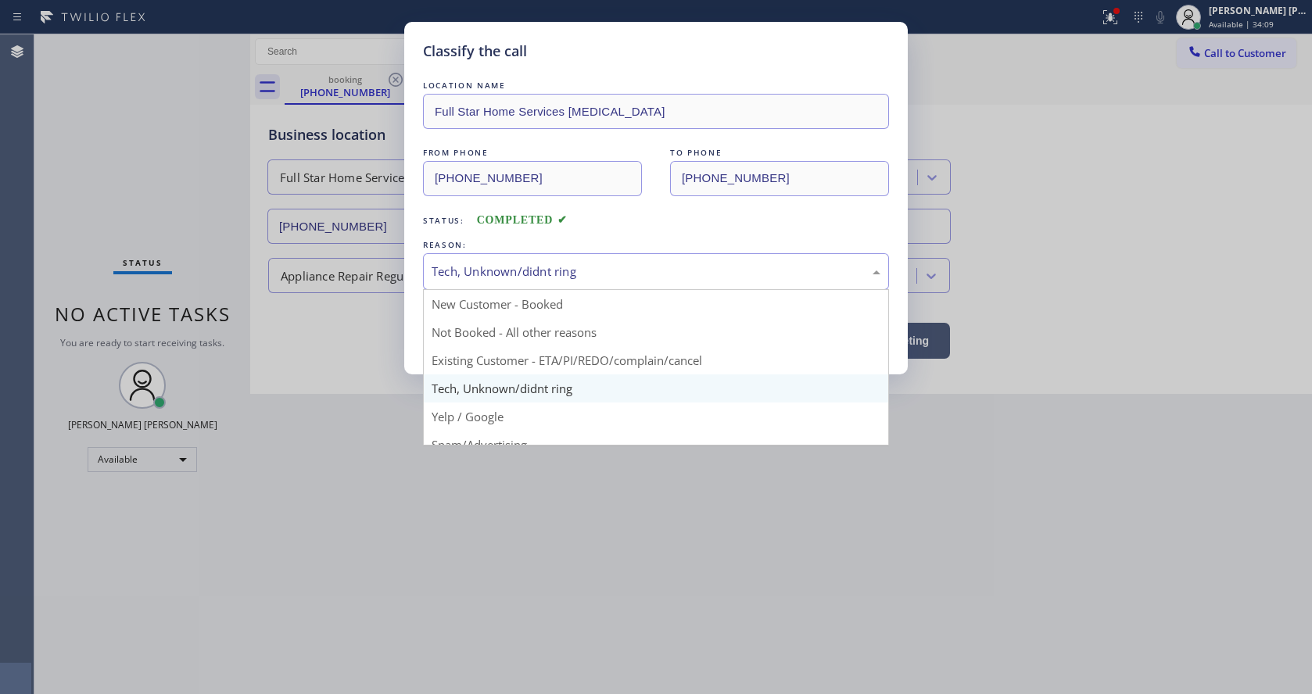
click at [467, 273] on div "Tech, Unknown/didnt ring" at bounding box center [656, 272] width 449 height 18
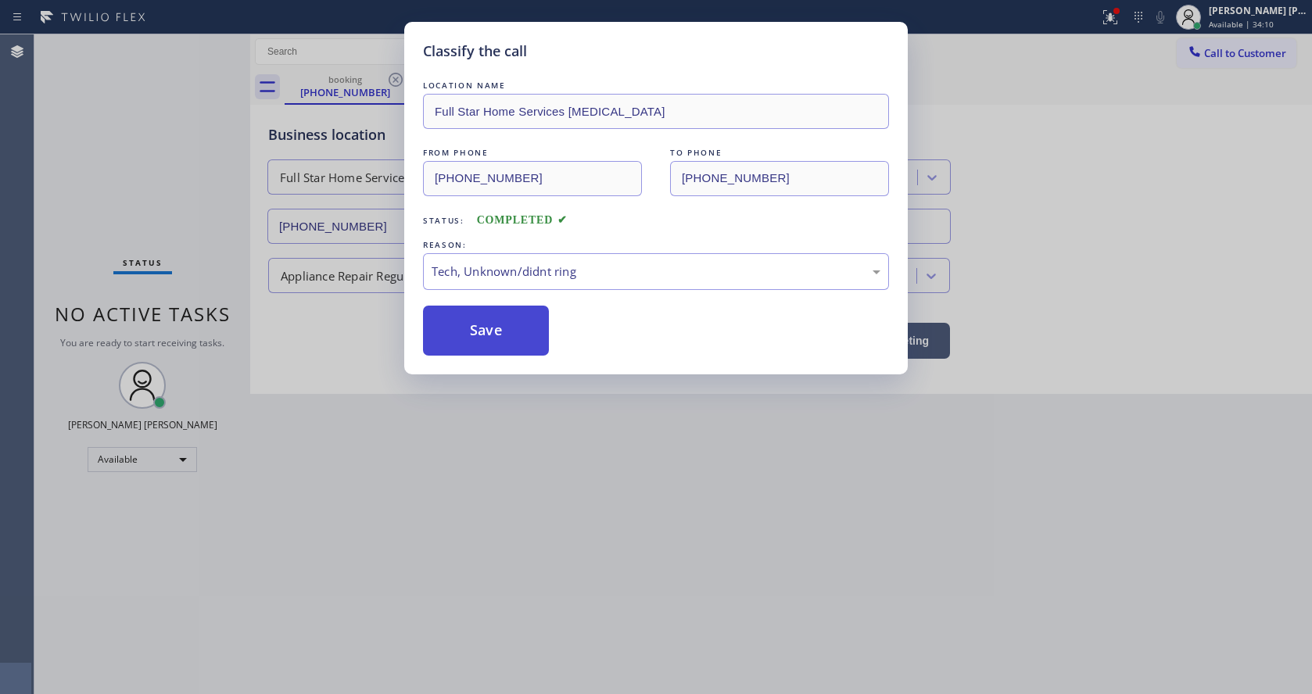
click at [471, 339] on button "Save" at bounding box center [486, 331] width 126 height 50
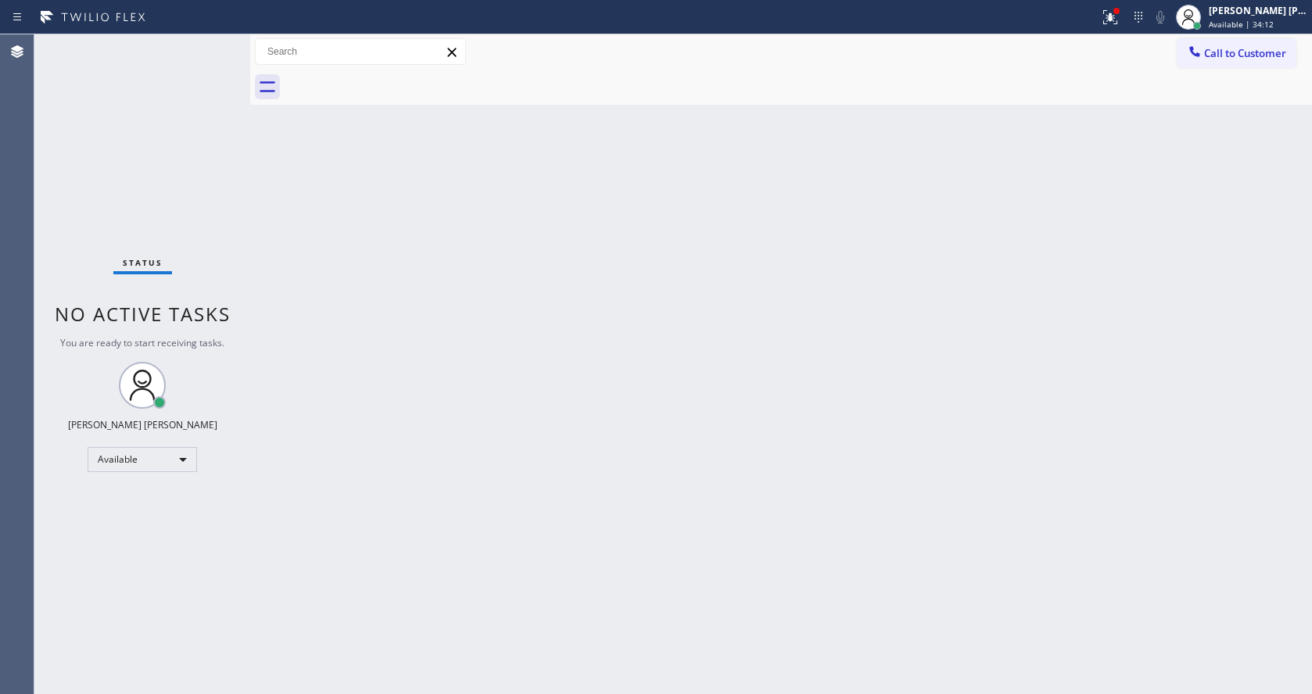
click at [210, 45] on div "Status No active tasks You are ready to start receiving tasks. [PERSON_NAME] [P…" at bounding box center [142, 364] width 216 height 660
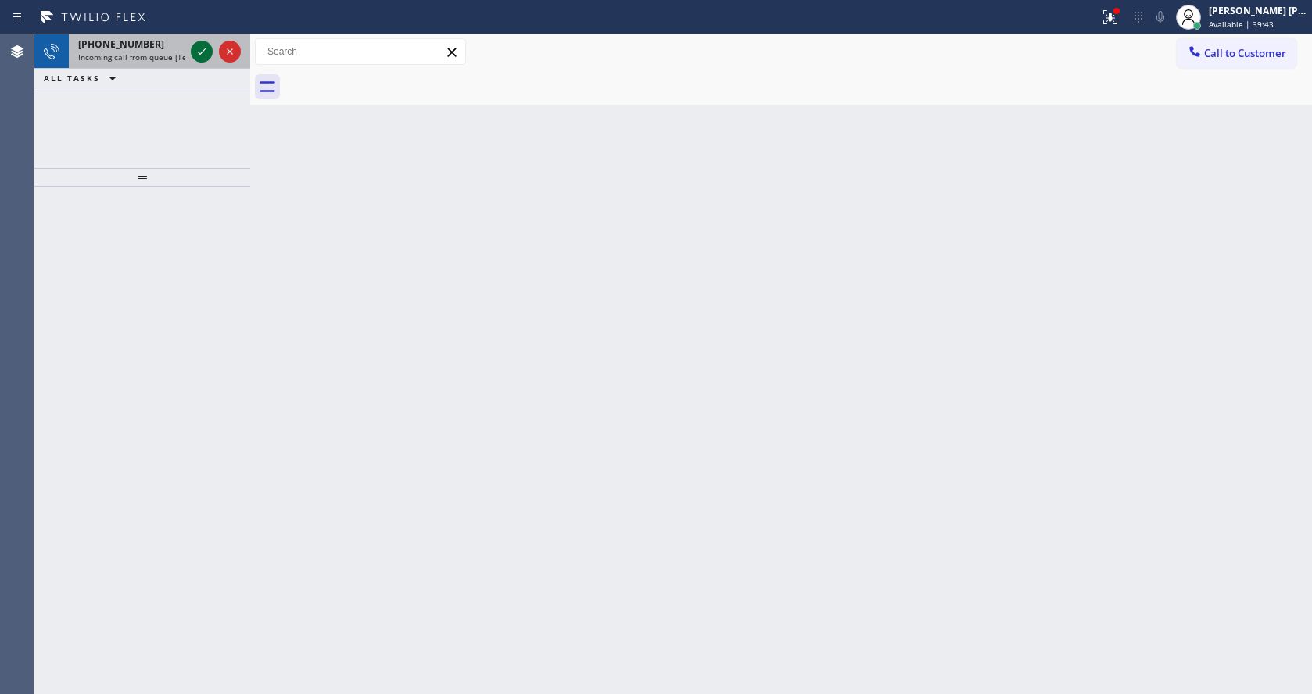
click at [210, 45] on icon at bounding box center [201, 51] width 19 height 19
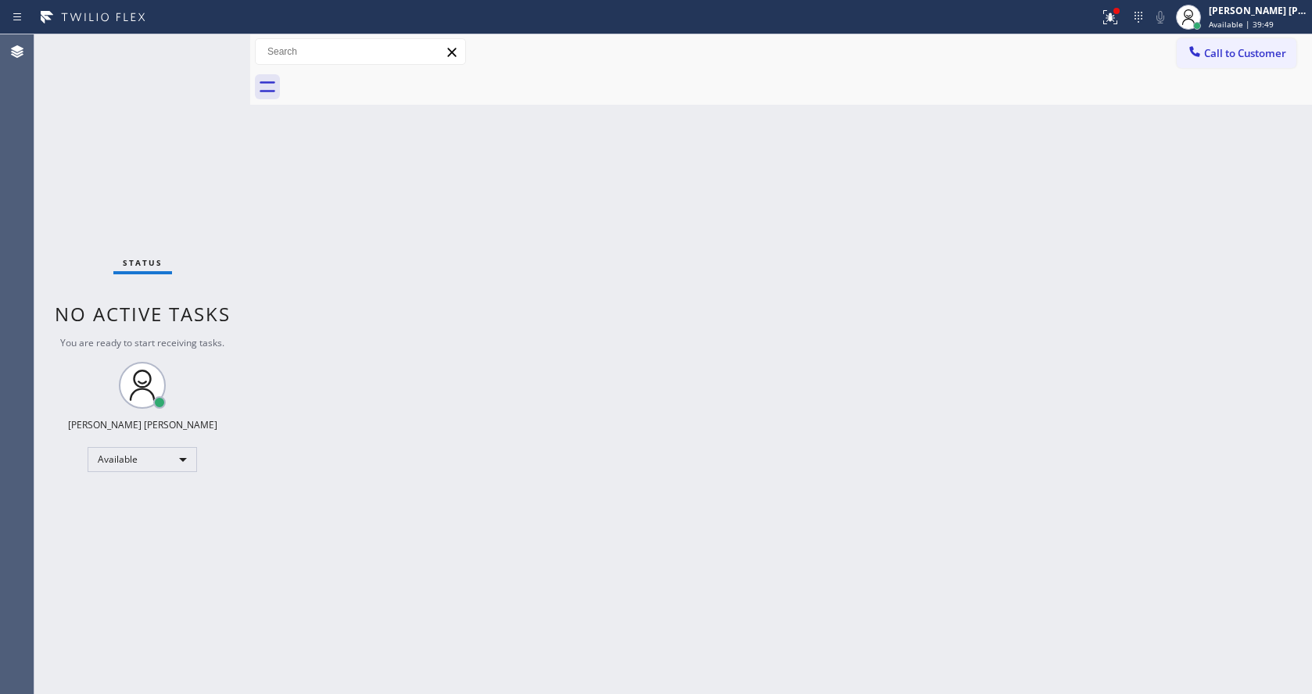
click at [214, 41] on div "Status No active tasks You are ready to start receiving tasks. [PERSON_NAME] [P…" at bounding box center [142, 364] width 216 height 660
click at [213, 41] on div "Status No active tasks You are ready to start receiving tasks. [PERSON_NAME] [P…" at bounding box center [142, 364] width 216 height 660
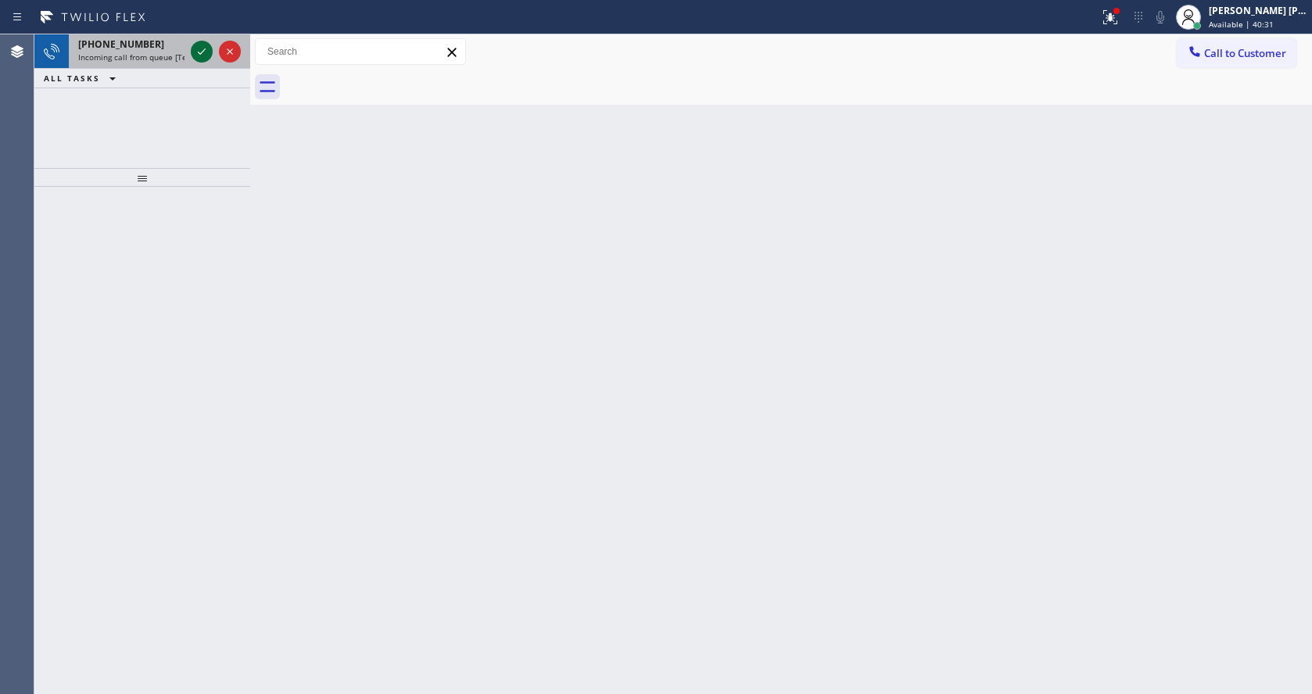
click at [197, 50] on icon at bounding box center [201, 51] width 19 height 19
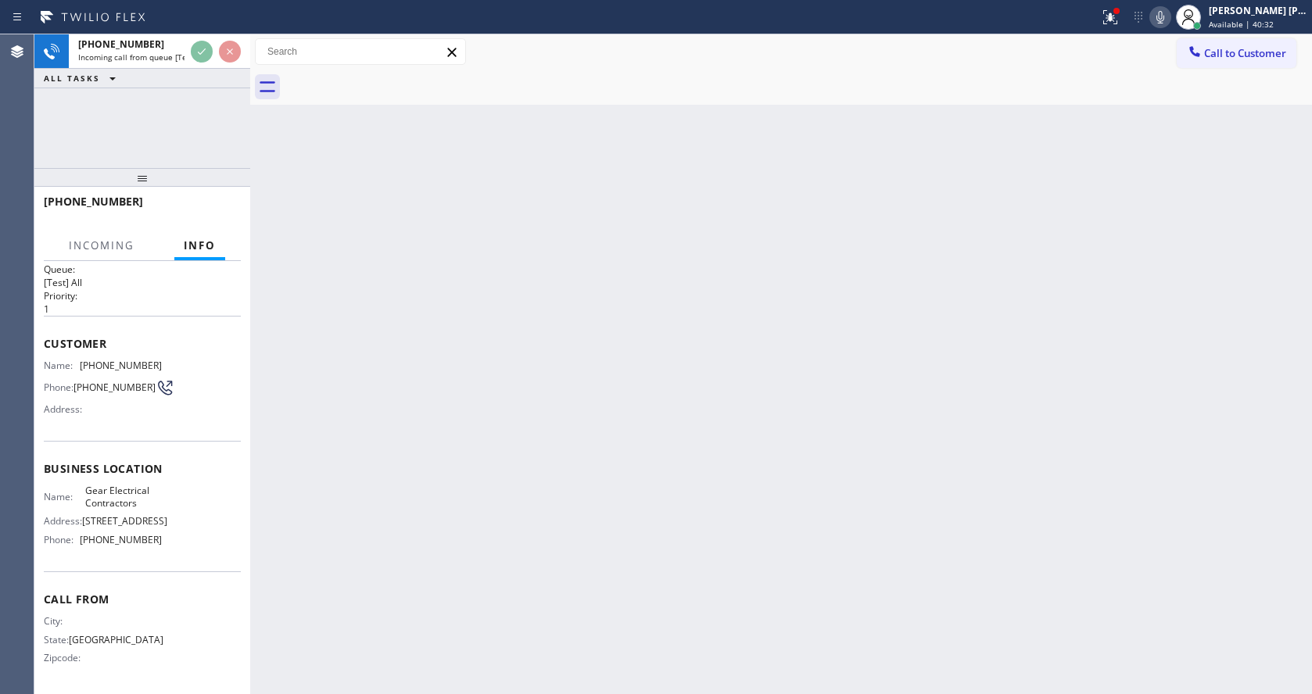
scroll to position [59, 0]
click at [540, 465] on div "Back to Dashboard Change Sender ID Customers Technicians Select a contact Outbo…" at bounding box center [781, 364] width 1062 height 660
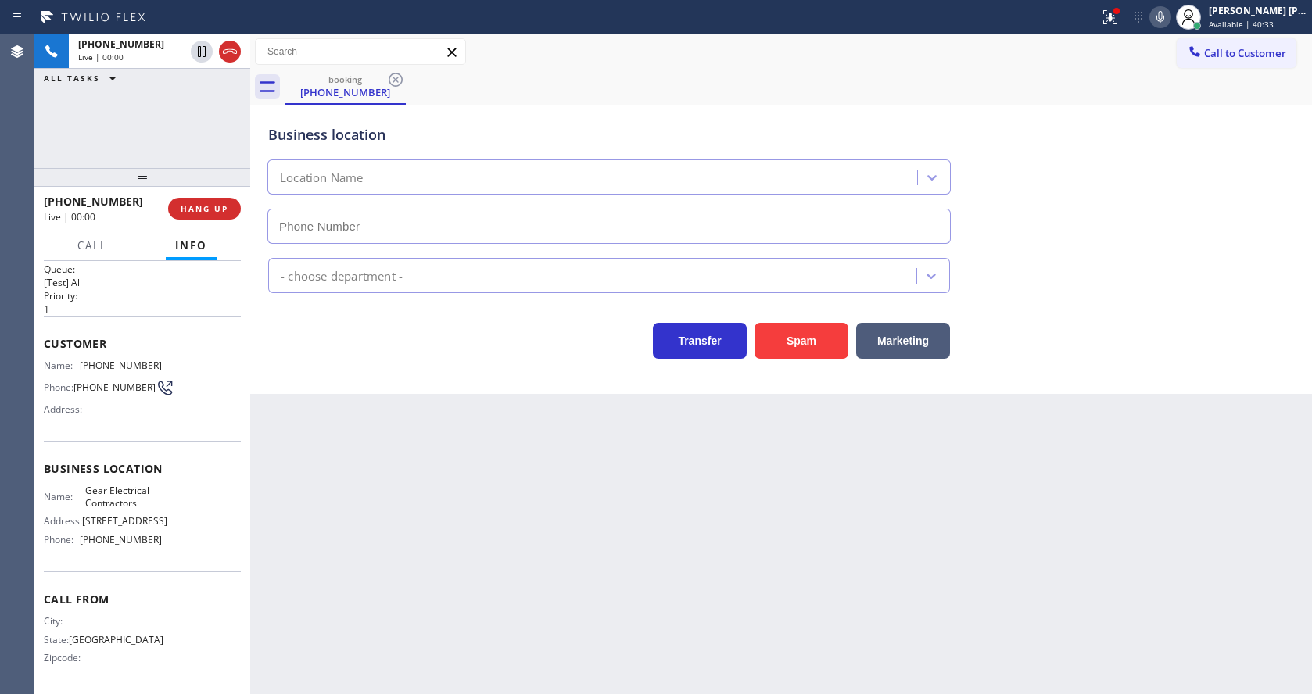
type input "[PHONE_NUMBER]"
click at [465, 500] on div "Back to Dashboard Change Sender ID Customers Technicians Select a contact Outbo…" at bounding box center [781, 364] width 1062 height 660
click at [435, 532] on div "Back to Dashboard Change Sender ID Customers Technicians Select a contact Outbo…" at bounding box center [781, 364] width 1062 height 660
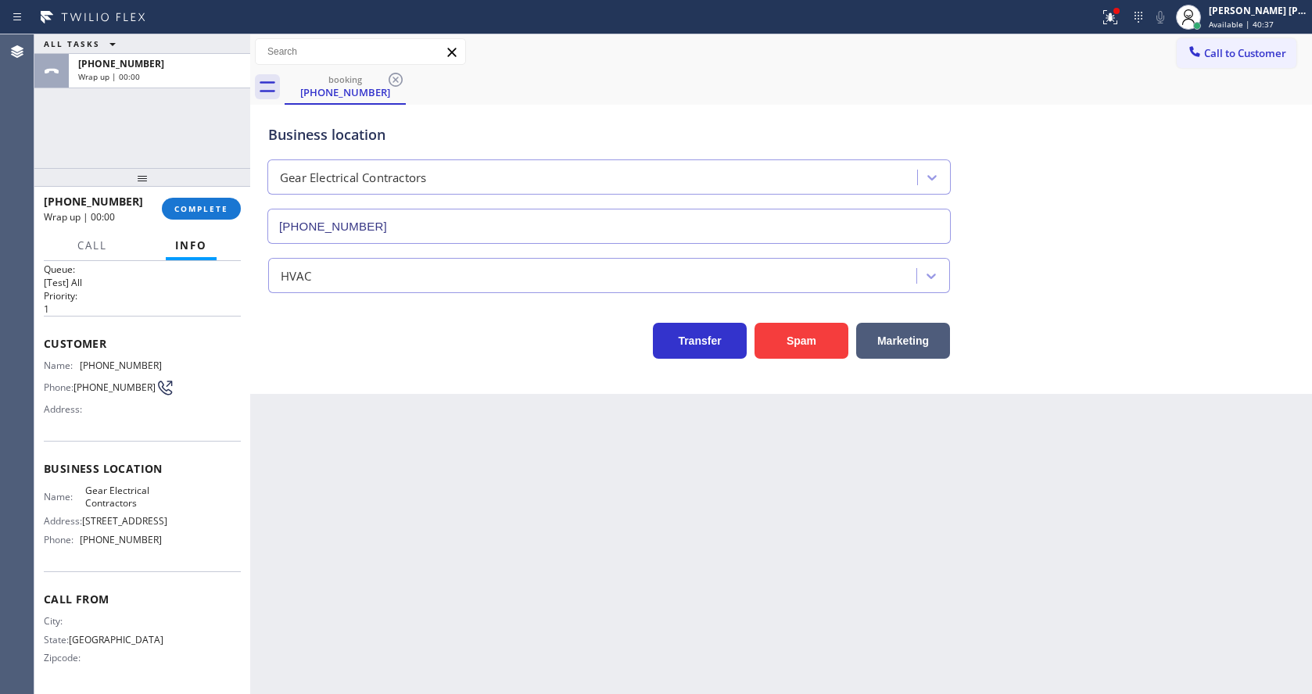
click at [311, 336] on div "Transfer Spam Marketing" at bounding box center [609, 337] width 688 height 44
click at [210, 203] on span "COMPLETE" at bounding box center [201, 208] width 54 height 11
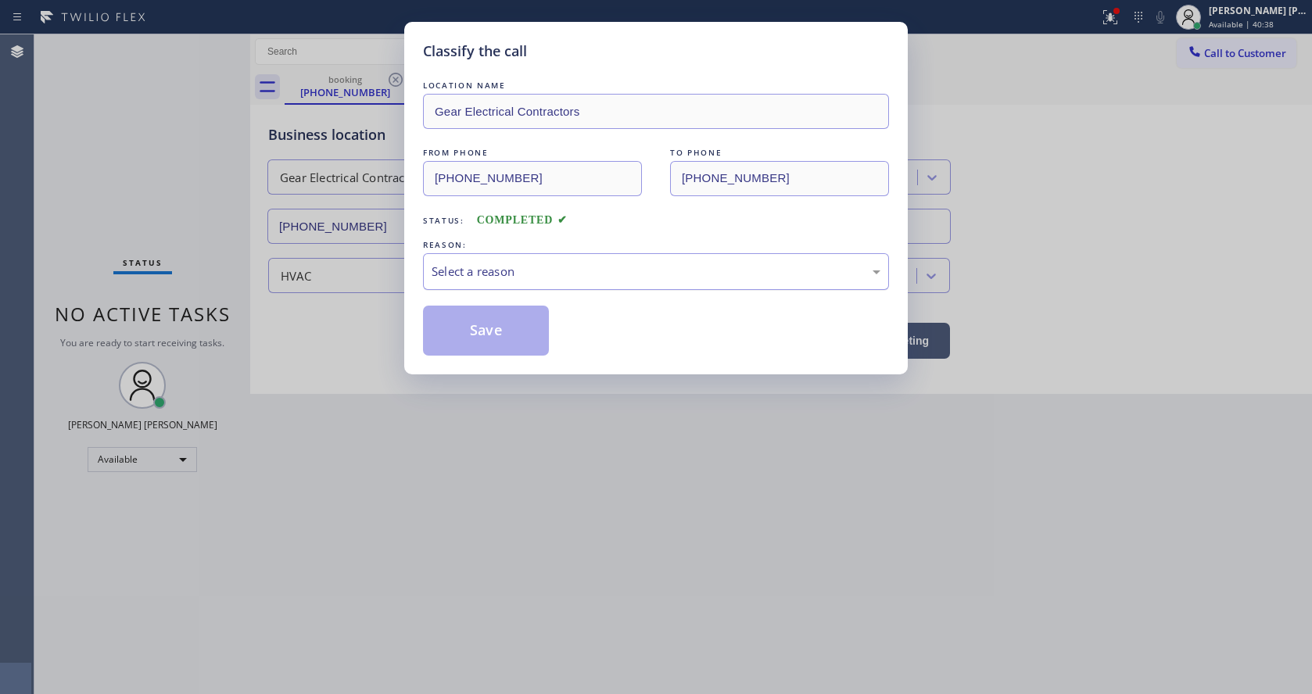
click at [481, 256] on div "Select a reason" at bounding box center [656, 271] width 466 height 37
click at [475, 341] on button "Save" at bounding box center [486, 331] width 126 height 50
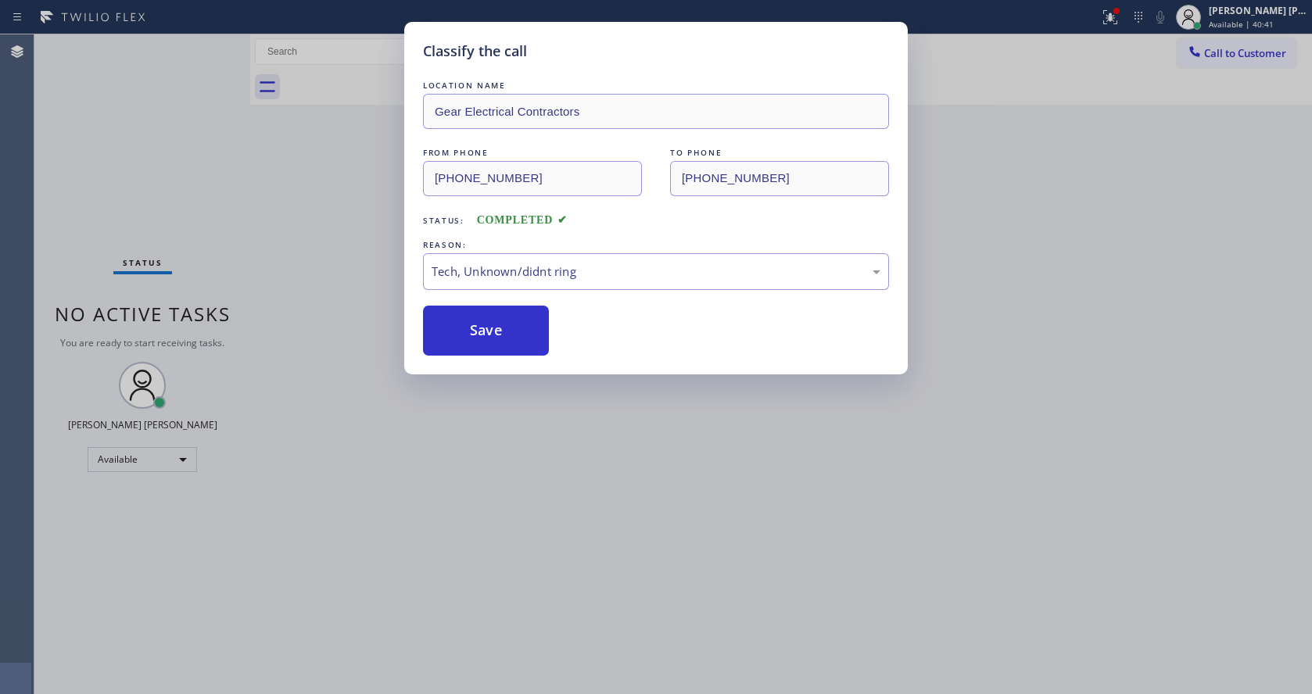
click at [220, 44] on div "Status No active tasks You are ready to start receiving tasks. [PERSON_NAME] [P…" at bounding box center [142, 364] width 216 height 660
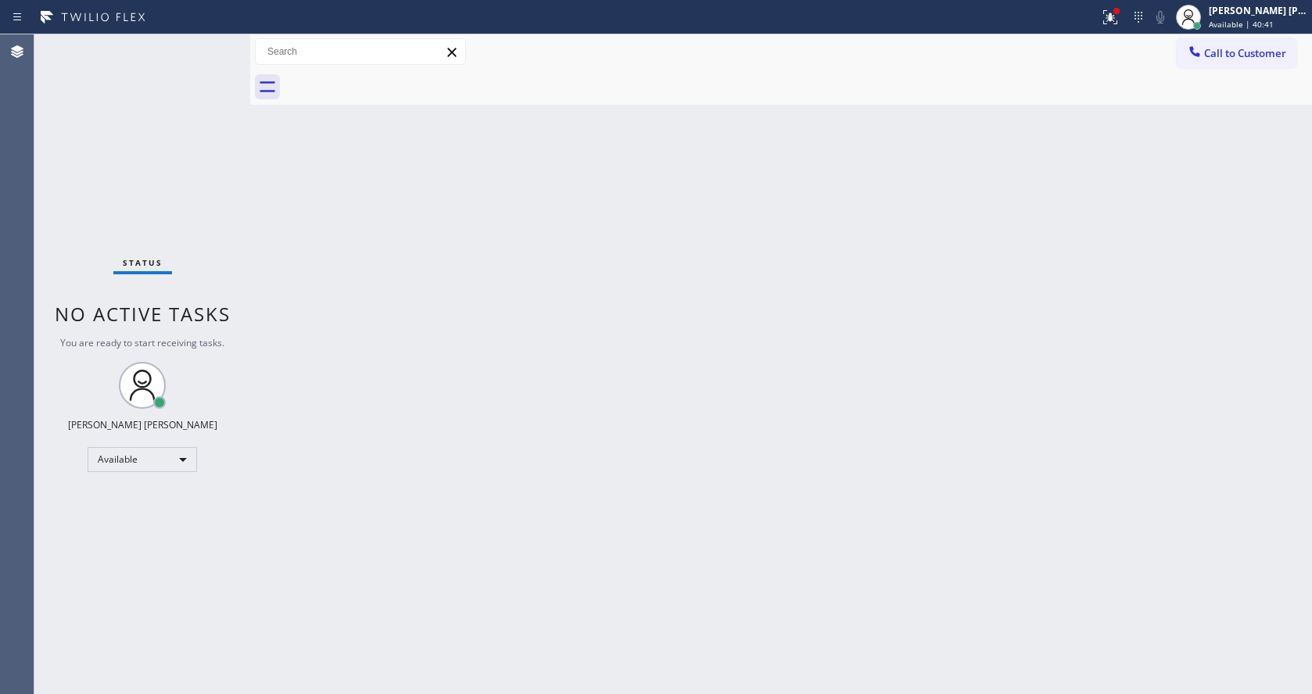
click at [212, 46] on div "Status No active tasks You are ready to start receiving tasks. [PERSON_NAME] [P…" at bounding box center [142, 364] width 216 height 660
click at [216, 43] on div "Status No active tasks You are ready to start receiving tasks. [PERSON_NAME] [P…" at bounding box center [142, 364] width 216 height 660
click at [204, 48] on div "Status No active tasks You are ready to start receiving tasks. [PERSON_NAME] [P…" at bounding box center [142, 364] width 216 height 660
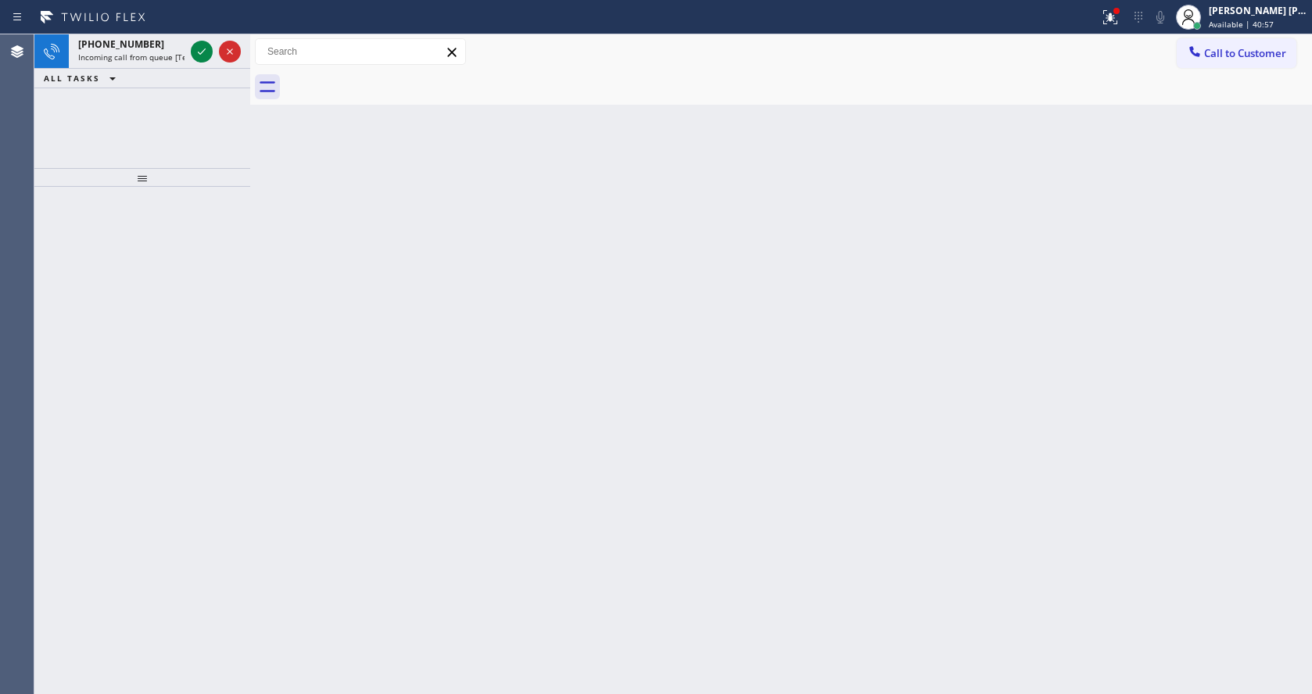
click at [204, 47] on icon at bounding box center [201, 51] width 19 height 19
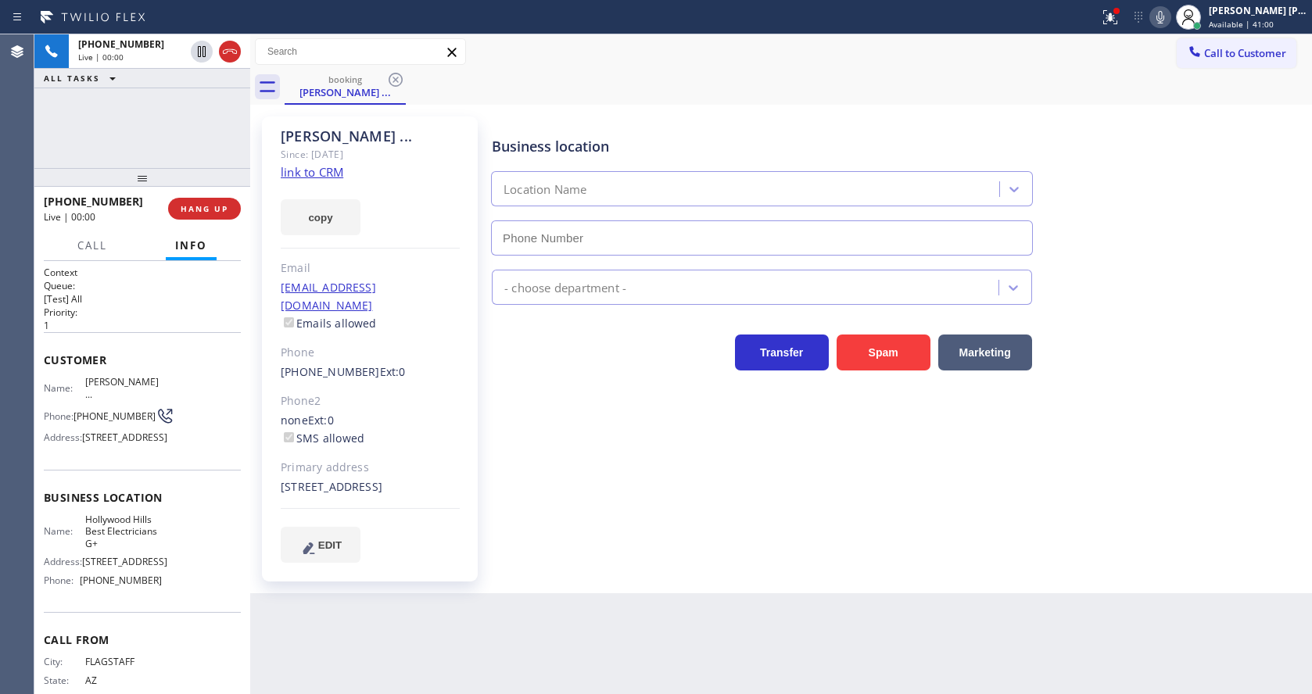
type input "[PHONE_NUMBER]"
click at [574, 515] on div "Business location [GEOGRAPHIC_DATA] Best Electricians G+ [PHONE_NUMBER] Electri…" at bounding box center [898, 339] width 819 height 438
click at [600, 600] on div "Back to Dashboard Change Sender ID Customers Technicians Select a contact Outbo…" at bounding box center [781, 364] width 1062 height 660
click at [397, 364] on div "[PHONE_NUMBER] Ext: 0" at bounding box center [370, 373] width 179 height 18
click at [530, 439] on div "Business location [GEOGRAPHIC_DATA] Best Electricians G+ [PHONE_NUMBER] Electri…" at bounding box center [898, 339] width 819 height 438
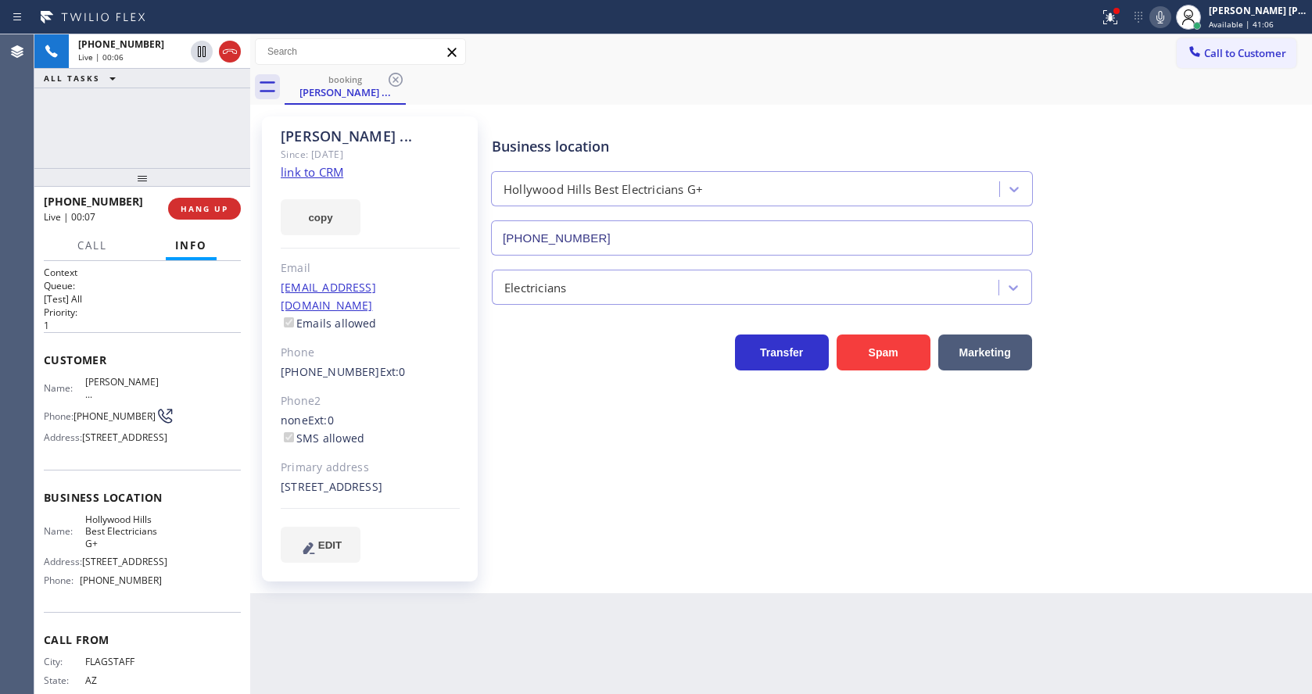
click at [675, 540] on div "Business location [GEOGRAPHIC_DATA] Best Electricians G+ [PHONE_NUMBER] Electri…" at bounding box center [898, 339] width 819 height 438
click at [643, 615] on div "Back to Dashboard Change Sender ID Customers Technicians Select a contact Outbo…" at bounding box center [781, 364] width 1062 height 660
click at [637, 532] on div "Business location [GEOGRAPHIC_DATA] Best Electricians G+ [PHONE_NUMBER] Electri…" at bounding box center [898, 339] width 819 height 438
click at [425, 421] on div "none Ext: 0 SMS allowed" at bounding box center [370, 430] width 179 height 36
click at [571, 611] on div "Back to Dashboard Change Sender ID Customers Technicians Select a contact Outbo…" at bounding box center [781, 364] width 1062 height 660
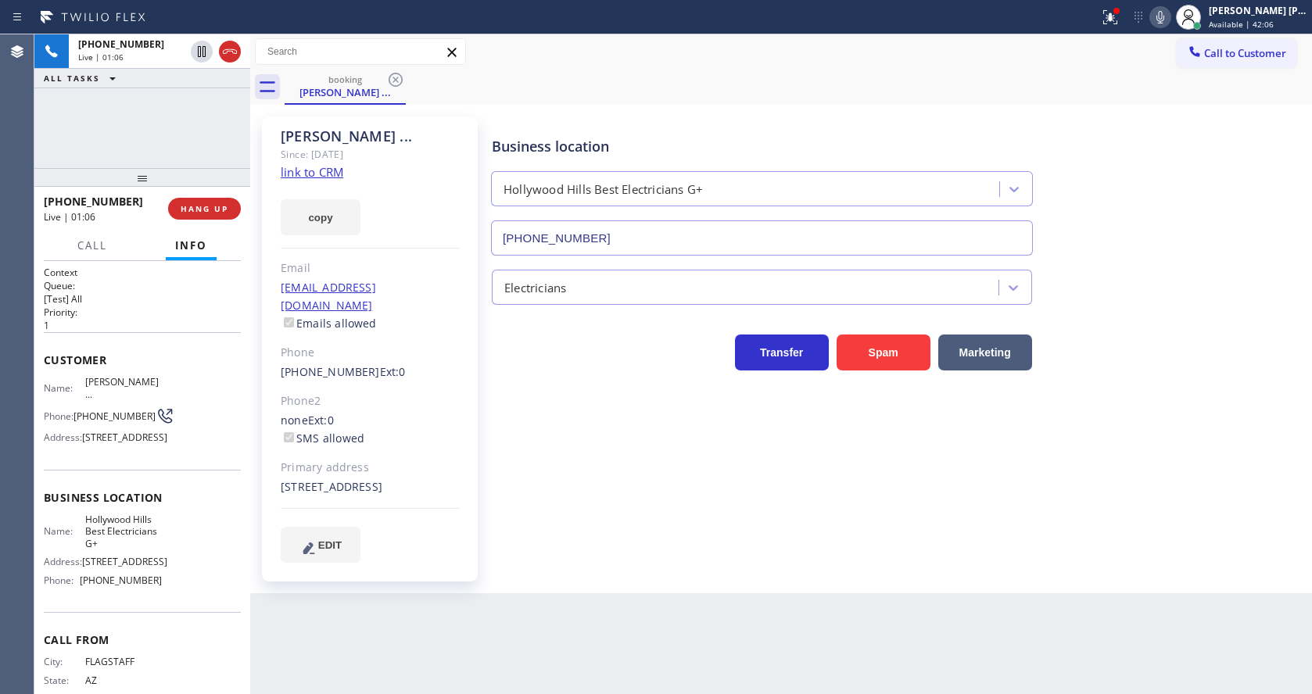
click at [704, 550] on div "Business location [GEOGRAPHIC_DATA] Best Electricians G+ [PHONE_NUMBER] Electri…" at bounding box center [898, 339] width 819 height 438
click at [1120, 31] on button at bounding box center [1110, 17] width 34 height 34
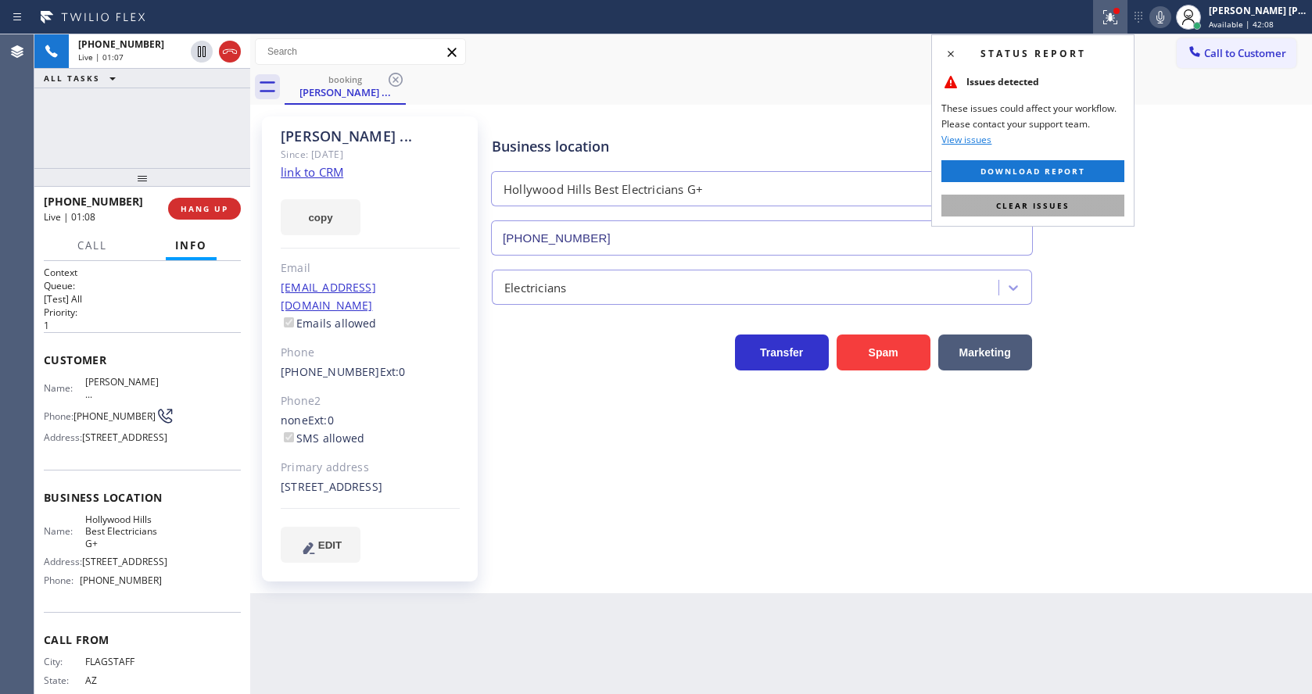
click at [1080, 199] on button "Clear issues" at bounding box center [1032, 206] width 183 height 22
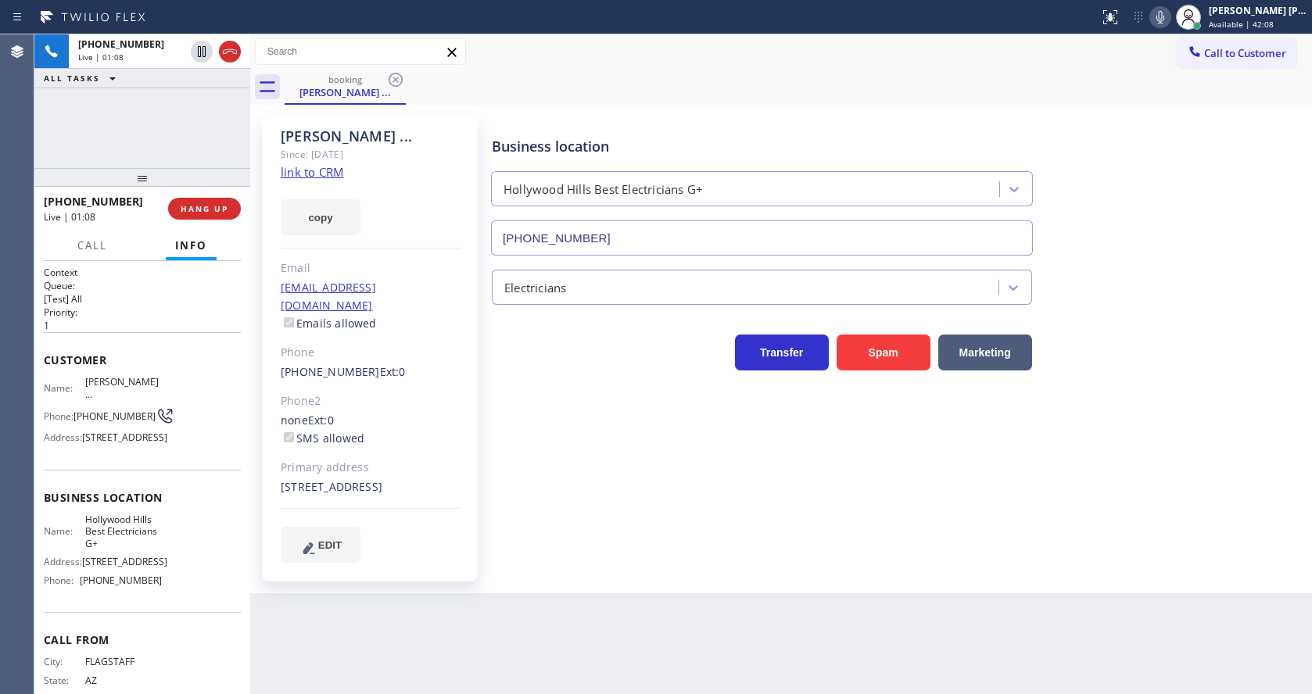
click at [1156, 156] on div "Business location [GEOGRAPHIC_DATA] Best Electricians G+ [PHONE_NUMBER]" at bounding box center [898, 185] width 819 height 142
click at [1157, 20] on div at bounding box center [1160, 17] width 22 height 19
click at [202, 52] on icon at bounding box center [202, 51] width 8 height 11
click at [551, 511] on div "Business location [GEOGRAPHIC_DATA] Best Electricians G+ [PHONE_NUMBER] Electri…" at bounding box center [898, 339] width 819 height 438
type input "[PHONE_NUMBER]"
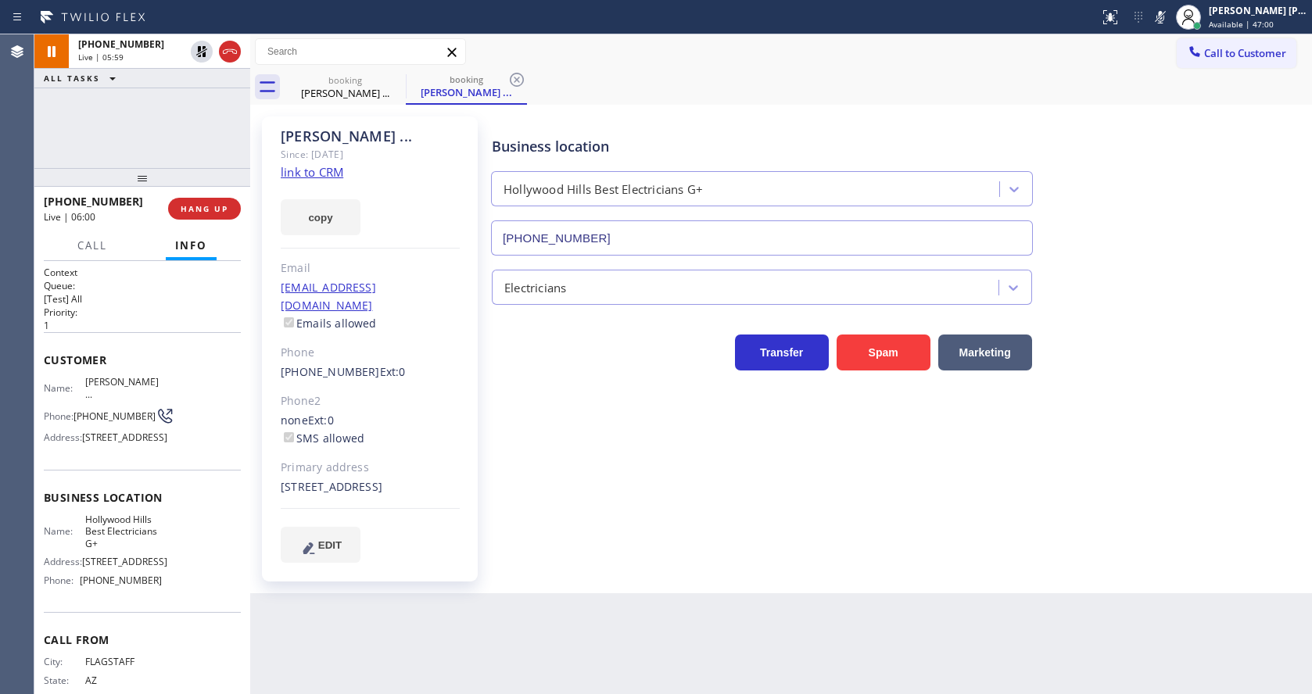
click at [446, 298] on div "[EMAIL_ADDRESS][DOMAIN_NAME] Emails allowed" at bounding box center [370, 306] width 179 height 54
click at [202, 53] on icon at bounding box center [201, 51] width 19 height 19
click at [1170, 15] on icon at bounding box center [1160, 17] width 19 height 19
type input "[PHONE_NUMBER]"
click at [1187, 91] on div "booking [PERSON_NAME] ... booking Tyler ... booking Tyler ..." at bounding box center [798, 87] width 1027 height 35
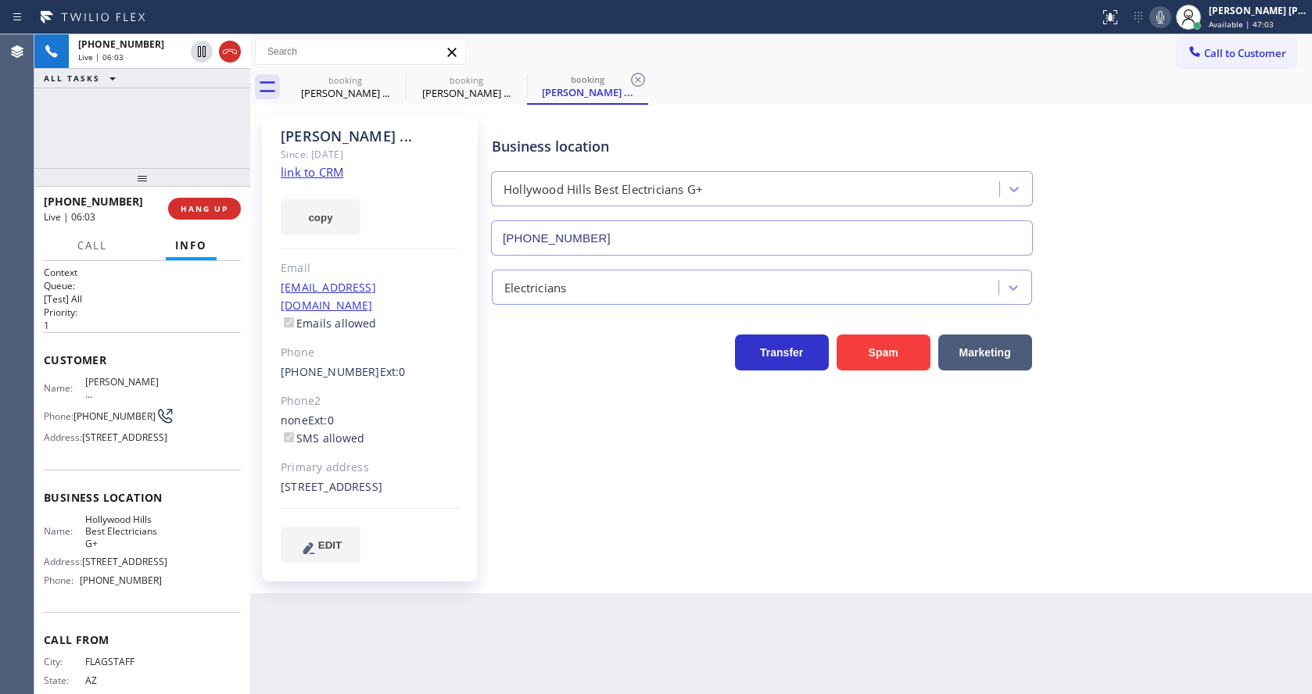
click at [647, 80] on icon at bounding box center [638, 79] width 19 height 19
click at [521, 84] on icon at bounding box center [516, 79] width 19 height 19
click at [524, 486] on div "Business location [GEOGRAPHIC_DATA] Best Electricians G+ [PHONE_NUMBER] Electri…" at bounding box center [898, 339] width 819 height 438
drag, startPoint x: 428, startPoint y: 643, endPoint x: 396, endPoint y: 682, distance: 51.1
click at [428, 643] on div "Back to Dashboard Change Sender ID Customers Technicians Select a contact Outbo…" at bounding box center [781, 364] width 1062 height 660
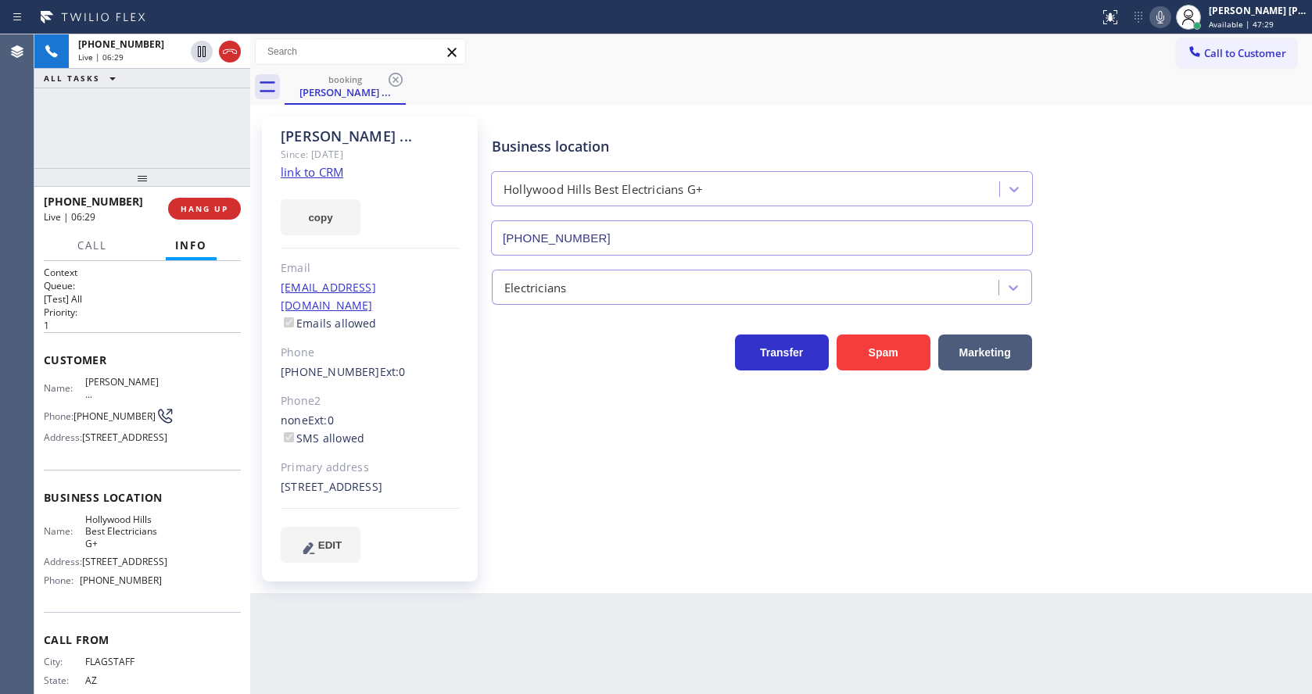
click at [529, 398] on div "Business location [GEOGRAPHIC_DATA] Best Electricians G+ [PHONE_NUMBER] Electri…" at bounding box center [898, 339] width 819 height 438
click at [543, 598] on div "Back to Dashboard Change Sender ID Customers Technicians Select a contact Outbo…" at bounding box center [781, 364] width 1062 height 660
click at [626, 503] on div "Business location [GEOGRAPHIC_DATA] Best Electricians G+ [PHONE_NUMBER] Electri…" at bounding box center [898, 339] width 819 height 438
click at [329, 172] on link "link to CRM" at bounding box center [312, 172] width 63 height 16
click at [561, 509] on div "Business location [GEOGRAPHIC_DATA] Best Electricians G+ [PHONE_NUMBER] Electri…" at bounding box center [898, 339] width 819 height 438
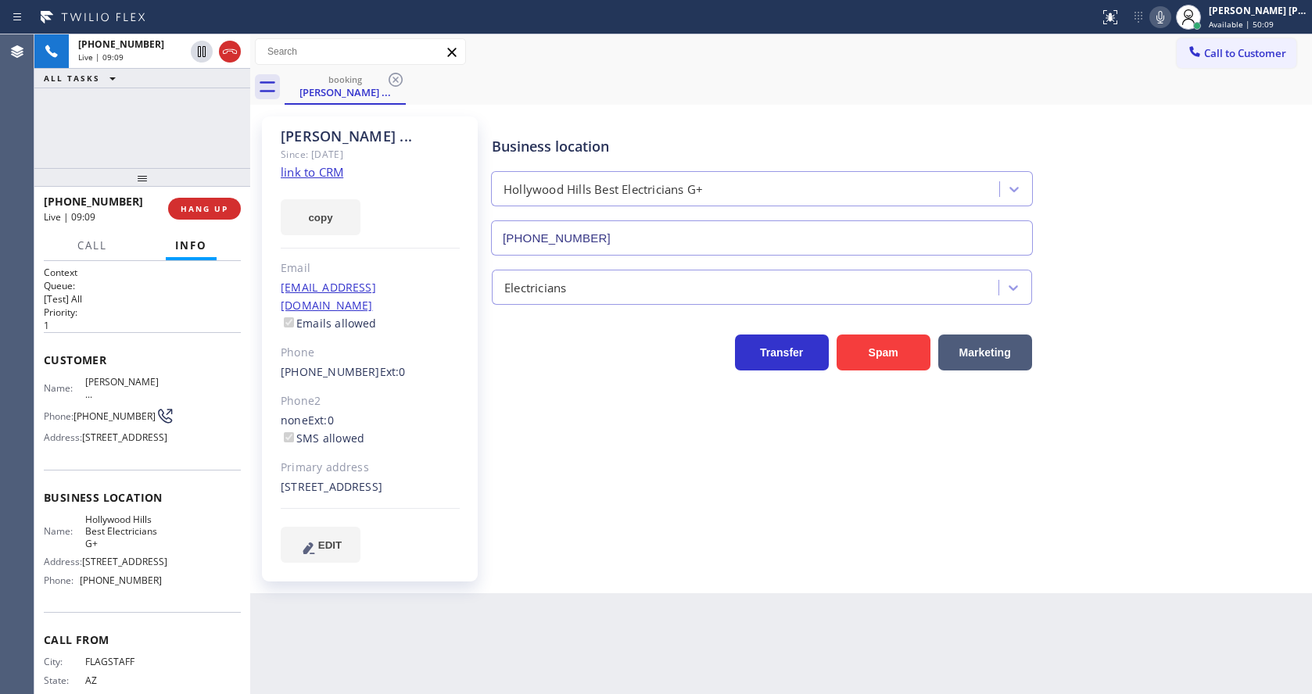
click at [614, 481] on div "Business location [GEOGRAPHIC_DATA] Best Electricians G+ [PHONE_NUMBER] Electri…" at bounding box center [898, 339] width 819 height 438
click at [514, 484] on div "Business location [GEOGRAPHIC_DATA] Best Electricians G+ [PHONE_NUMBER] Electri…" at bounding box center [898, 339] width 819 height 438
click at [414, 547] on div "EDIT" at bounding box center [370, 545] width 179 height 36
click at [604, 494] on div "Business location [GEOGRAPHIC_DATA] Best Electricians G+ [PHONE_NUMBER] Electri…" at bounding box center [898, 339] width 819 height 438
click at [161, 407] on div "Name: [PERSON_NAME] ... Phone: [PHONE_NUMBER] Address: [STREET_ADDRESS]" at bounding box center [142, 412] width 197 height 73
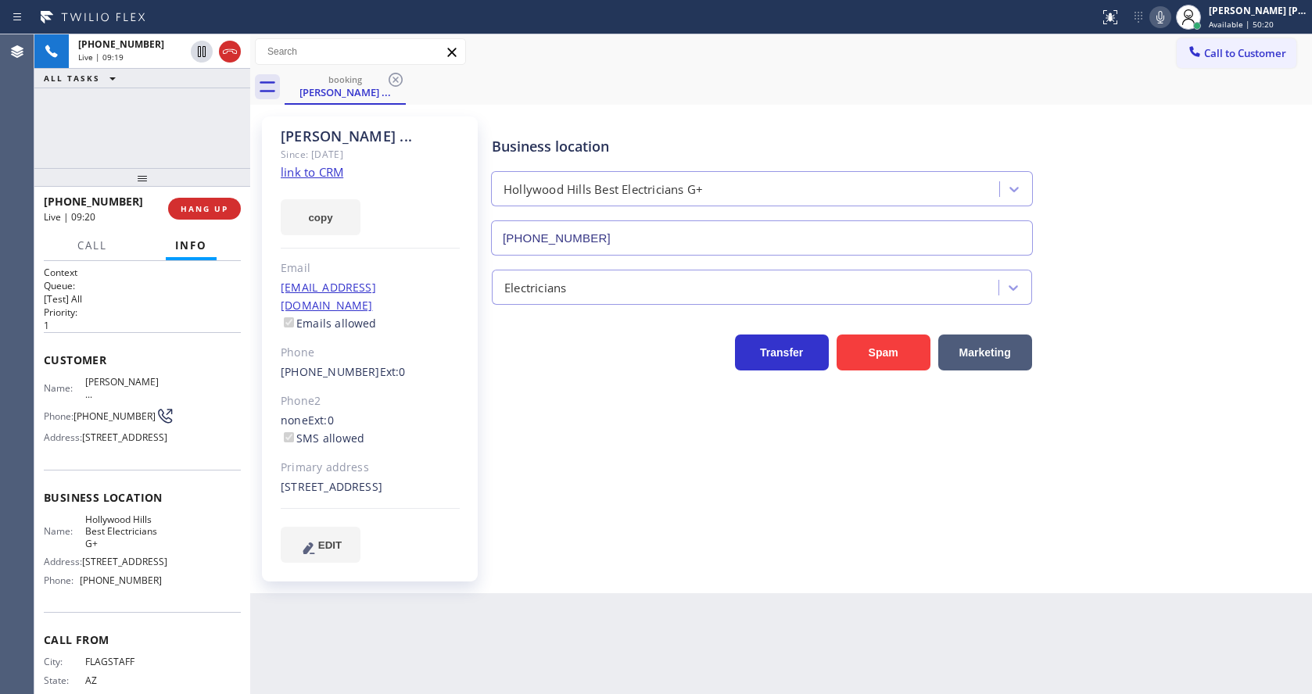
click at [479, 479] on div "[PERSON_NAME] ... Since: [DATE] link to CRM copy Email [EMAIL_ADDRESS][DOMAIN_N…" at bounding box center [371, 348] width 219 height 465
click at [206, 324] on p "1" at bounding box center [142, 325] width 197 height 13
click at [94, 245] on span "Call" at bounding box center [92, 245] width 30 height 14
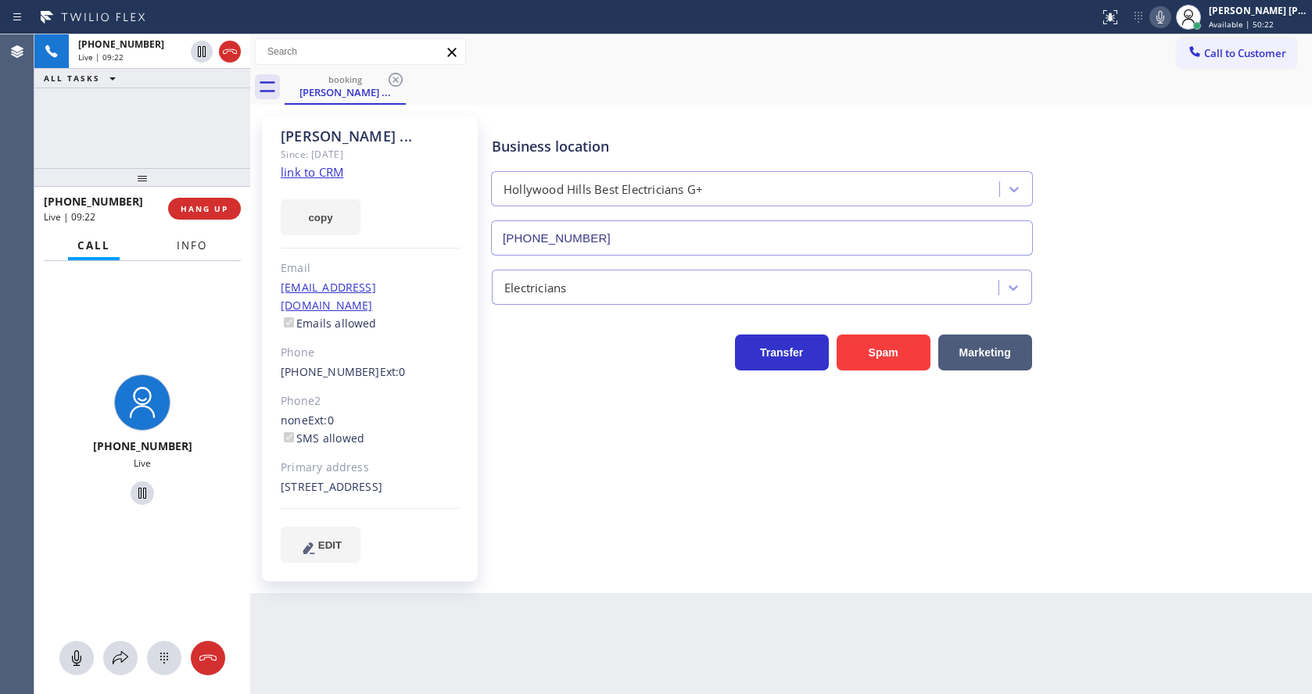
click at [191, 253] on button "Info" at bounding box center [191, 246] width 49 height 30
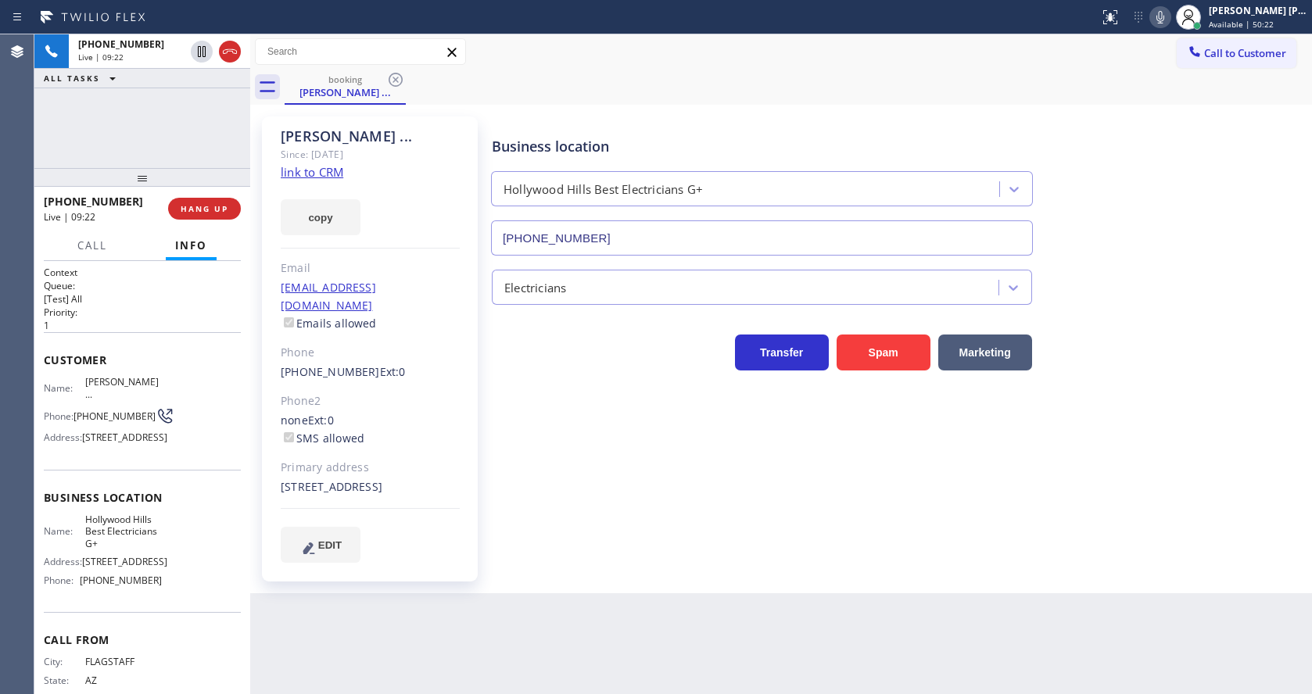
click at [144, 229] on div "[PHONE_NUMBER] Live | 09:22 HANG UP" at bounding box center [142, 209] width 216 height 44
click at [567, 457] on div "Business location [GEOGRAPHIC_DATA] Best Electricians G+ [PHONE_NUMBER] Electri…" at bounding box center [898, 339] width 819 height 438
drag, startPoint x: 658, startPoint y: 576, endPoint x: 410, endPoint y: 468, distance: 270.6
click at [659, 576] on div "Business location [GEOGRAPHIC_DATA] Best Electricians G+ [PHONE_NUMBER] Electri…" at bounding box center [898, 354] width 819 height 469
click at [160, 363] on span "Customer" at bounding box center [142, 360] width 197 height 15
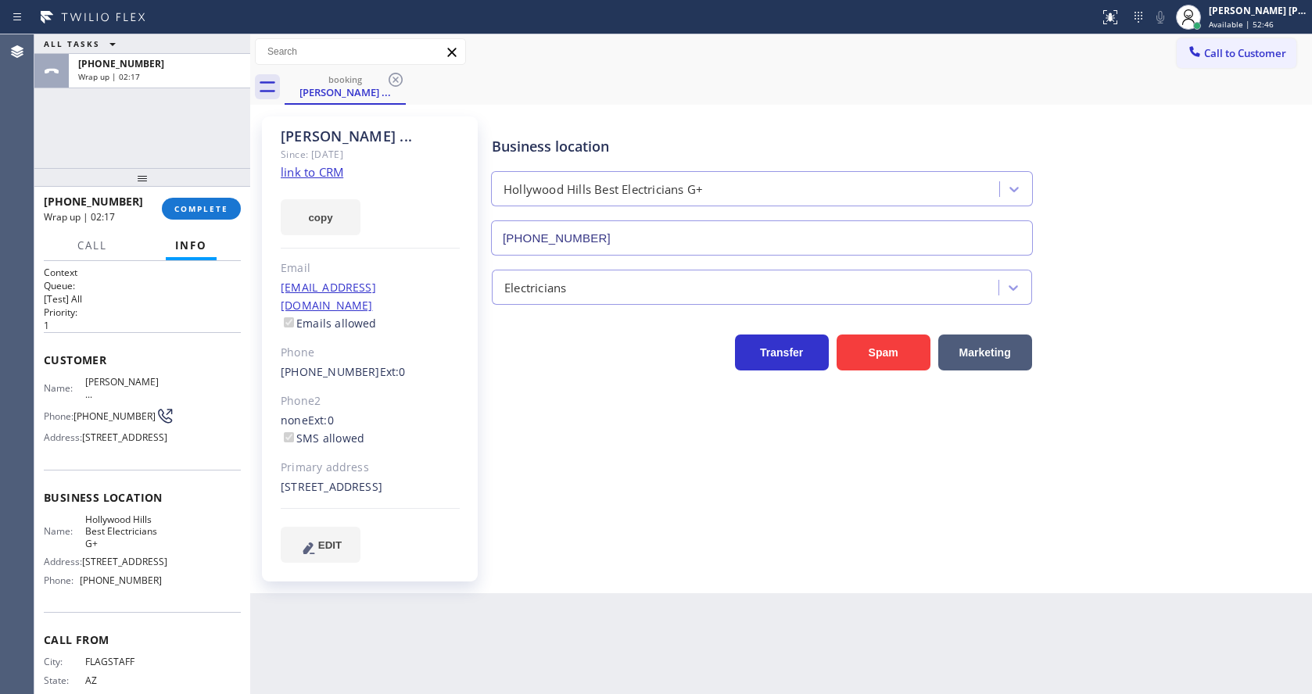
click at [450, 558] on div "EDIT" at bounding box center [370, 545] width 179 height 36
drag, startPoint x: 202, startPoint y: 535, endPoint x: 188, endPoint y: 535, distance: 13.3
click at [202, 535] on div "Name: [GEOGRAPHIC_DATA] Best Electricians G+ Address: [STREET_ADDRESS] Phone: […" at bounding box center [142, 553] width 197 height 79
drag, startPoint x: 77, startPoint y: 537, endPoint x: 119, endPoint y: 557, distance: 46.9
click at [119, 550] on div "Name: Hollywood Hills Best Electricians G+" at bounding box center [103, 532] width 118 height 36
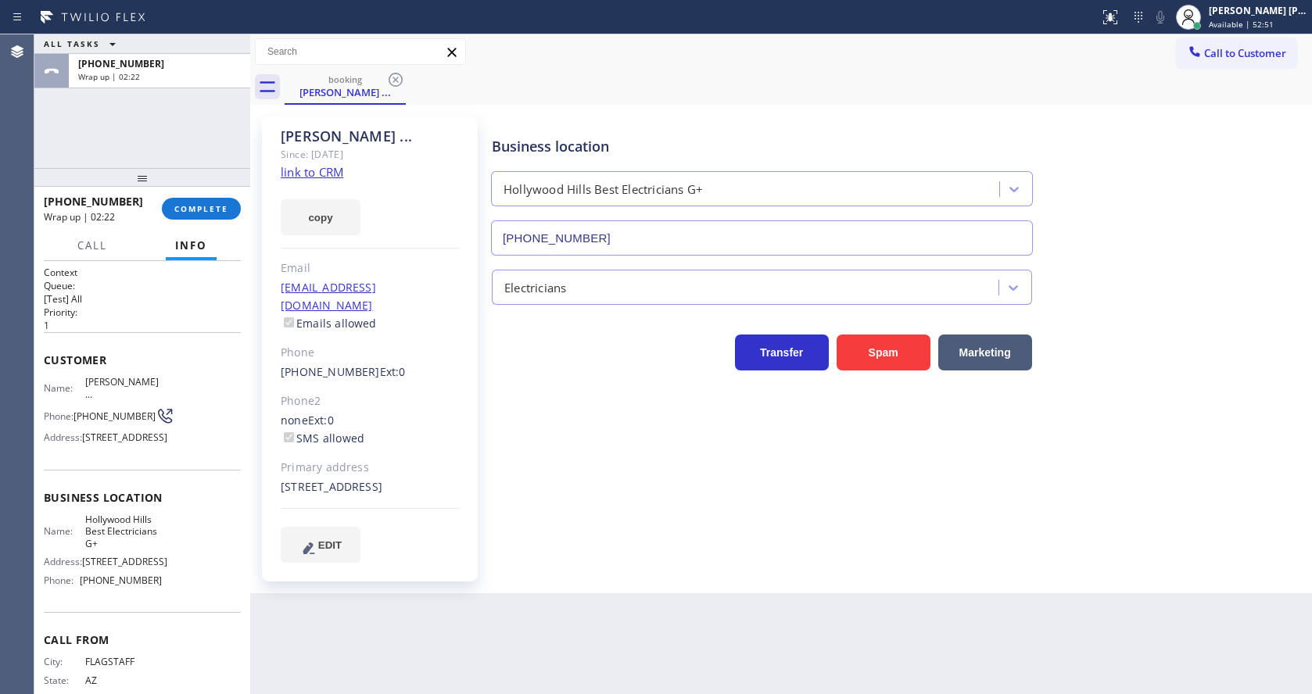
drag, startPoint x: 185, startPoint y: 589, endPoint x: 113, endPoint y: 625, distance: 79.7
click at [185, 589] on div "Name: [GEOGRAPHIC_DATA] Best Electricians G+ Address: [STREET_ADDRESS] Phone: […" at bounding box center [142, 553] width 197 height 79
drag, startPoint x: 79, startPoint y: 613, endPoint x: 172, endPoint y: 621, distance: 93.4
click at [172, 593] on div "Name: [GEOGRAPHIC_DATA] Best Electricians G+ Address: [STREET_ADDRESS] Phone: […" at bounding box center [142, 553] width 197 height 79
drag, startPoint x: 718, startPoint y: 675, endPoint x: 633, endPoint y: 643, distance: 90.3
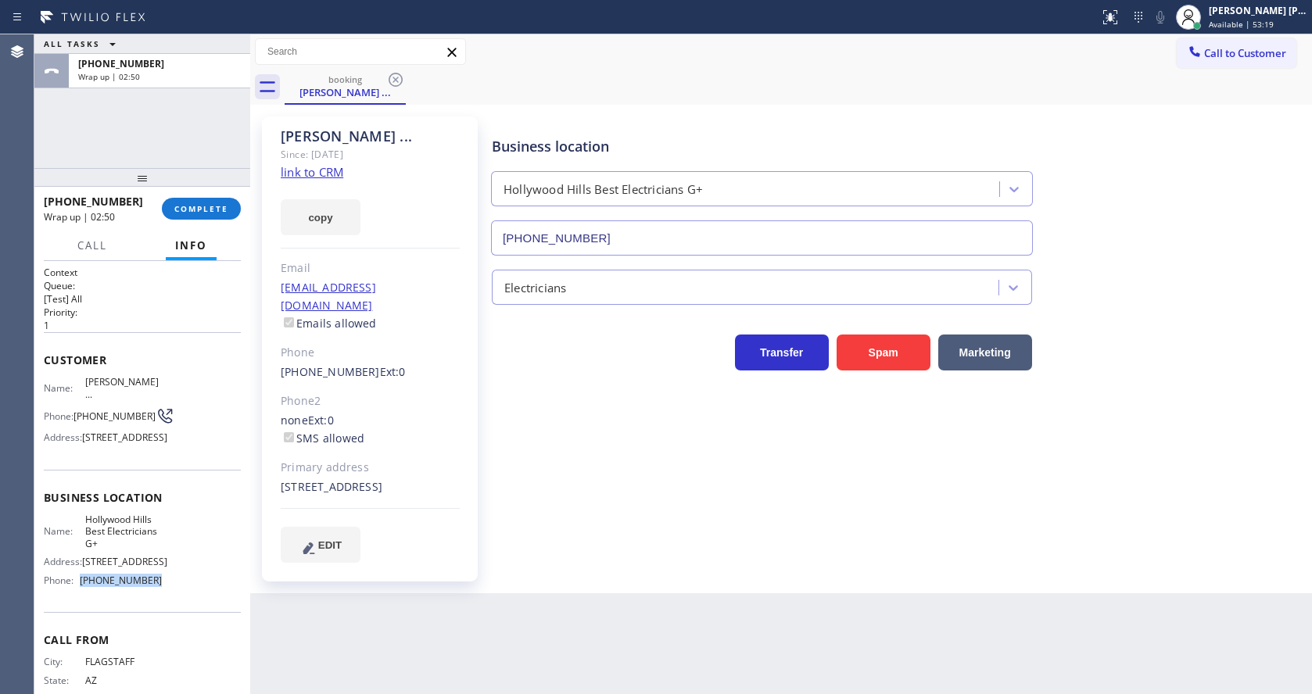
click at [718, 675] on div "Back to Dashboard Change Sender ID Customers Technicians Select a contact Outbo…" at bounding box center [781, 364] width 1062 height 660
click at [587, 536] on div "Business location [GEOGRAPHIC_DATA] Best Electricians G+ [PHONE_NUMBER] Electri…" at bounding box center [898, 339] width 819 height 438
click at [187, 187] on div at bounding box center [142, 177] width 216 height 19
click at [187, 210] on span "COMPLETE" at bounding box center [201, 208] width 54 height 11
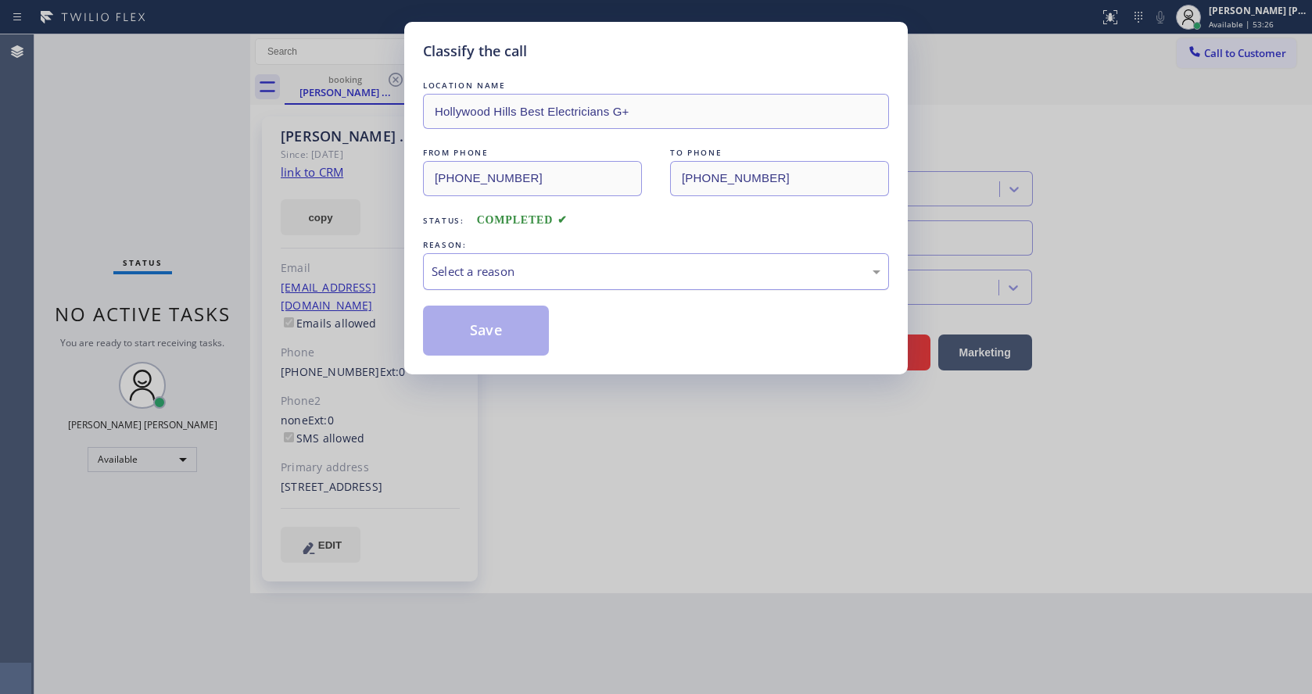
click at [525, 280] on div "Select a reason" at bounding box center [656, 272] width 449 height 18
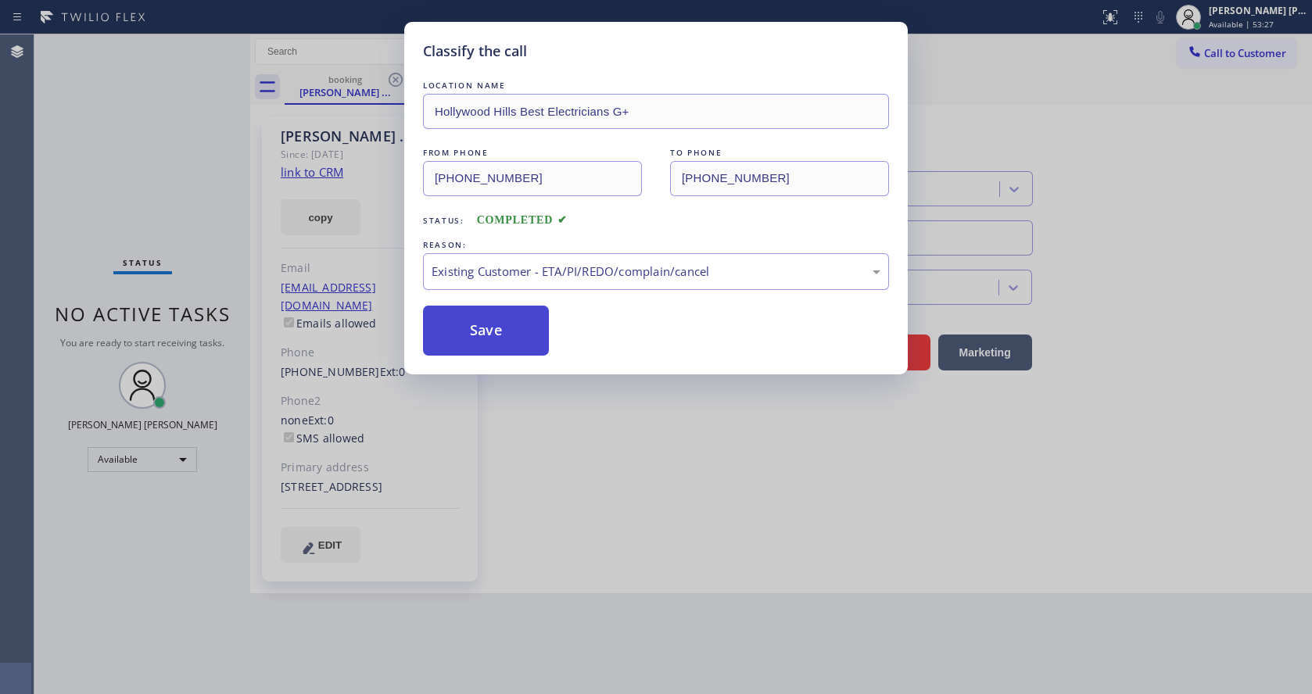
click at [470, 343] on button "Save" at bounding box center [486, 331] width 126 height 50
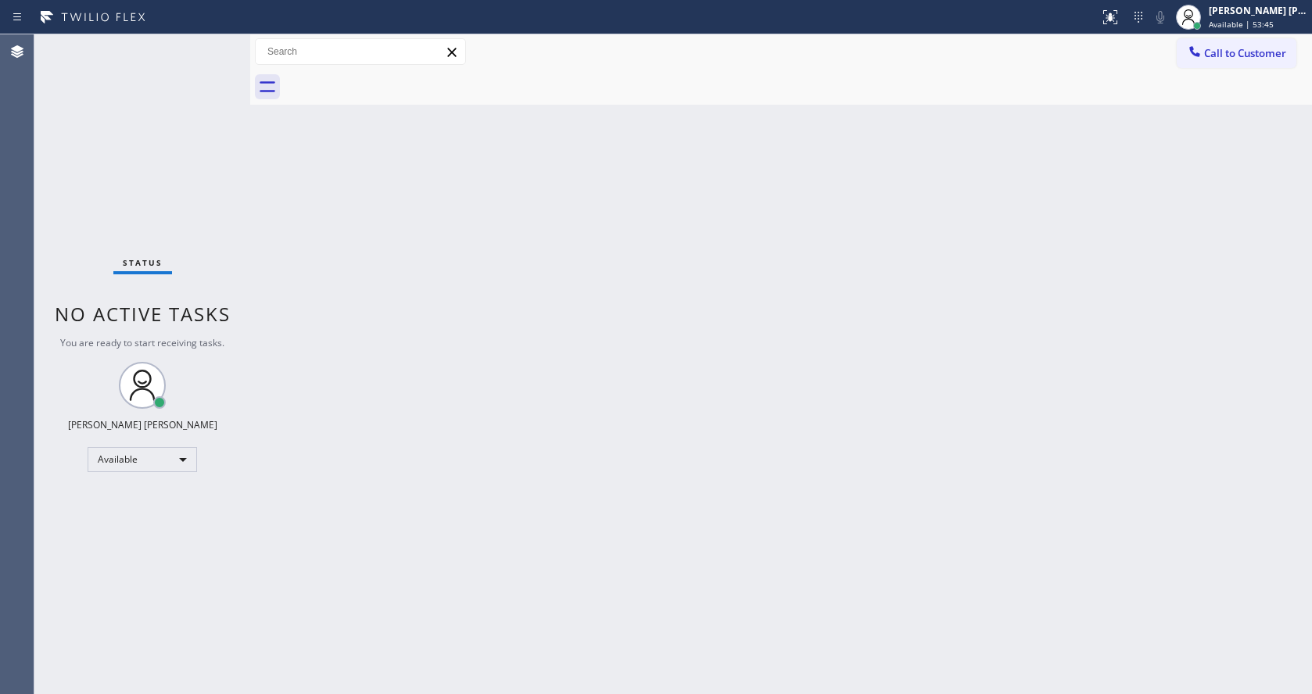
click at [310, 275] on div "Back to Dashboard Change Sender ID Customers Technicians Select a contact Outbo…" at bounding box center [781, 364] width 1062 height 660
click at [232, 325] on div "Status No active tasks You are ready to start receiving tasks. [PERSON_NAME] [P…" at bounding box center [142, 364] width 216 height 660
click at [389, 464] on div "Back to Dashboard Change Sender ID Customers Technicians Select a contact Outbo…" at bounding box center [781, 364] width 1062 height 660
click at [216, 148] on div "Status No active tasks You are ready to start receiving tasks. [PERSON_NAME] [P…" at bounding box center [142, 364] width 216 height 660
click at [217, 46] on div "Status No active tasks You are ready to start receiving tasks. [PERSON_NAME] [P…" at bounding box center [142, 364] width 216 height 660
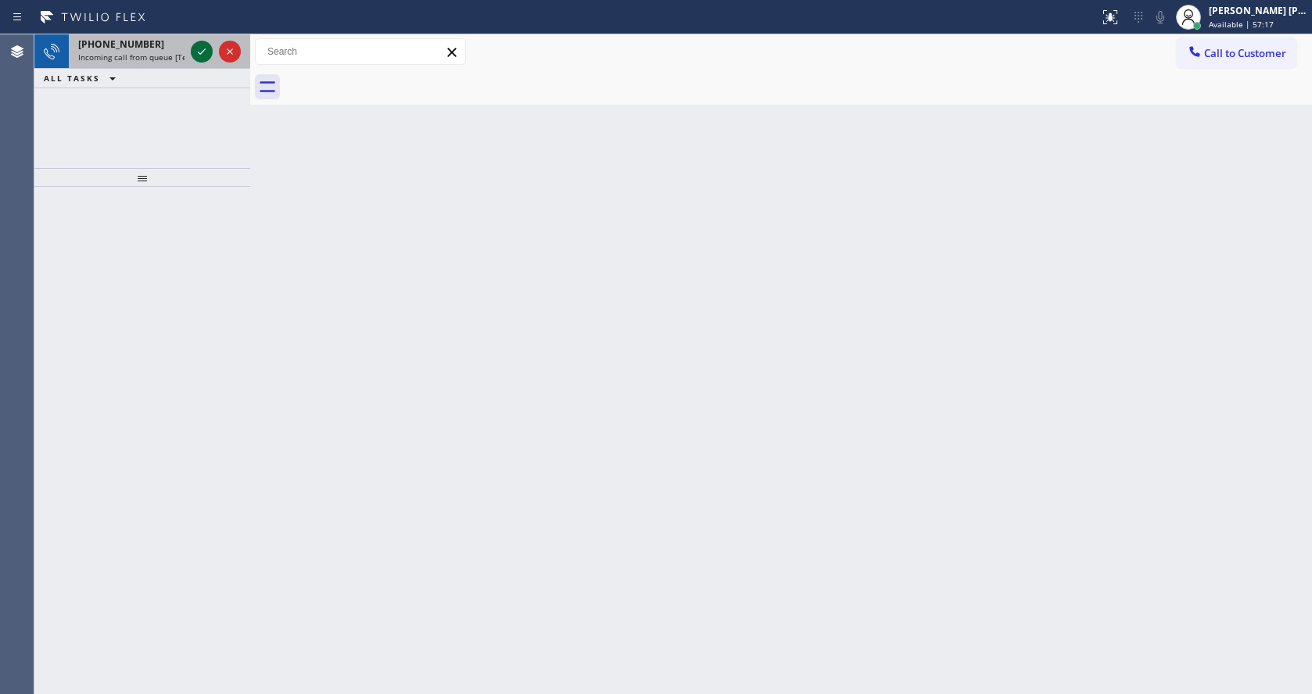
click at [202, 52] on icon at bounding box center [202, 51] width 8 height 6
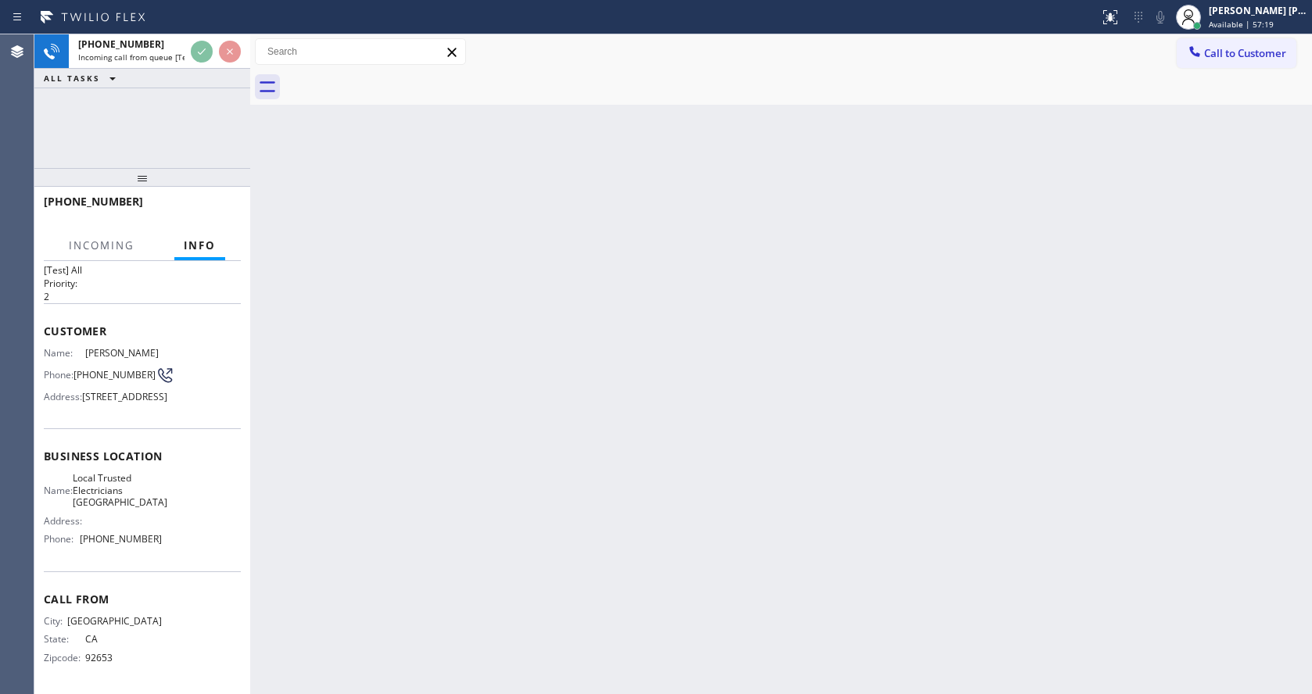
scroll to position [70, 0]
click at [448, 407] on div "Back to Dashboard Change Sender ID Customers Technicians Select a contact Outbo…" at bounding box center [781, 364] width 1062 height 660
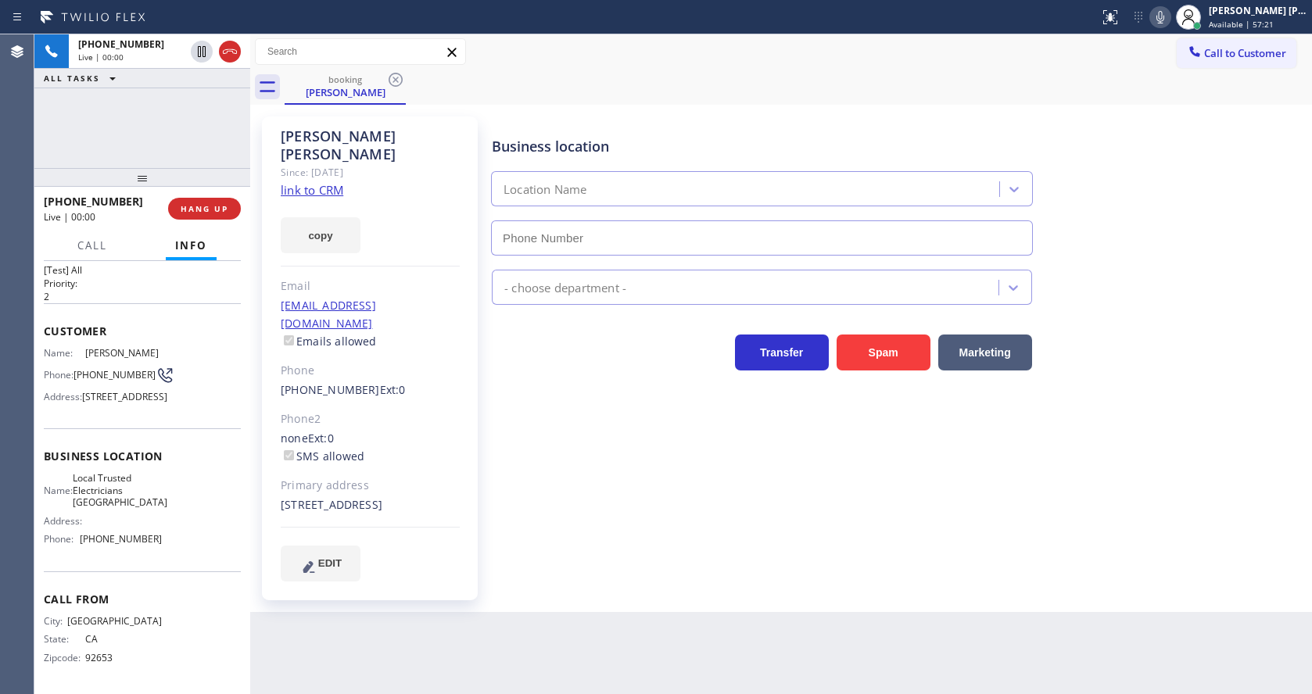
type input "[PHONE_NUMBER]"
click at [533, 461] on div "Business location Local Trusted [GEOGRAPHIC_DATA] [PHONE_NUMBER] Electricians T…" at bounding box center [898, 348] width 819 height 457
click at [323, 182] on link "link to CRM" at bounding box center [312, 190] width 63 height 16
click at [629, 546] on div "Business location Local Trusted [GEOGRAPHIC_DATA] [PHONE_NUMBER] Electricians T…" at bounding box center [898, 348] width 819 height 457
click at [606, 410] on div "Business location Local Trusted [GEOGRAPHIC_DATA] [PHONE_NUMBER] Electricians T…" at bounding box center [898, 348] width 819 height 457
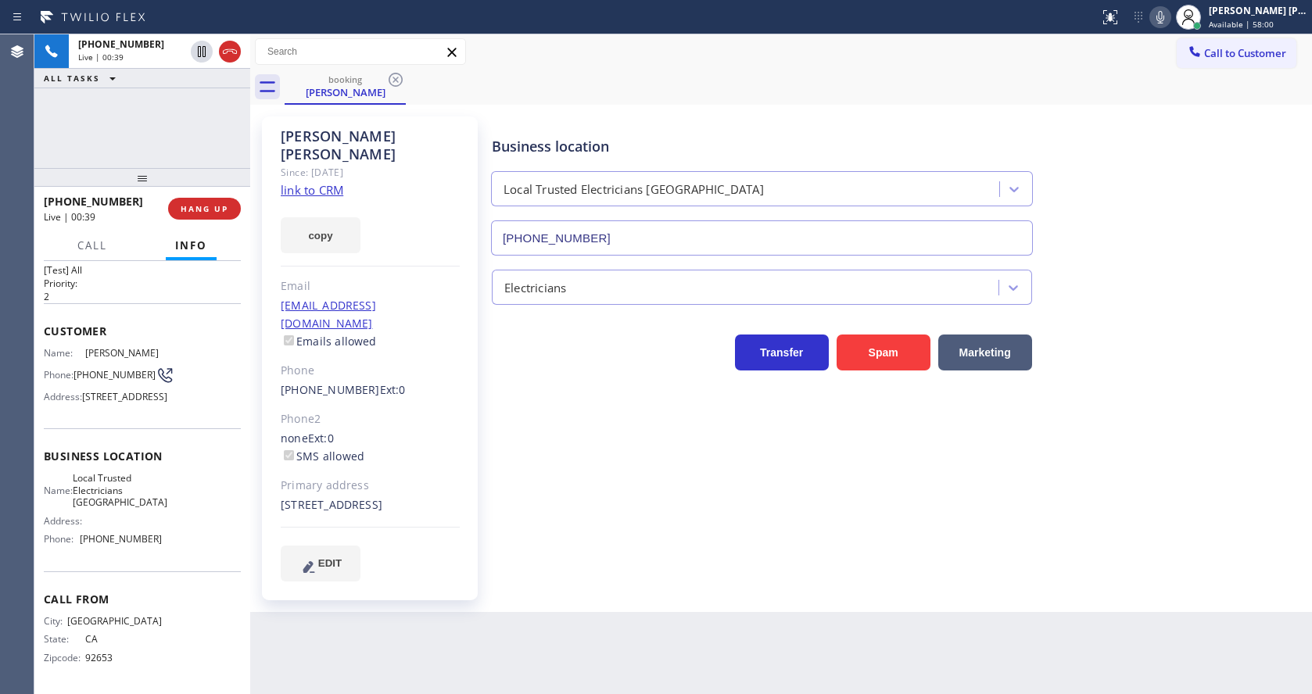
click at [659, 467] on div "Business location Local Trusted [GEOGRAPHIC_DATA] [PHONE_NUMBER] Electricians T…" at bounding box center [898, 348] width 819 height 457
click at [196, 200] on button "HANG UP" at bounding box center [204, 209] width 73 height 22
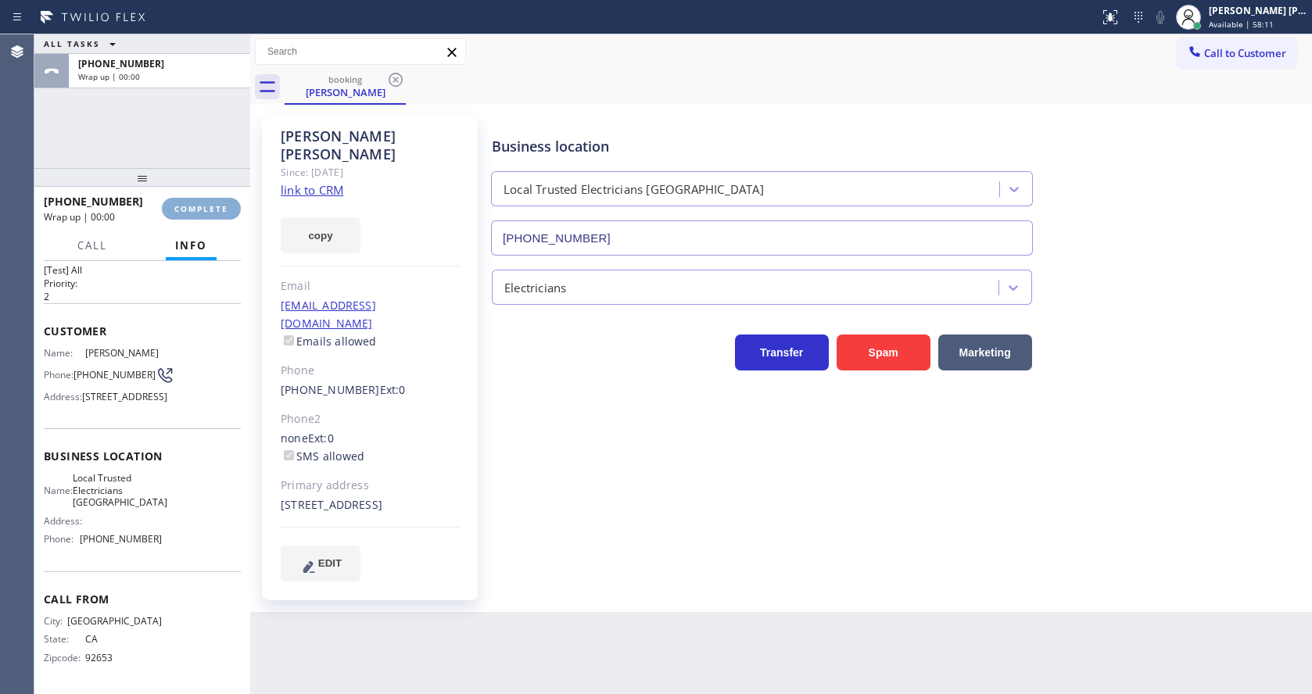
click at [196, 200] on button "COMPLETE" at bounding box center [201, 209] width 79 height 22
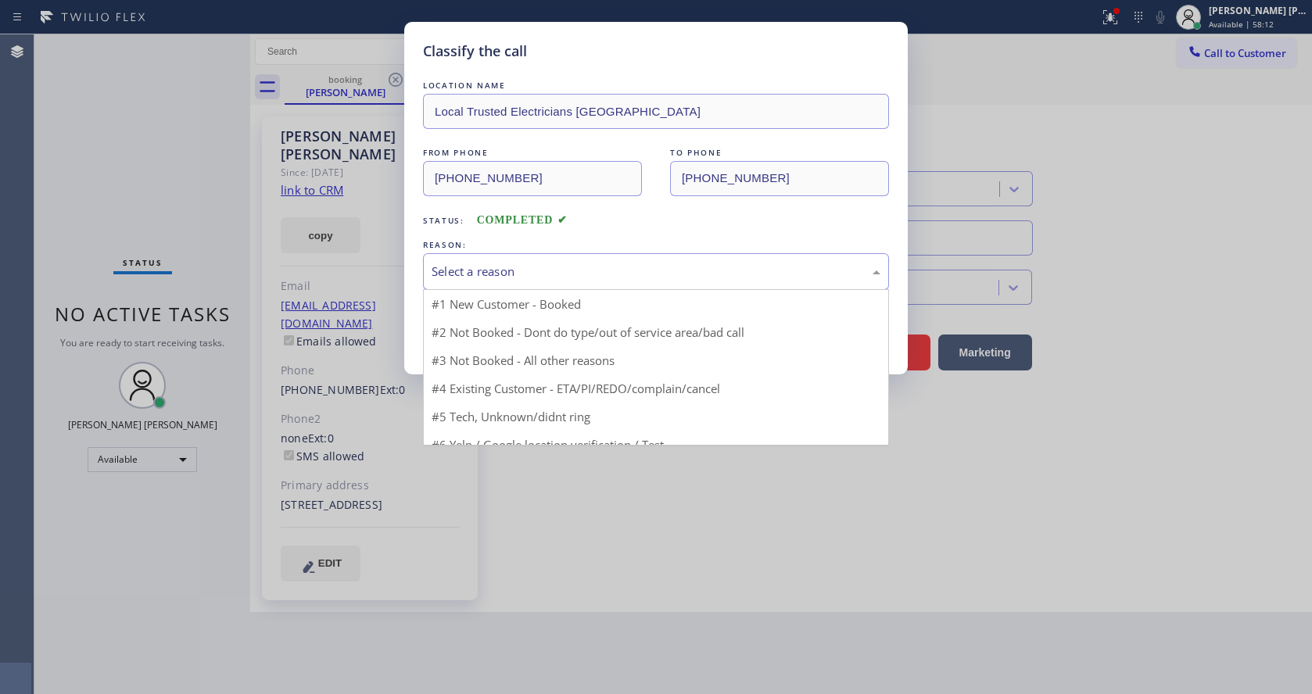
click at [486, 259] on div "Select a reason" at bounding box center [656, 271] width 466 height 37
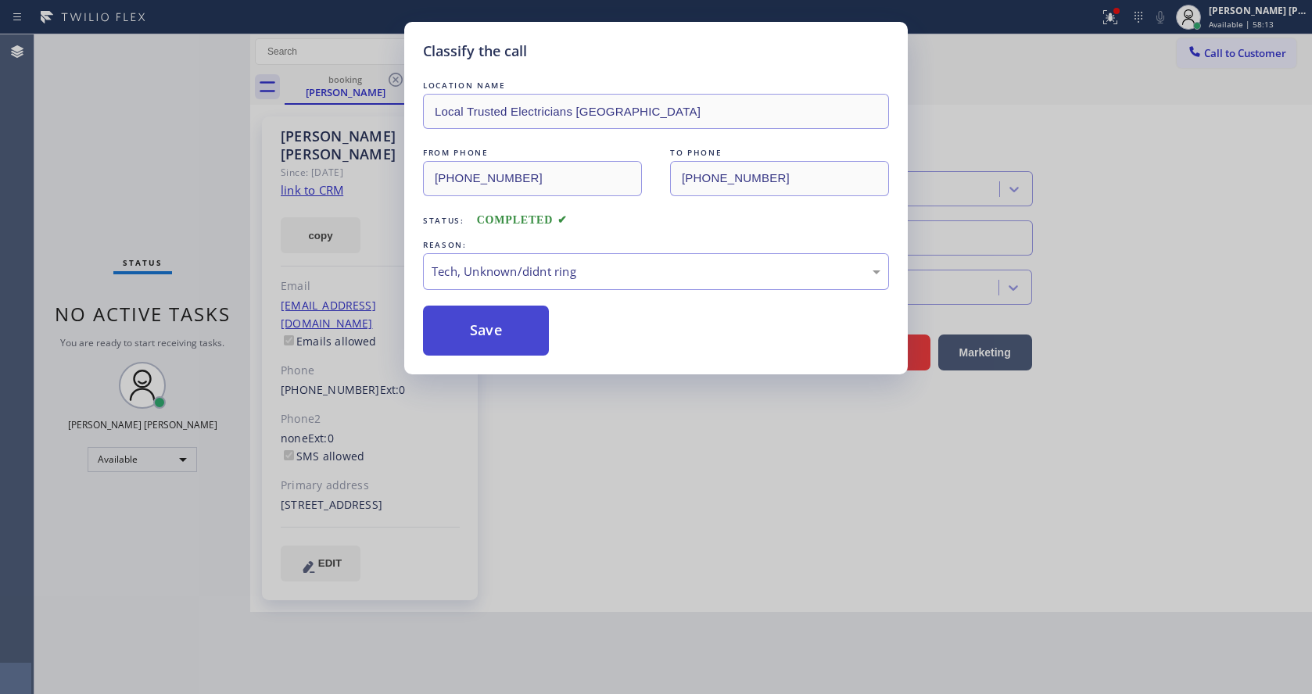
click at [482, 329] on button "Save" at bounding box center [486, 331] width 126 height 50
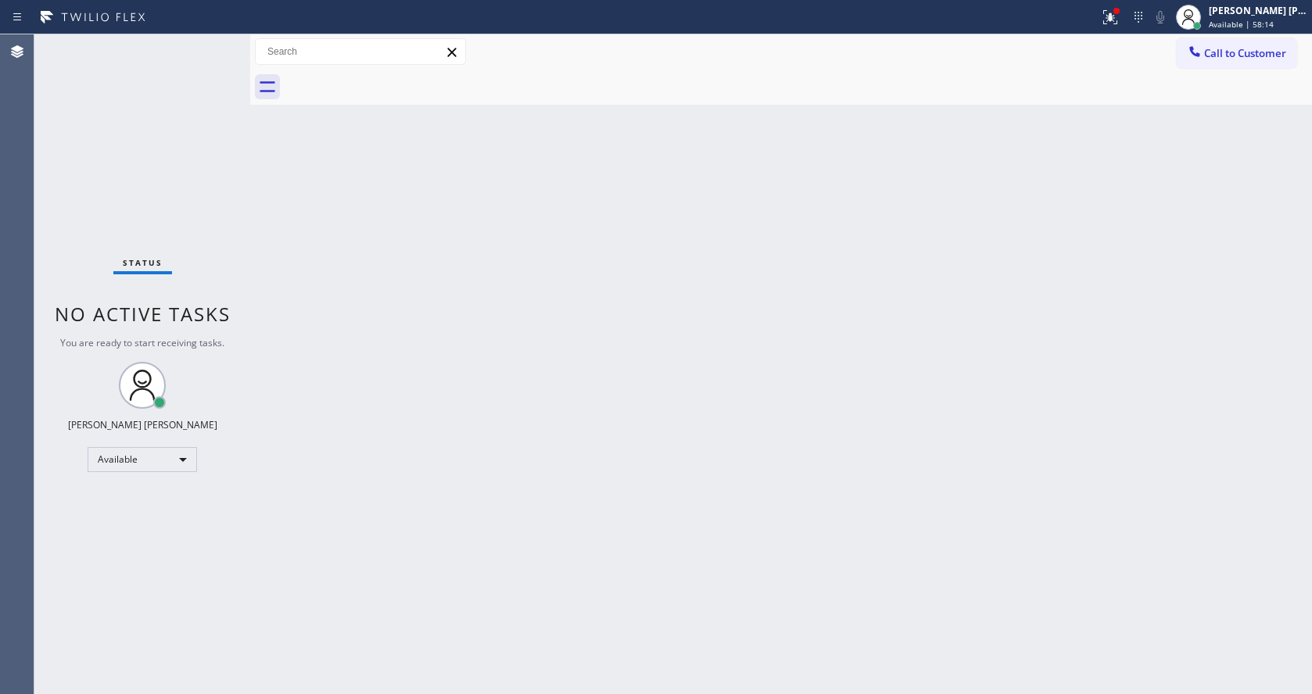
click at [213, 41] on div "Status No active tasks You are ready to start receiving tasks. [PERSON_NAME] [P…" at bounding box center [142, 364] width 216 height 660
click at [177, 58] on div "Status No active tasks You are ready to start receiving tasks. [PERSON_NAME] [P…" at bounding box center [142, 364] width 216 height 660
click at [207, 42] on div "Status No active tasks You are ready to start receiving tasks. [PERSON_NAME] [P…" at bounding box center [142, 364] width 216 height 660
click at [175, 54] on div "Status No active tasks You are ready to start receiving tasks. [PERSON_NAME] [P…" at bounding box center [142, 364] width 216 height 660
click at [203, 44] on div "Status No active tasks You are ready to start receiving tasks. [PERSON_NAME] [P…" at bounding box center [142, 364] width 216 height 660
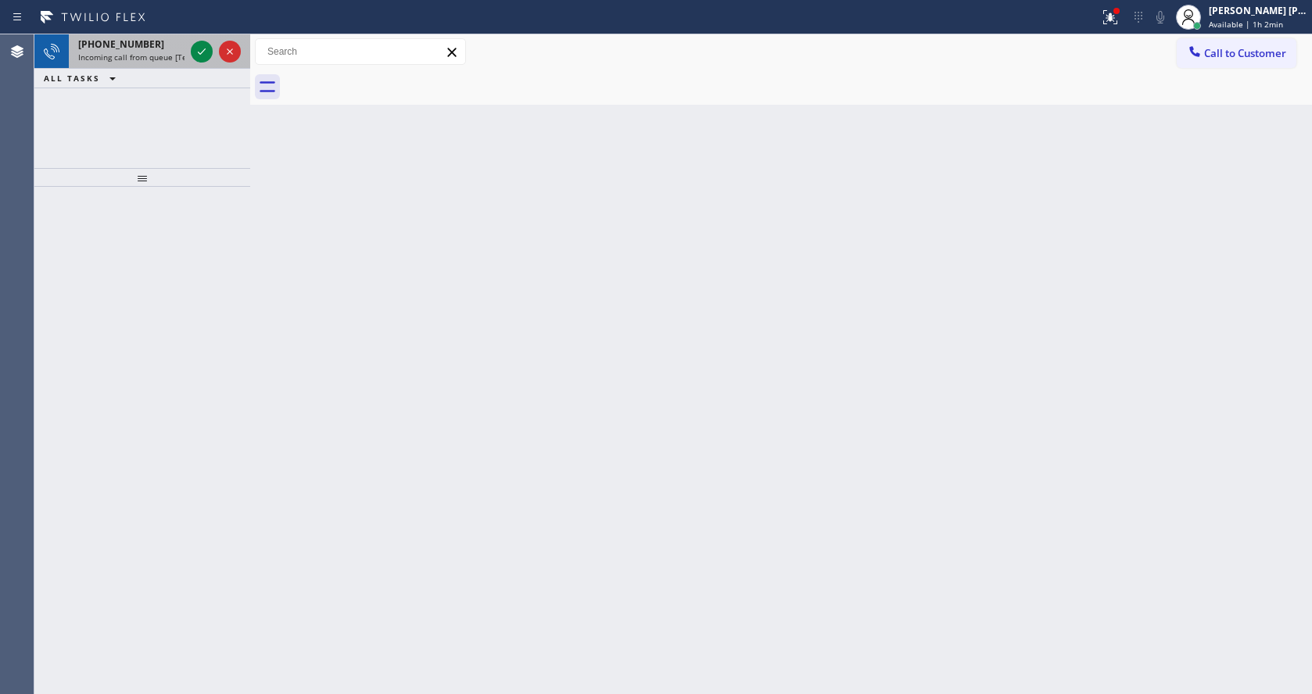
click at [181, 48] on div "[PHONE_NUMBER]" at bounding box center [131, 44] width 106 height 13
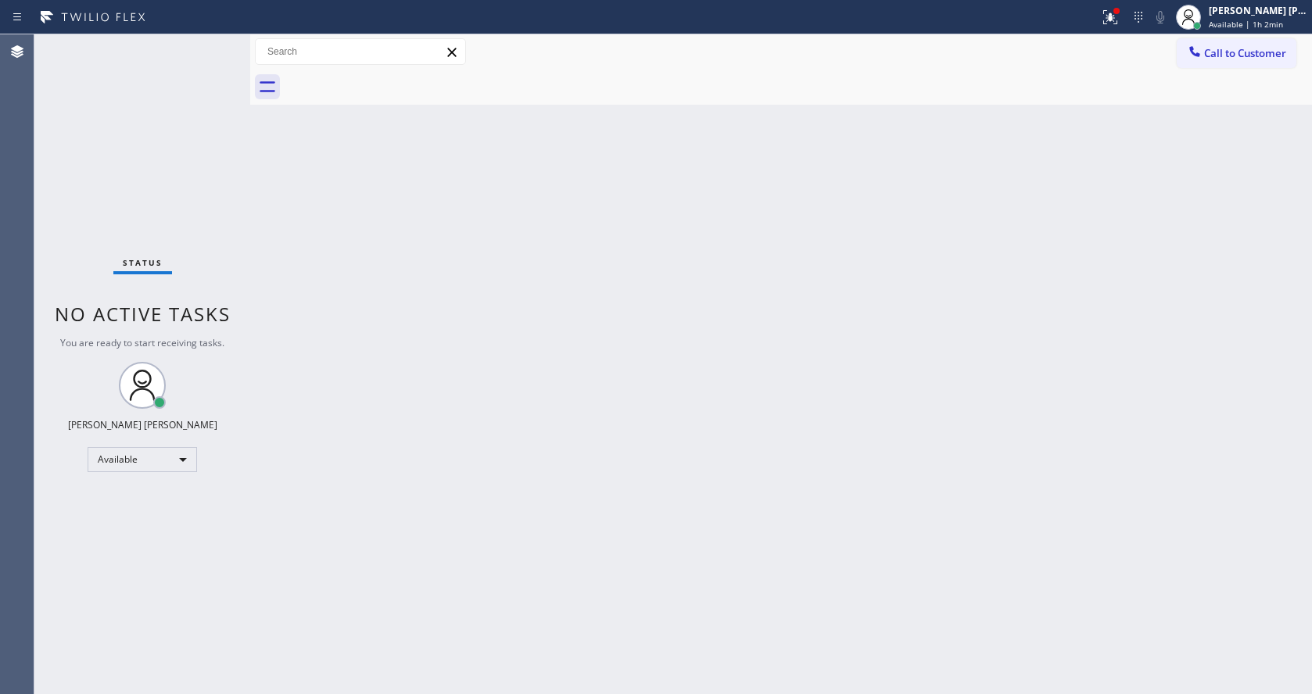
click at [131, 121] on div "Status No active tasks You are ready to start receiving tasks. [PERSON_NAME] [P…" at bounding box center [142, 364] width 216 height 660
click at [185, 45] on div "Status No active tasks You are ready to start receiving tasks. [PERSON_NAME] [P…" at bounding box center [142, 364] width 216 height 660
click at [214, 44] on div "Status No active tasks You are ready to start receiving tasks. [PERSON_NAME] [P…" at bounding box center [142, 364] width 216 height 660
drag, startPoint x: 247, startPoint y: 169, endPoint x: 188, endPoint y: 100, distance: 90.9
click at [250, 169] on div at bounding box center [250, 364] width 0 height 660
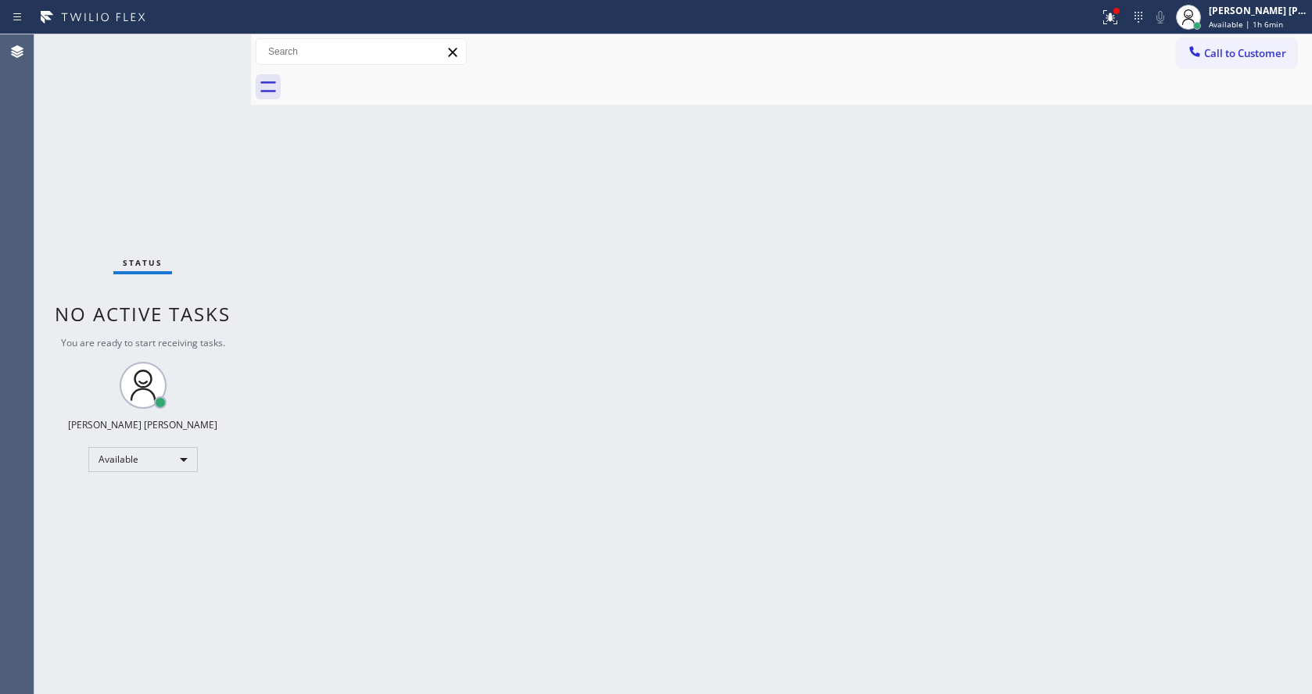
click at [214, 45] on div "Status No active tasks You are ready to start receiving tasks. [PERSON_NAME] [P…" at bounding box center [142, 364] width 217 height 660
click at [212, 44] on div "Status No active tasks You are ready to start receiving tasks. [PERSON_NAME] [P…" at bounding box center [142, 364] width 217 height 660
click at [202, 49] on div "Status No active tasks You are ready to start receiving tasks. [PERSON_NAME] [P…" at bounding box center [142, 364] width 217 height 660
drag, startPoint x: 276, startPoint y: 224, endPoint x: 220, endPoint y: 135, distance: 104.3
click at [276, 224] on div "Back to Dashboard Change Sender ID Customers Technicians Select a contact Outbo…" at bounding box center [781, 364] width 1061 height 660
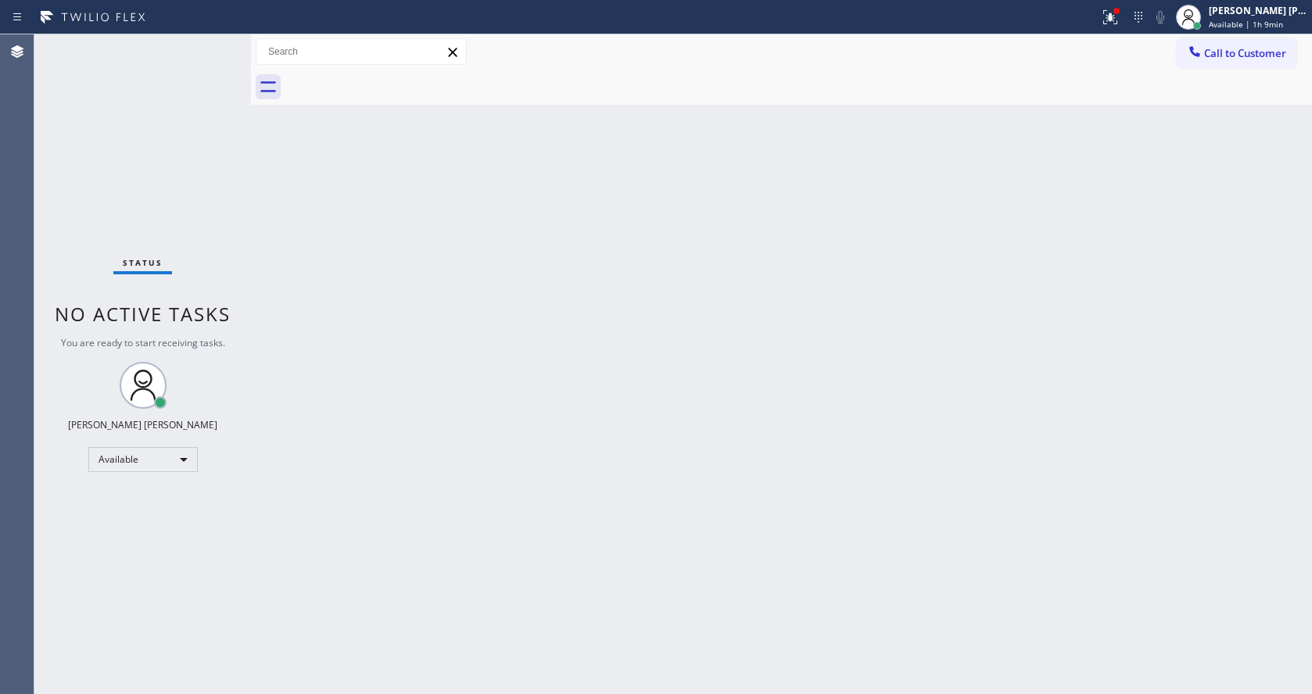
click at [212, 43] on div "Status No active tasks You are ready to start receiving tasks. [PERSON_NAME] [P…" at bounding box center [142, 364] width 217 height 660
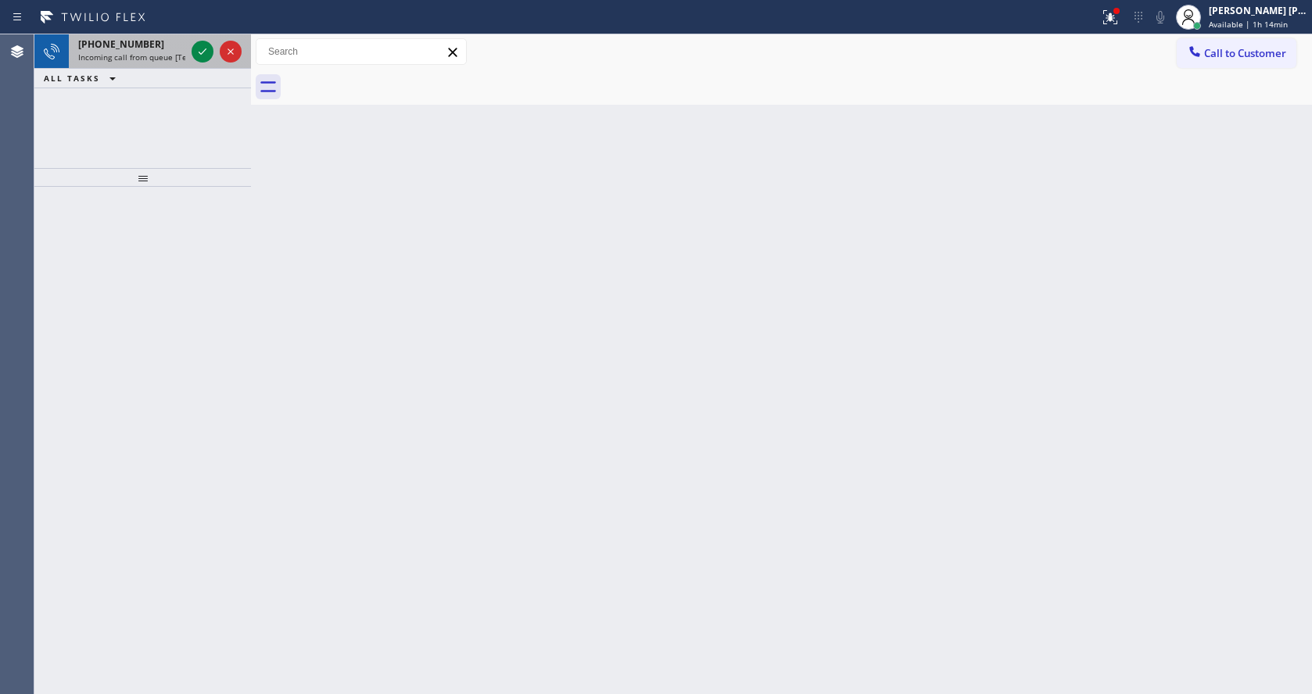
click at [190, 55] on div at bounding box center [216, 51] width 56 height 34
click at [1067, 377] on div "Back to Dashboard Change Sender ID Customers Technicians Select a contact Outbo…" at bounding box center [781, 364] width 1061 height 660
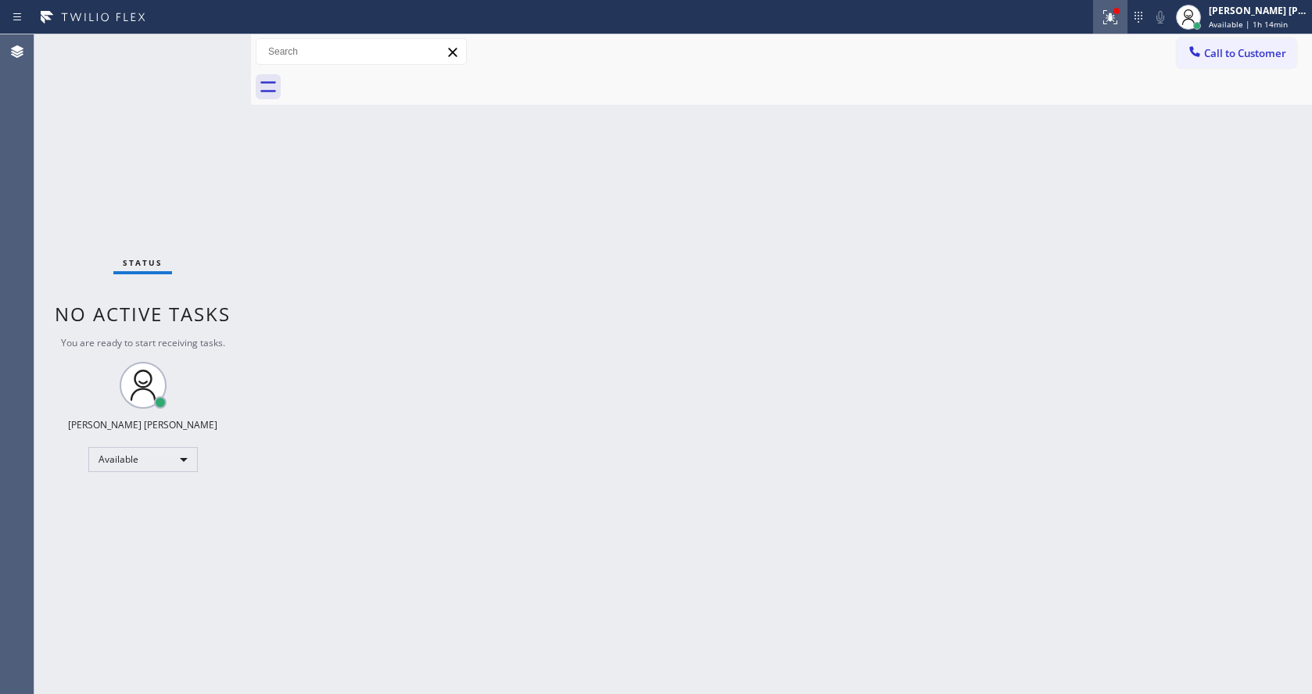
click at [1110, 23] on icon at bounding box center [1110, 17] width 19 height 19
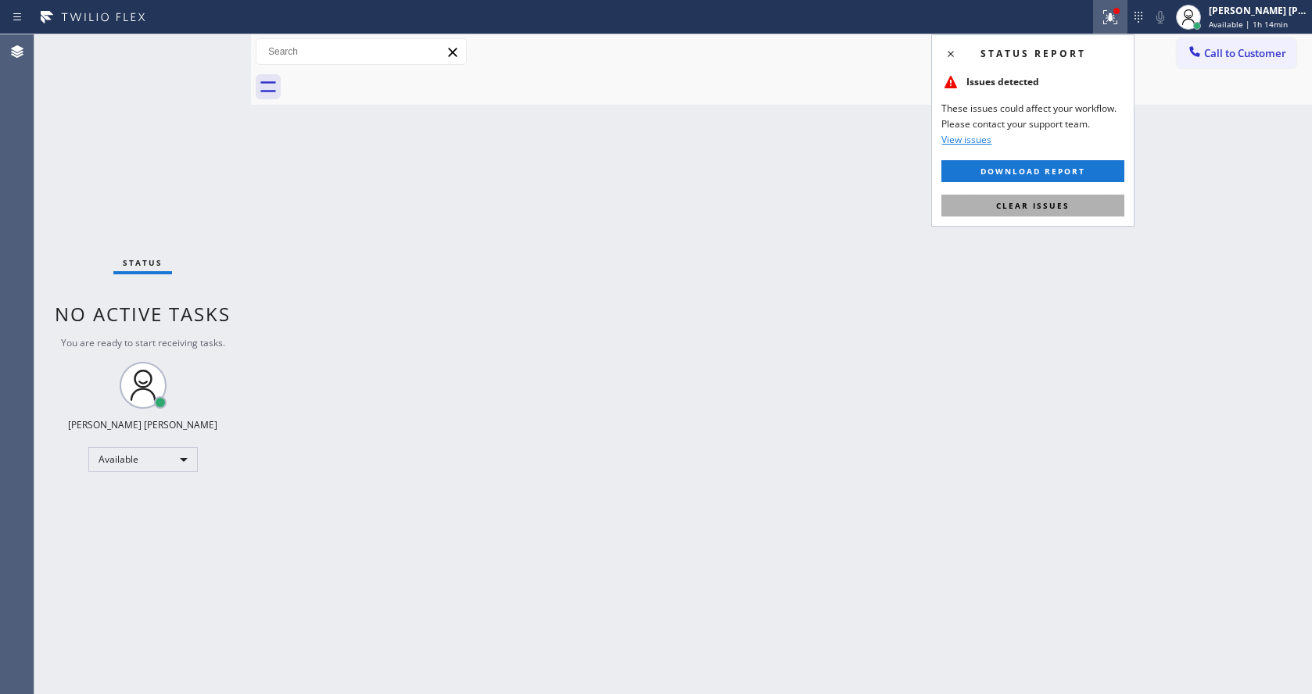
click at [1054, 195] on button "Clear issues" at bounding box center [1032, 206] width 183 height 22
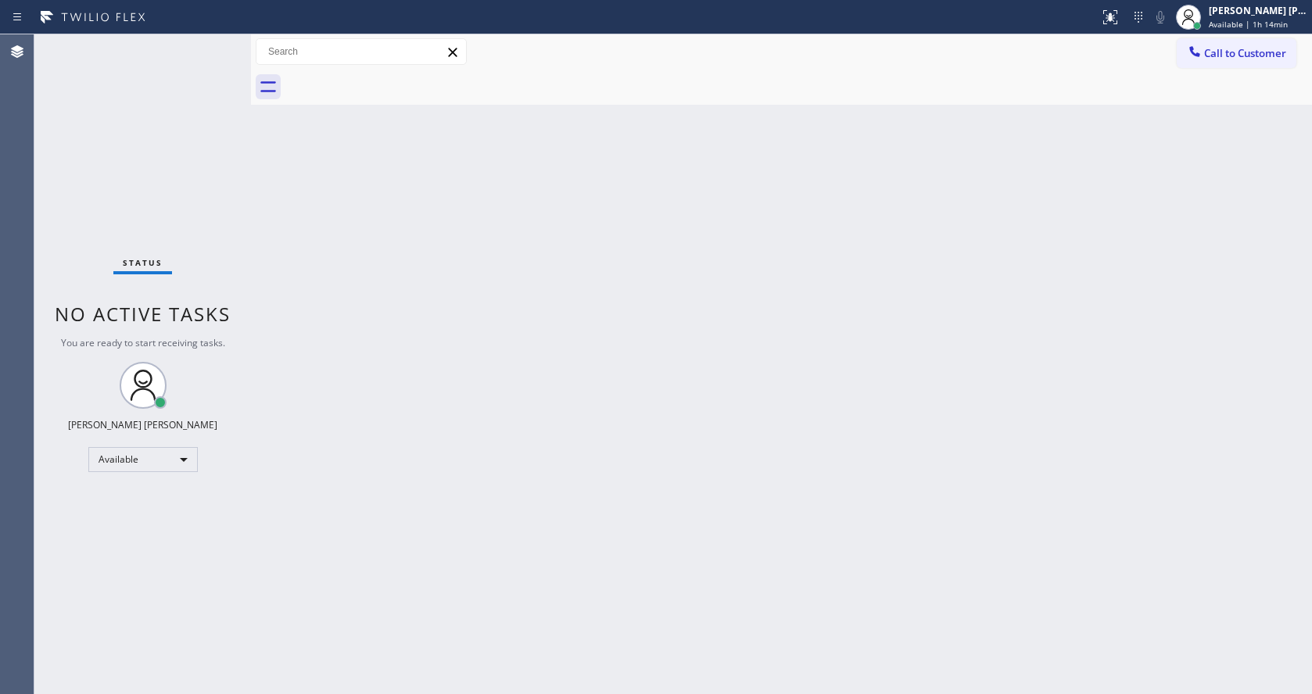
click at [658, 324] on div "Back to Dashboard Change Sender ID Customers Technicians Select a contact Outbo…" at bounding box center [781, 364] width 1061 height 660
click at [245, 177] on div "Status No active tasks You are ready to start receiving tasks. [PERSON_NAME] [P…" at bounding box center [142, 364] width 217 height 660
click at [220, 47] on div "Status No active tasks You are ready to start receiving tasks. [PERSON_NAME] [P…" at bounding box center [142, 364] width 217 height 660
click at [1214, 21] on div "[PERSON_NAME] [PERSON_NAME] Available | 1h 15min" at bounding box center [1259, 16] width 106 height 27
click at [578, 344] on div "Back to Dashboard Change Sender ID Customers Technicians Select a contact Outbo…" at bounding box center [781, 364] width 1061 height 660
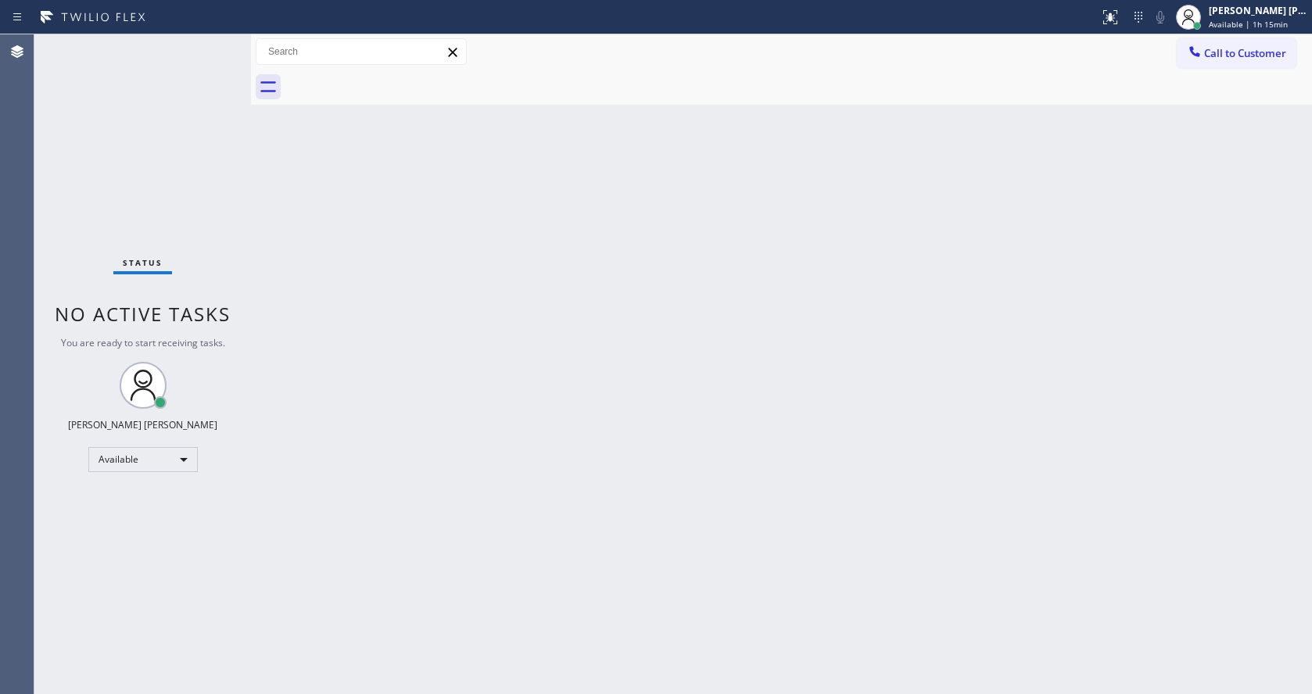
drag, startPoint x: 450, startPoint y: 320, endPoint x: 470, endPoint y: 325, distance: 21.1
click at [450, 320] on div "Back to Dashboard Change Sender ID Customers Technicians Select a contact Outbo…" at bounding box center [781, 364] width 1061 height 660
click at [1240, 22] on span "Available | 1h 15min" at bounding box center [1248, 24] width 79 height 11
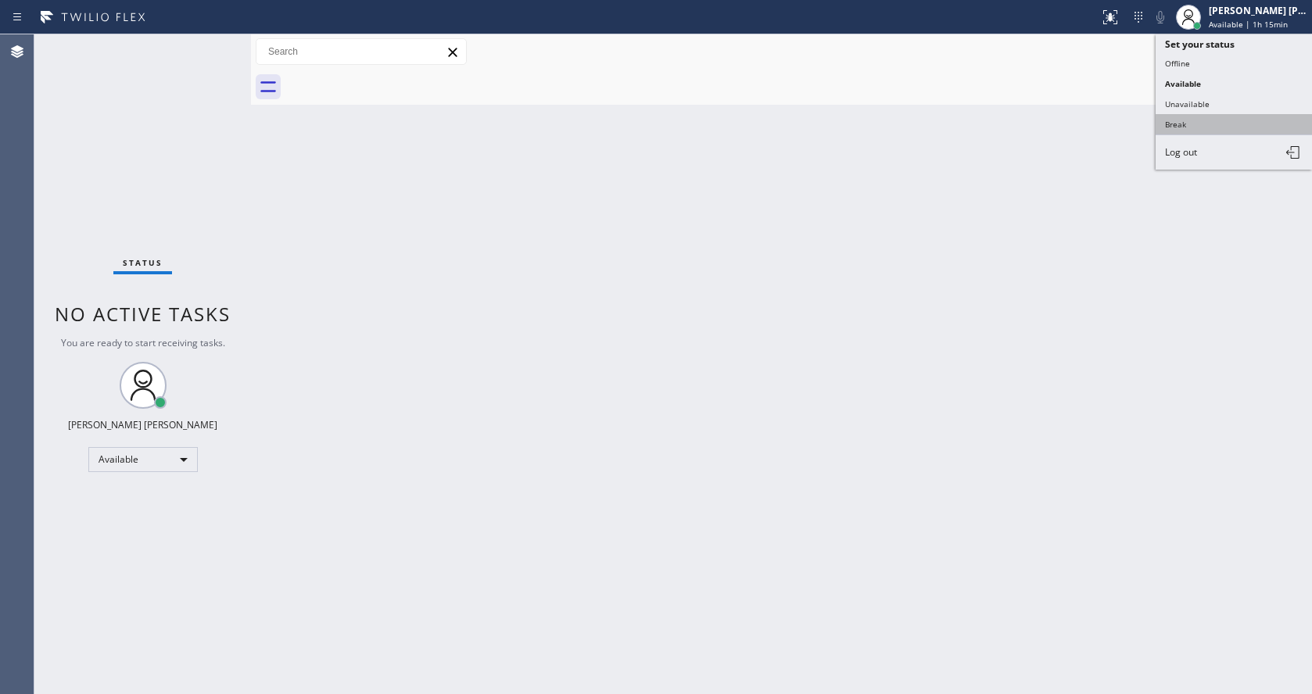
click at [1215, 121] on button "Break" at bounding box center [1234, 124] width 156 height 20
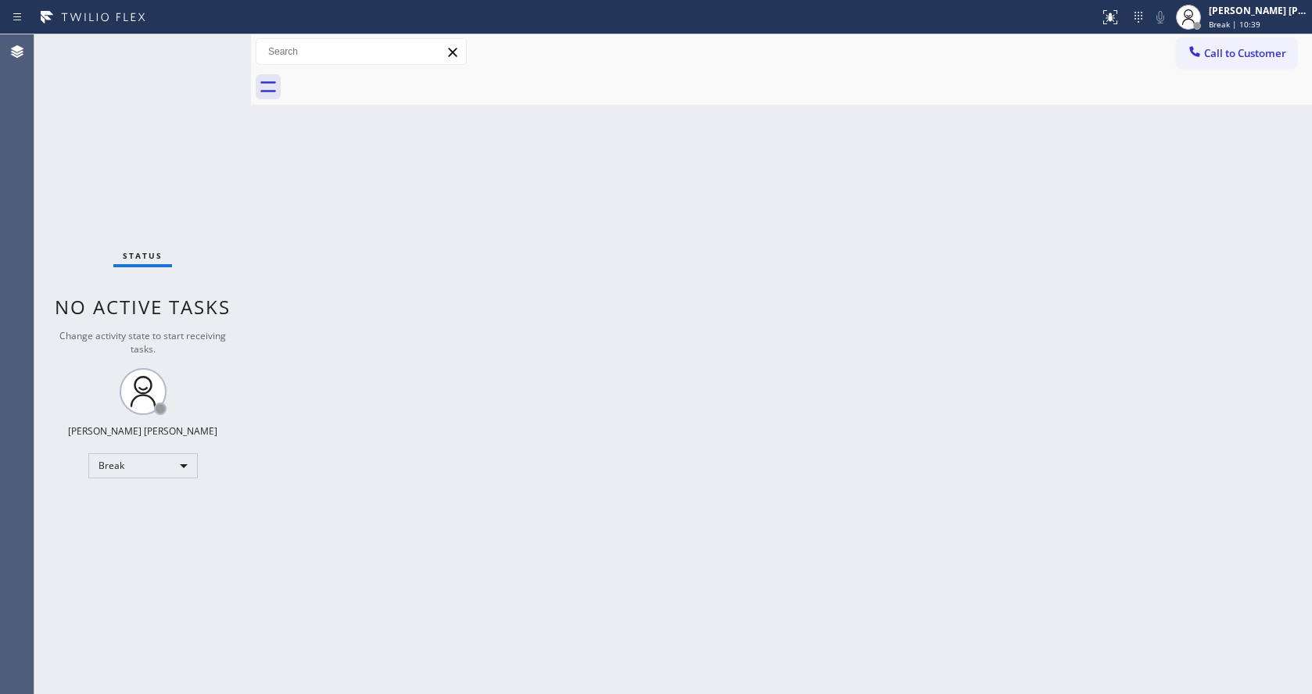
click at [1189, 423] on div "Back to Dashboard Change Sender ID Customers Technicians Select a contact Outbo…" at bounding box center [781, 364] width 1061 height 660
